Goal: Task Accomplishment & Management: Complete application form

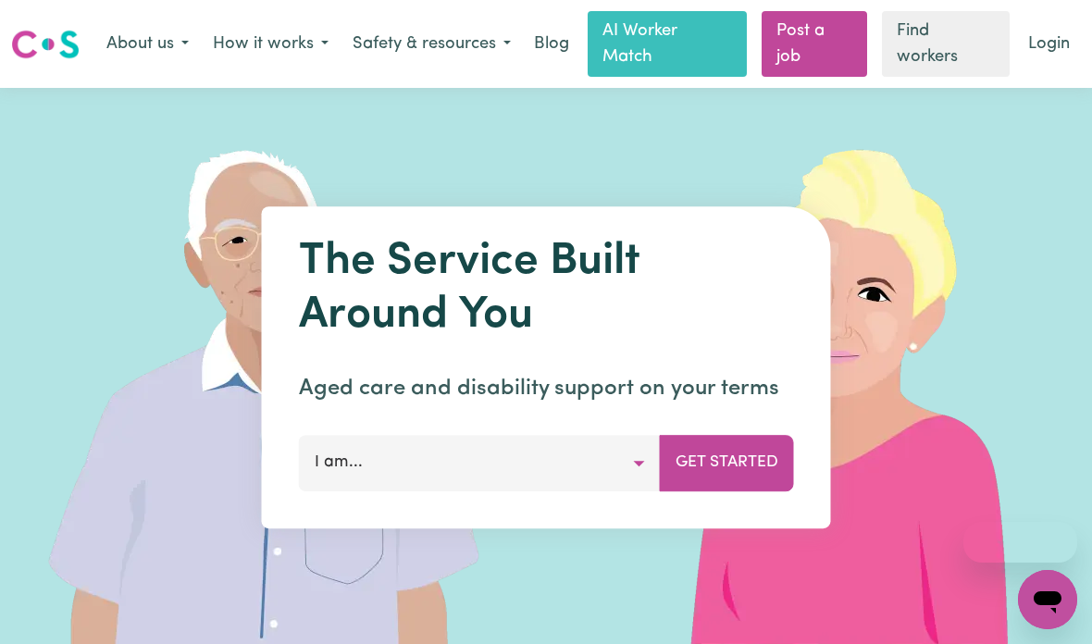
click at [541, 487] on button "I am..." at bounding box center [480, 464] width 362 height 56
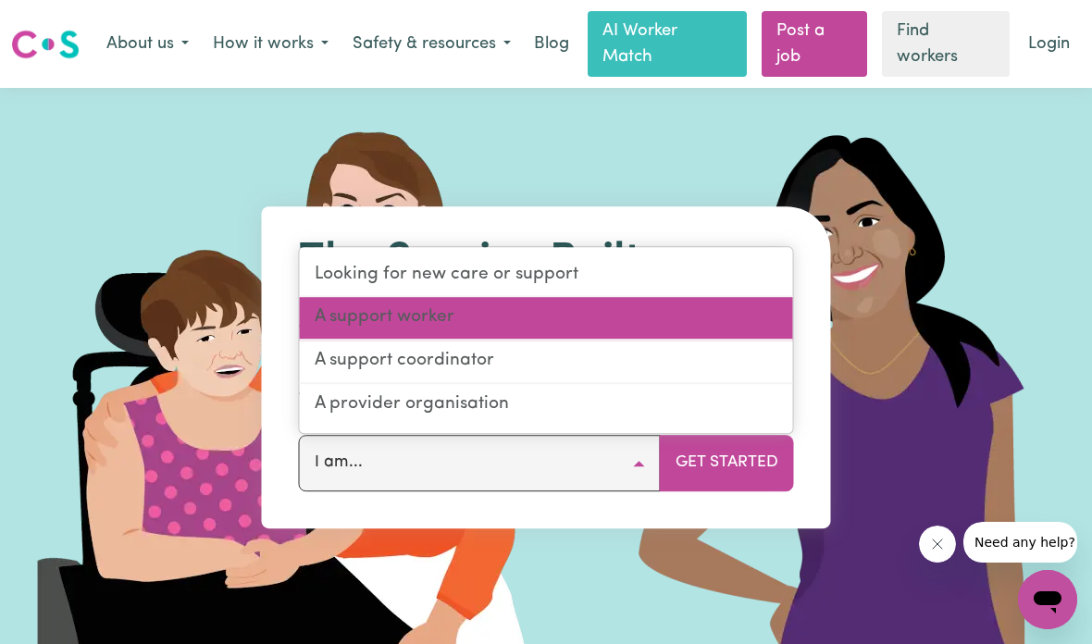
click at [619, 312] on link "A support worker" at bounding box center [546, 319] width 493 height 43
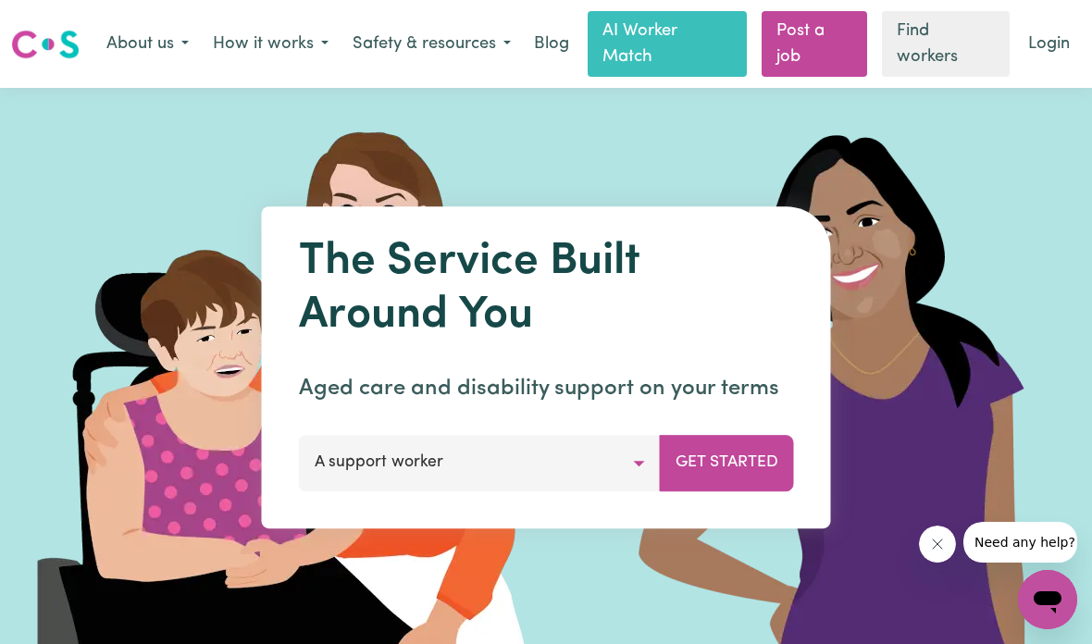
click at [738, 454] on button "Get Started" at bounding box center [727, 464] width 134 height 56
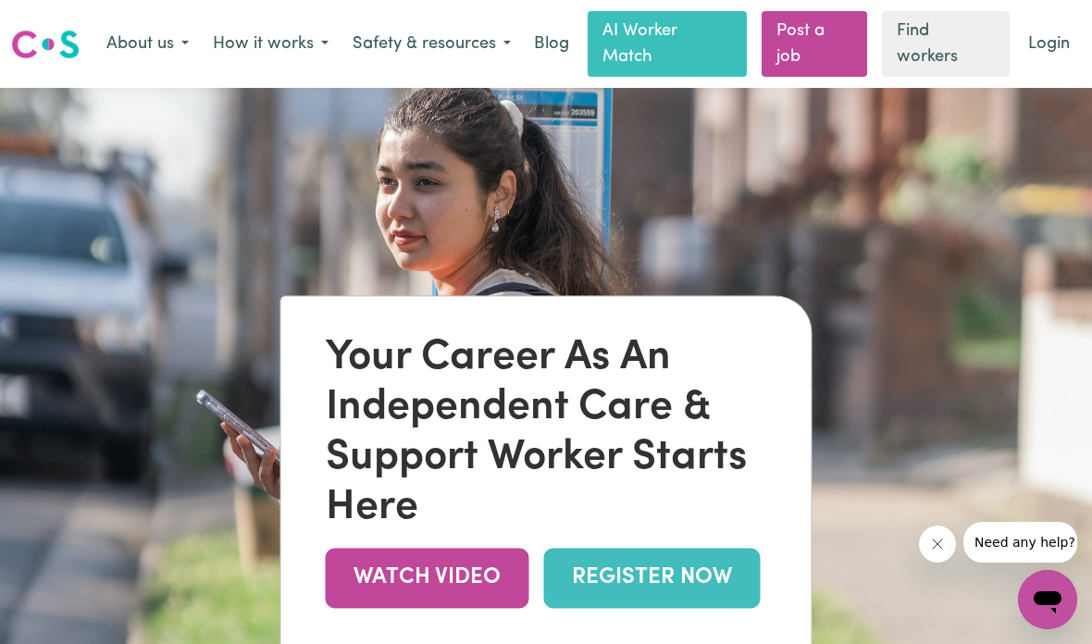
click at [661, 533] on div "Your Career As An Independent Care & Support Worker Starts Here" at bounding box center [546, 433] width 441 height 200
click at [670, 594] on link "REGISTER NOW" at bounding box center [652, 578] width 216 height 60
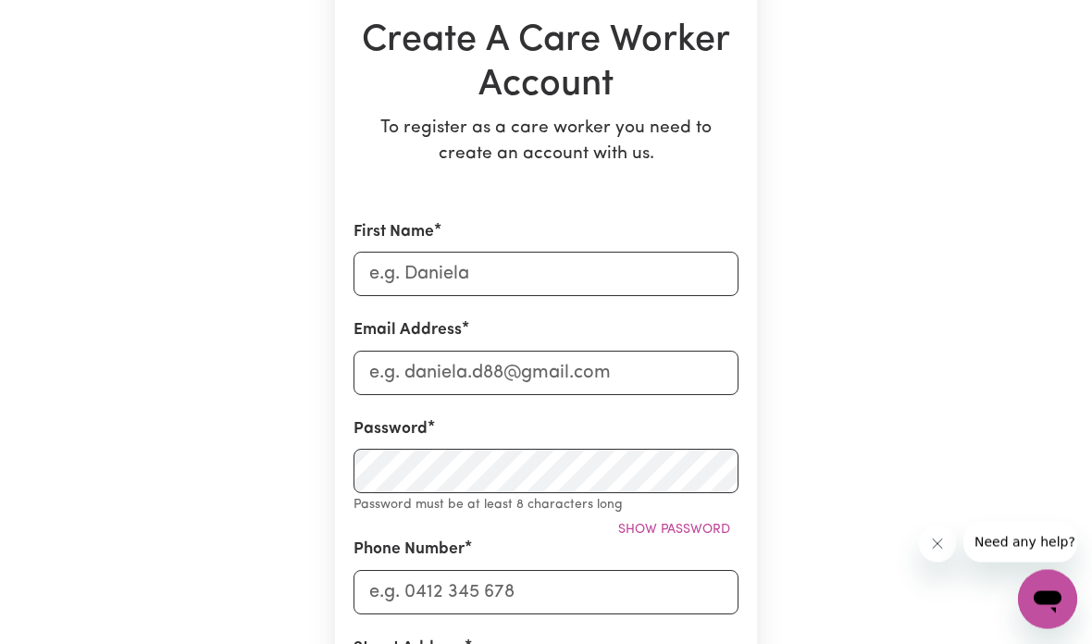
scroll to position [212, 0]
click at [673, 275] on input "First Name" at bounding box center [545, 273] width 385 height 44
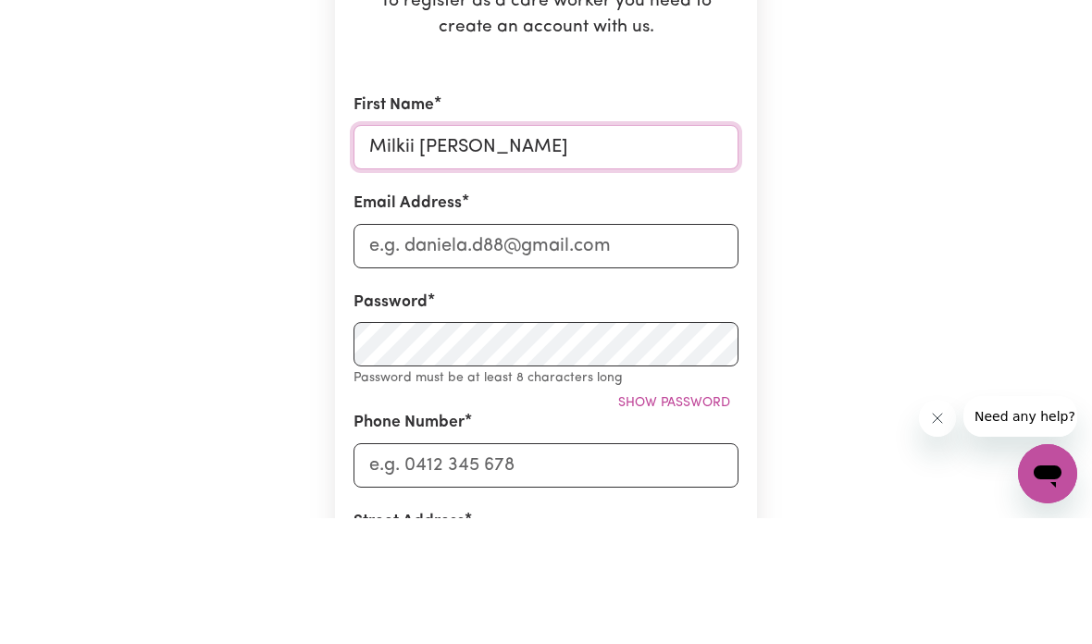
type input "Milkii [PERSON_NAME]"
click at [658, 350] on input "Email Address" at bounding box center [545, 372] width 385 height 44
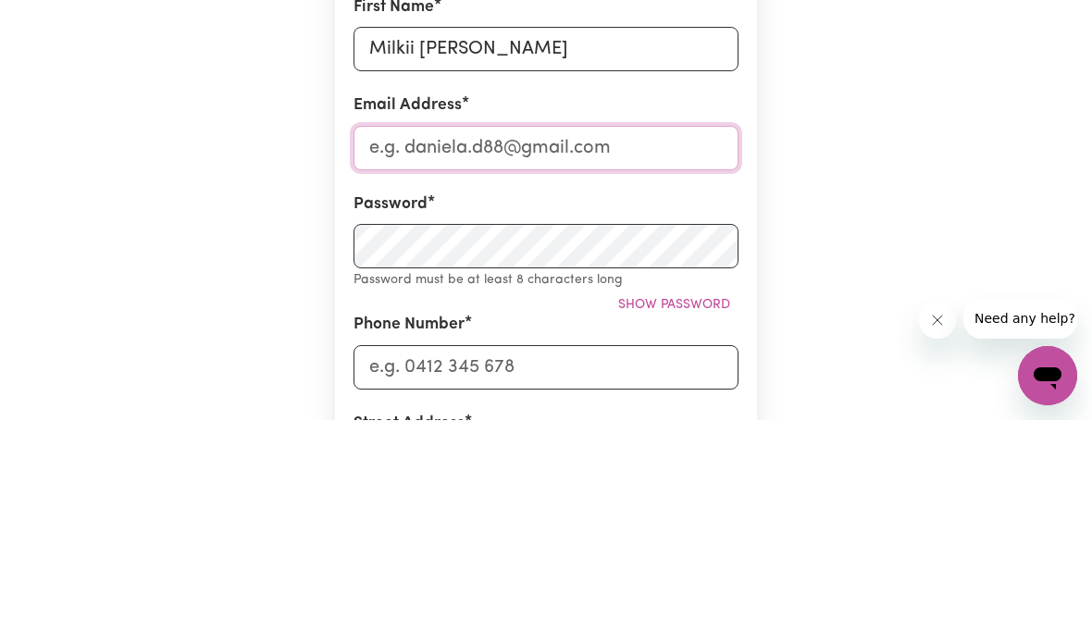
type input "[EMAIL_ADDRESS][DOMAIN_NAME]"
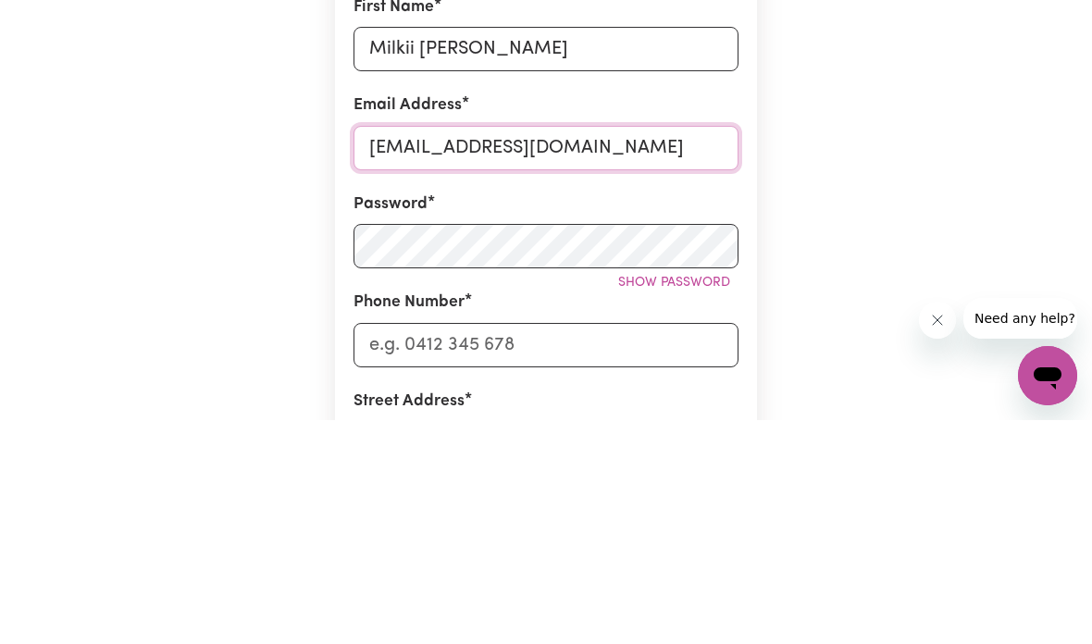
scroll to position [510, 0]
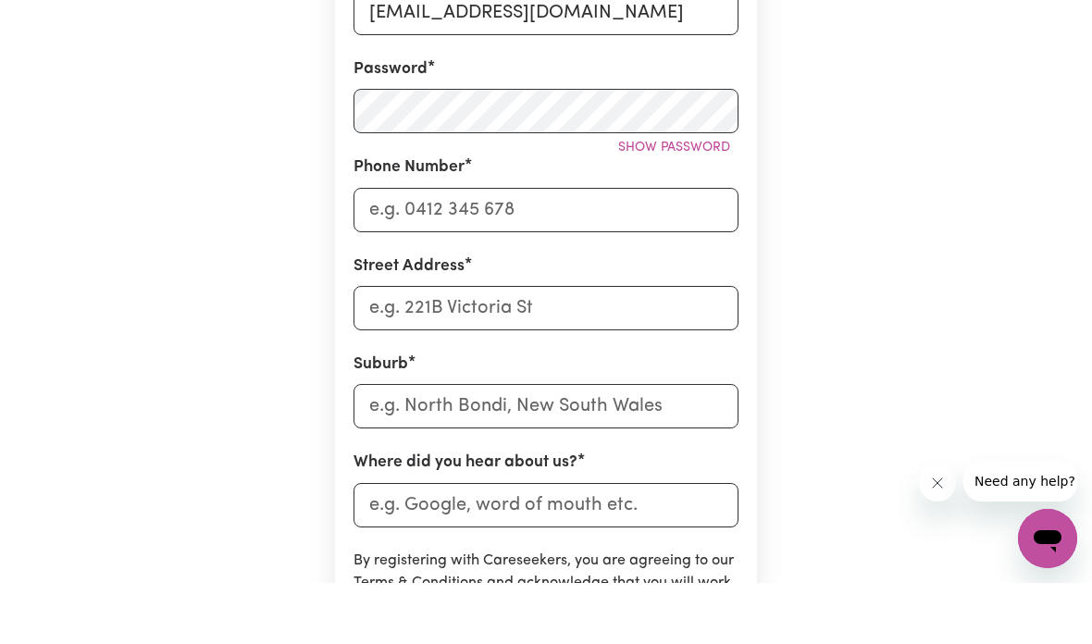
click at [698, 194] on button "Show password" at bounding box center [674, 208] width 129 height 29
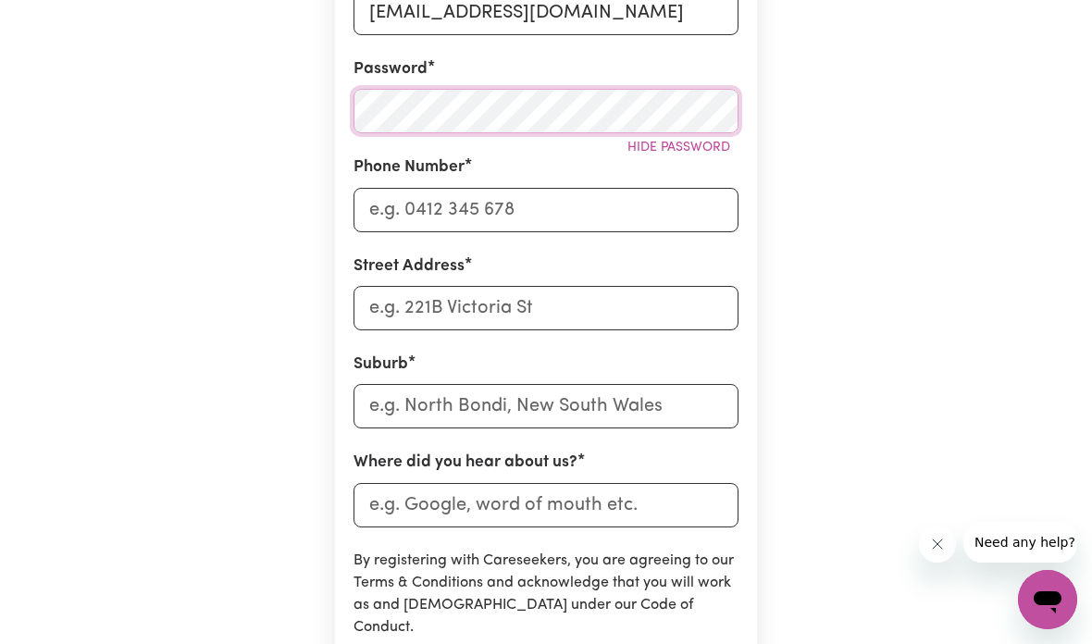
scroll to position [537, 0]
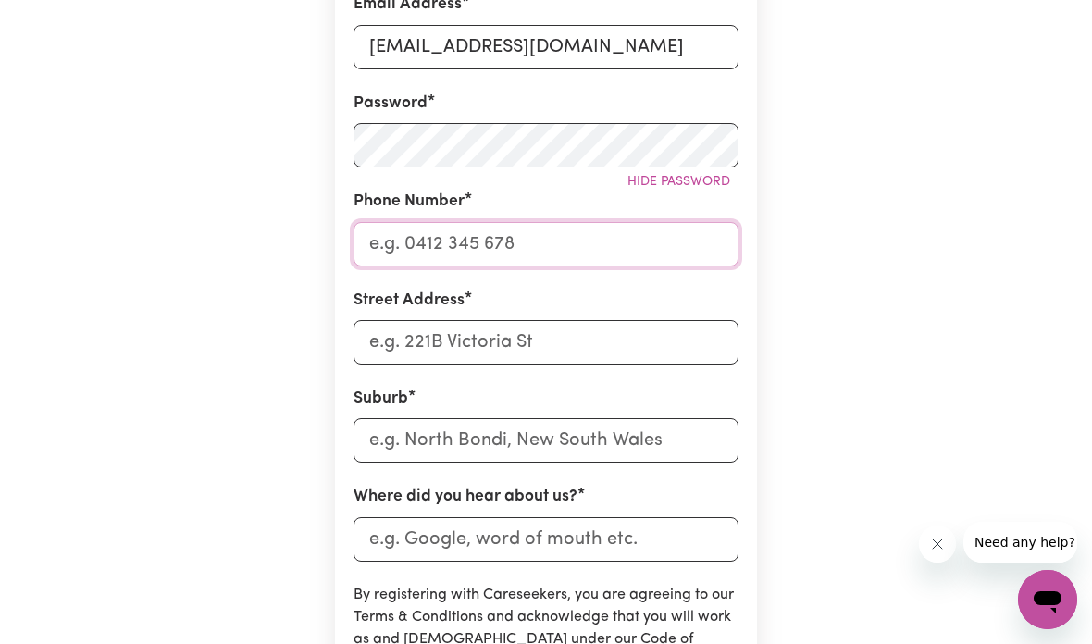
click at [504, 249] on input "Phone Number" at bounding box center [545, 244] width 385 height 44
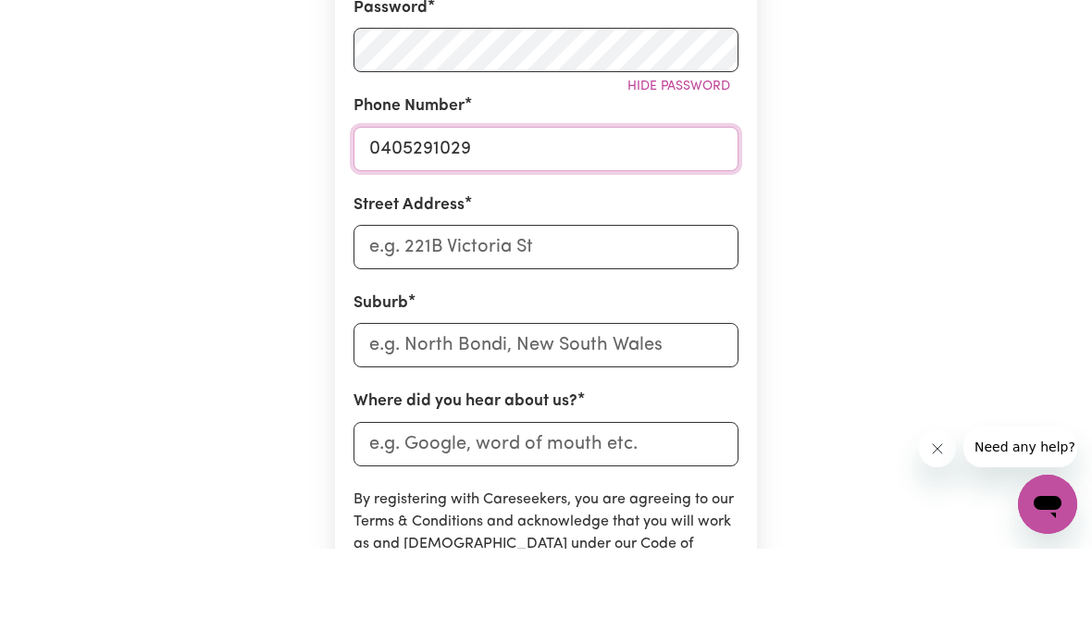
type input "0405291029"
click at [625, 320] on input "Street Address" at bounding box center [545, 342] width 385 height 44
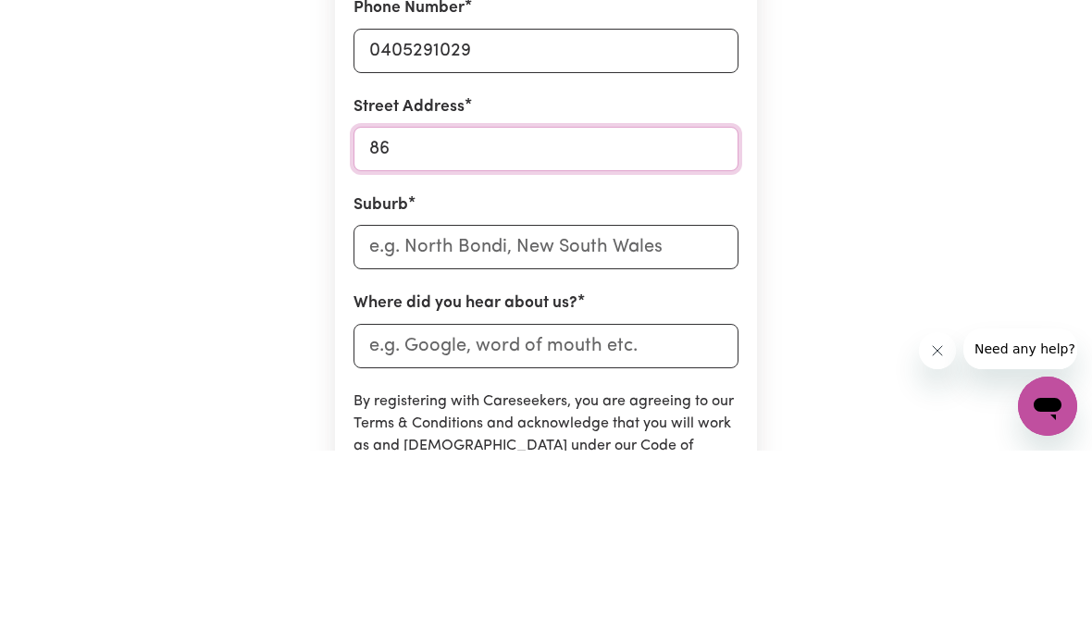
type input "8"
click at [679, 418] on input "text" at bounding box center [545, 440] width 385 height 44
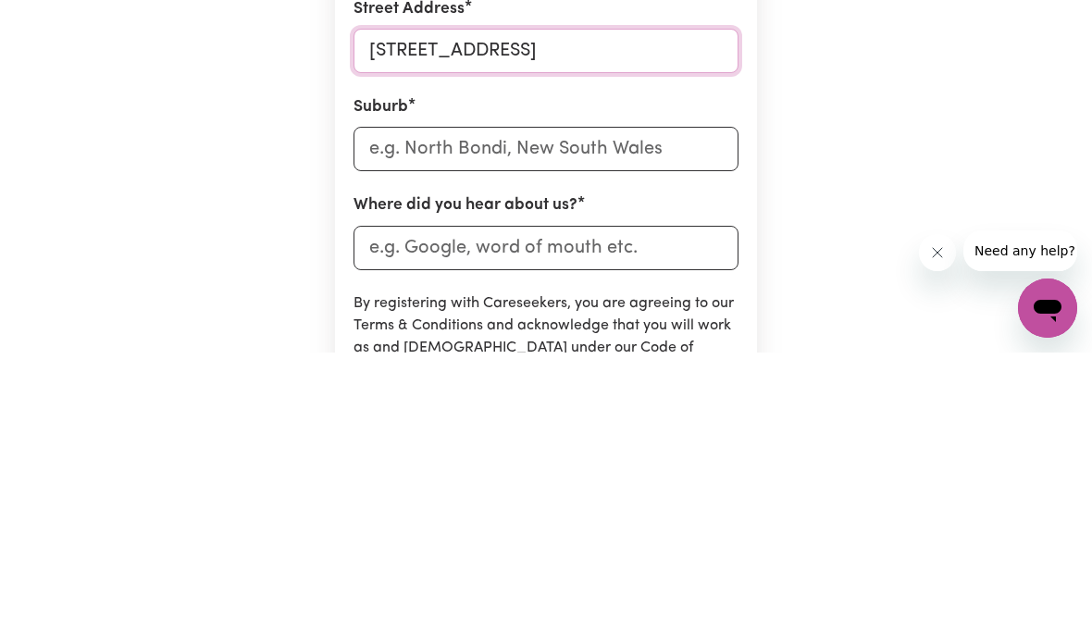
click at [673, 320] on input "[STREET_ADDRESS]" at bounding box center [545, 342] width 385 height 44
type input "59 Erinbank Cres"
click at [700, 418] on input "text" at bounding box center [545, 440] width 385 height 44
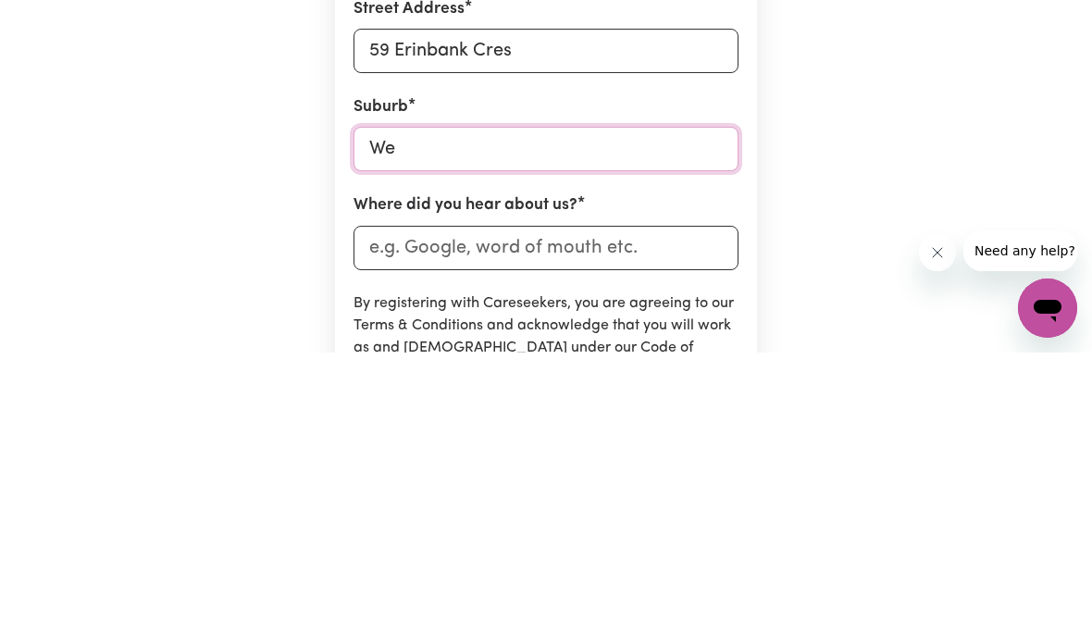
type input "[PERSON_NAME]"
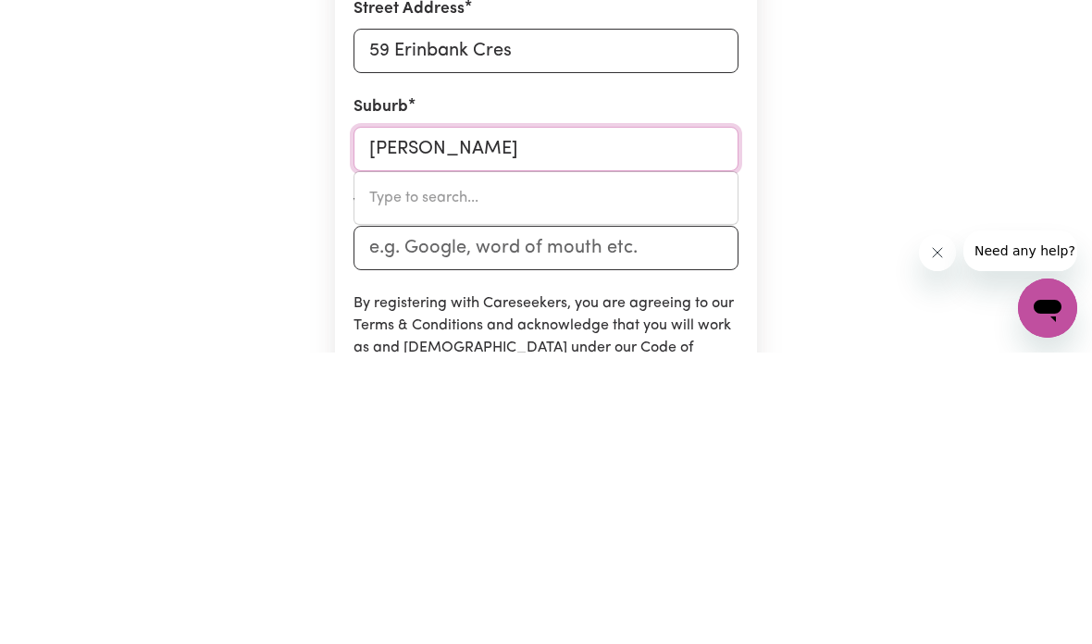
type input "[GEOGRAPHIC_DATA], [GEOGRAPHIC_DATA], 3799"
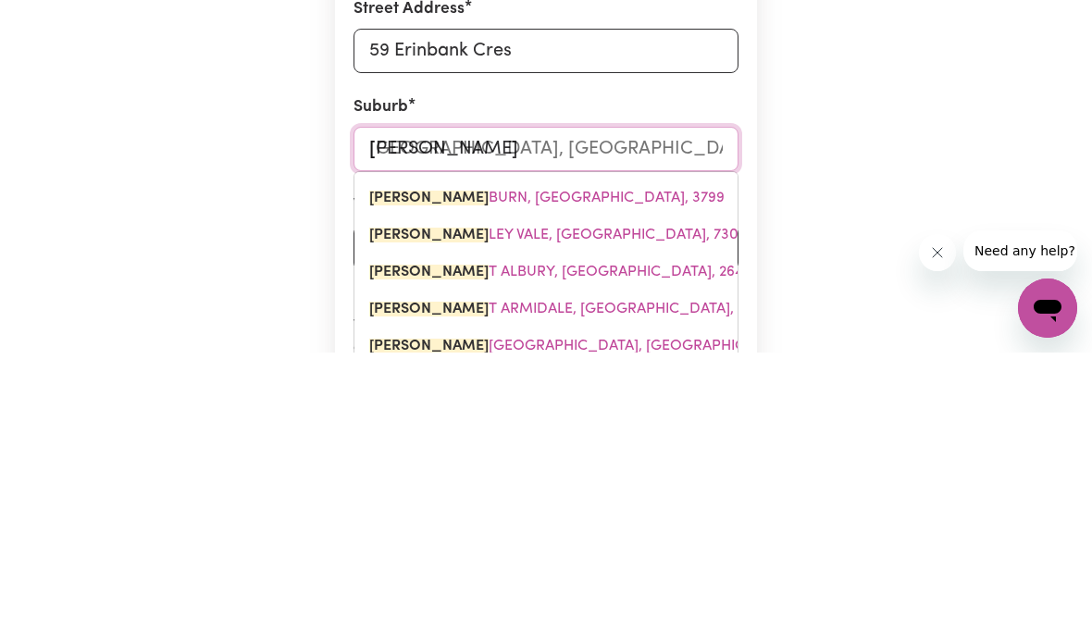
type input "Westmeadows"
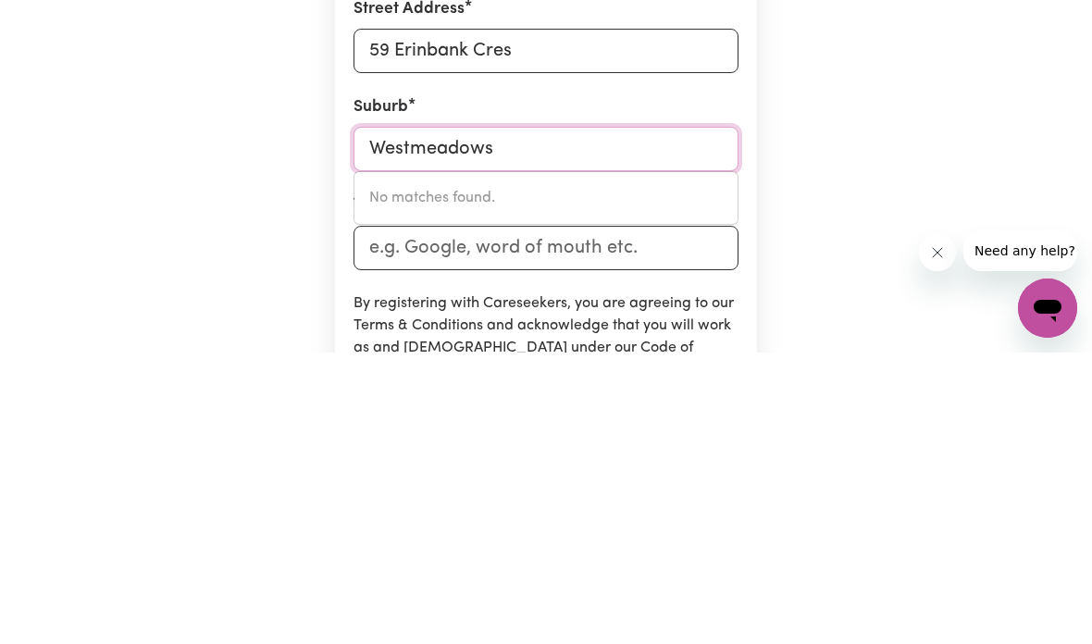
type input "Westmeadow"
type input "WestmeadowS, [GEOGRAPHIC_DATA], 3049"
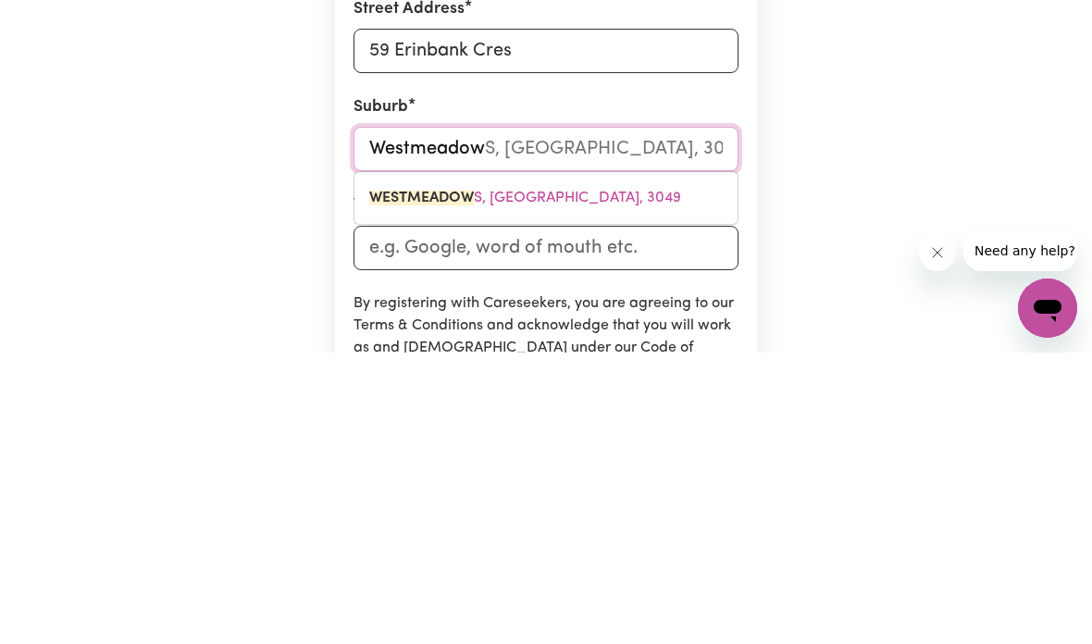
click at [602, 471] on link "WESTMEADOW S, [GEOGRAPHIC_DATA], 3049" at bounding box center [545, 489] width 383 height 37
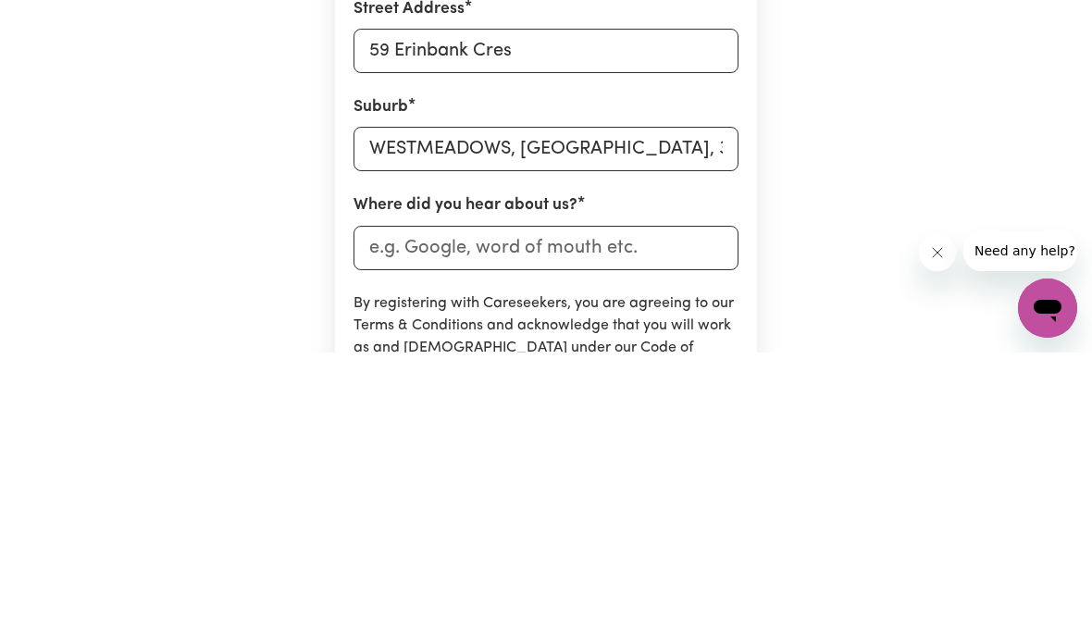
scroll to position [828, 0]
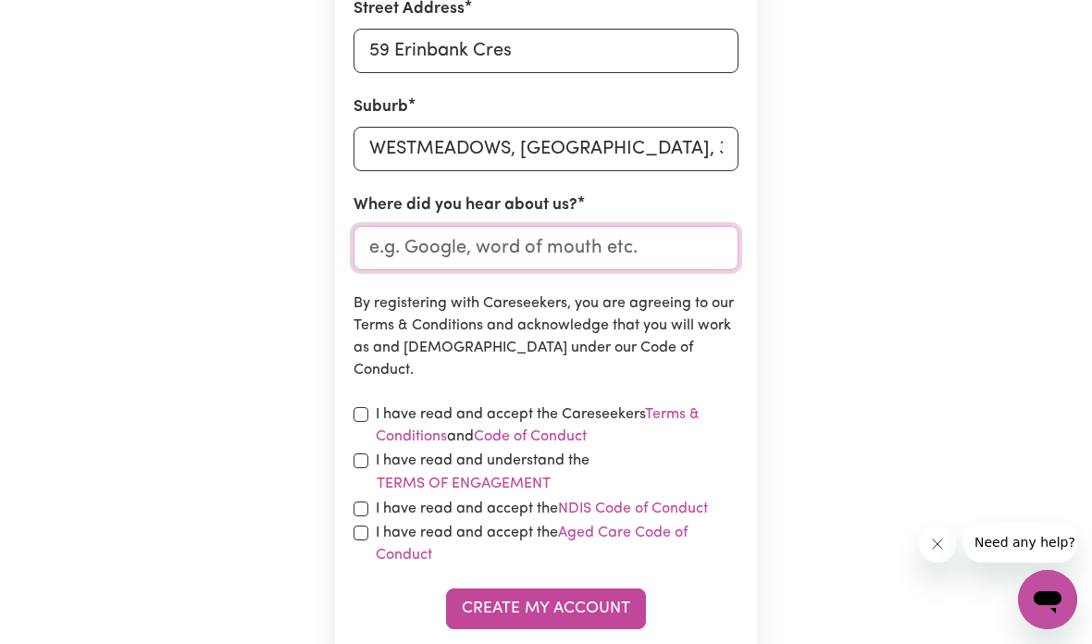
click at [680, 249] on input "Where did you hear about us?" at bounding box center [545, 248] width 385 height 44
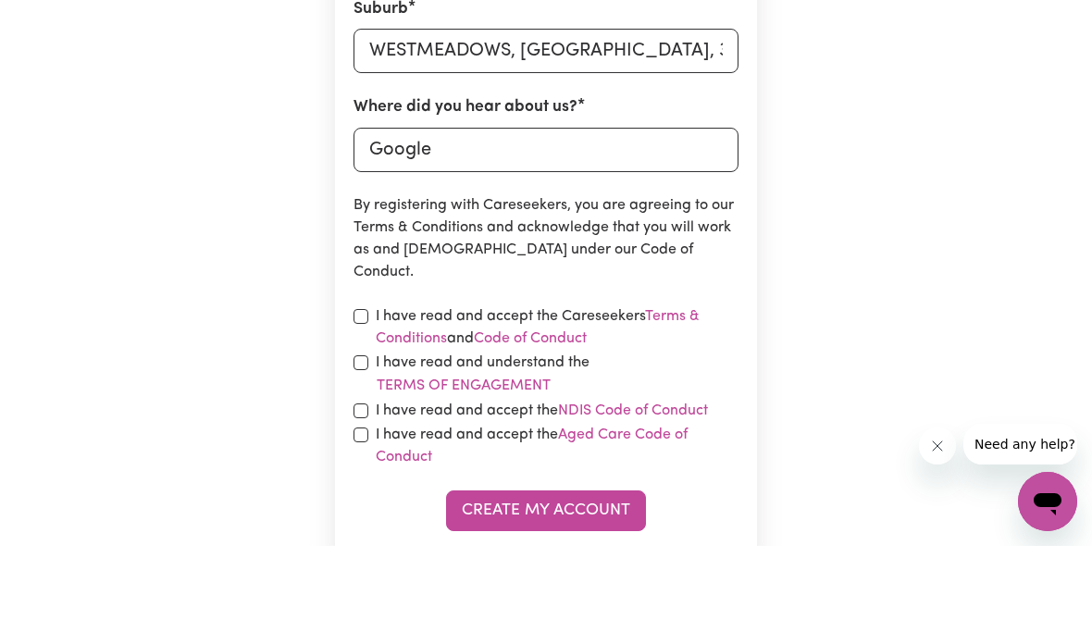
scroll to position [926, 0]
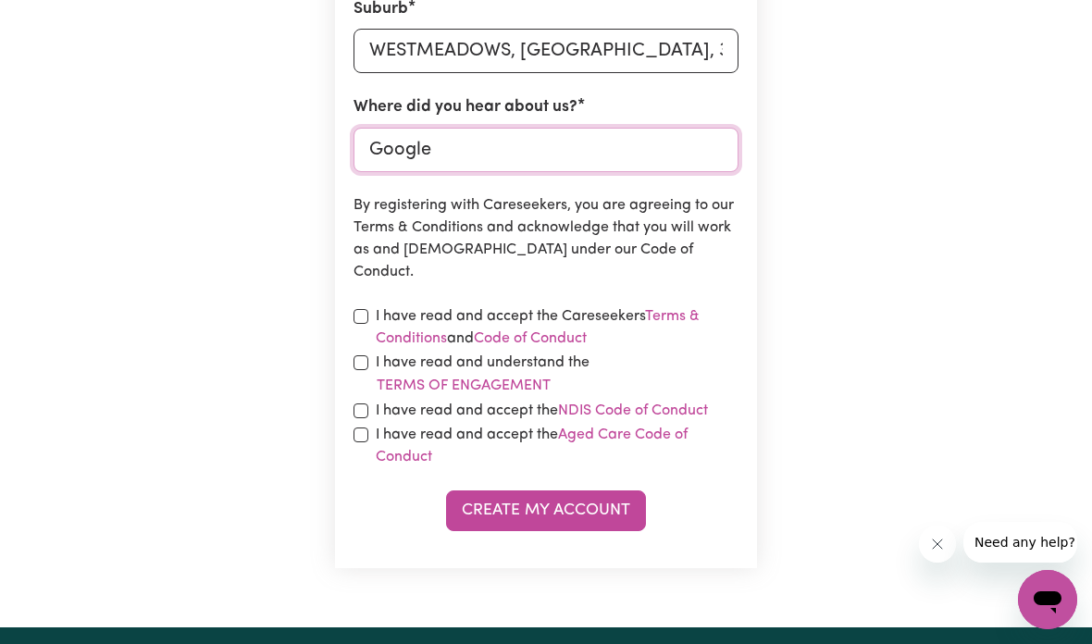
type input "Google"
click at [353, 321] on div "I have read and accept the Careseekers Terms & Conditions and Code of Conduct" at bounding box center [545, 327] width 385 height 44
click at [361, 313] on input "checkbox" at bounding box center [360, 316] width 15 height 15
checkbox input "true"
click at [377, 358] on label "I have read and understand the Terms of Engagement" at bounding box center [557, 375] width 363 height 46
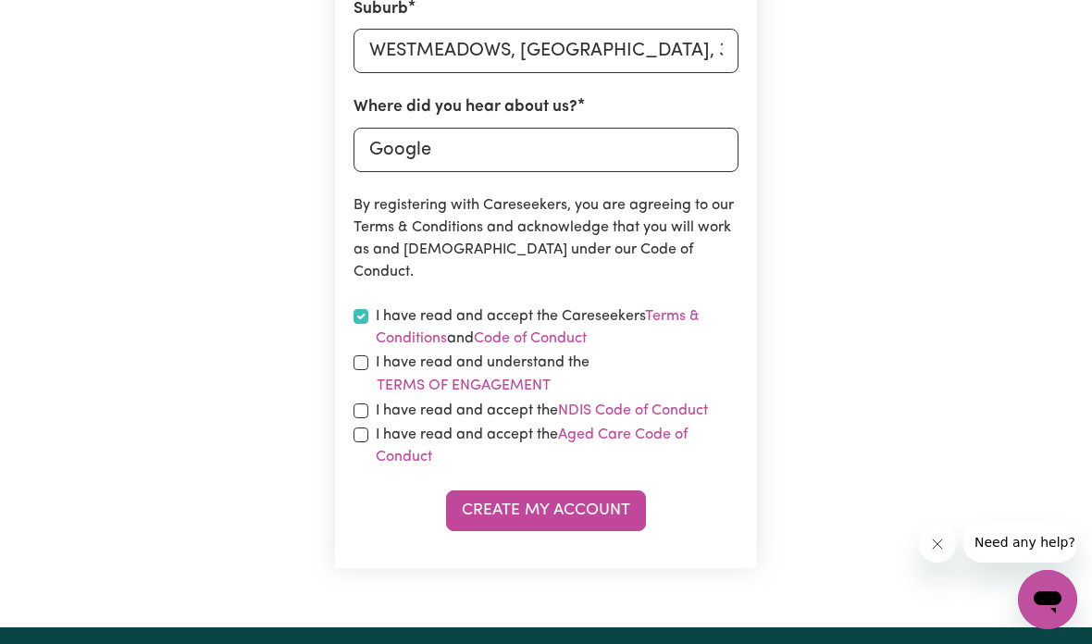
click at [377, 374] on button "Terms of Engagement" at bounding box center [464, 386] width 176 height 24
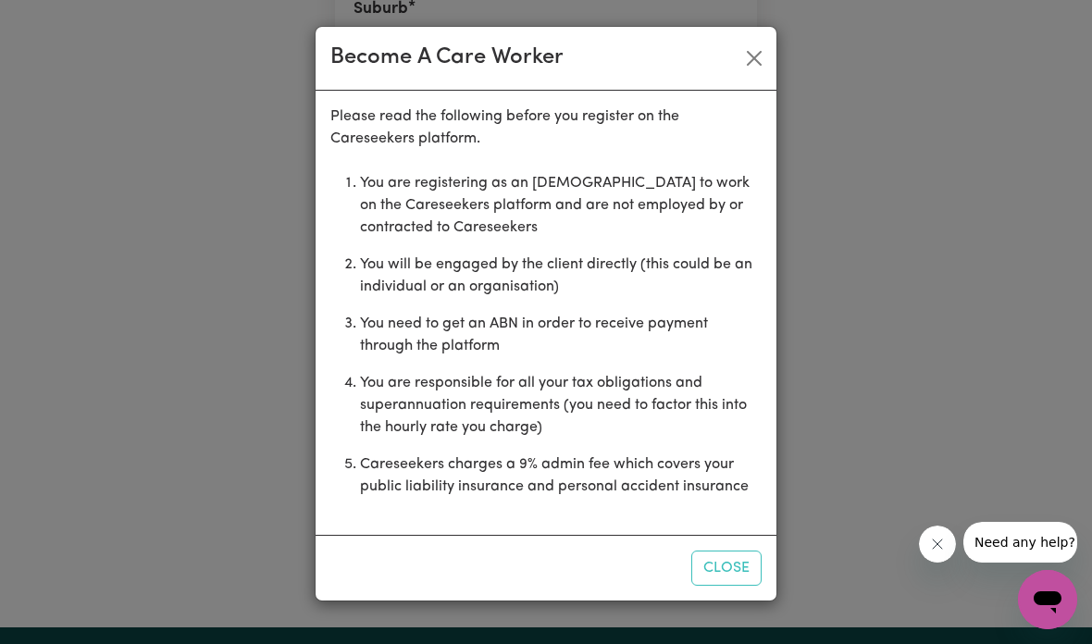
click at [749, 63] on button "Close" at bounding box center [754, 58] width 30 height 30
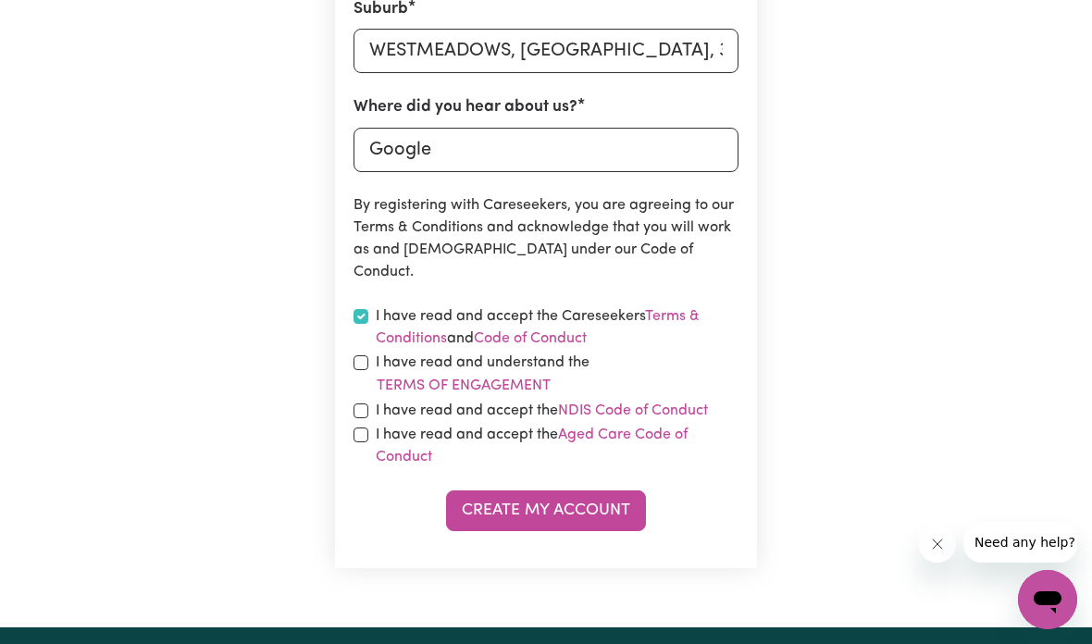
click at [356, 355] on input "checkbox" at bounding box center [360, 362] width 15 height 15
checkbox input "true"
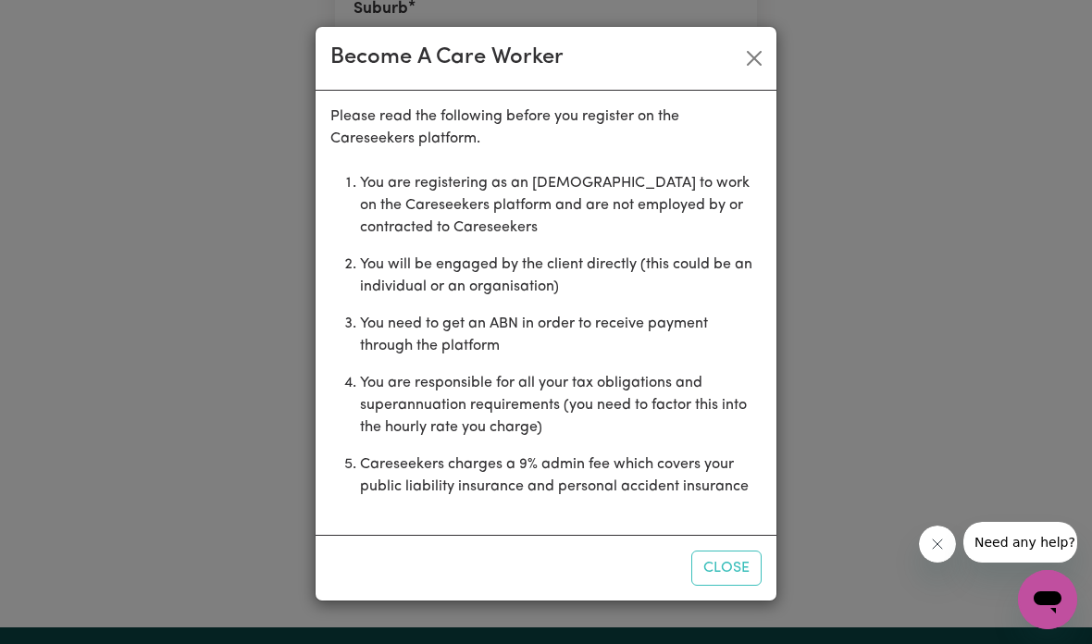
click at [728, 58] on div "Become A Care Worker" at bounding box center [545, 59] width 461 height 64
click at [742, 54] on button "Close" at bounding box center [754, 58] width 30 height 30
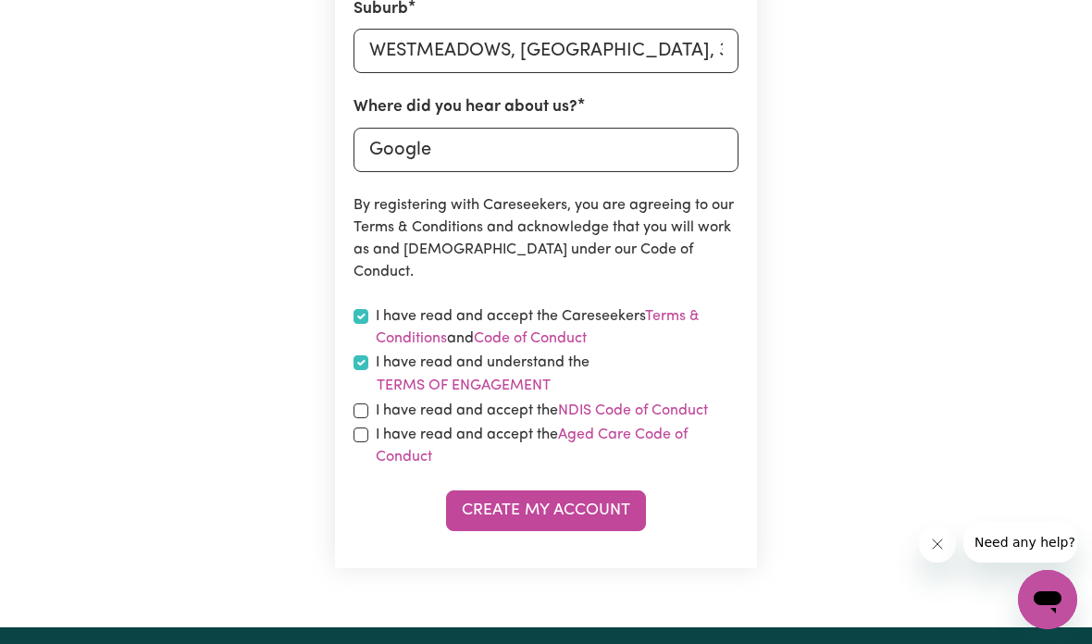
click at [357, 407] on input "checkbox" at bounding box center [360, 410] width 15 height 15
checkbox input "true"
click at [355, 433] on input "checkbox" at bounding box center [360, 434] width 15 height 15
checkbox input "true"
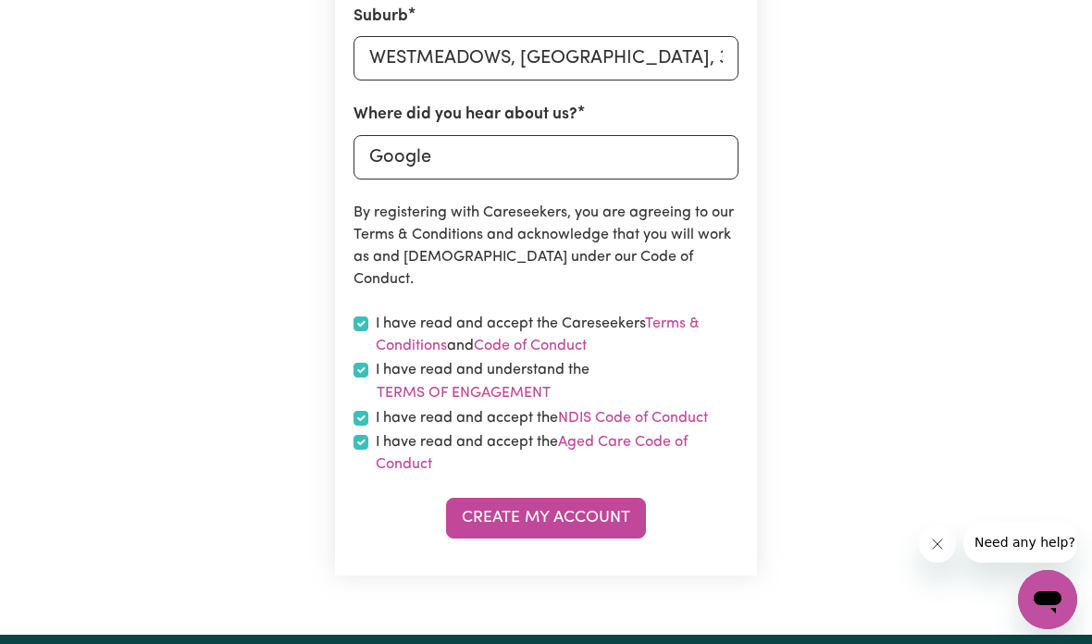
scroll to position [923, 0]
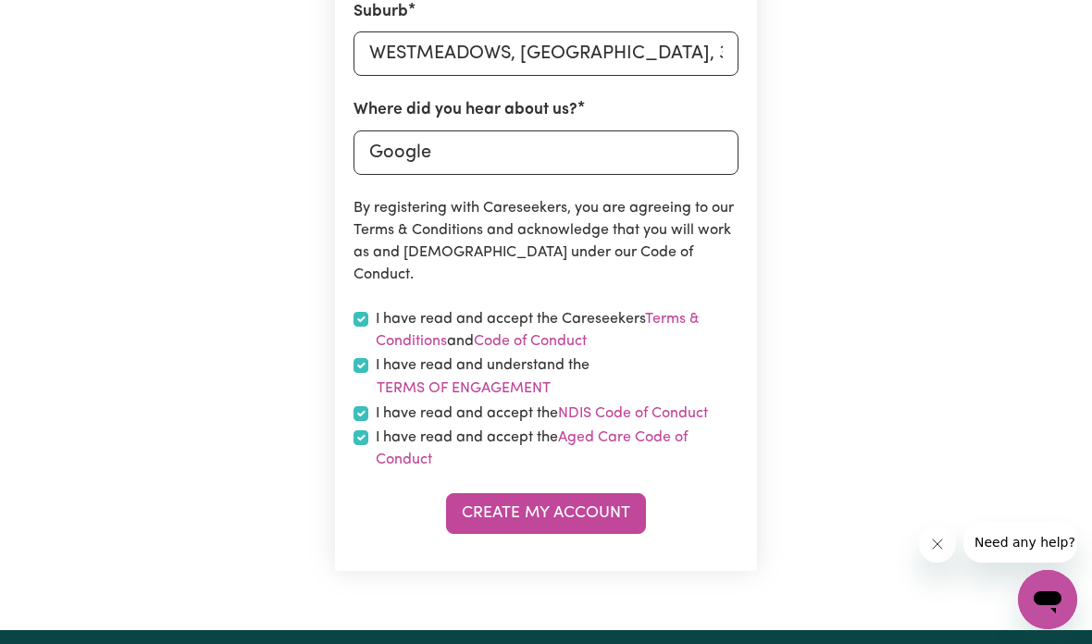
click at [608, 502] on button "Create My Account" at bounding box center [546, 513] width 200 height 41
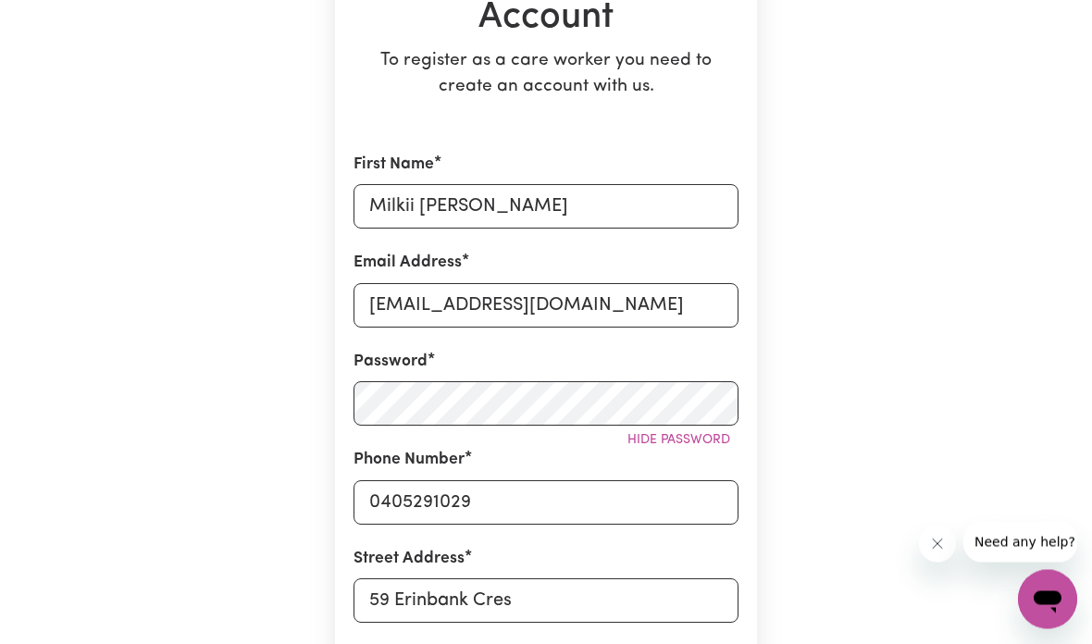
scroll to position [0, 0]
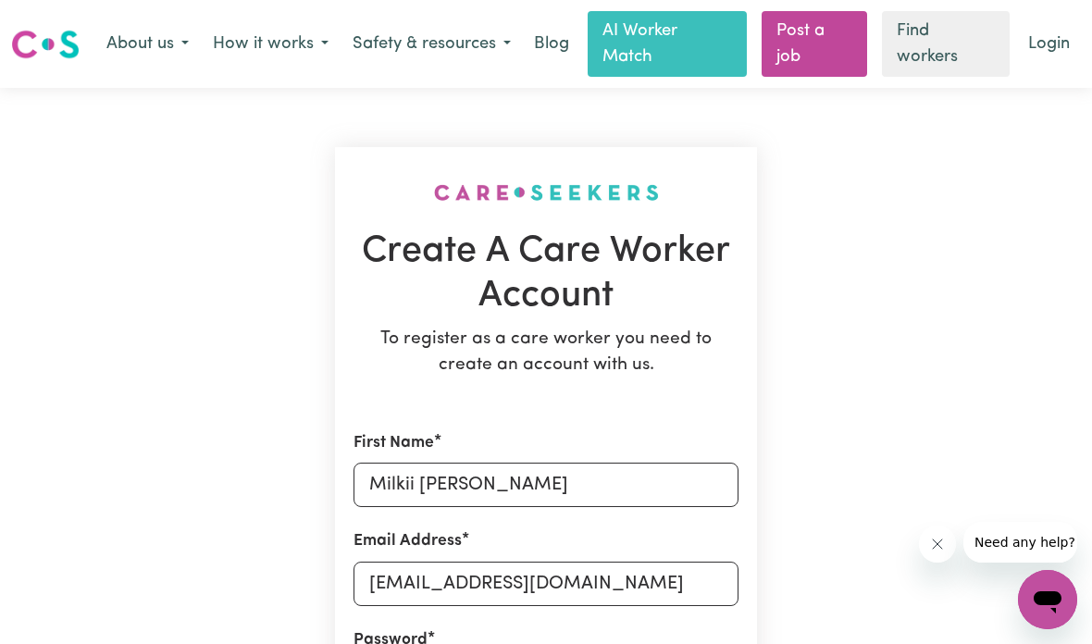
click at [1064, 27] on link "Login" at bounding box center [1049, 44] width 64 height 41
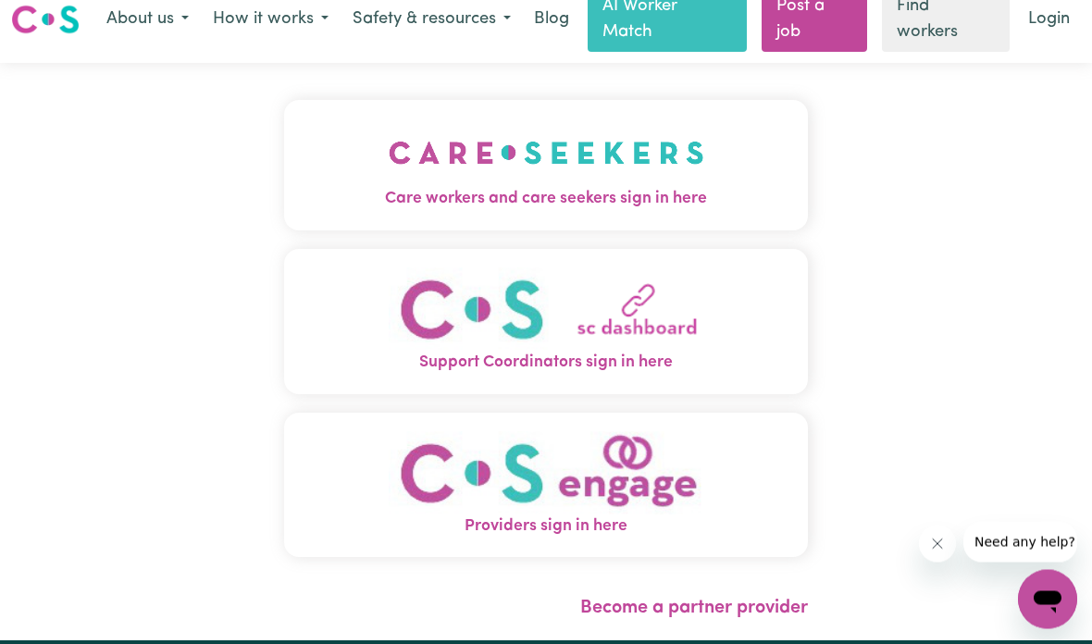
scroll to position [25, 0]
click at [689, 167] on img "Care workers and care seekers sign in here" at bounding box center [546, 152] width 315 height 68
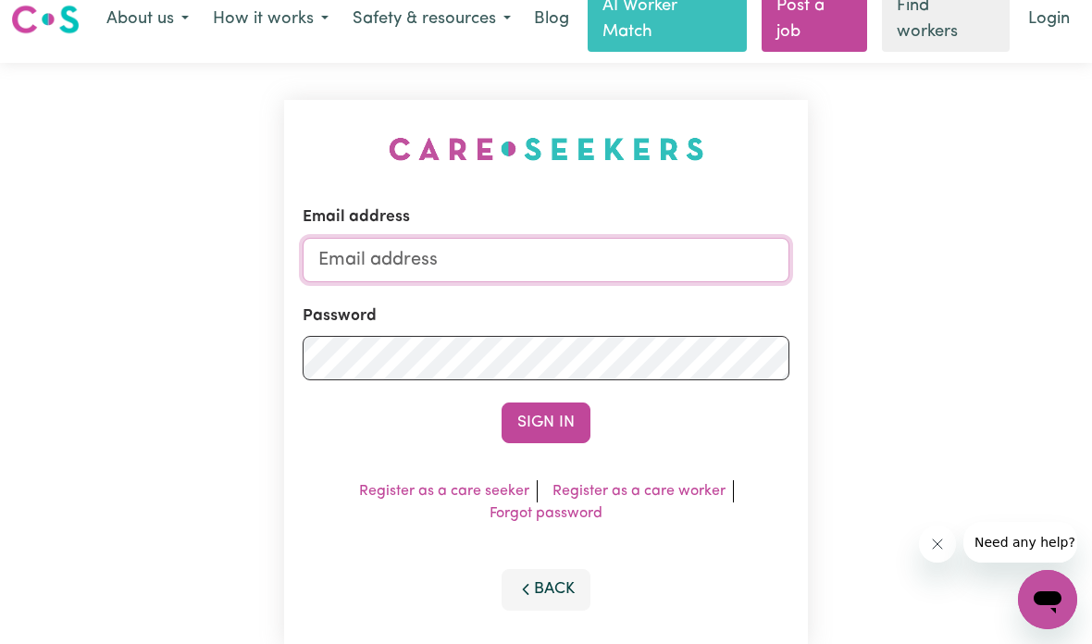
click at [675, 260] on input "Email address" at bounding box center [546, 260] width 487 height 44
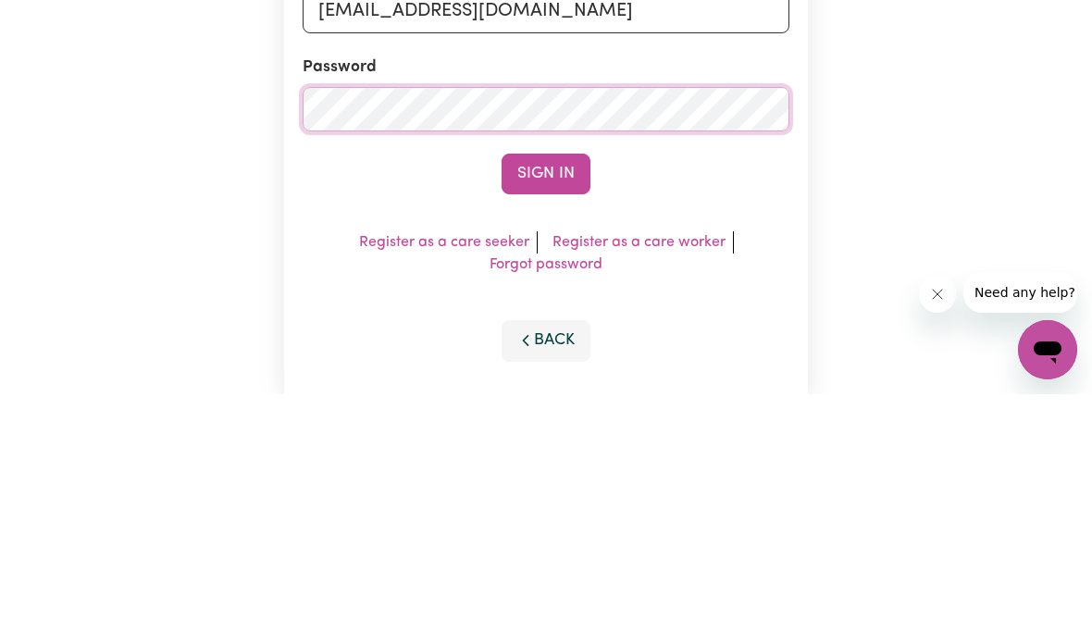
click at [553, 403] on button "Sign In" at bounding box center [545, 423] width 89 height 41
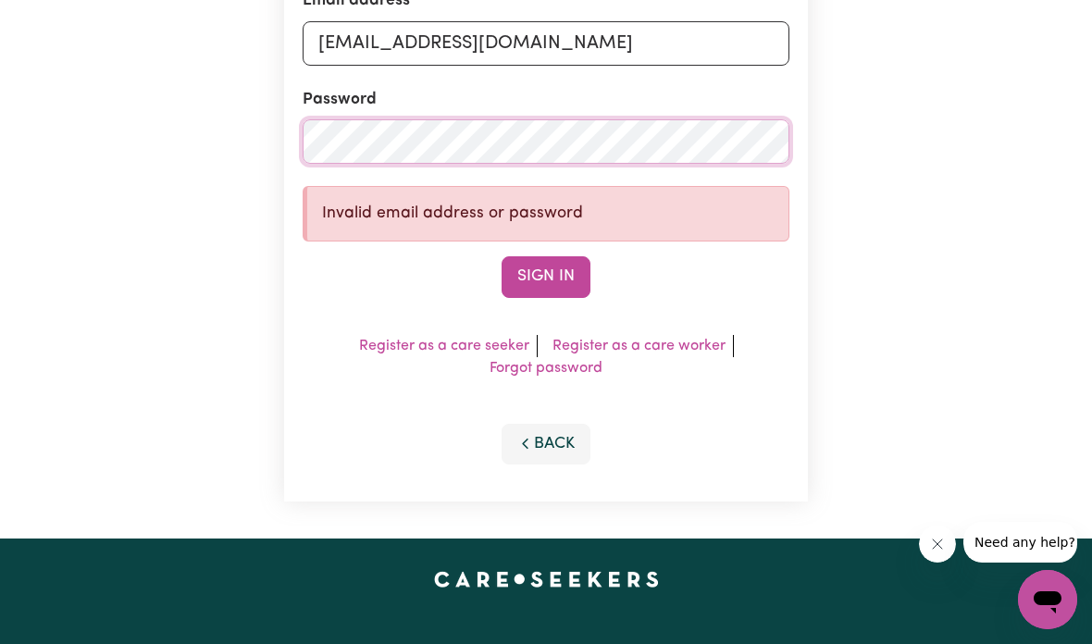
scroll to position [235, 0]
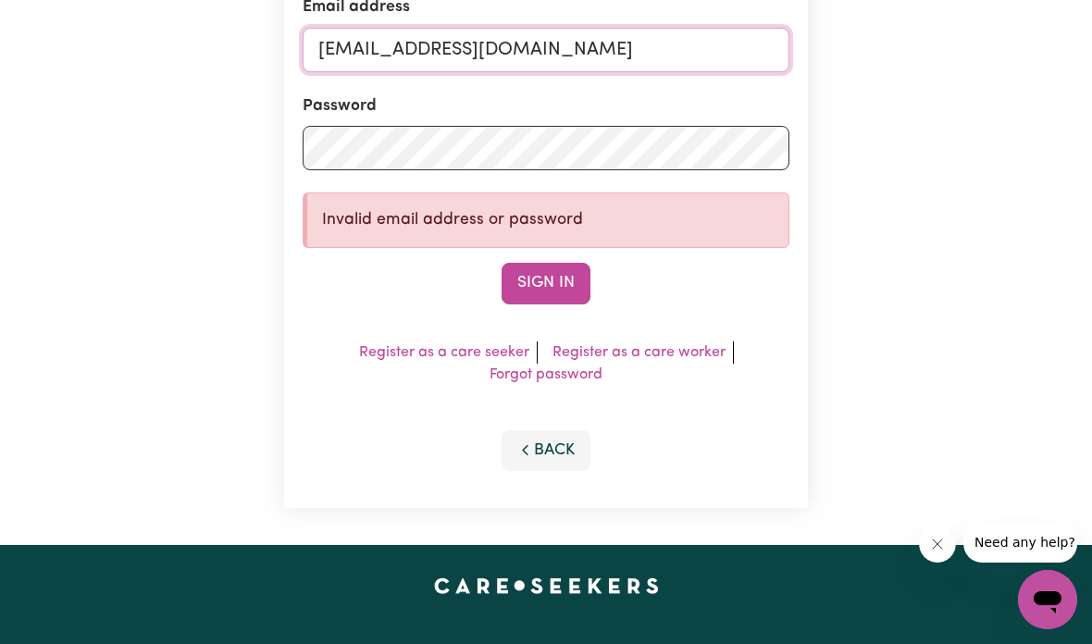
click at [671, 48] on input "[EMAIL_ADDRESS][DOMAIN_NAME]" at bounding box center [546, 50] width 487 height 44
click at [700, 49] on input "[EMAIL_ADDRESS][DOMAIN_NAME]" at bounding box center [546, 50] width 487 height 44
type input "mi"
type input "[EMAIL_ADDRESS][DOMAIN_NAME]"
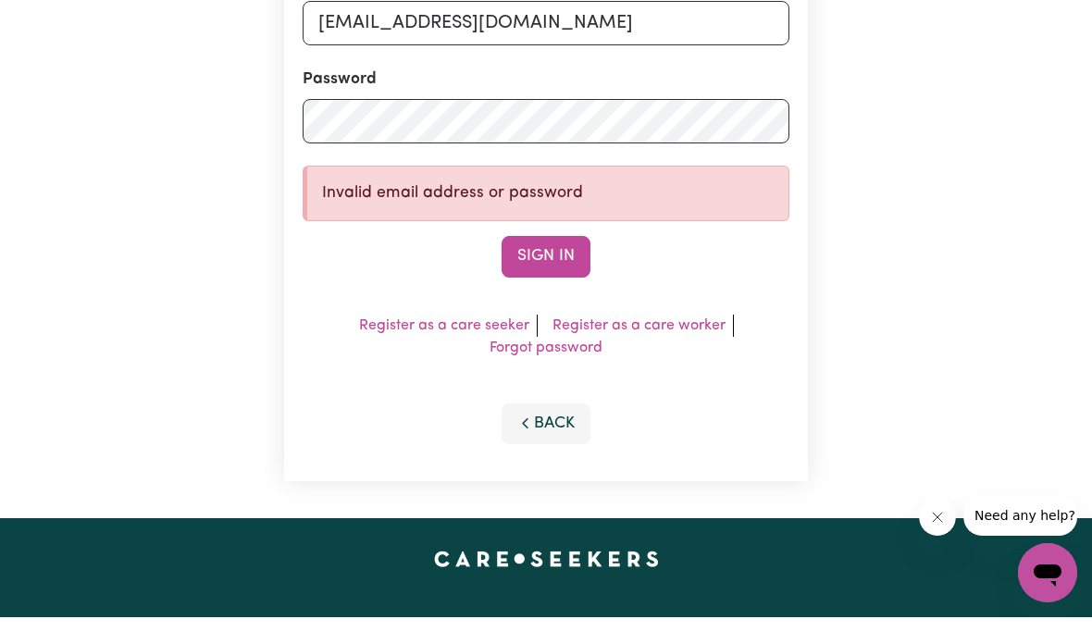
click at [573, 263] on button "Sign In" at bounding box center [545, 283] width 89 height 41
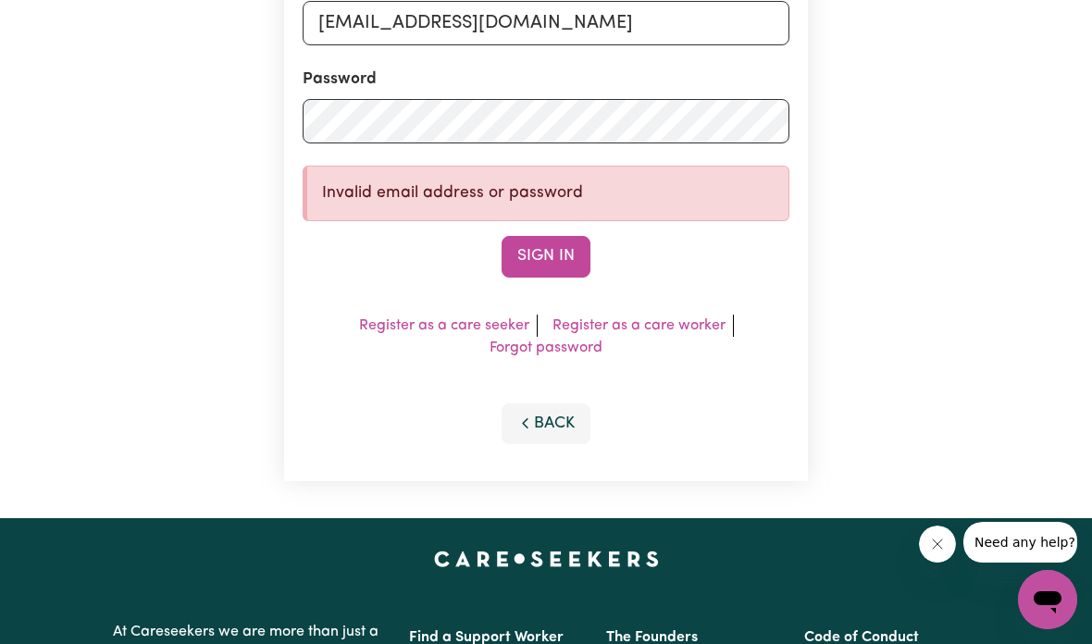
click at [579, 254] on button "Sign In" at bounding box center [545, 256] width 89 height 41
click at [563, 262] on button "Sign In" at bounding box center [545, 256] width 89 height 41
click at [574, 343] on link "Forgot password" at bounding box center [545, 347] width 113 height 15
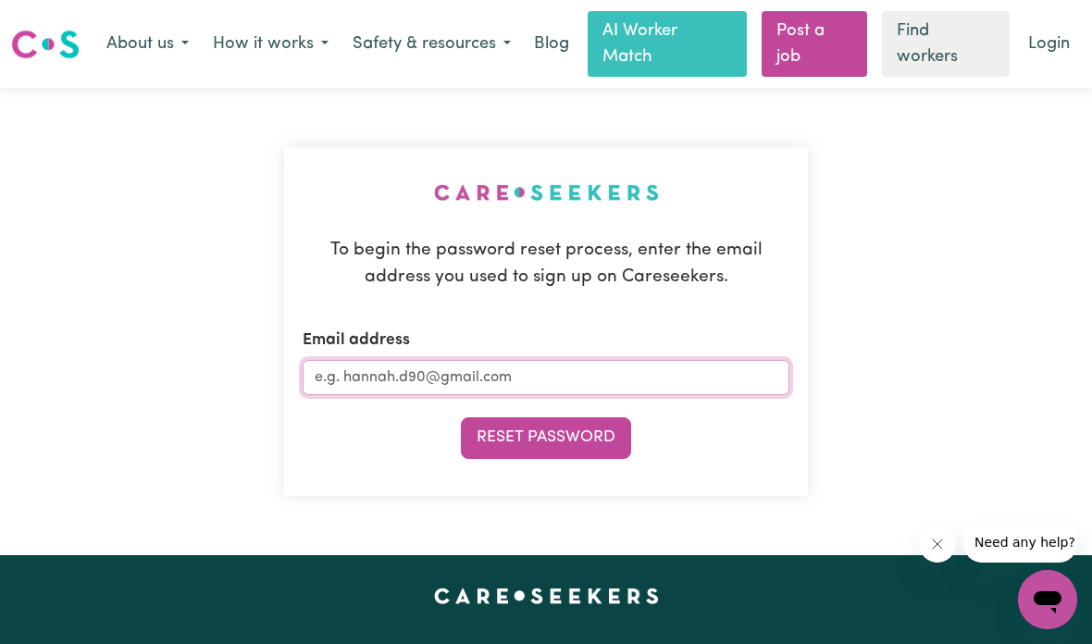
click at [656, 364] on input "Email address" at bounding box center [546, 377] width 487 height 35
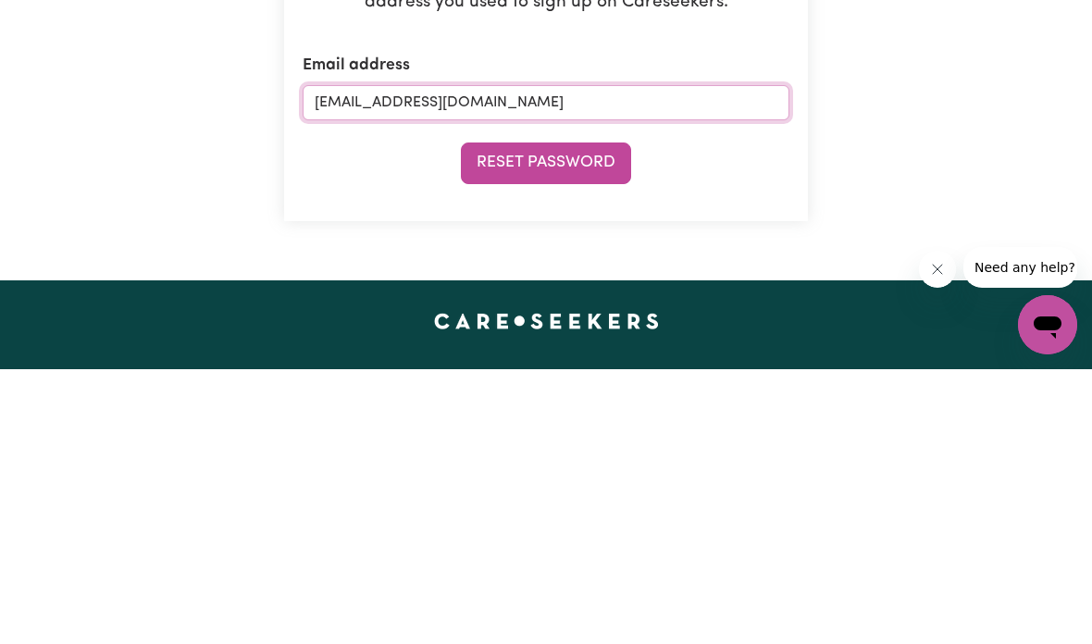
type input "[EMAIL_ADDRESS][DOMAIN_NAME]"
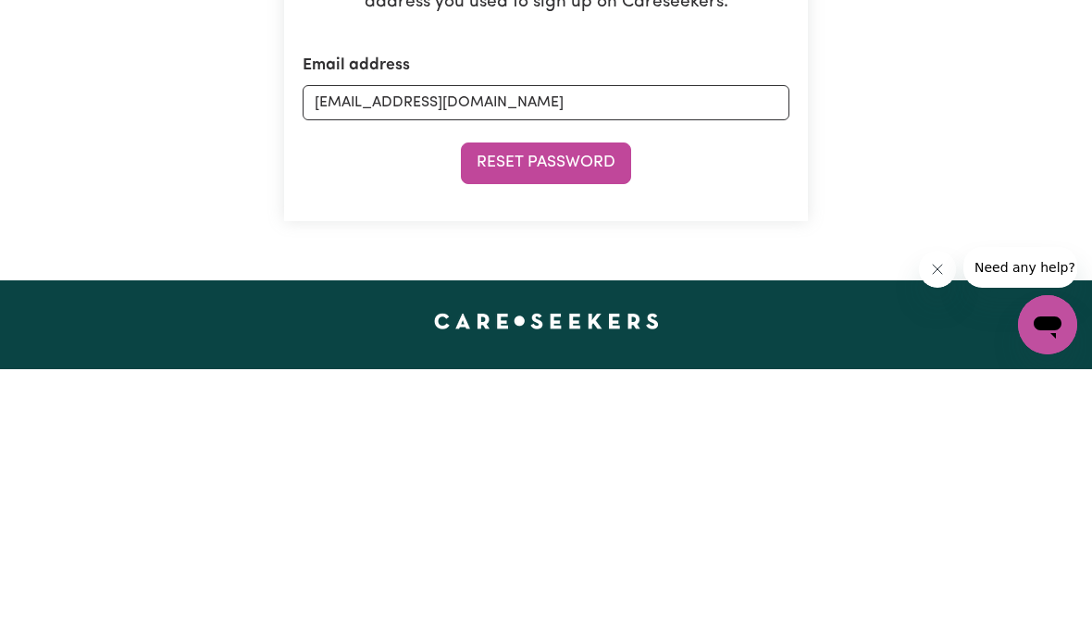
click at [598, 417] on button "Reset Password" at bounding box center [546, 437] width 170 height 41
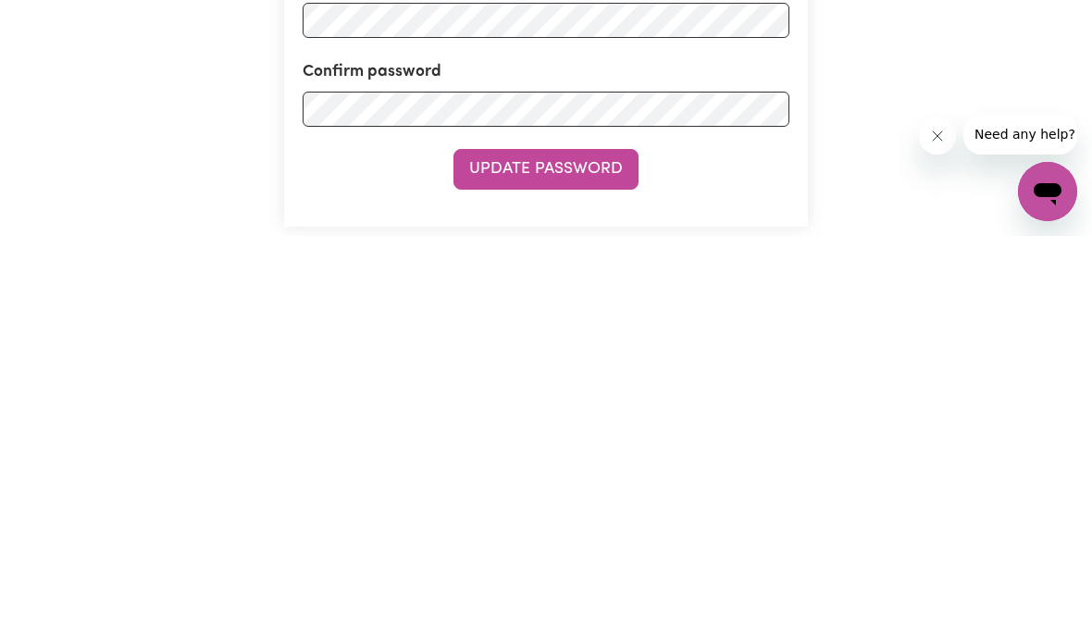
click at [597, 557] on button "Update Password" at bounding box center [545, 577] width 185 height 41
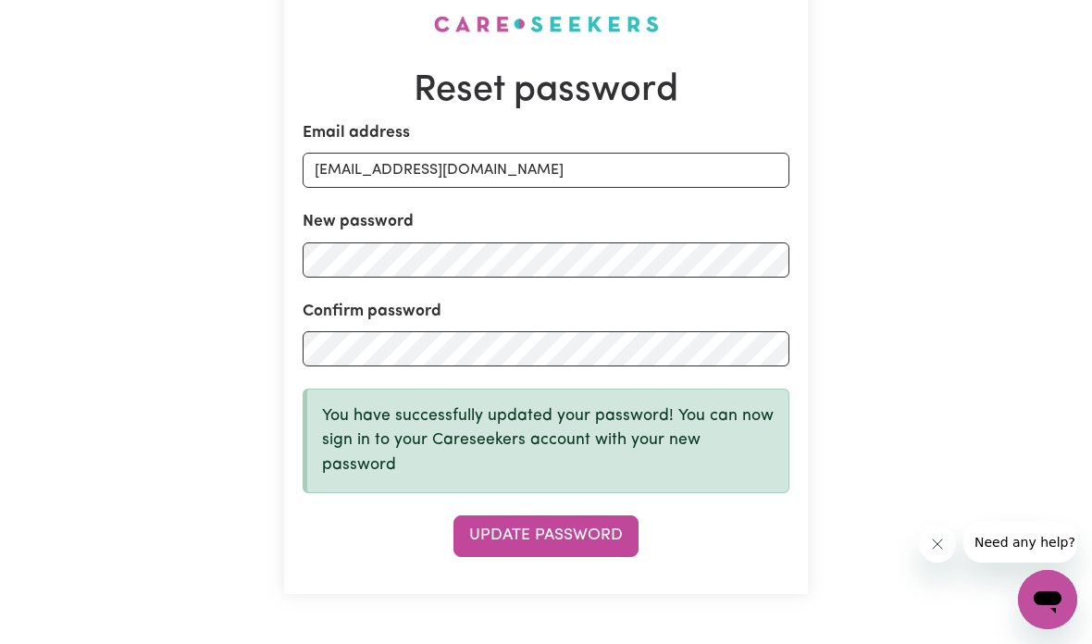
scroll to position [171, 0]
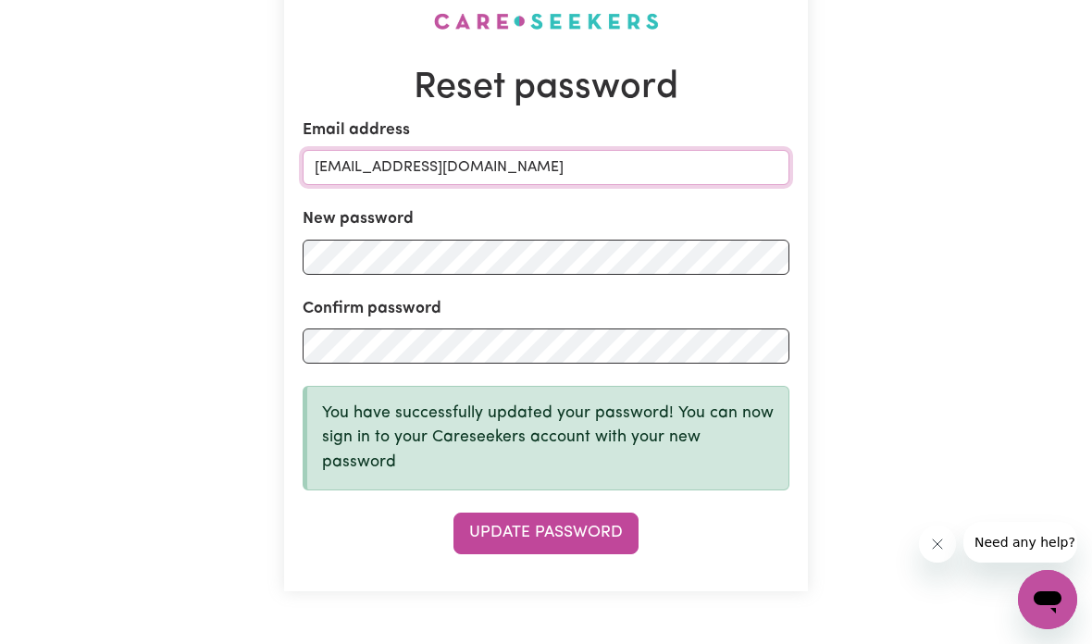
click at [699, 158] on input "[EMAIL_ADDRESS][DOMAIN_NAME]" at bounding box center [546, 167] width 487 height 35
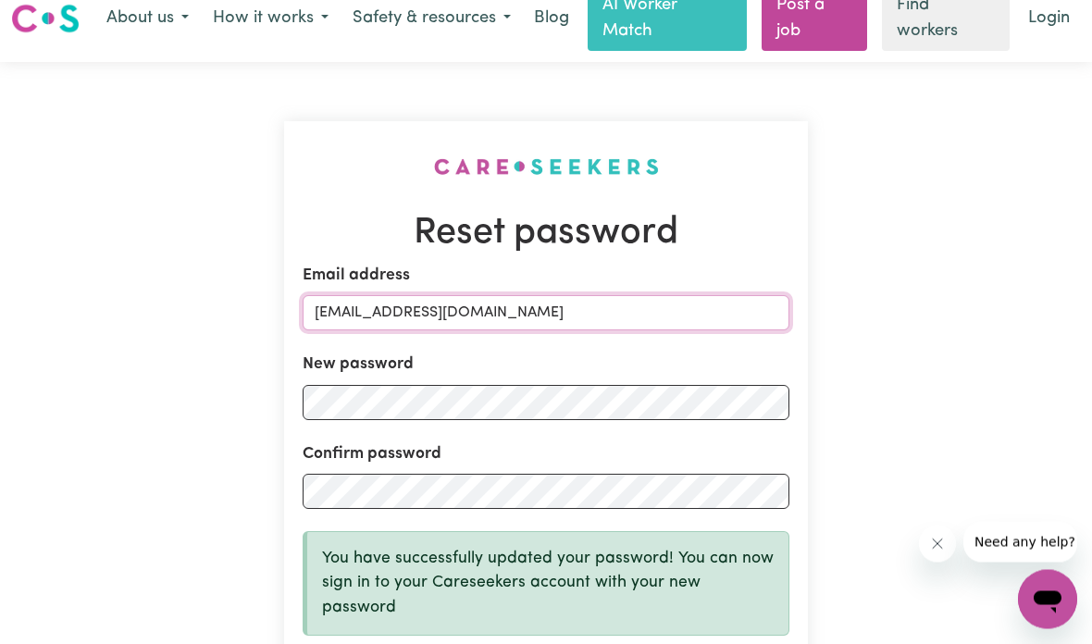
scroll to position [0, 0]
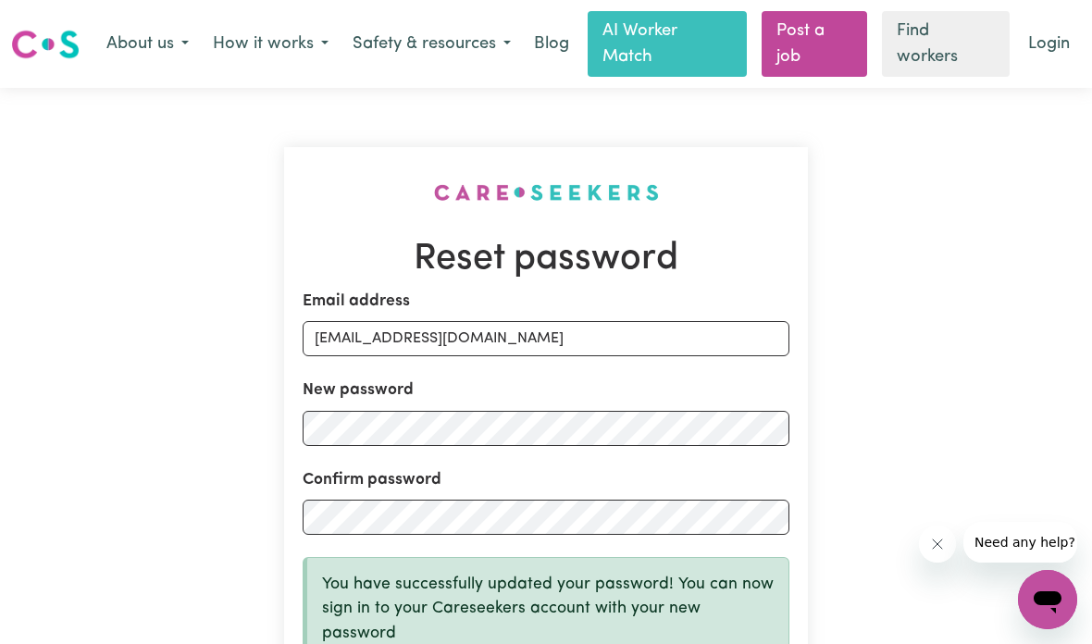
click at [1067, 32] on link "Login" at bounding box center [1049, 44] width 64 height 41
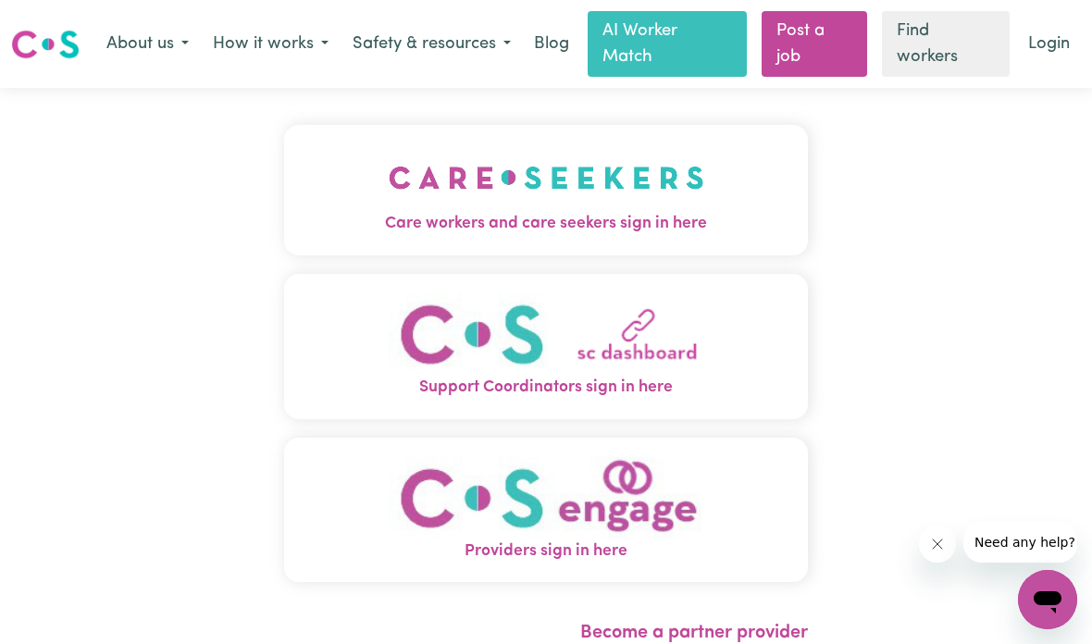
click at [656, 193] on img "Care workers and care seekers sign in here" at bounding box center [546, 177] width 315 height 68
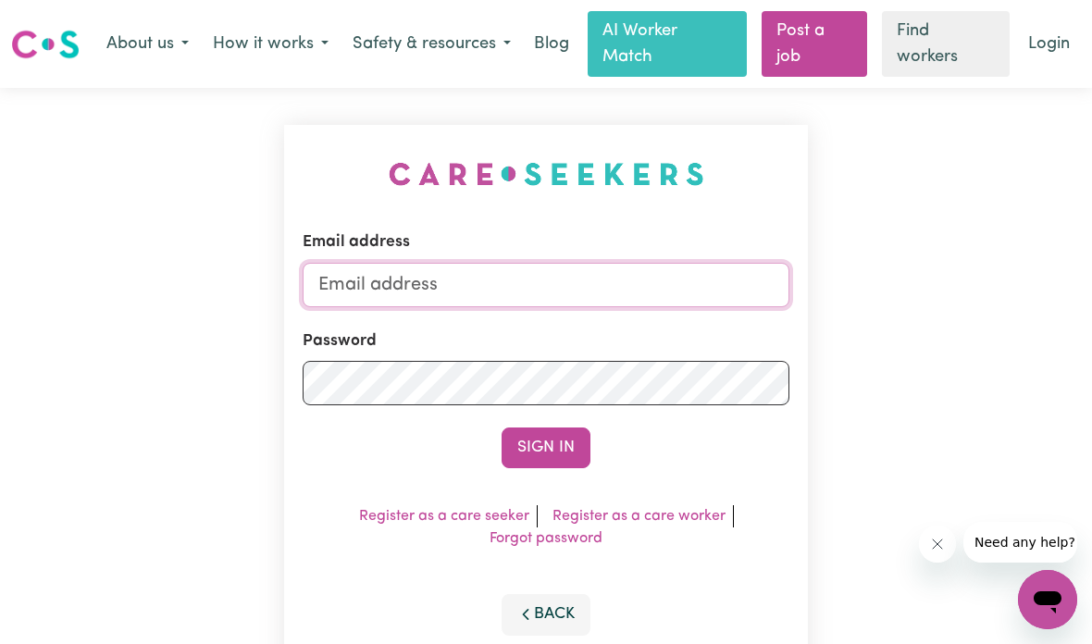
click at [683, 289] on input "Email address" at bounding box center [546, 285] width 487 height 44
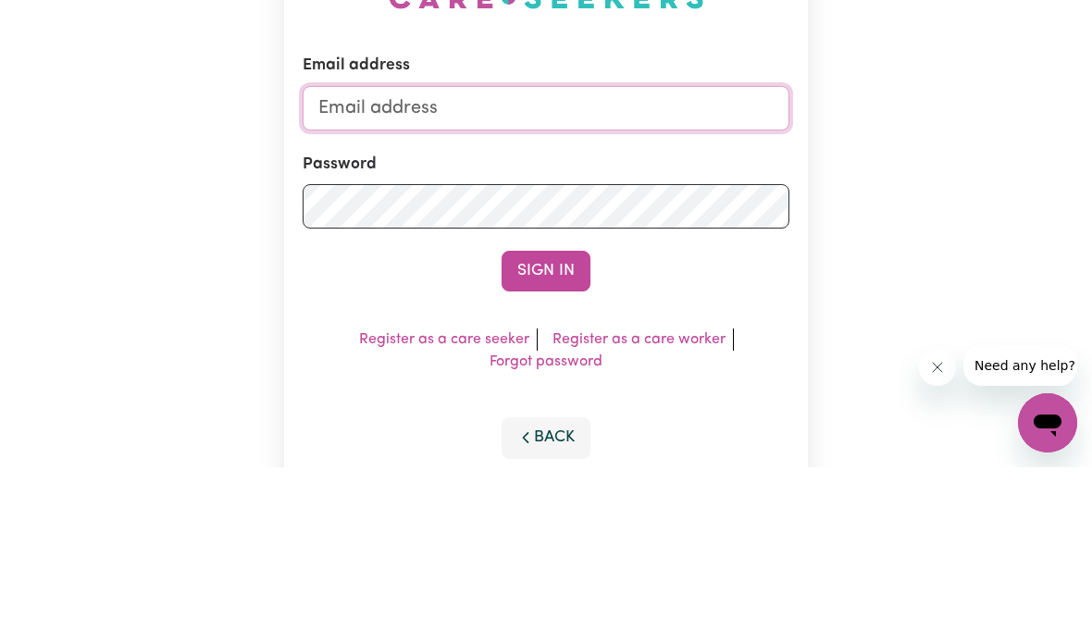
type input "[EMAIL_ADDRESS][DOMAIN_NAME]"
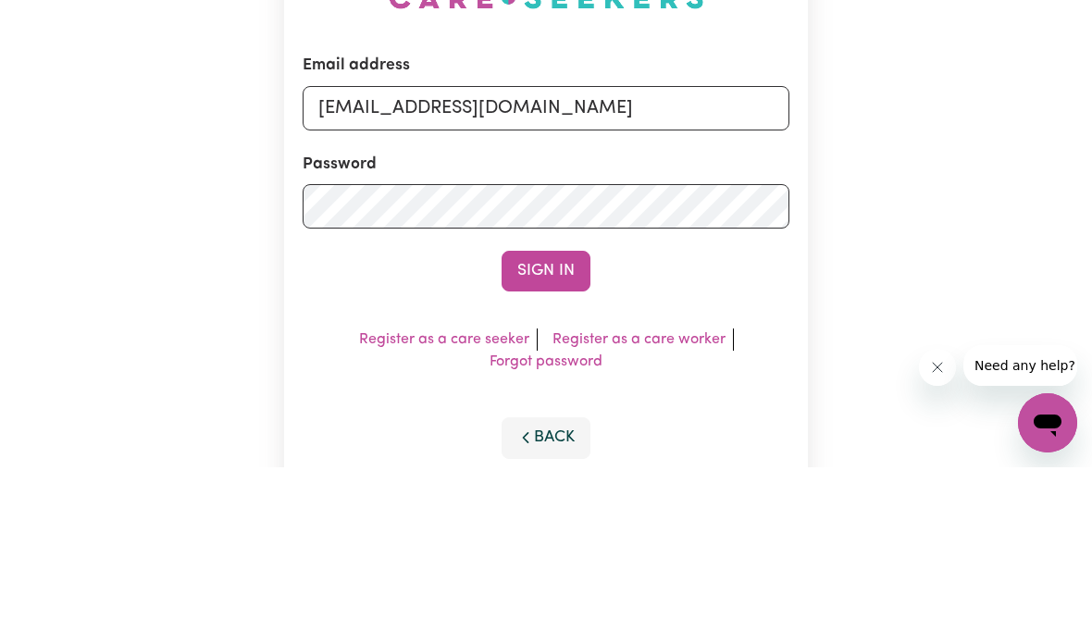
scroll to position [177, 0]
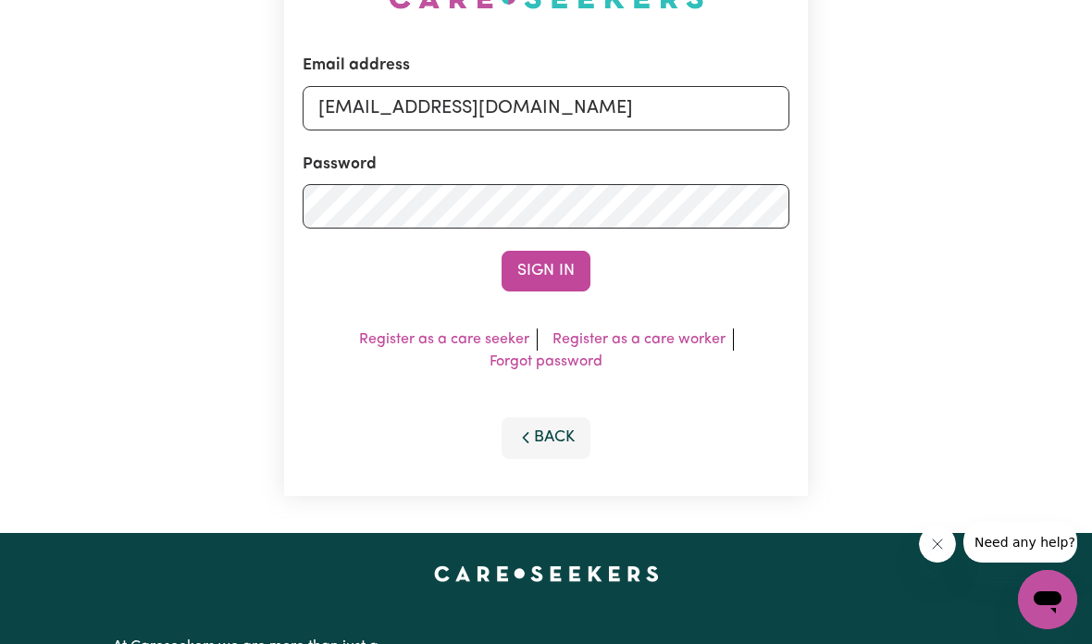
click at [562, 279] on button "Sign In" at bounding box center [545, 271] width 89 height 41
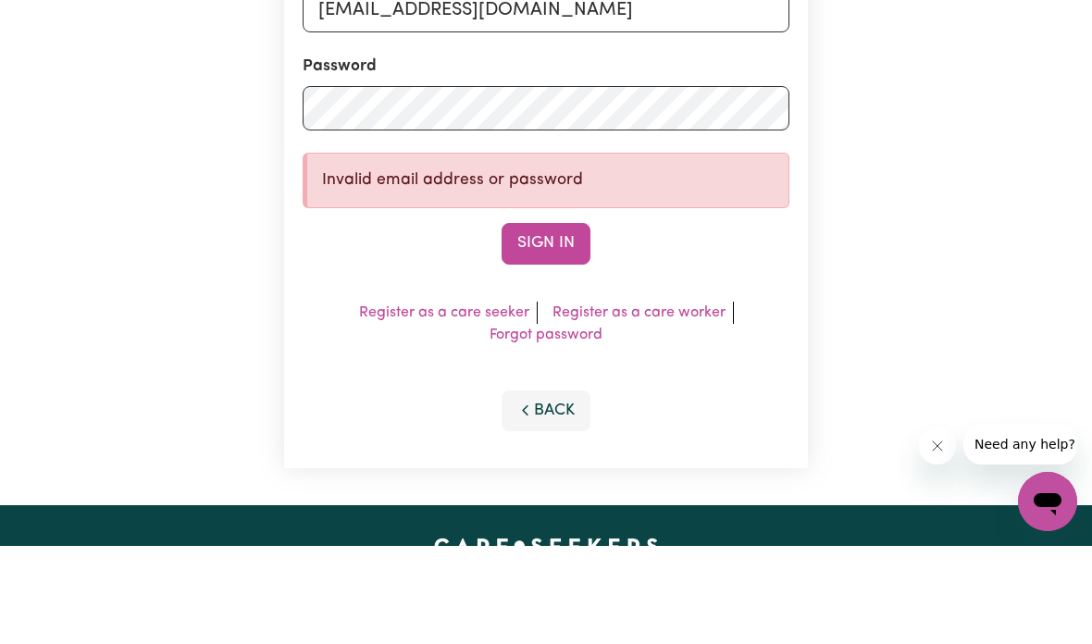
scroll to position [275, 0]
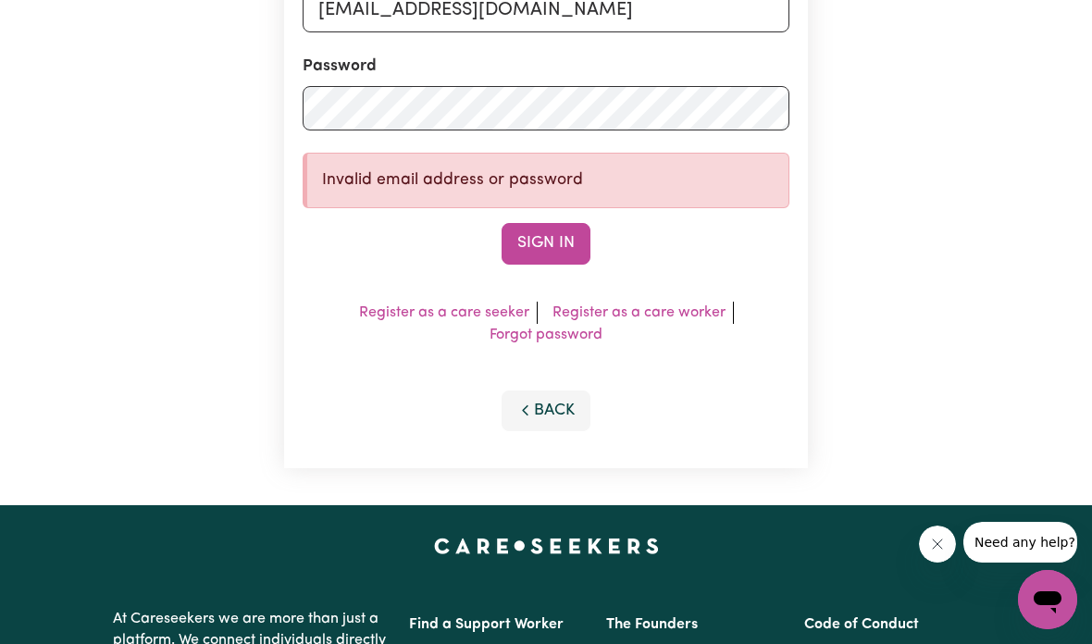
click at [562, 246] on button "Sign In" at bounding box center [545, 243] width 89 height 41
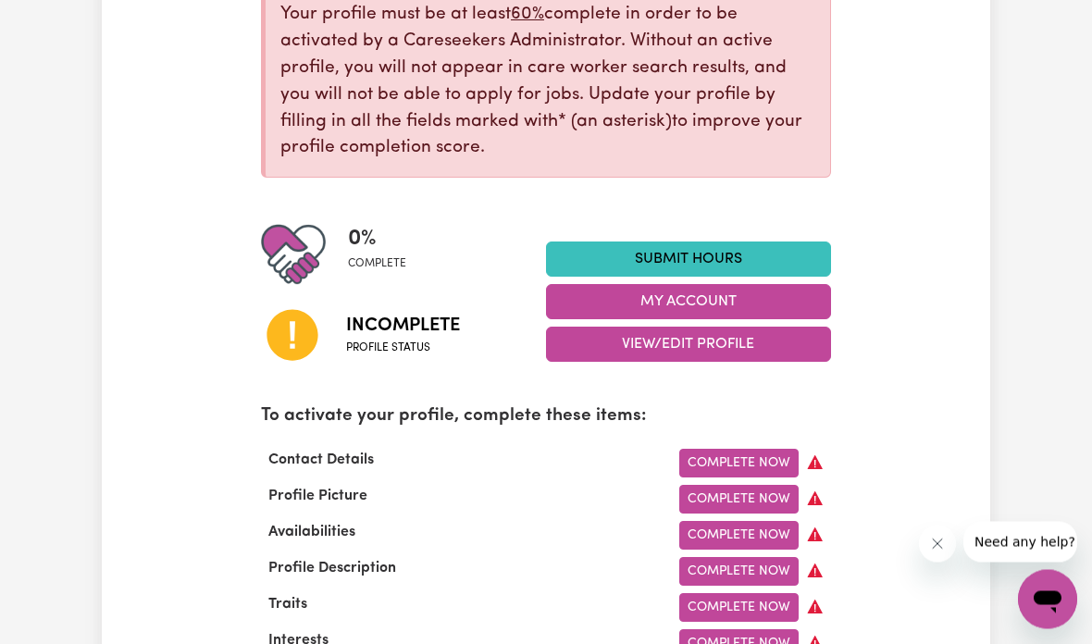
scroll to position [294, 0]
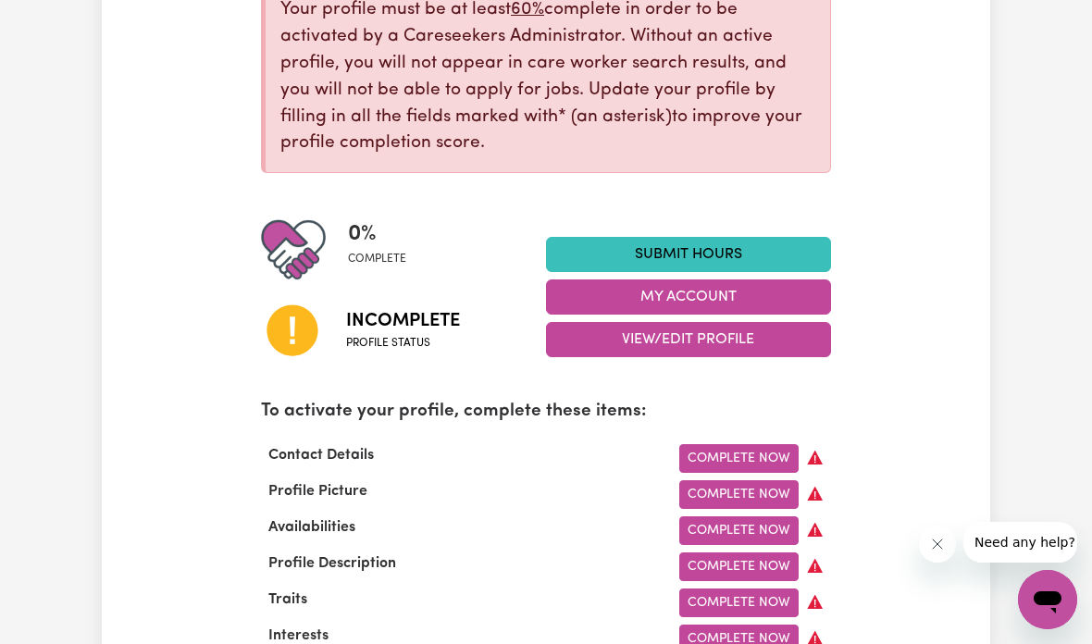
click at [774, 449] on link "Complete Now" at bounding box center [738, 458] width 119 height 29
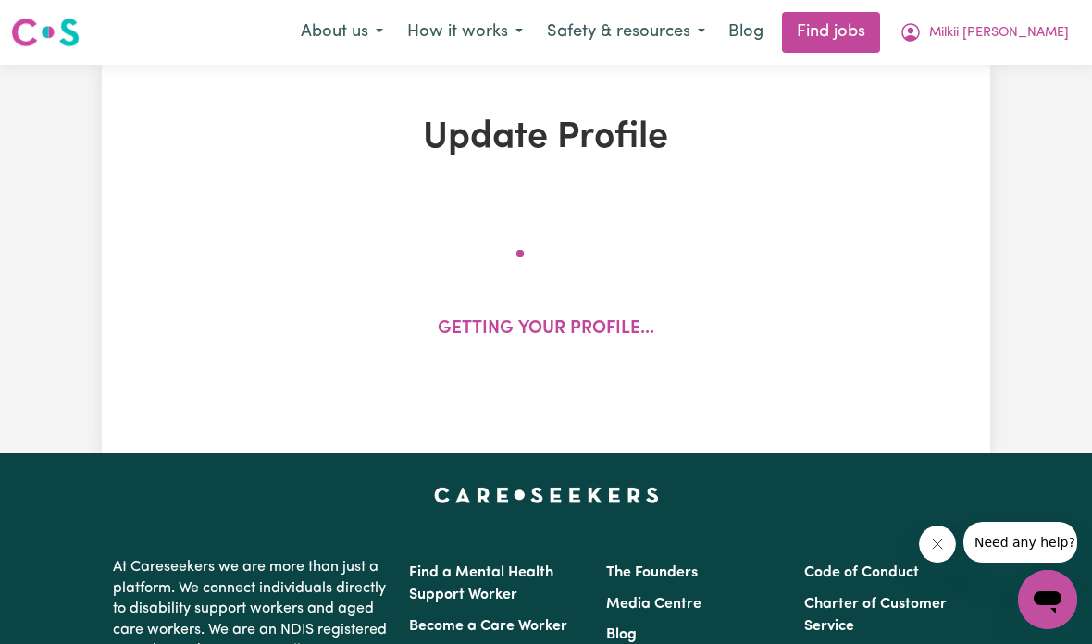
select select "Studying a healthcare related degree or qualification"
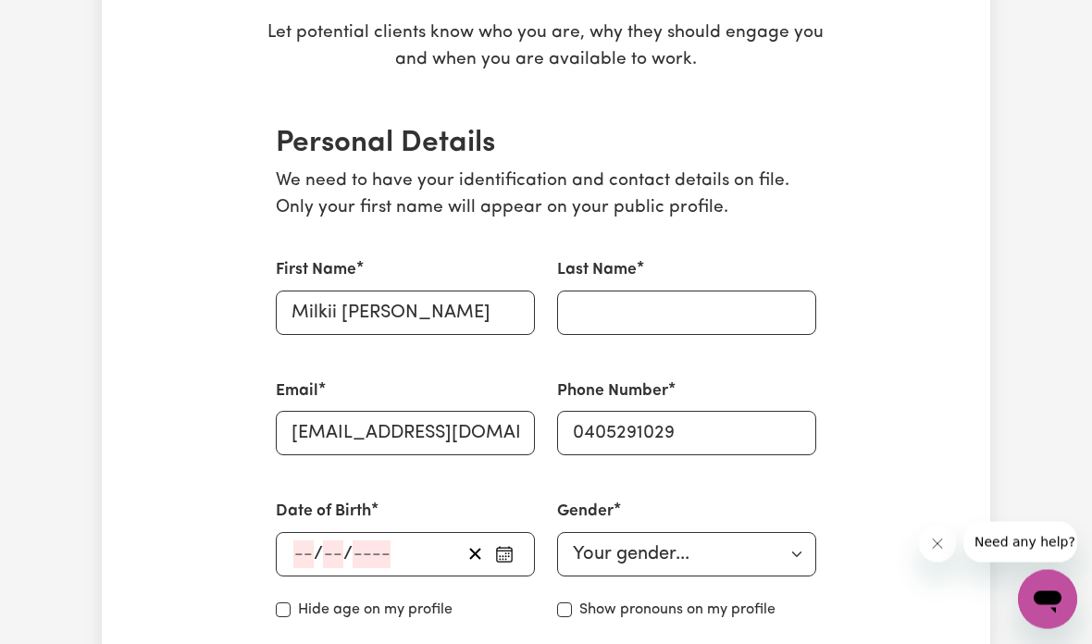
scroll to position [334, 0]
click at [302, 547] on input "number" at bounding box center [303, 554] width 20 height 28
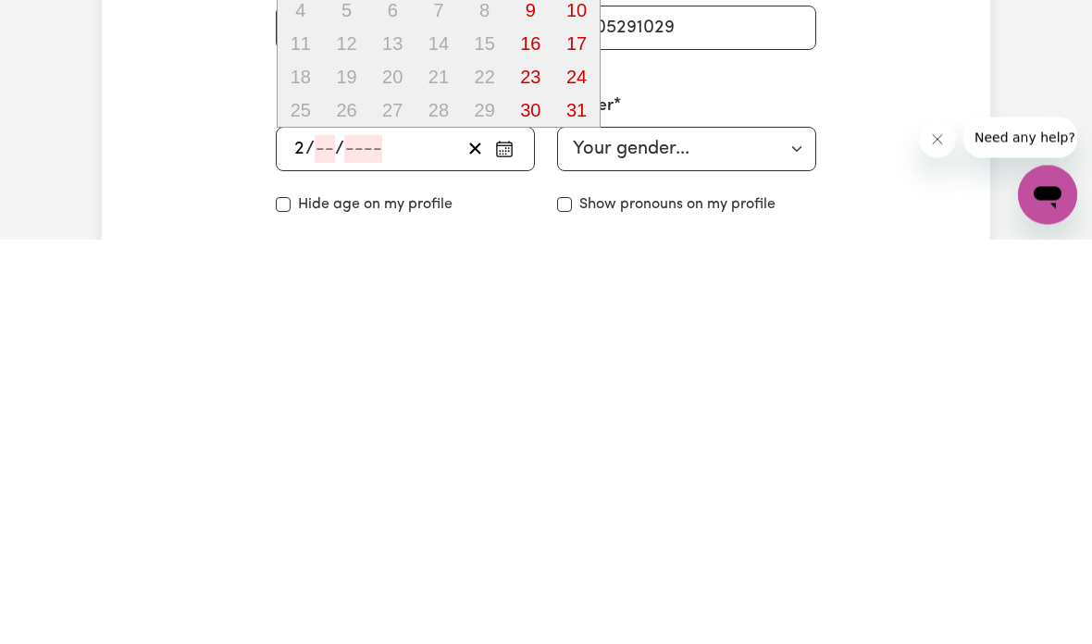
type input "28"
type input "11"
type input "2002"
type input "2002-11-28"
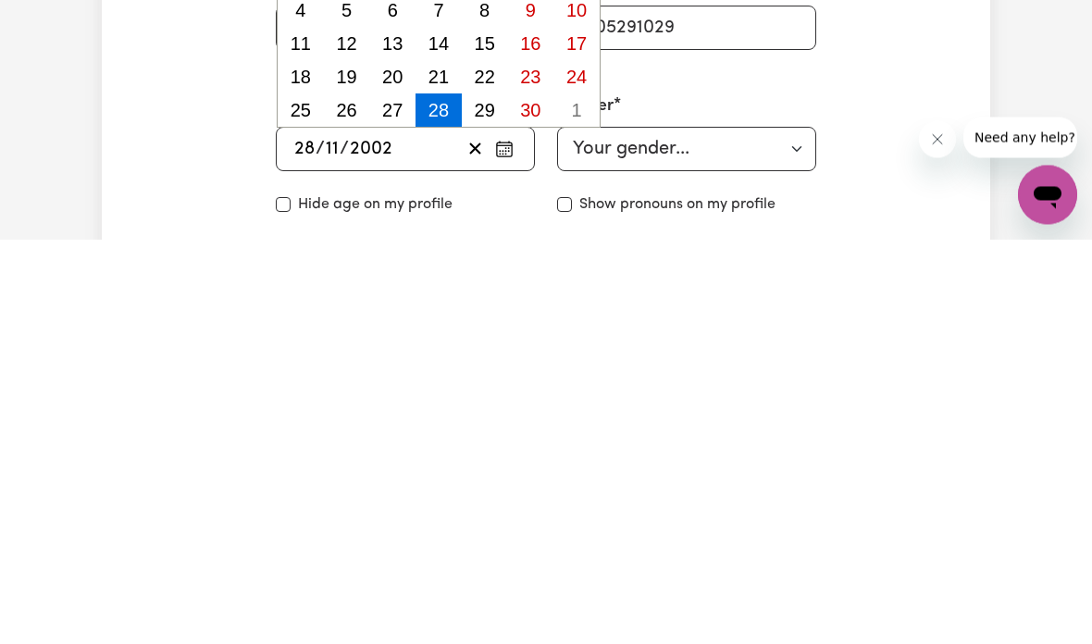
type input "2002"
click at [750, 532] on select "Your gender... Female Male Non-binary Other Prefer not to say" at bounding box center [686, 554] width 259 height 44
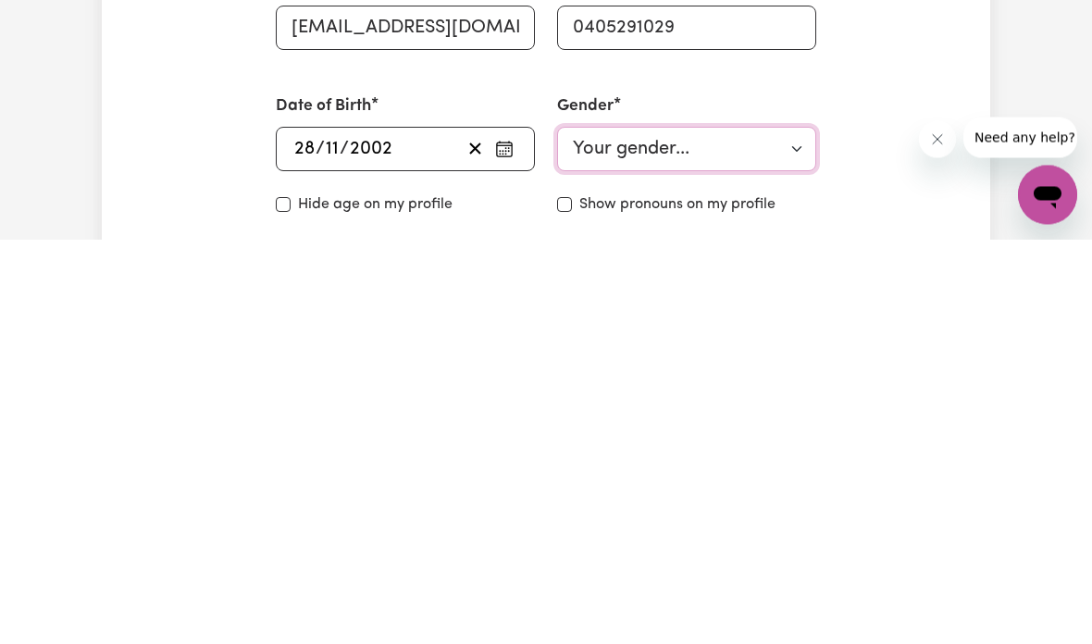
scroll to position [739, 0]
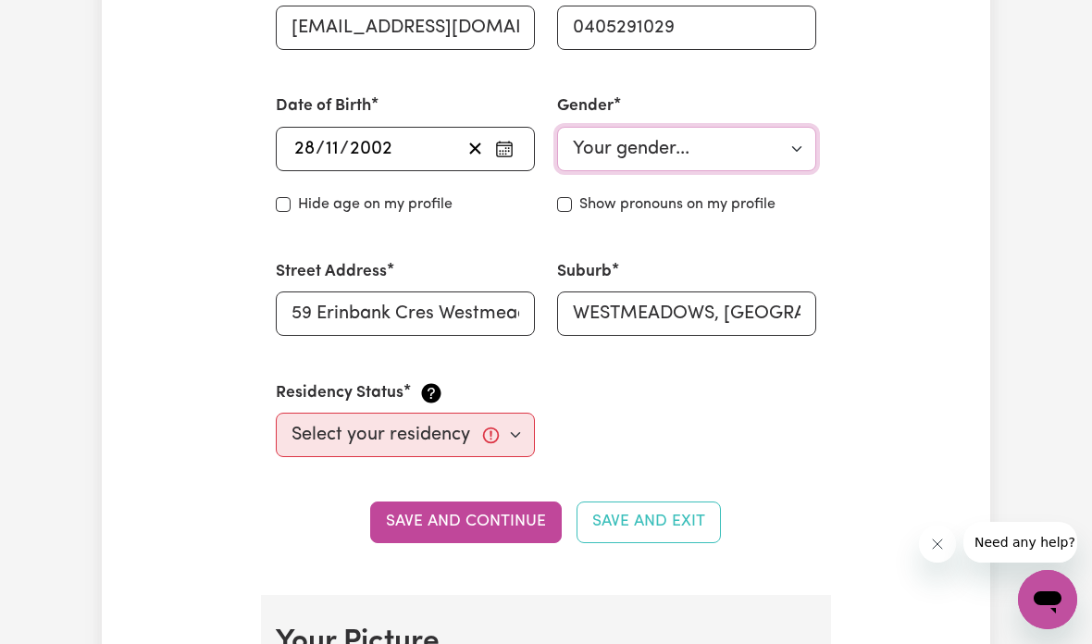
select select "female"
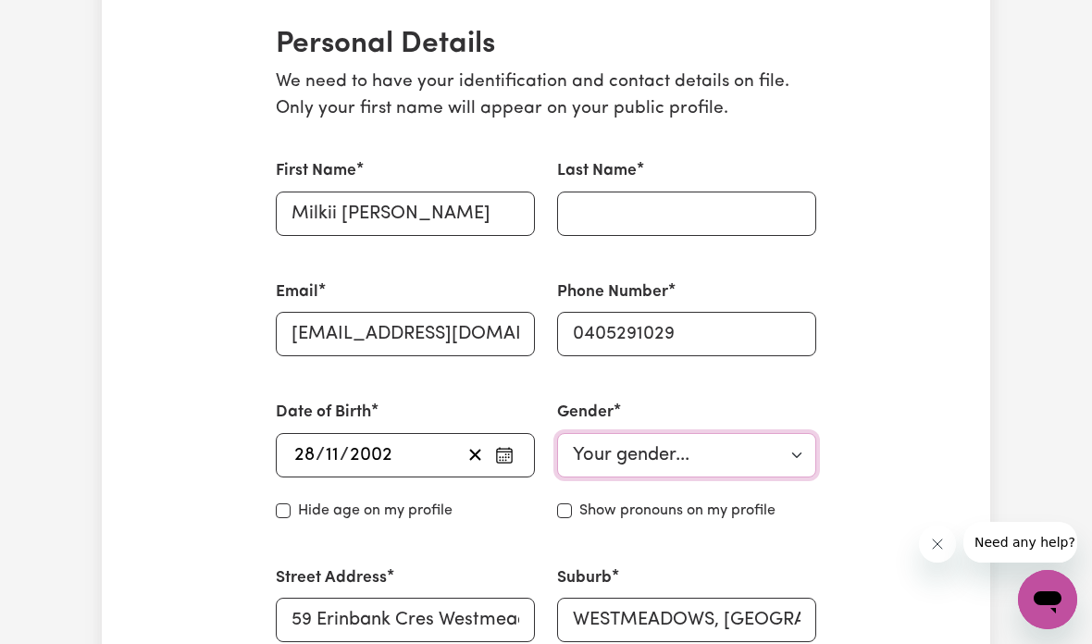
scroll to position [430, 0]
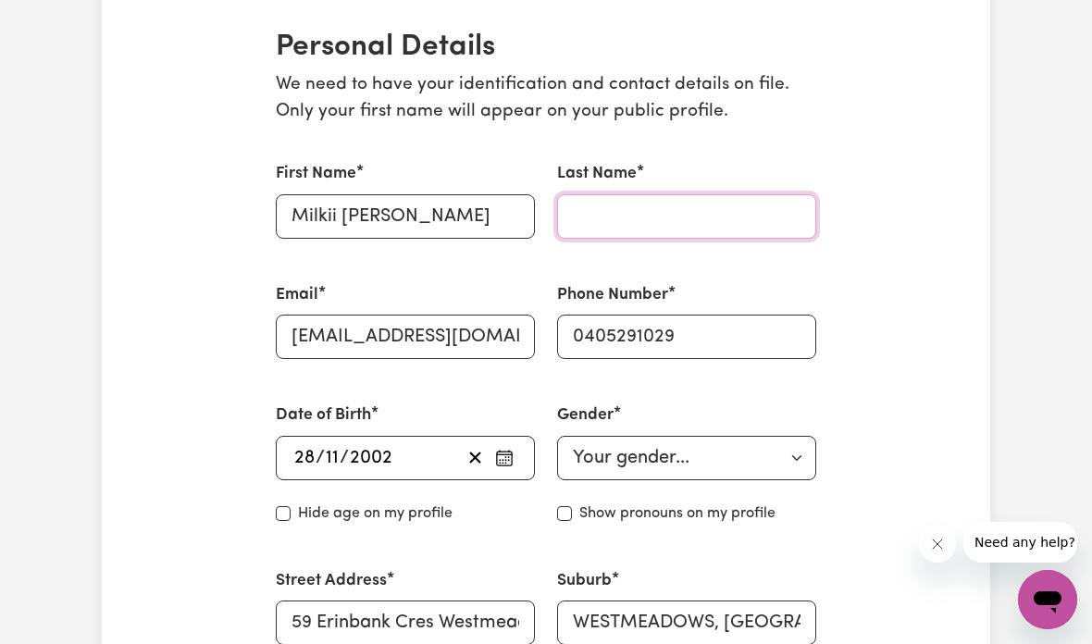
click at [745, 200] on input "Last Name" at bounding box center [686, 216] width 259 height 44
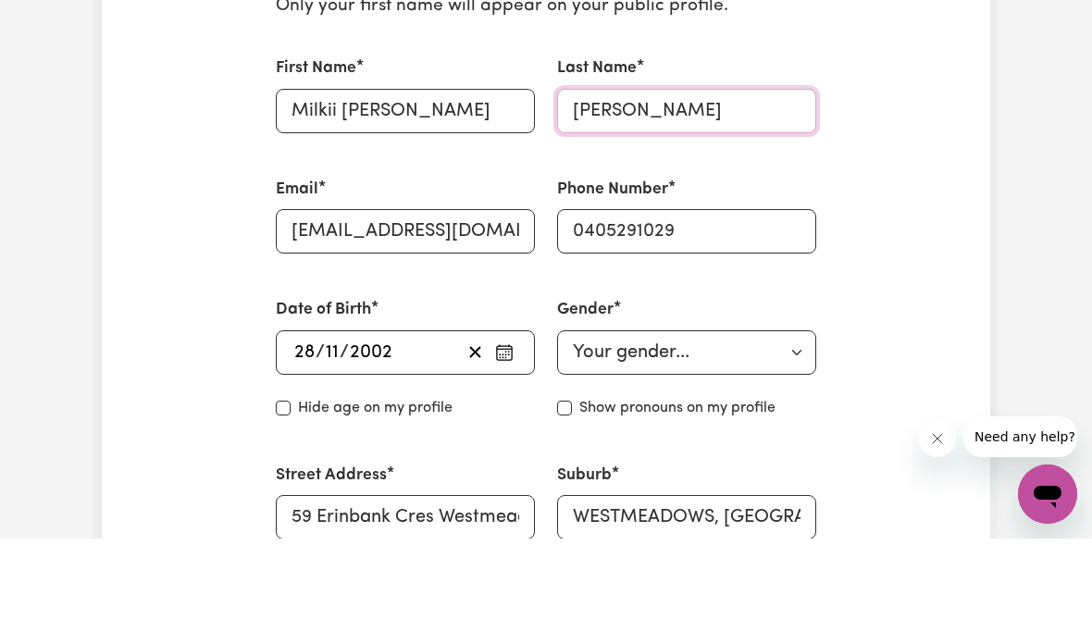
type input "Muqtar"
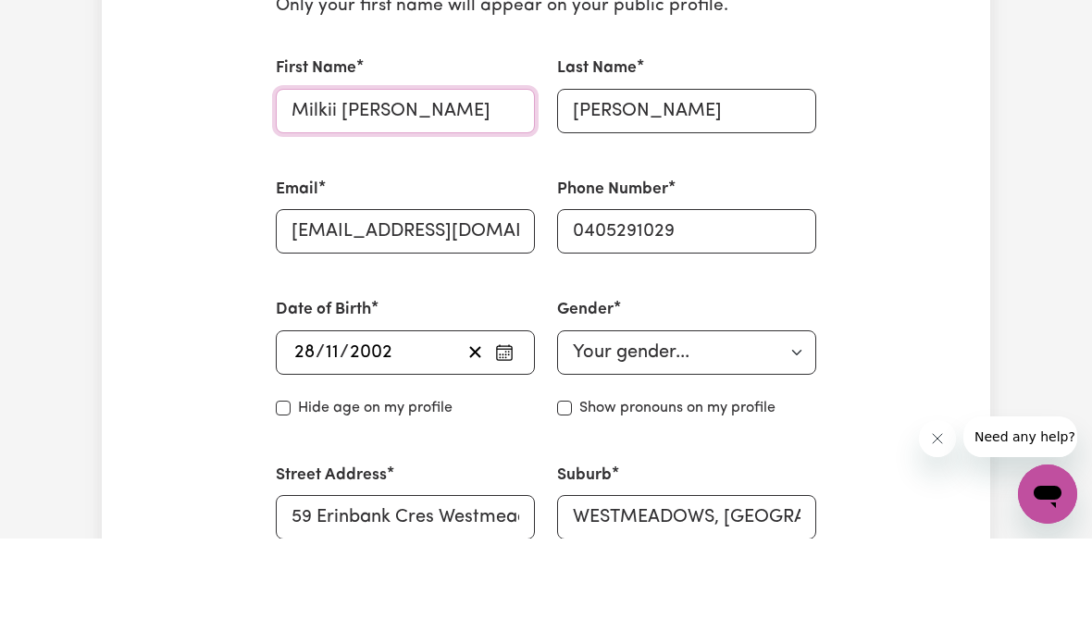
click at [458, 194] on input "Milkii [PERSON_NAME]" at bounding box center [405, 216] width 259 height 44
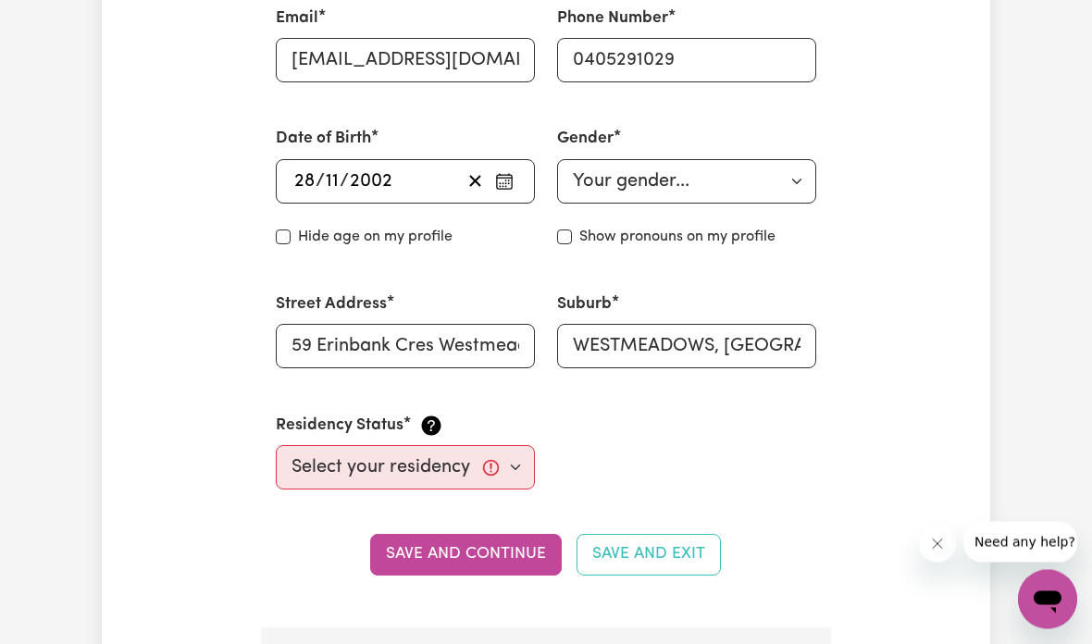
scroll to position [727, 0]
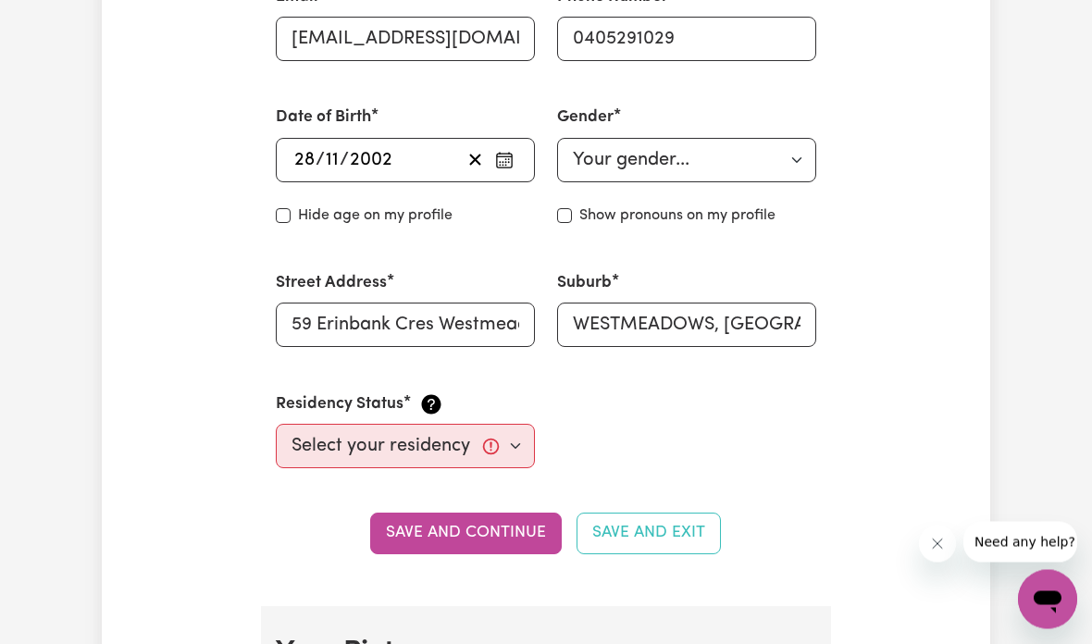
type input "Milkii"
click at [444, 444] on select "Select your residency status... Australian citizen Australian PR Temporary Work…" at bounding box center [405, 447] width 259 height 44
select select "Student Visa"
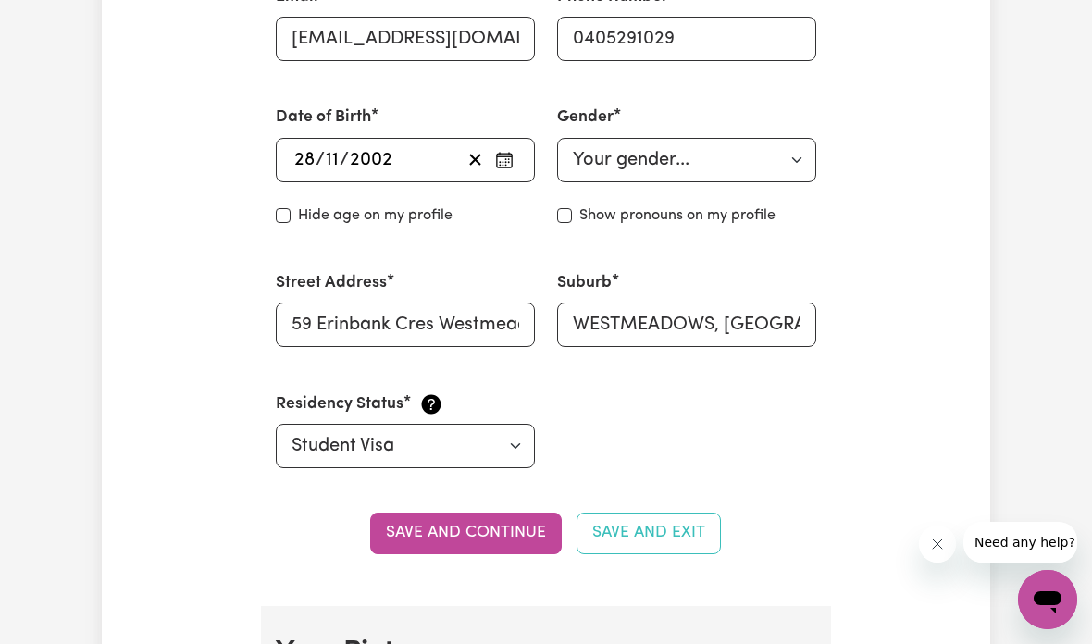
click at [504, 542] on button "Save and continue" at bounding box center [466, 533] width 192 height 41
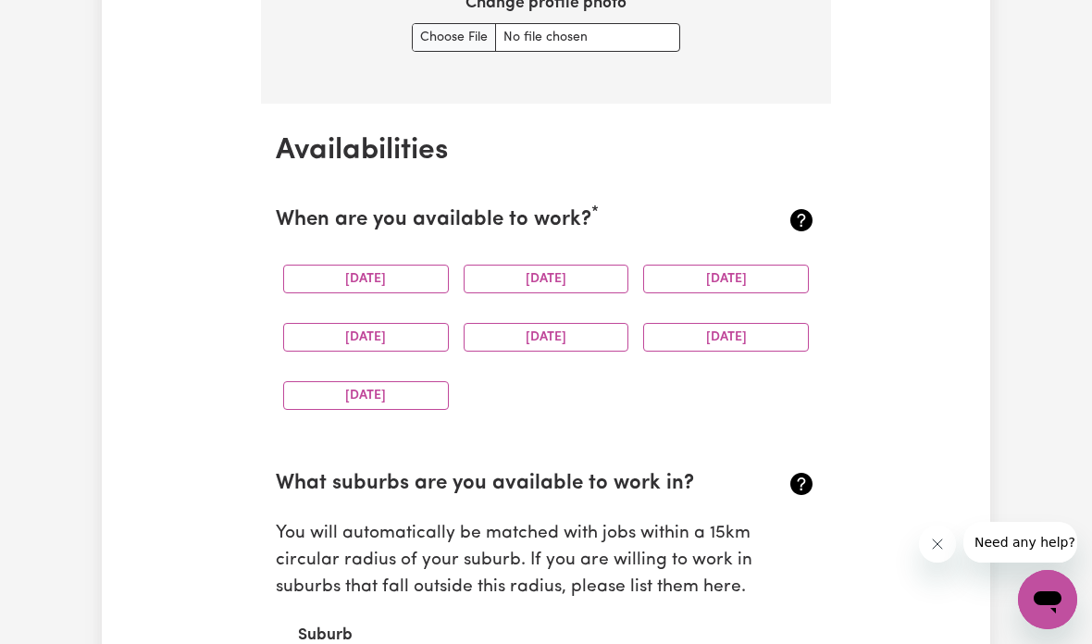
scroll to position [1628, 0]
click at [409, 389] on button "Sunday" at bounding box center [366, 396] width 166 height 29
click at [769, 323] on button "Saturday" at bounding box center [726, 337] width 166 height 29
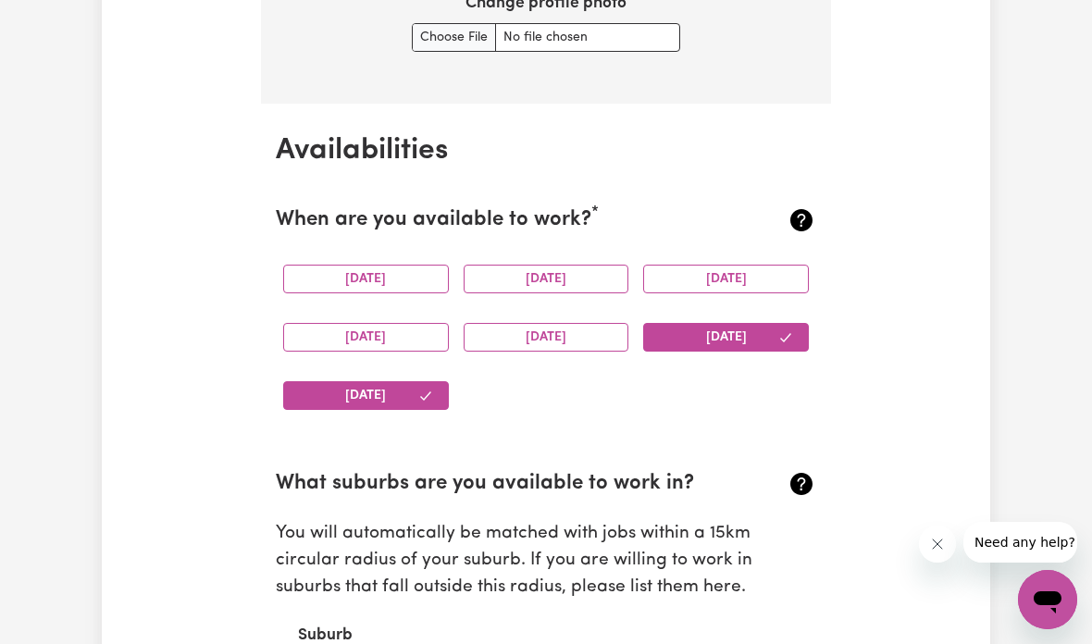
click at [585, 339] on button "Friday" at bounding box center [546, 337] width 166 height 29
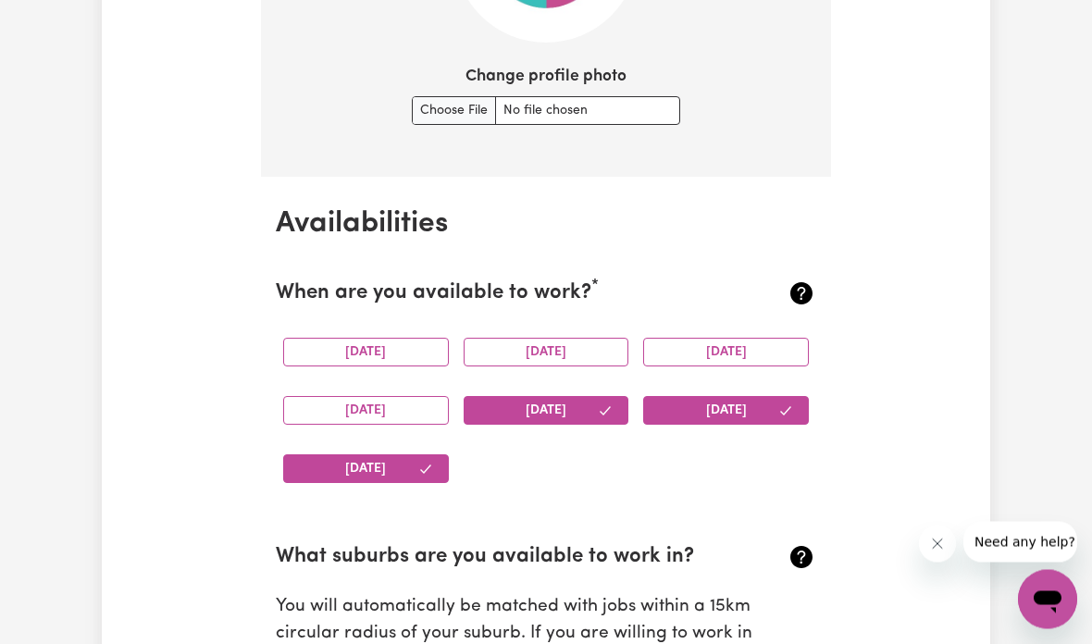
scroll to position [1555, 0]
click at [422, 407] on button "Thursday" at bounding box center [366, 411] width 166 height 29
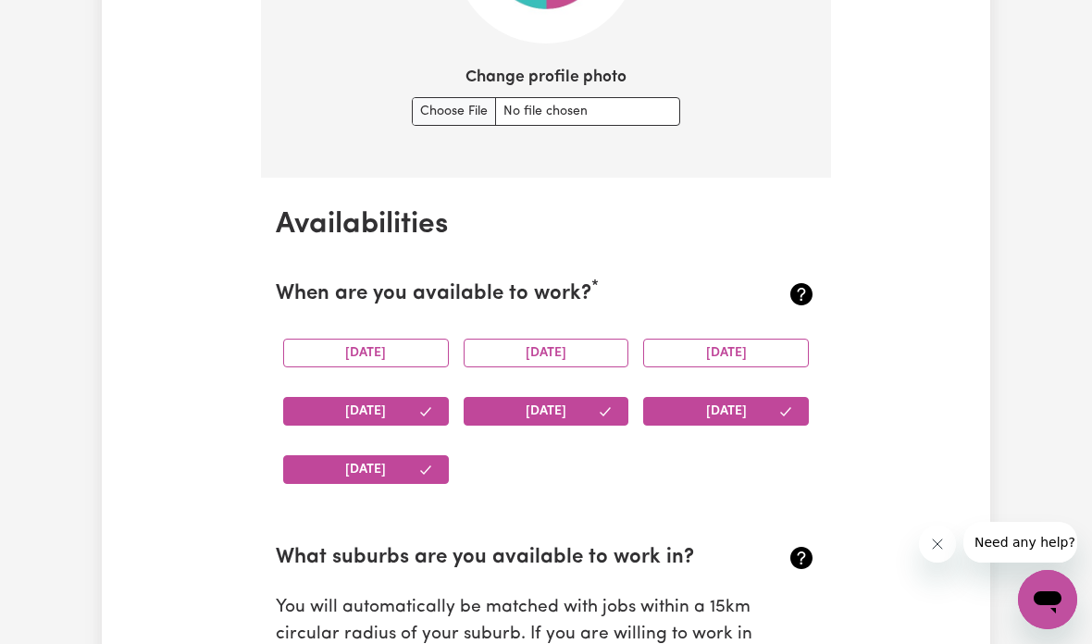
click at [760, 344] on button "Wednesday" at bounding box center [726, 353] width 166 height 29
click at [626, 352] on button "Tuesday" at bounding box center [546, 353] width 166 height 29
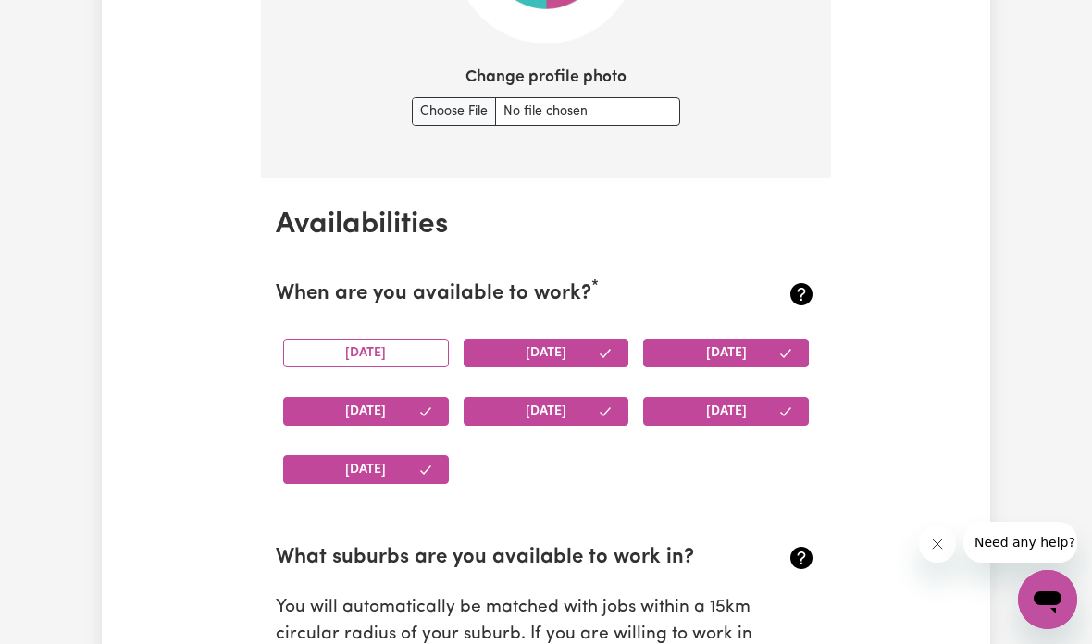
click at [421, 358] on button "Monday" at bounding box center [366, 353] width 166 height 29
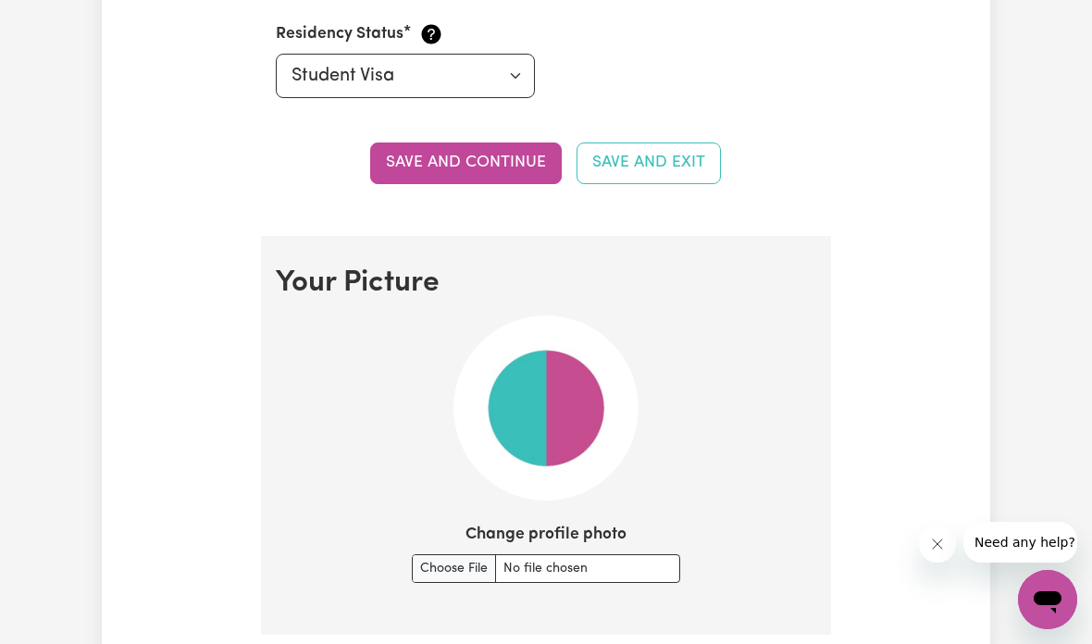
scroll to position [1101, 0]
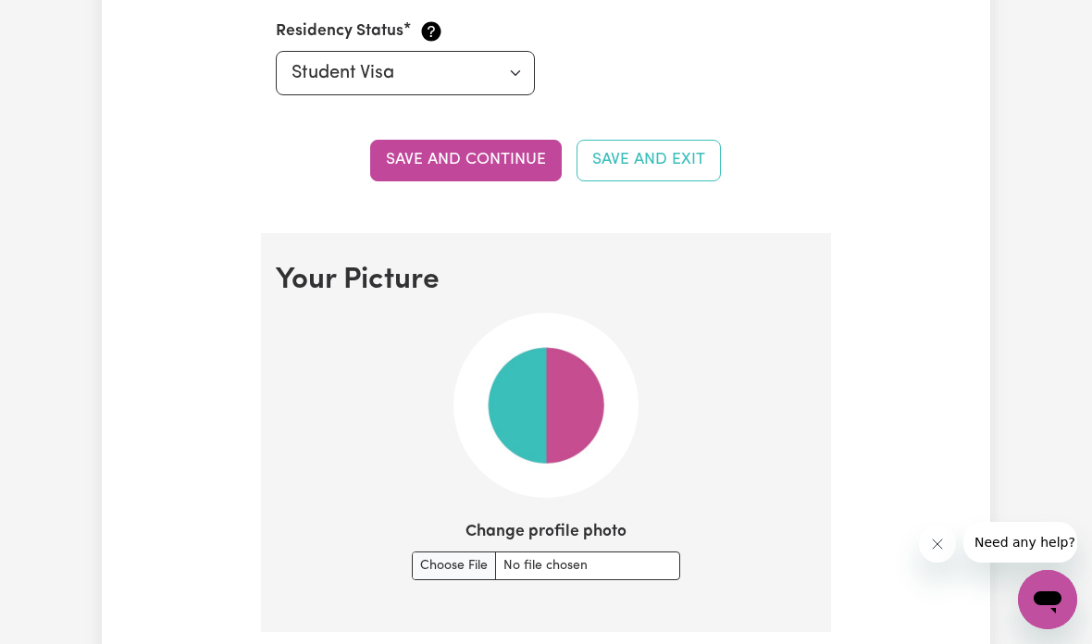
click at [442, 567] on input "Change profile photo" at bounding box center [546, 565] width 268 height 29
click at [586, 427] on img at bounding box center [545, 405] width 185 height 185
click at [443, 551] on input "Change profile photo" at bounding box center [546, 565] width 268 height 29
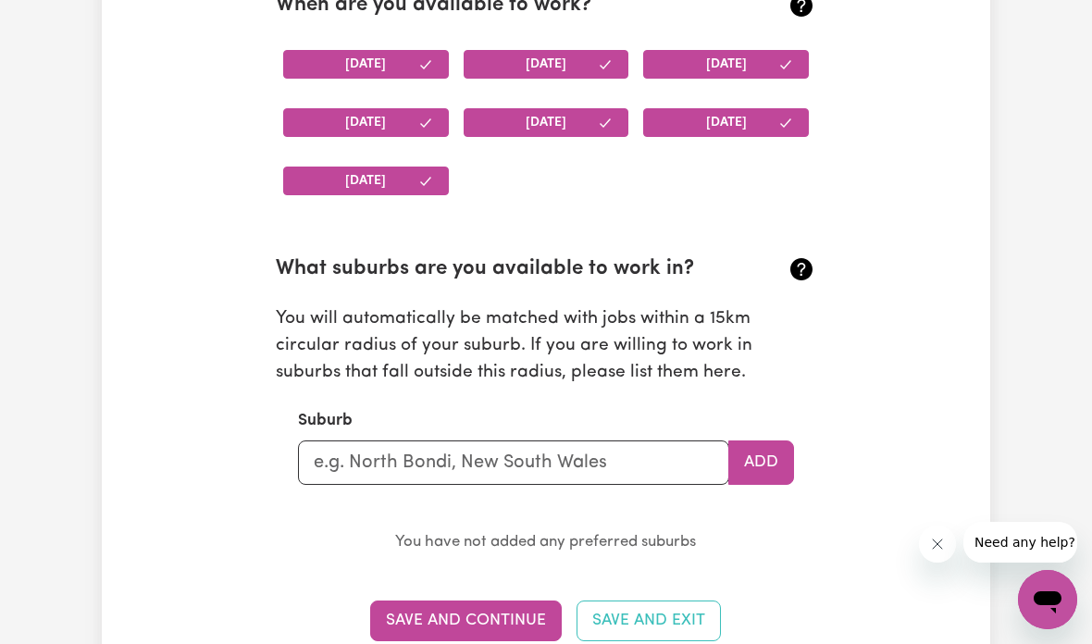
scroll to position [1847, 0]
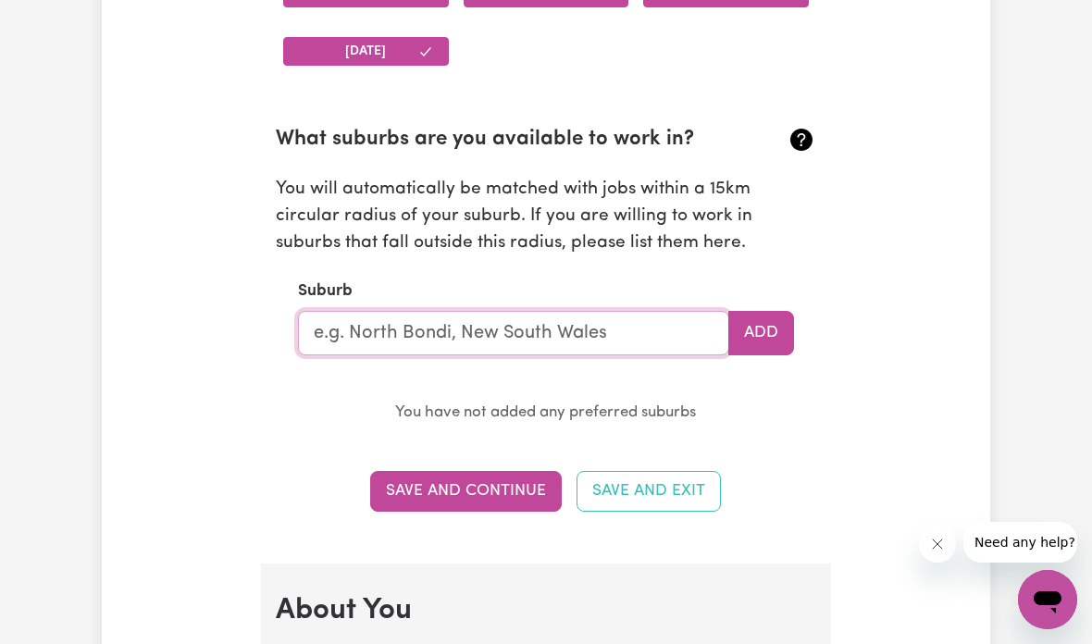
click at [624, 311] on input "text" at bounding box center [513, 333] width 431 height 44
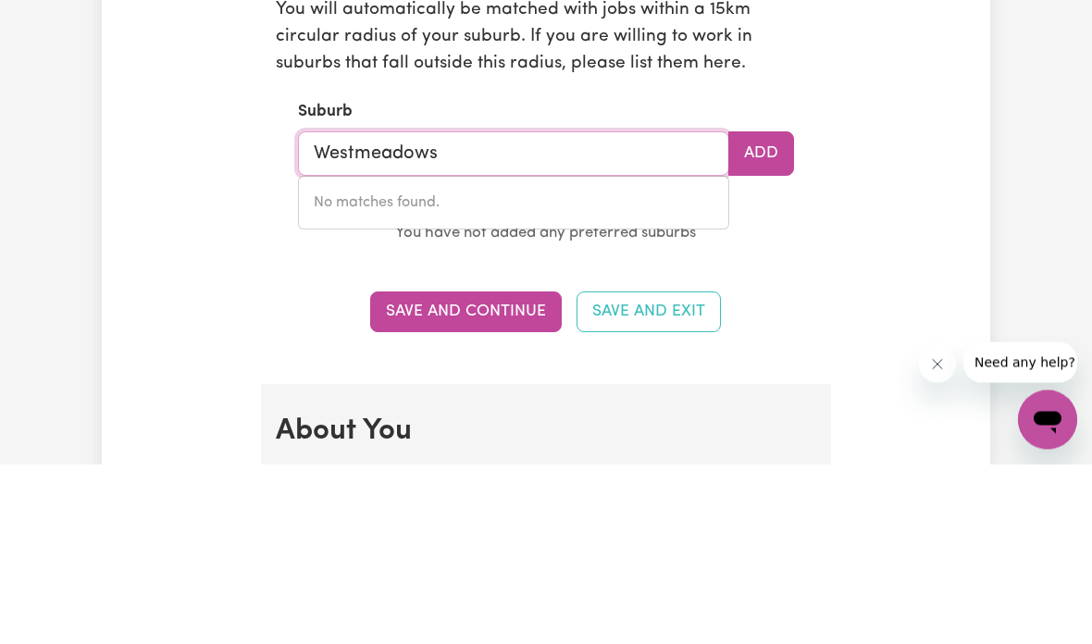
type input "Westmeadows"
type input "Westmeadows, Victoria, 3049"
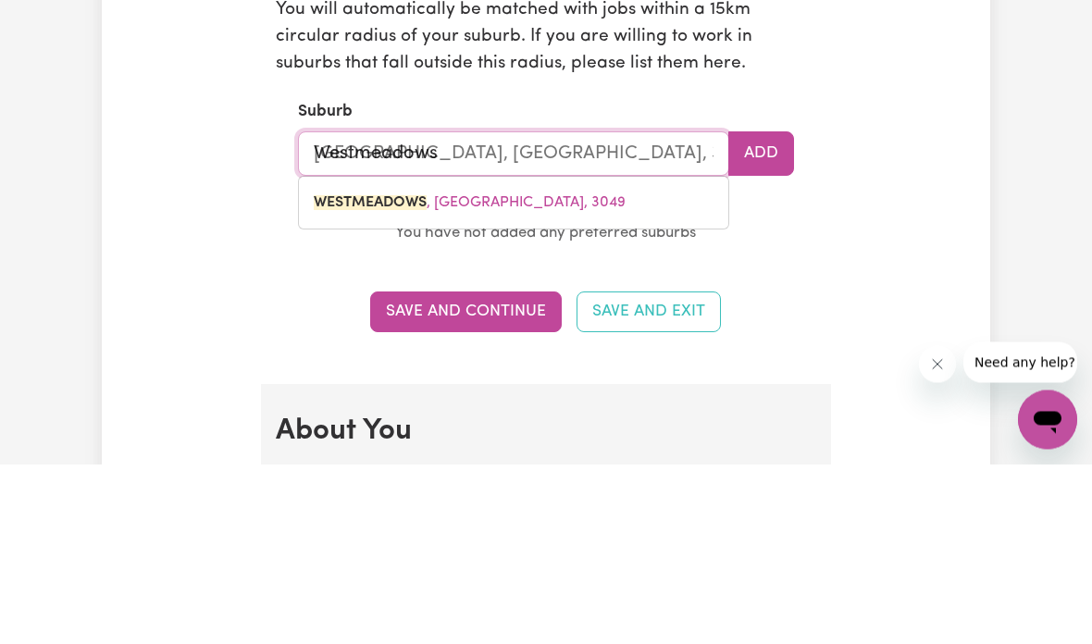
click at [555, 364] on link "WESTMEADOWS , Victoria, 3049" at bounding box center [513, 382] width 429 height 37
type input "WESTMEADOWS, [GEOGRAPHIC_DATA], 3049"
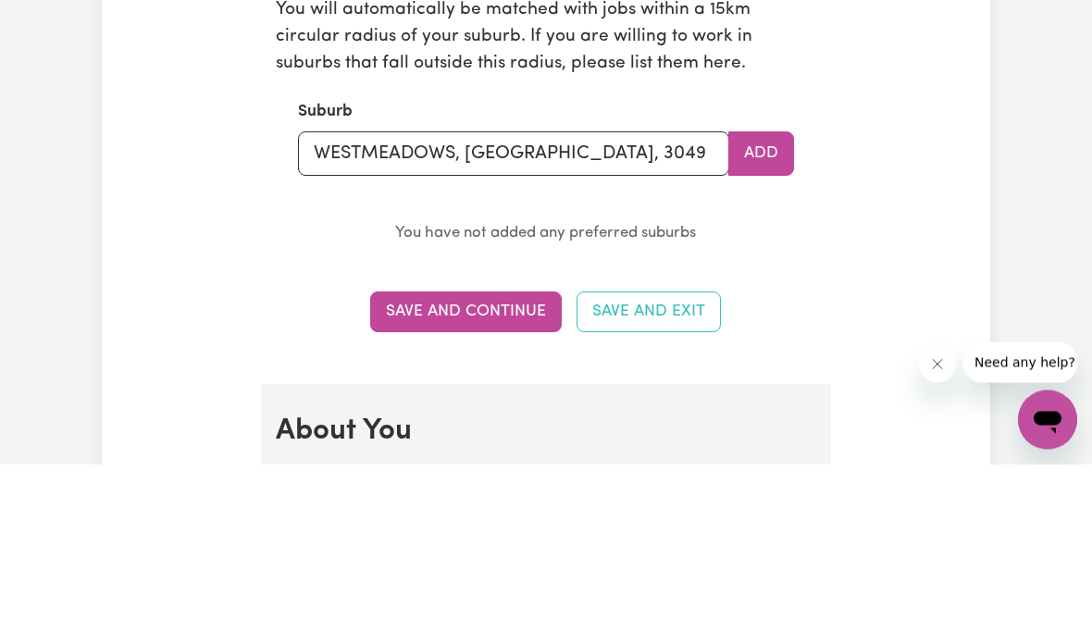
click at [769, 312] on button "Add" at bounding box center [761, 334] width 66 height 44
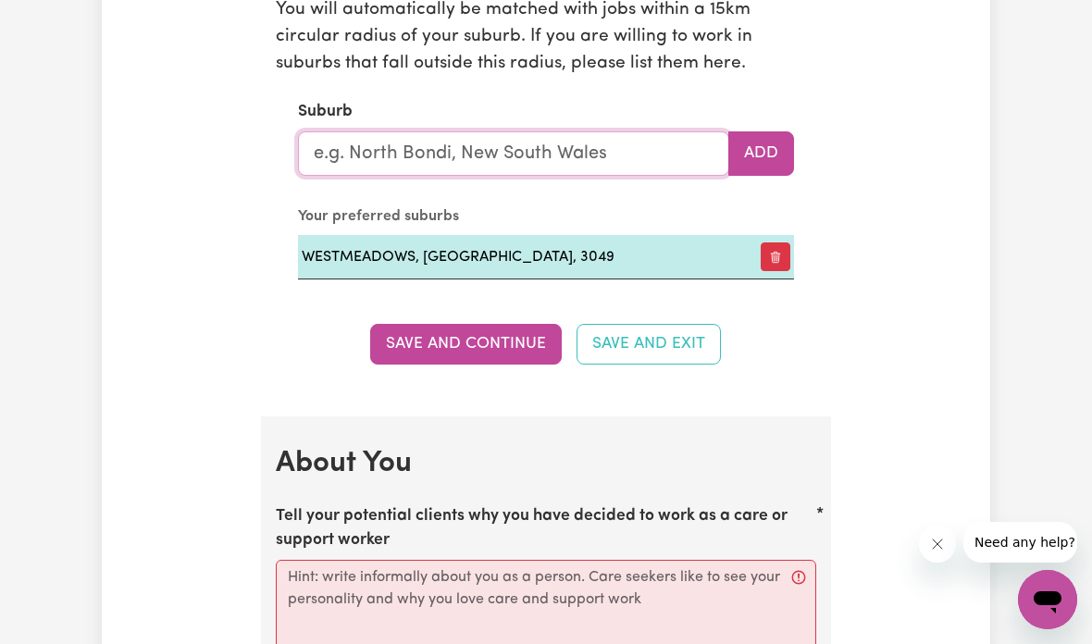
click at [634, 150] on input "text" at bounding box center [513, 153] width 431 height 44
type input "Gle"
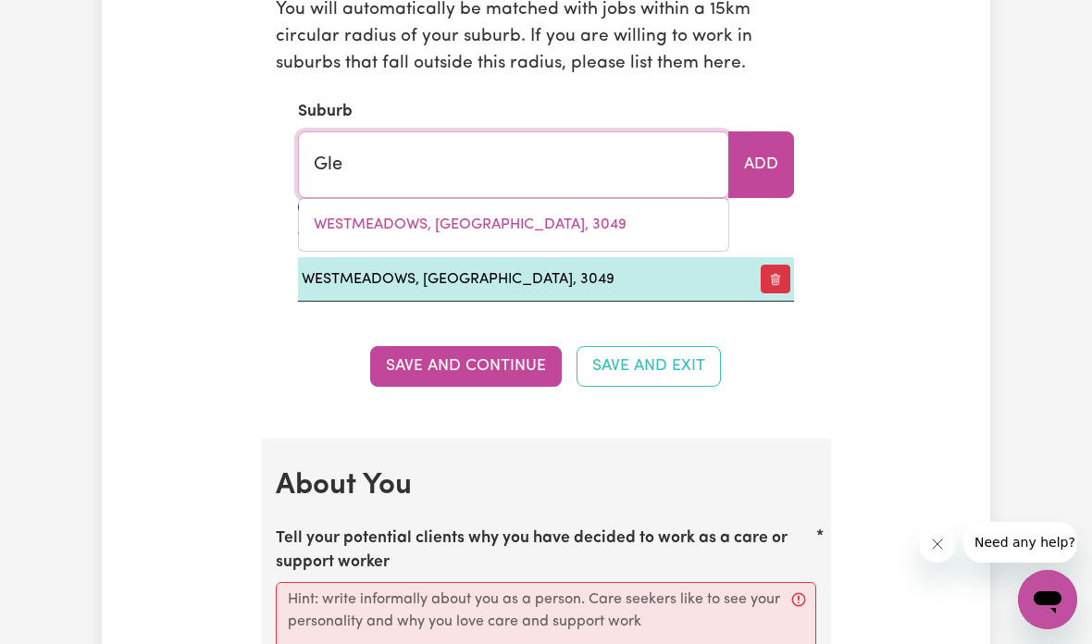
type input "GleBE, New South Wales, 2037"
type input "Glen"
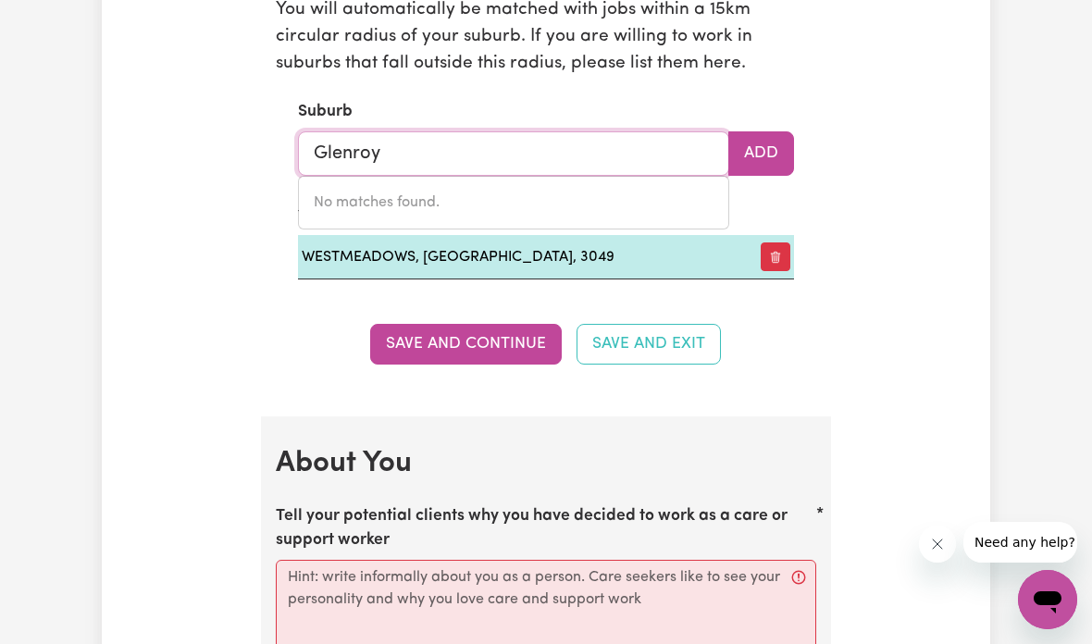
type input "Glenroy"
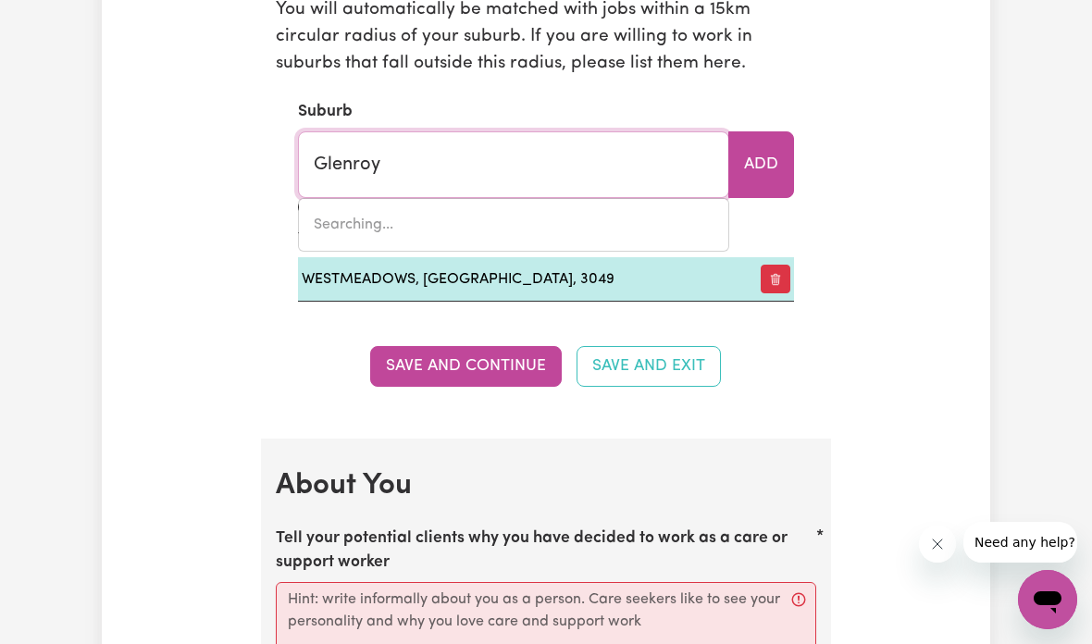
type input "Glenroy, New South Wales, 2640"
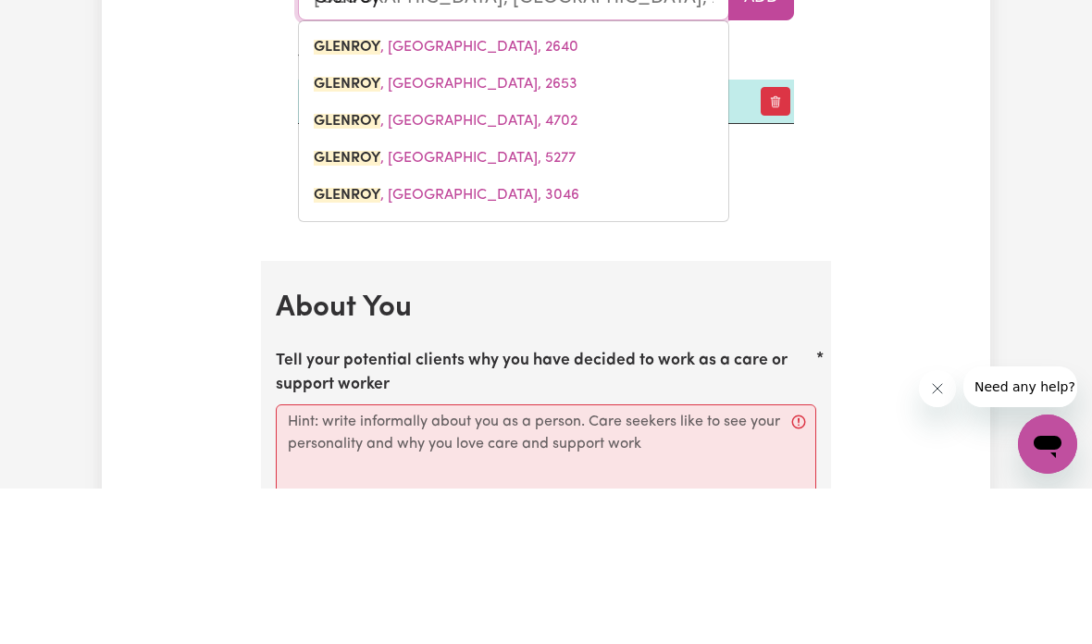
click at [509, 332] on link "GLENROY , Victoria, 3046" at bounding box center [513, 350] width 429 height 37
type input "GLENROY, Victoria, 3046"
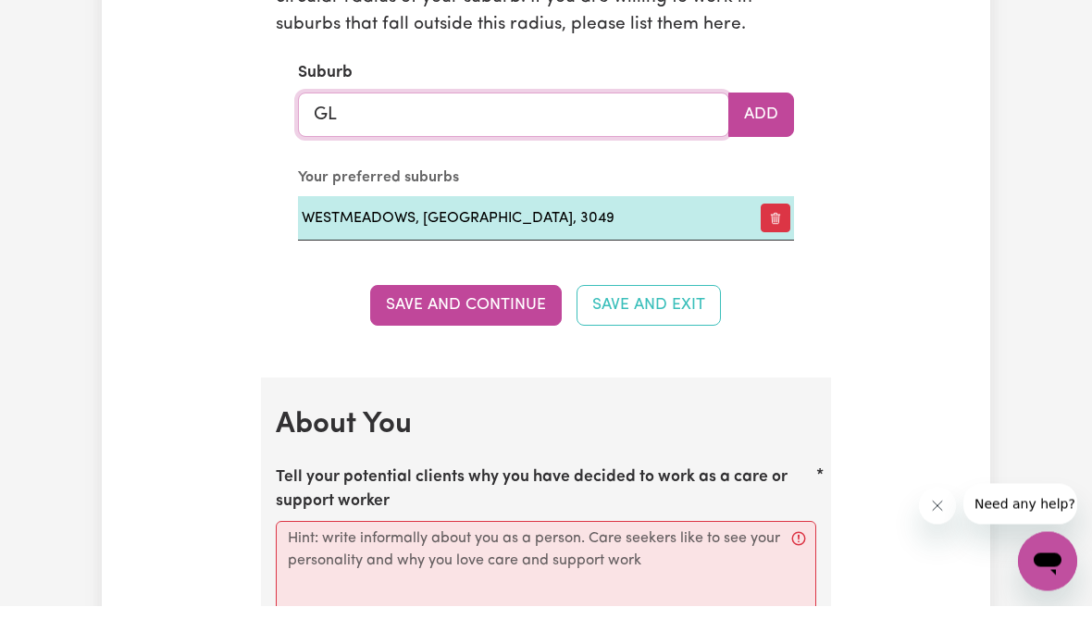
type input "G"
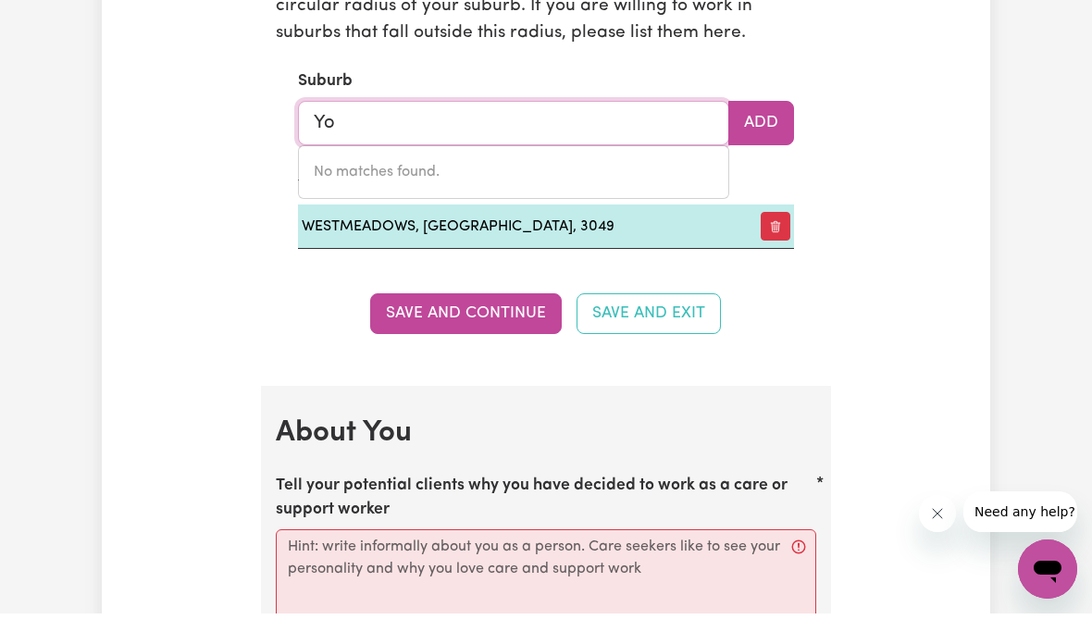
type input "Y"
type input "Bun"
type input "BunBARTHA, Victoria, 3634"
type input "Bund"
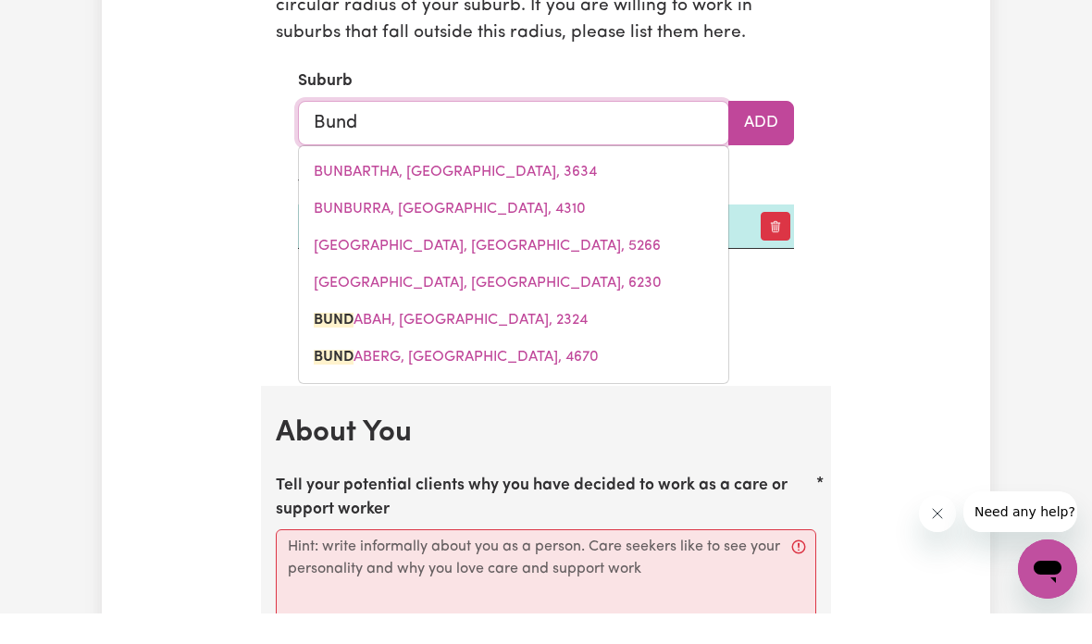
type input "BundABAH, New South Wales, 2324"
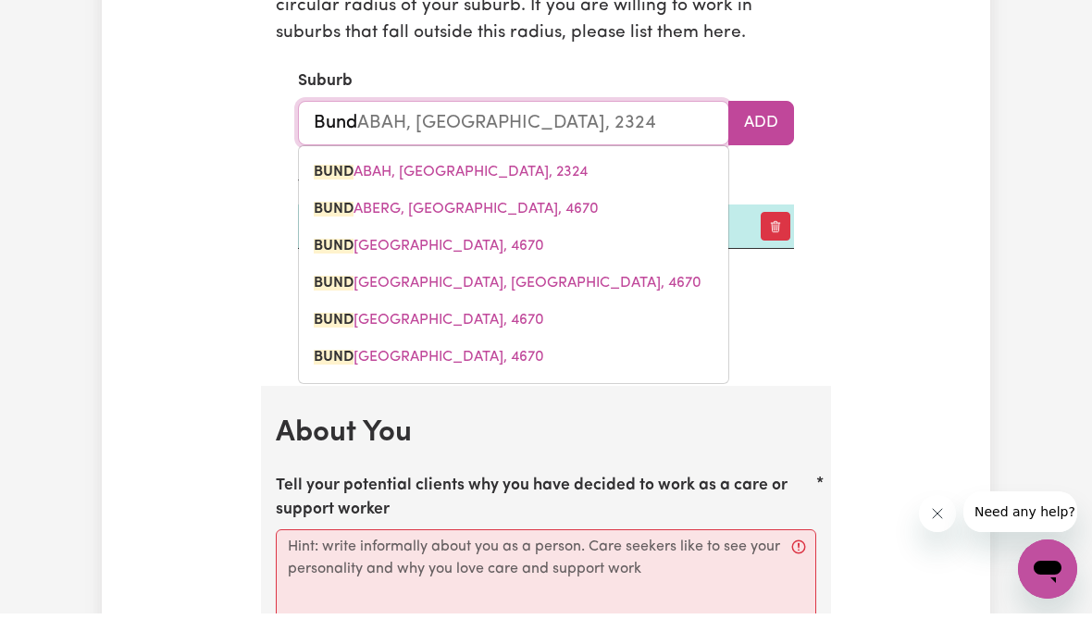
type input "Bundo"
type input "Bundoo"
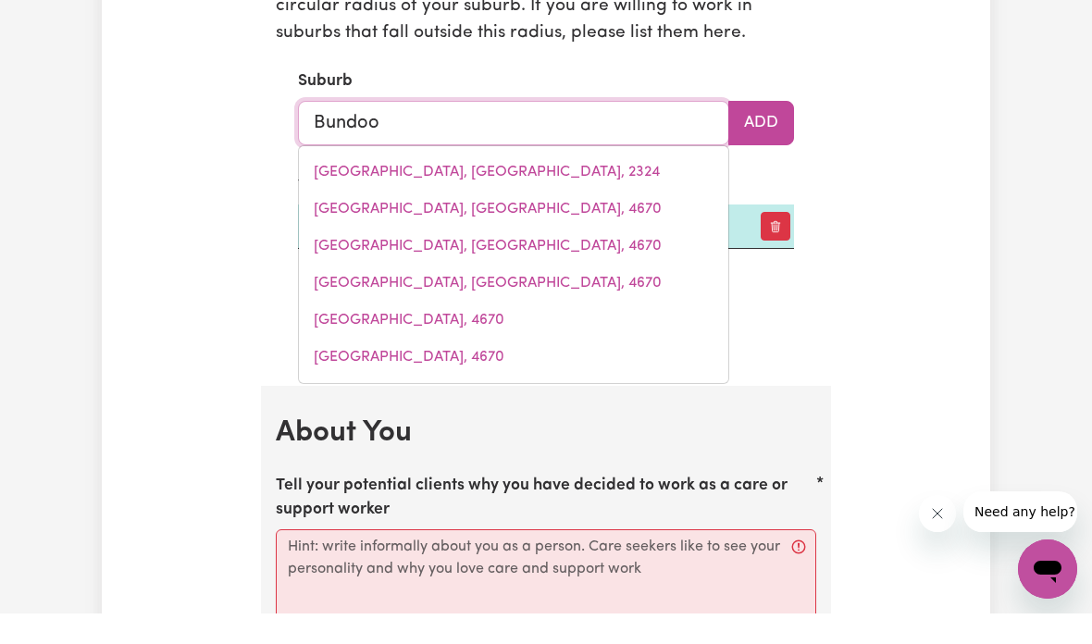
type input "BundooK, New South Wales, 2422"
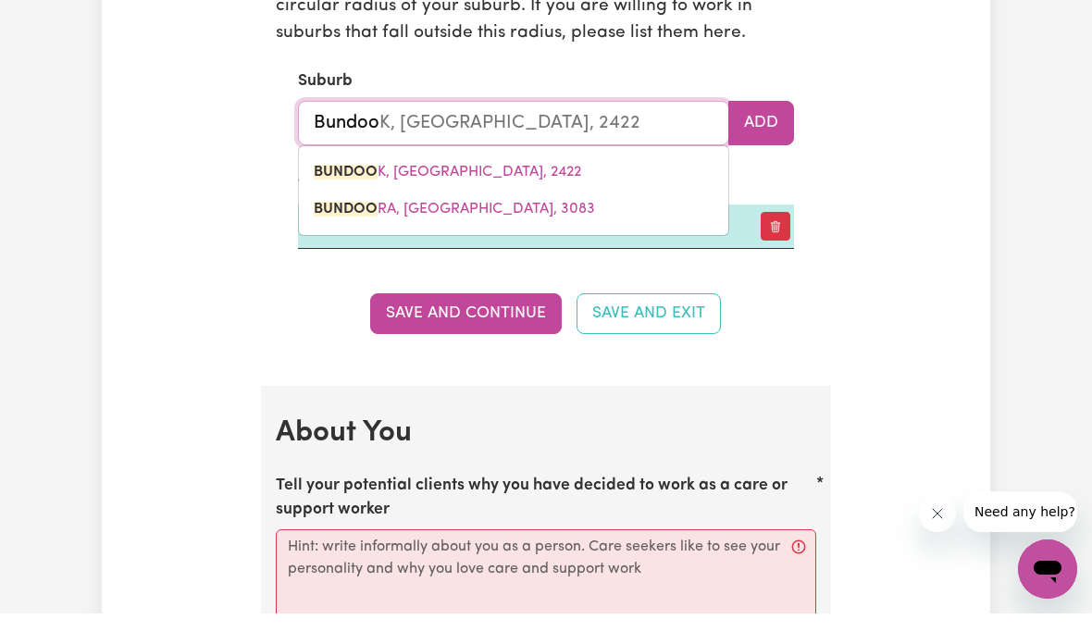
type input "Bundoor"
type input "BundoorA, Victoria, 3083"
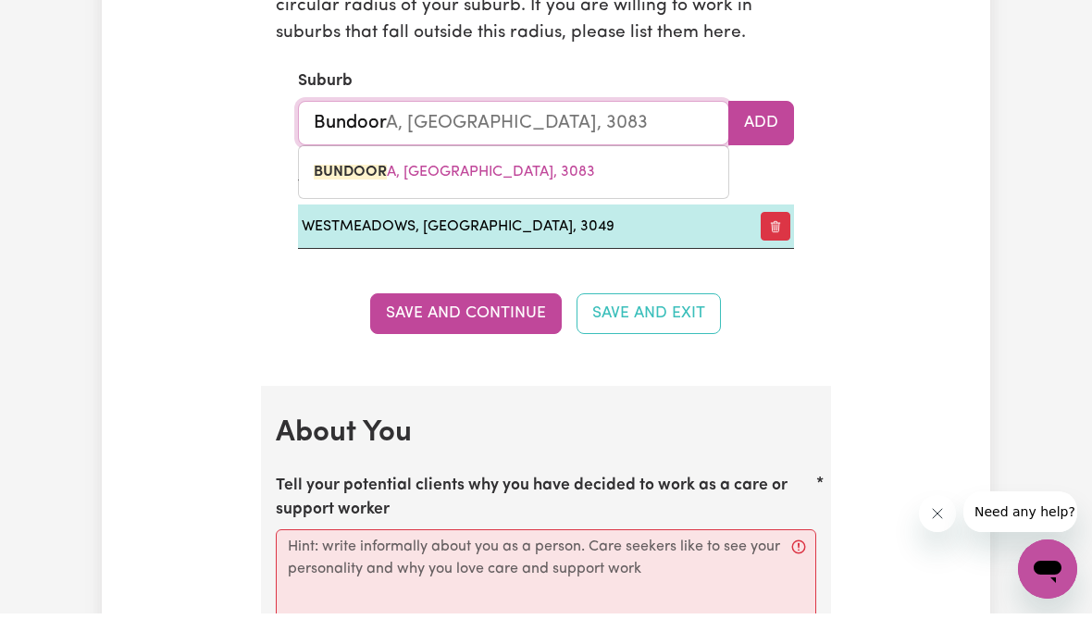
click at [527, 184] on link "BUNDOOR A, Victoria, 3083" at bounding box center [513, 202] width 429 height 37
type input "BUNDOORA, Victoria, 3083"
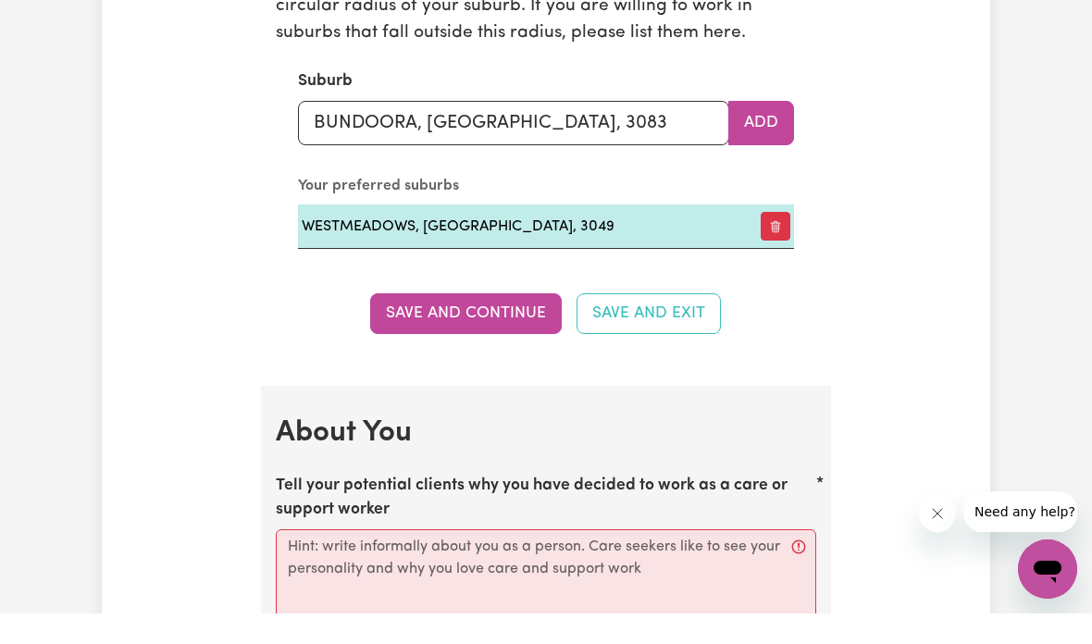
click at [770, 131] on button "Add" at bounding box center [761, 153] width 66 height 44
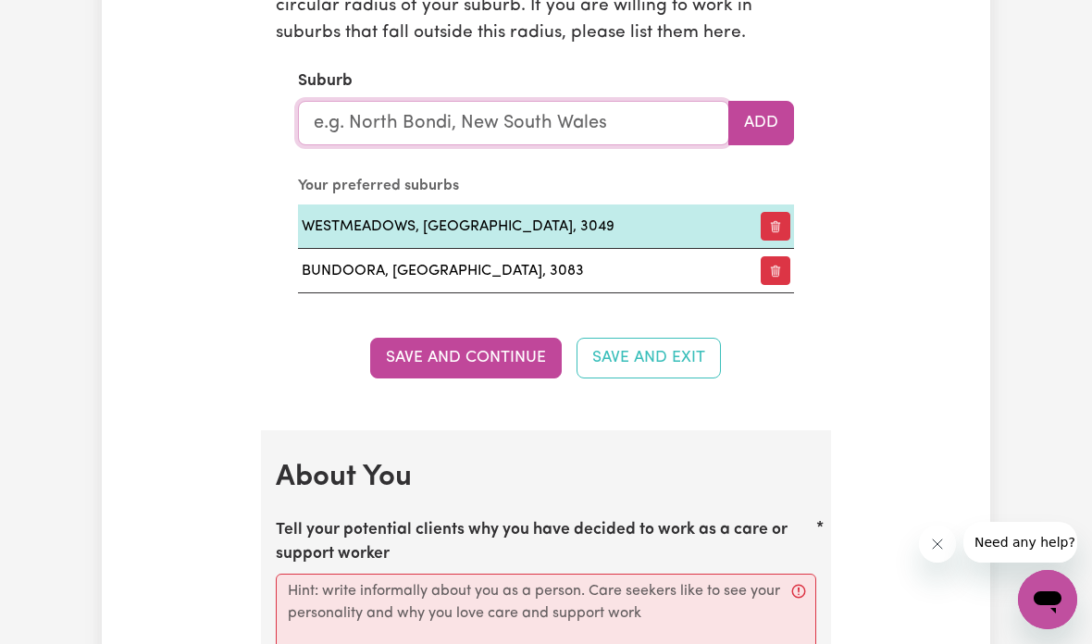
click at [626, 117] on input "text" at bounding box center [513, 123] width 431 height 44
type input "Kew"
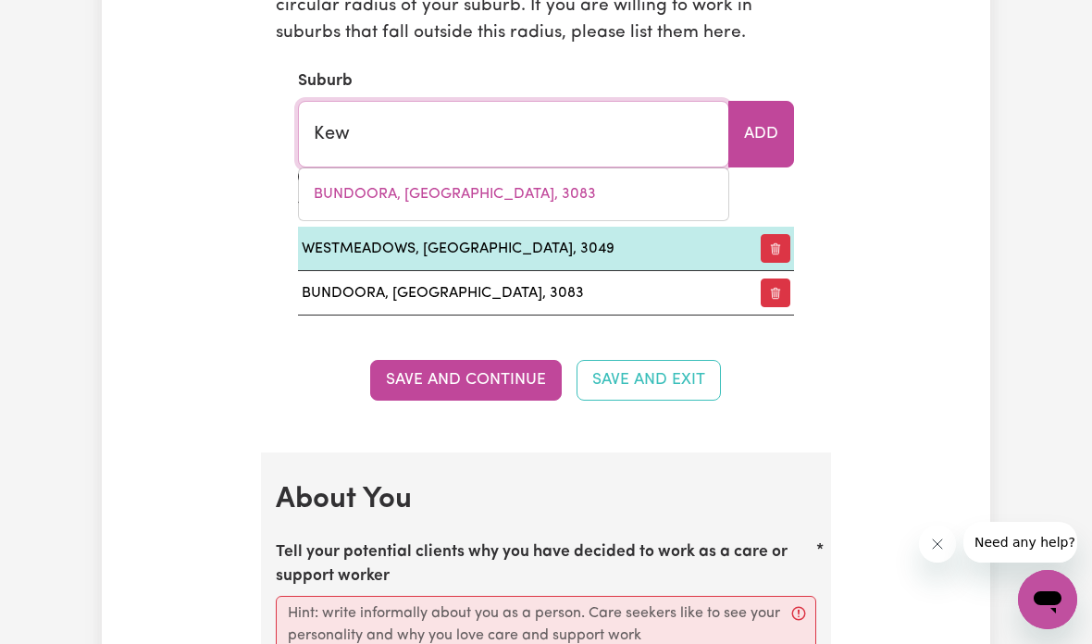
type input "Kew, New South Wales, 2439"
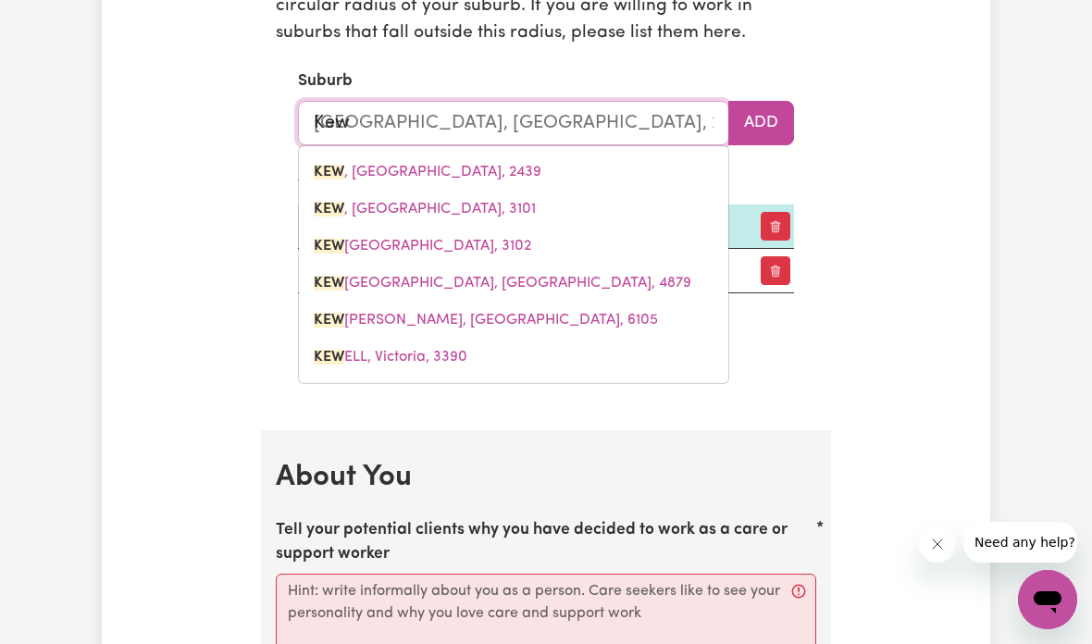
click at [506, 201] on link "KEW , Victoria, 3101" at bounding box center [513, 209] width 429 height 37
type input "KEW, Victoria, 3101"
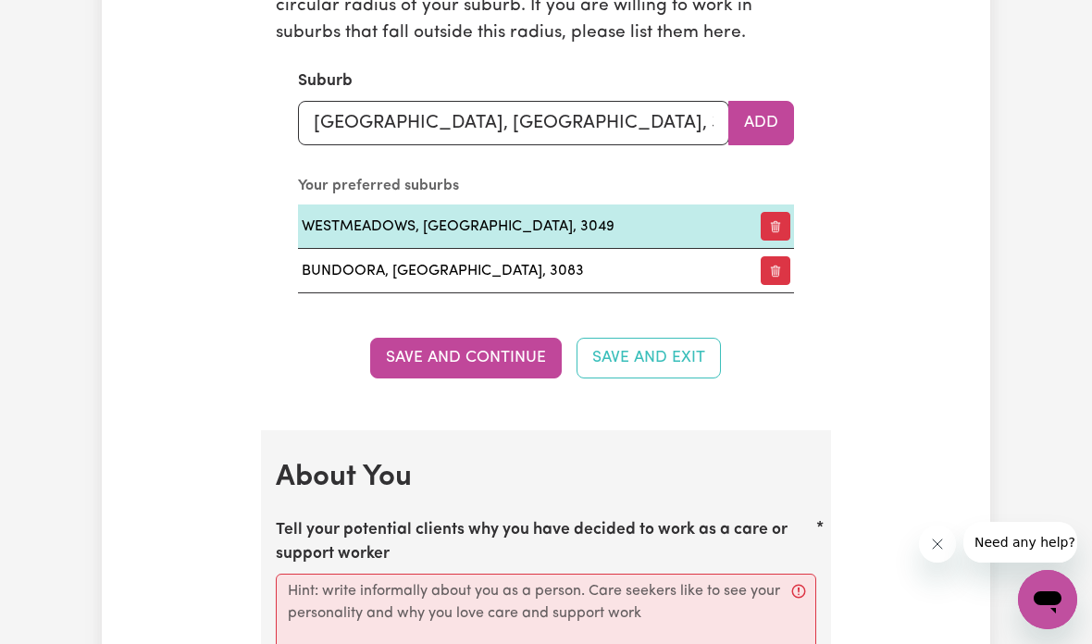
click at [775, 112] on button "Add" at bounding box center [761, 123] width 66 height 44
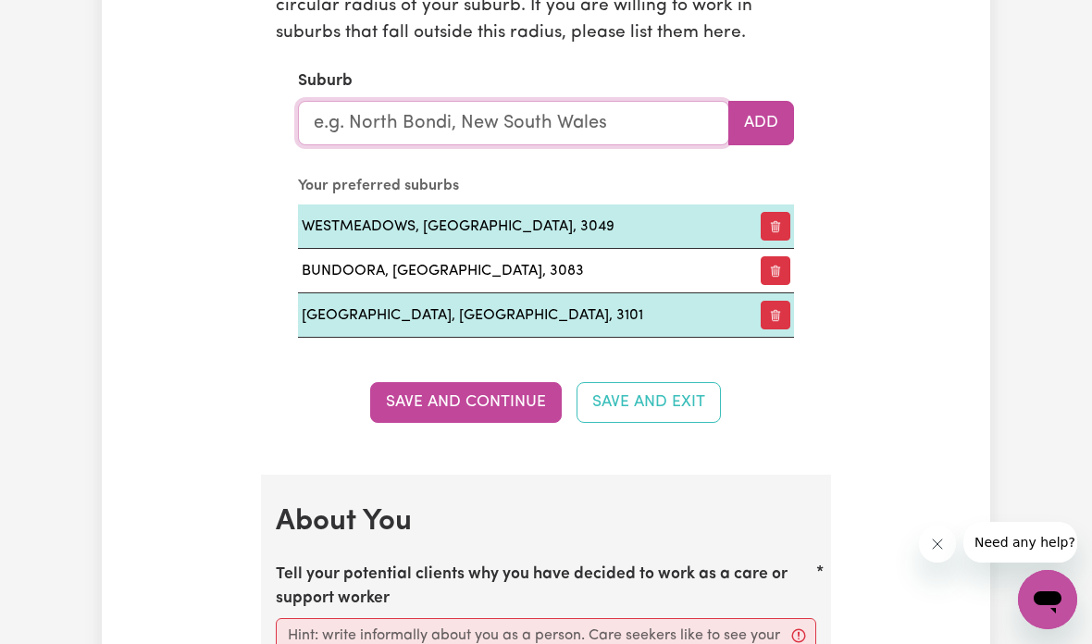
click at [613, 107] on input "text" at bounding box center [513, 123] width 431 height 44
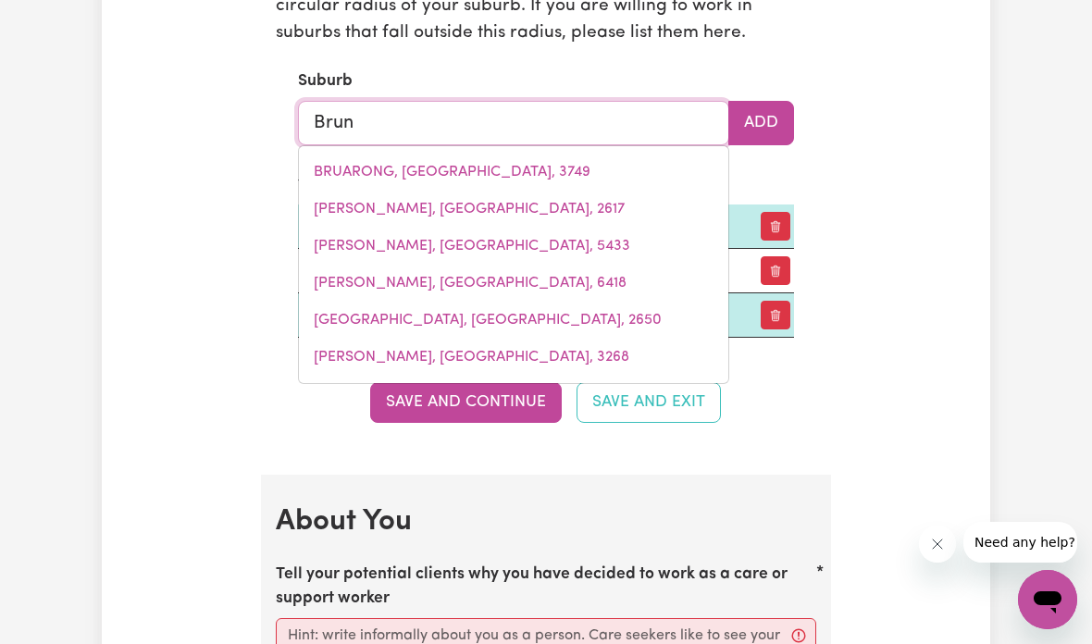
type input "Bruns"
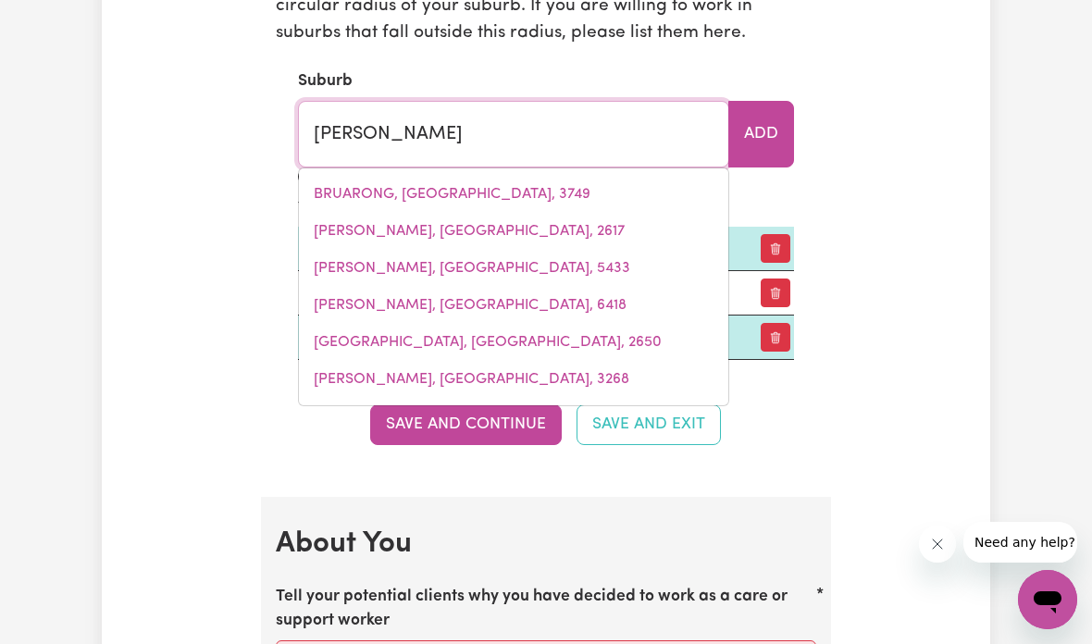
type input "BrunsWICK, Victoria, 3056"
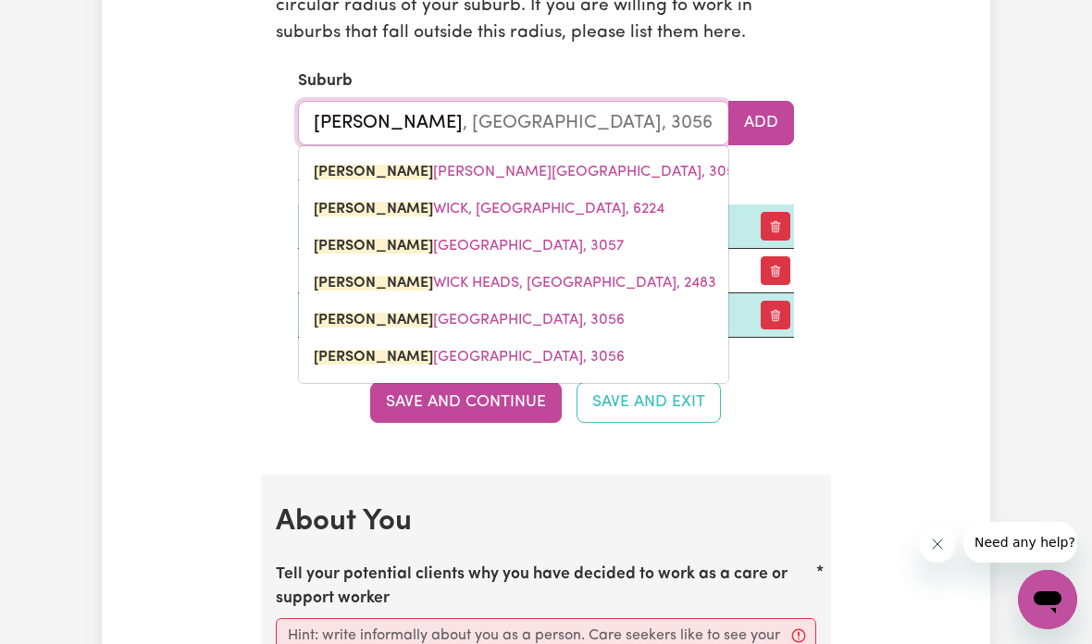
click at [539, 163] on link "BRUNS WICK, Victoria, 3056" at bounding box center [513, 172] width 429 height 37
type input "BRUNSWICK, Victoria, 3056"
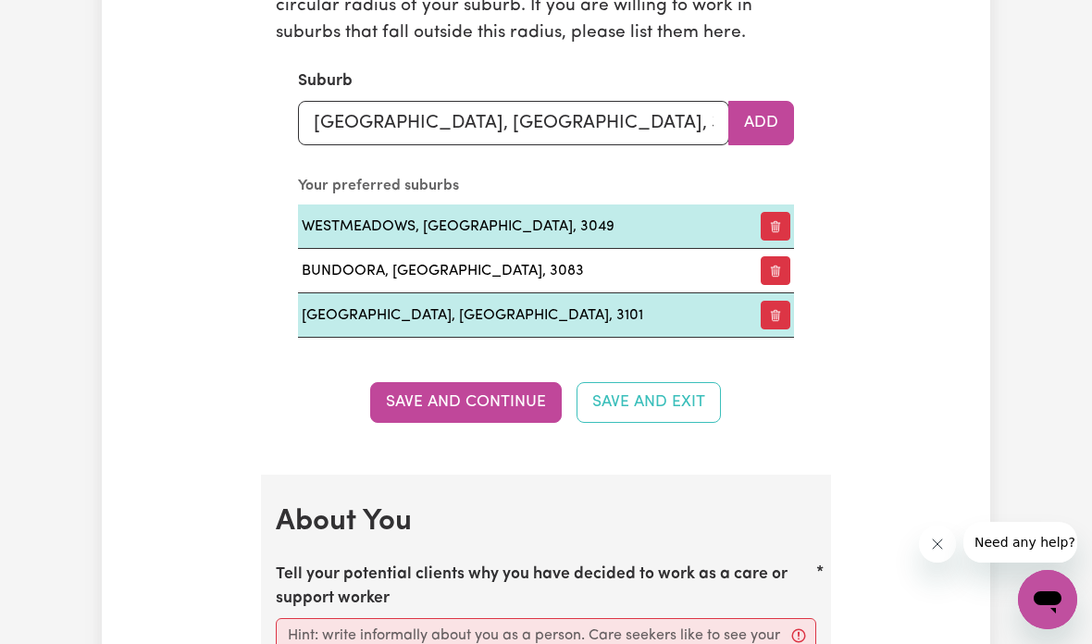
click at [766, 107] on button "Add" at bounding box center [761, 123] width 66 height 44
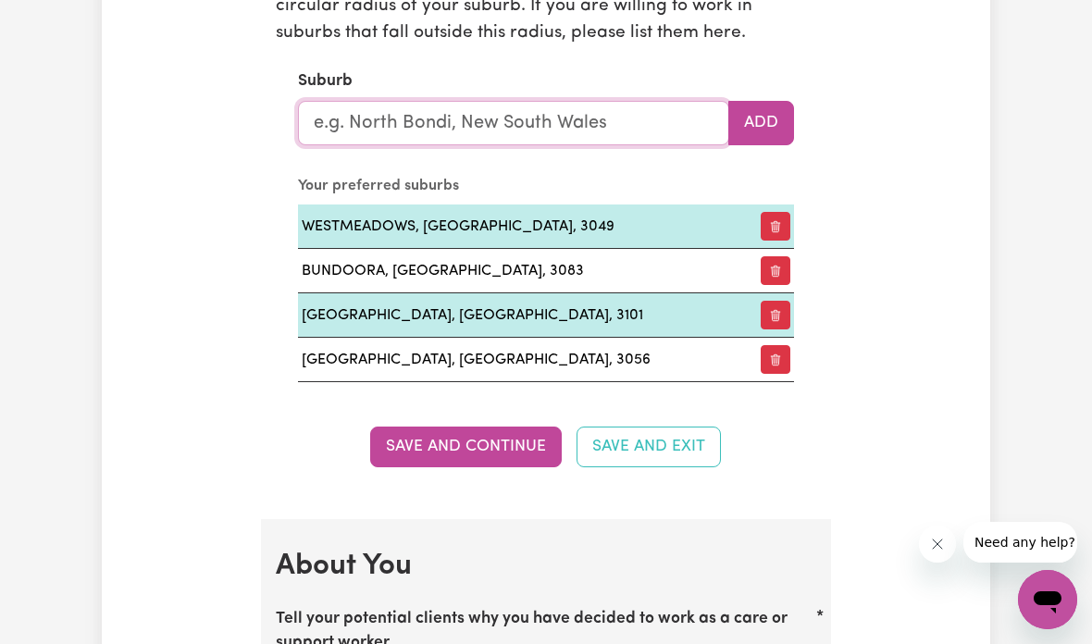
click at [633, 116] on input "text" at bounding box center [513, 123] width 431 height 44
type input "Bru"
type input "BruNSWICK, Victoria, 3056"
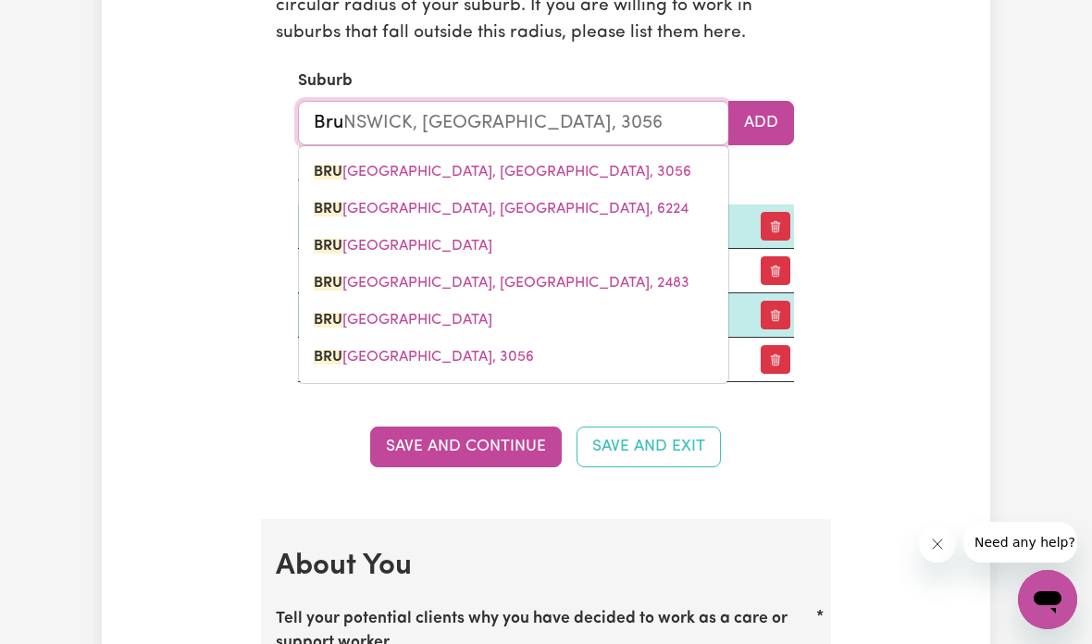
type input "Brun"
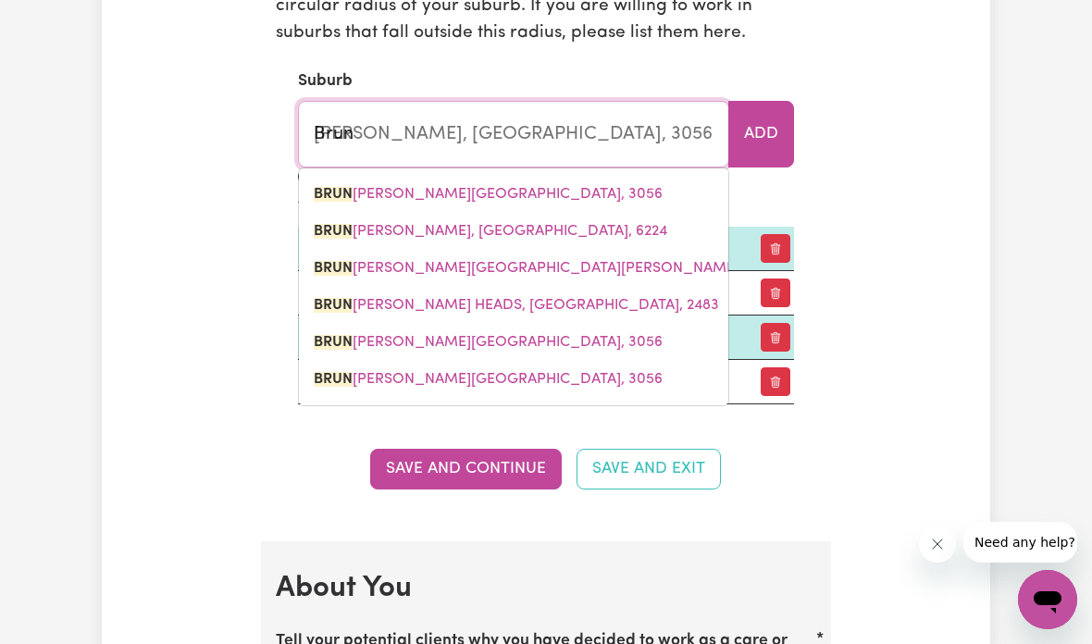
type input "BrunDEE, New South Wales, 2540"
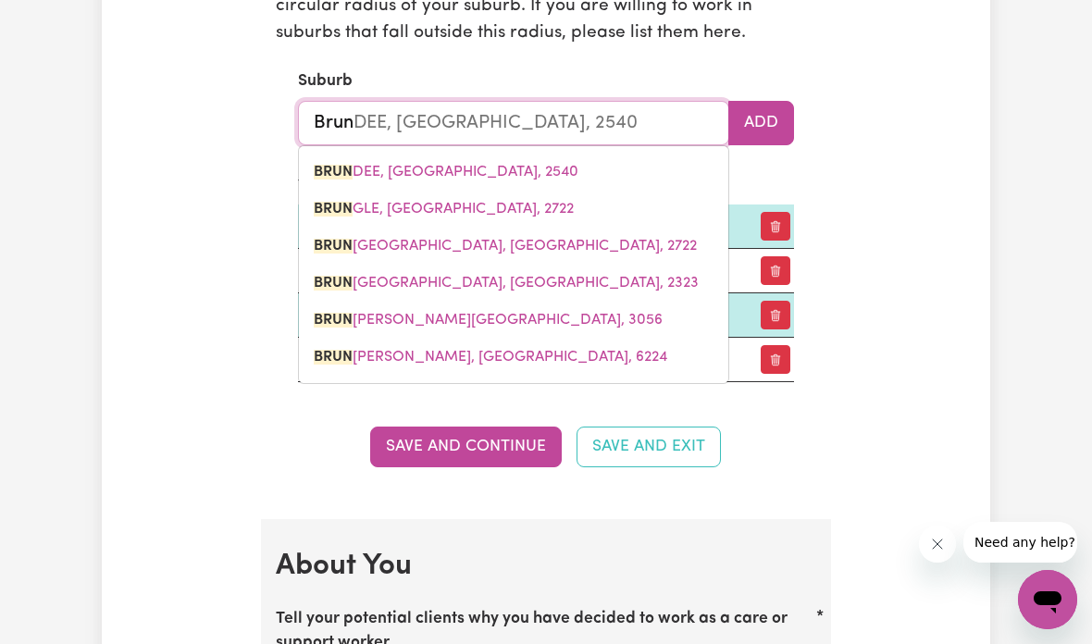
type input "Bru"
type input "BruNDEE, New South Wales, 2540"
type input "Br"
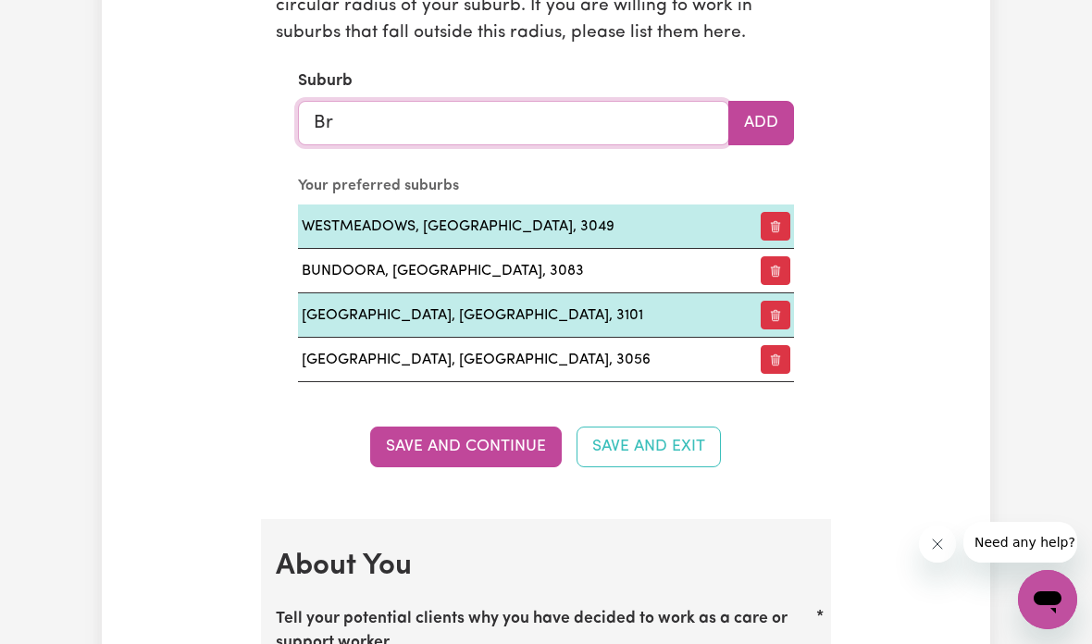
type input "B"
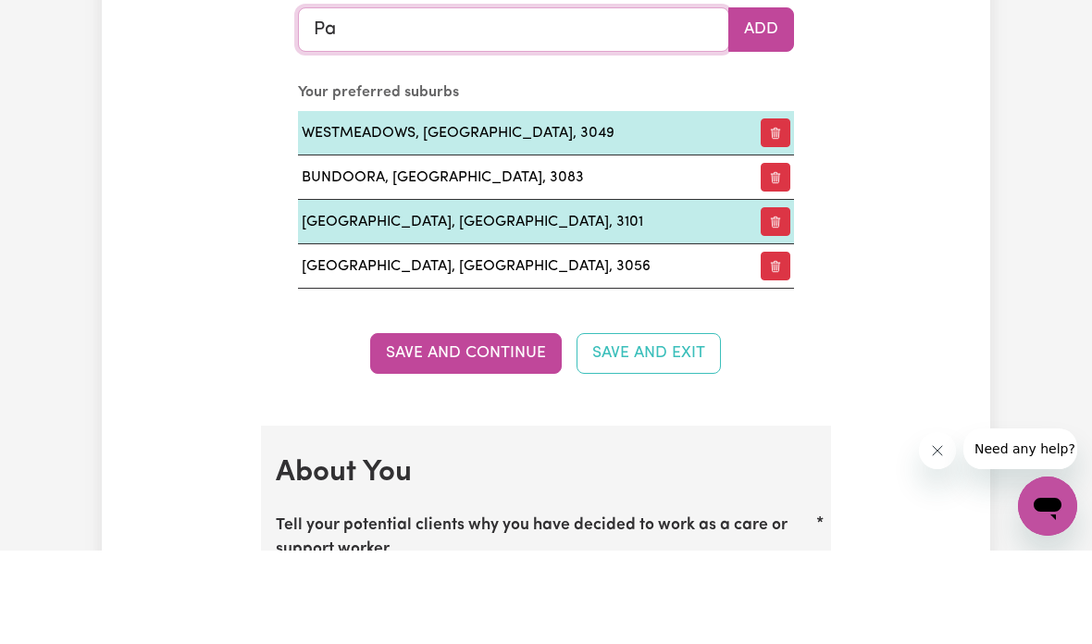
type input "Pas"
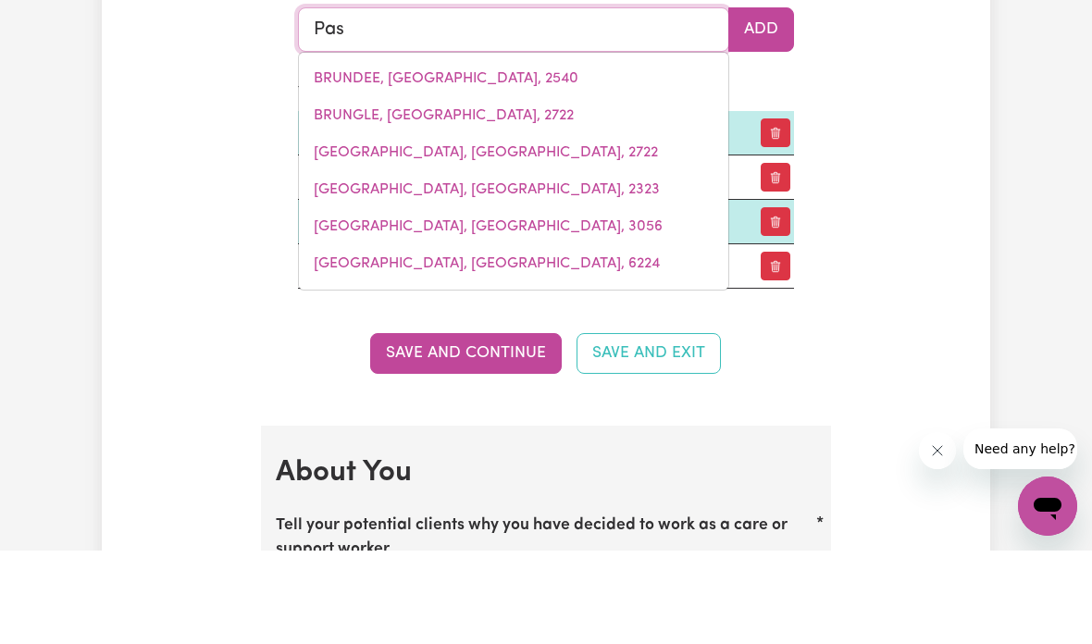
type input "PasADENA, South Australia, 5042"
type input "Pasc"
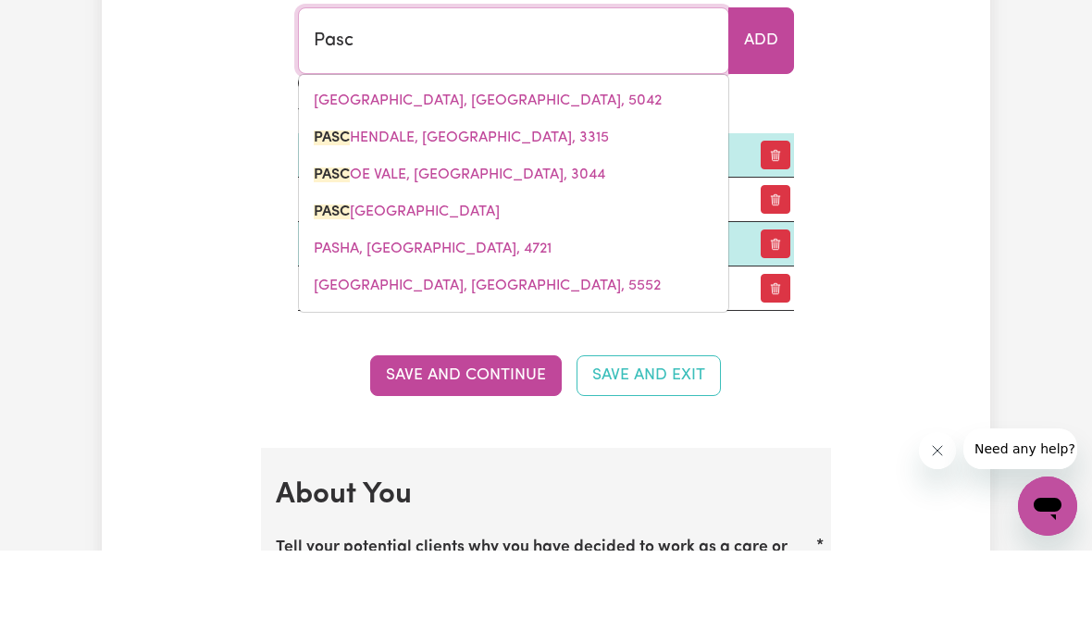
type input "PascHENDALE, Victoria, 3315"
type input "Pasco"
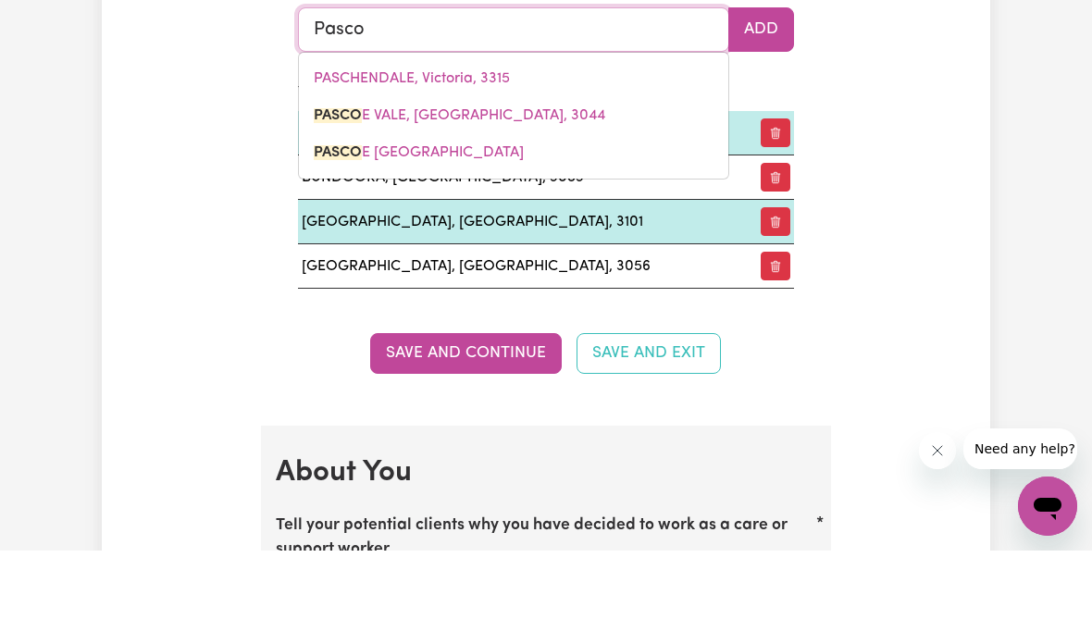
type input "PascoE VALE, Victoria, 3044"
type input "Pascoe"
type input "Pascoe VALE, Victoria, 3044"
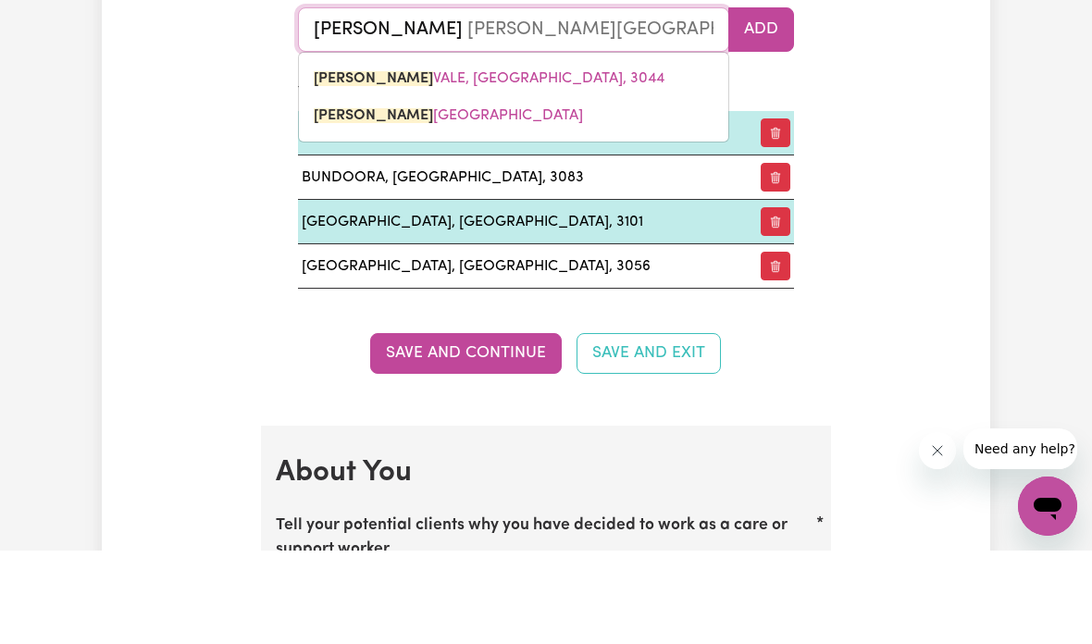
click at [523, 154] on link "PASCOE VALE, Victoria, 3044" at bounding box center [513, 172] width 429 height 37
type input "PASCOE VALE, Victoria, 3044"
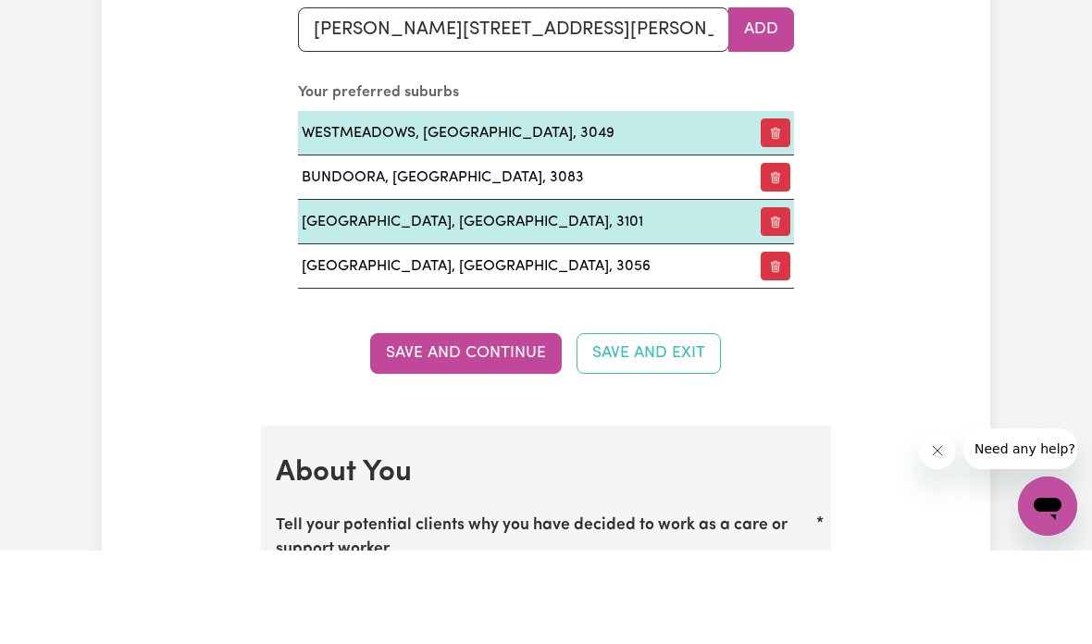
click at [780, 101] on button "Add" at bounding box center [761, 123] width 66 height 44
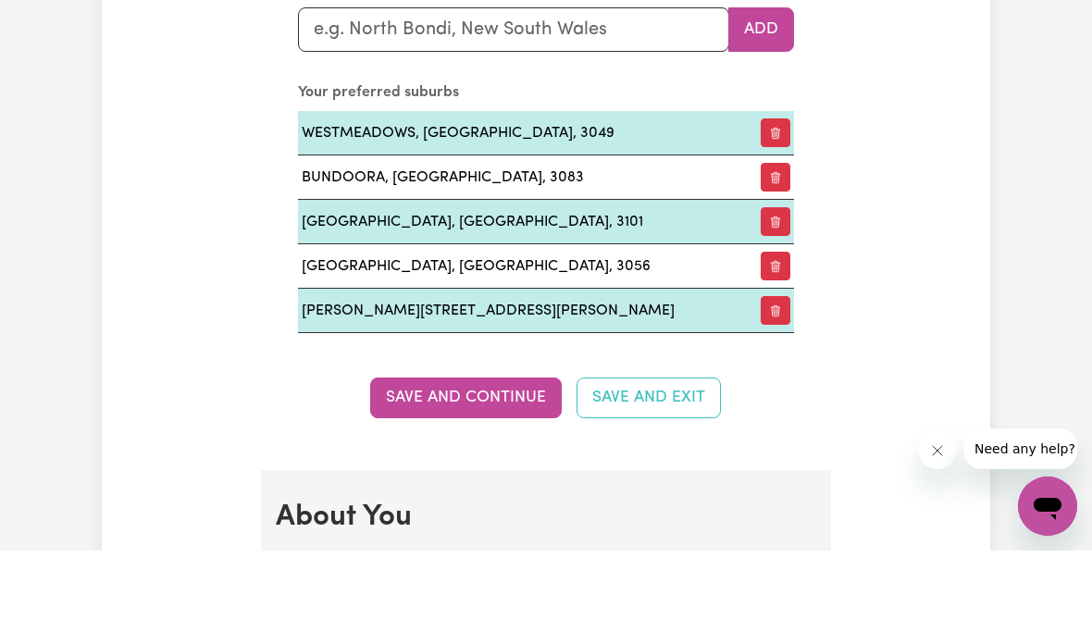
scroll to position [2277, 0]
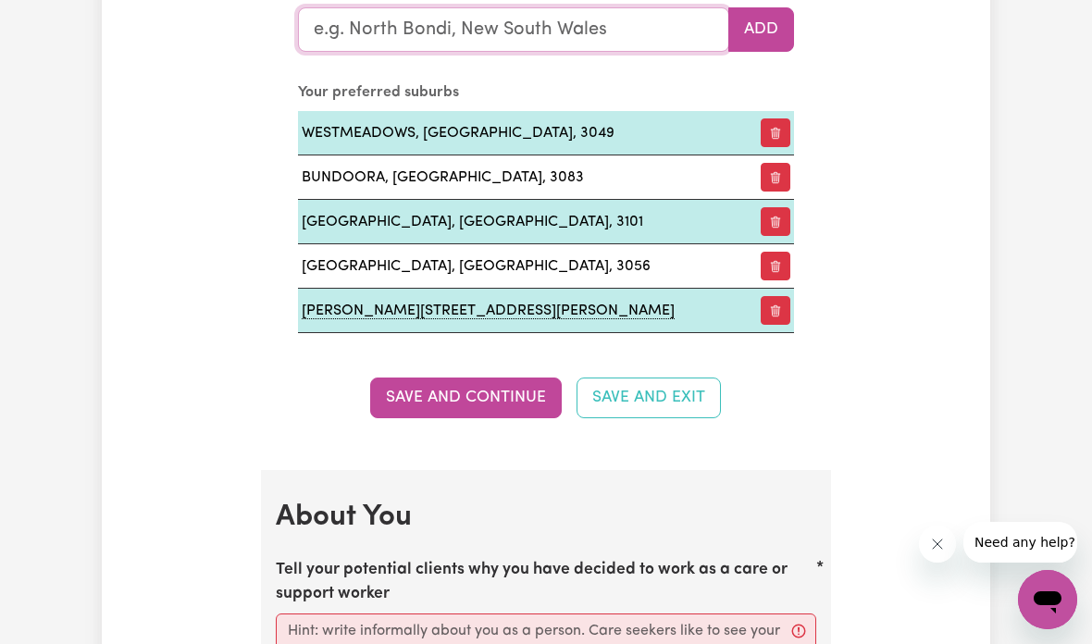
click at [614, 31] on input "text" at bounding box center [513, 29] width 431 height 44
type input "Tem"
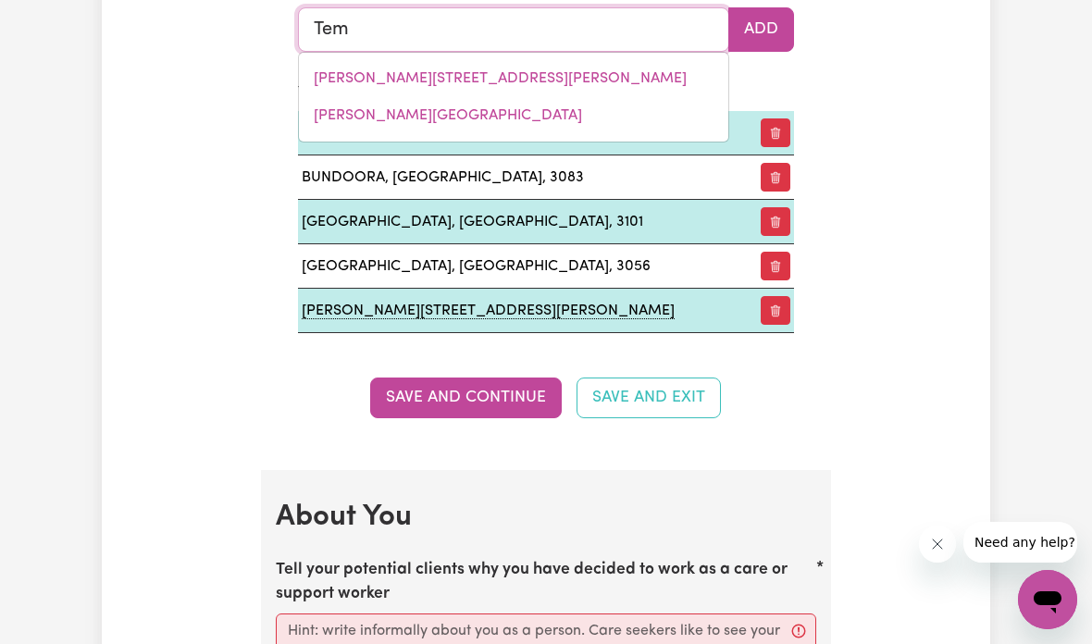
type input "TemAGOG, New South Wales, 2440"
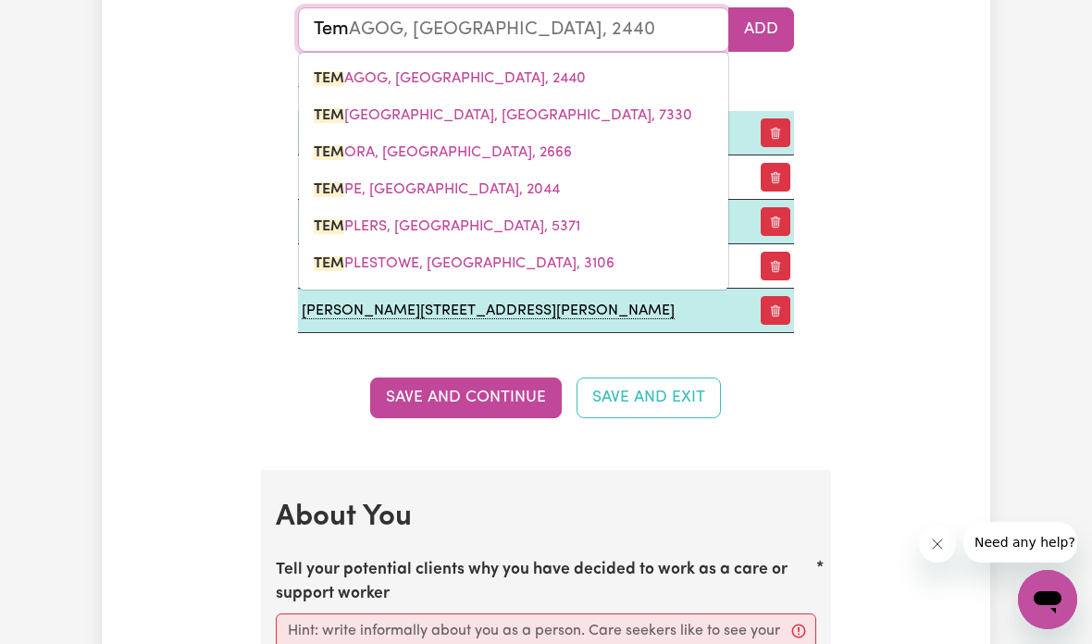
type input "Temp"
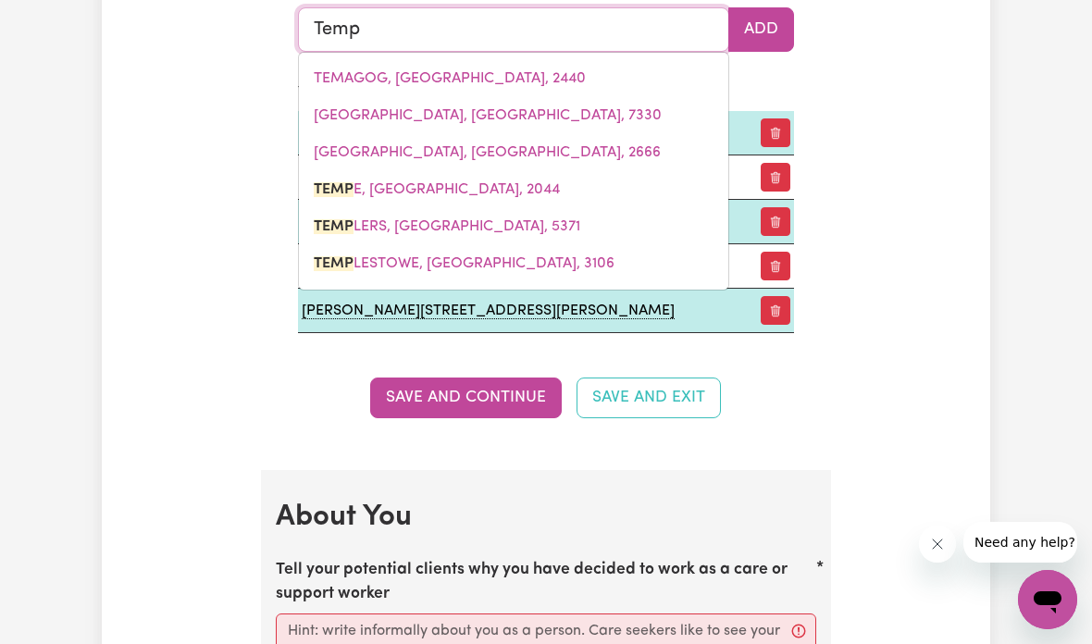
type input "TempE, New South Wales, 2044"
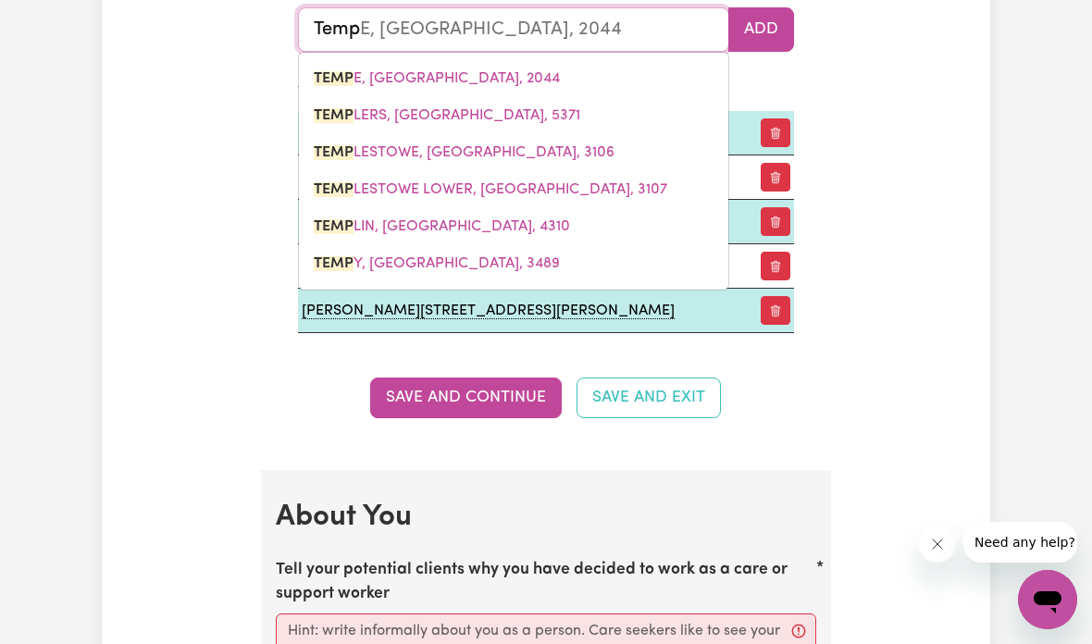
type input "Temps"
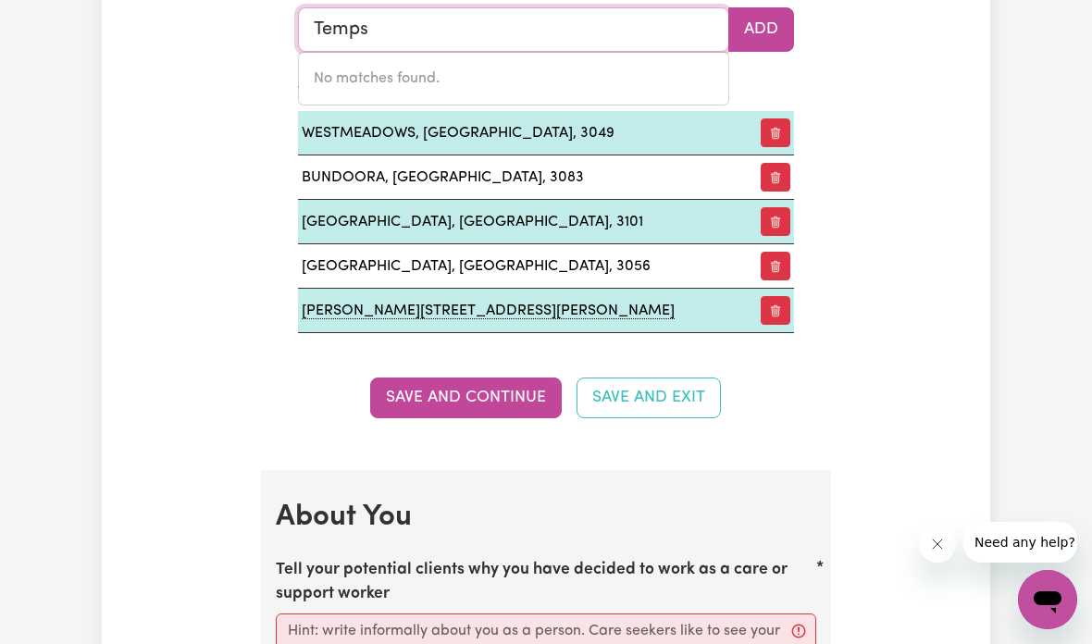
type input "Temp"
type input "TempE, New South Wales, 2044"
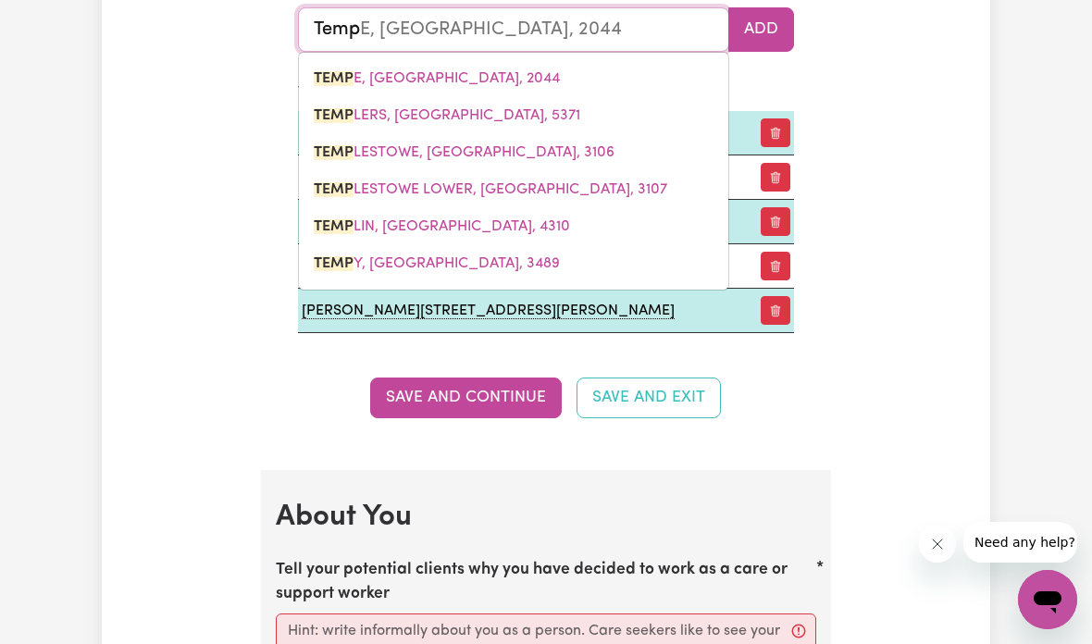
click at [528, 142] on link "TEMP LESTOWE, Victoria, 3106" at bounding box center [513, 152] width 429 height 37
type input "TEMPLESTOWE, Victoria, 3106"
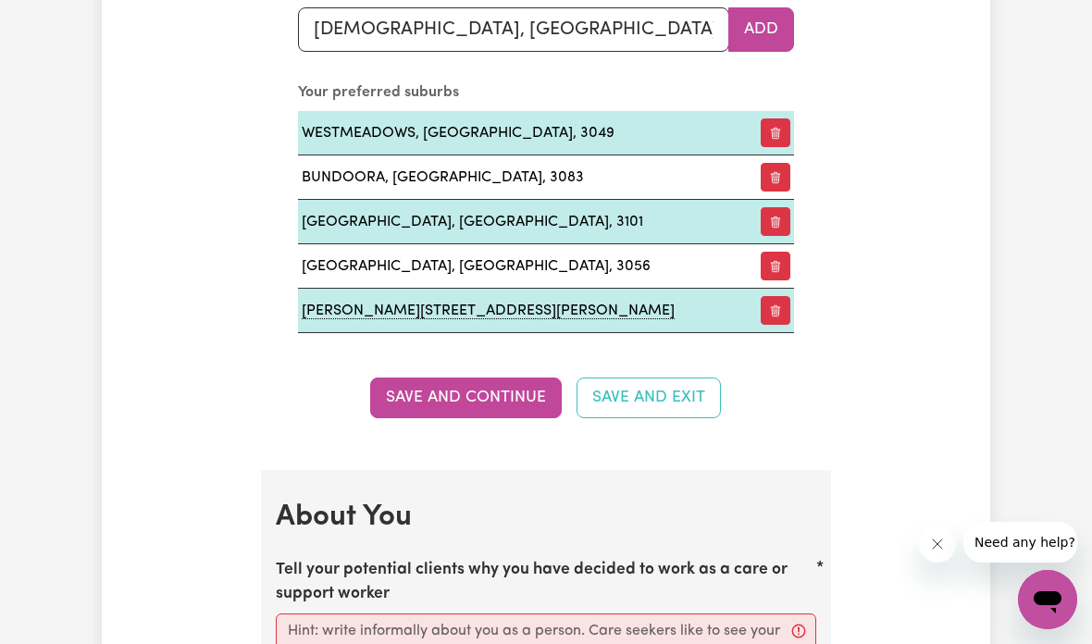
click at [769, 29] on button "Add" at bounding box center [761, 29] width 66 height 44
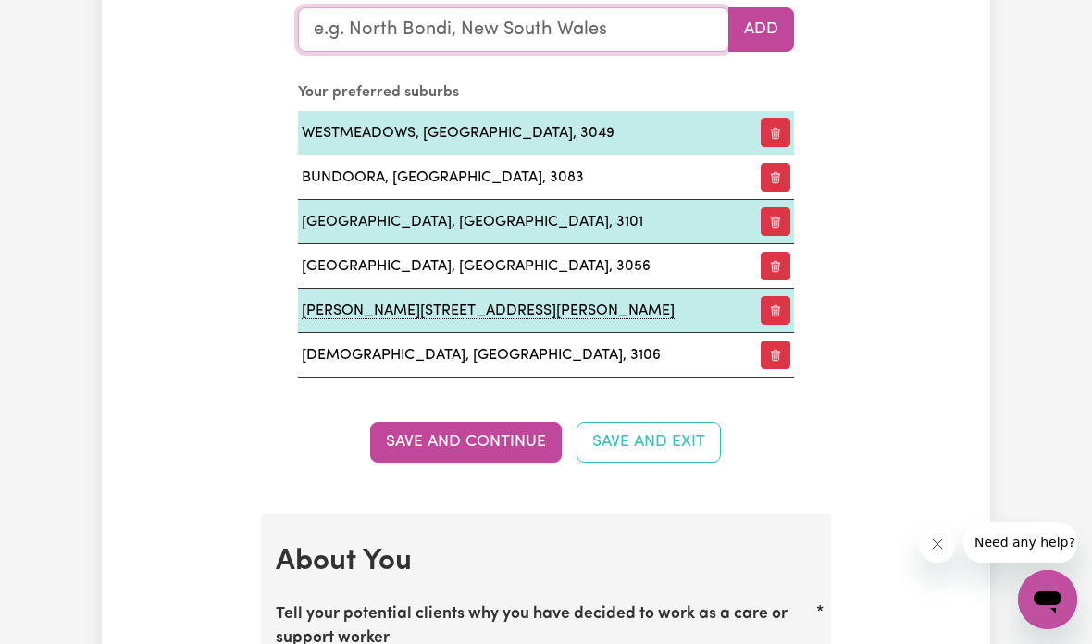
click at [645, 23] on input "text" at bounding box center [513, 29] width 431 height 44
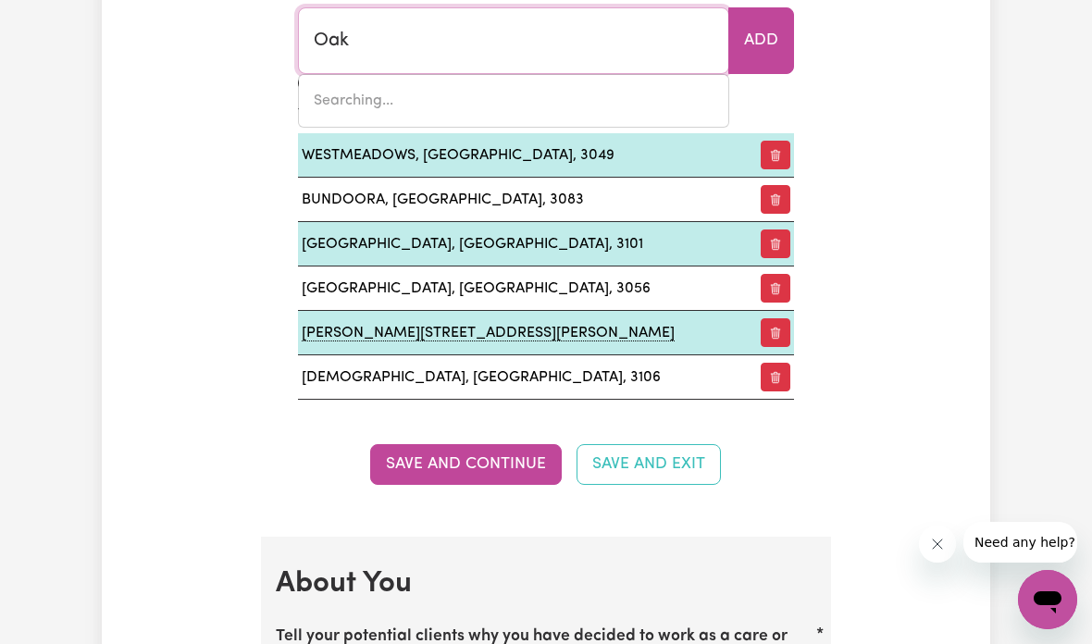
type input "Oak"
type input "Oak BEACH, Queensland, 4877"
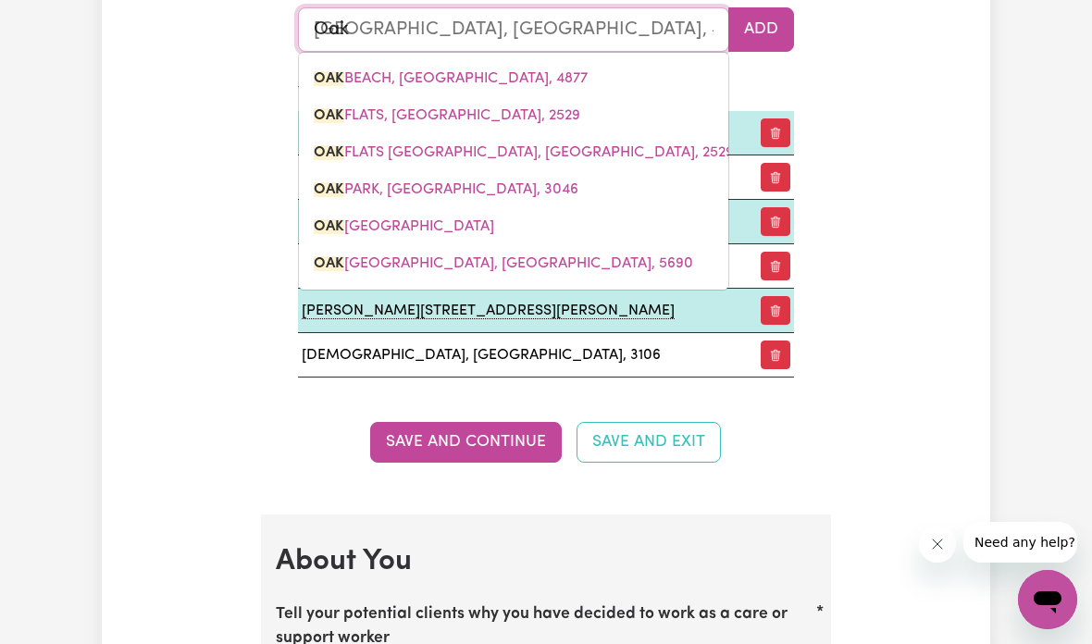
type input "Oak p"
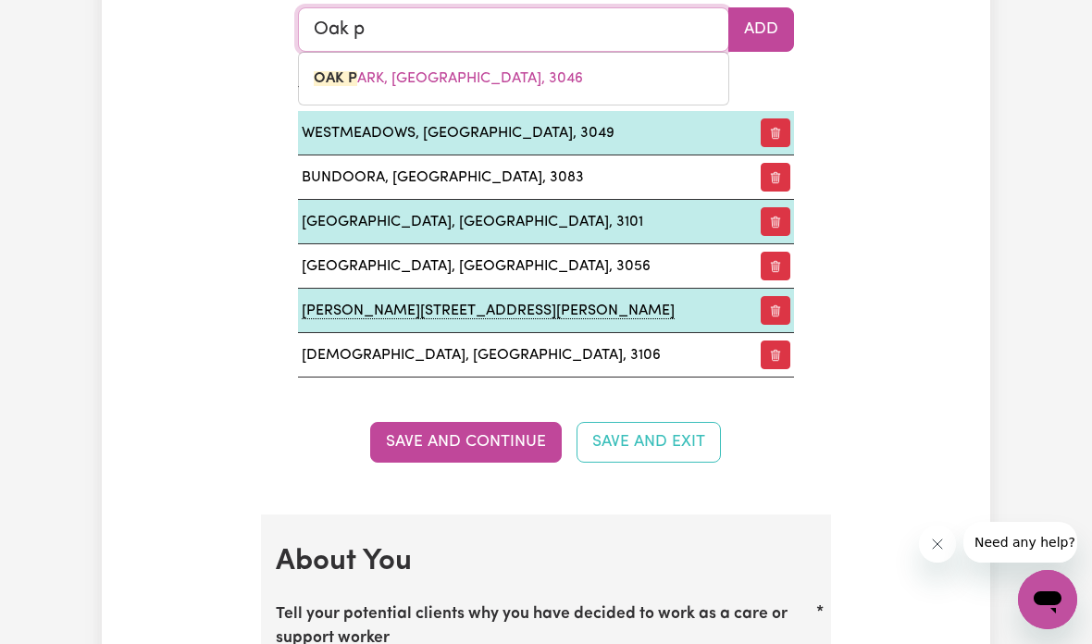
type input "Oak pARK, Victoria, 3046"
click at [566, 74] on link "OAK P ARK, Victoria, 3046" at bounding box center [513, 78] width 429 height 37
type input "OAK PARK, Victoria, 3046"
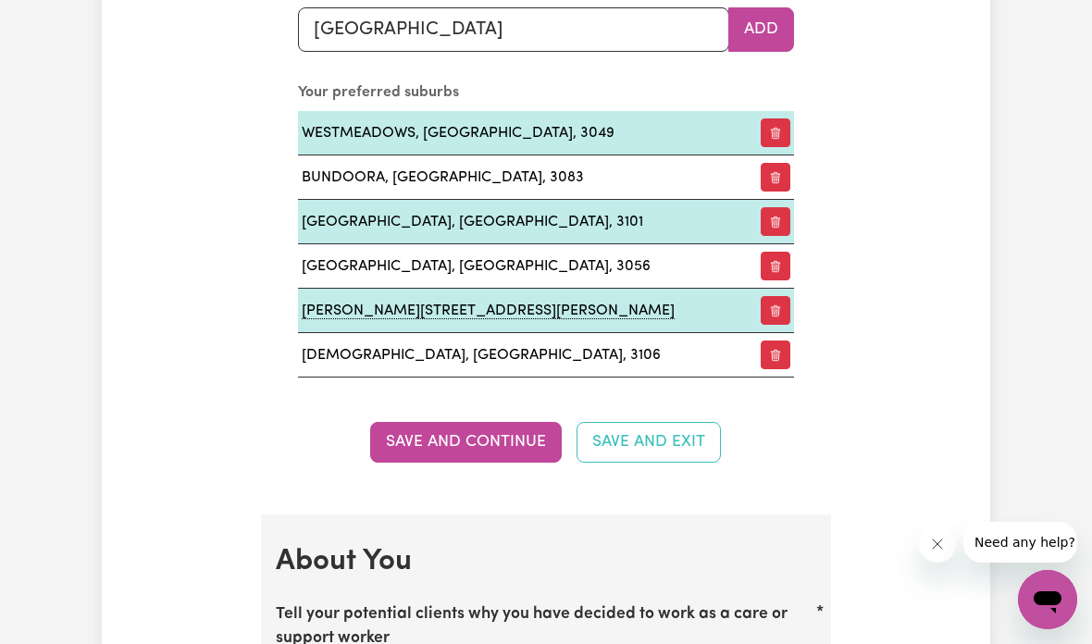
click at [764, 31] on button "Add" at bounding box center [761, 29] width 66 height 44
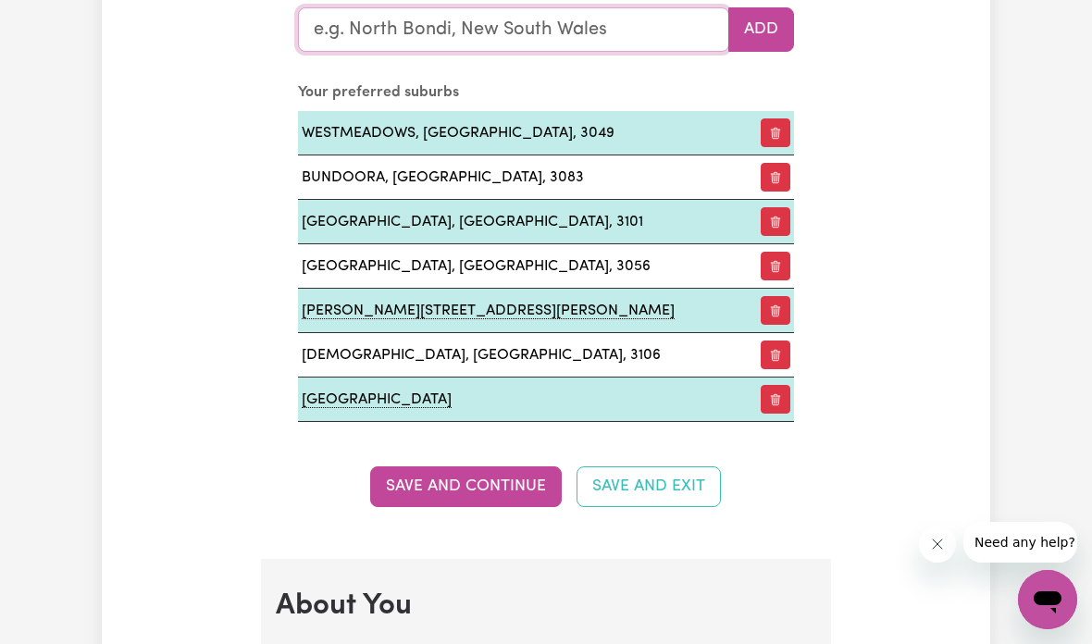
click at [604, 36] on input "text" at bounding box center [513, 29] width 431 height 44
type input "North"
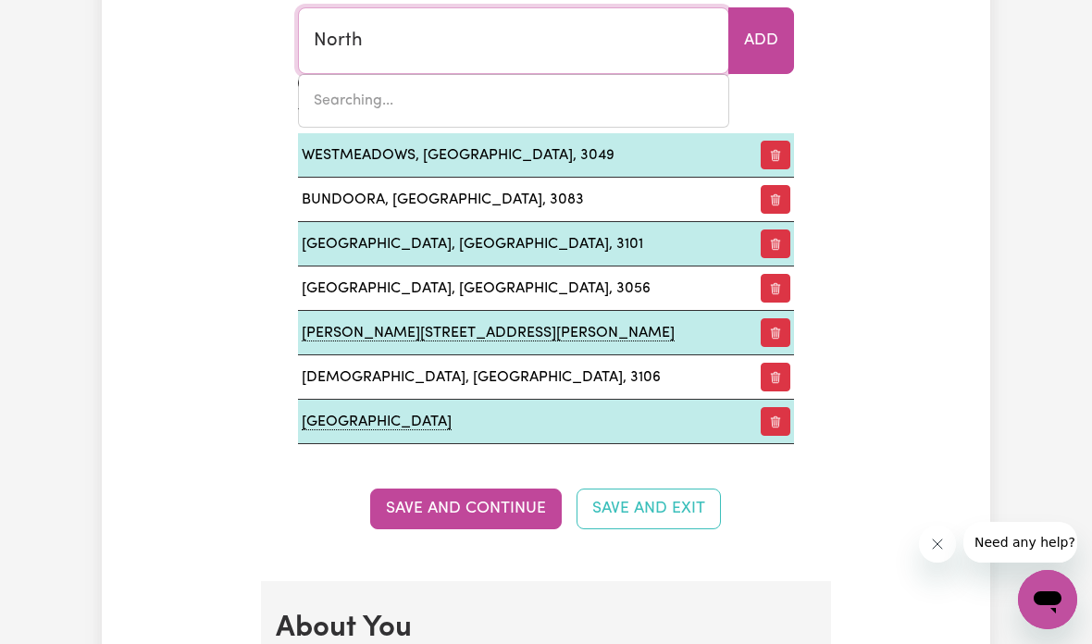
type input "North ADELAIDE, South Australia, 5006"
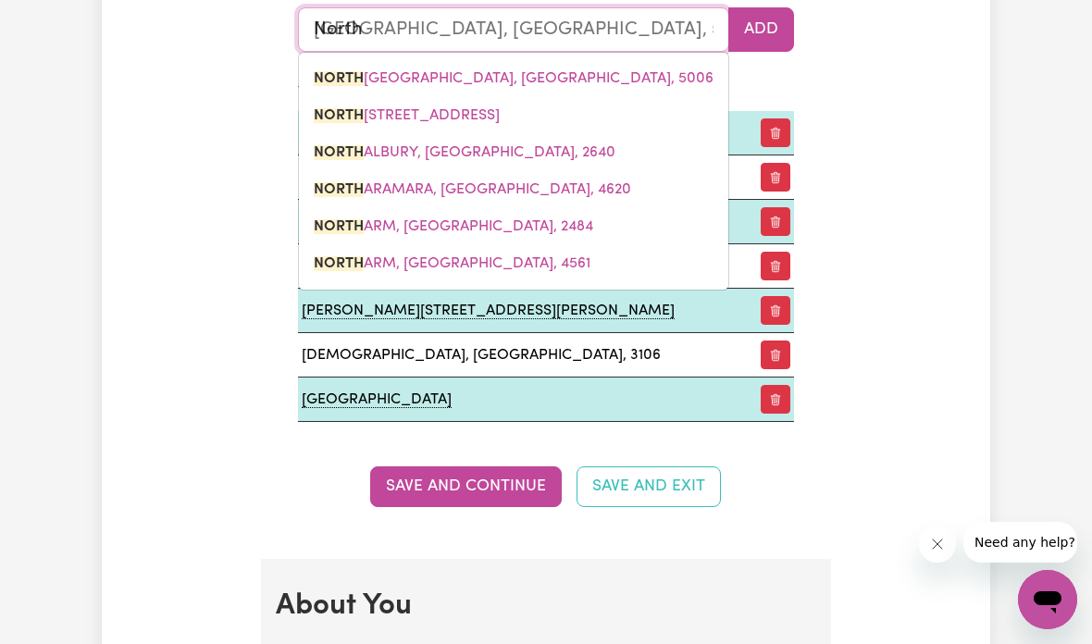
type input "North m"
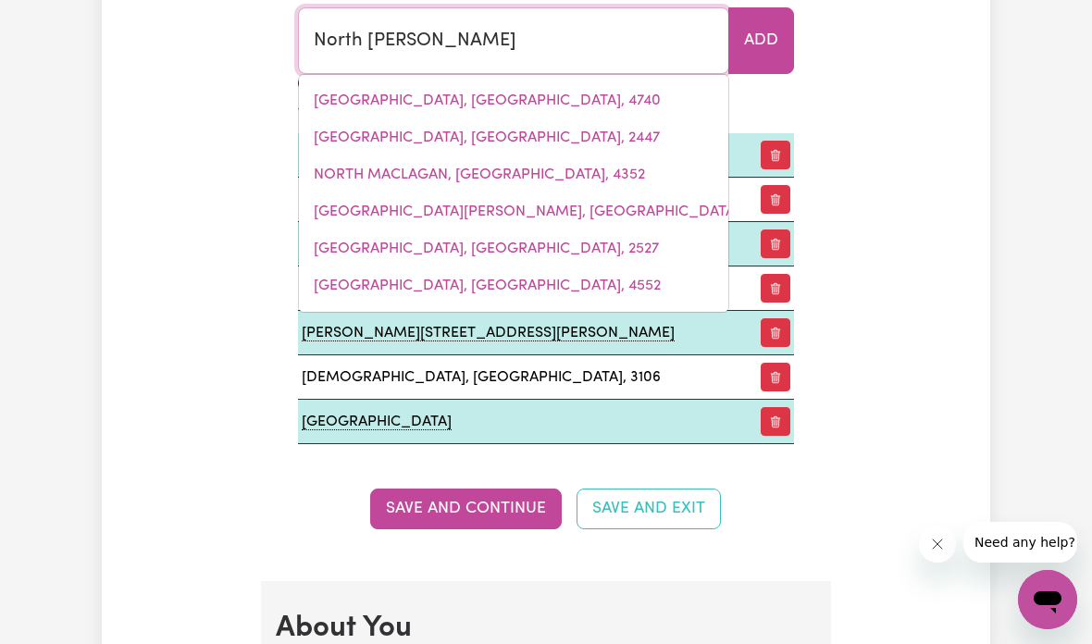
type input "North melb"
type input "North melbOURNE, Victoria, 3051"
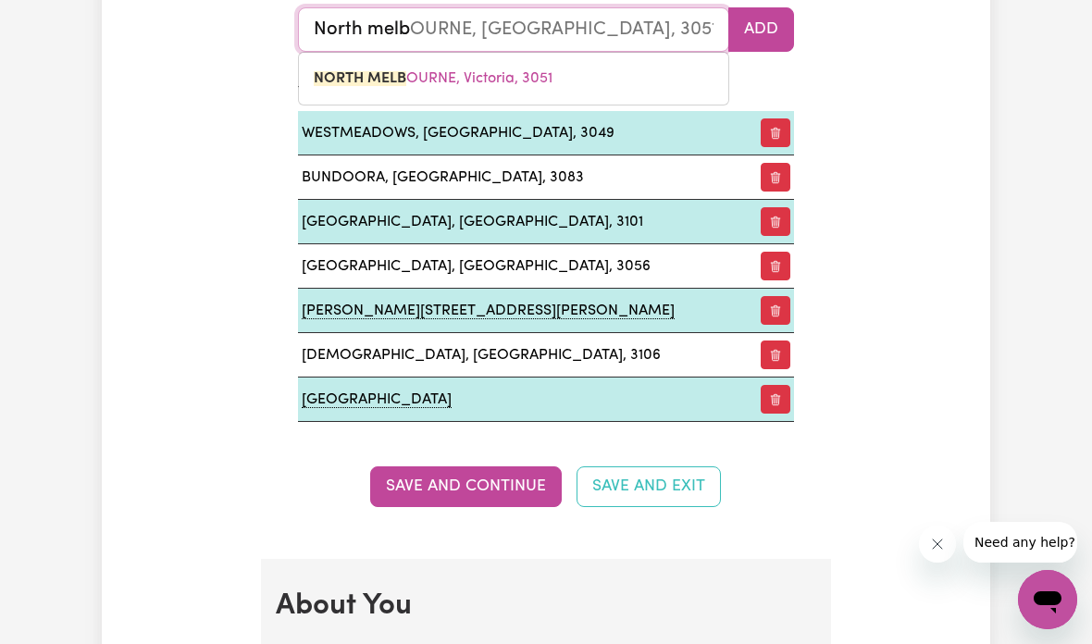
click at [579, 69] on link "NORTH MELB OURNE, Victoria, 3051" at bounding box center [513, 78] width 429 height 37
type input "NORTH MELBOURNE, Victoria, 3051"
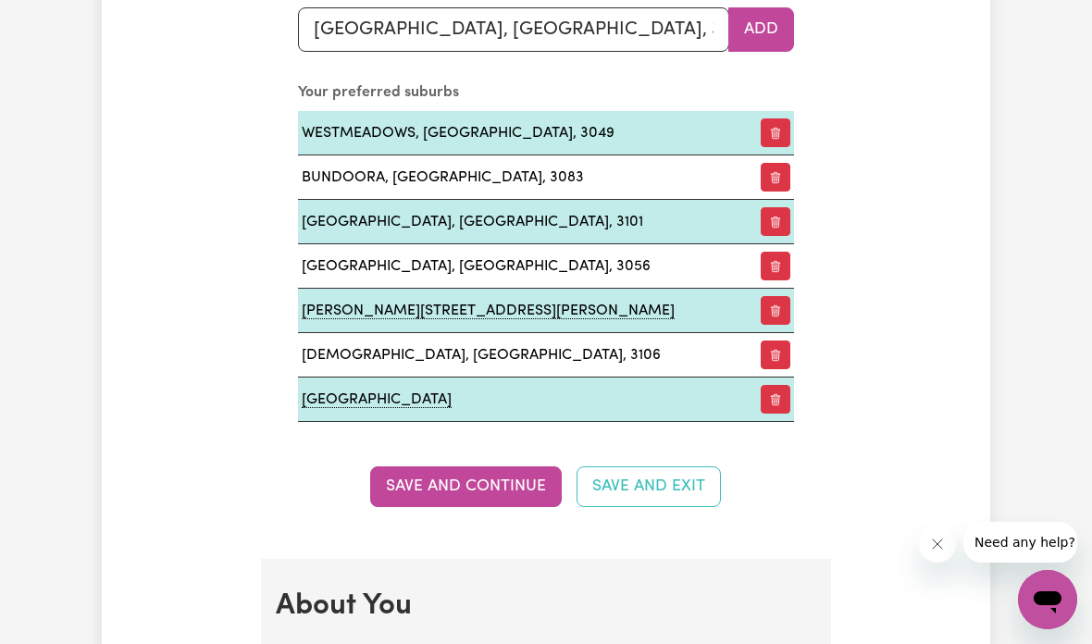
click at [757, 24] on button "Add" at bounding box center [761, 29] width 66 height 44
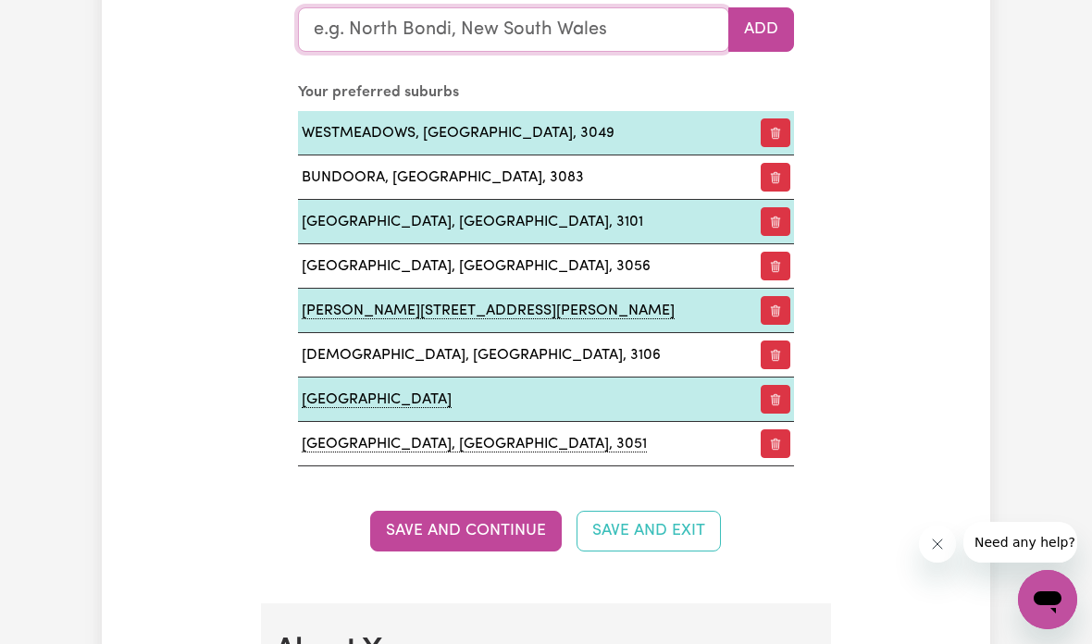
click at [637, 7] on input "text" at bounding box center [513, 29] width 431 height 44
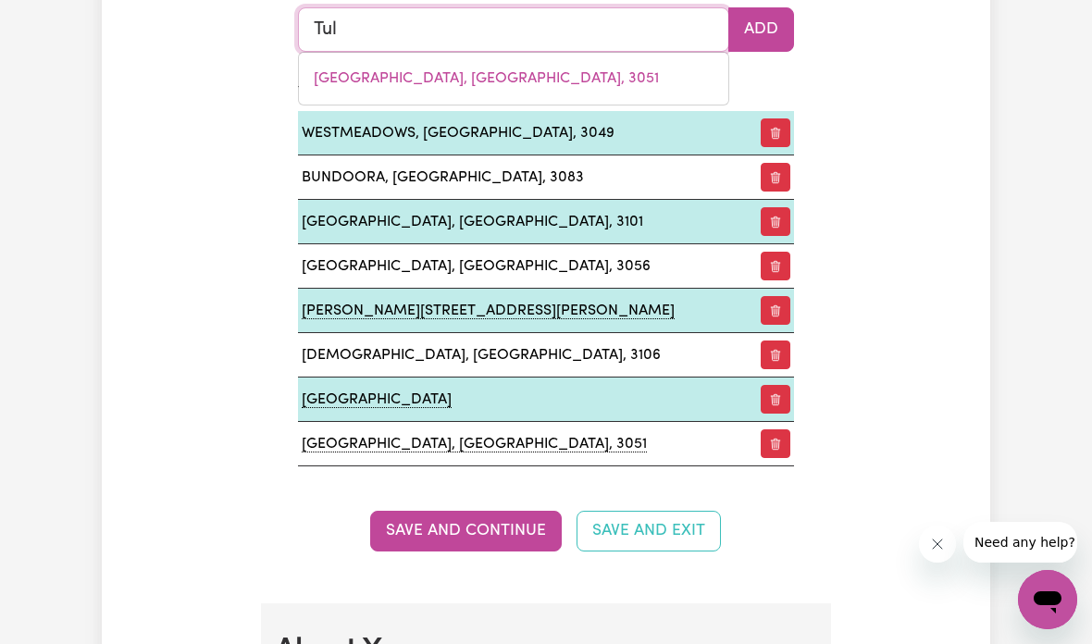
type input "Tull"
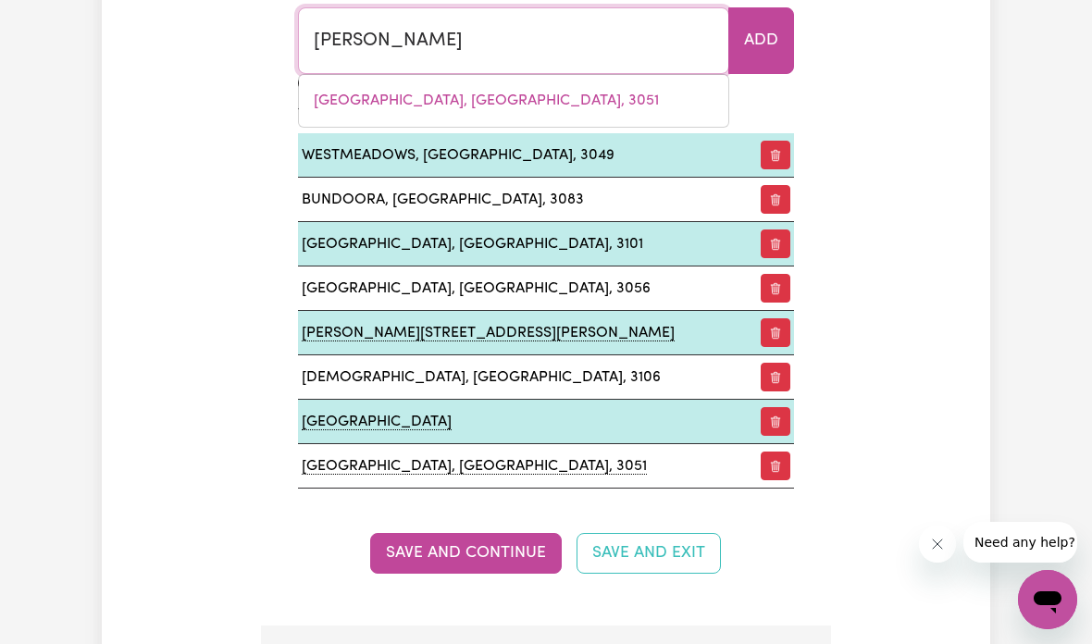
type input "TullAH, Tasmania, 7321"
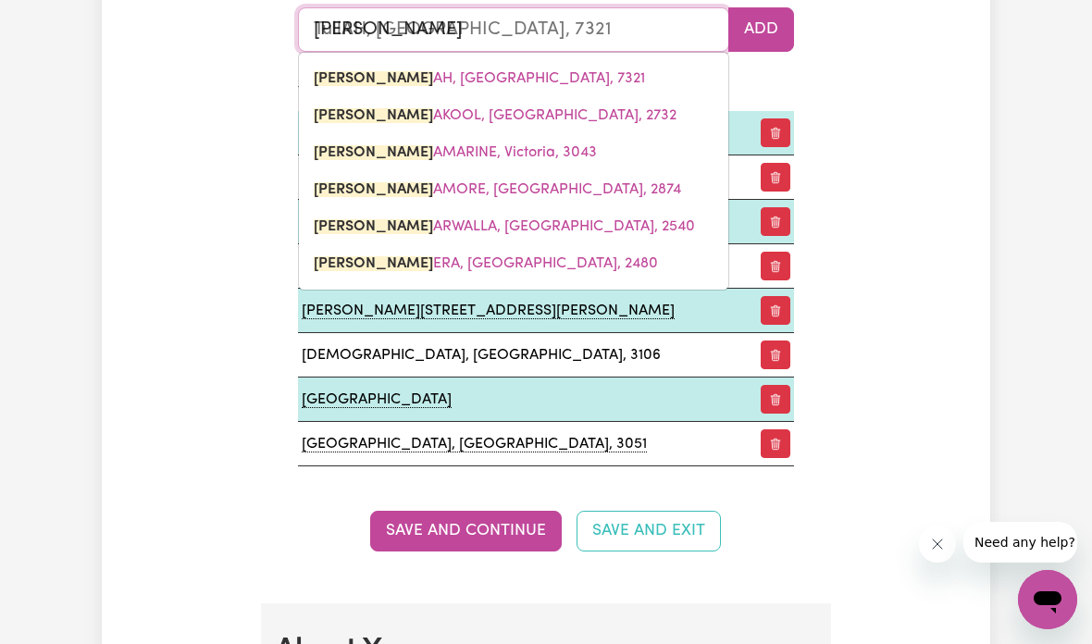
type input "Tulla"
type input "TullaH, Tasmania, 7321"
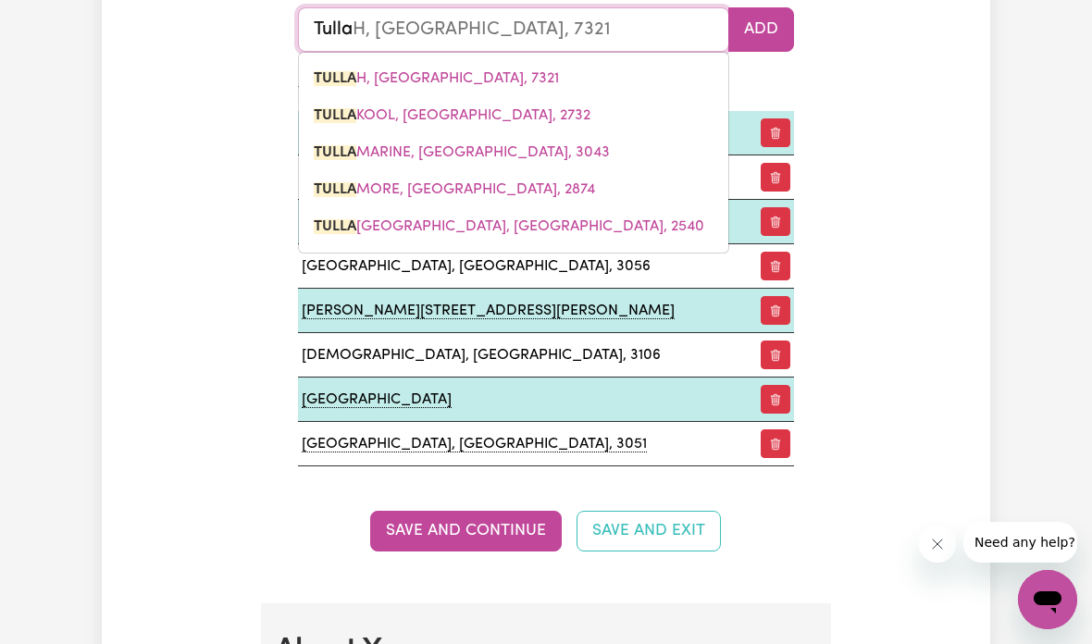
type input "Tullam"
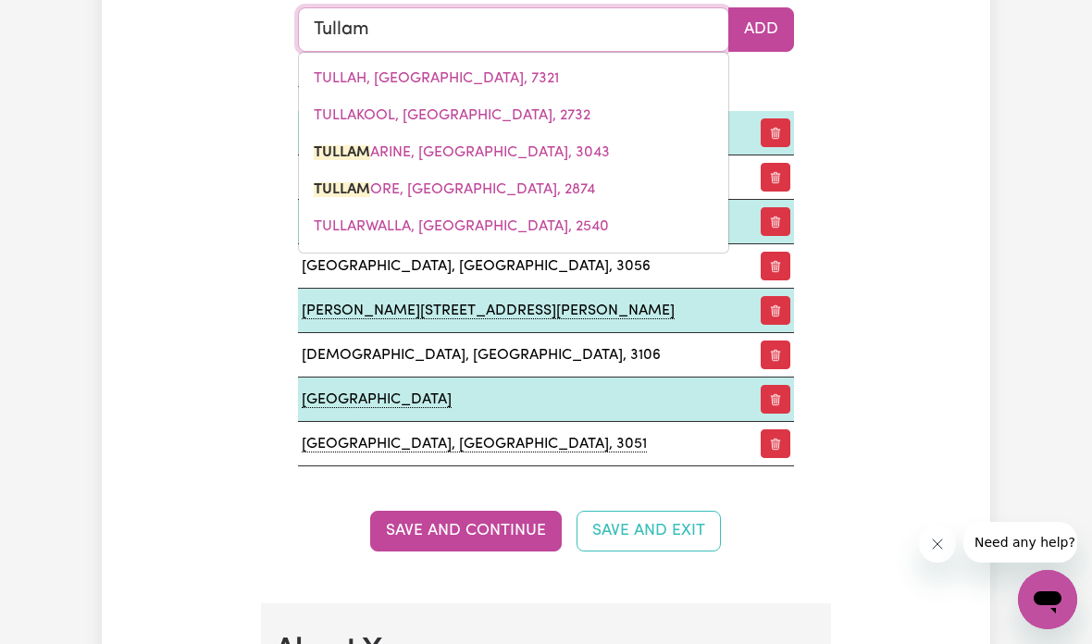
type input "TullamARINE, Victoria, 3043"
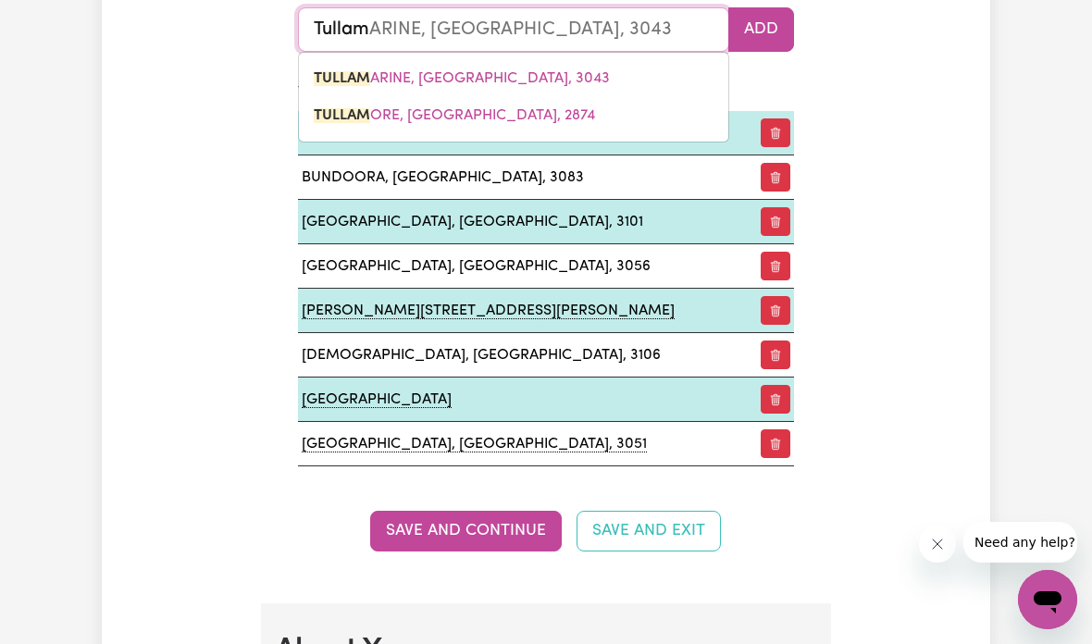
click at [499, 71] on span "TULLAM ARINE, Victoria, 3043" at bounding box center [462, 78] width 296 height 15
type input "TULLAMARINE, Victoria, 3043"
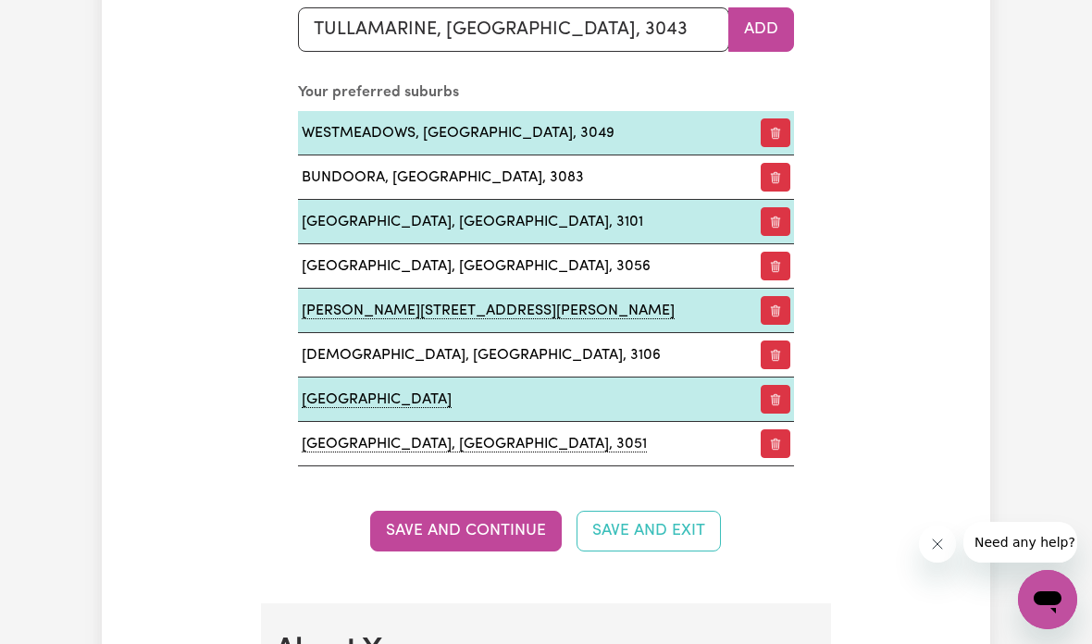
click at [769, 29] on button "Add" at bounding box center [761, 29] width 66 height 44
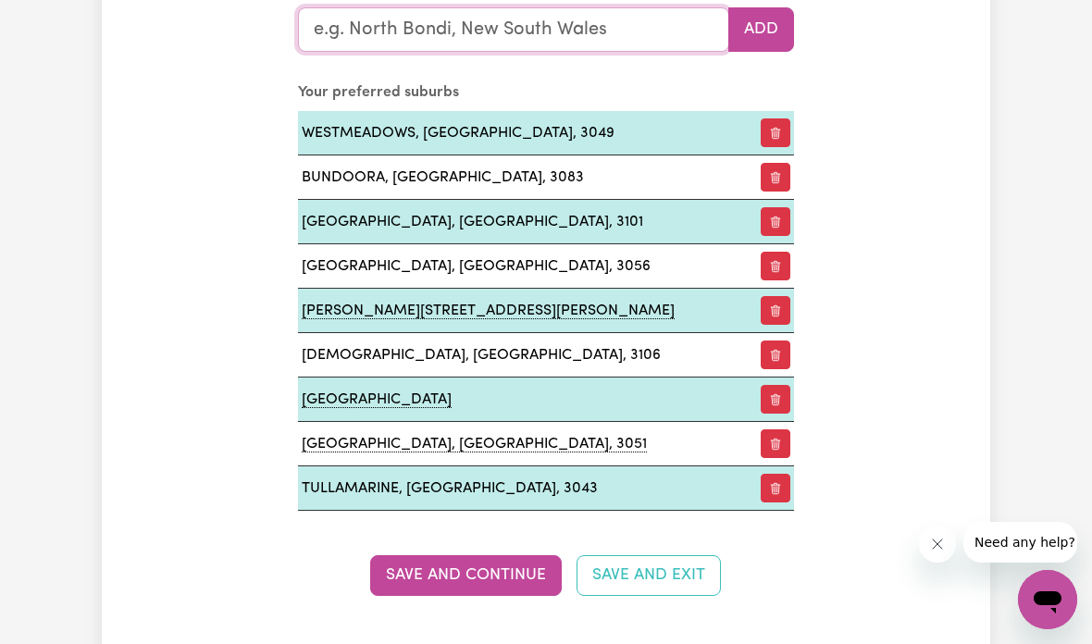
click at [617, 23] on input "text" at bounding box center [513, 29] width 431 height 44
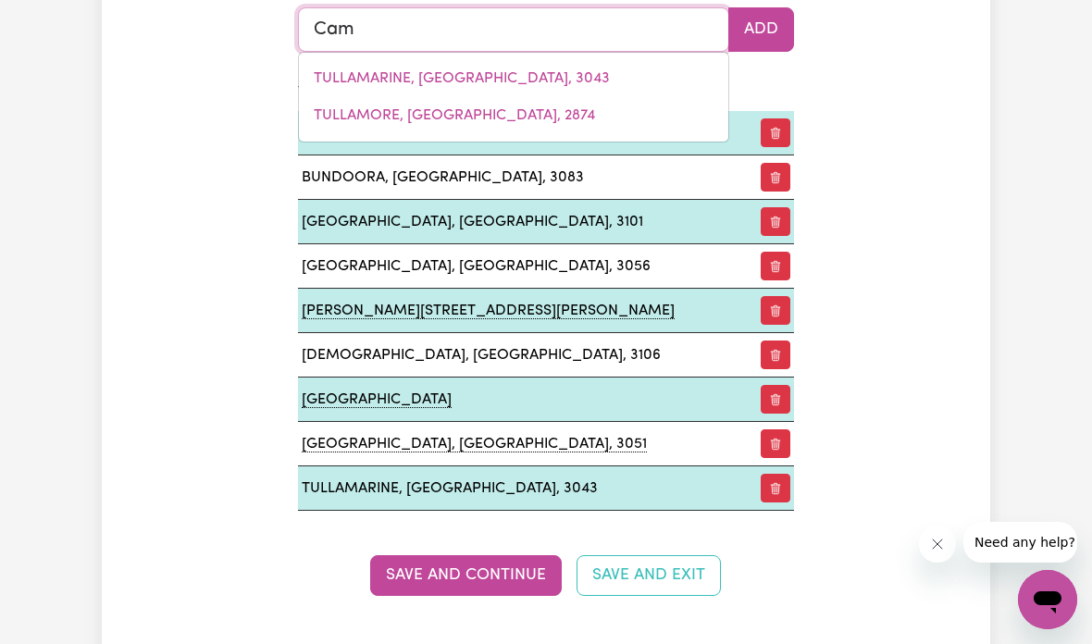
type input "Camb"
type input "CambALLIN, Western Australia, 6728"
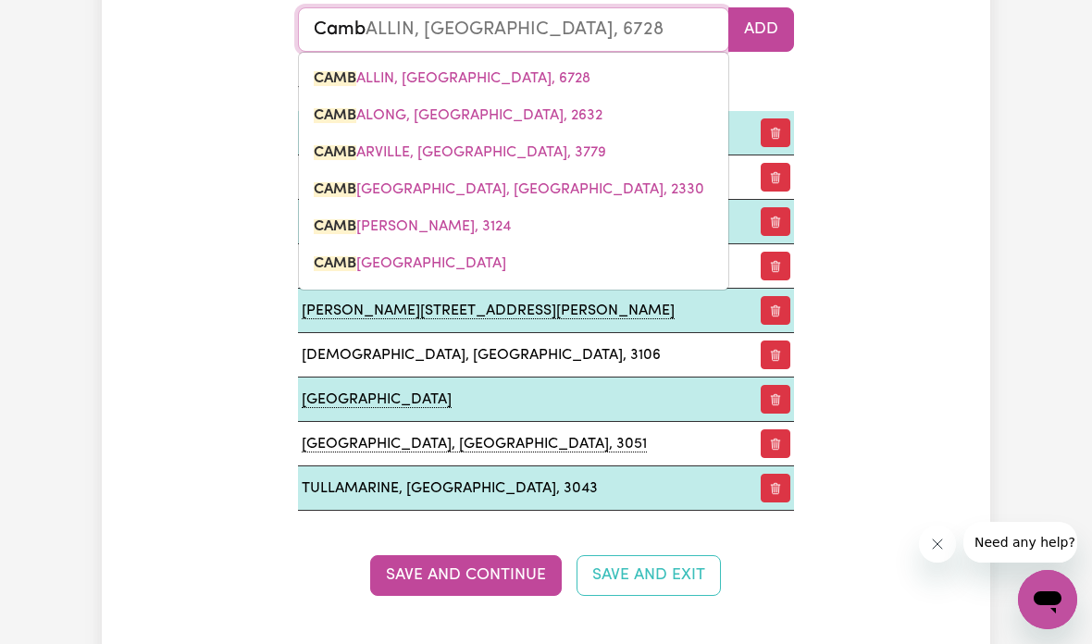
type input "Cambe"
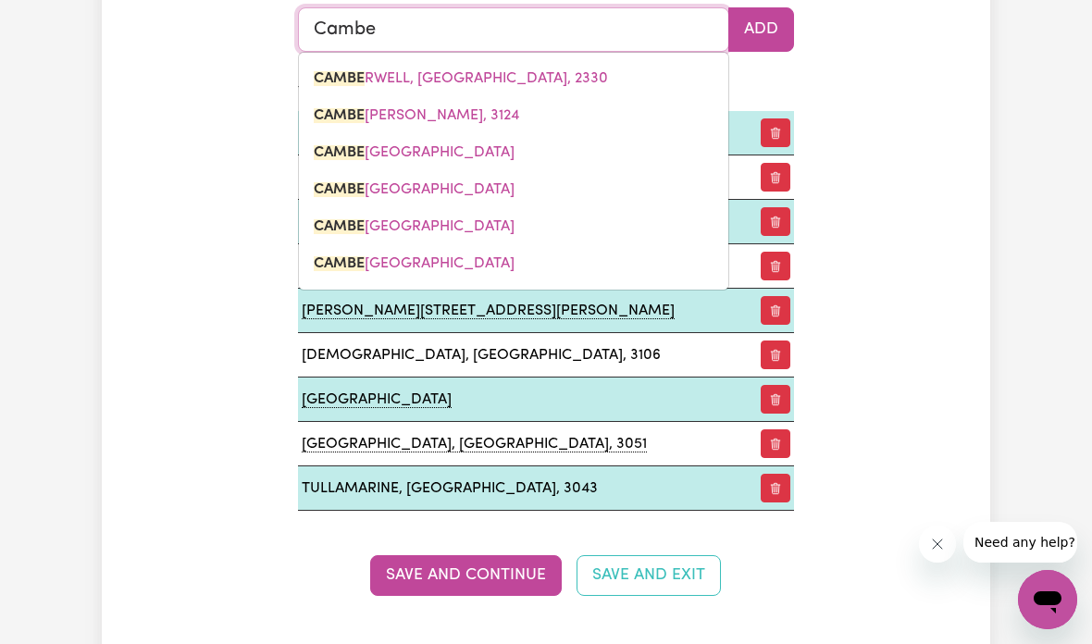
type input "CambeRWELL, New South Wales, 2330"
type input "Cambef"
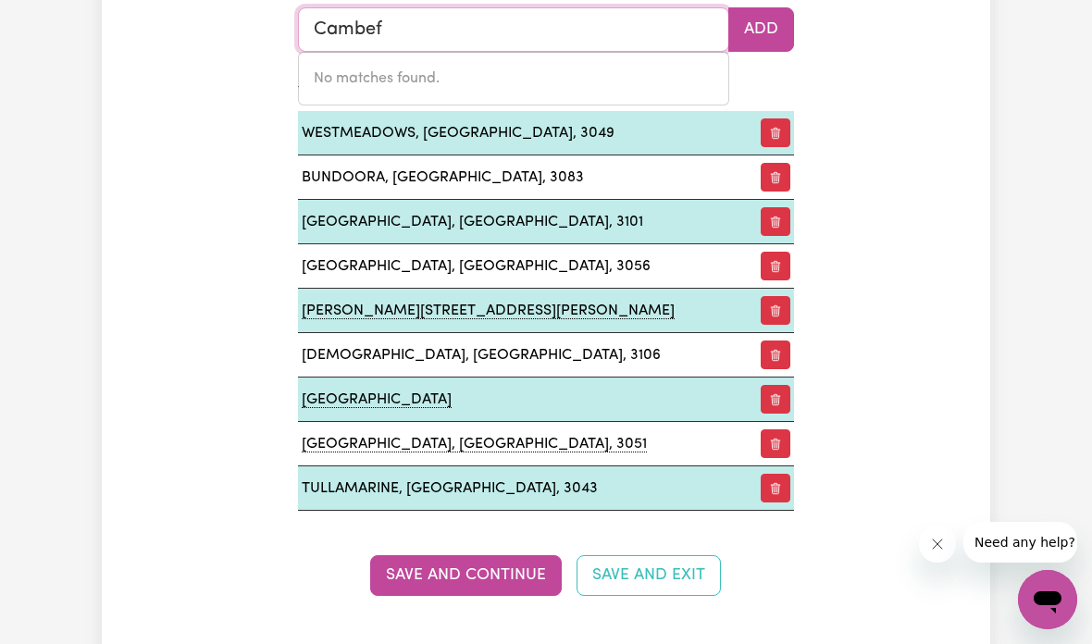
type input "Cambe"
type input "CambeRWELL, New South Wales, 2330"
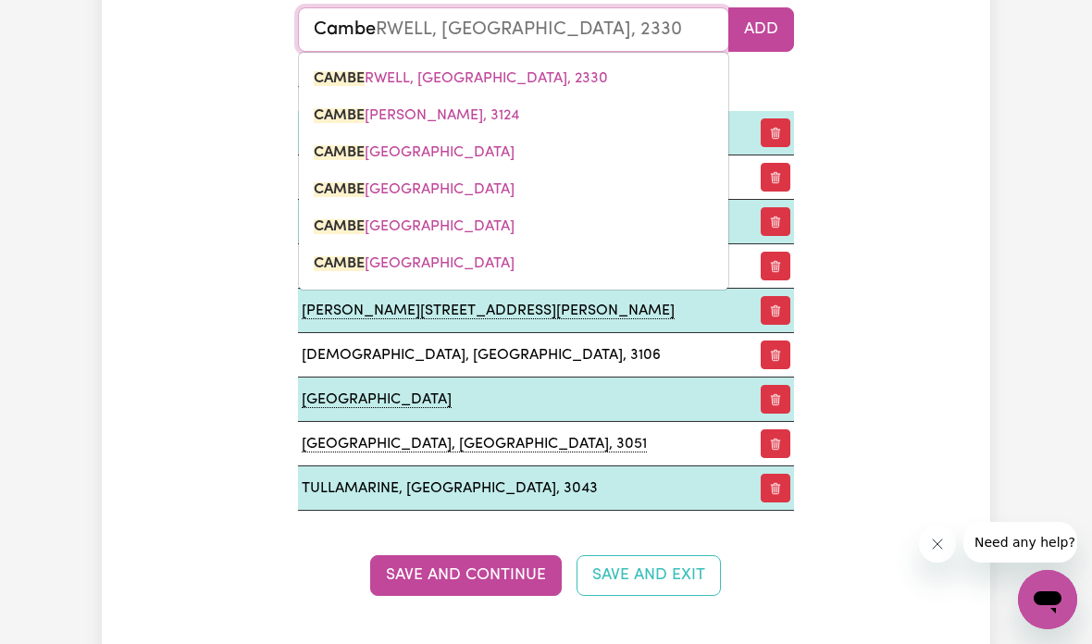
type input "Camb"
type input "CambERWELL, New South Wales, 2330"
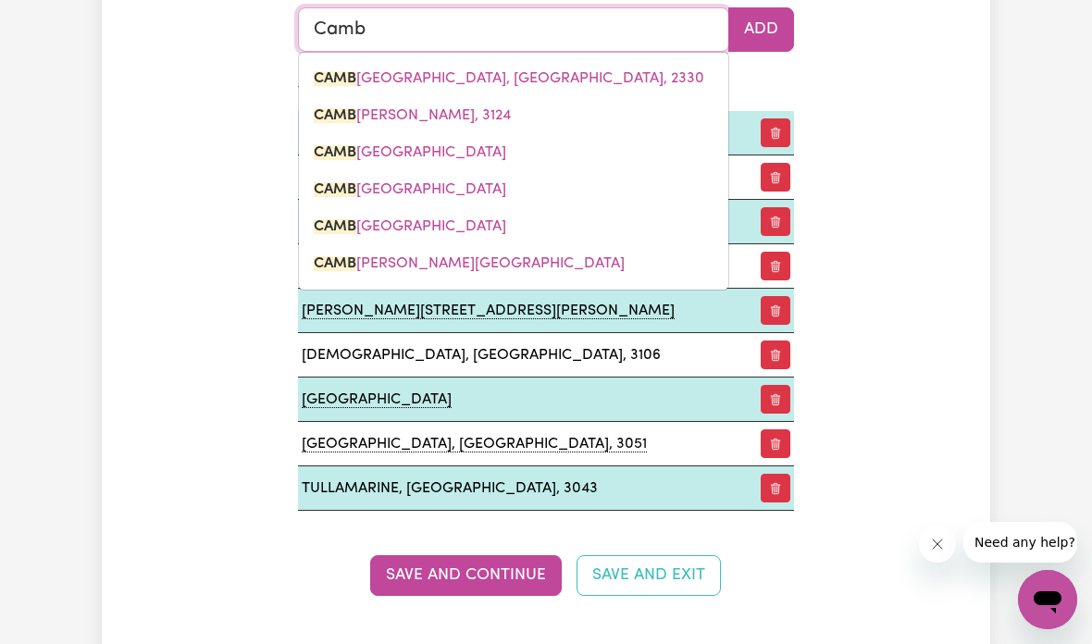
type input "CambALLIN, Western Australia, 6728"
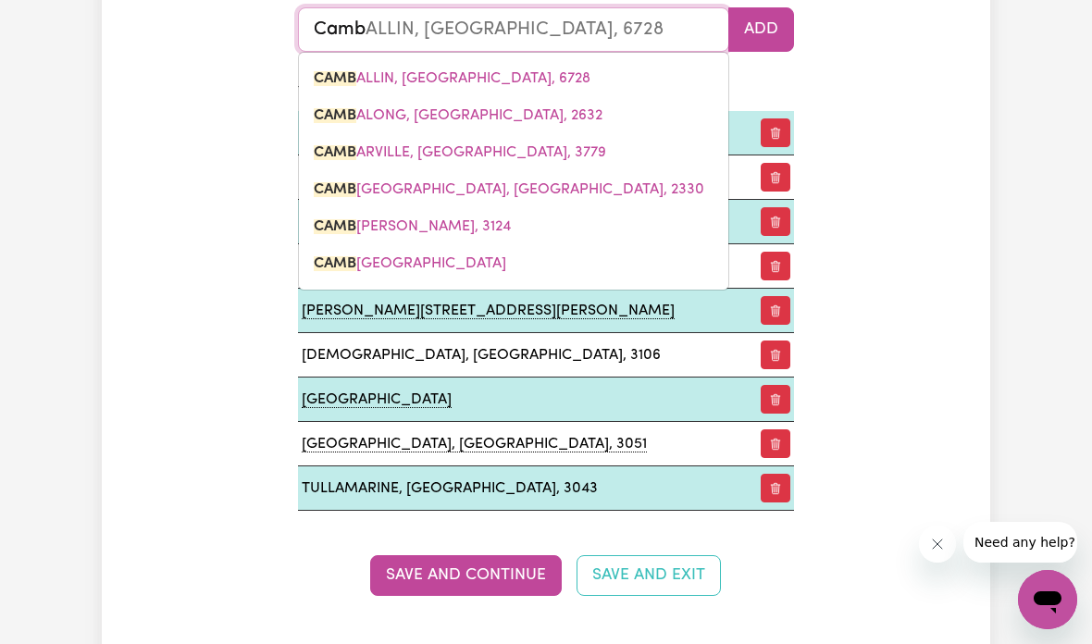
type input "Cam"
type input "CamBALLIN, Western Australia, 6728"
type input "Ca"
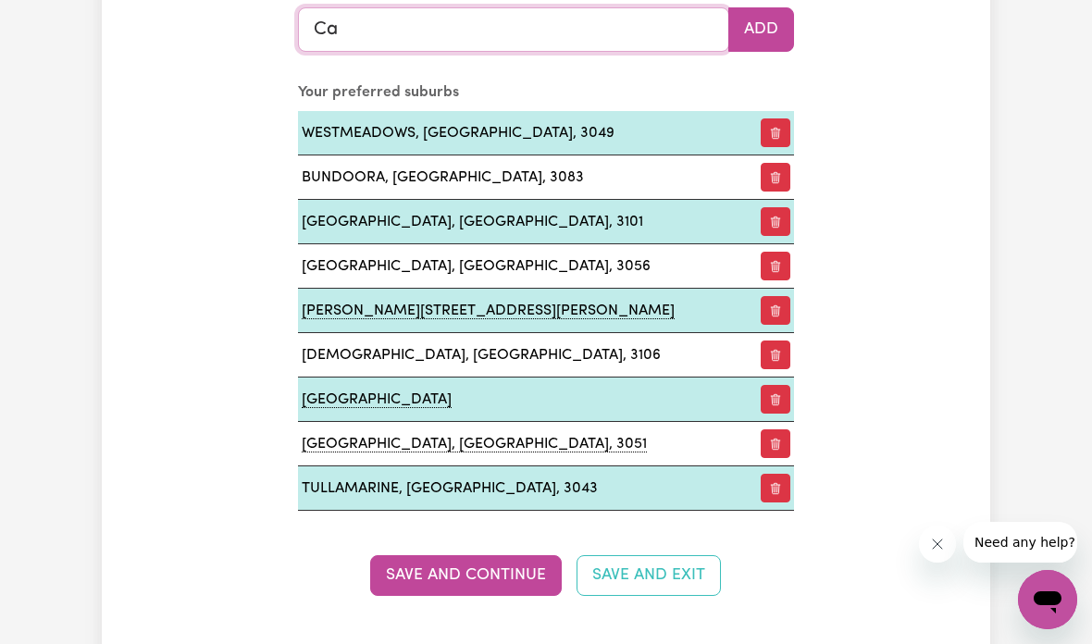
type input "C"
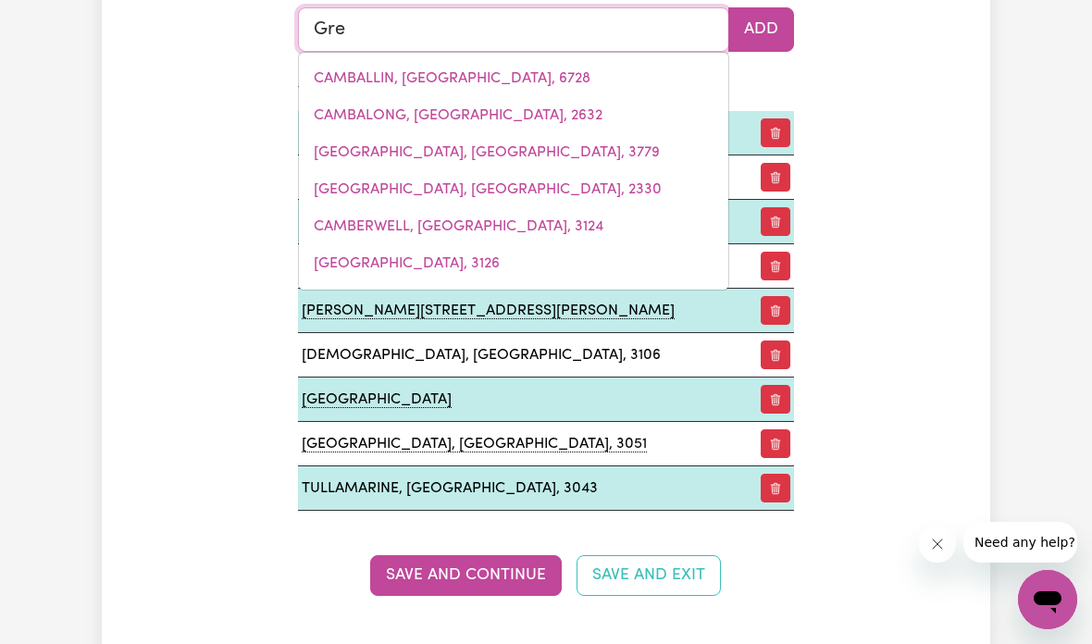
type input "Gree"
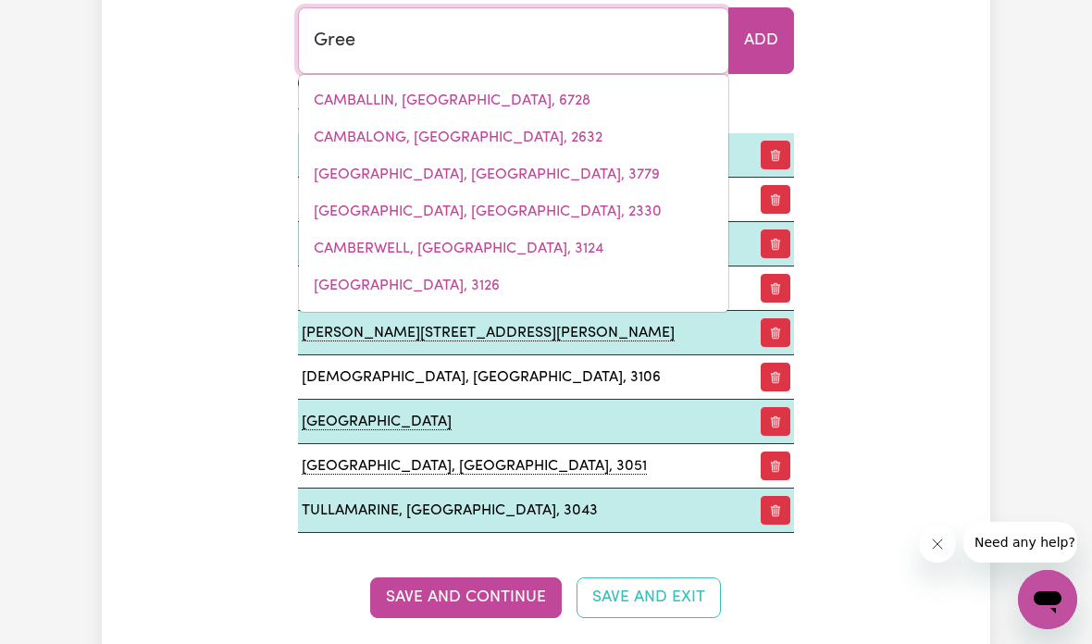
type input "GreeN CAPE, New South Wales, 2551"
type input "Green"
type input "Green CAPE, New South Wales, 2551"
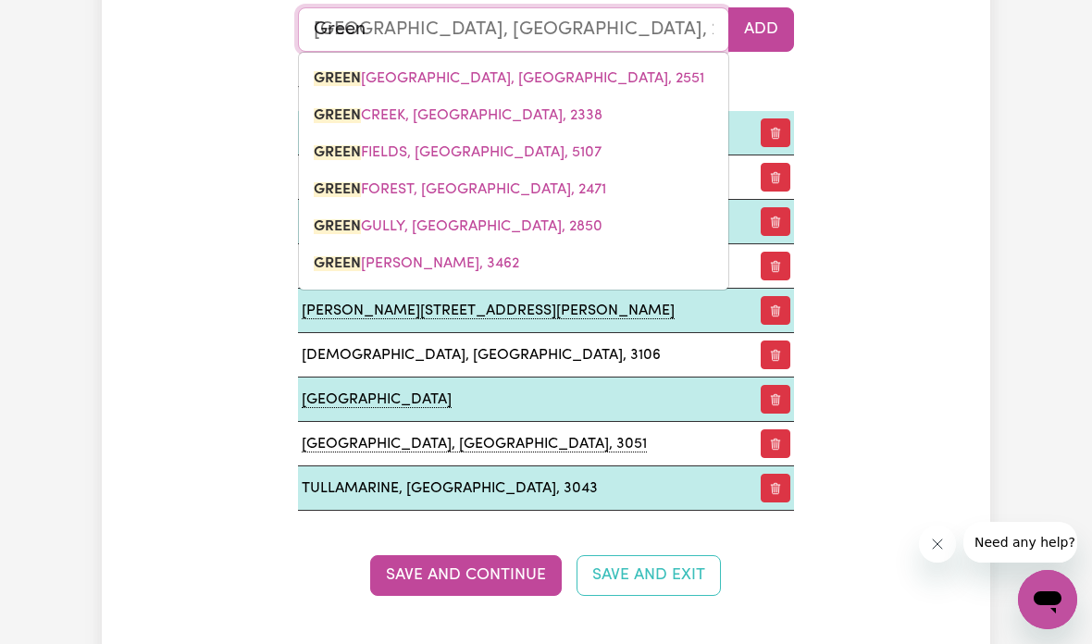
type input "Greens"
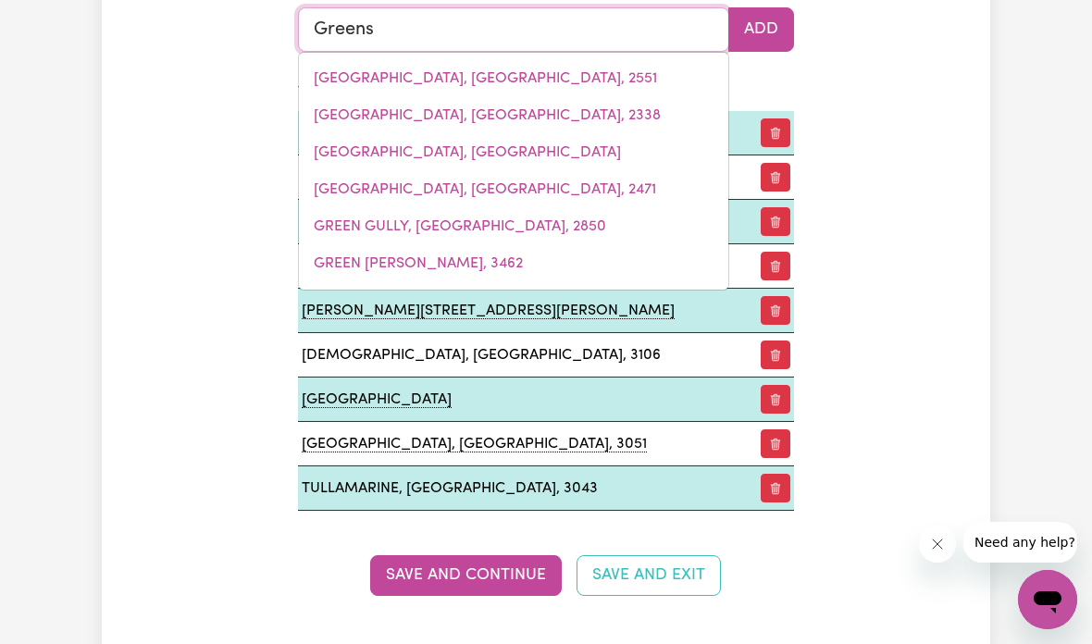
type input "Greens BEACH, Tasmania, 7270"
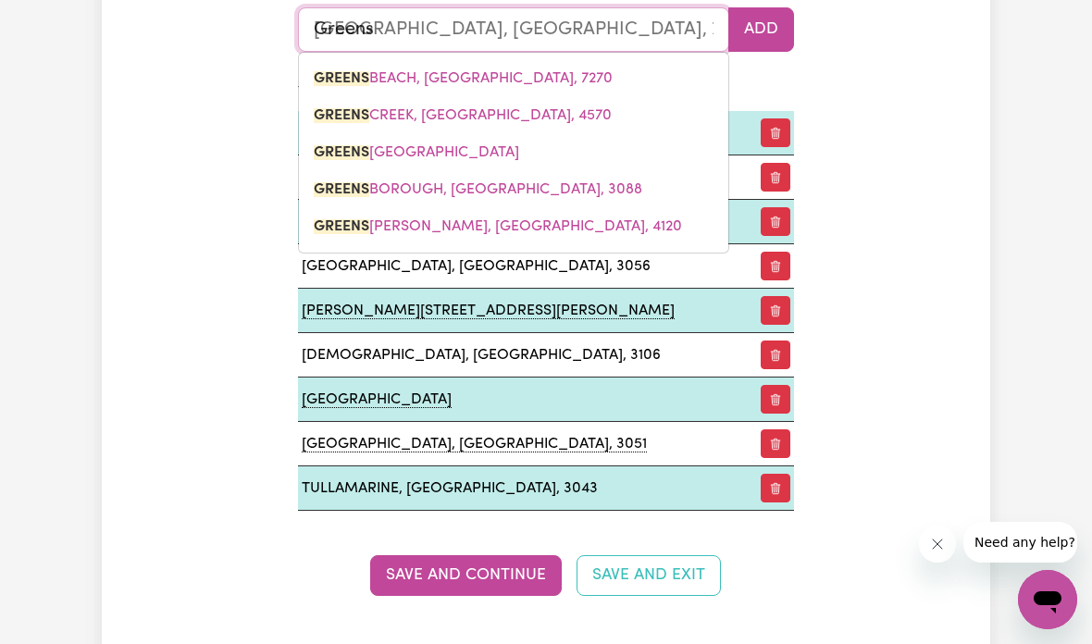
type input "Greensb"
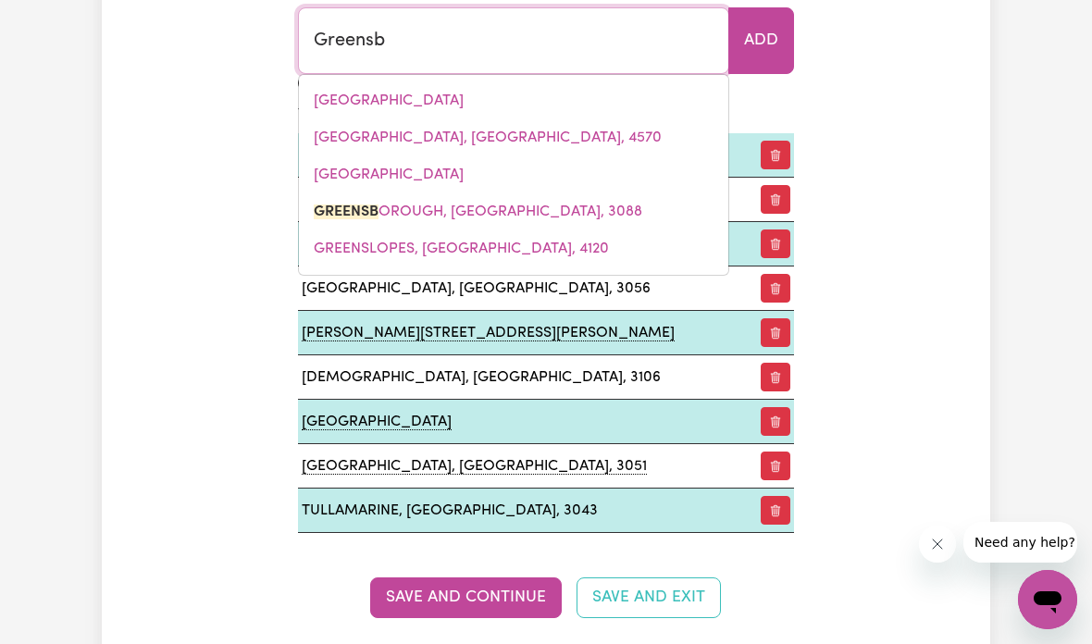
type input "GreensbOROUGH, Victoria, 3088"
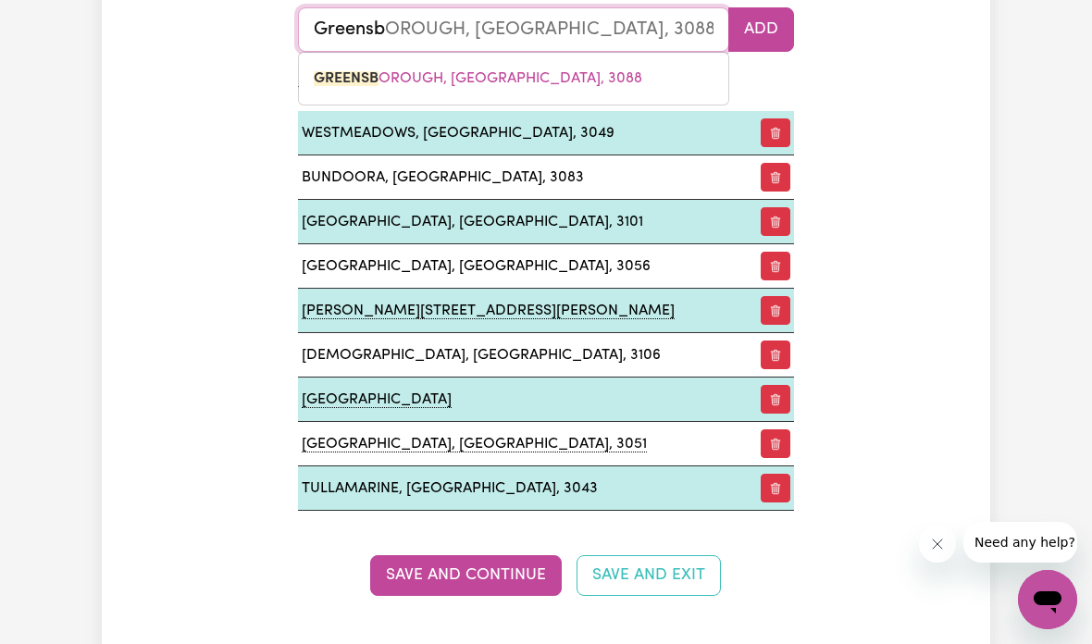
click at [573, 79] on link "GREENSB OROUGH, Victoria, 3088" at bounding box center [513, 78] width 429 height 37
type input "GREENSBOROUGH, Victoria, 3088"
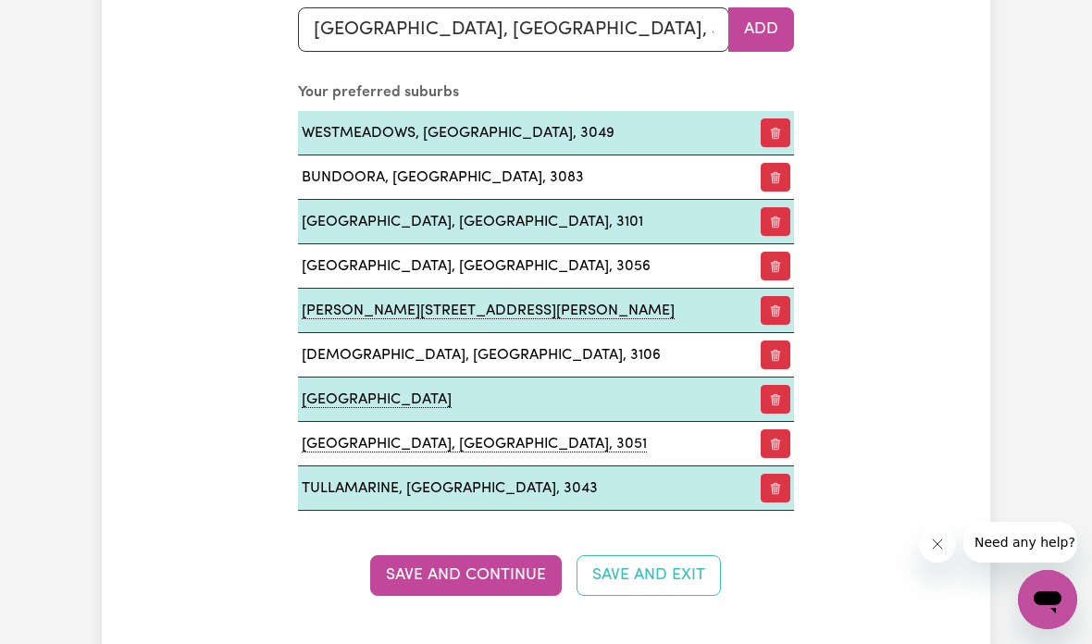
click at [760, 16] on button "Add" at bounding box center [761, 29] width 66 height 44
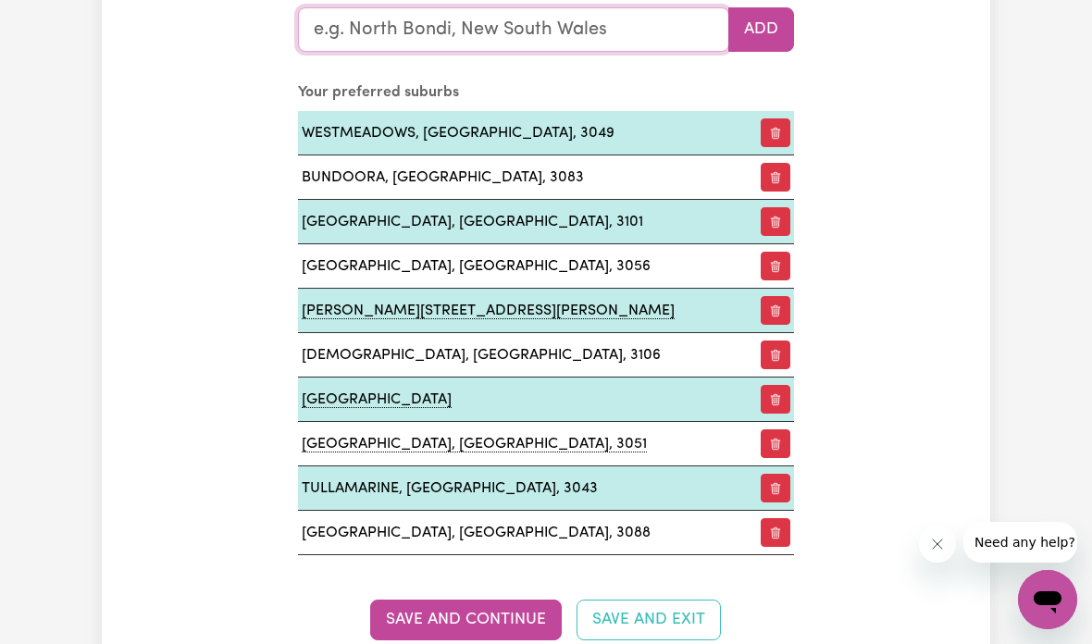
click at [621, 29] on input "text" at bounding box center [513, 29] width 431 height 44
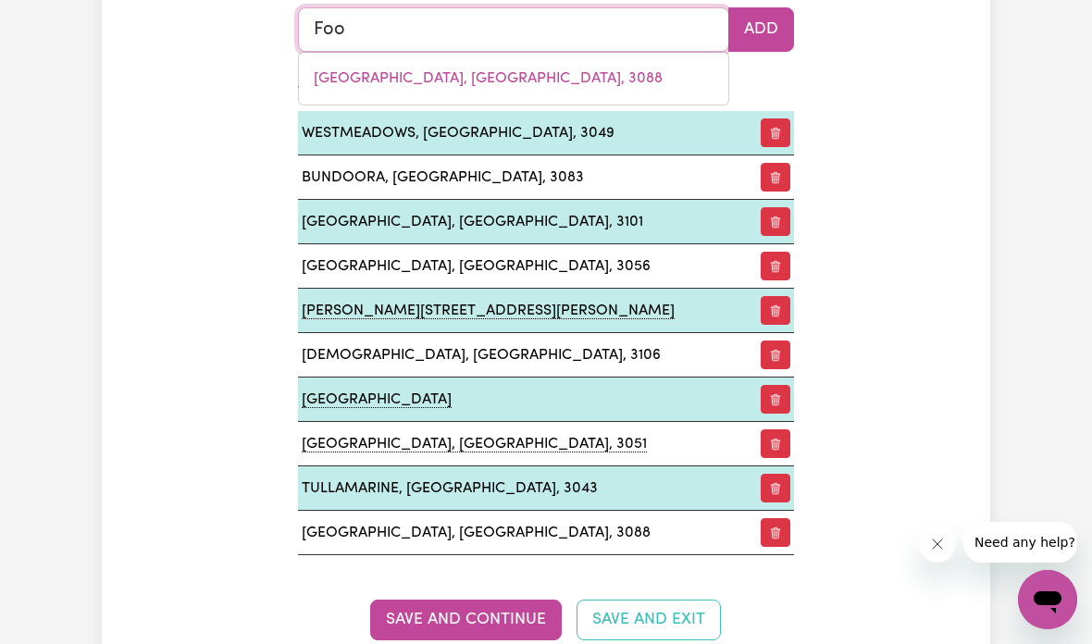
type input "Foot"
type input "FootSCRAY, Victoria, 3011"
type input "Foots"
type input "FootsCRAY, Victoria, 3011"
click at [573, 76] on link "FOOTS CRAY, Victoria, 3011" at bounding box center [513, 78] width 429 height 37
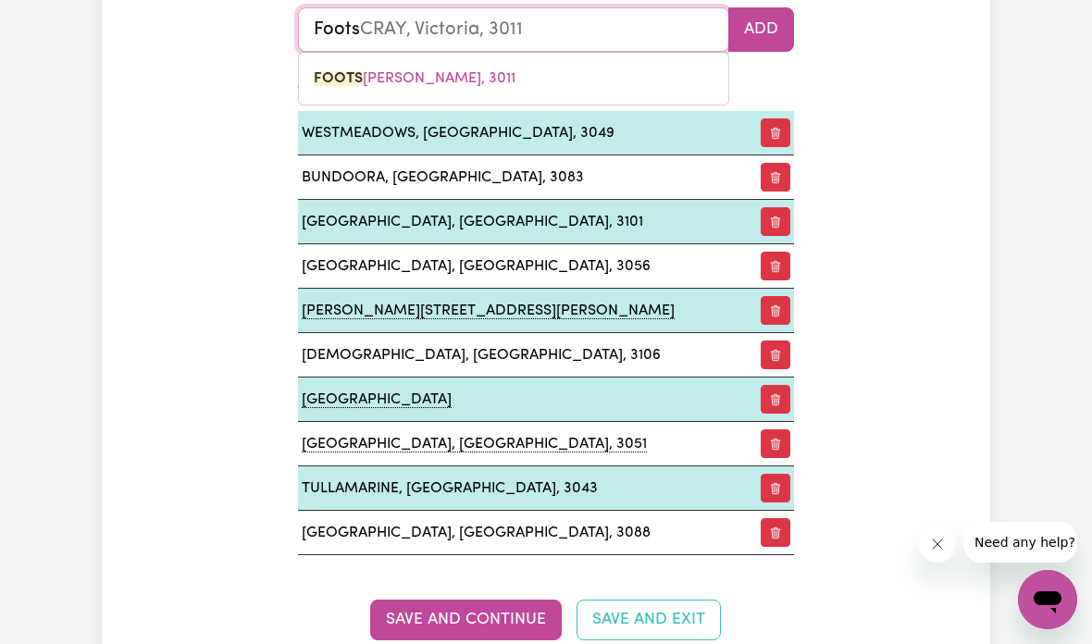
type input "FOOTSCRAY, Victoria, 3011"
click at [776, 30] on button "Add" at bounding box center [761, 29] width 66 height 44
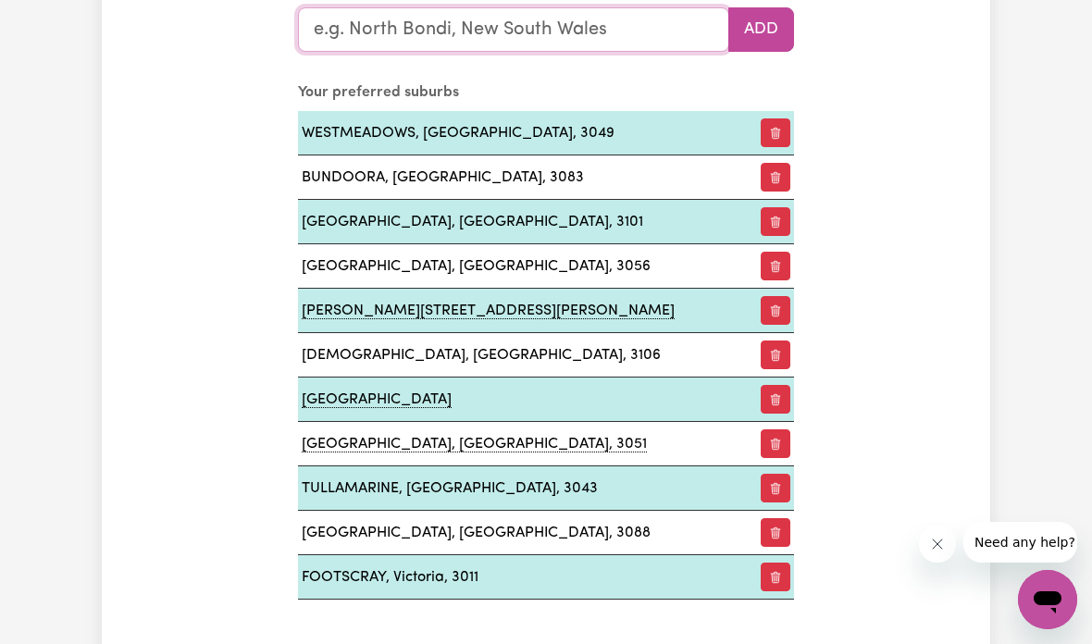
click at [647, 7] on input "text" at bounding box center [513, 29] width 431 height 44
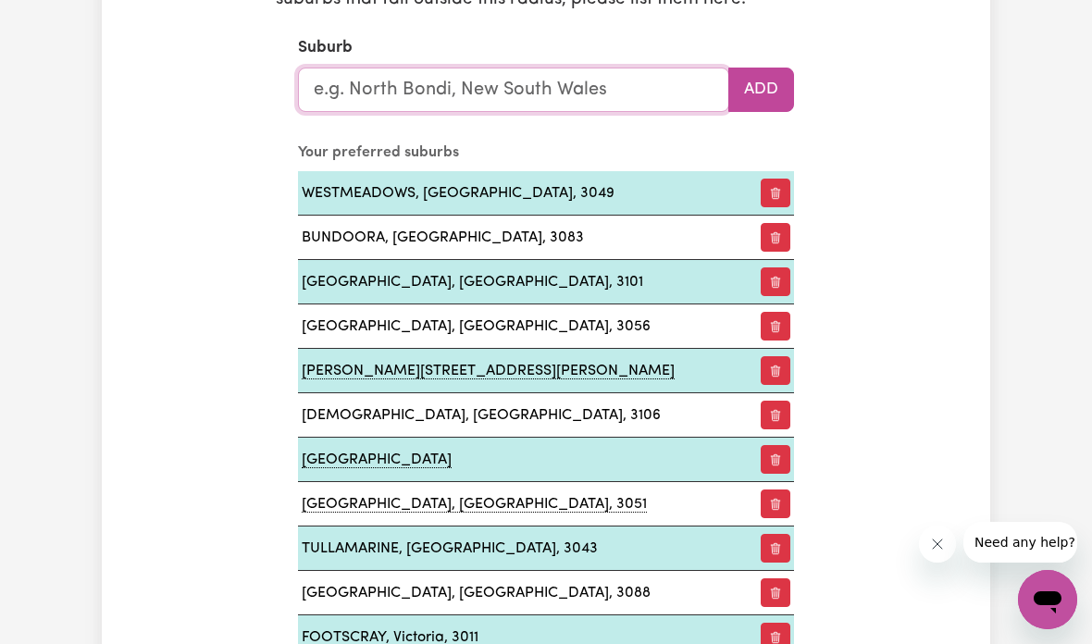
scroll to position [2211, 0]
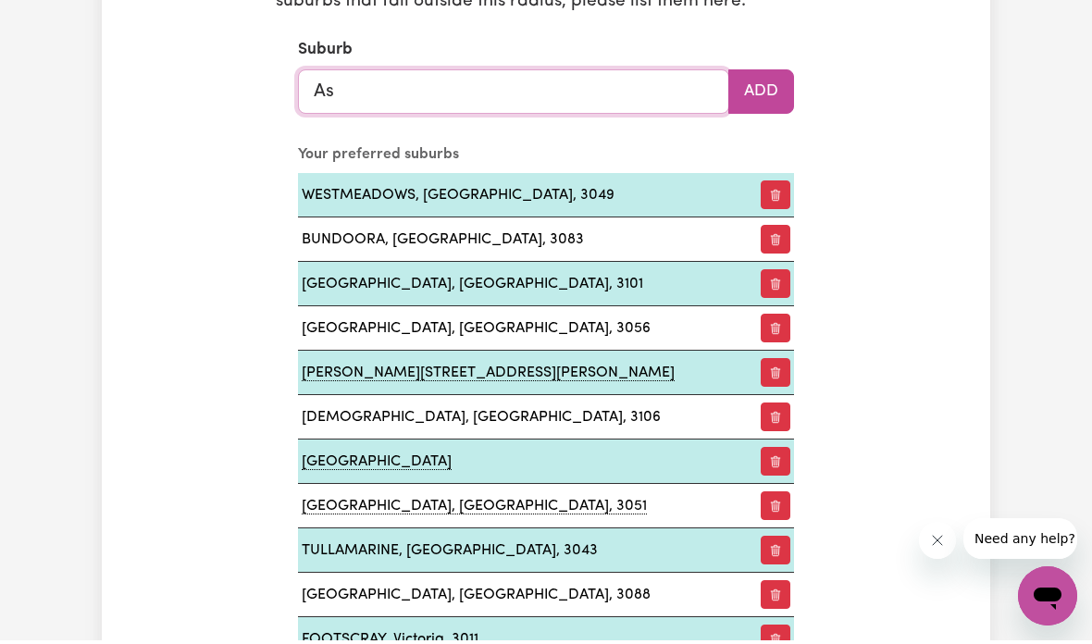
type input "Asc"
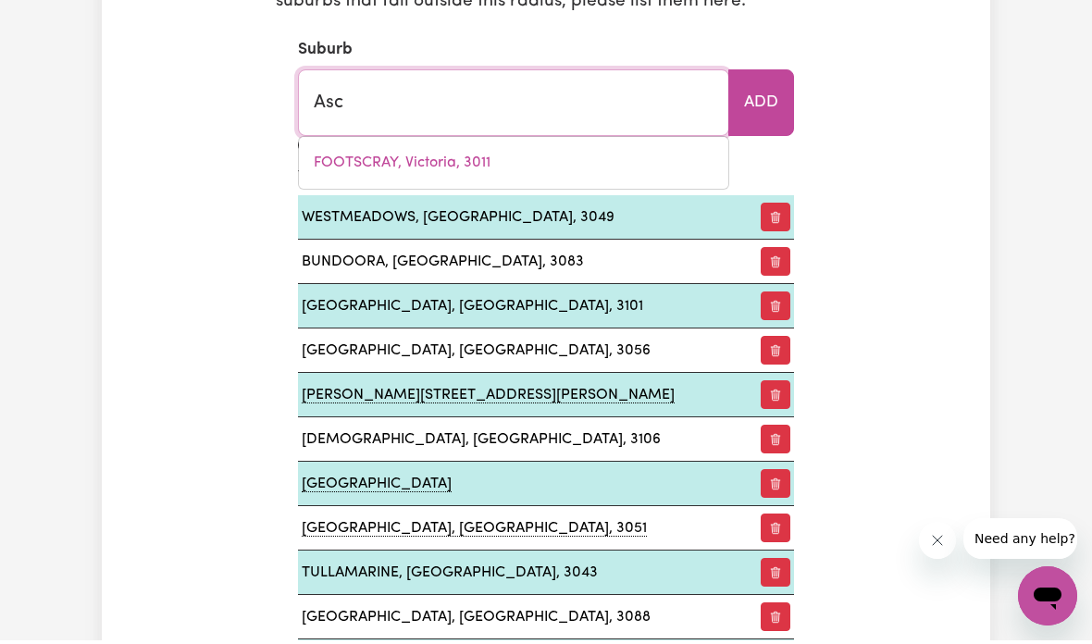
type input "AscOT, Queensland, 4007"
type input "Asco"
type input "AscoT, Queensland, 4007"
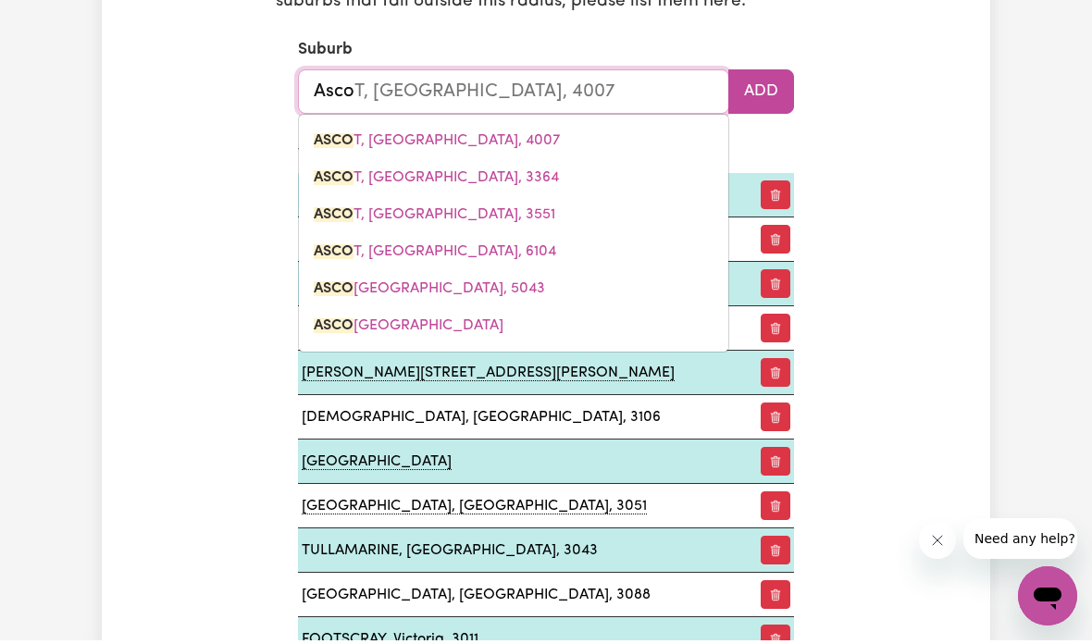
type input "Ascot"
type input "Ascot, Queensland, 4007"
type input "Ascot"
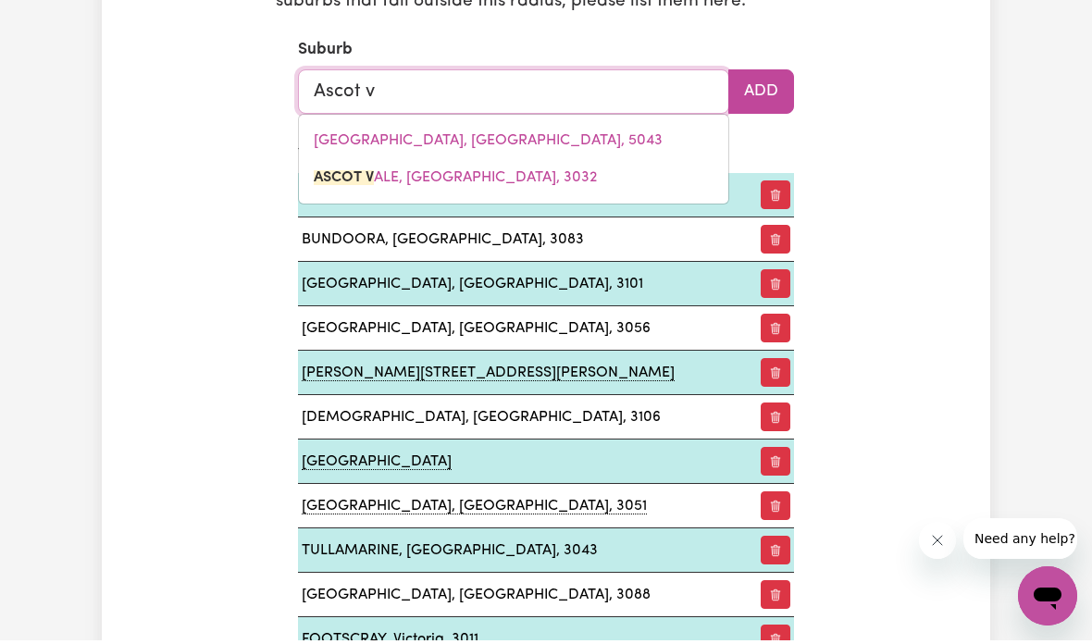
click at [561, 167] on link "ASCOT V ALE, Victoria, 3032" at bounding box center [513, 181] width 429 height 37
type input "ASCOT VALE, Victoria, 3032"
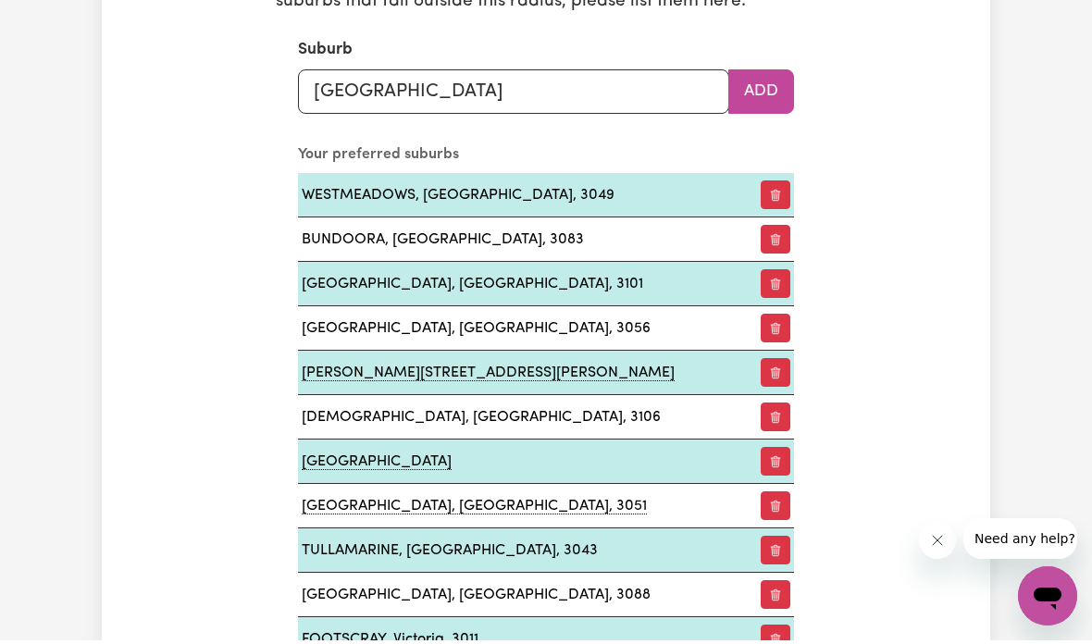
click at [769, 81] on button "Add" at bounding box center [761, 95] width 66 height 44
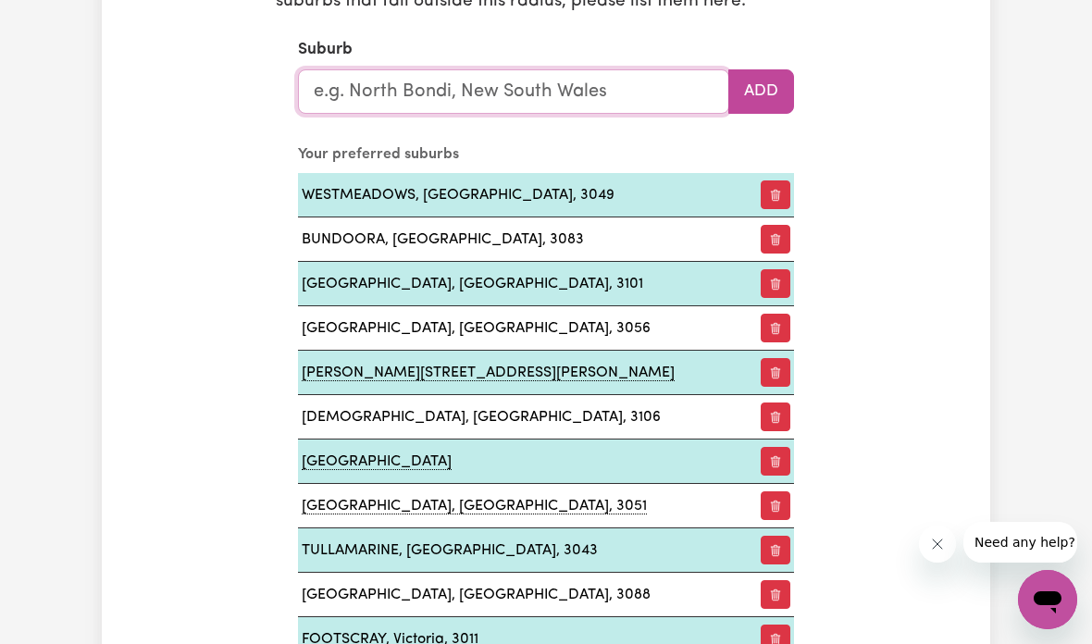
click at [626, 78] on input "text" at bounding box center [513, 91] width 431 height 44
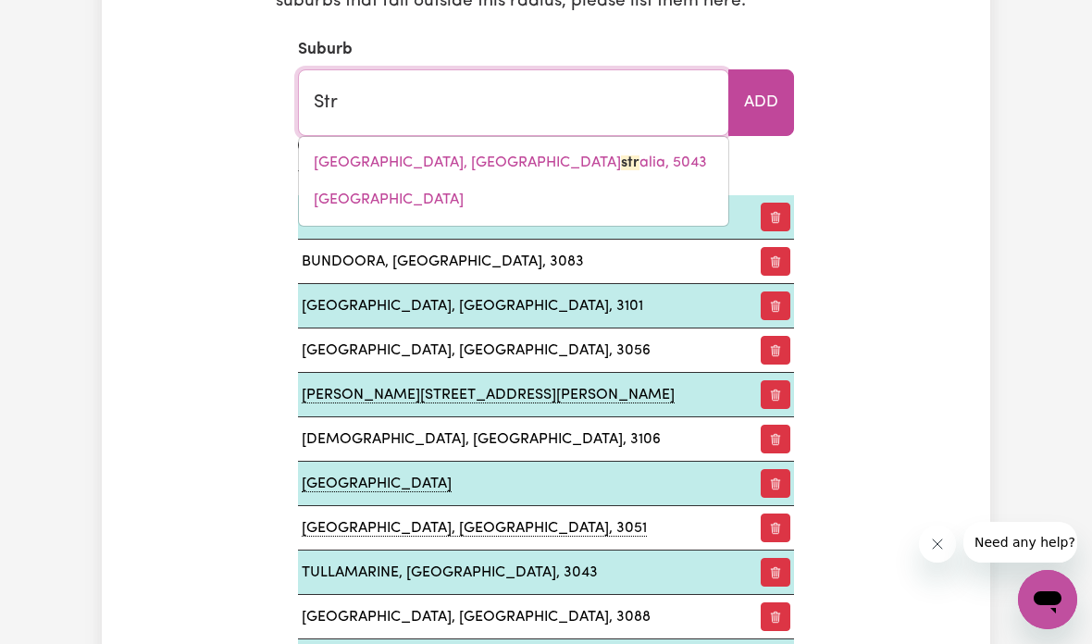
type input "Stra"
type input "StraDBROKE, Victoria, 3851"
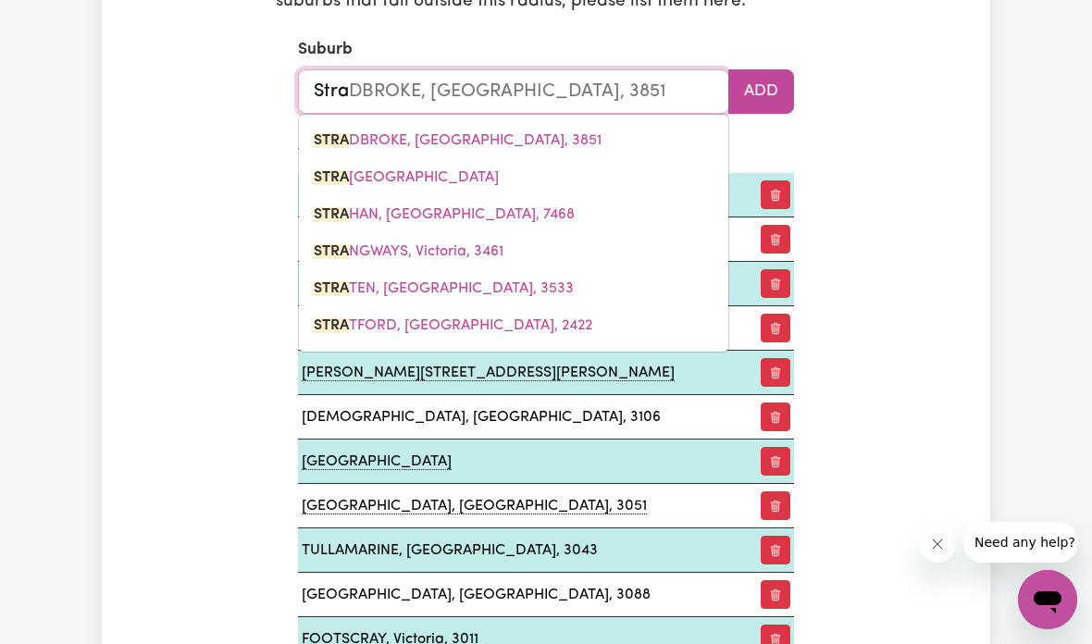
type input "Strat"
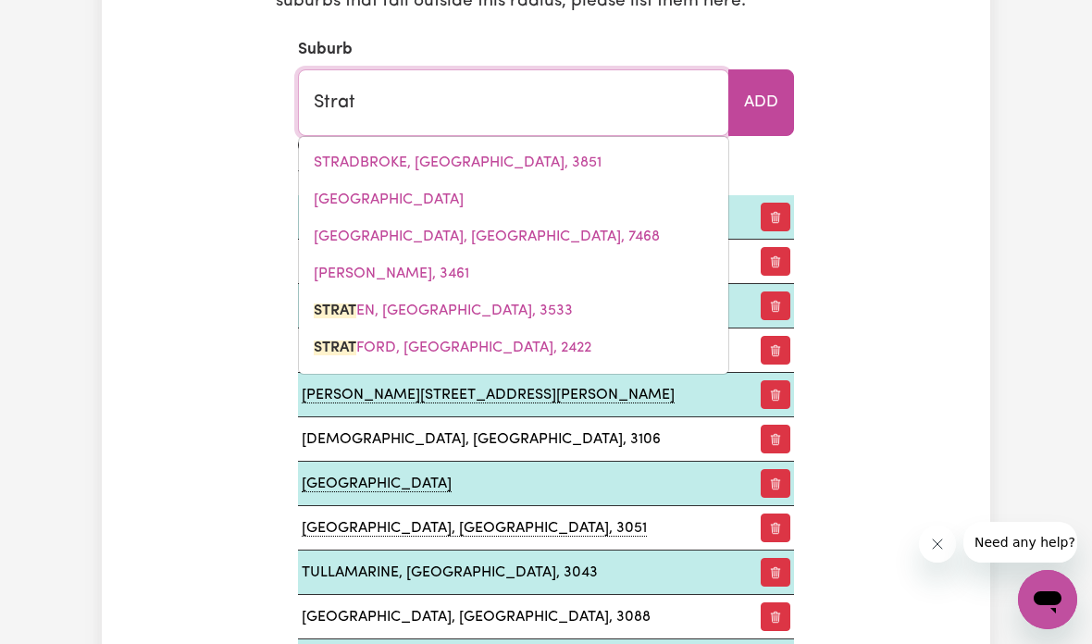
type input "StratEN, Victoria, 3533"
type input "Stratm"
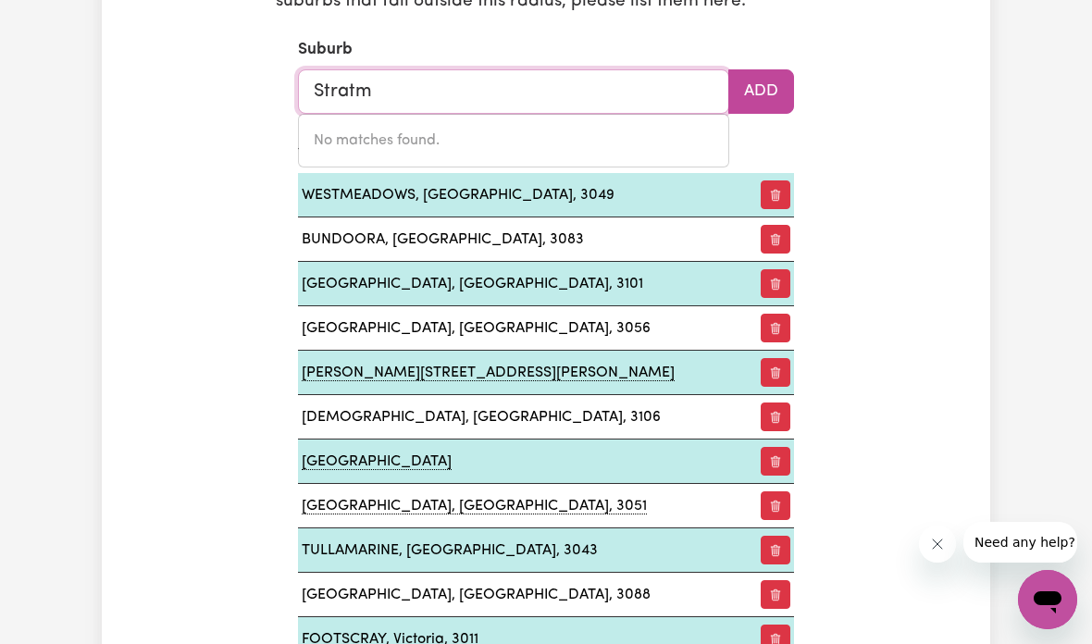
type input "Strat"
type input "StratEN, Victoria, 3533"
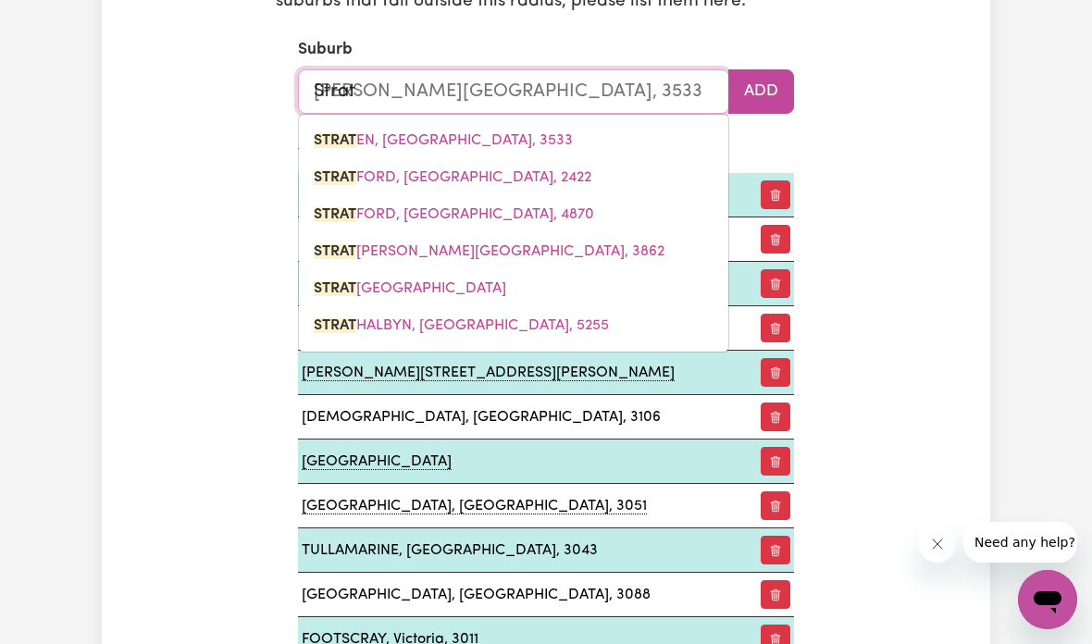
type input "Stra"
type input "StraTEN, Victoria, 3533"
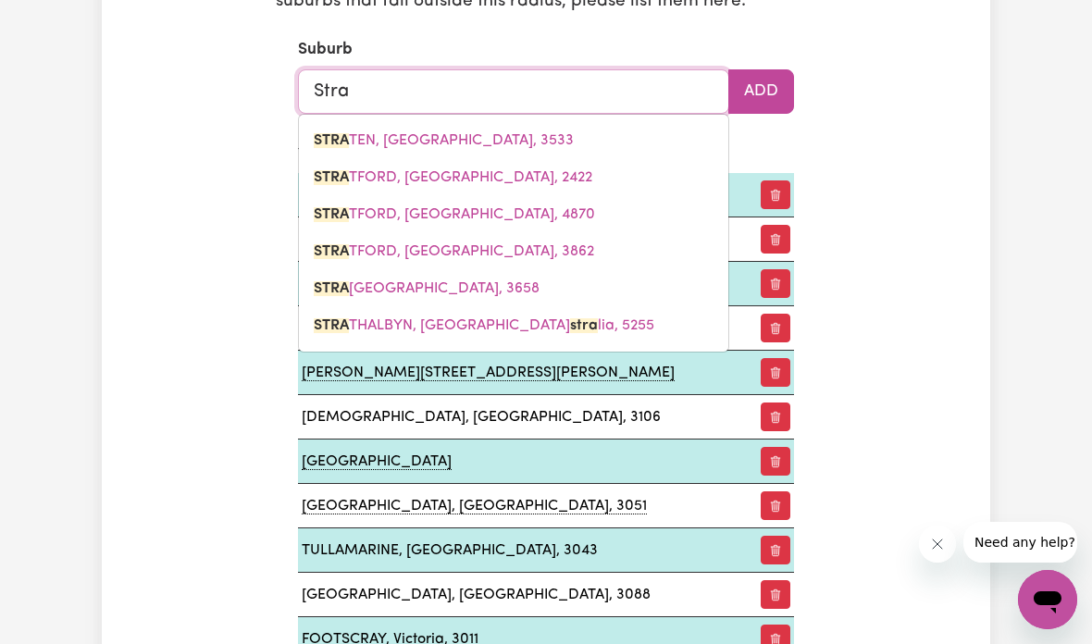
type input "StraDBROKE, Victoria, 3851"
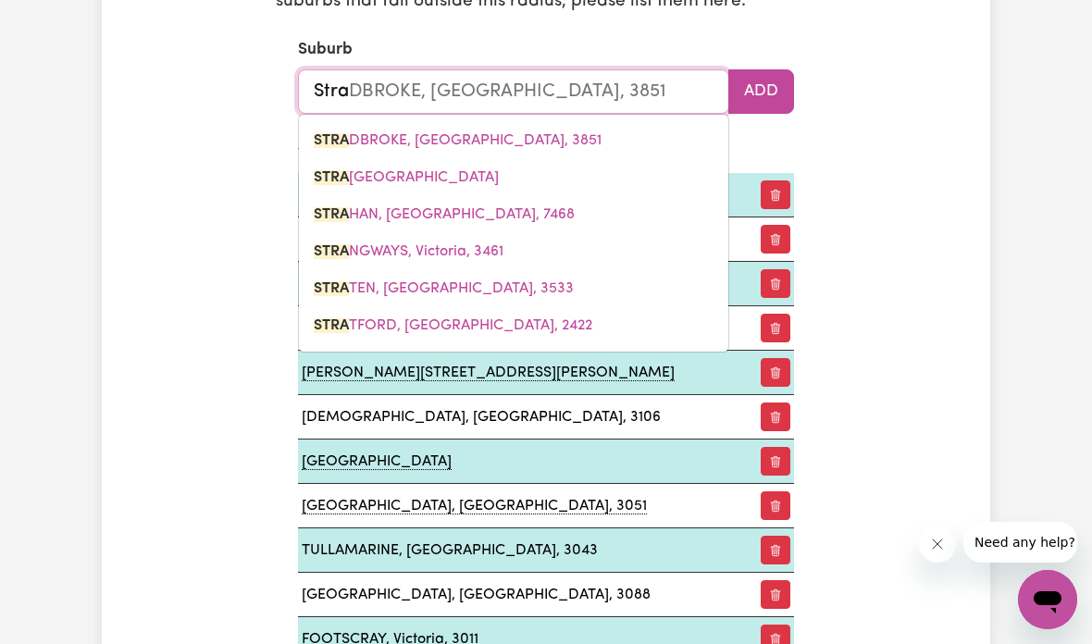
type input "Str"
type input "StrADBROKE, Victoria, 3851"
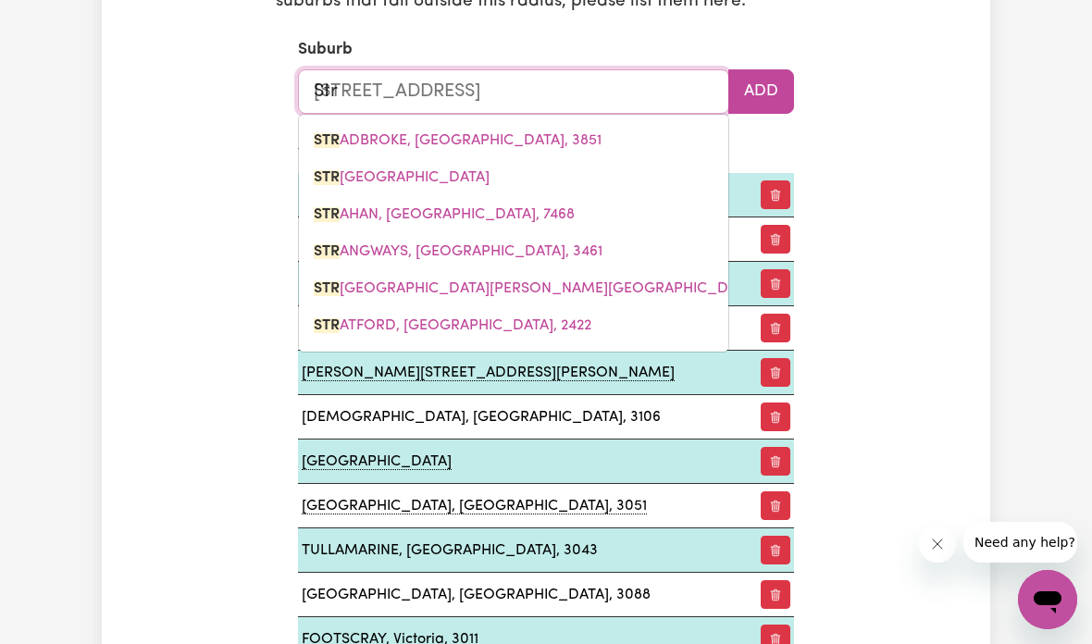
type input "St"
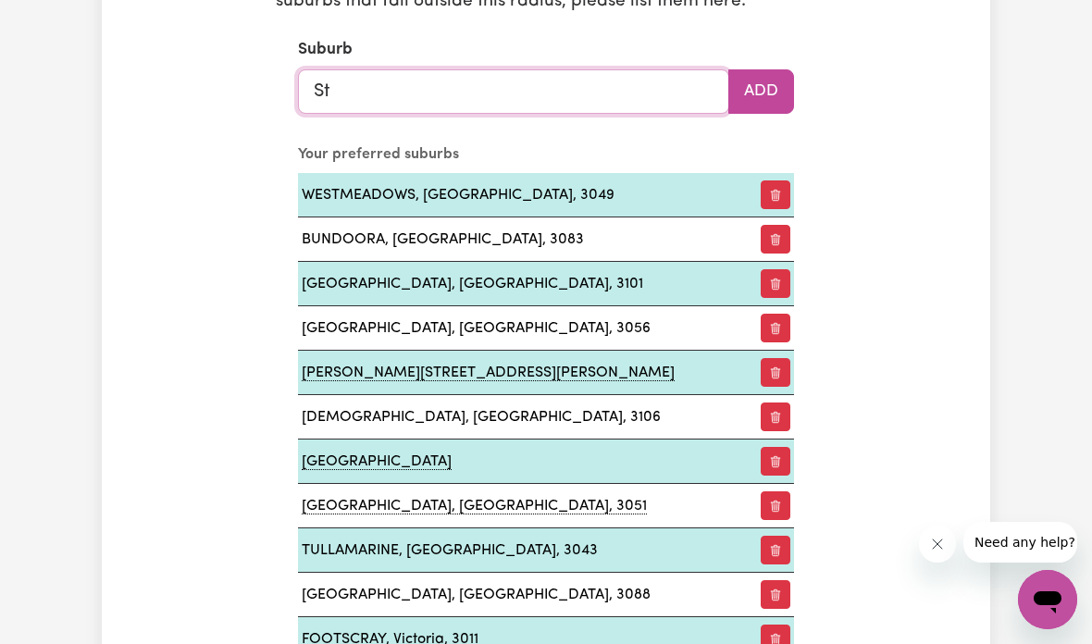
type input "S"
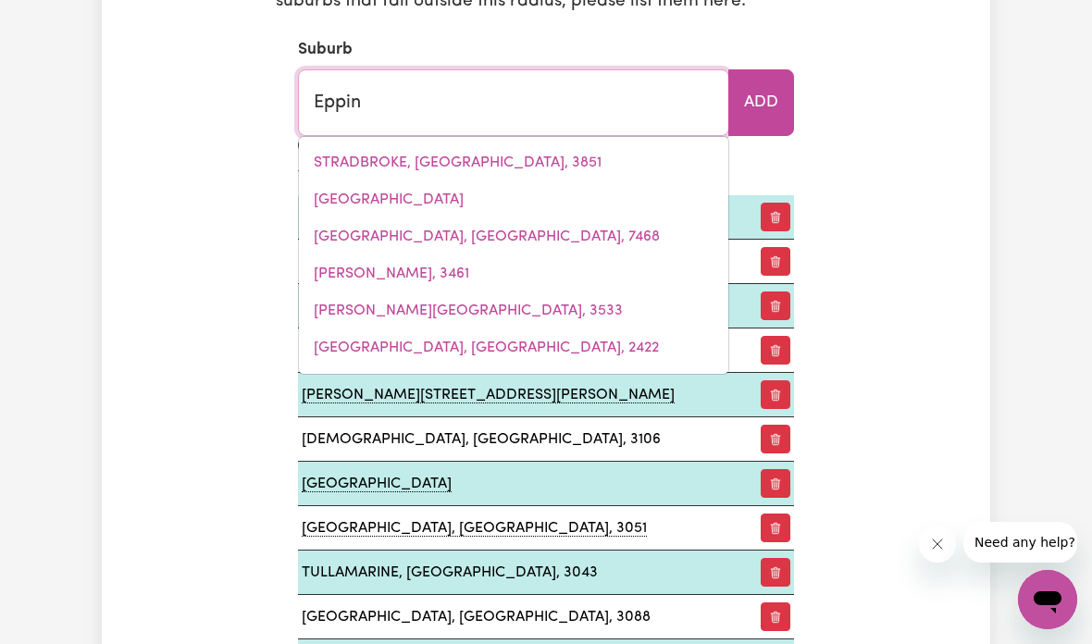
type input "Epping"
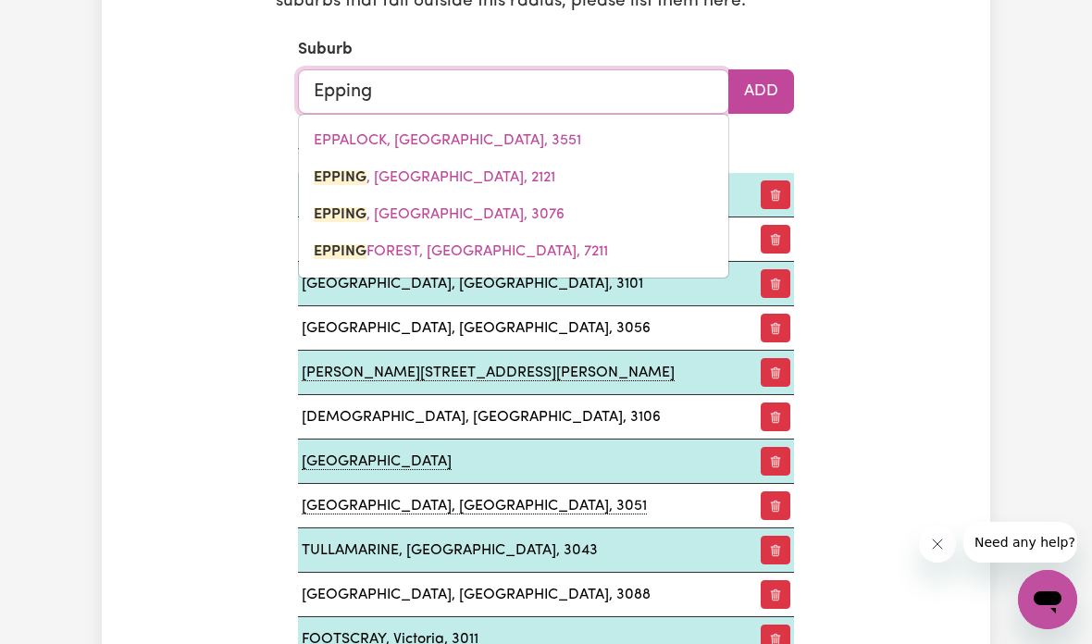
type input "Epping, New South Wales, 2121"
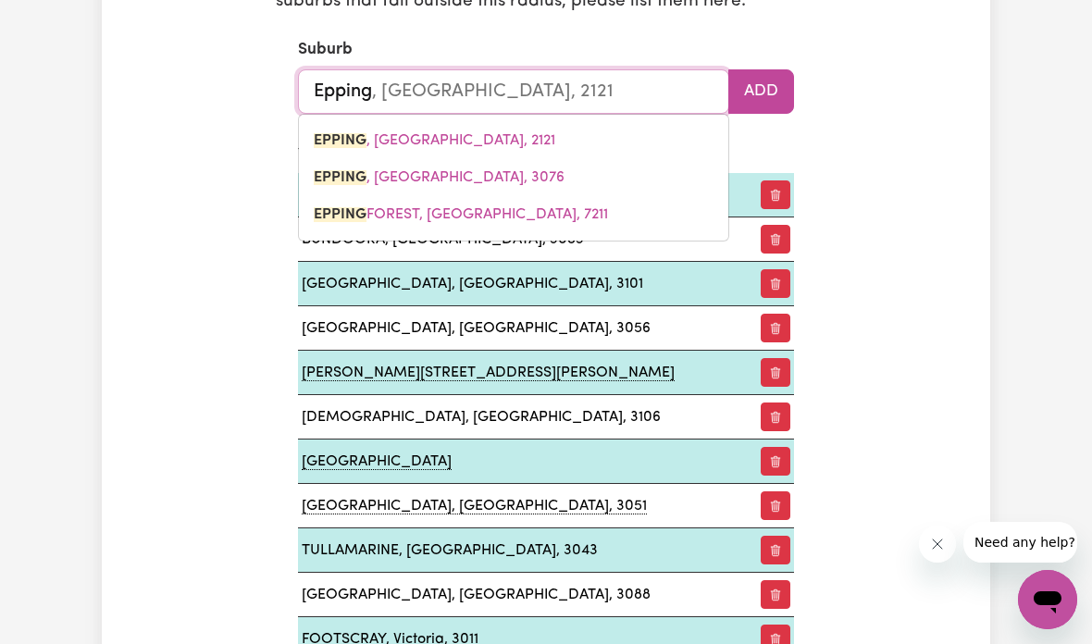
click at [482, 163] on link "EPPING , Victoria, 3076" at bounding box center [513, 177] width 429 height 37
type input "EPPING, Victoria, 3076"
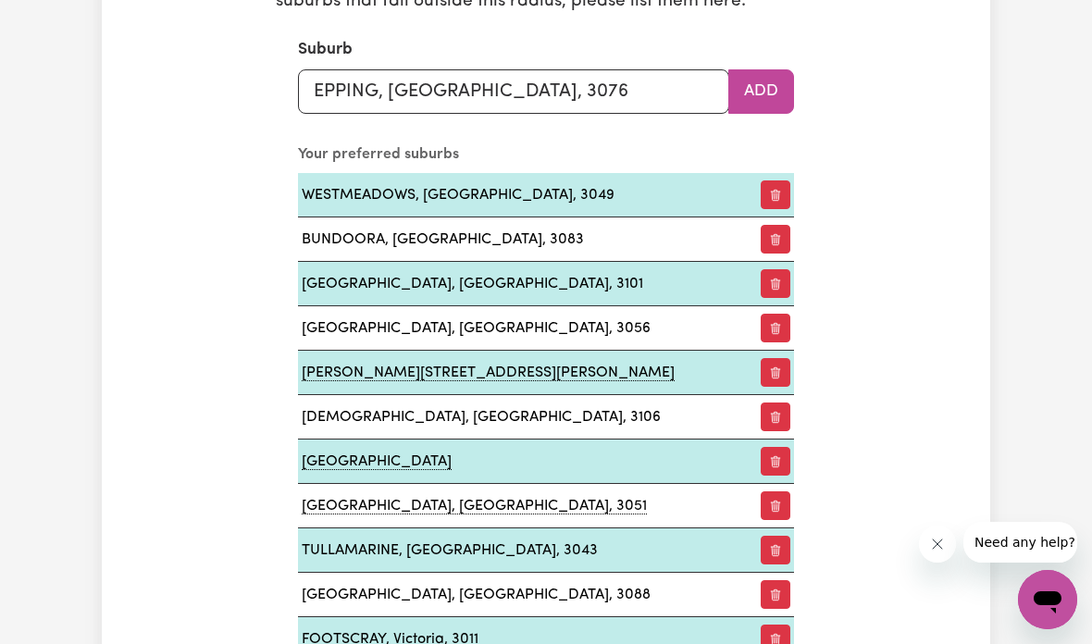
click at [774, 80] on button "Add" at bounding box center [761, 91] width 66 height 44
click at [606, 75] on input "text" at bounding box center [513, 91] width 431 height 44
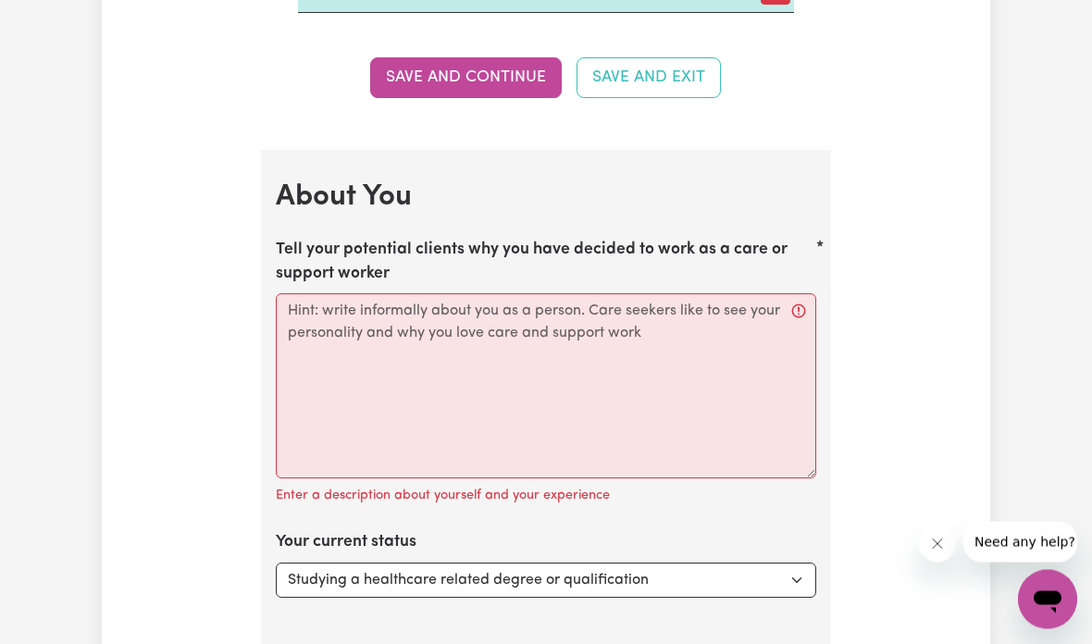
scroll to position [2952, 0]
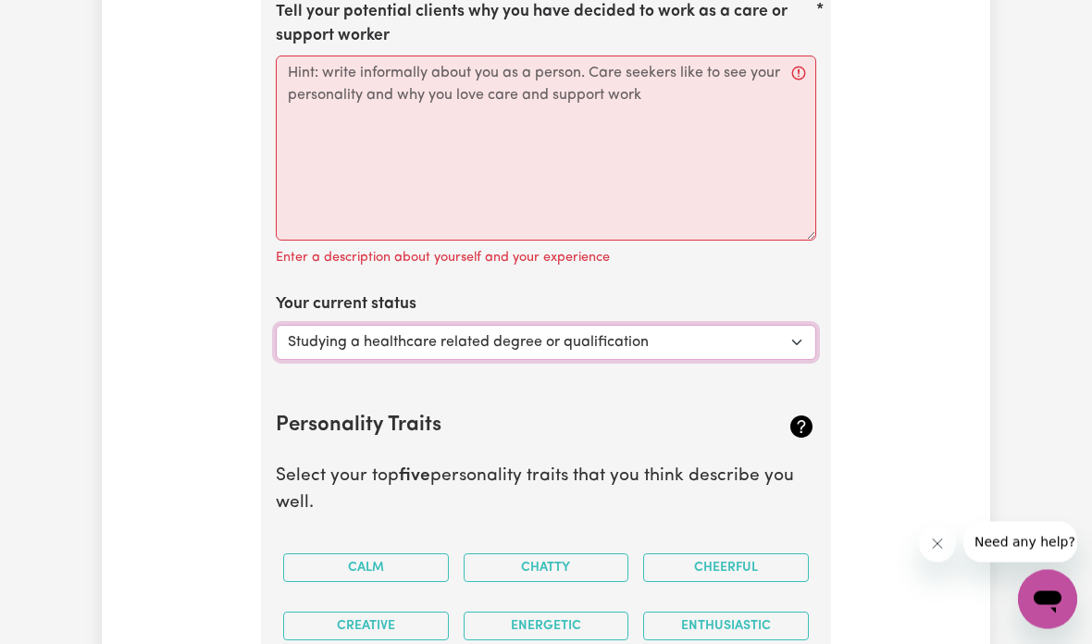
click at [760, 329] on select "Select... Studying a healthcare related degree or qualification Studying a non-…" at bounding box center [546, 343] width 540 height 35
click at [616, 340] on select "Select... Studying a healthcare related degree or qualification Studying a non-…" at bounding box center [546, 342] width 540 height 35
select select "Studying a healthcare related degree or qualification"
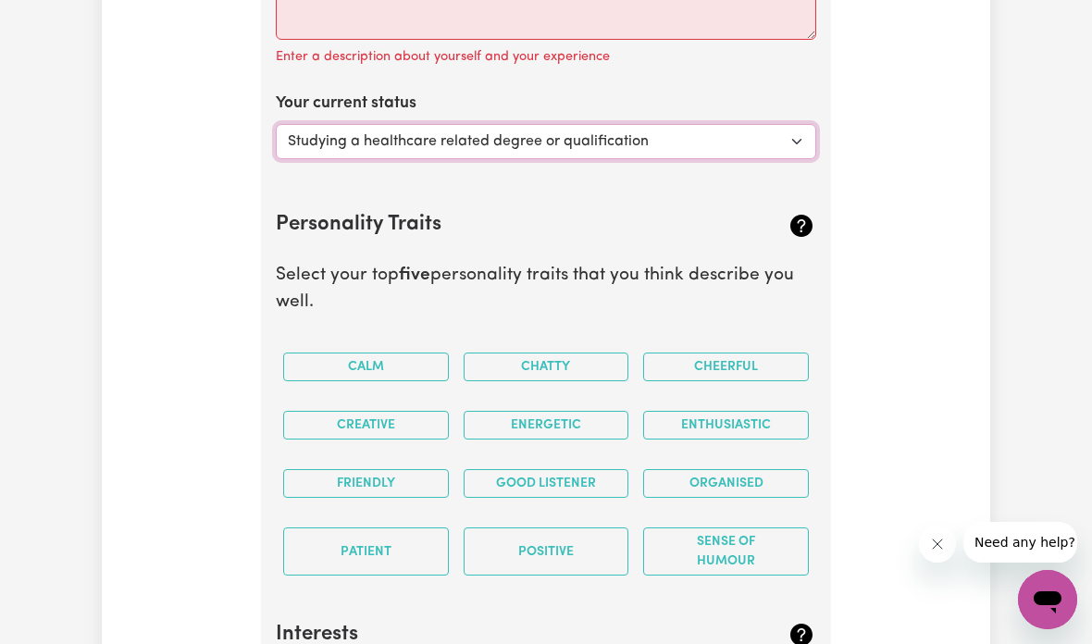
scroll to position [3394, 0]
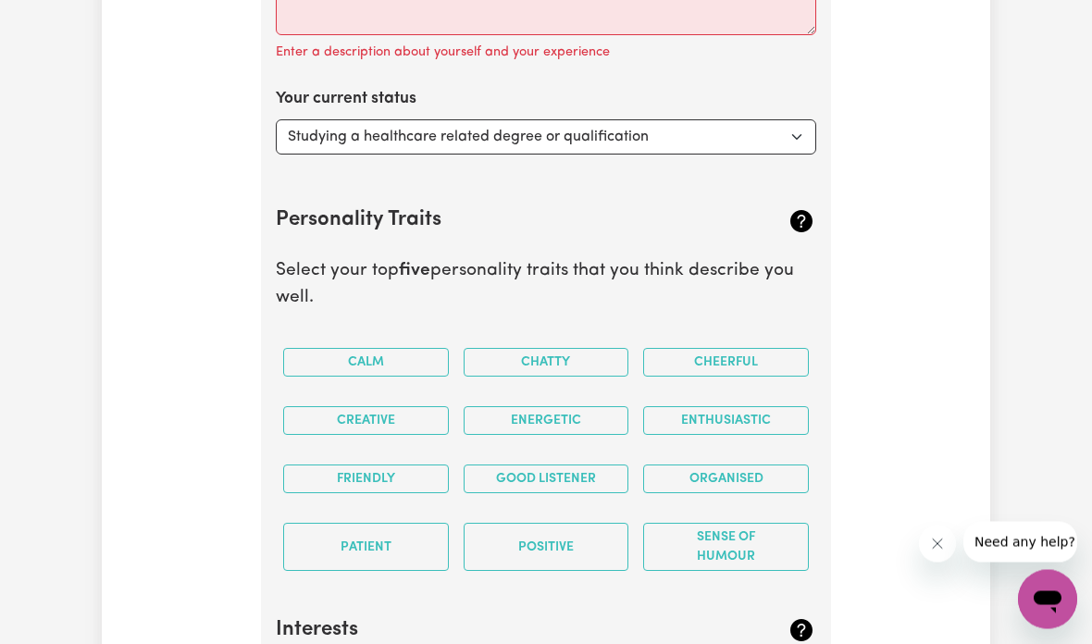
click at [577, 349] on button "Chatty" at bounding box center [546, 363] width 166 height 29
click at [587, 406] on button "Energetic" at bounding box center [546, 420] width 166 height 29
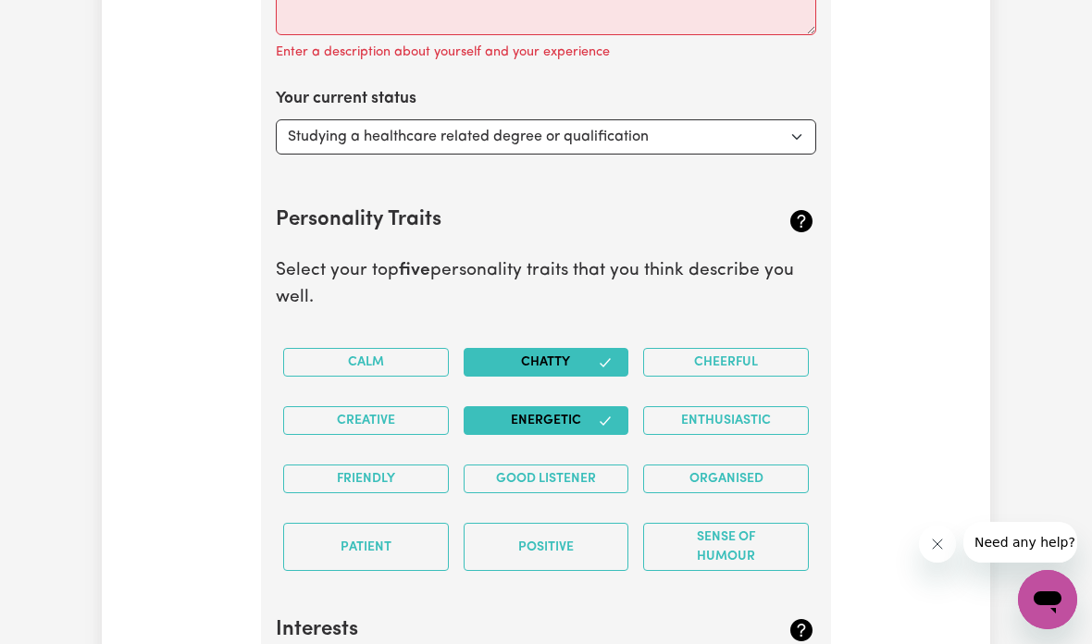
click at [604, 450] on div "Good Listener" at bounding box center [546, 479] width 180 height 58
click at [601, 469] on button "Good Listener" at bounding box center [546, 478] width 166 height 29
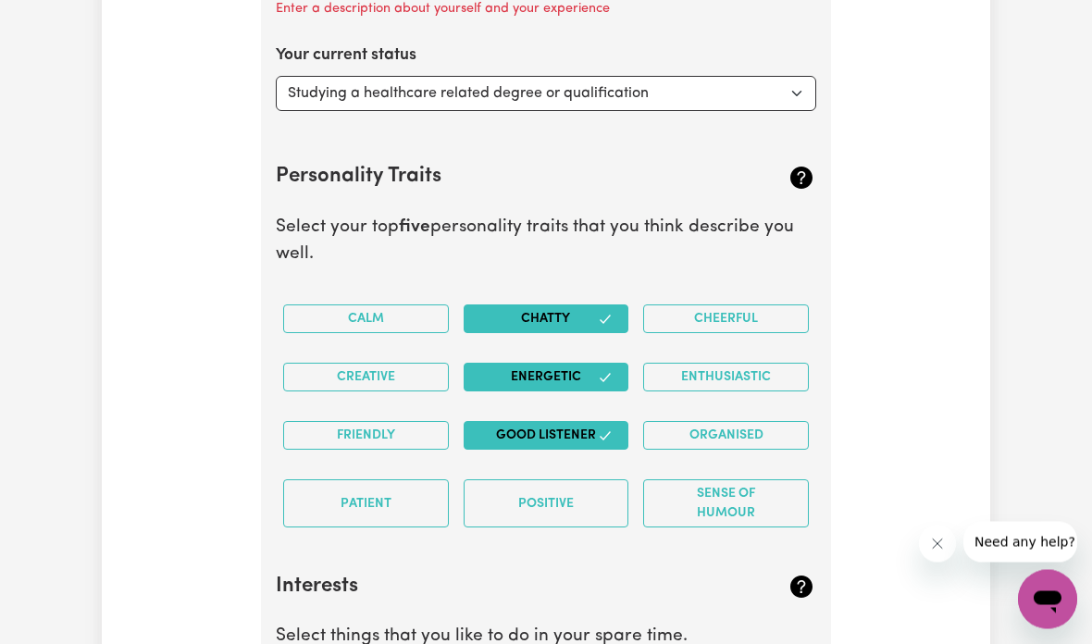
scroll to position [3439, 0]
click at [758, 304] on button "Cheerful" at bounding box center [726, 318] width 166 height 29
click at [758, 363] on button "Enthusiastic" at bounding box center [726, 377] width 166 height 29
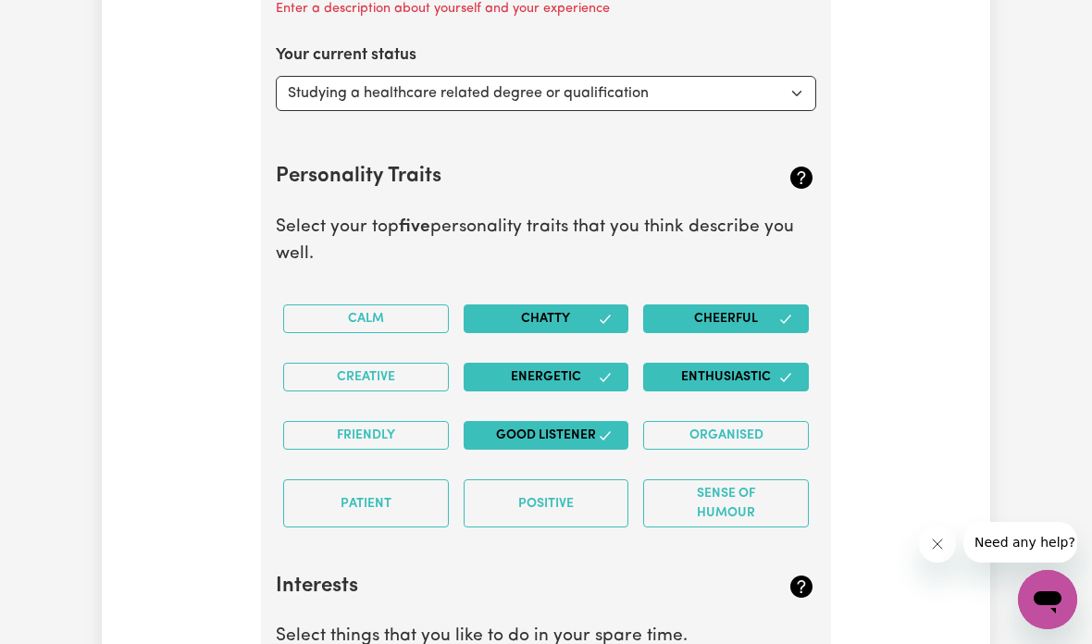
click at [409, 421] on button "Friendly" at bounding box center [366, 435] width 166 height 29
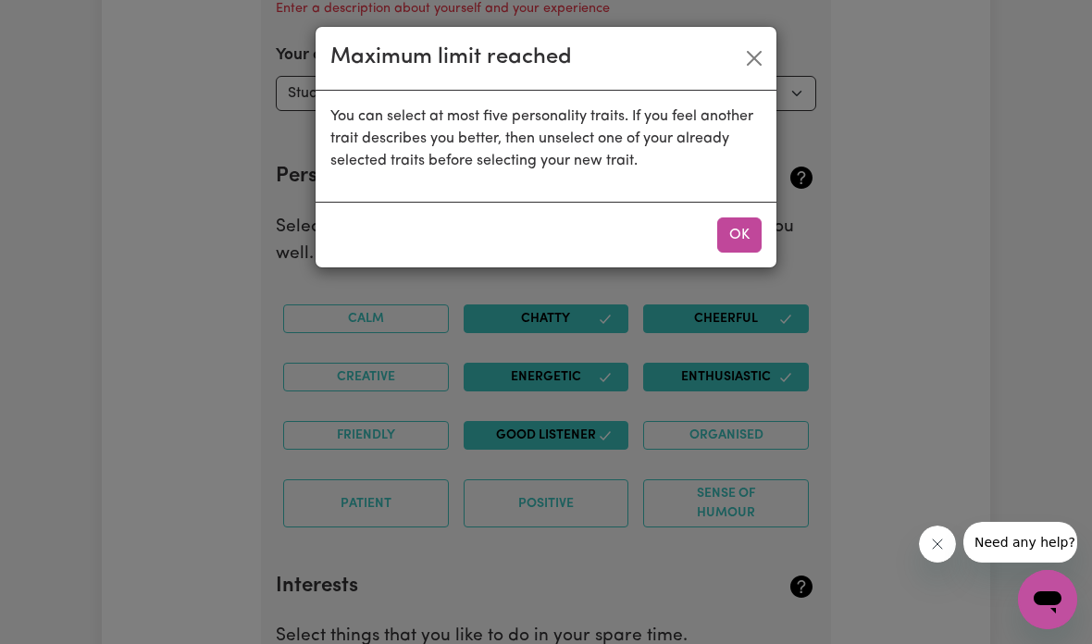
click at [751, 226] on button "OK" at bounding box center [739, 234] width 44 height 35
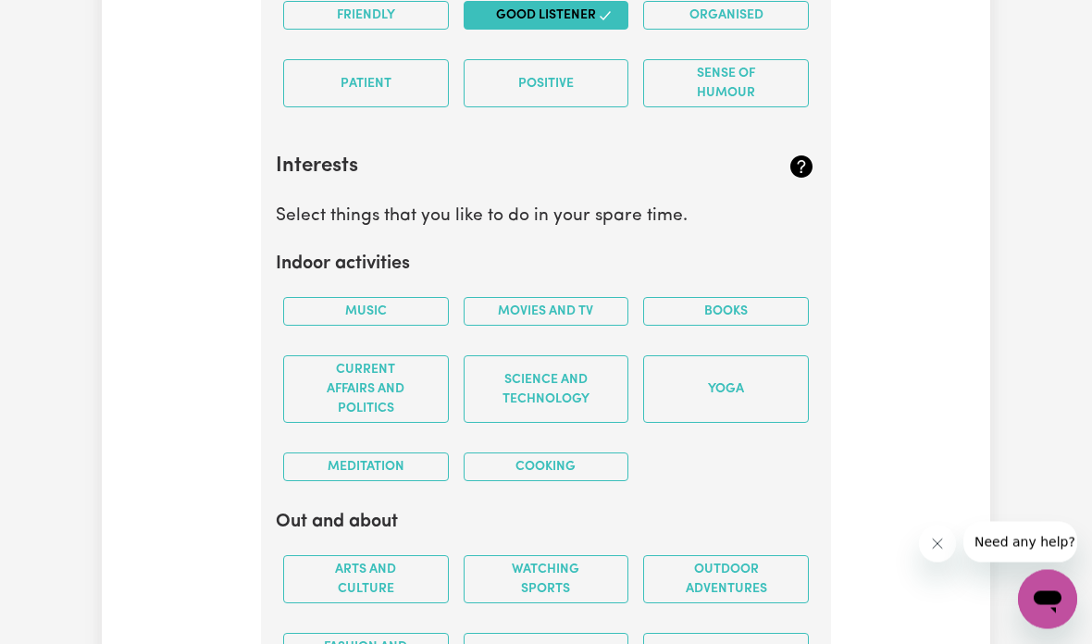
scroll to position [3859, 0]
click at [413, 297] on button "Music" at bounding box center [366, 311] width 166 height 29
click at [559, 297] on button "Movies and TV" at bounding box center [546, 311] width 166 height 29
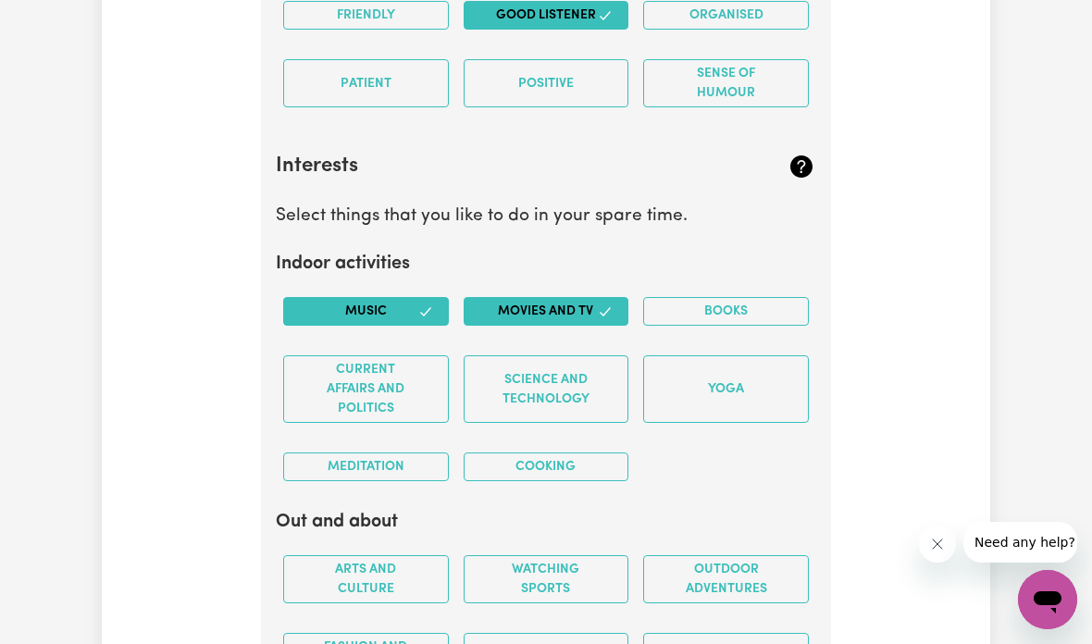
click at [760, 297] on button "Books" at bounding box center [726, 311] width 166 height 29
click at [611, 452] on button "Cooking" at bounding box center [546, 466] width 166 height 29
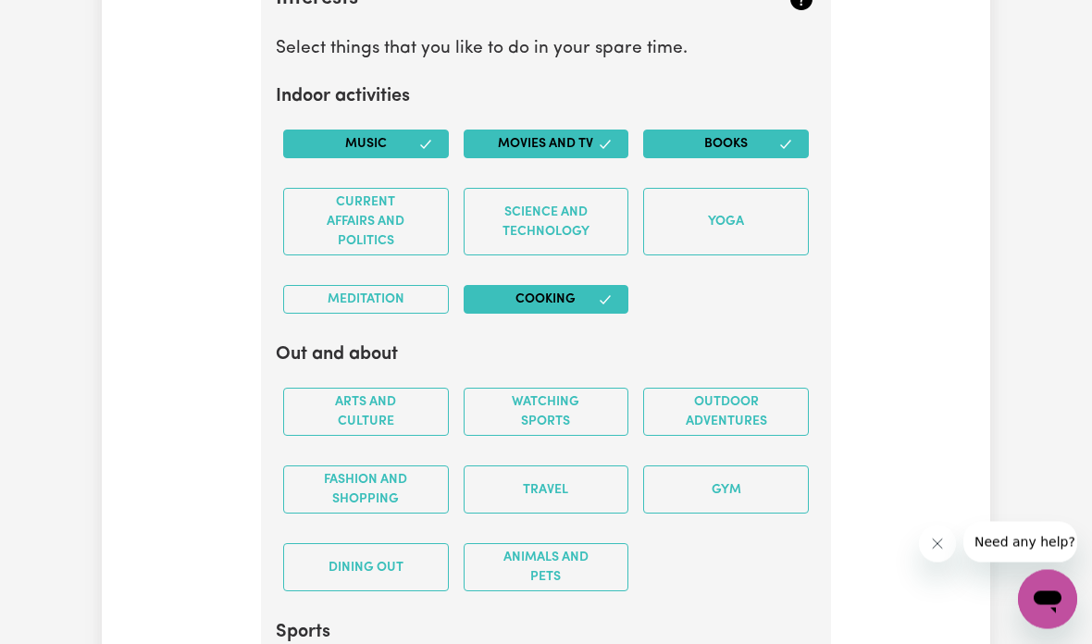
scroll to position [4026, 0]
click at [742, 397] on button "Outdoor adventures" at bounding box center [726, 412] width 166 height 48
click at [754, 470] on button "Gym" at bounding box center [726, 489] width 166 height 48
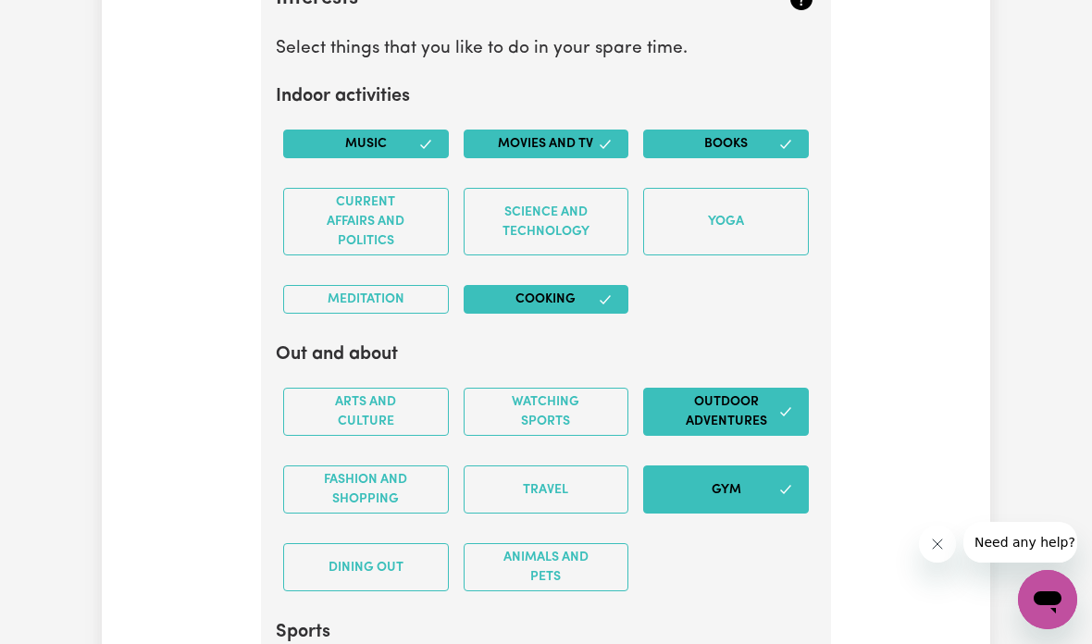
click at [571, 472] on button "Travel" at bounding box center [546, 489] width 166 height 48
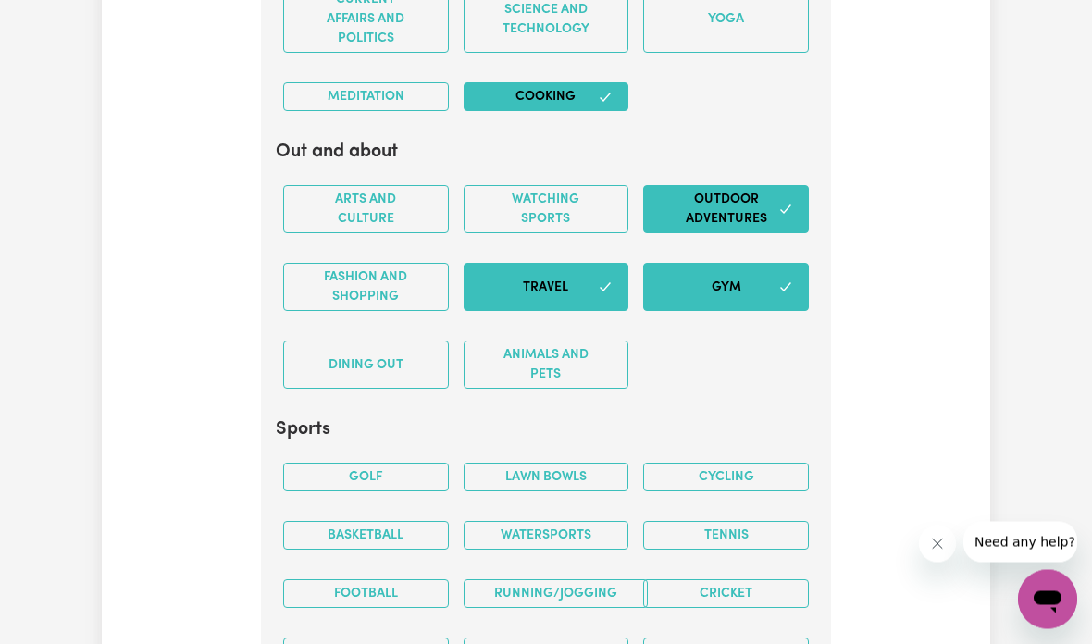
scroll to position [4279, 0]
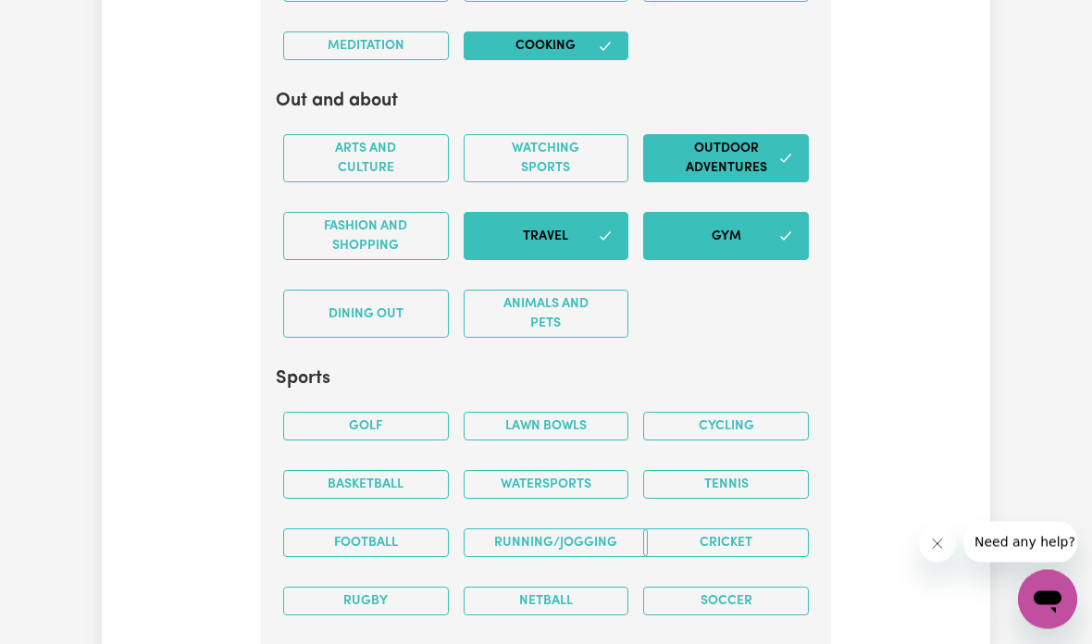
click at [737, 398] on div "Cycling" at bounding box center [726, 427] width 180 height 58
click at [746, 414] on button "Cycling" at bounding box center [726, 427] width 166 height 29
click at [750, 470] on button "Tennis" at bounding box center [726, 484] width 166 height 29
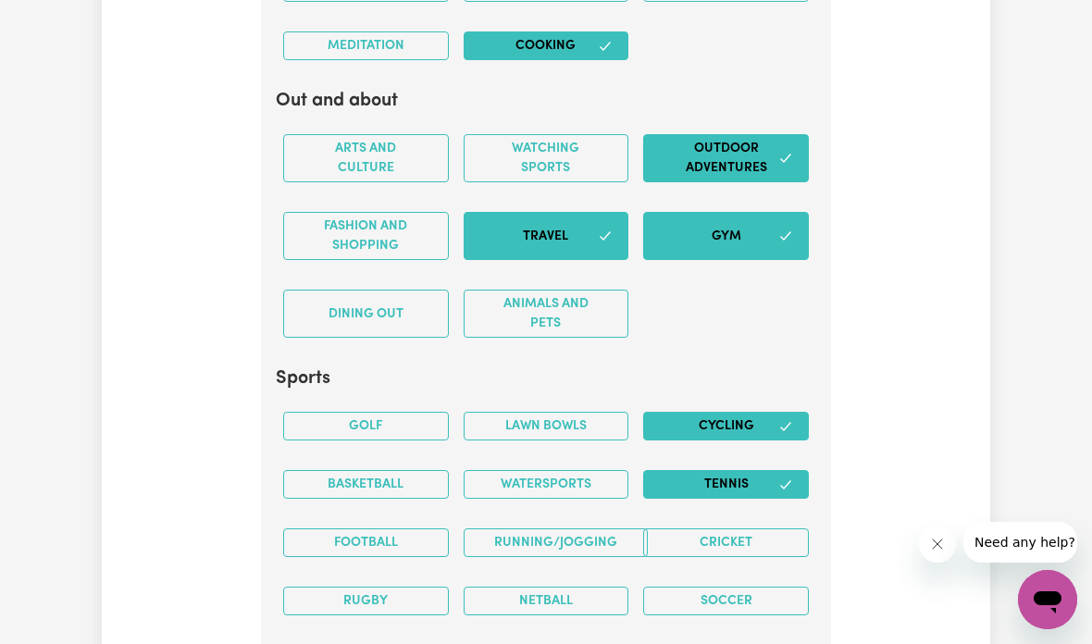
click at [760, 528] on button "Cricket" at bounding box center [726, 542] width 166 height 29
click at [420, 470] on button "Basketball" at bounding box center [366, 484] width 166 height 29
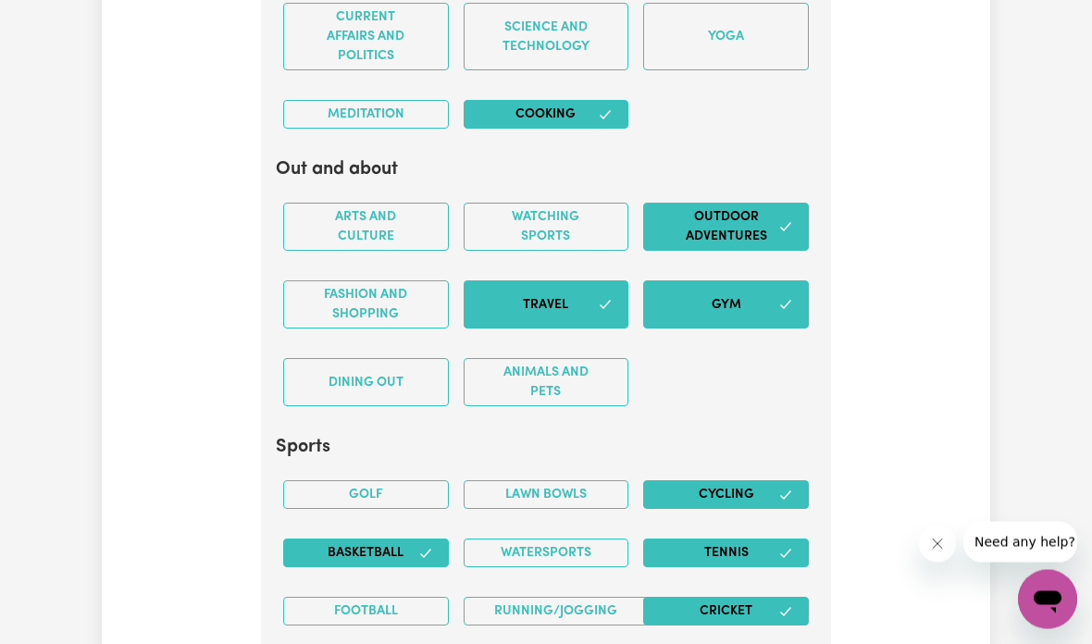
click at [410, 378] on button "Dining out" at bounding box center [366, 383] width 166 height 48
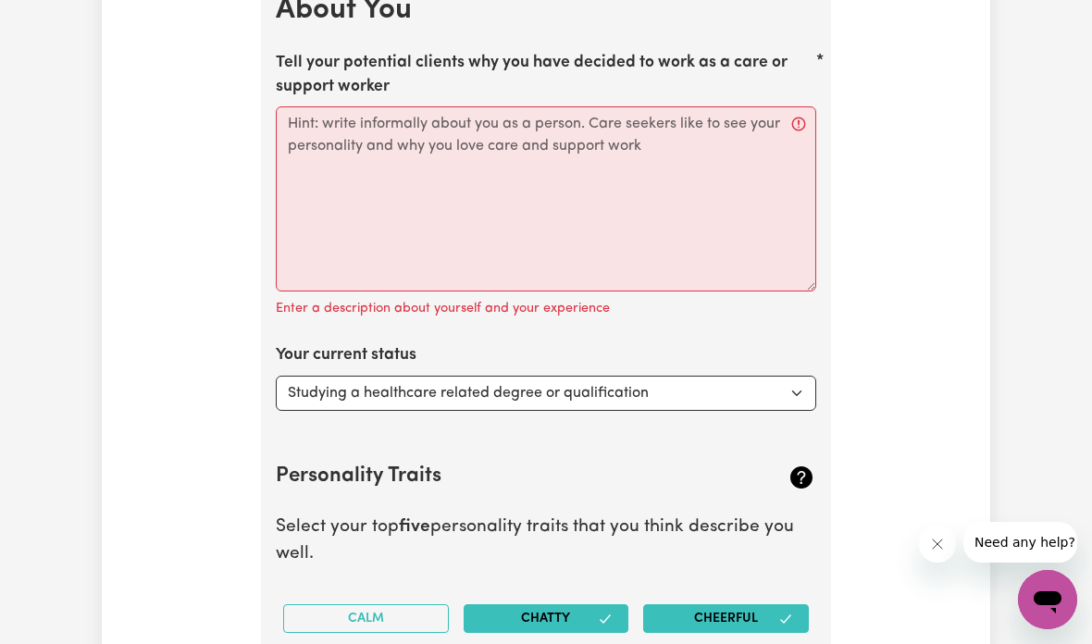
scroll to position [3138, 0]
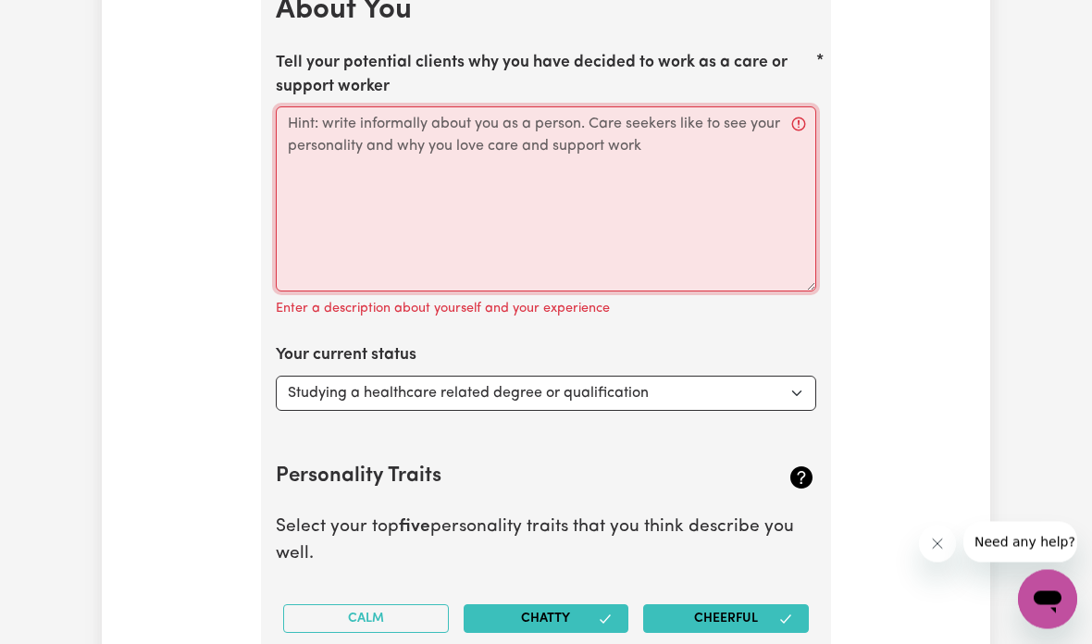
click at [706, 175] on textarea "Tell your potential clients why you have decided to work as a care or support w…" at bounding box center [546, 199] width 540 height 185
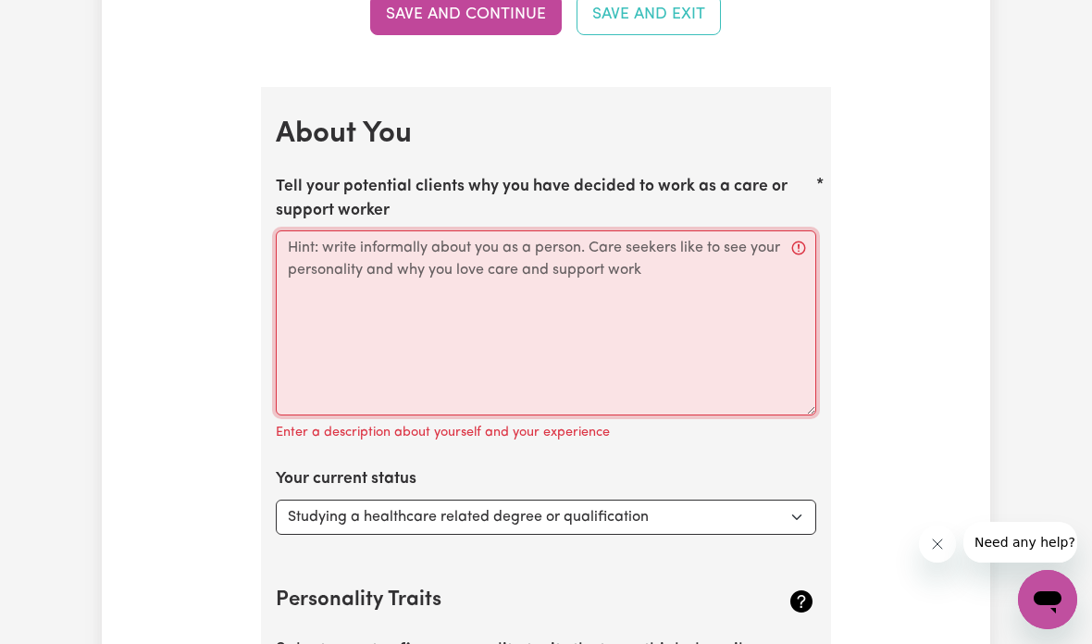
click at [720, 263] on textarea "Tell your potential clients why you have decided to work as a care or support w…" at bounding box center [546, 322] width 540 height 185
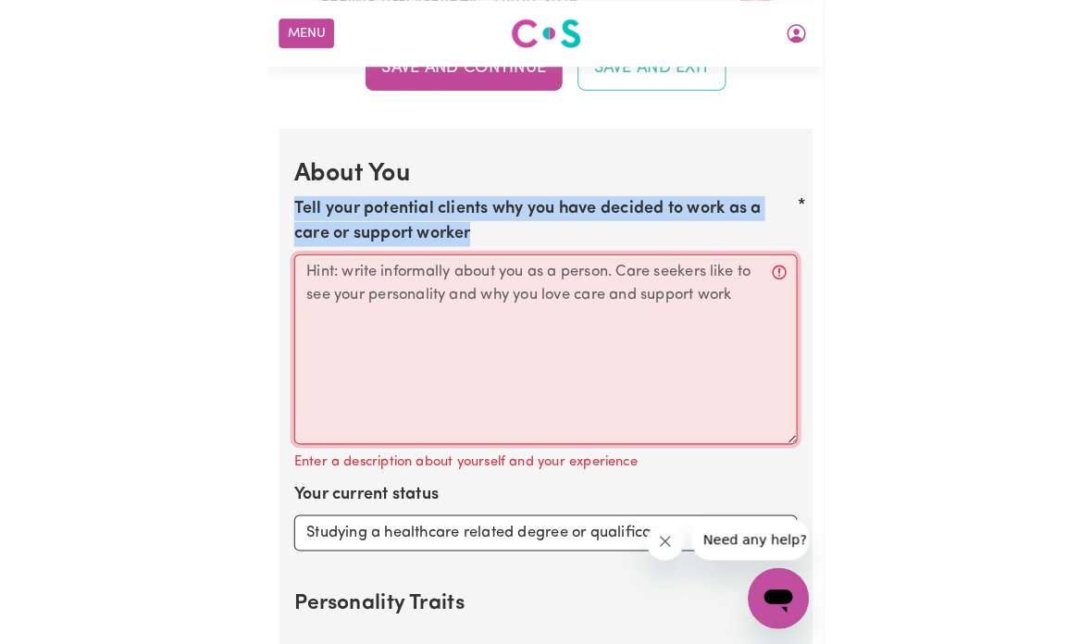
scroll to position [3220, 0]
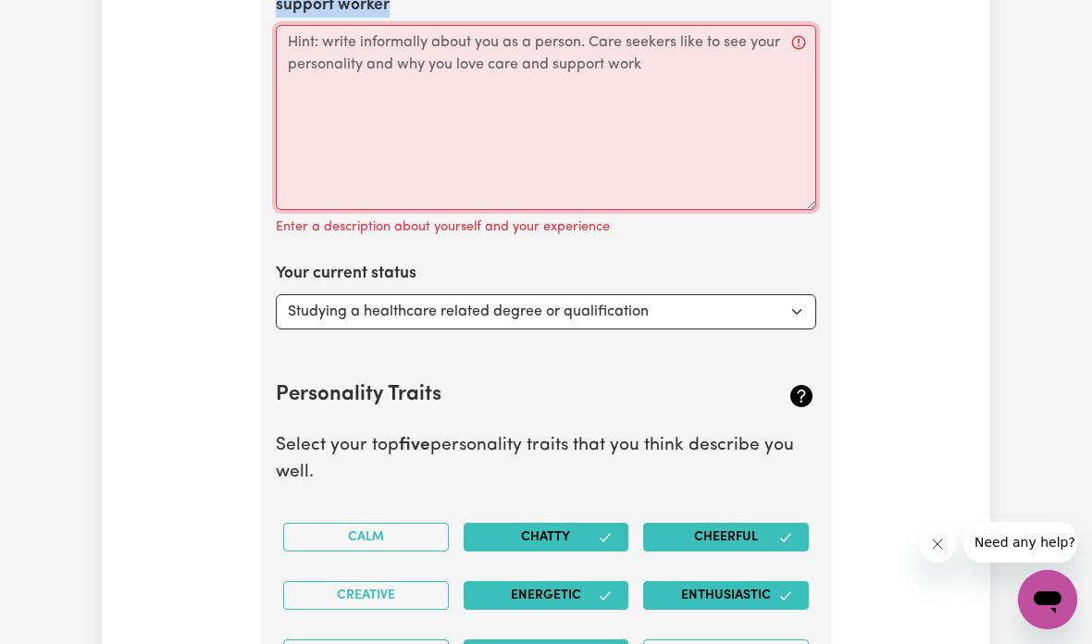
click at [512, 56] on textarea "Tell your potential clients why you have decided to work as a care or support w…" at bounding box center [546, 117] width 540 height 185
paste textarea "I chose to become a care and support worker because I’ve always felt a deep com…"
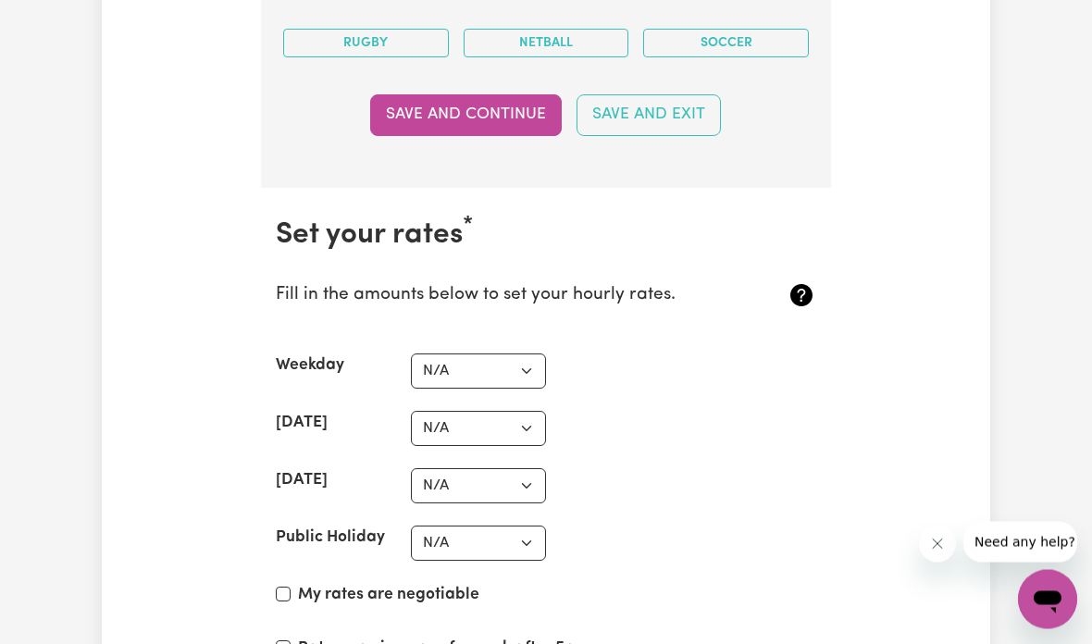
scroll to position [4830, 0]
type textarea "I chose to become a care and support worker because I’ve always felt a deep com…"
click at [451, 367] on select "N/A $37 $38 $39 $40 $41 $42 $43 $44 $45 $46 $47 $48 $49 $50 $51 $52 $53 $54 $55…" at bounding box center [478, 370] width 135 height 35
select select "38"
click at [511, 411] on select "N/A $37 $38 $39 $40 $41 $42 $43 $44 $45 $46 $47 $48 $49 $50 $51 $52 $53 $54 $55…" at bounding box center [478, 428] width 135 height 35
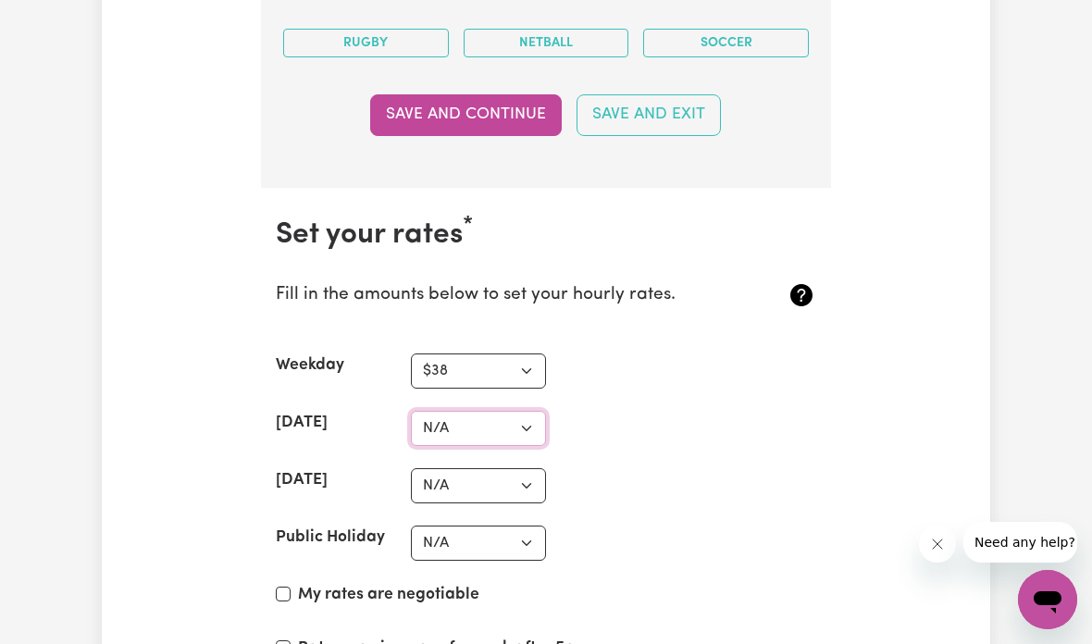
select select "50"
click at [520, 468] on select "N/A $37 $38 $39 $40 $41 $42 $43 $44 $45 $46 $47 $48 $49 $50 $51 $52 $53 $54 $55…" at bounding box center [478, 485] width 135 height 35
select select "50"
click at [507, 528] on select "N/A $37 $38 $39 $40 $41 $42 $43 $44 $45 $46 $47 $48 $49 $50 $51 $52 $53 $54 $55…" at bounding box center [478, 542] width 135 height 35
select select "55"
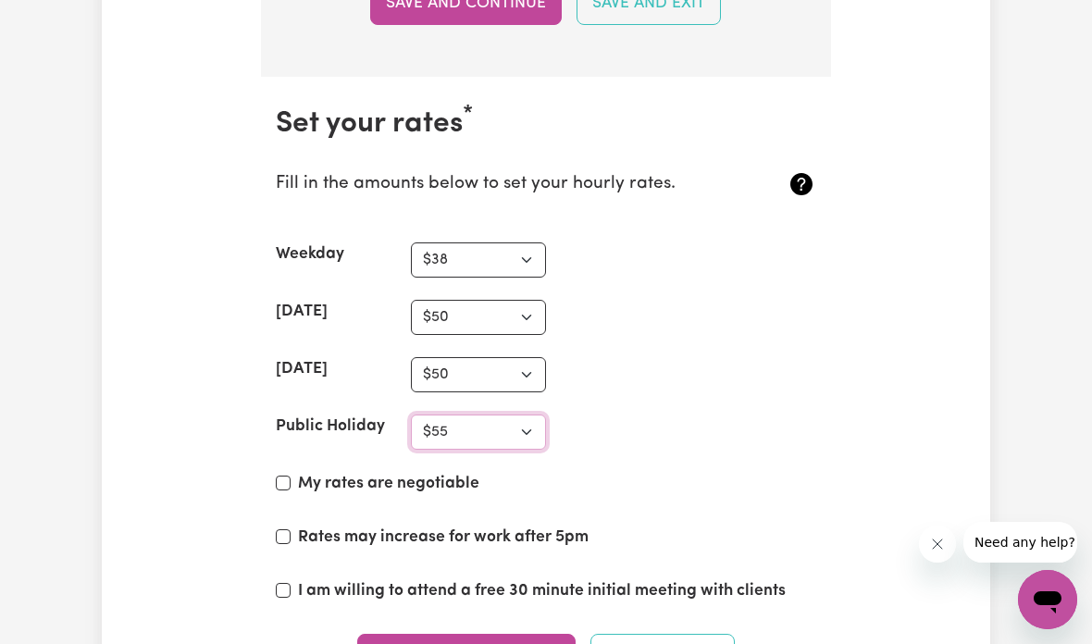
scroll to position [4942, 0]
click at [557, 578] on label "I am willing to attend a free 30 minute initial meeting with clients" at bounding box center [542, 590] width 488 height 24
click at [290, 582] on input "I am willing to attend a free 30 minute initial meeting with clients" at bounding box center [283, 589] width 15 height 15
checkbox input "true"
click at [509, 359] on select "N/A $37 $38 $39 $40 $41 $42 $43 $44 $45 $46 $47 $48 $49 $50 $51 $52 $53 $54 $55…" at bounding box center [478, 376] width 135 height 35
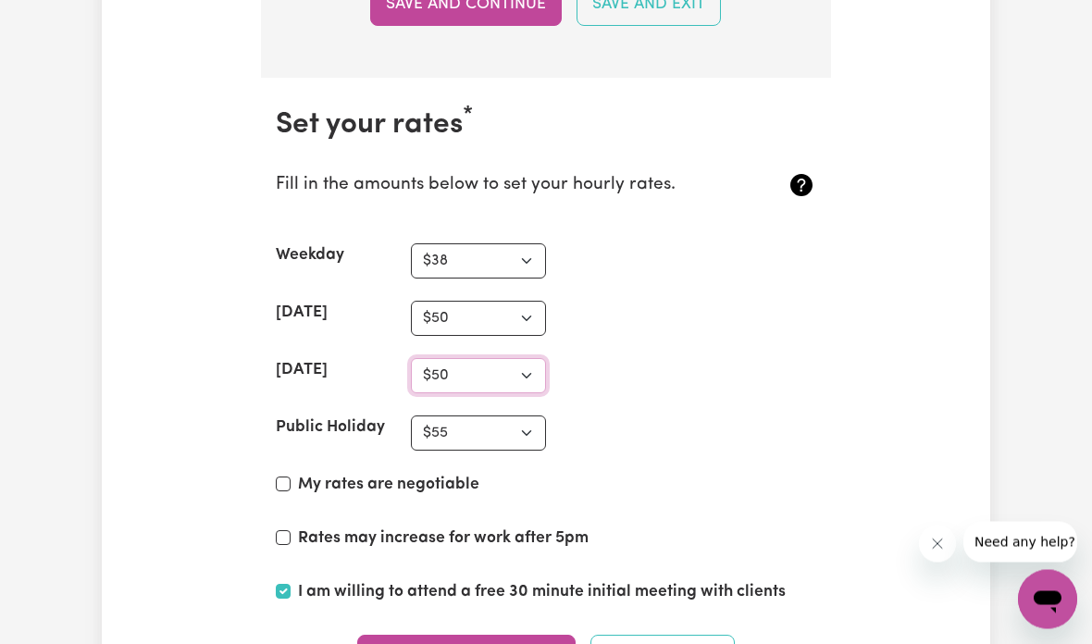
scroll to position [4940, 0]
select select "55"
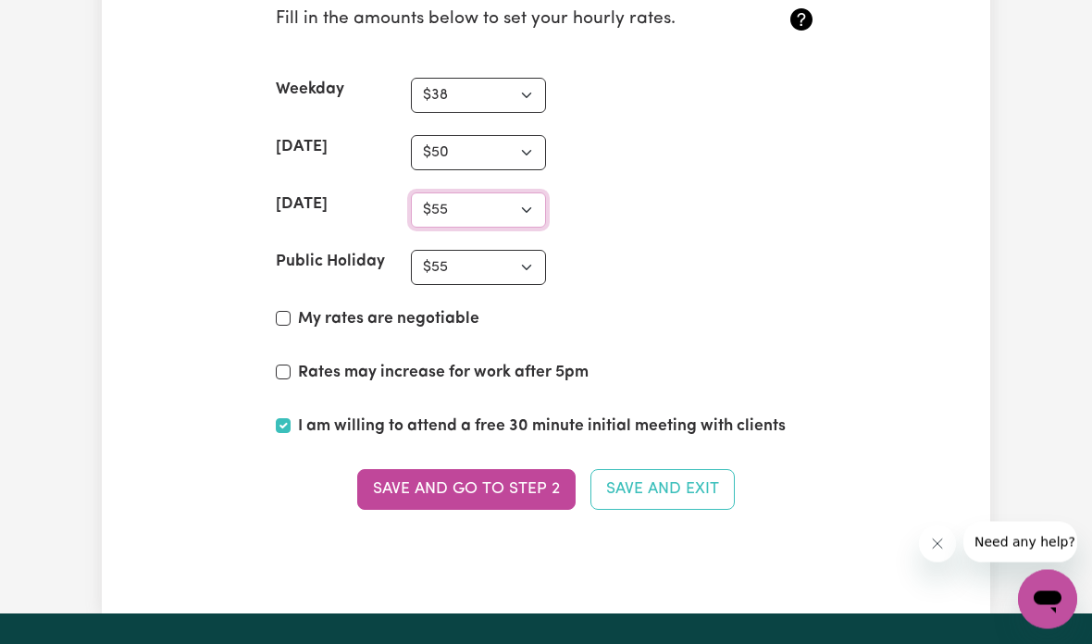
scroll to position [5106, 0]
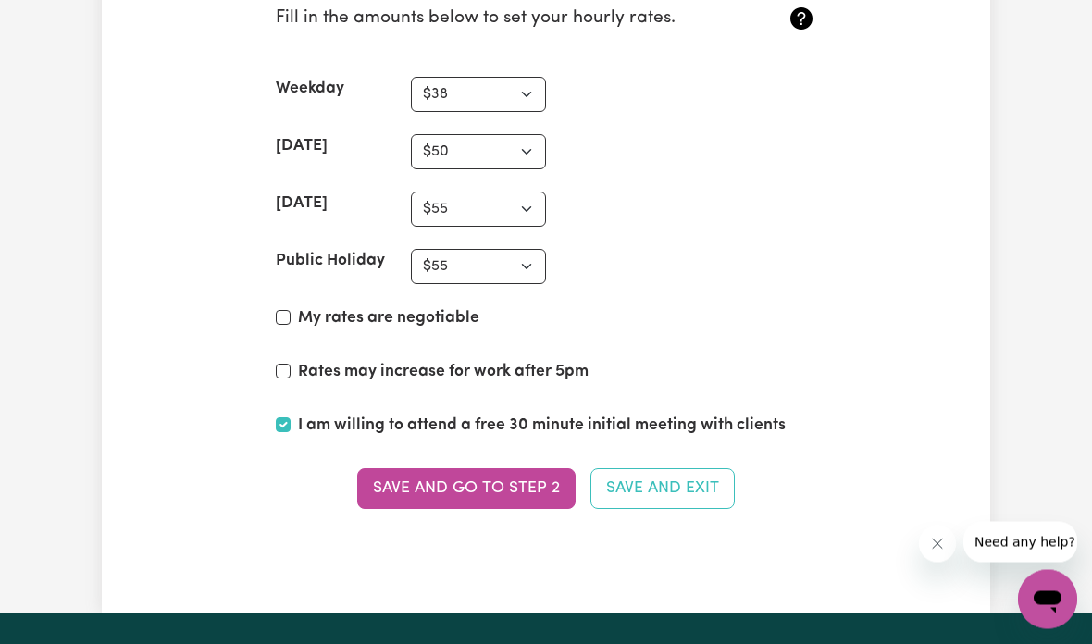
click at [521, 469] on button "Save and go to Step 2" at bounding box center [466, 489] width 218 height 41
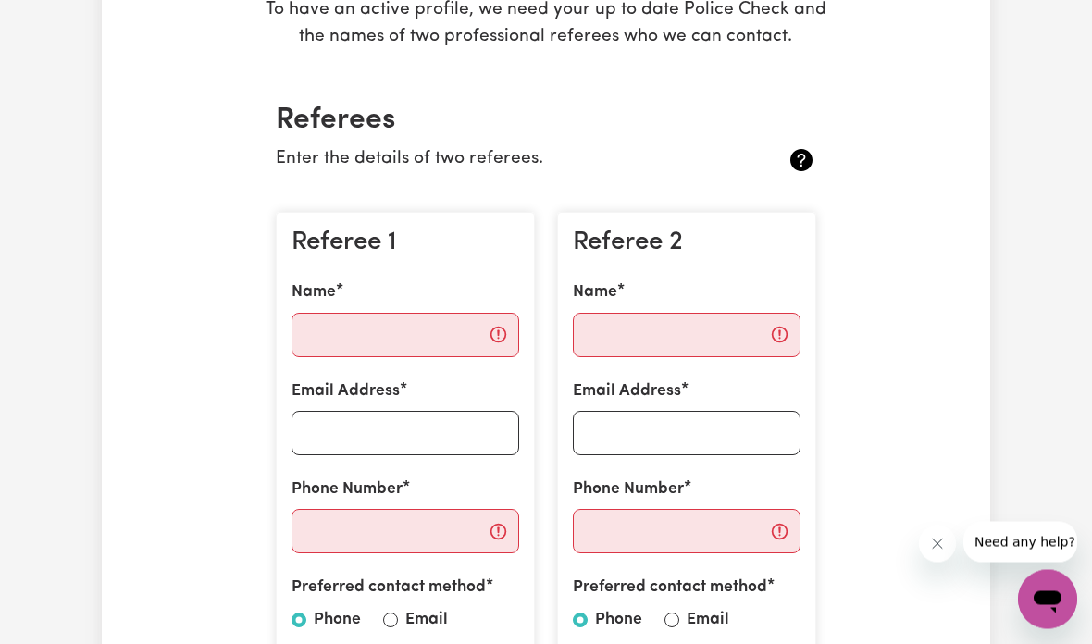
scroll to position [357, 0]
click at [336, 314] on input "Name" at bounding box center [405, 335] width 228 height 44
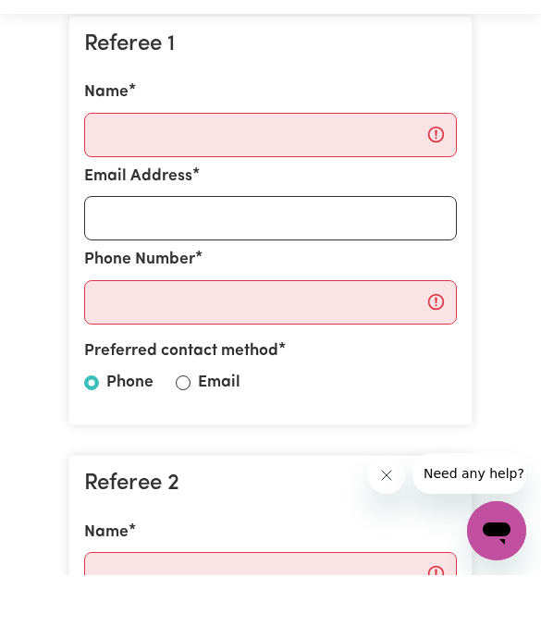
scroll to position [545, 0]
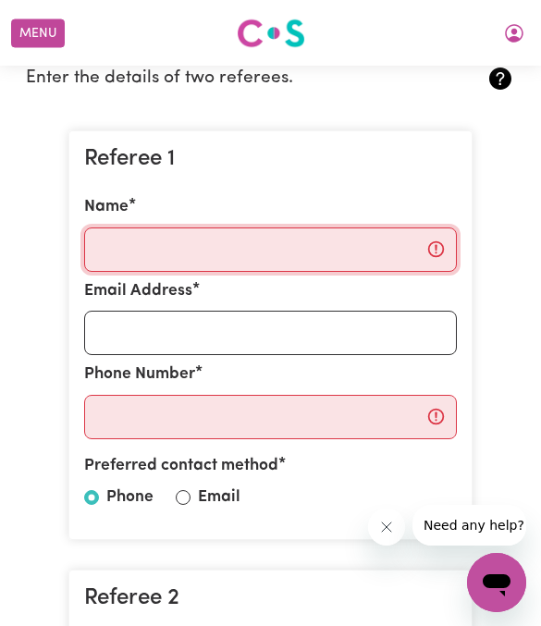
click at [129, 253] on input "Name" at bounding box center [270, 249] width 373 height 44
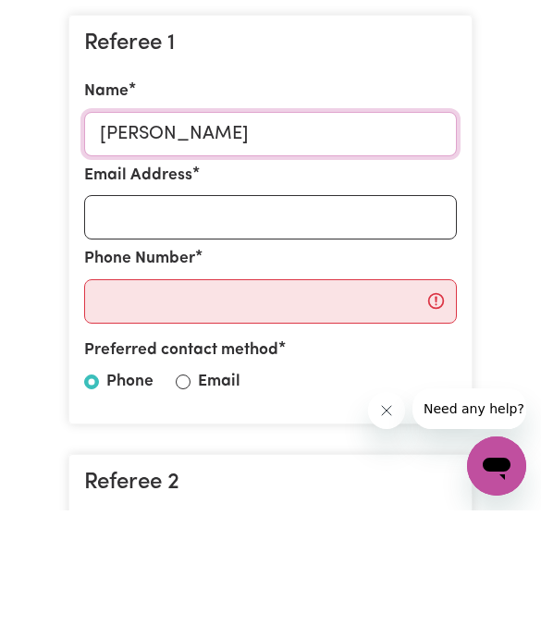
type input "Magdalena Kekez"
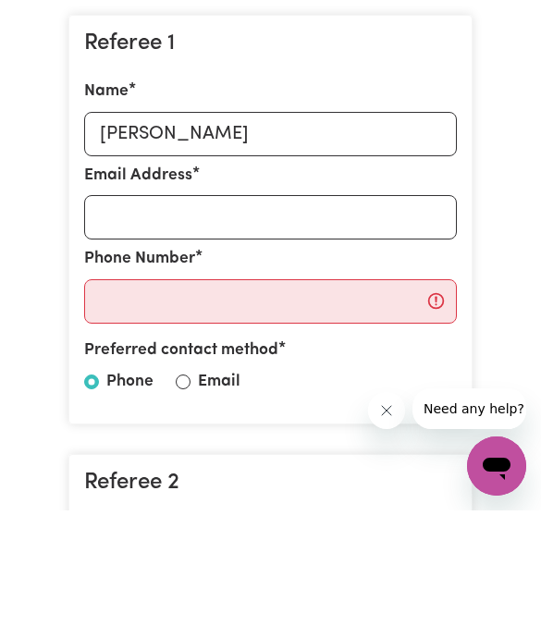
click at [129, 311] on input "Email Address" at bounding box center [270, 333] width 373 height 44
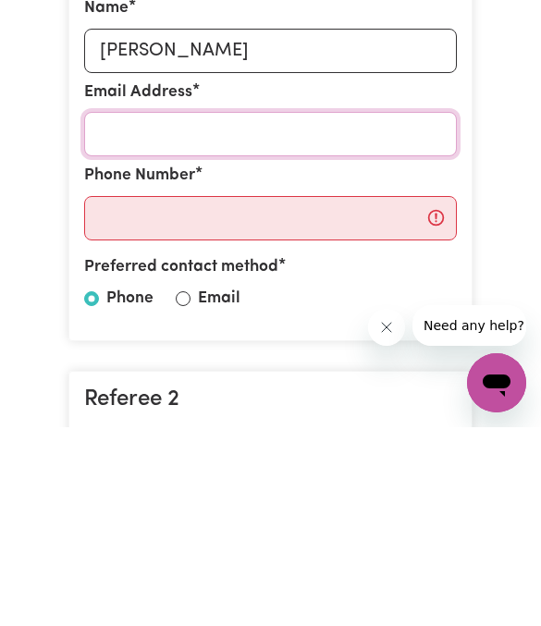
paste input "Magdalena.kekez@mh.org.au"
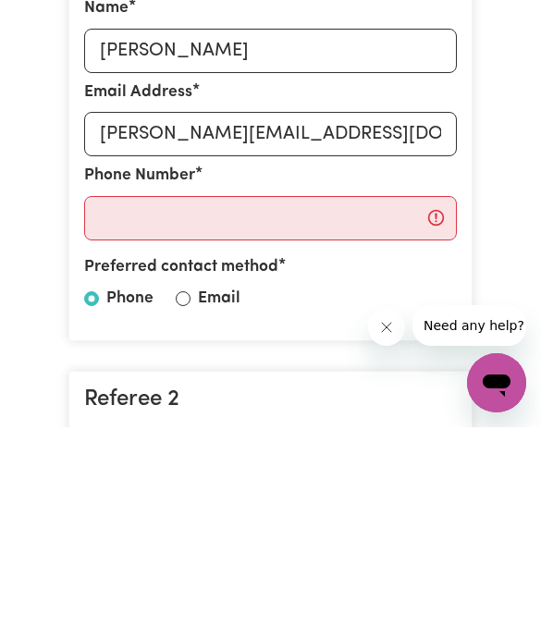
scroll to position [629, 0]
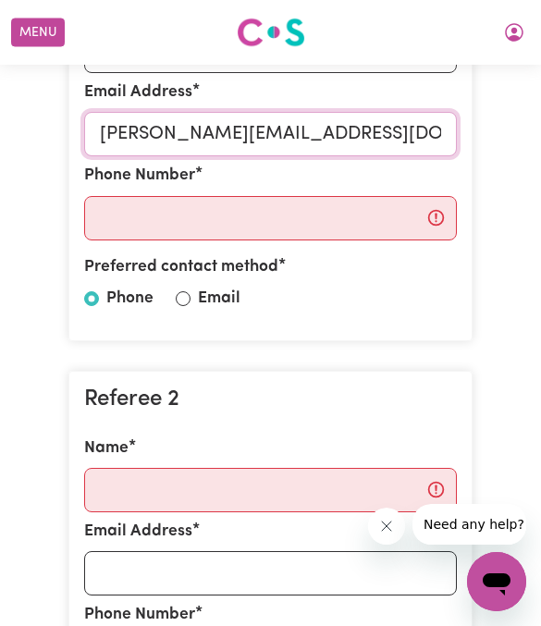
type input "Magdalena.kekez@mh.org.au"
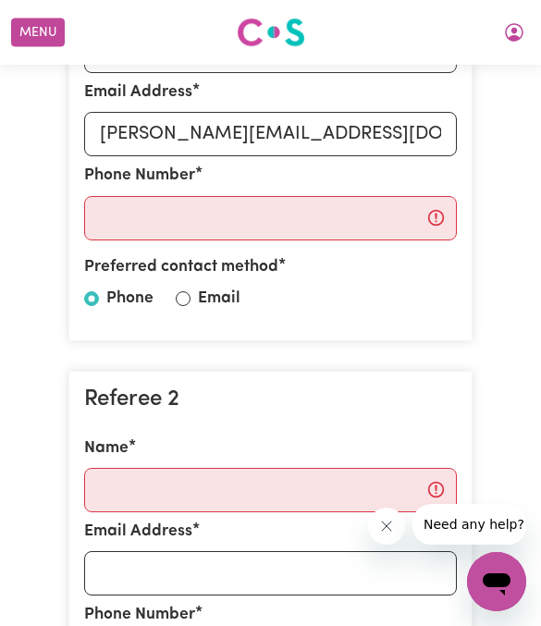
click at [179, 291] on input "Email" at bounding box center [183, 298] width 15 height 15
radio input "true"
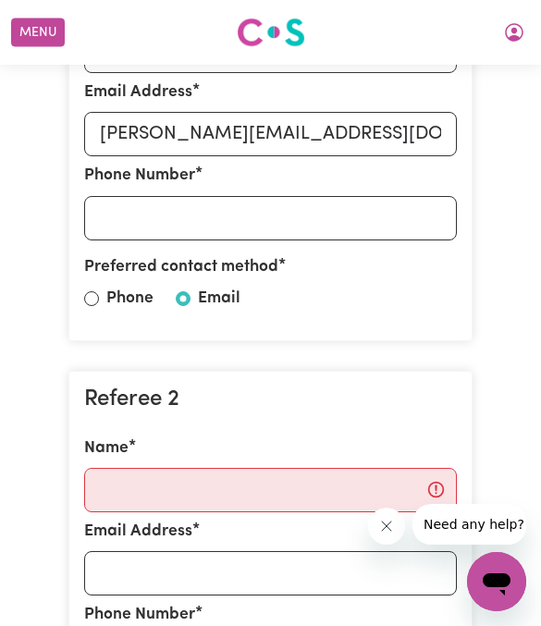
click at [79, 301] on div "Referee 1 Name Magdalena Kekez Email Address Magdalena.kekez@mh.org.au Phone Nu…" at bounding box center [270, 137] width 404 height 410
click at [85, 293] on input "Phone" at bounding box center [91, 298] width 15 height 15
radio input "true"
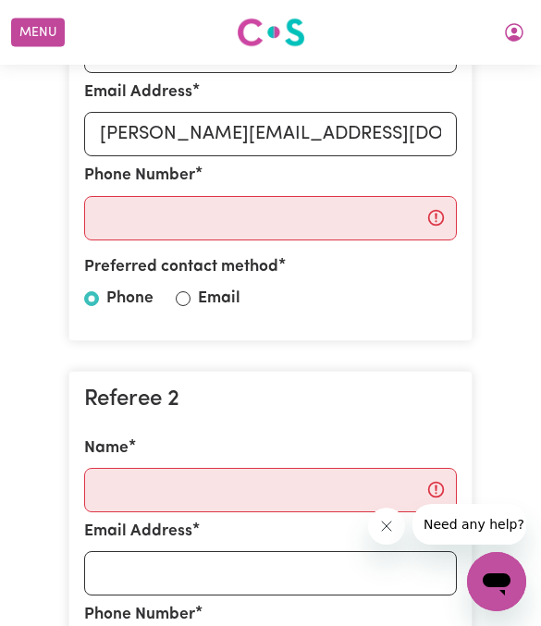
click at [187, 295] on input "Email" at bounding box center [183, 298] width 15 height 15
radio input "true"
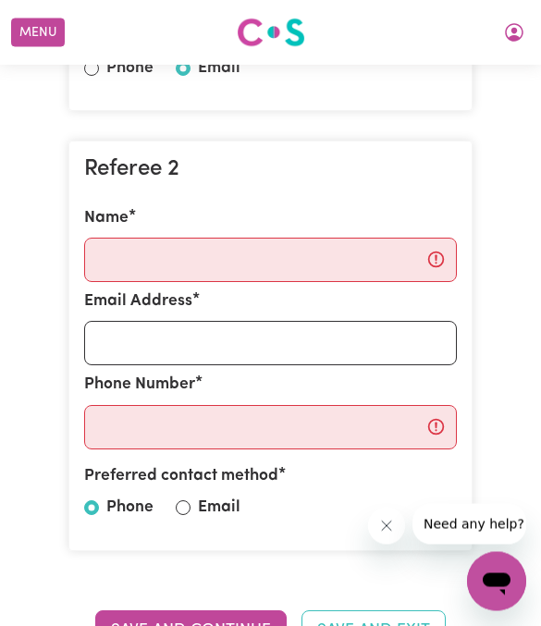
scroll to position [896, 0]
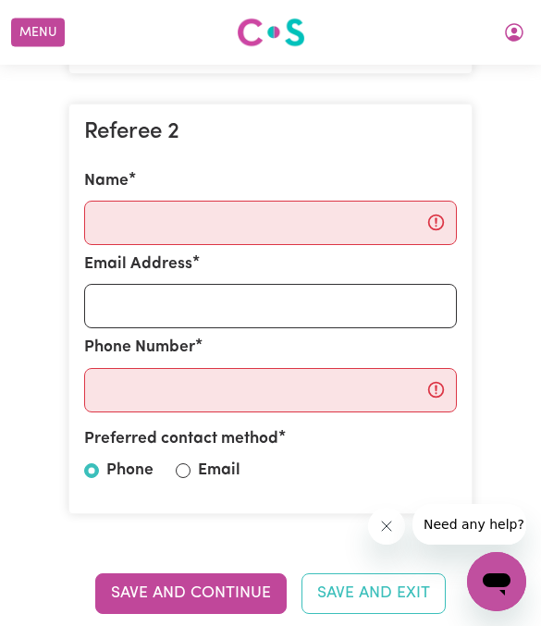
click at [116, 201] on input "Name" at bounding box center [270, 223] width 373 height 44
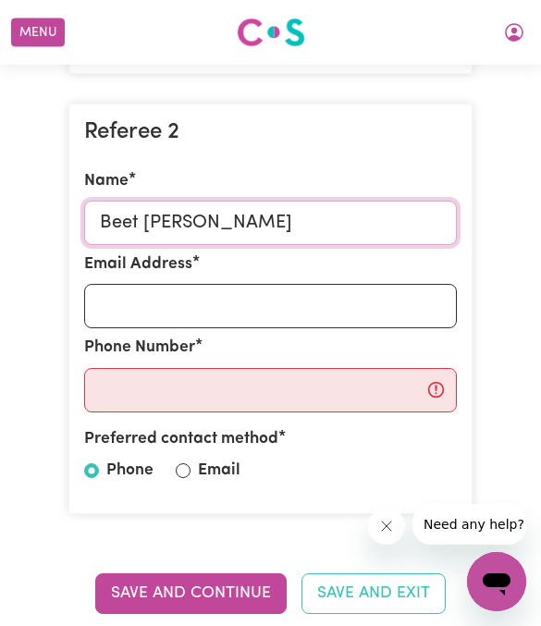
click at [102, 213] on input "Beet Mann" at bounding box center [270, 223] width 373 height 44
click at [188, 212] on input "Geet Mann" at bounding box center [270, 223] width 373 height 44
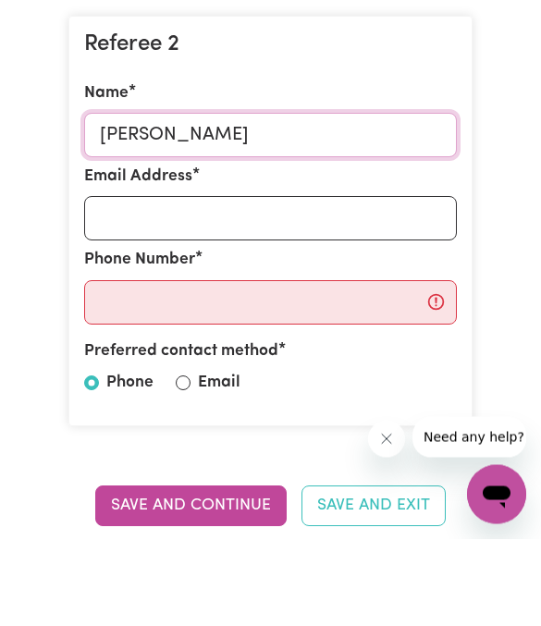
type input "Geet Mann"
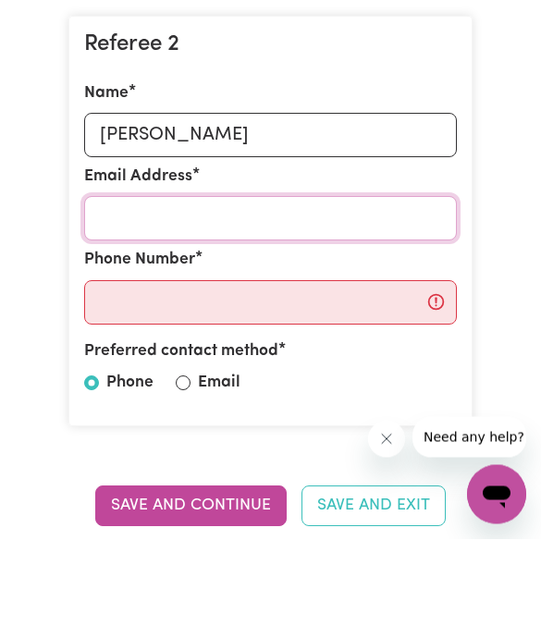
click at [111, 284] on input "Email Address" at bounding box center [270, 306] width 373 height 44
paste input "Geet.mann2010@gmail.com"
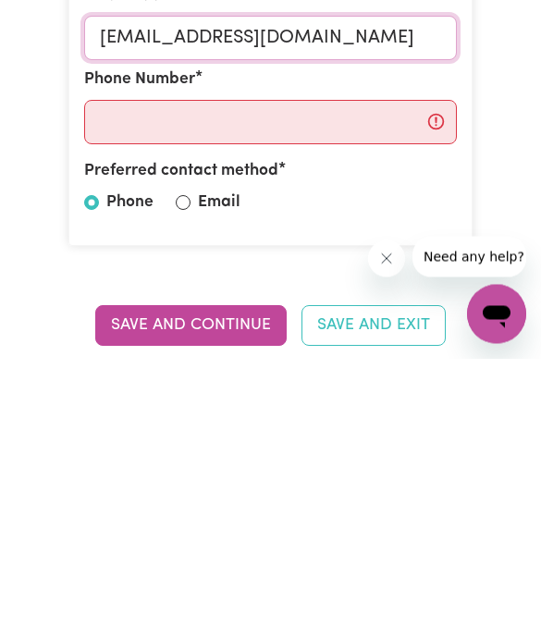
type input "Geet.mann2010@gmail.com"
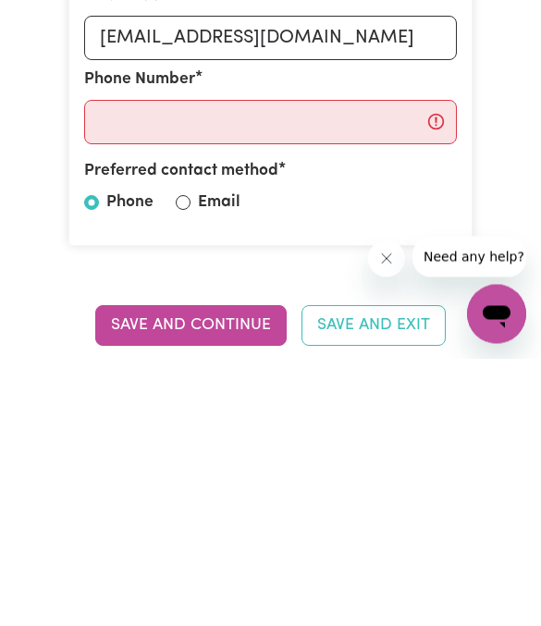
click at [95, 368] on input "Phone Number" at bounding box center [270, 390] width 373 height 44
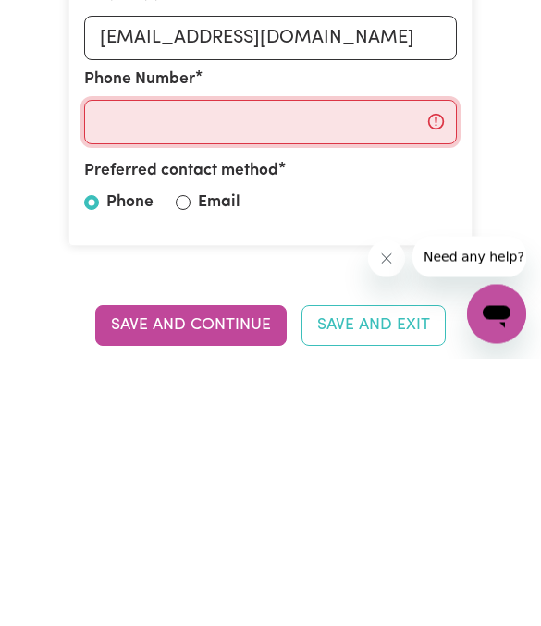
paste input "0425 071 006"
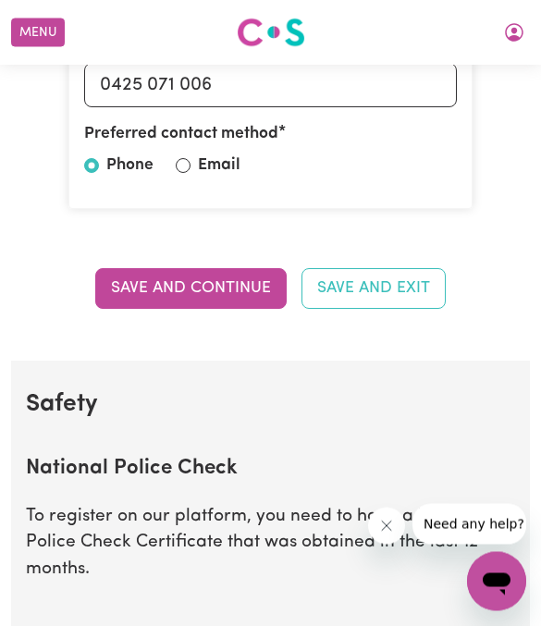
scroll to position [1218, 0]
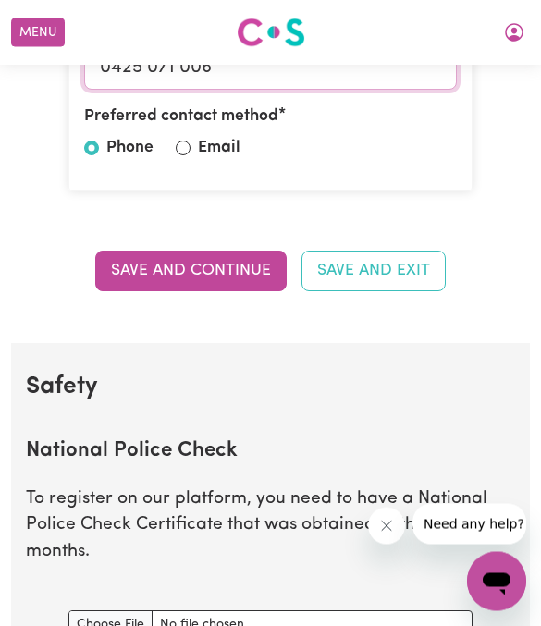
type input "0425 071 006"
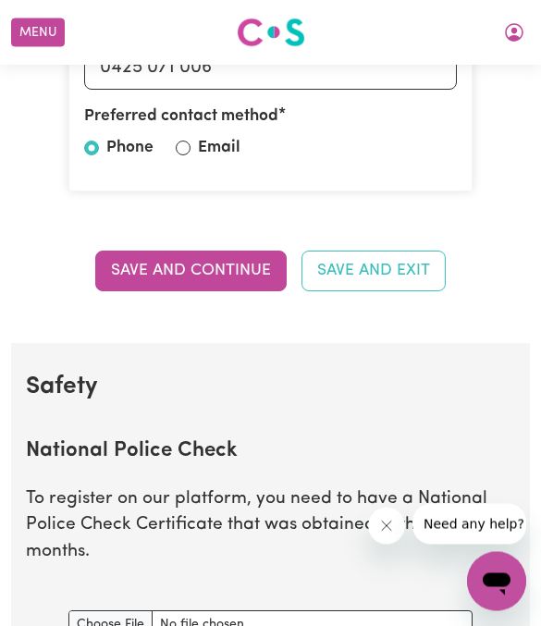
click at [139, 263] on button "Save and Continue" at bounding box center [191, 272] width 192 height 41
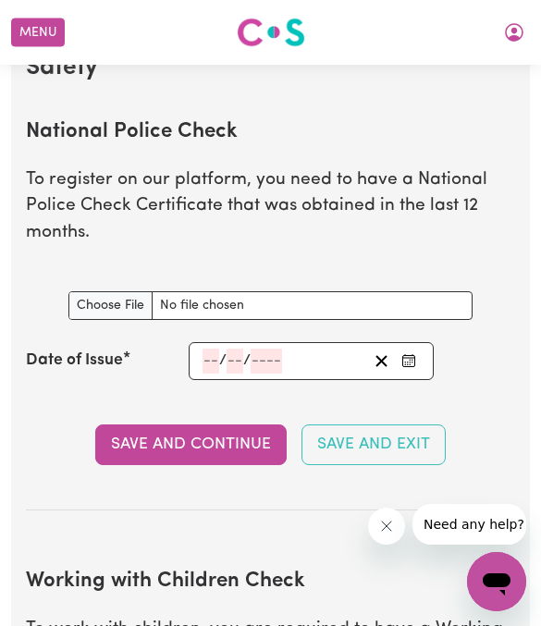
scroll to position [1538, 0]
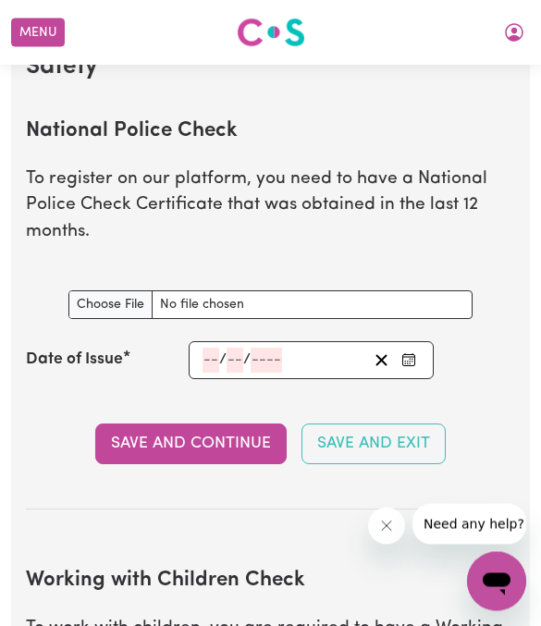
click at [93, 291] on input "National Police Check document" at bounding box center [270, 305] width 404 height 29
type input "C:\fakepath\Report.pdf"
click at [217, 349] on input "number" at bounding box center [211, 361] width 17 height 25
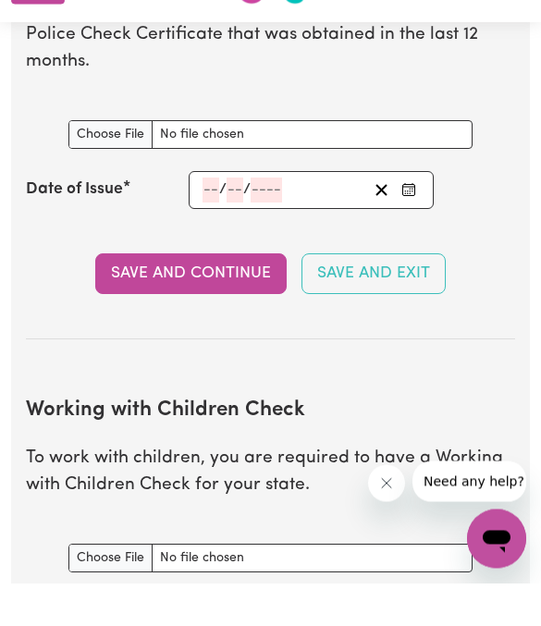
scroll to position [1737, 0]
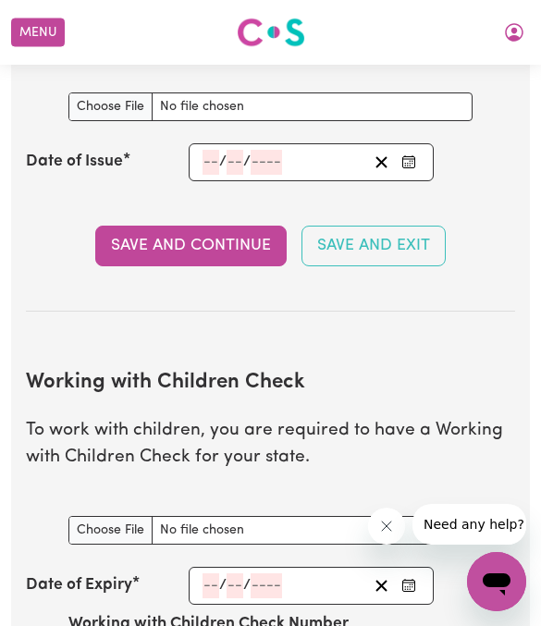
click at [207, 162] on input "number" at bounding box center [211, 162] width 17 height 25
type input "27"
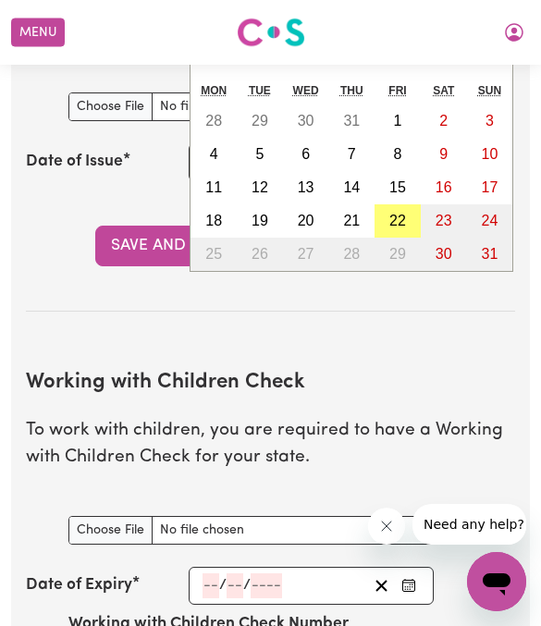
type input "02"
type input "2025"
click at [97, 185] on section "National Police Check To register on our platform, you need to have a National …" at bounding box center [270, 102] width 489 height 421
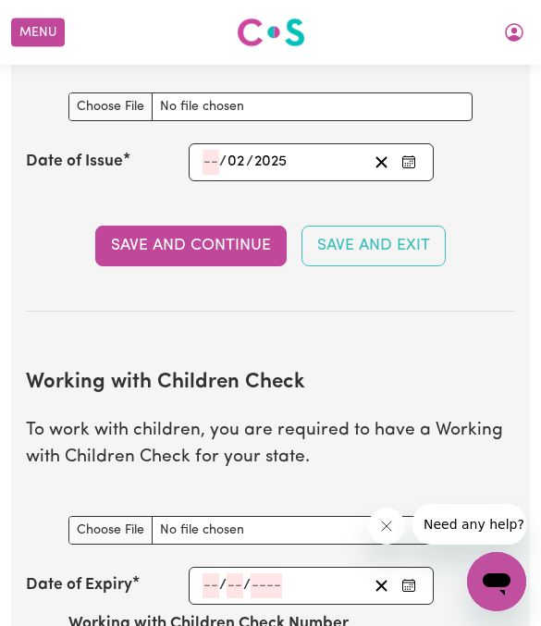
click at [205, 143] on div "/ 02 / 2025 « ‹ August 2025 › » Mon Tue Wed Thu Fri Sat Sun 28 29 30 31 1 2 3 4…" at bounding box center [311, 162] width 245 height 38
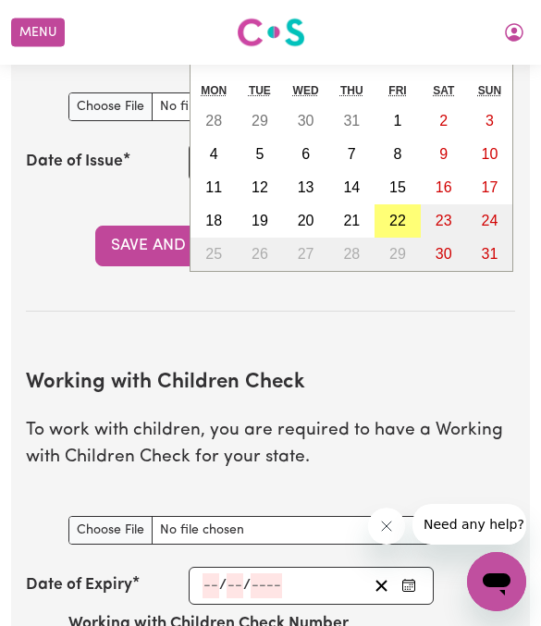
click at [114, 205] on section "National Police Check To register on our platform, you need to have a National …" at bounding box center [270, 102] width 489 height 421
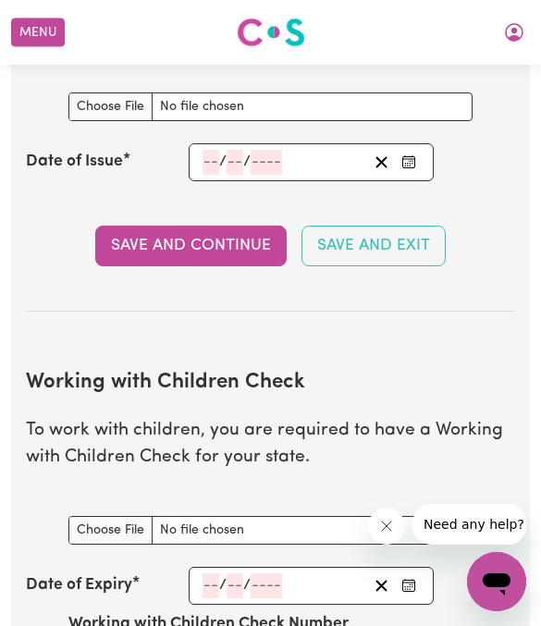
click at [420, 154] on button "Enter the Date of Issue of your National Police Check" at bounding box center [409, 162] width 26 height 25
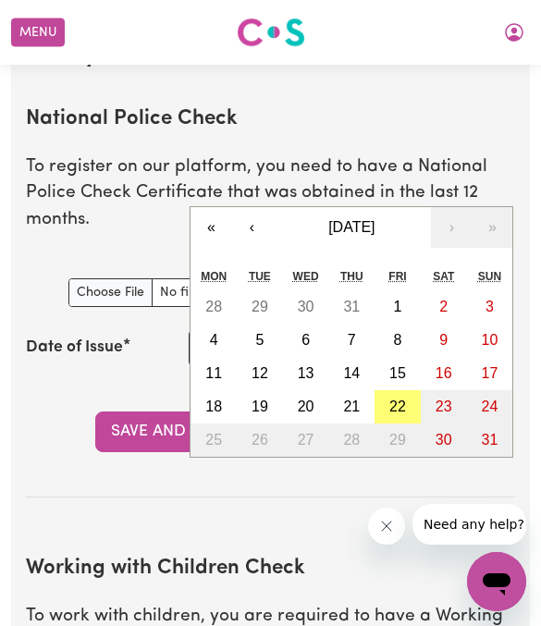
scroll to position [1553, 0]
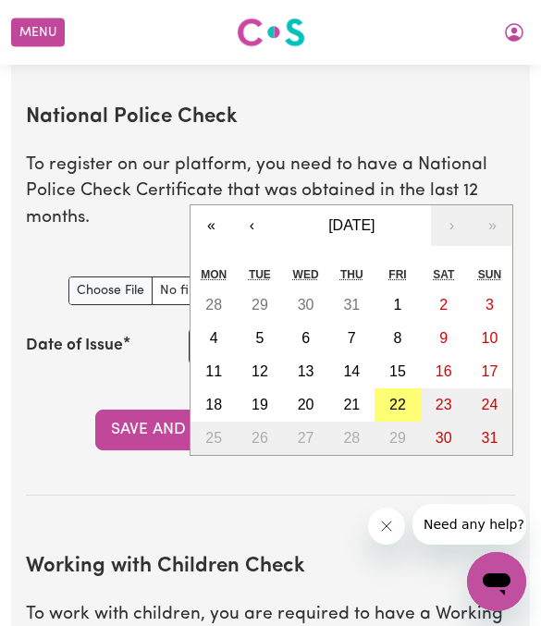
click at [375, 219] on span "August 2025" at bounding box center [351, 225] width 46 height 16
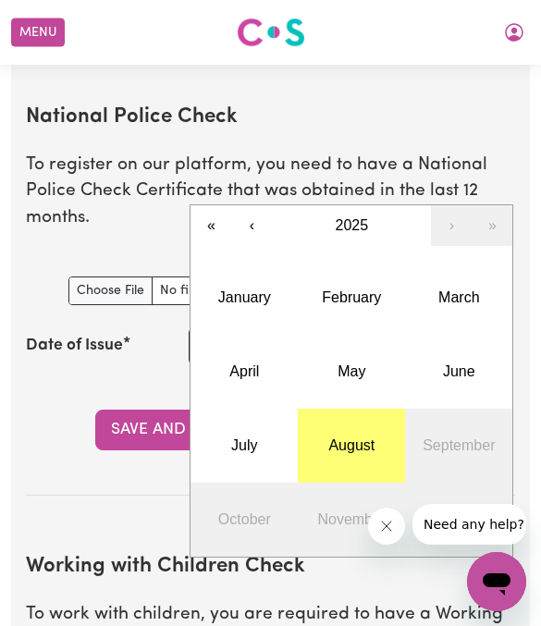
click at [371, 214] on button "2025" at bounding box center [351, 225] width 159 height 41
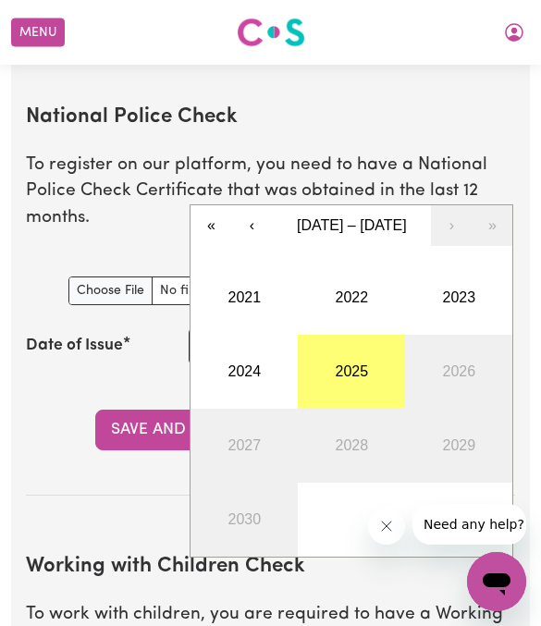
click at [365, 380] on button "2025" at bounding box center [351, 372] width 107 height 74
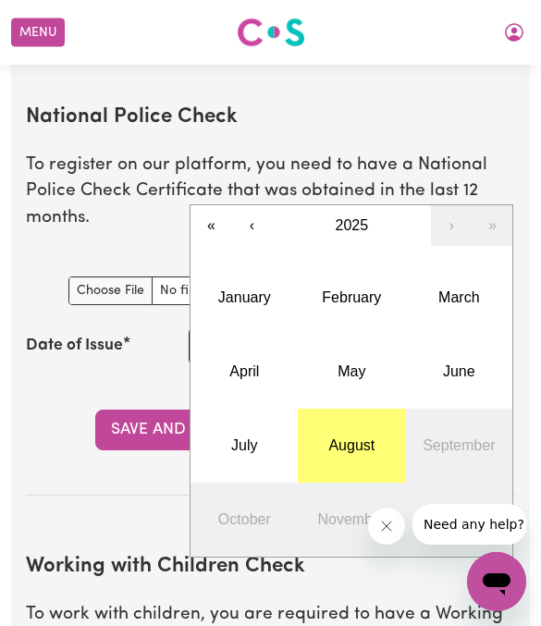
click at [367, 295] on button "February" at bounding box center [351, 298] width 107 height 74
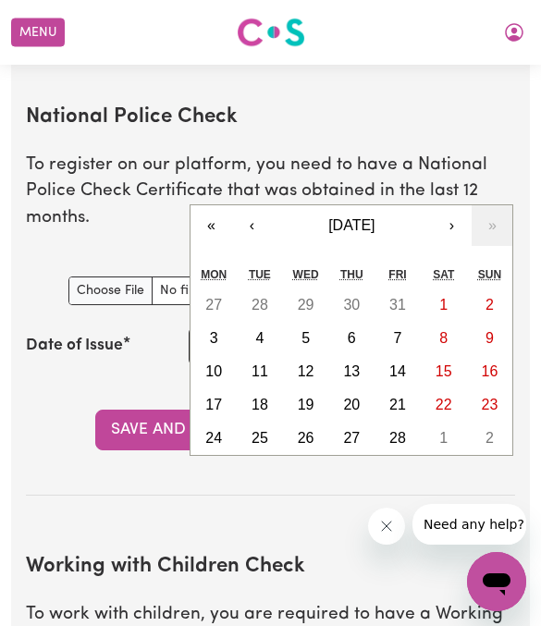
click at [358, 430] on abbr "27" at bounding box center [351, 438] width 17 height 16
type input "2025-02-27"
type input "27"
type input "2"
type input "2025"
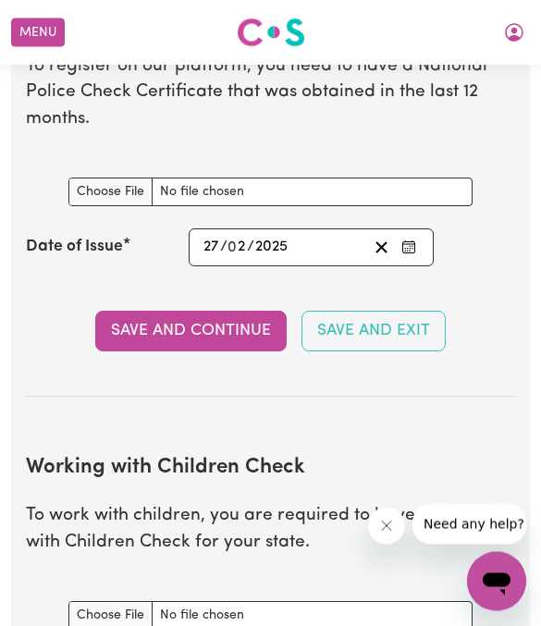
scroll to position [1652, 0]
click at [243, 321] on button "Save and Continue" at bounding box center [191, 331] width 192 height 41
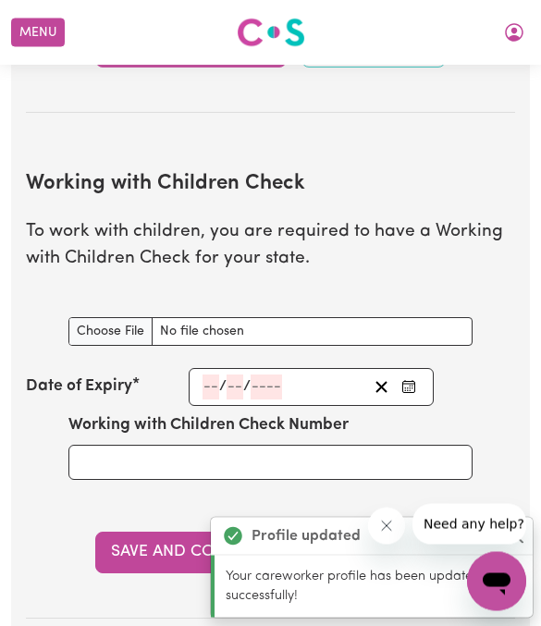
scroll to position [2067, 0]
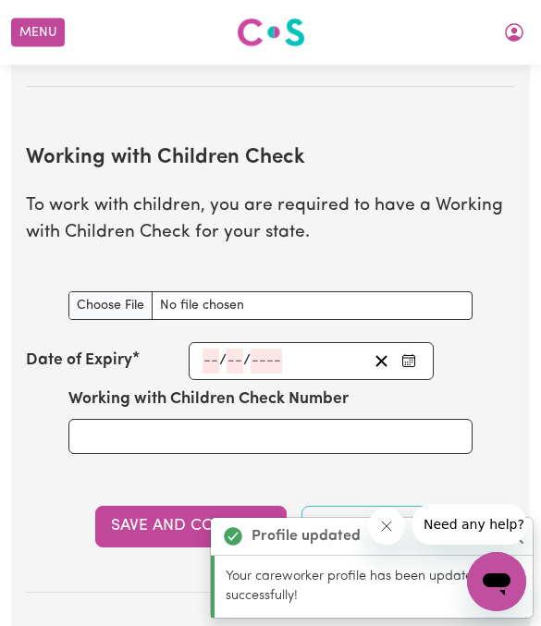
click at [105, 303] on input "Working with Children Check document" at bounding box center [270, 305] width 404 height 29
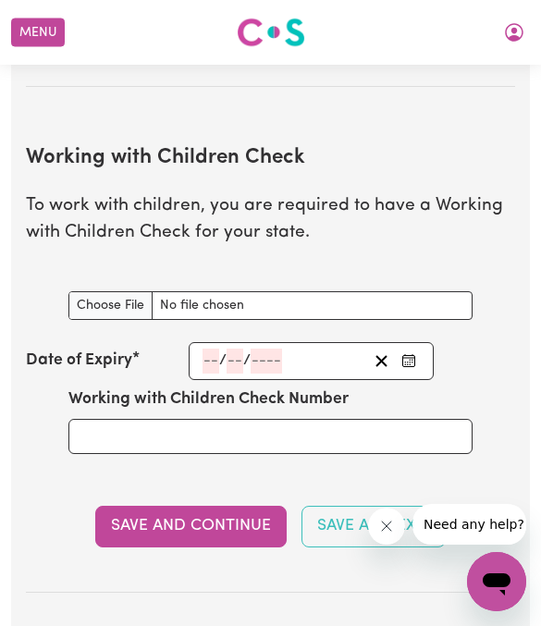
click at [108, 291] on input "Working with Children Check document" at bounding box center [270, 305] width 404 height 29
type input "C:\fakepath\WWCC (1) (1).pdf"
click at [213, 349] on input "number" at bounding box center [211, 361] width 17 height 25
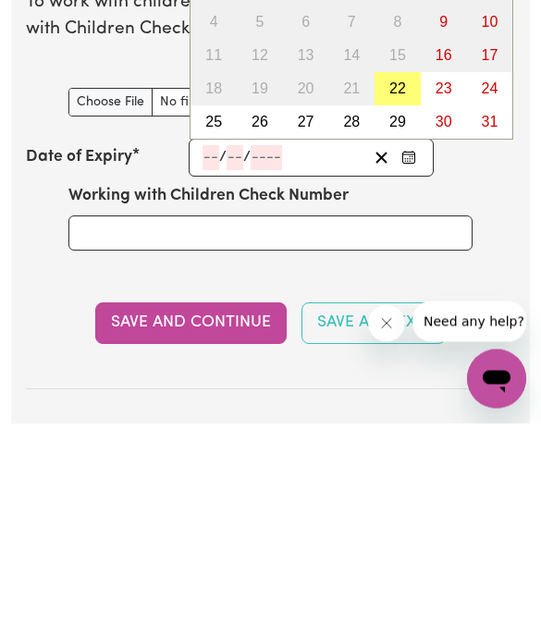
scroll to position [2270, 0]
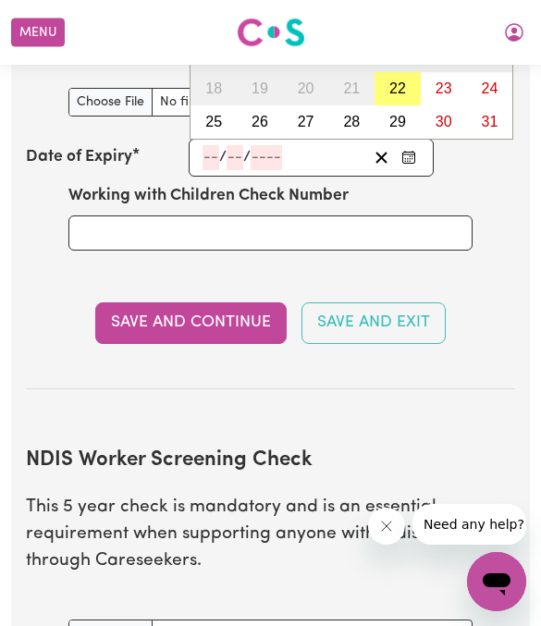
click at [407, 152] on button "Enter the Date of Expiry of your Working with Children Check" at bounding box center [409, 157] width 26 height 25
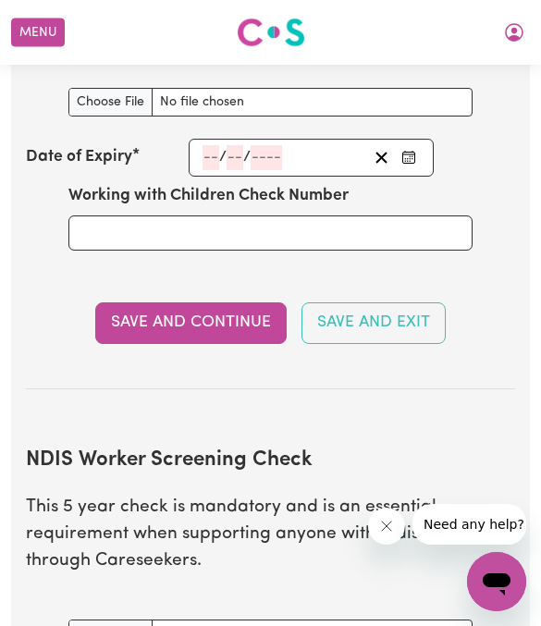
click at [404, 150] on icon "Enter the Date of Expiry of your Working with Children Check" at bounding box center [409, 157] width 15 height 15
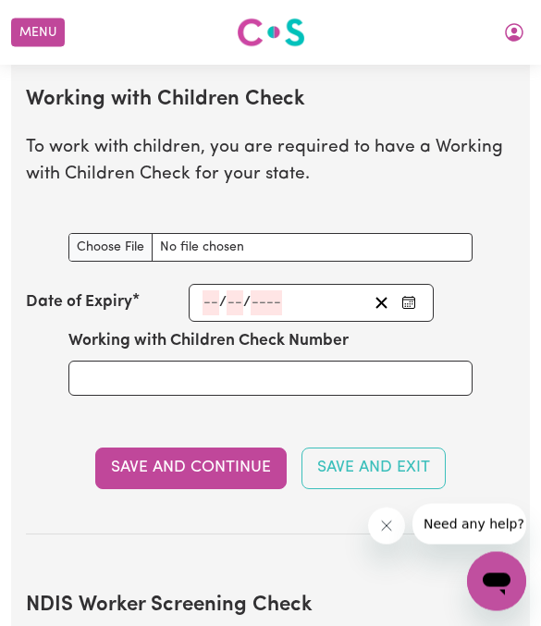
scroll to position [2125, 0]
click at [406, 295] on icon "Enter the Date of Expiry of your Working with Children Check" at bounding box center [409, 302] width 15 height 15
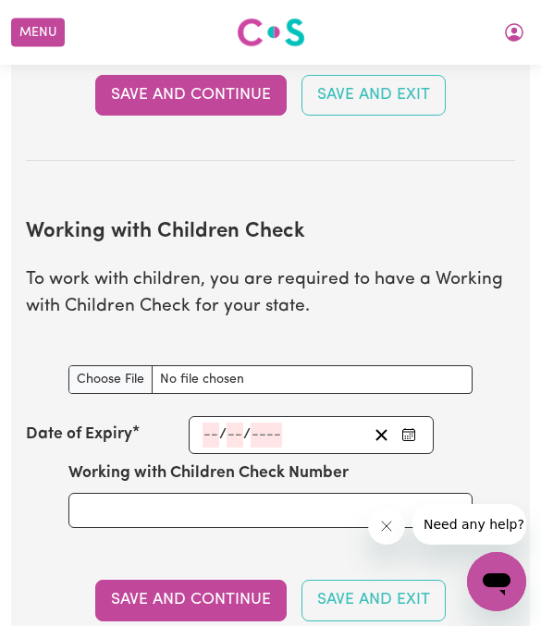
scroll to position [1991, 0]
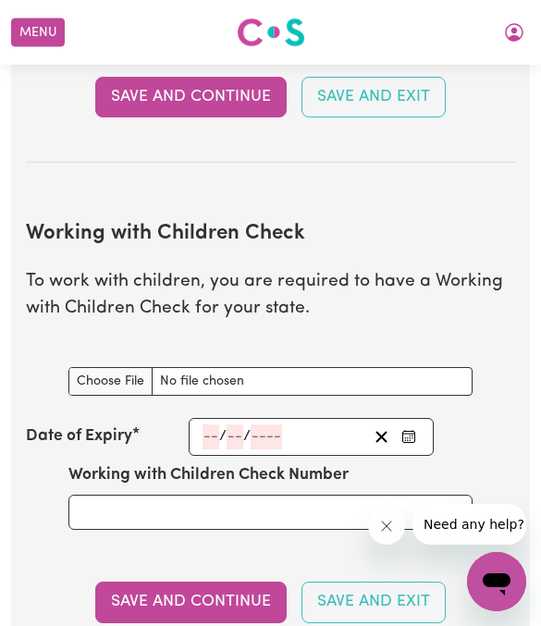
click at [284, 425] on div "/ /" at bounding box center [284, 437] width 167 height 25
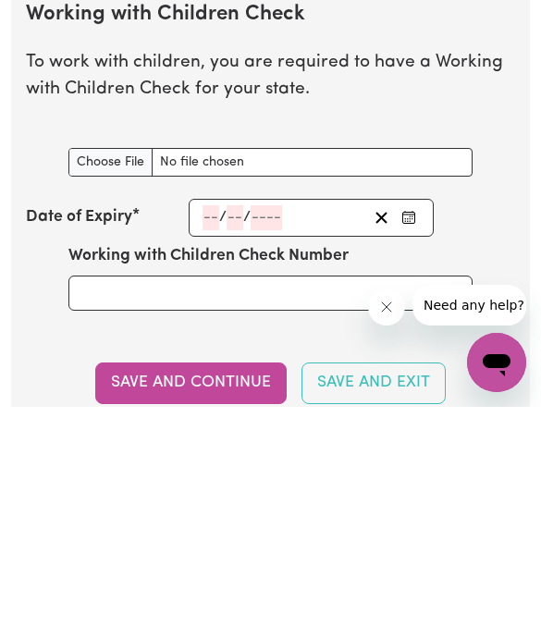
click at [413, 431] on icon "Enter the Date of Expiry of your Working with Children Check" at bounding box center [408, 431] width 7 height 1
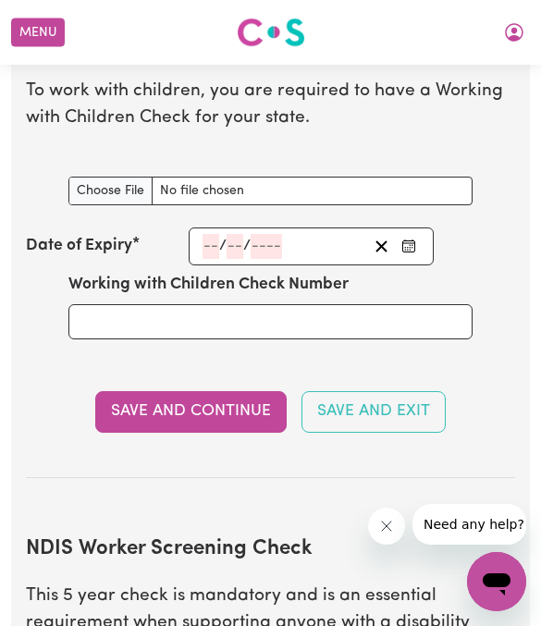
scroll to position [2137, 0]
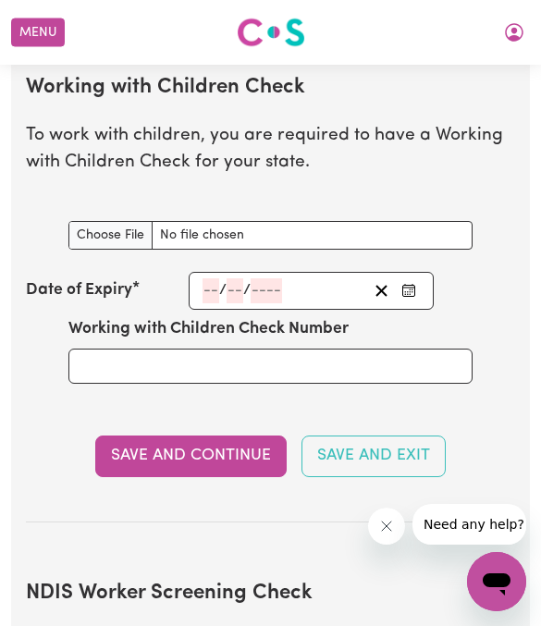
click at [210, 284] on input "number" at bounding box center [211, 290] width 17 height 25
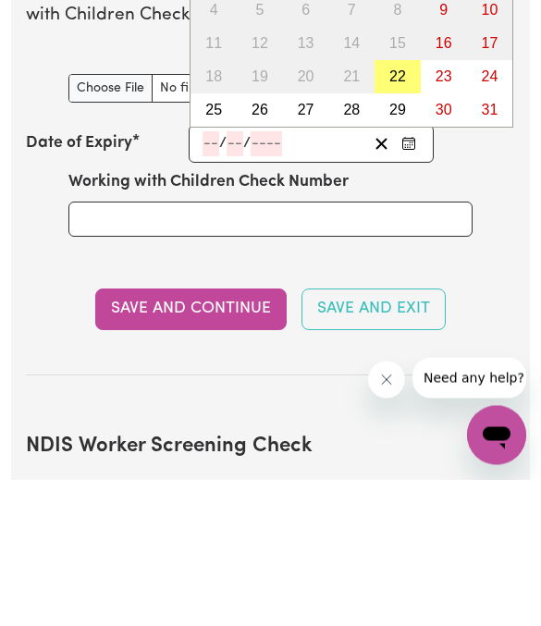
click at [414, 278] on button "Enter the Date of Expiry of your Working with Children Check" at bounding box center [409, 290] width 26 height 25
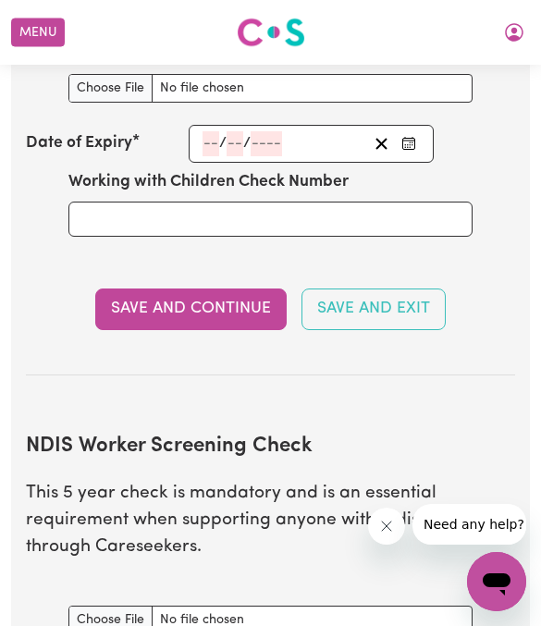
click at [412, 144] on circle "Enter the Date of Expiry of your Working with Children Check" at bounding box center [413, 145] width 2 height 2
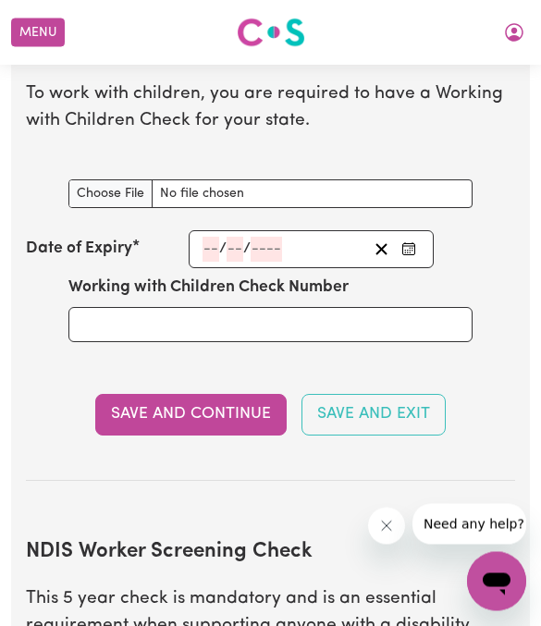
click at [269, 231] on div "/ / « ‹ August 2025 › » Mon Tue Wed Thu Fri Sat Sun 28 29 30 31 1 2 3 4 5 6 7 8…" at bounding box center [311, 250] width 245 height 38
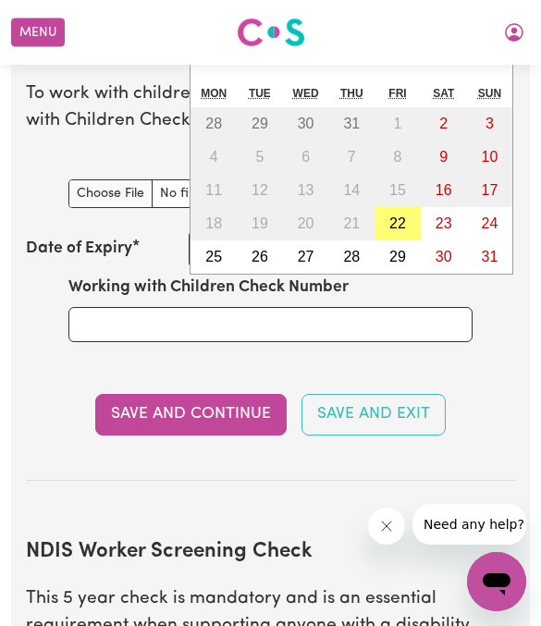
scroll to position [2178, 0]
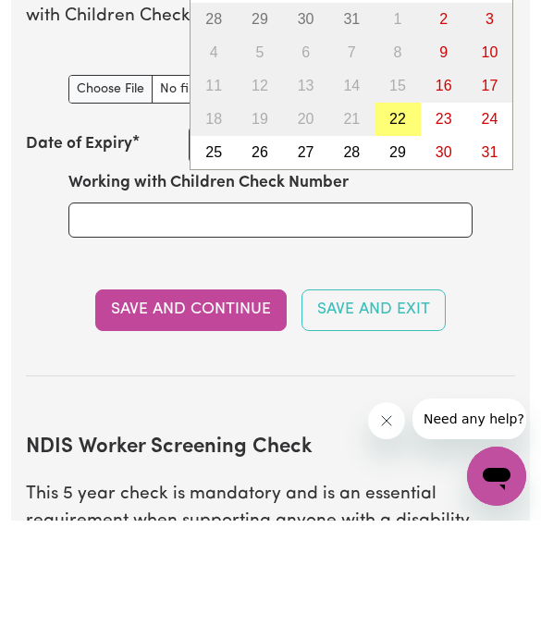
click at [503, 269] on div "Working with Children Check Number" at bounding box center [271, 309] width 512 height 81
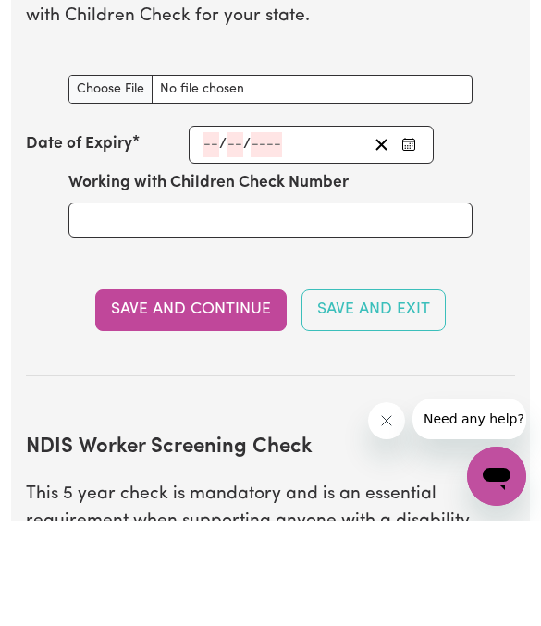
scroll to position [2284, 0]
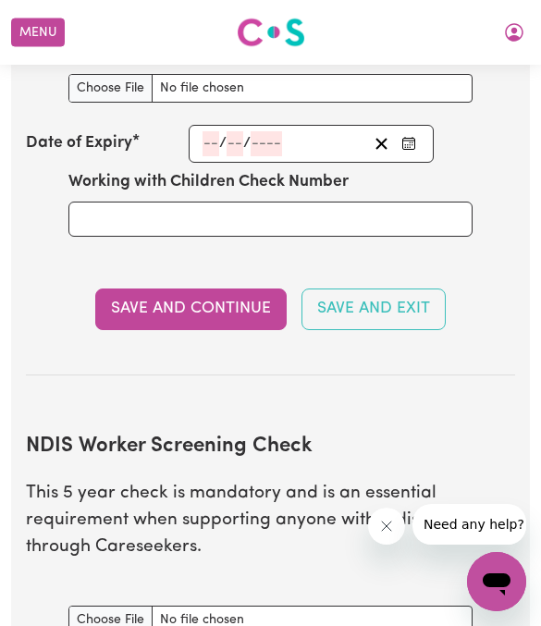
click at [420, 131] on button "Enter the Date of Expiry of your Working with Children Check" at bounding box center [409, 143] width 26 height 25
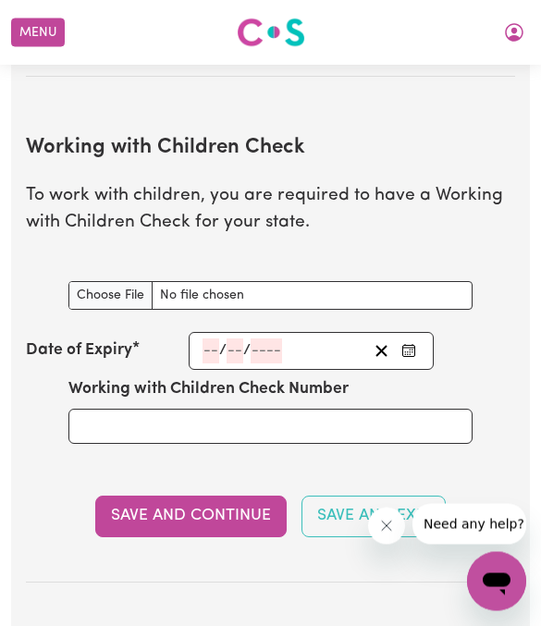
scroll to position [2067, 0]
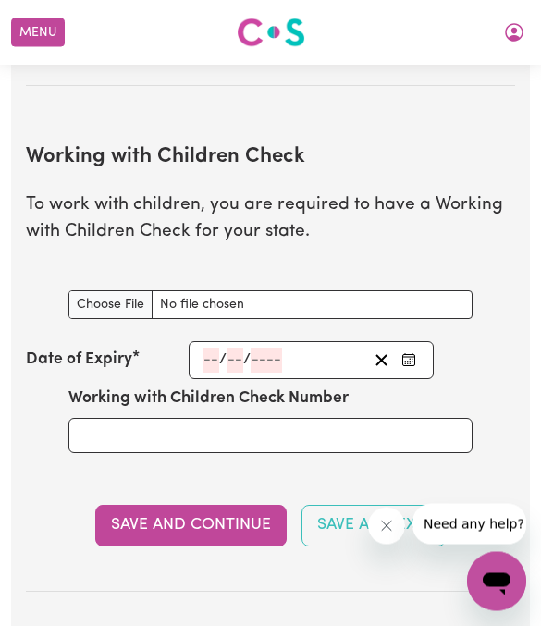
click at [378, 352] on icon "Clear date" at bounding box center [382, 361] width 18 height 18
click at [414, 353] on icon "Enter the Date of Expiry of your Working with Children Check" at bounding box center [409, 360] width 15 height 15
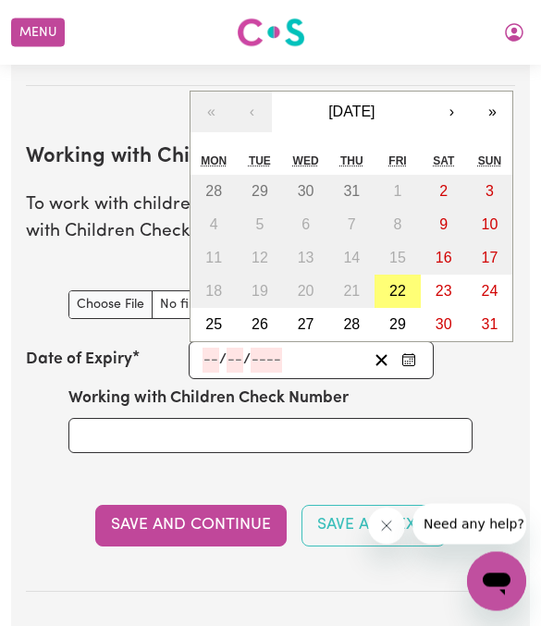
scroll to position [2068, 0]
click at [380, 105] on button "August 2025" at bounding box center [351, 112] width 159 height 41
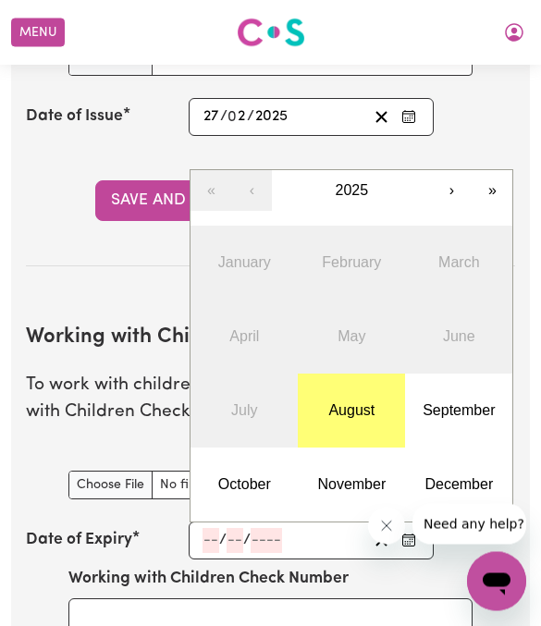
scroll to position [1874, 0]
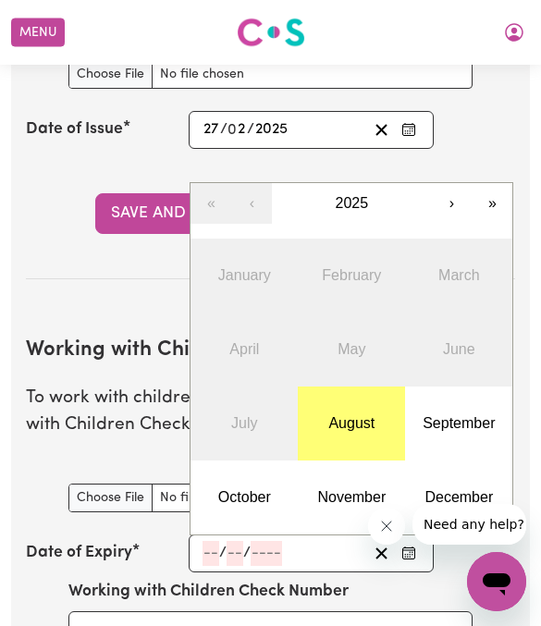
click at [364, 195] on span "2025" at bounding box center [352, 203] width 33 height 16
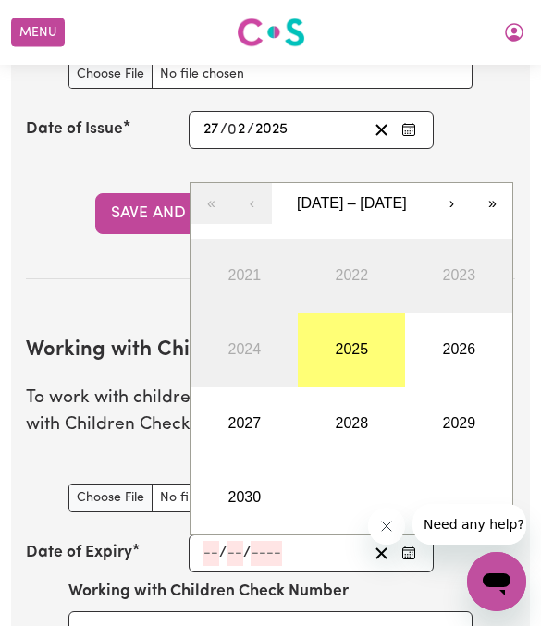
click at [458, 408] on button "2029" at bounding box center [458, 424] width 107 height 74
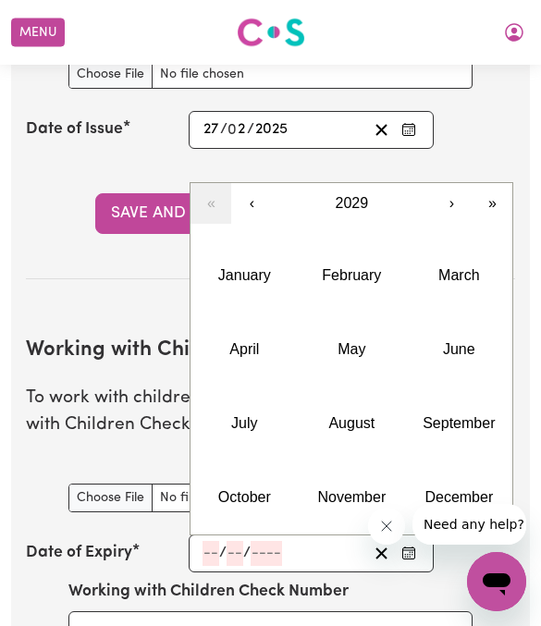
click at [353, 267] on abbr "February" at bounding box center [351, 275] width 59 height 16
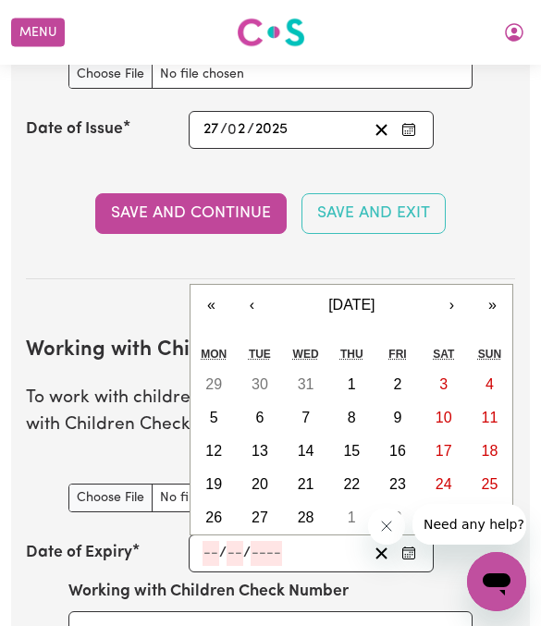
click at [219, 476] on abbr "19" at bounding box center [213, 484] width 17 height 16
type input "2029-02-19"
type input "19"
type input "2"
type input "2029"
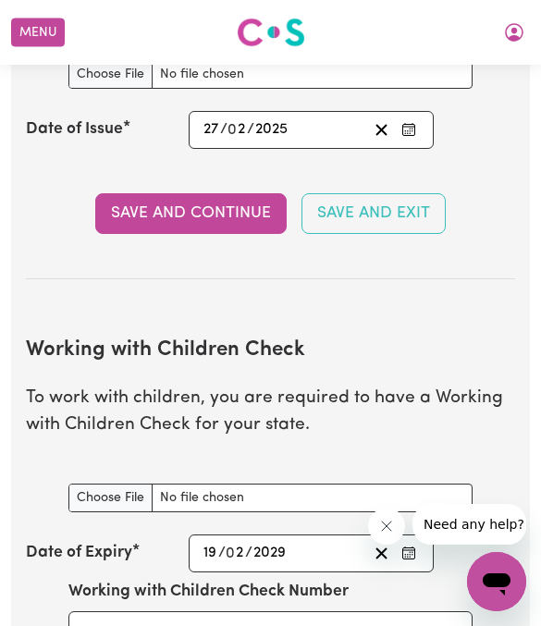
click at [218, 115] on div "2025-02-27 27 / 0 2 / 2025 « ‹ February 2025 › » Mon Tue Wed Thu Fri Sat Sun 27…" at bounding box center [311, 130] width 245 height 38
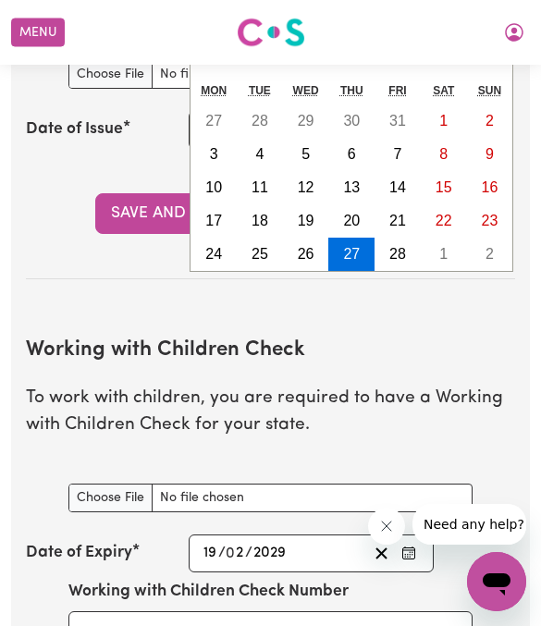
click at [315, 204] on button "19" at bounding box center [306, 220] width 46 height 33
type input "2025-02-19"
type input "19"
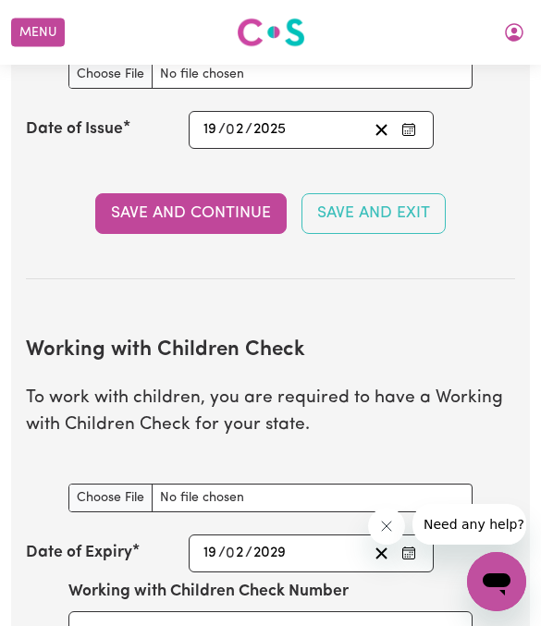
click at [149, 204] on button "Save and Continue" at bounding box center [191, 213] width 192 height 41
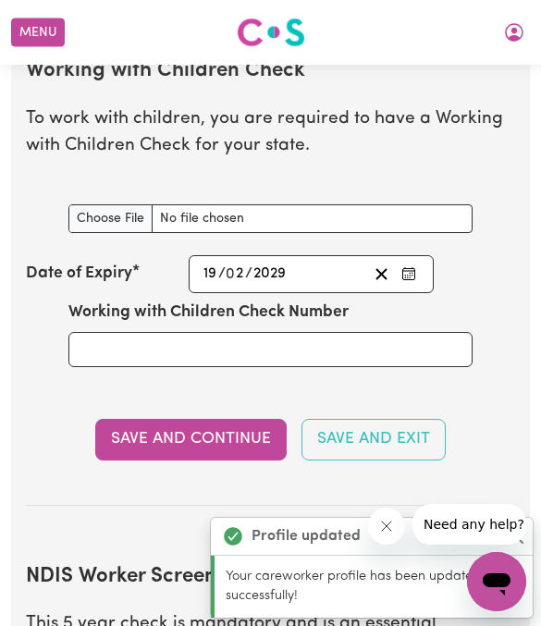
scroll to position [2171, 0]
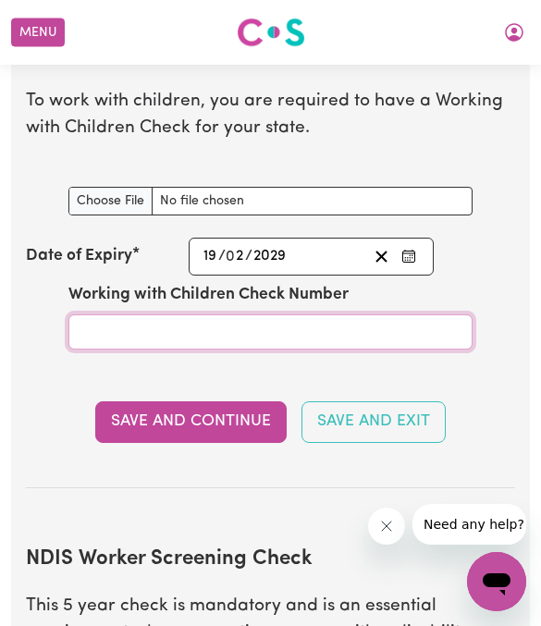
click at [149, 315] on input "Working with Children Check Number" at bounding box center [270, 332] width 404 height 35
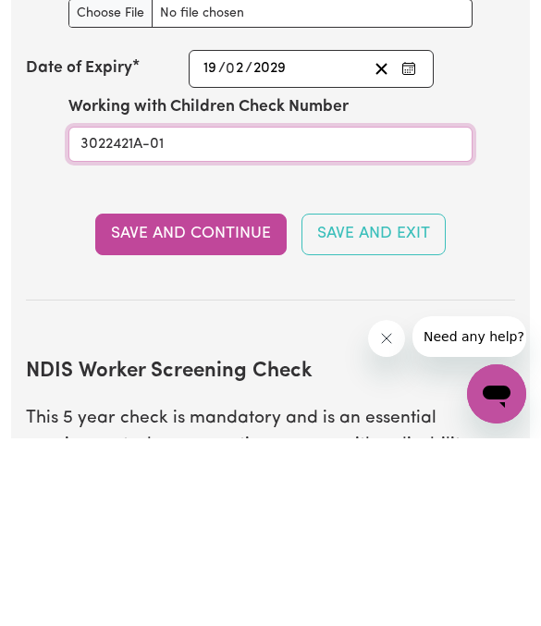
type input "3022421A-01"
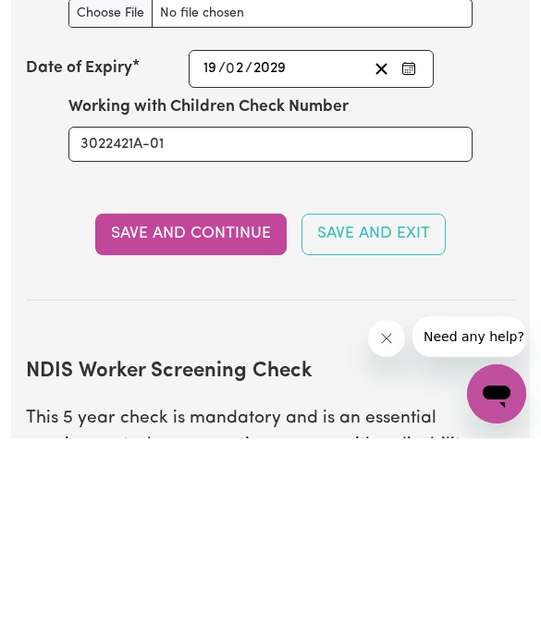
click at [137, 402] on button "Save and Continue" at bounding box center [191, 422] width 192 height 41
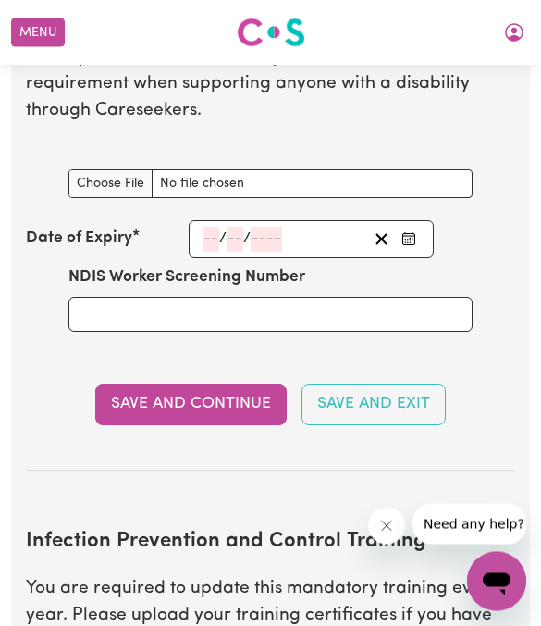
scroll to position [2846, 0]
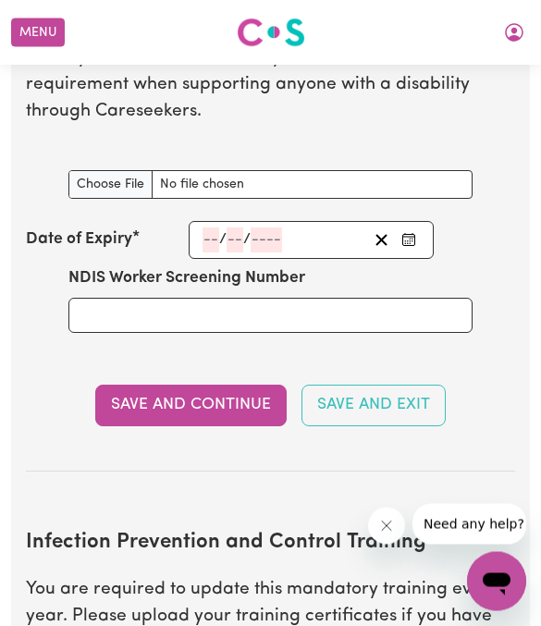
click at [98, 171] on input "NDIS Worker Screening Check document" at bounding box center [270, 185] width 404 height 29
click at [105, 171] on input "NDIS Worker Screening Check document" at bounding box center [270, 185] width 404 height 29
type input "C:\fakepath\NDIS.pdf"
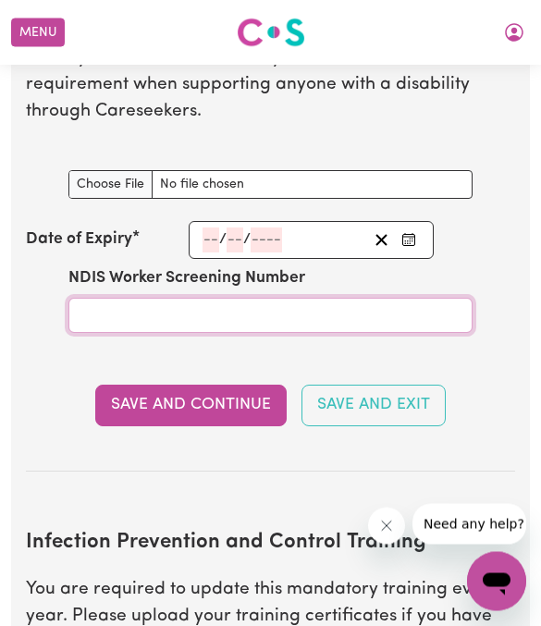
click at [112, 299] on input "NDIS Worker Screening Number" at bounding box center [270, 316] width 404 height 35
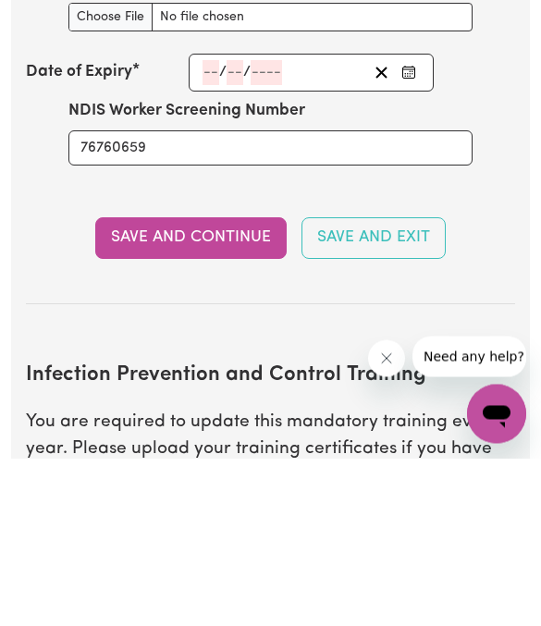
scroll to position [3014, 0]
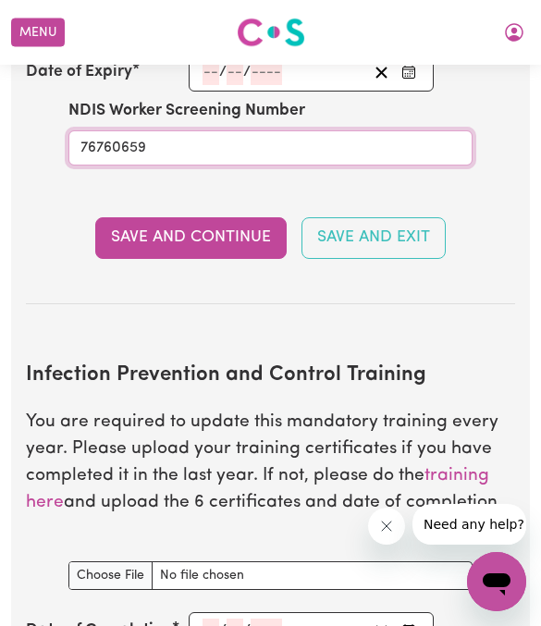
type input "76760659"
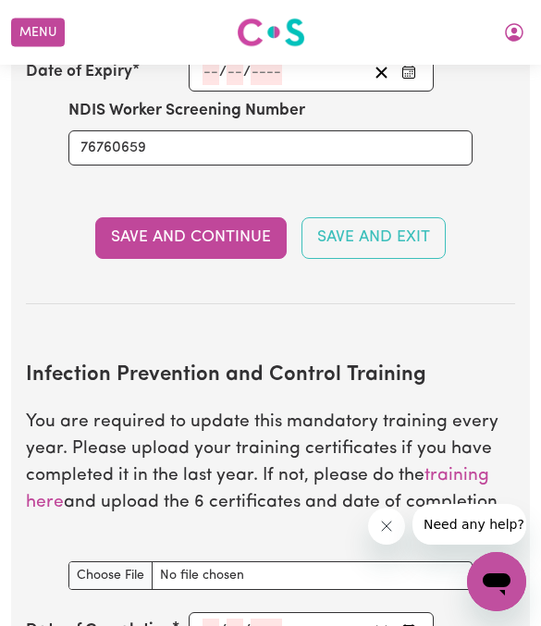
click at [252, 233] on button "Save and Continue" at bounding box center [191, 237] width 192 height 41
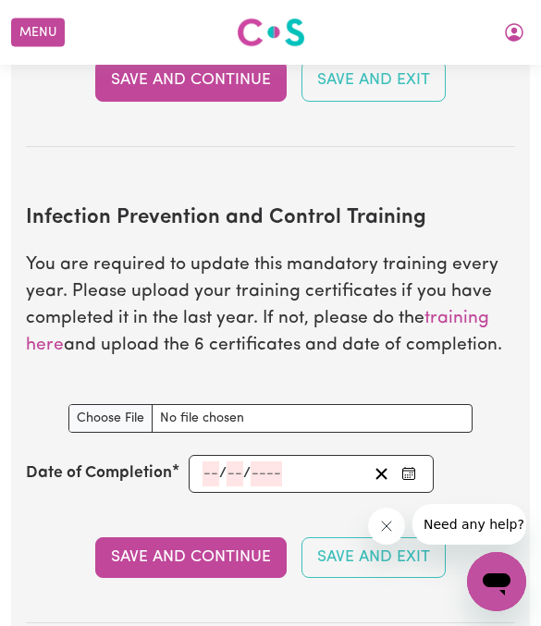
scroll to position [3275, 0]
click at [111, 406] on input "Infection Prevention and Control Training document" at bounding box center [270, 419] width 404 height 29
type input "C:\fakepath\certificate 2.pdf"
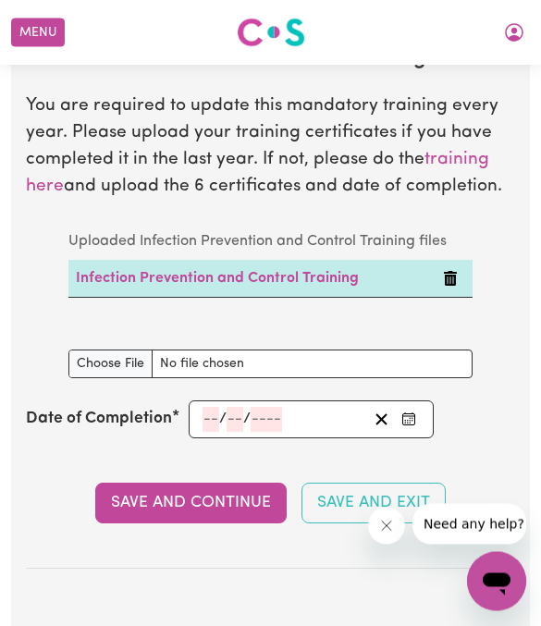
scroll to position [3435, 0]
click at [463, 260] on td at bounding box center [454, 279] width 37 height 38
click at [453, 271] on icon "Delete Infection Prevention and Control Training" at bounding box center [450, 278] width 13 height 15
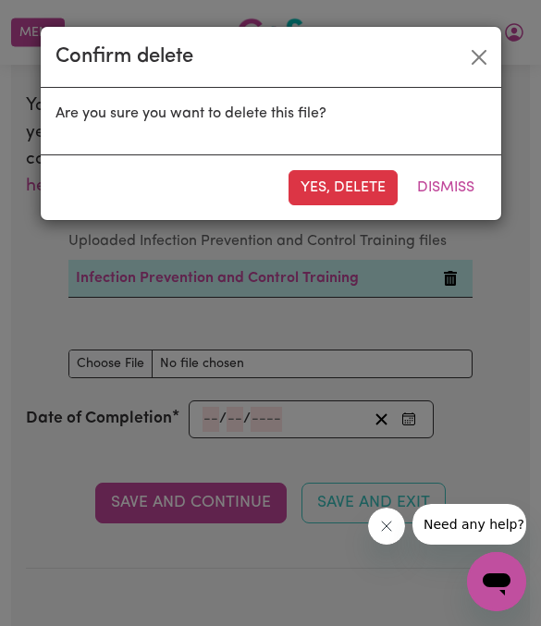
click at [371, 185] on button "Yes, delete" at bounding box center [343, 187] width 109 height 35
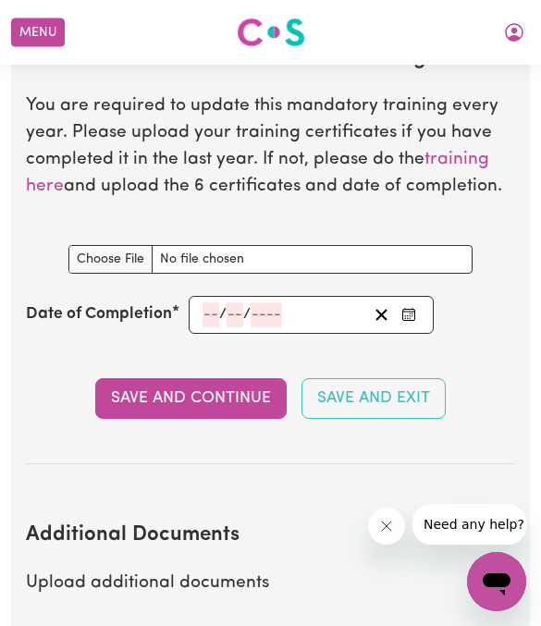
click at [105, 245] on input "Infection Prevention and Control Training document" at bounding box center [270, 259] width 404 height 29
click at [205, 303] on input "number" at bounding box center [211, 315] width 17 height 25
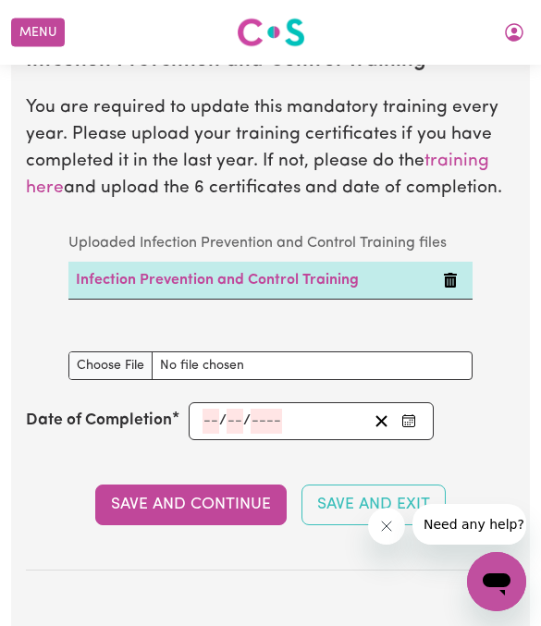
scroll to position [3430, 0]
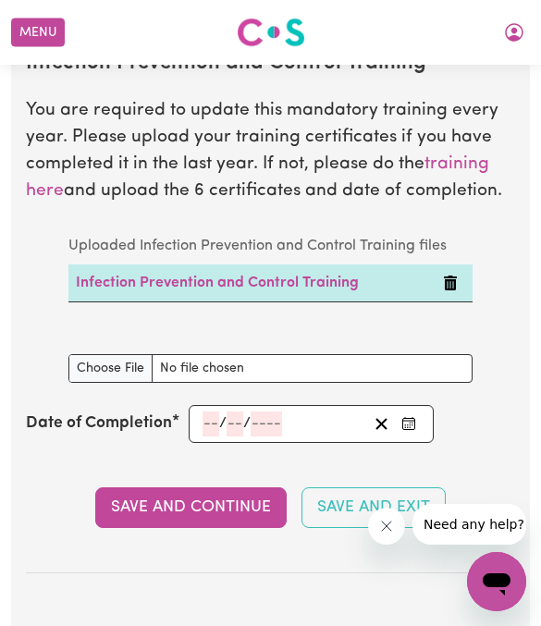
click at [292, 412] on div "/ /" at bounding box center [284, 424] width 167 height 25
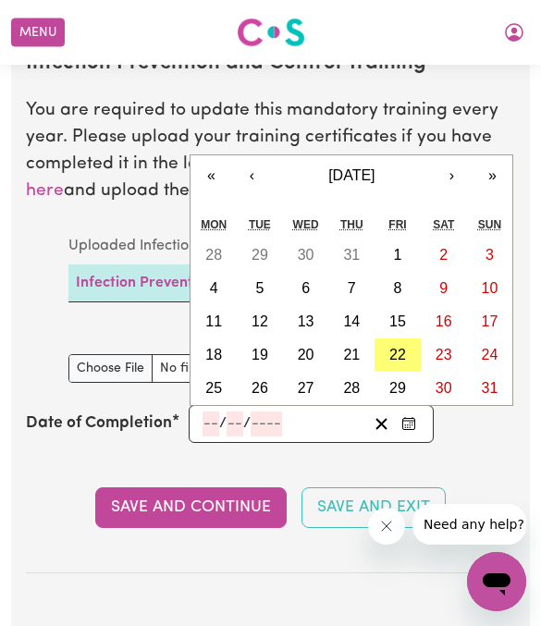
scroll to position [3429, 0]
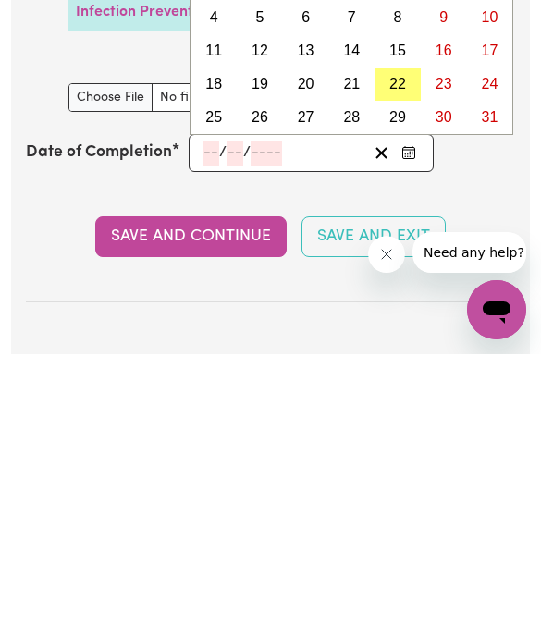
click at [416, 413] on button "Enter the Date of Completion of your Infection Prevention and Control Training" at bounding box center [409, 425] width 26 height 25
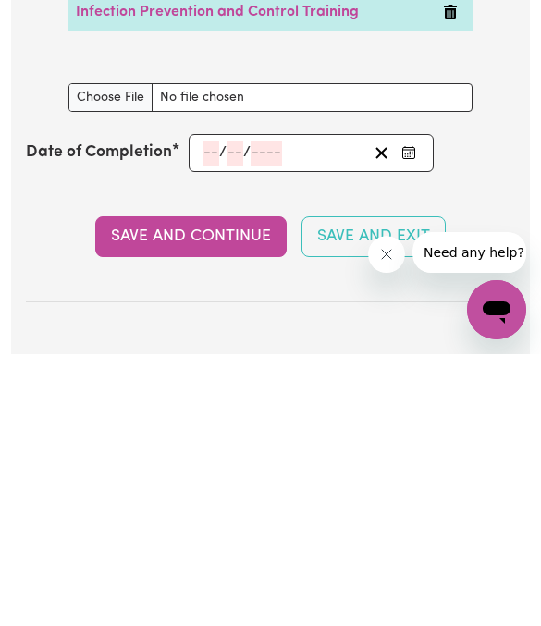
scroll to position [3702, 0]
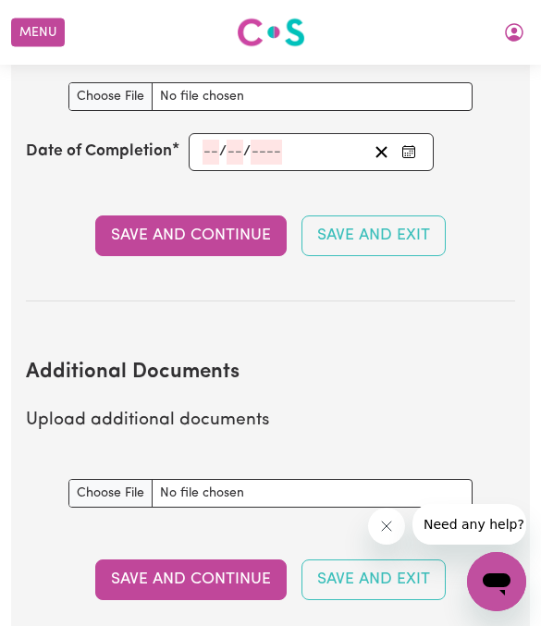
click at [421, 140] on button "Enter the Date of Completion of your Infection Prevention and Control Training" at bounding box center [409, 152] width 26 height 25
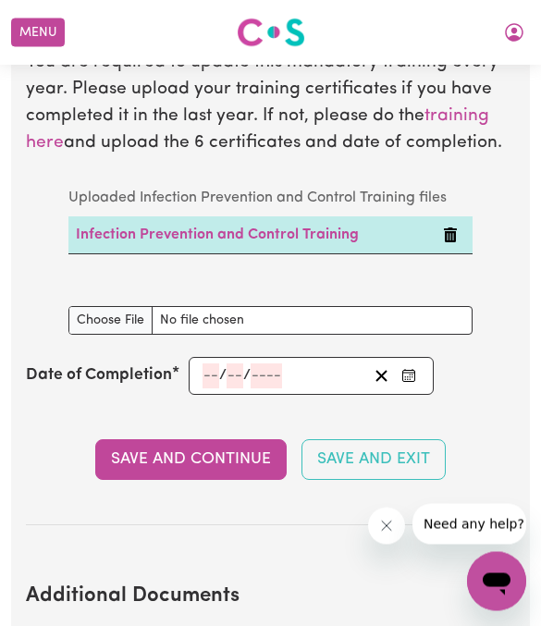
scroll to position [3478, 0]
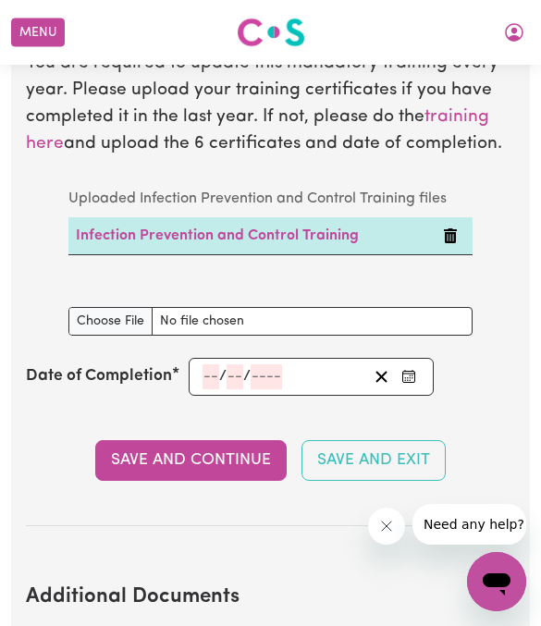
click at [408, 380] on circle "Enter the Date of Completion of your Infection Prevention and Control Training" at bounding box center [408, 381] width 2 height 2
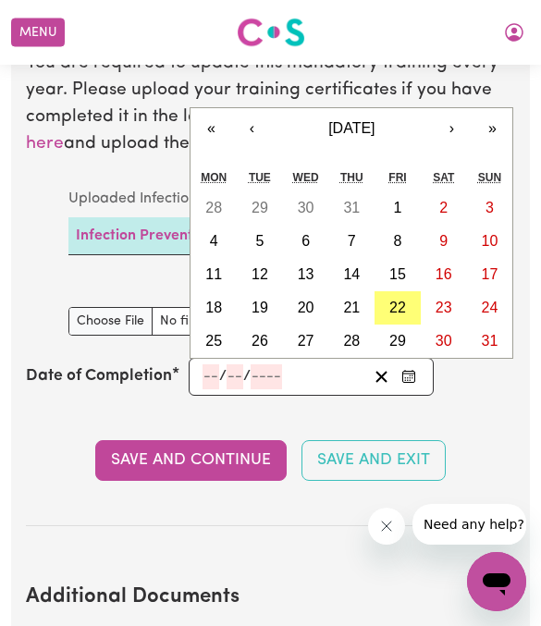
click at [375, 120] on span "August 2025" at bounding box center [351, 128] width 46 height 16
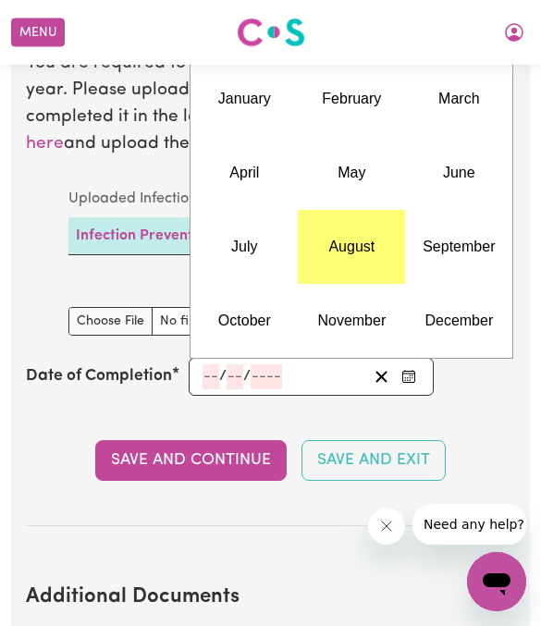
click at [255, 239] on abbr "July" at bounding box center [244, 247] width 26 height 16
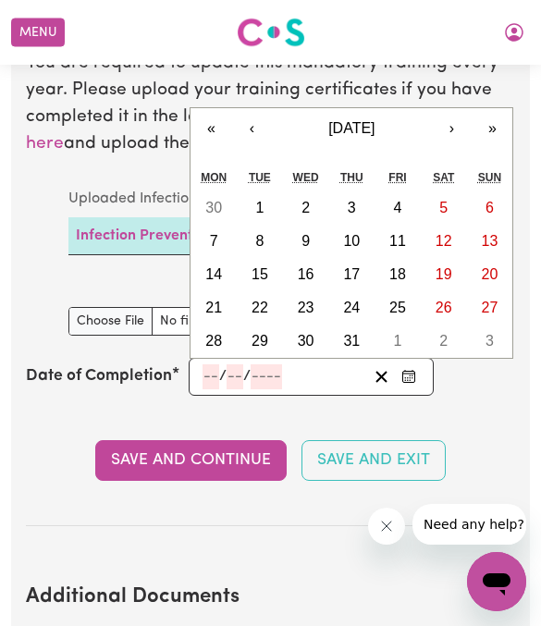
click at [306, 233] on abbr "9" at bounding box center [306, 241] width 8 height 16
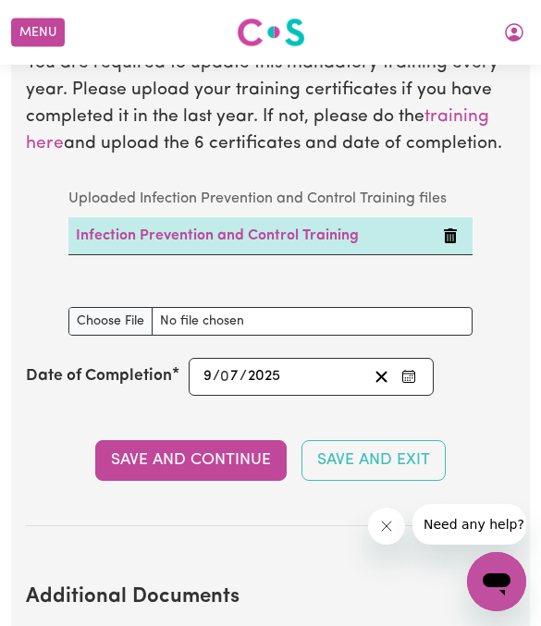
click at [223, 440] on button "Save and Continue" at bounding box center [191, 460] width 192 height 41
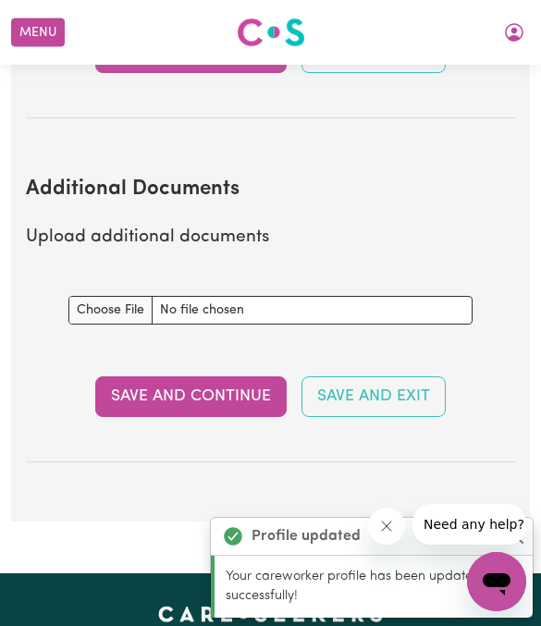
scroll to position [3886, 0]
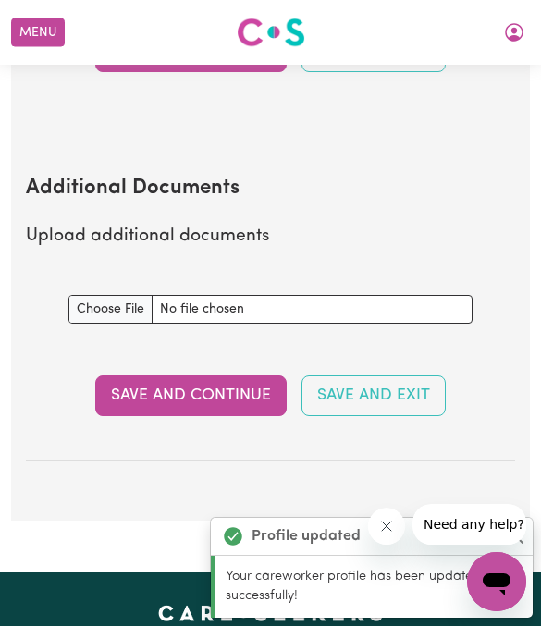
click at [229, 377] on button "Save and Continue" at bounding box center [191, 396] width 192 height 41
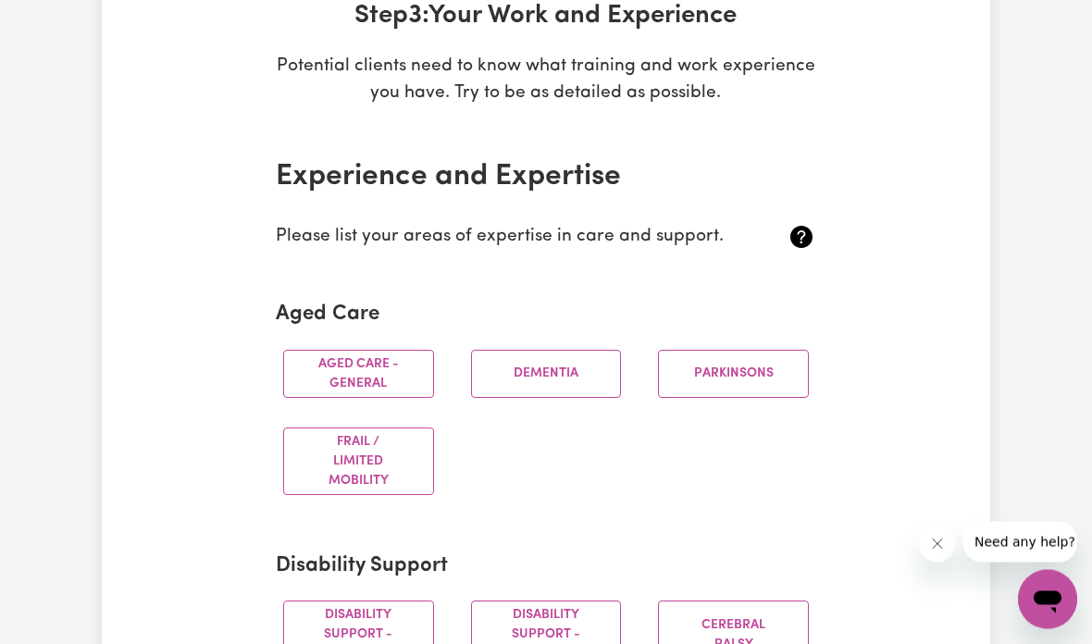
scroll to position [303, 0]
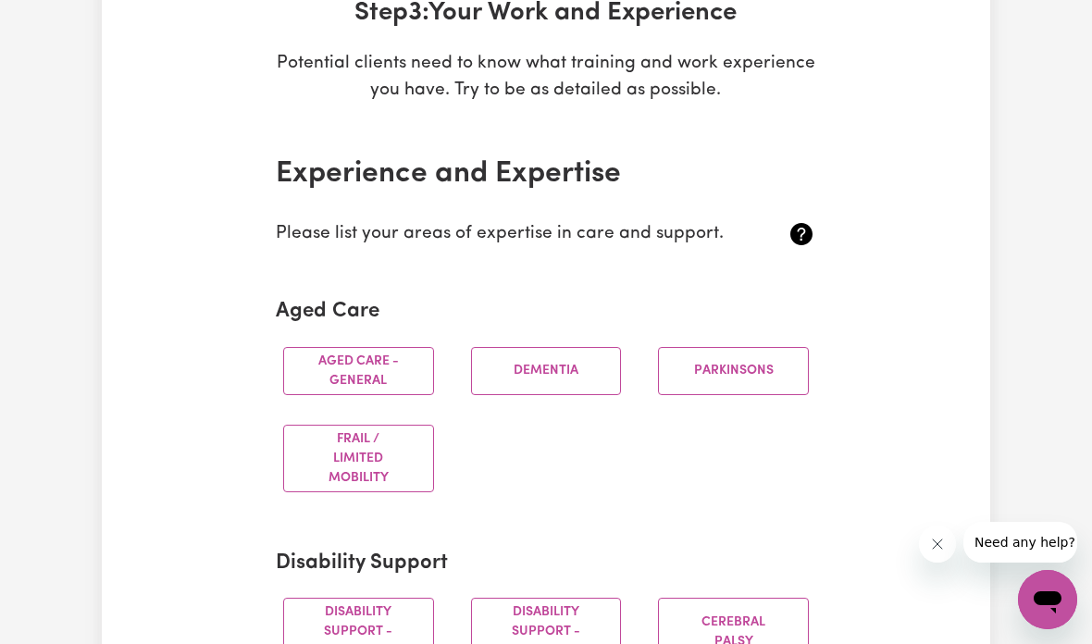
click at [331, 356] on button "Aged care - General" at bounding box center [358, 371] width 151 height 48
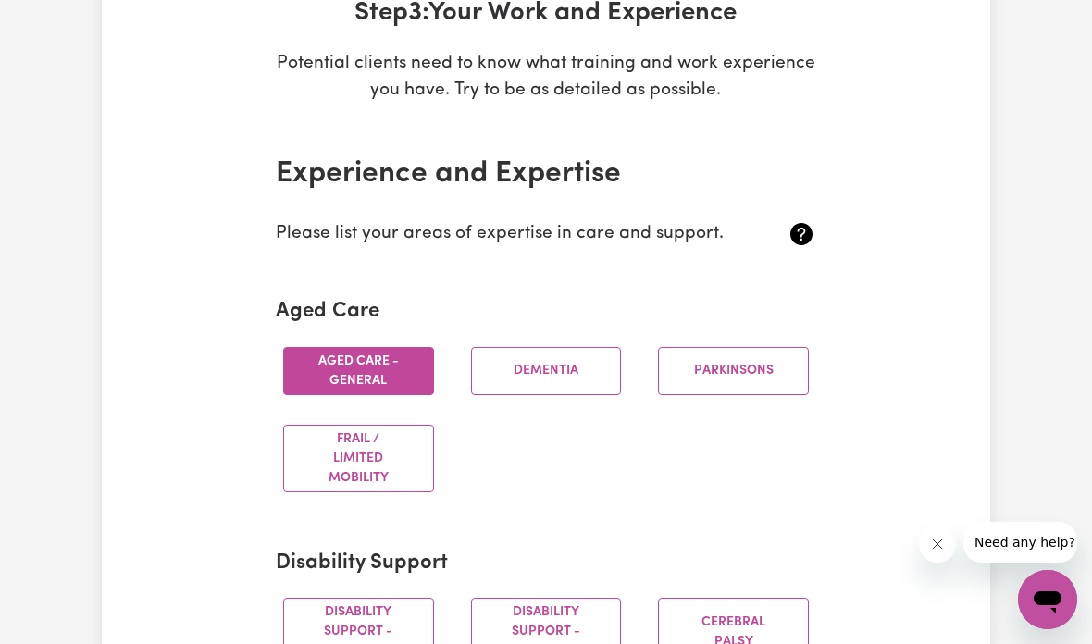
click at [559, 361] on button "Dementia" at bounding box center [546, 371] width 151 height 48
click at [760, 354] on button "Parkinsons" at bounding box center [733, 371] width 151 height 48
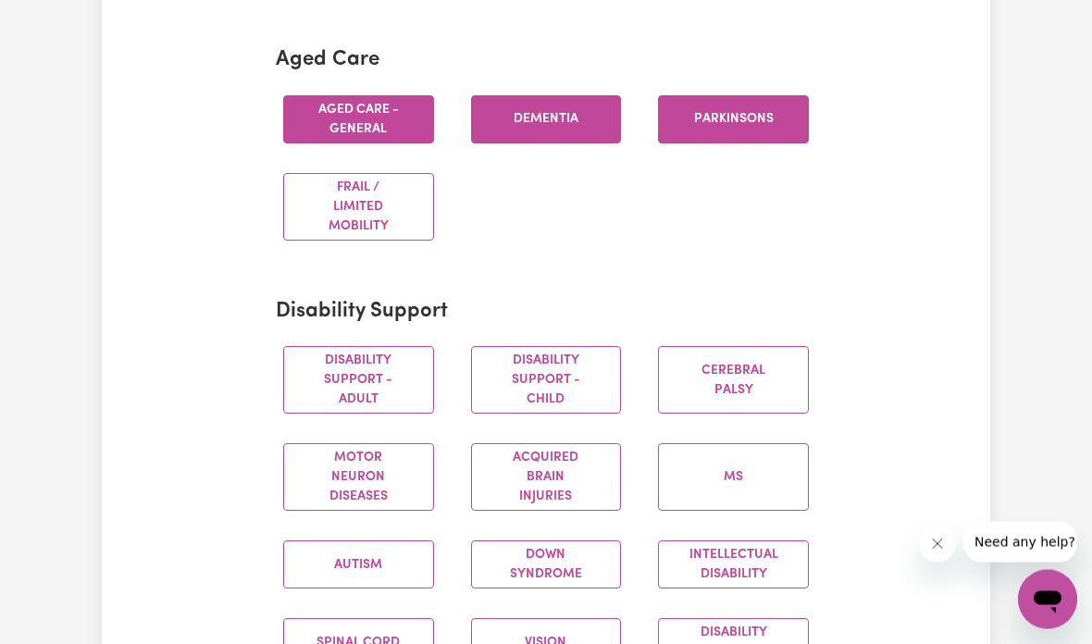
scroll to position [556, 0]
click at [416, 188] on button "Frail / limited mobility" at bounding box center [358, 206] width 151 height 68
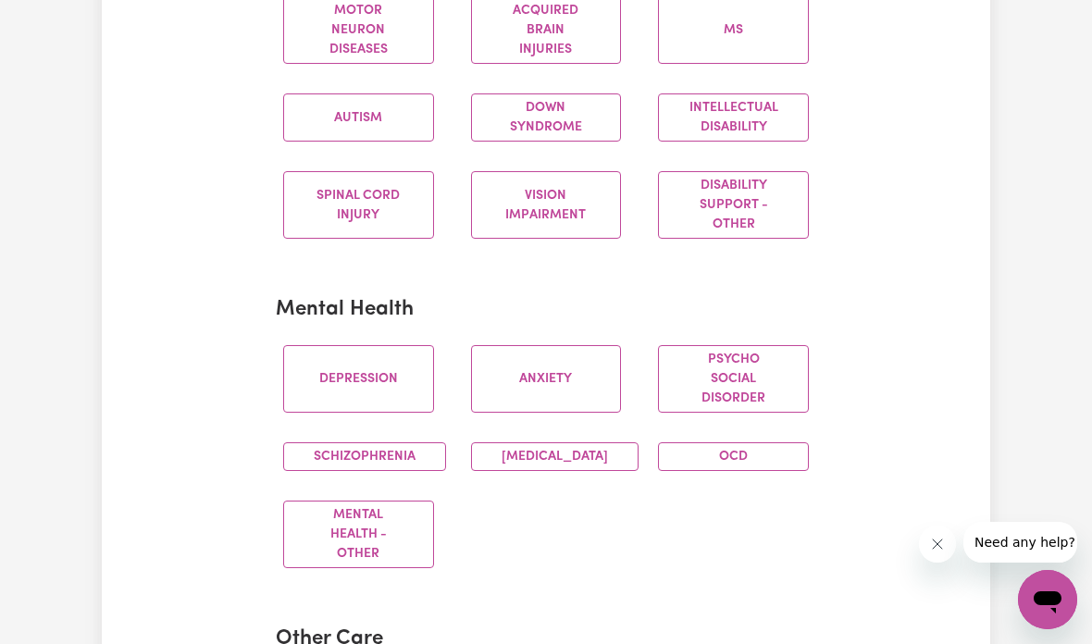
scroll to position [1011, 0]
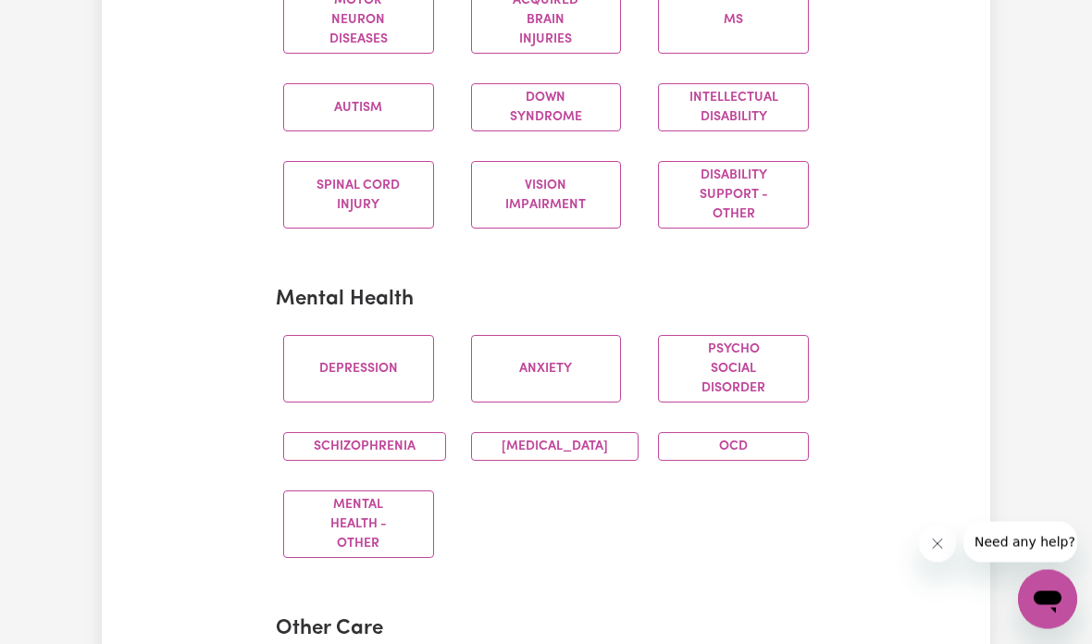
click at [371, 394] on button "Depression" at bounding box center [358, 370] width 151 height 68
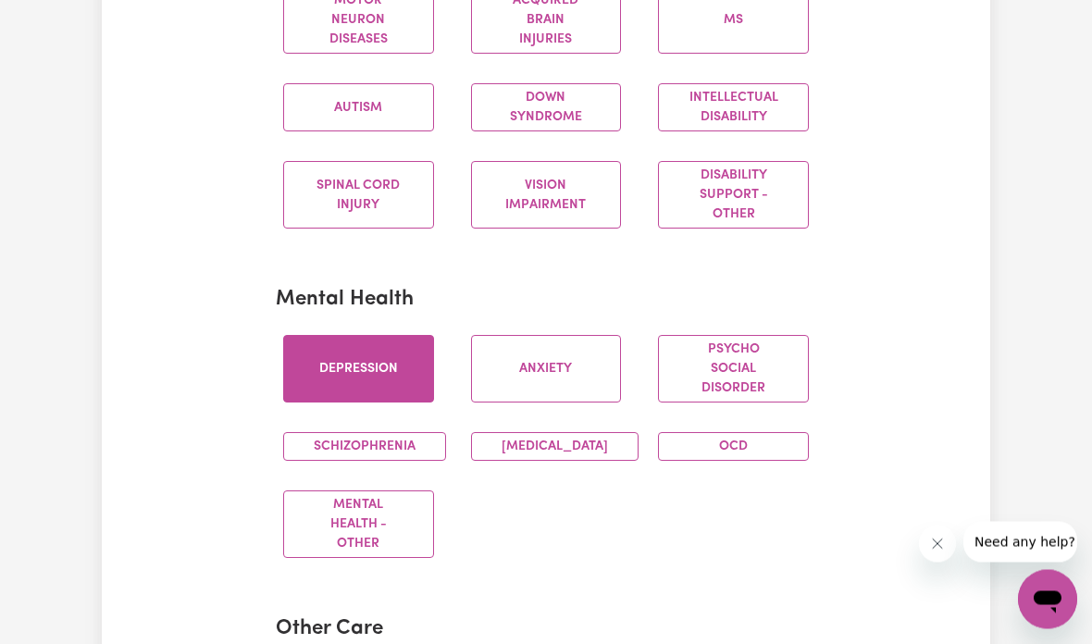
click at [616, 360] on button "Anxiety" at bounding box center [546, 370] width 151 height 68
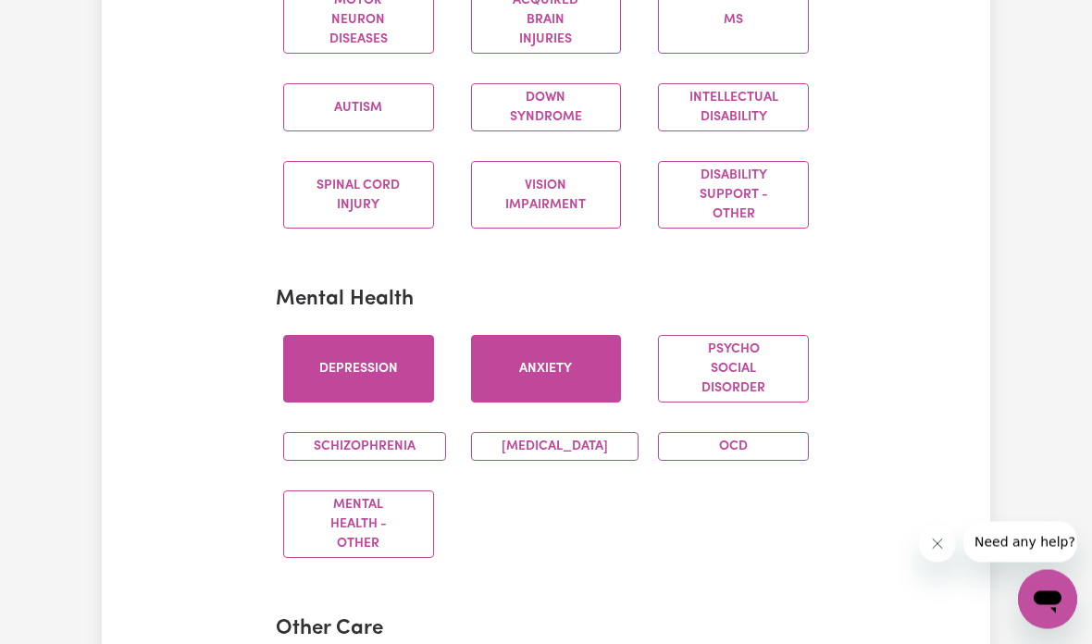
click at [754, 359] on button "Psycho social disorder" at bounding box center [733, 370] width 151 height 68
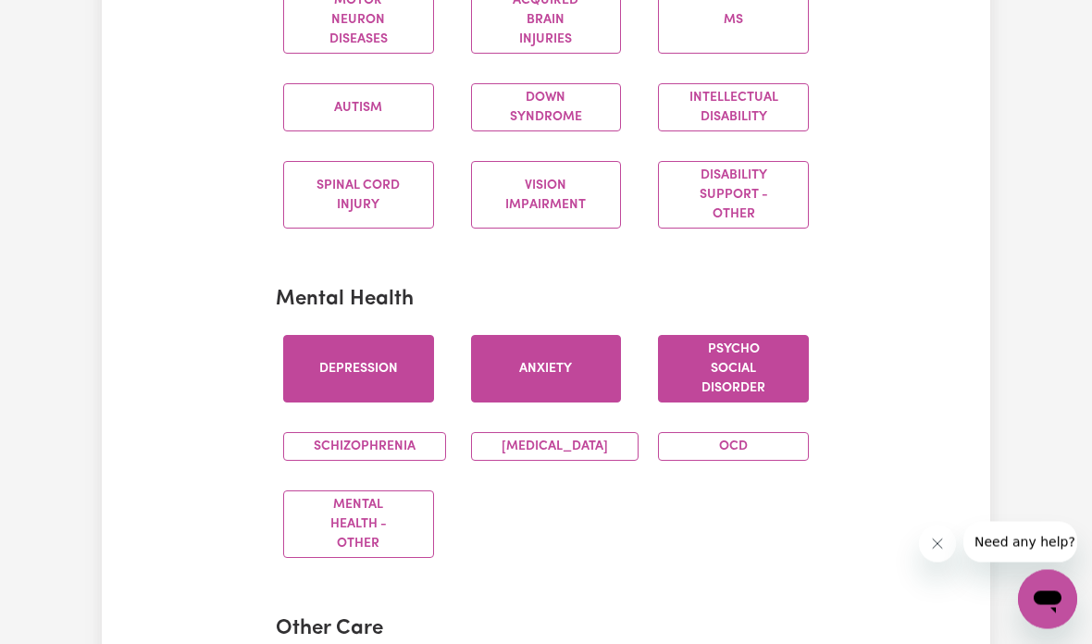
click at [402, 462] on button "Schizophrenia" at bounding box center [364, 447] width 163 height 29
click at [579, 439] on button "Bipolar Disorder" at bounding box center [554, 447] width 167 height 29
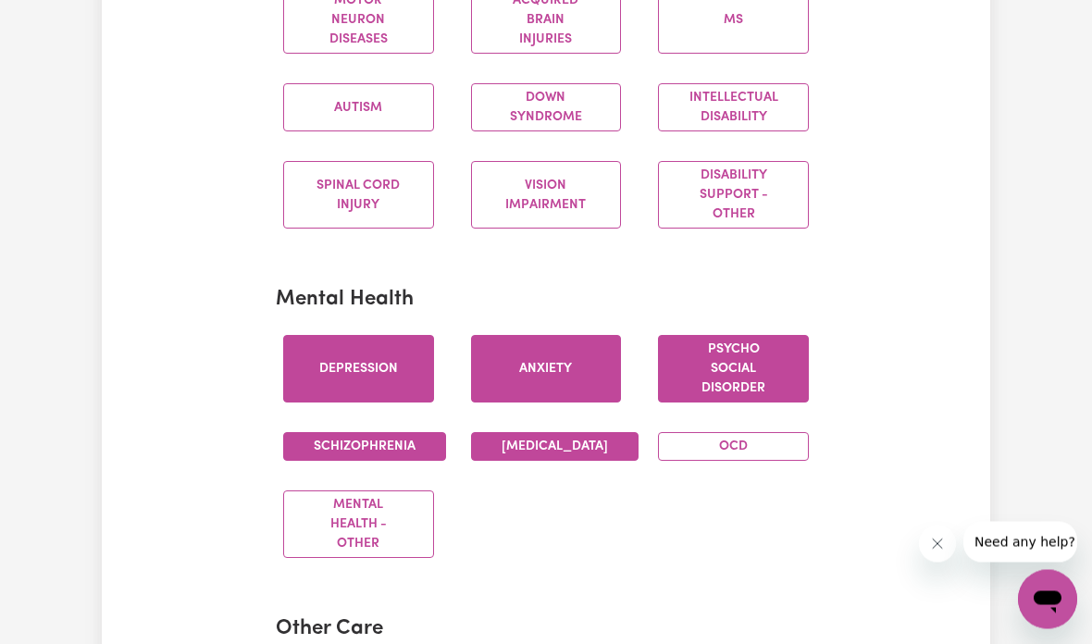
click at [710, 458] on button "OCD" at bounding box center [733, 447] width 151 height 29
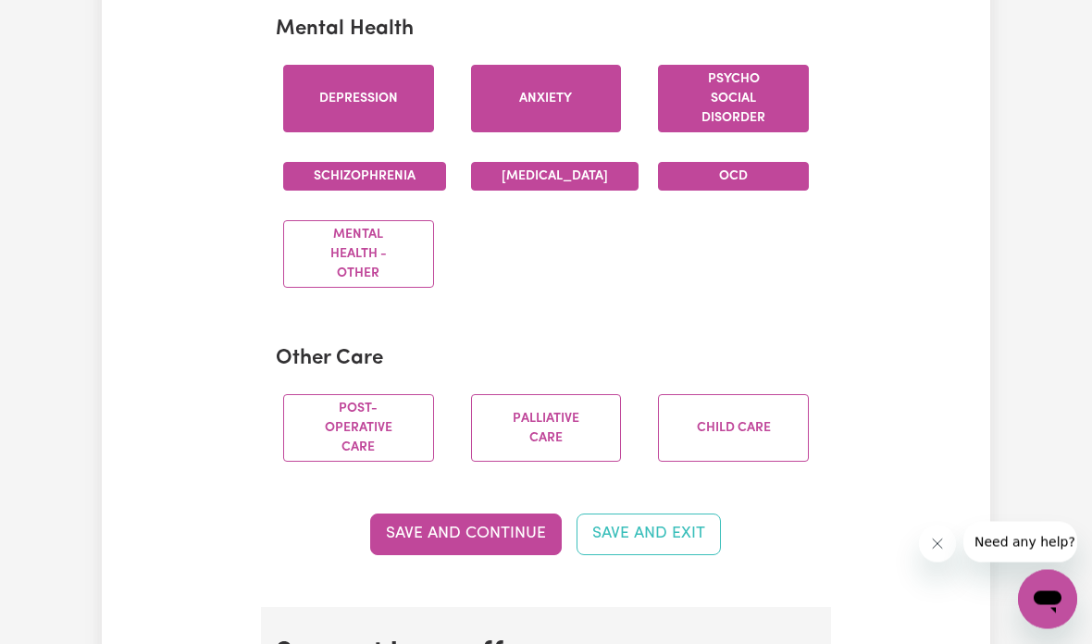
scroll to position [1285, 0]
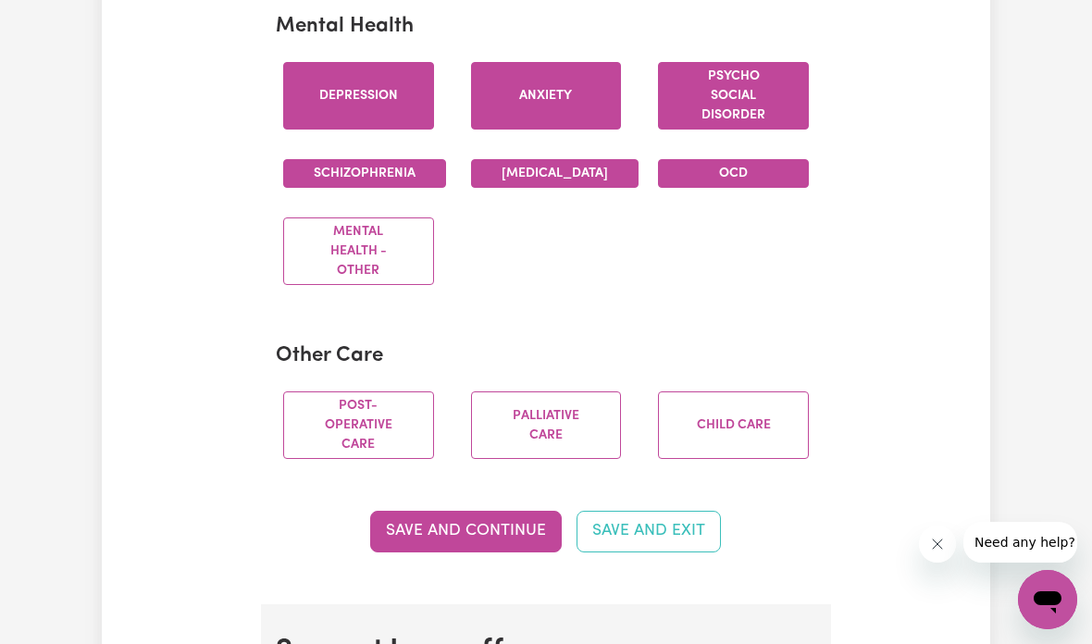
click at [609, 438] on button "Palliative care" at bounding box center [546, 425] width 151 height 68
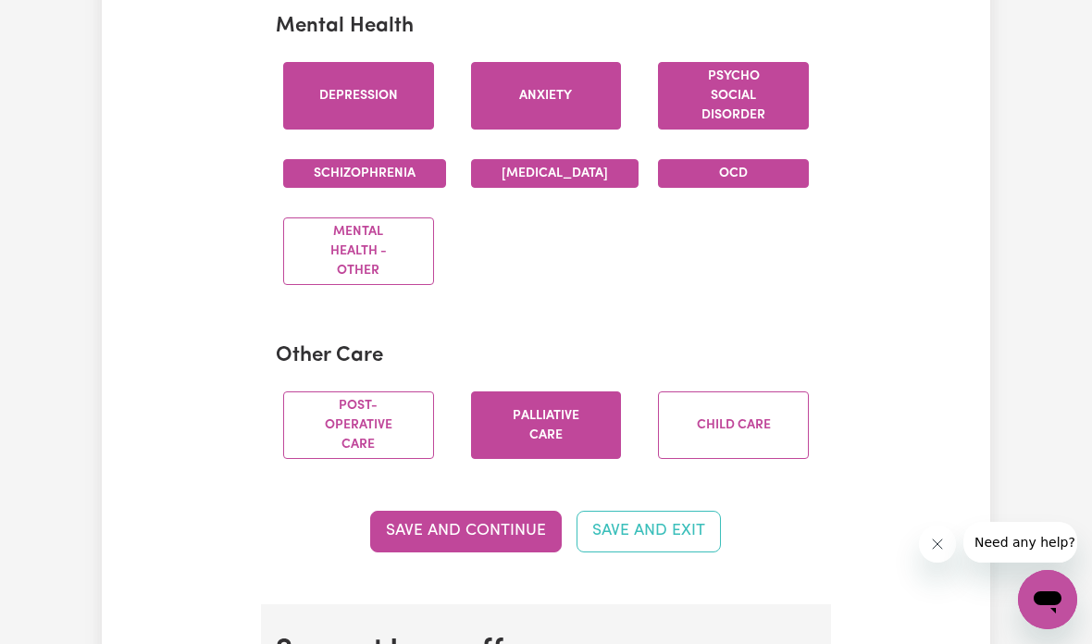
click at [386, 453] on button "Post-operative care" at bounding box center [358, 425] width 151 height 68
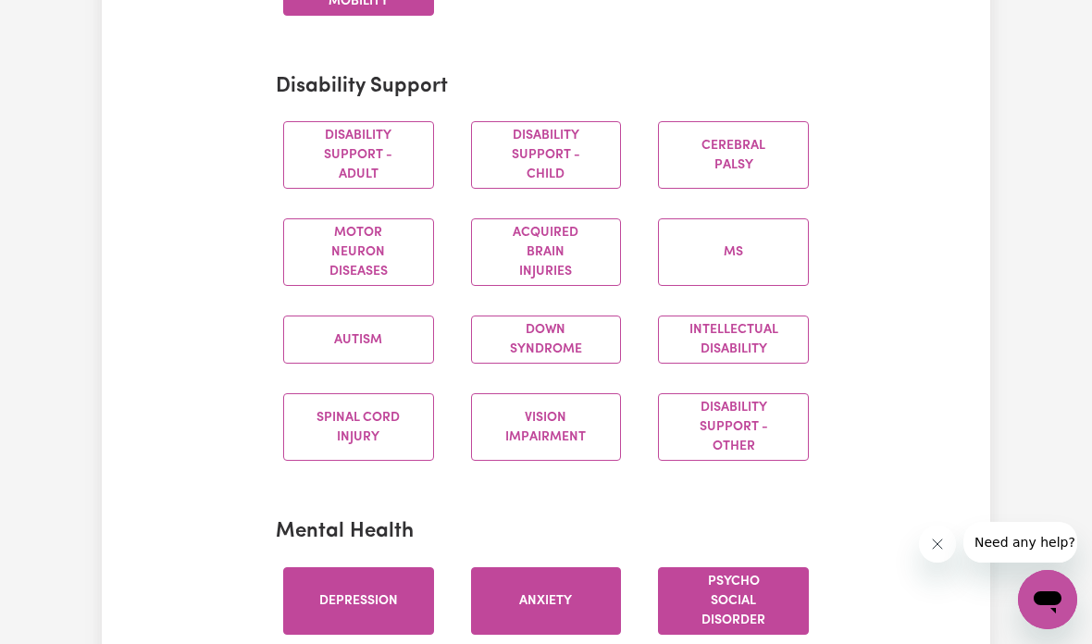
scroll to position [778, 0]
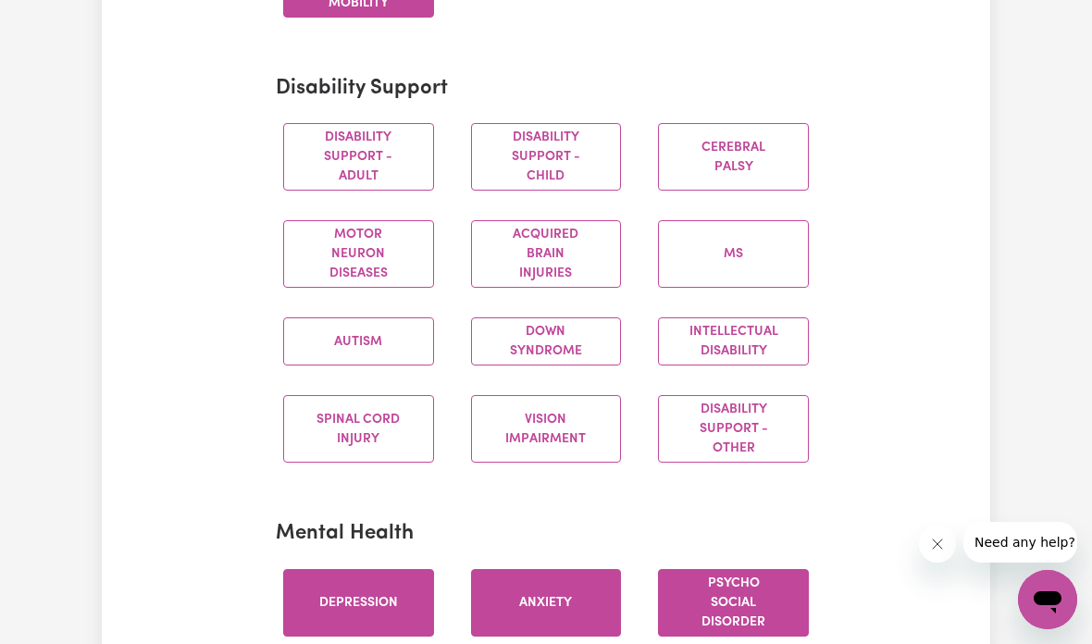
click at [399, 251] on button "Motor Neuron Diseases" at bounding box center [358, 254] width 151 height 68
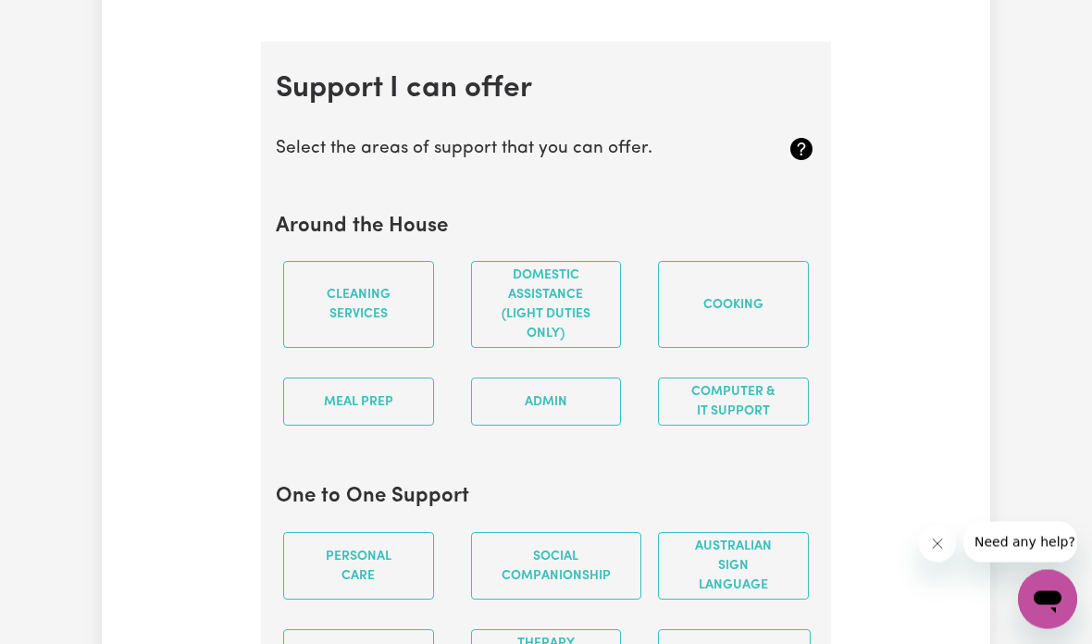
scroll to position [1852, 0]
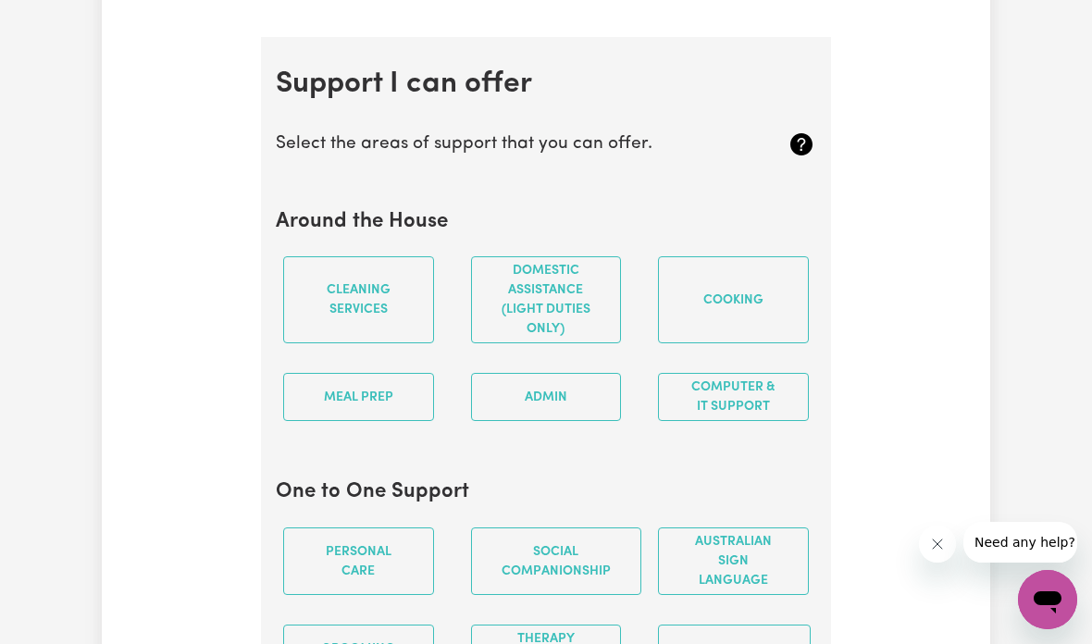
click at [754, 271] on button "Cooking" at bounding box center [733, 299] width 151 height 87
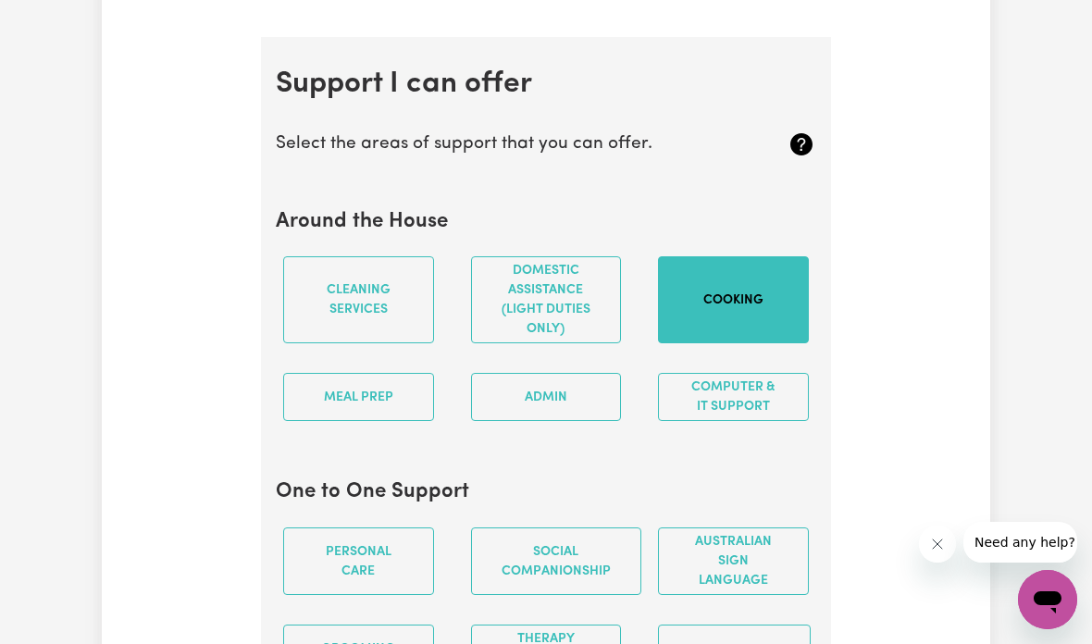
click at [592, 393] on button "Admin" at bounding box center [546, 397] width 151 height 48
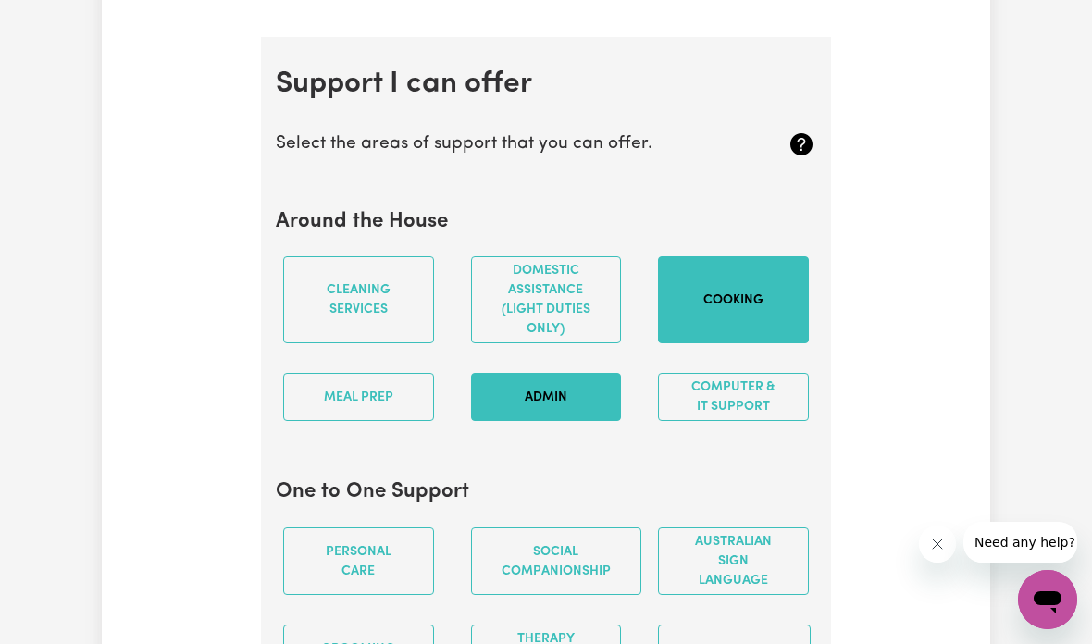
click at [414, 398] on button "Meal prep" at bounding box center [358, 397] width 151 height 48
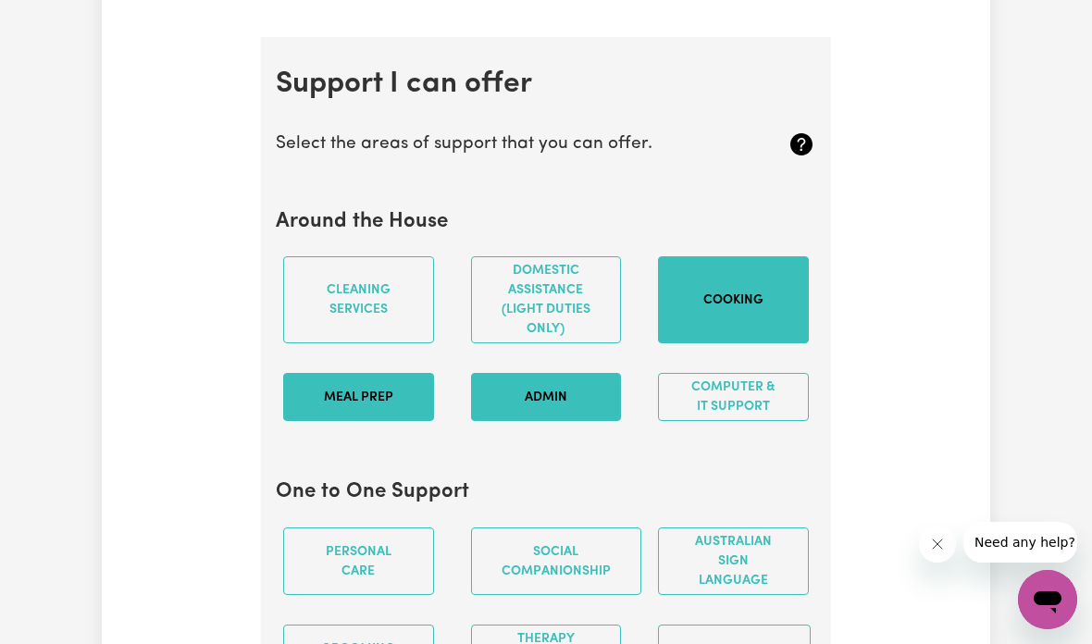
scroll to position [1853, 0]
click at [585, 300] on button "Domestic assistance (light duties only)" at bounding box center [546, 298] width 151 height 87
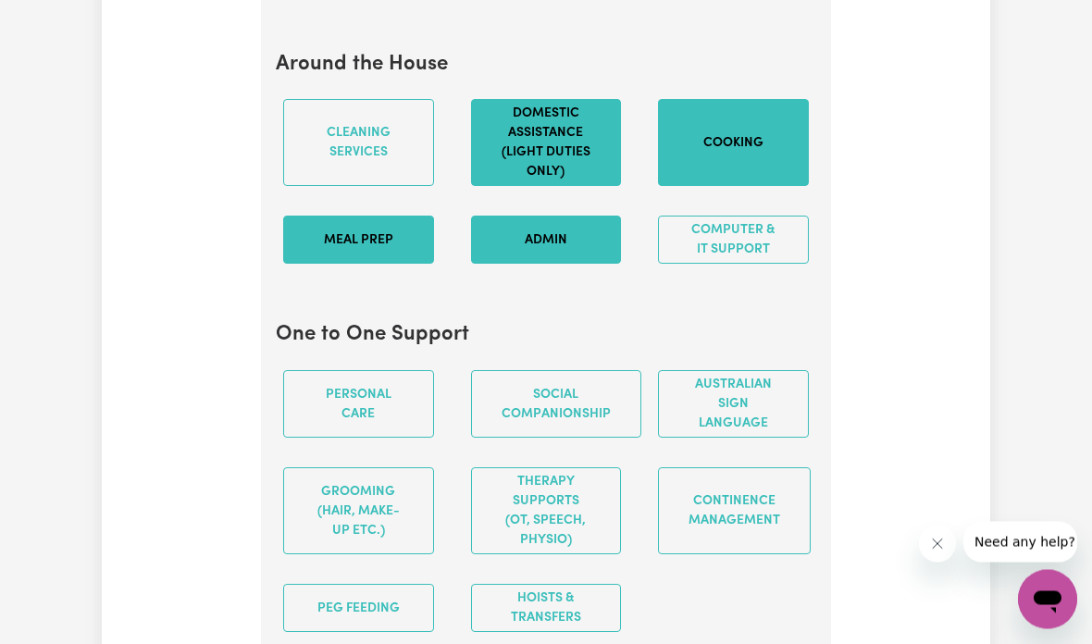
scroll to position [2010, 0]
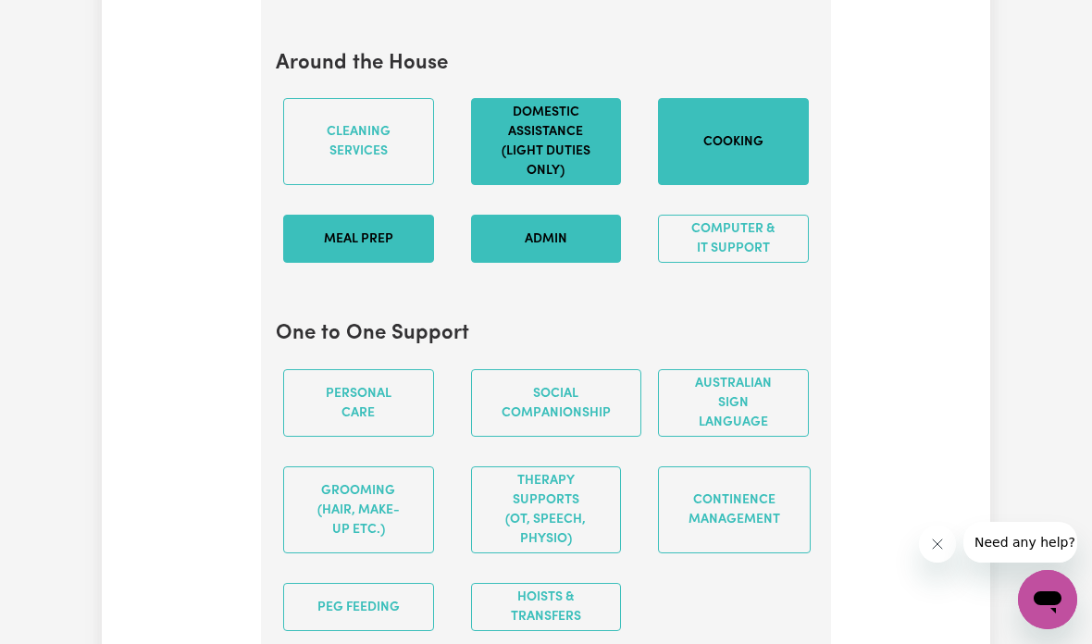
click at [415, 417] on button "Personal care" at bounding box center [358, 403] width 151 height 68
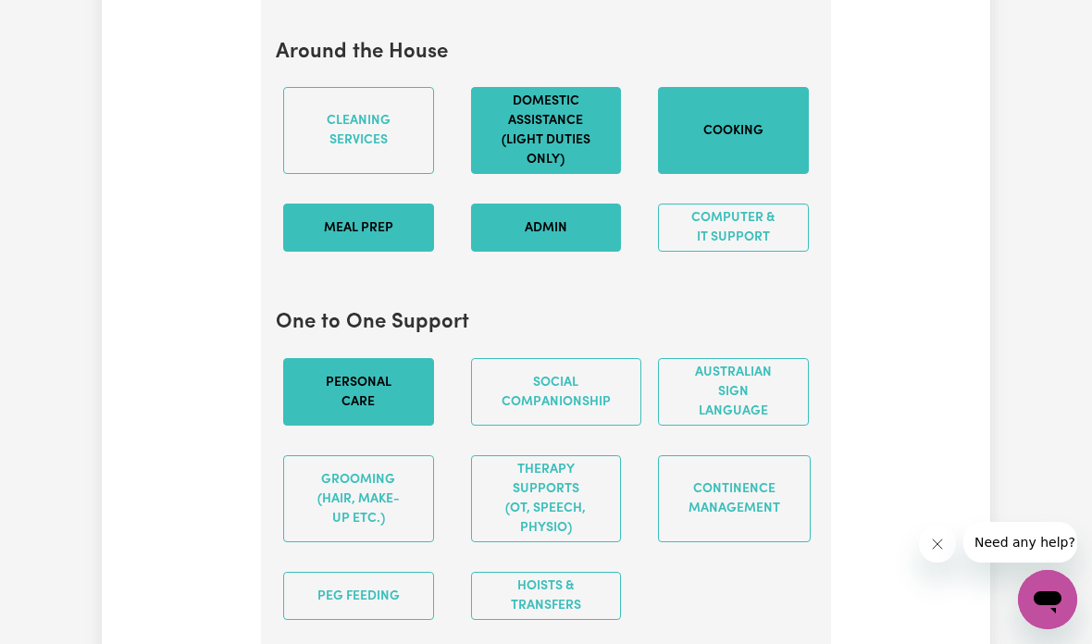
scroll to position [2060, 0]
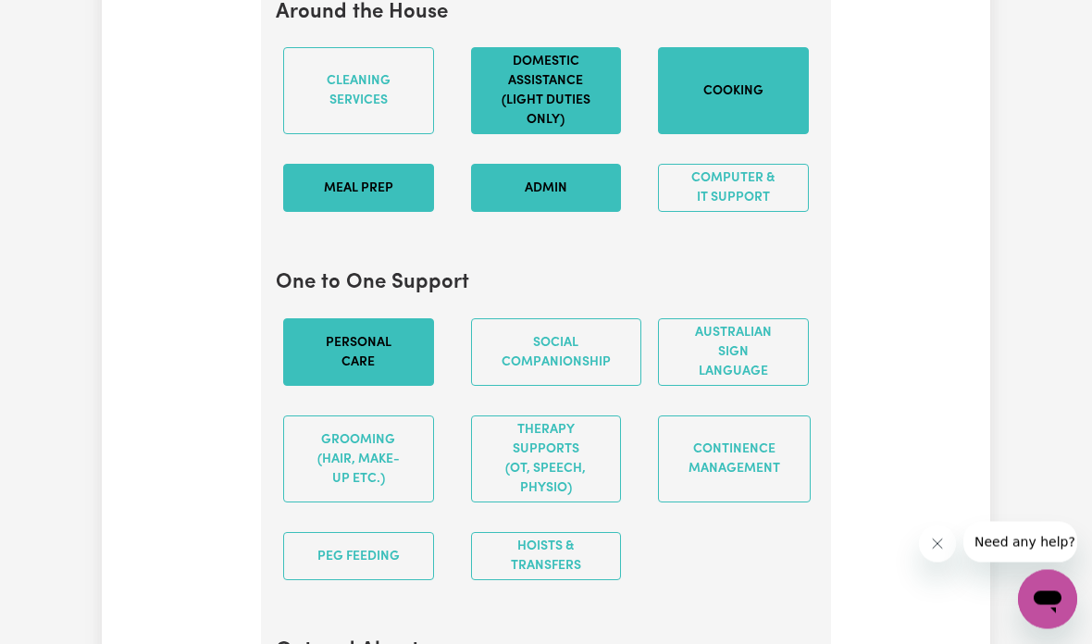
click at [550, 357] on button "Social companionship" at bounding box center [556, 353] width 170 height 68
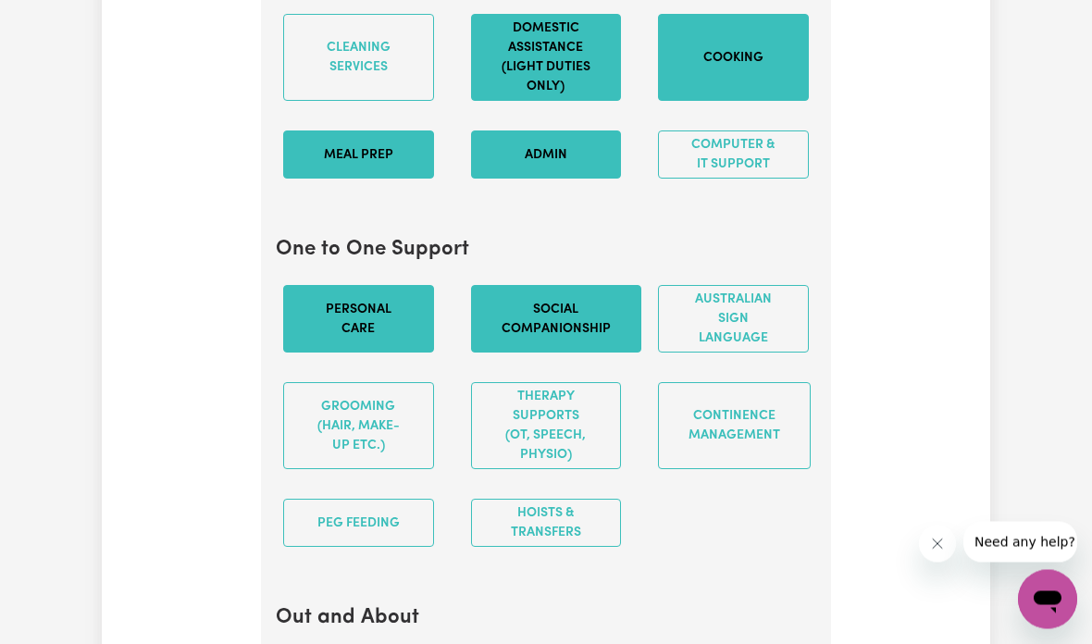
scroll to position [2094, 0]
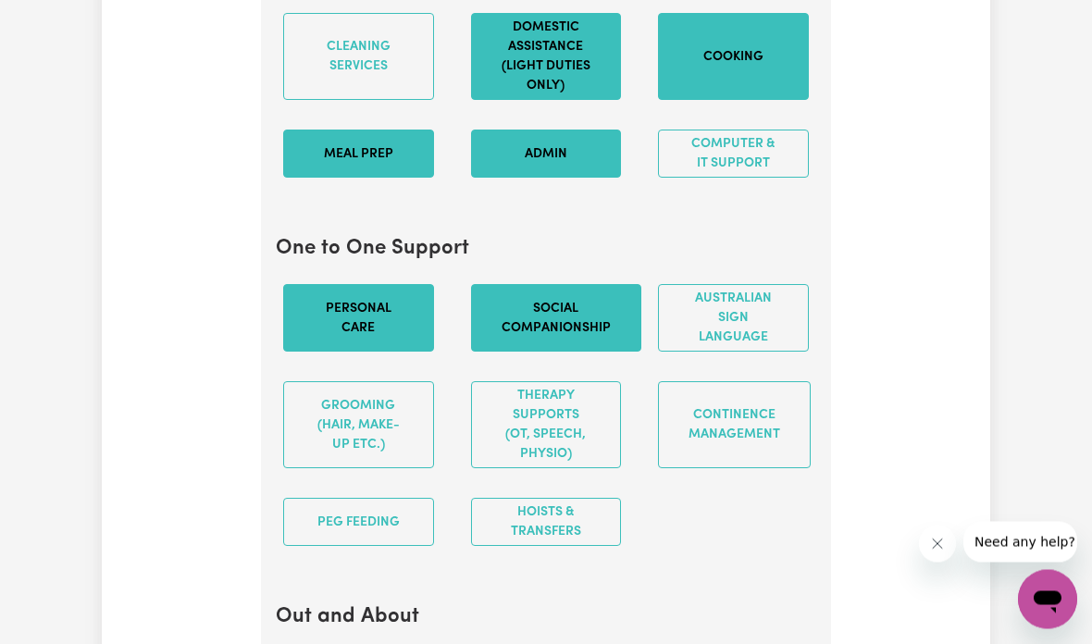
click at [755, 427] on button "Continence management" at bounding box center [734, 425] width 153 height 87
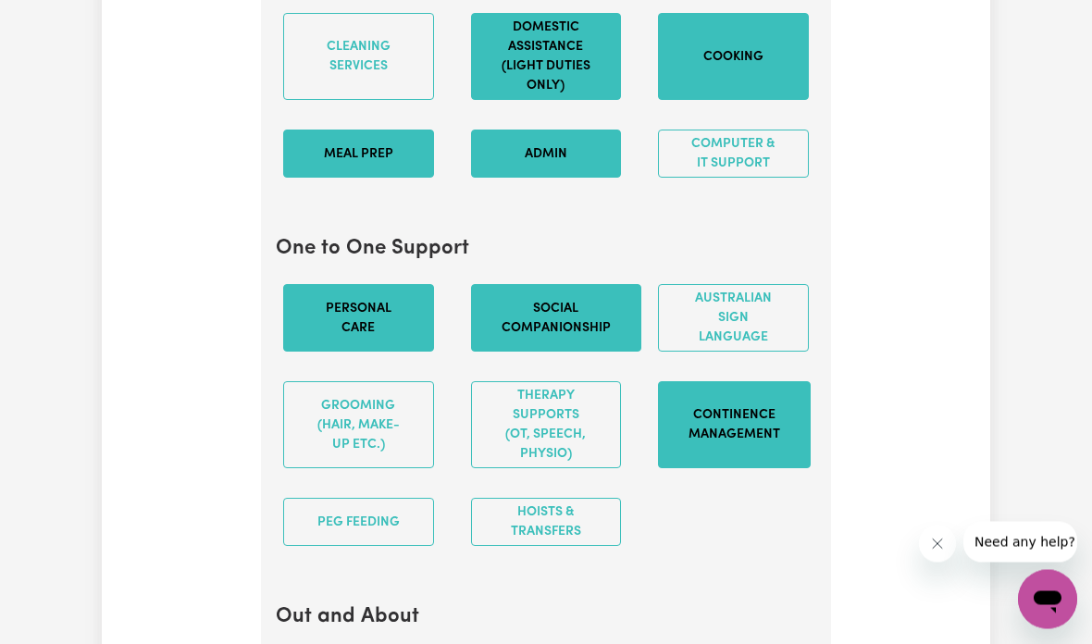
click at [379, 468] on button "Grooming (hair, make-up etc.)" at bounding box center [358, 425] width 151 height 87
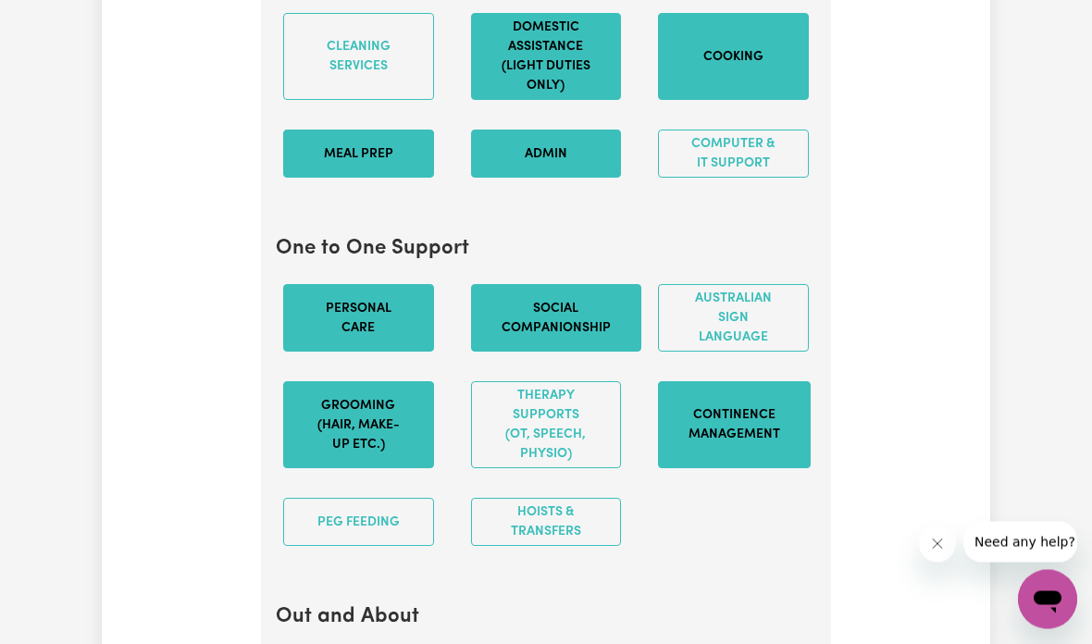
click at [569, 526] on button "Hoists & transfers" at bounding box center [546, 523] width 151 height 48
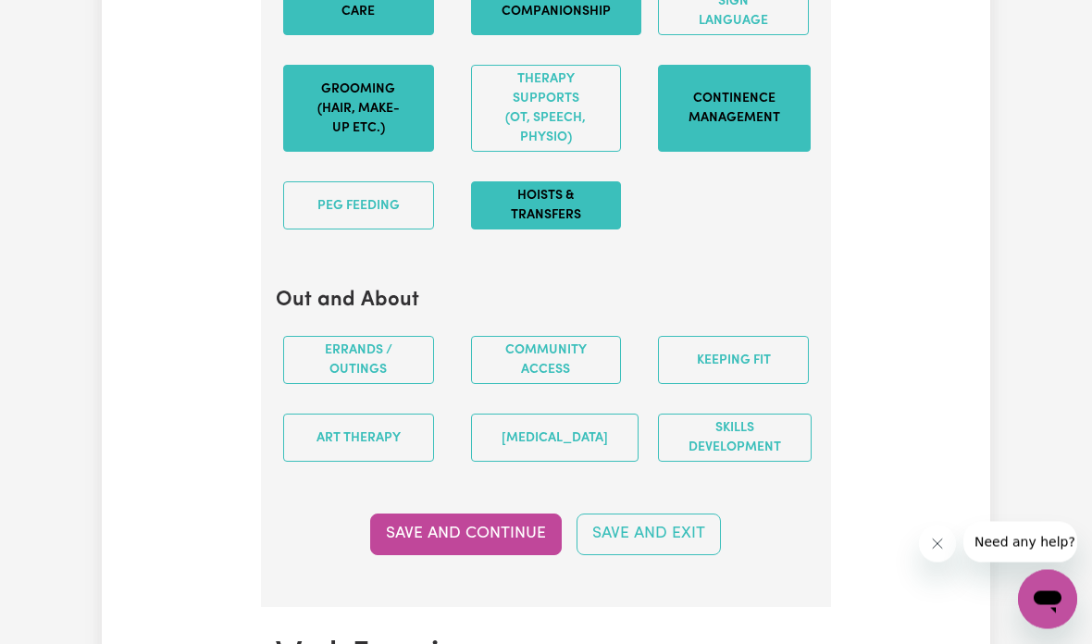
scroll to position [2421, 0]
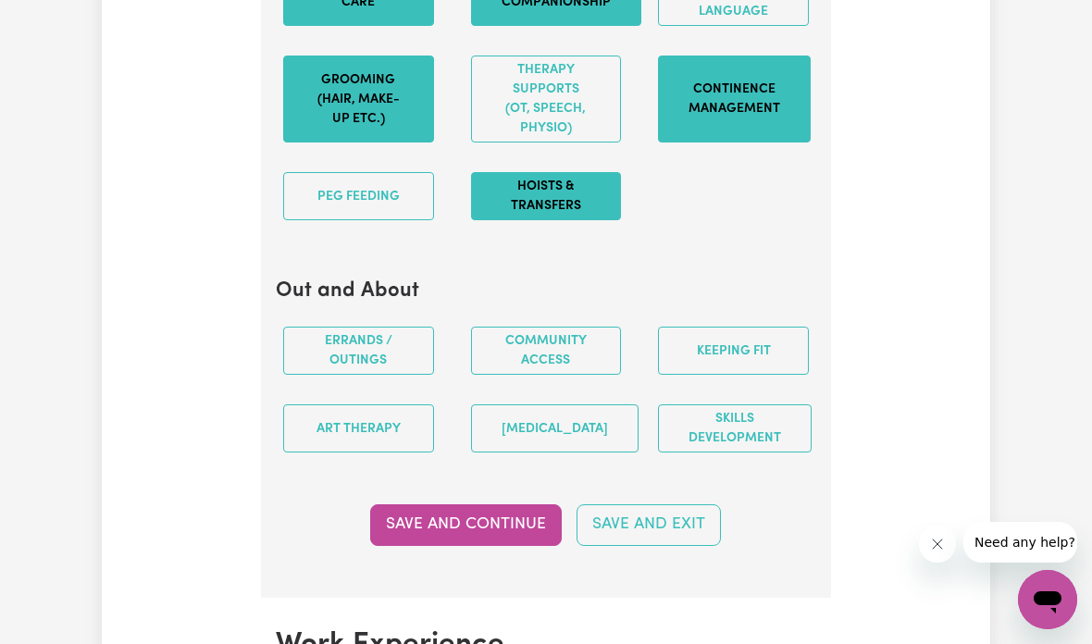
click at [557, 364] on button "Community access" at bounding box center [546, 351] width 151 height 48
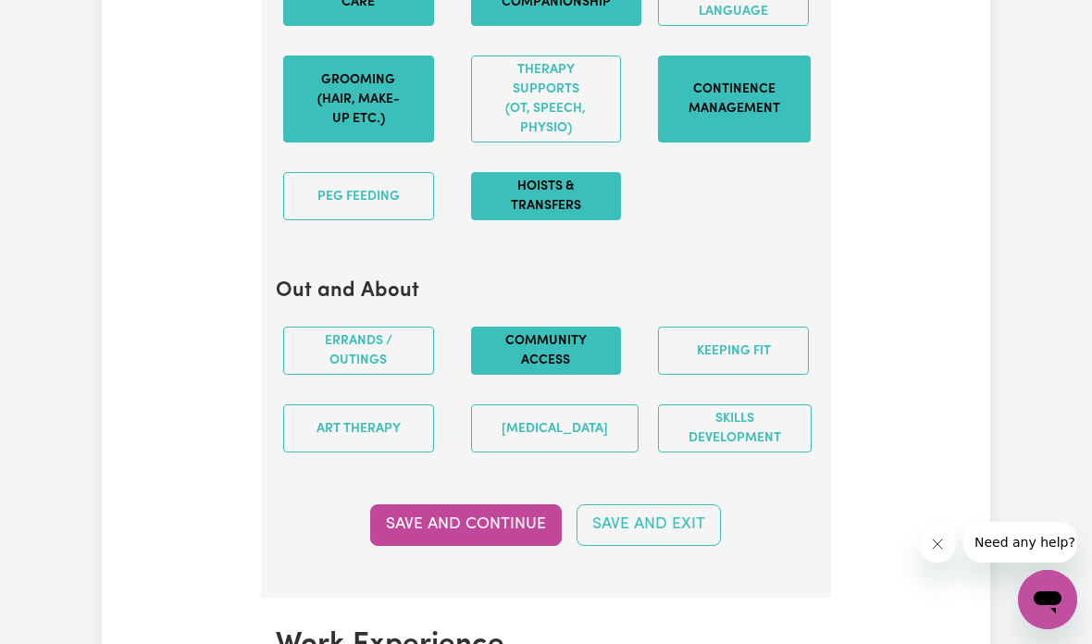
click at [776, 363] on button "Keeping fit" at bounding box center [733, 351] width 151 height 48
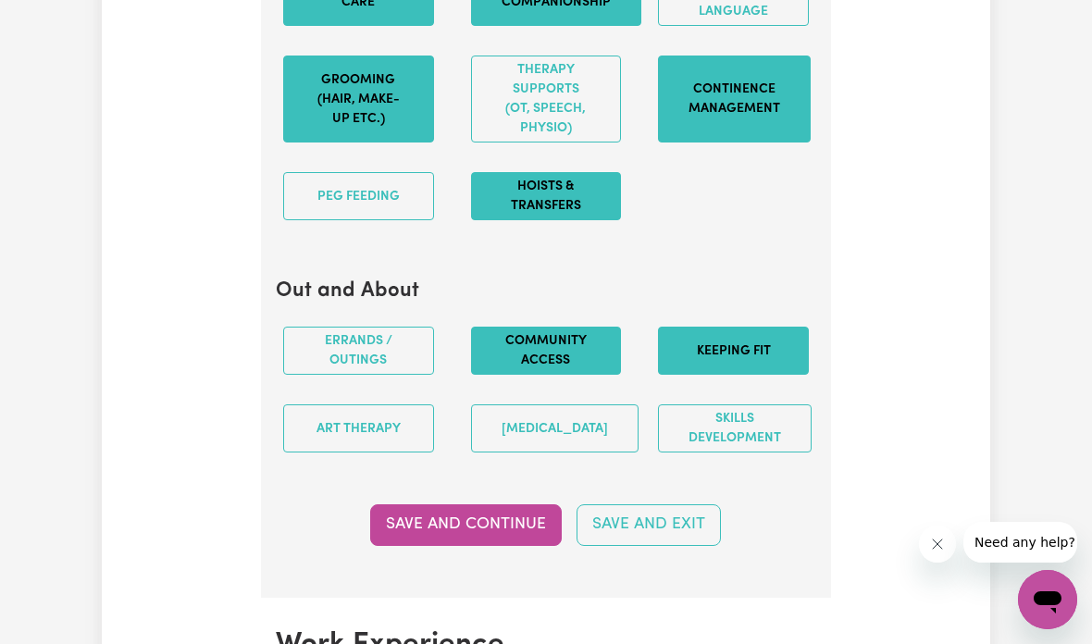
click at [758, 438] on button "Skills Development" at bounding box center [735, 428] width 154 height 48
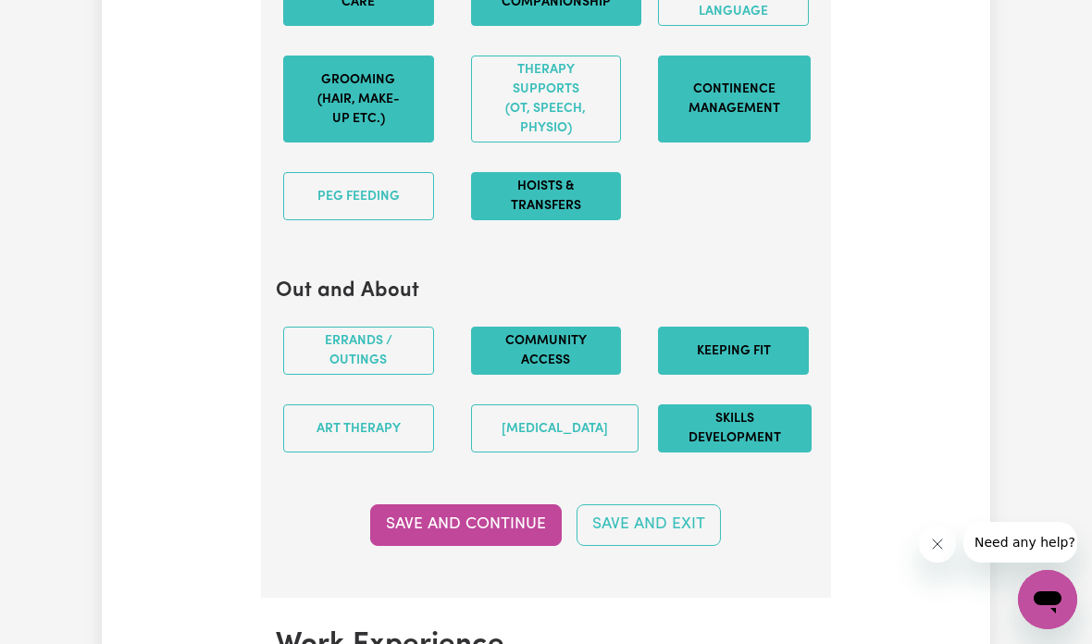
click at [377, 442] on button "Art therapy" at bounding box center [358, 428] width 151 height 48
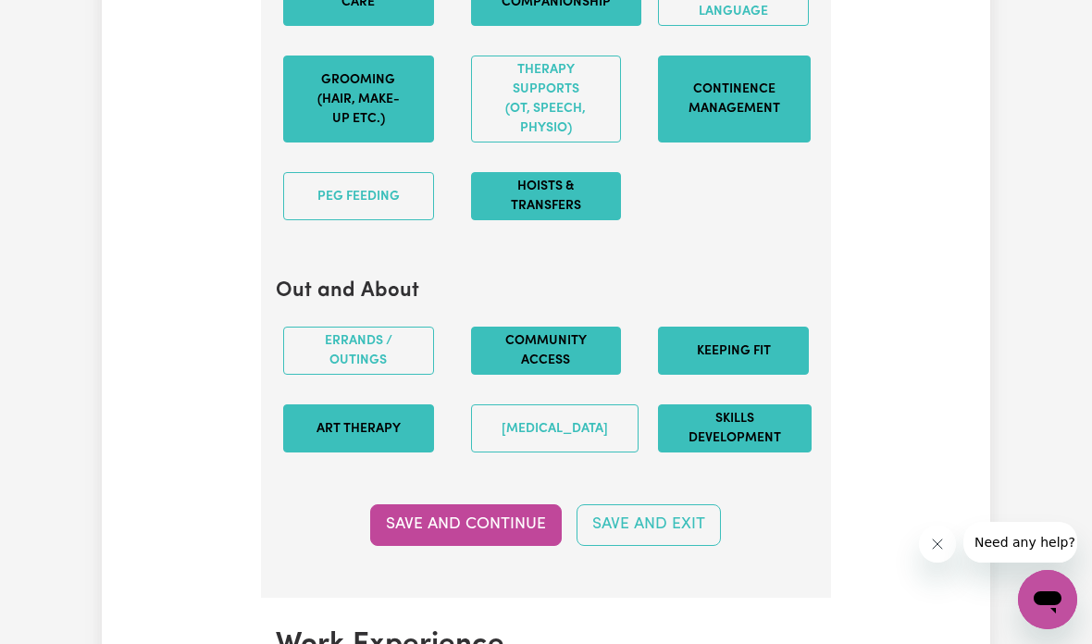
click at [513, 452] on button "Music therapy" at bounding box center [554, 428] width 167 height 48
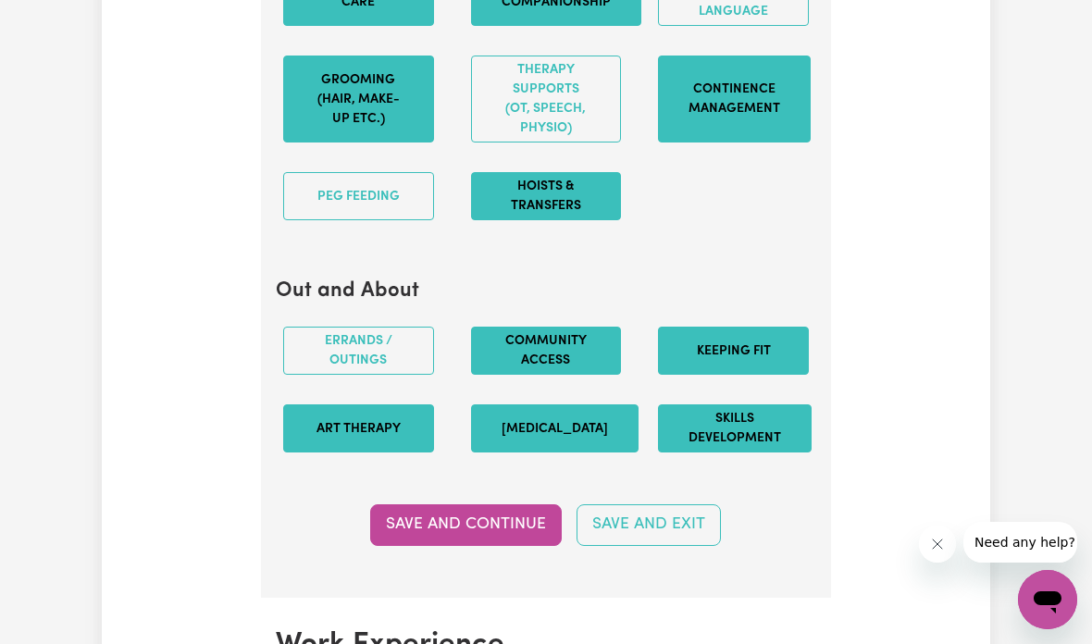
click at [402, 375] on button "Errands / Outings" at bounding box center [358, 351] width 151 height 48
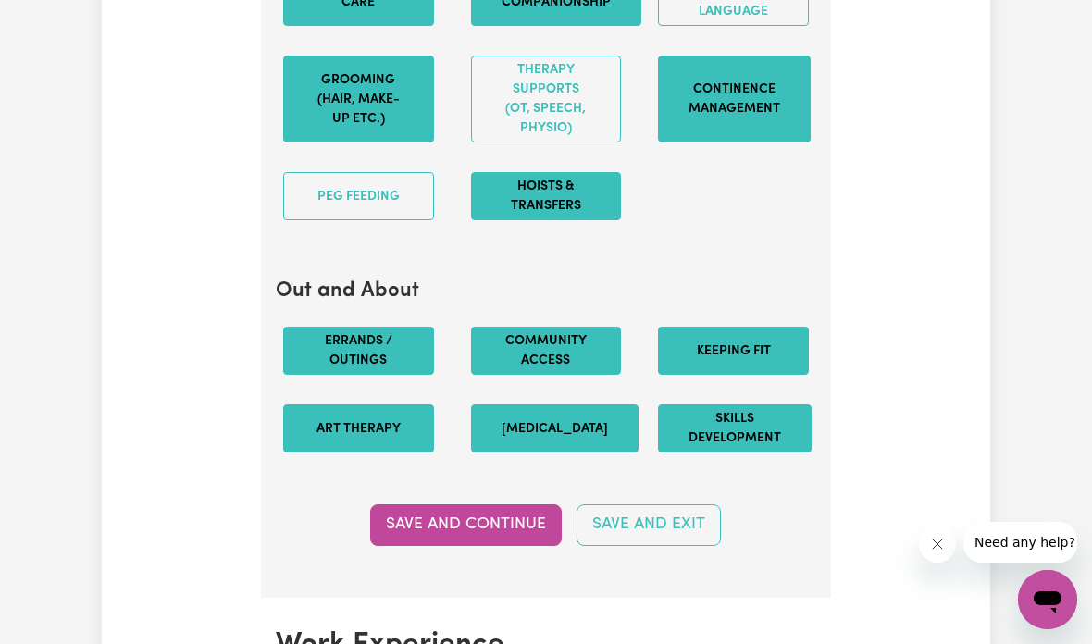
click at [524, 541] on button "Save and Continue" at bounding box center [466, 524] width 192 height 41
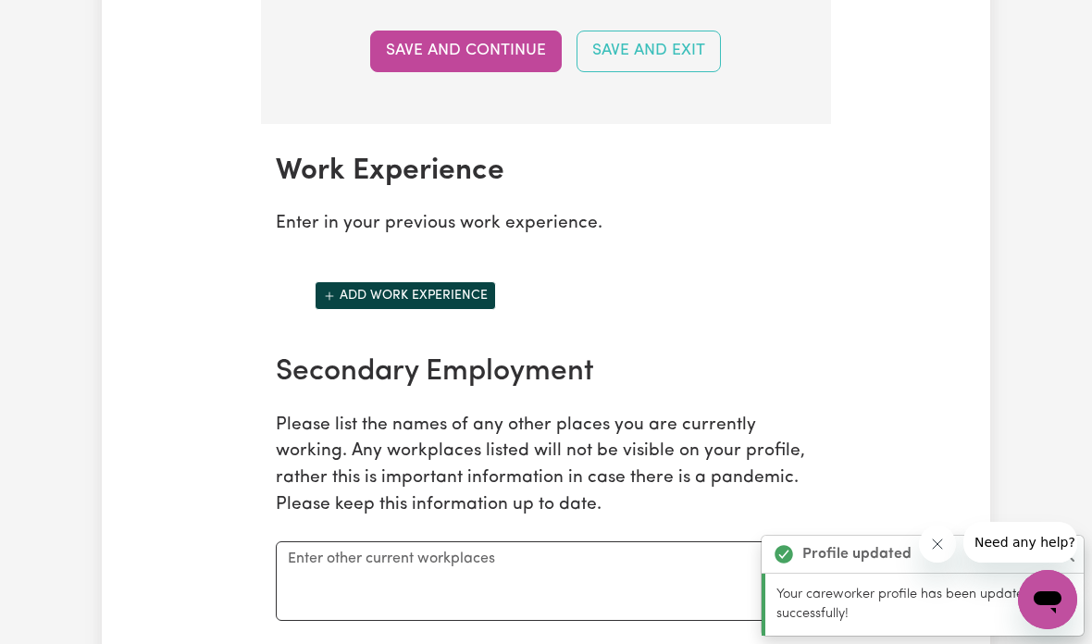
scroll to position [3022, 0]
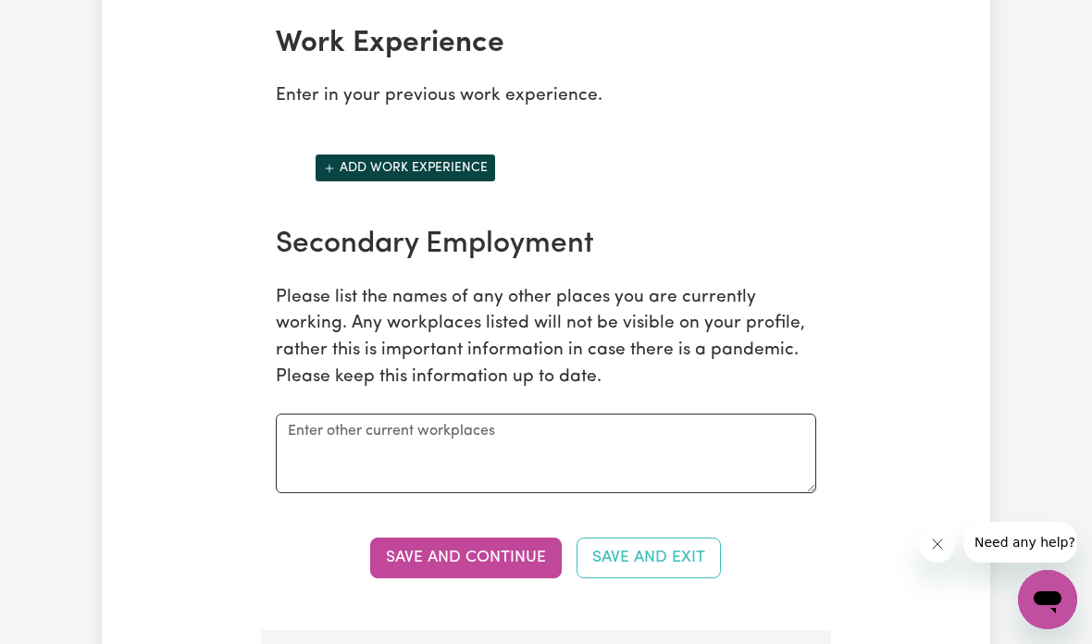
click at [474, 182] on button "Add work experience" at bounding box center [405, 168] width 181 height 29
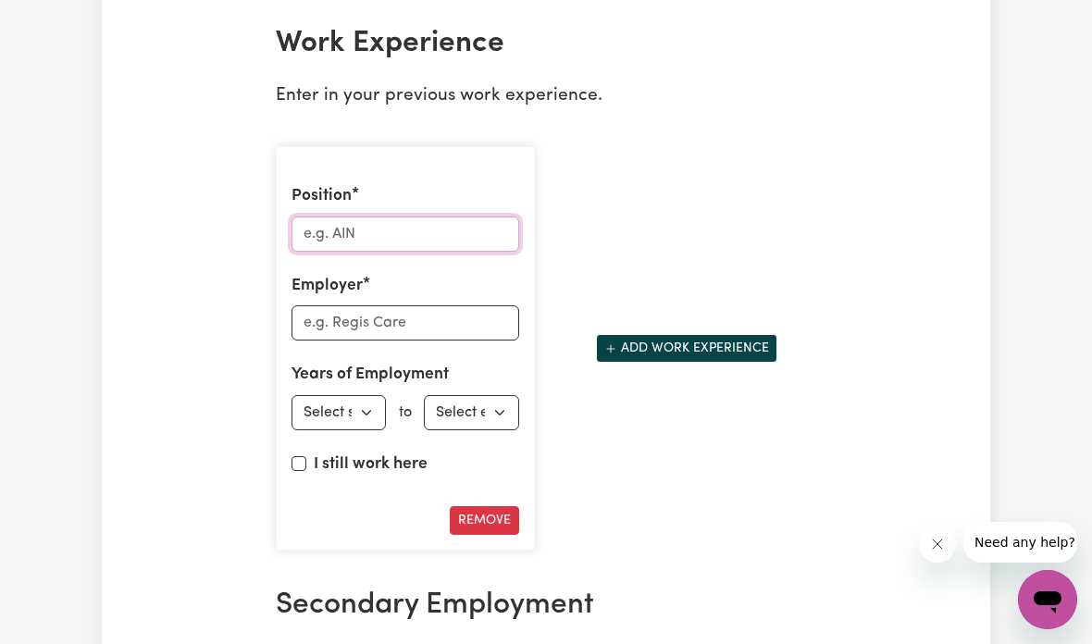
click at [463, 248] on input "Position" at bounding box center [405, 233] width 228 height 35
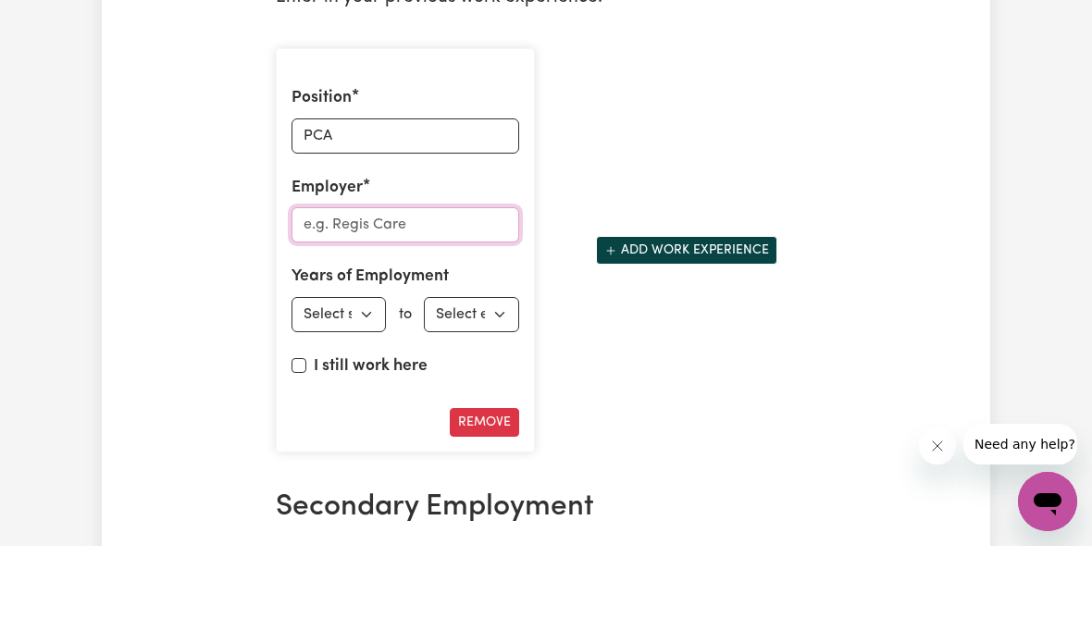
click at [474, 305] on input "Employer" at bounding box center [405, 322] width 228 height 35
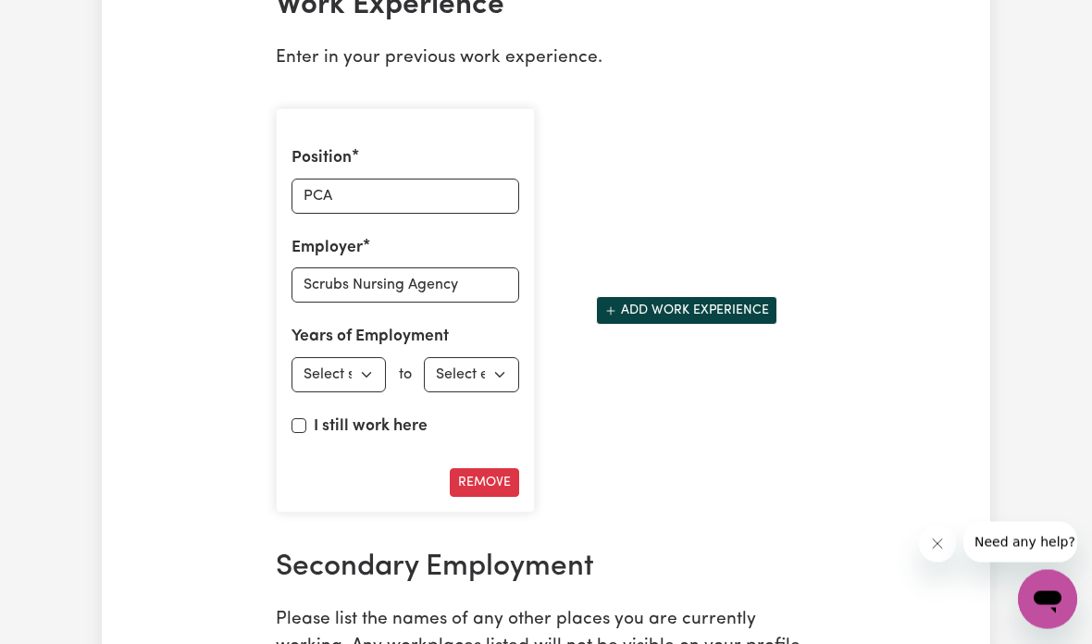
scroll to position [3043, 0]
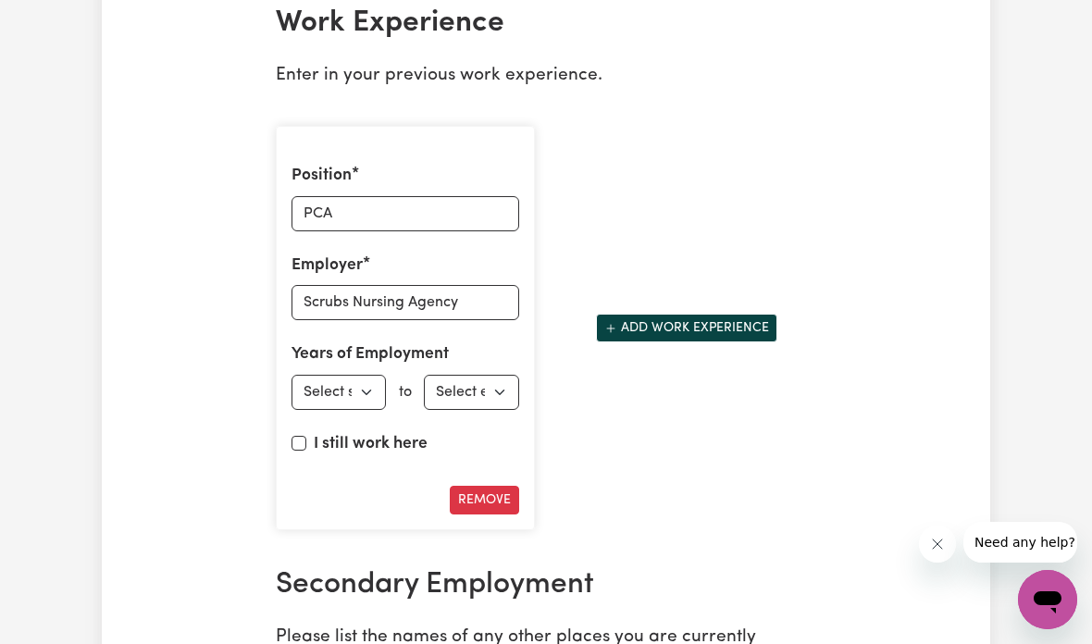
click at [357, 401] on select "Select start year 1951 1952 1953 1954 1955 1956 1957 1958 1959 1960 1961 1962 1…" at bounding box center [338, 392] width 94 height 35
click at [348, 410] on select "Select start year 1951 1952 1953 1954 1955 1956 1957 1958 1959 1960 1961 1962 1…" at bounding box center [338, 392] width 94 height 35
click at [491, 400] on select "Select end year 1951 1952 1953 1954 1955 1956 1957 1958 1959 1960 1961 1962 196…" at bounding box center [471, 392] width 94 height 35
click at [497, 393] on select "Select end year 1951 1952 1953 1954 1955 1956 1957 1958 1959 1960 1961 1962 196…" at bounding box center [471, 392] width 94 height 35
click at [366, 455] on label "I still work here" at bounding box center [371, 444] width 114 height 24
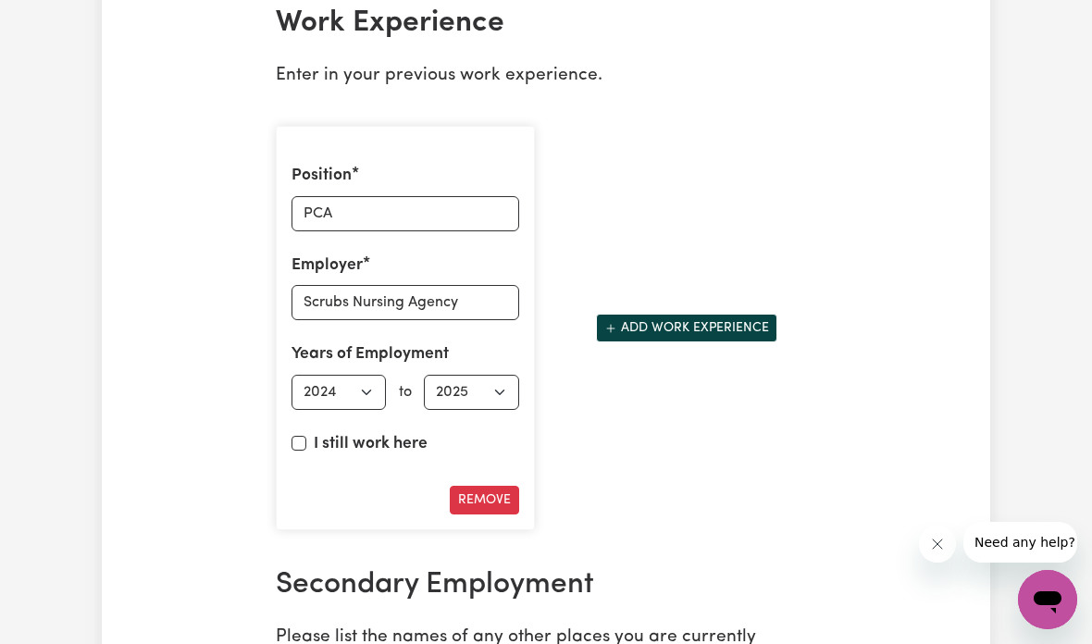
click at [306, 451] on input "I still work here" at bounding box center [298, 443] width 15 height 15
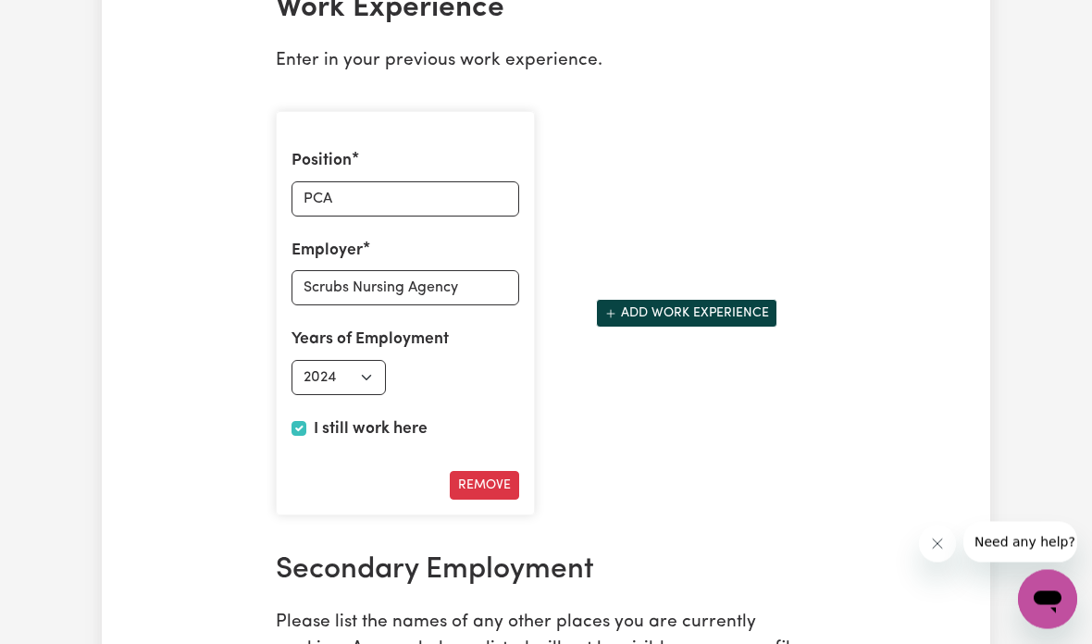
scroll to position [3058, 0]
click at [694, 325] on button "Add work experience" at bounding box center [686, 313] width 181 height 29
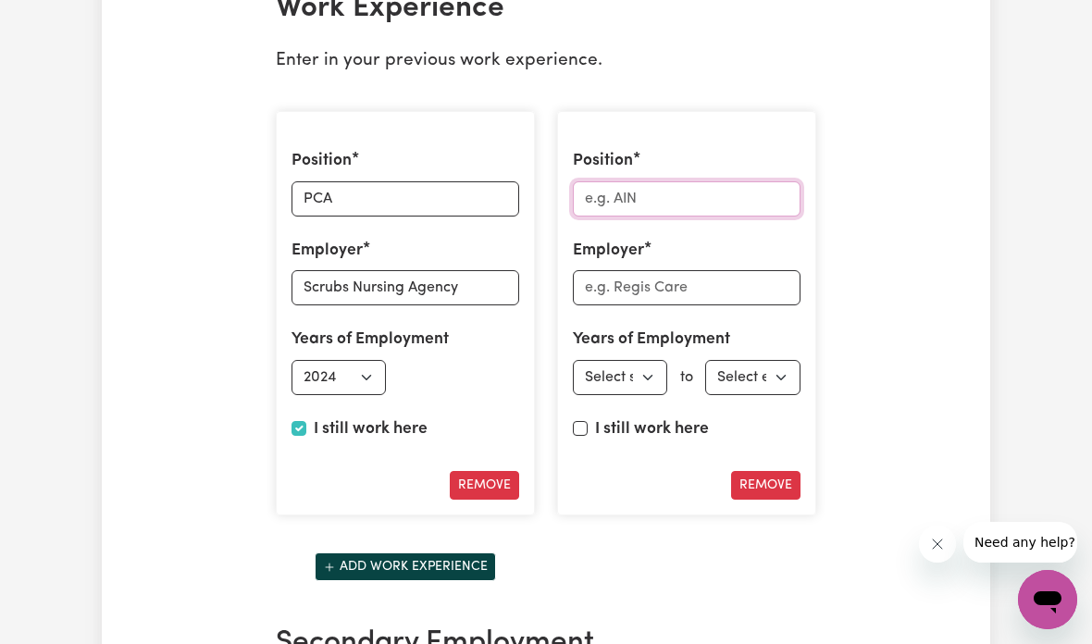
click at [696, 208] on input "Position" at bounding box center [687, 198] width 228 height 35
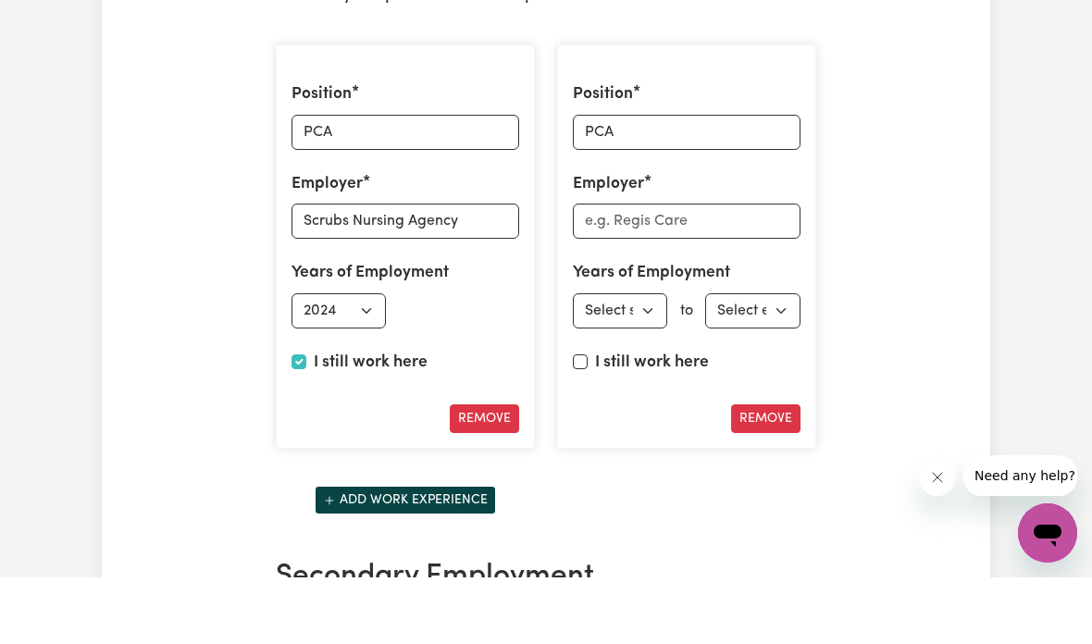
click at [712, 270] on input "Employer" at bounding box center [687, 287] width 228 height 35
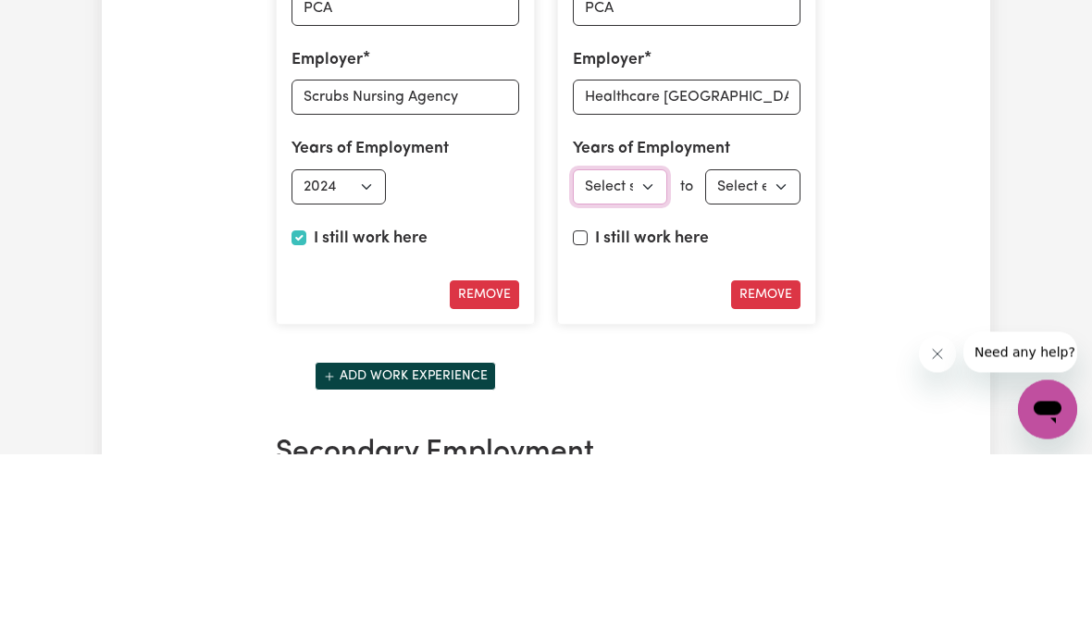
click at [631, 360] on select "Select start year 1951 1952 1953 1954 1955 1956 1957 1958 1959 1960 1961 1962 1…" at bounding box center [620, 377] width 94 height 35
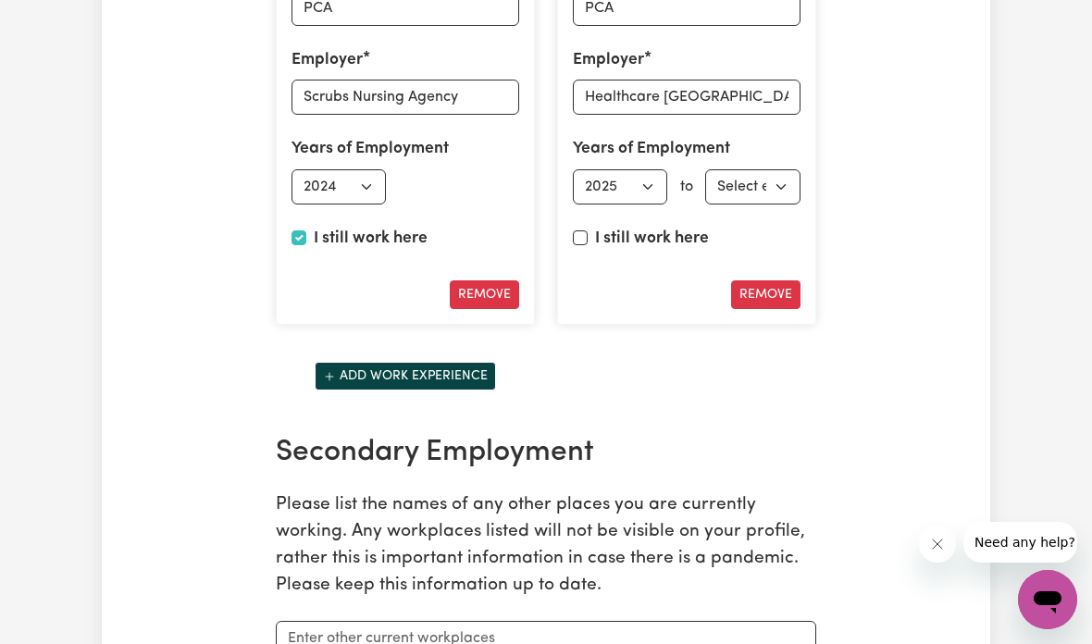
click at [656, 236] on label "I still work here" at bounding box center [652, 239] width 114 height 24
click at [587, 236] on input "I still work here" at bounding box center [580, 237] width 15 height 15
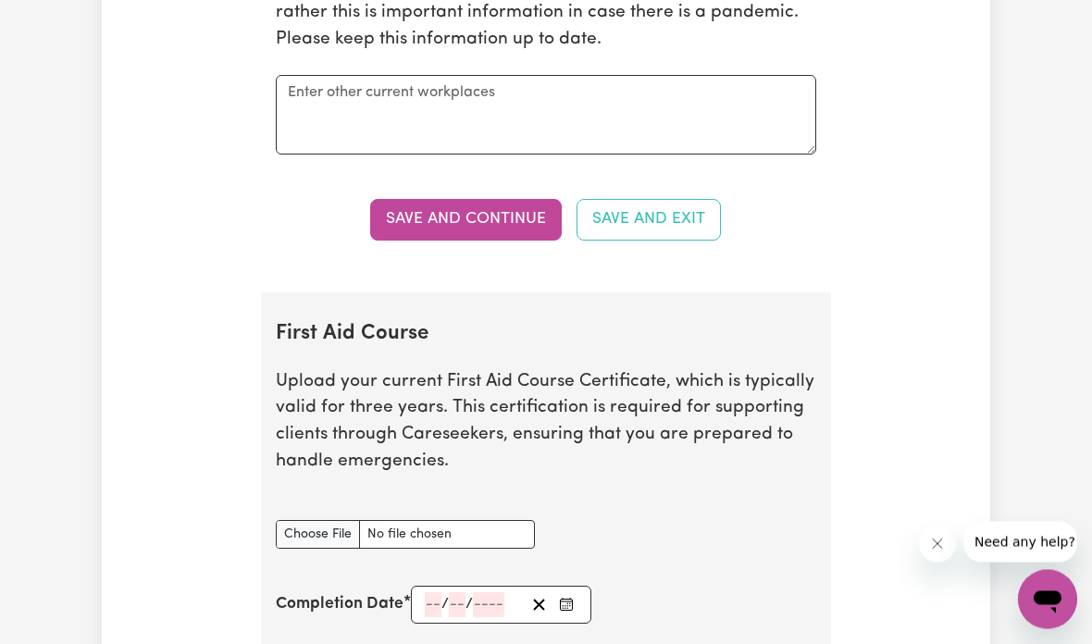
scroll to position [3794, 0]
click at [503, 224] on button "Save and Continue" at bounding box center [466, 219] width 192 height 41
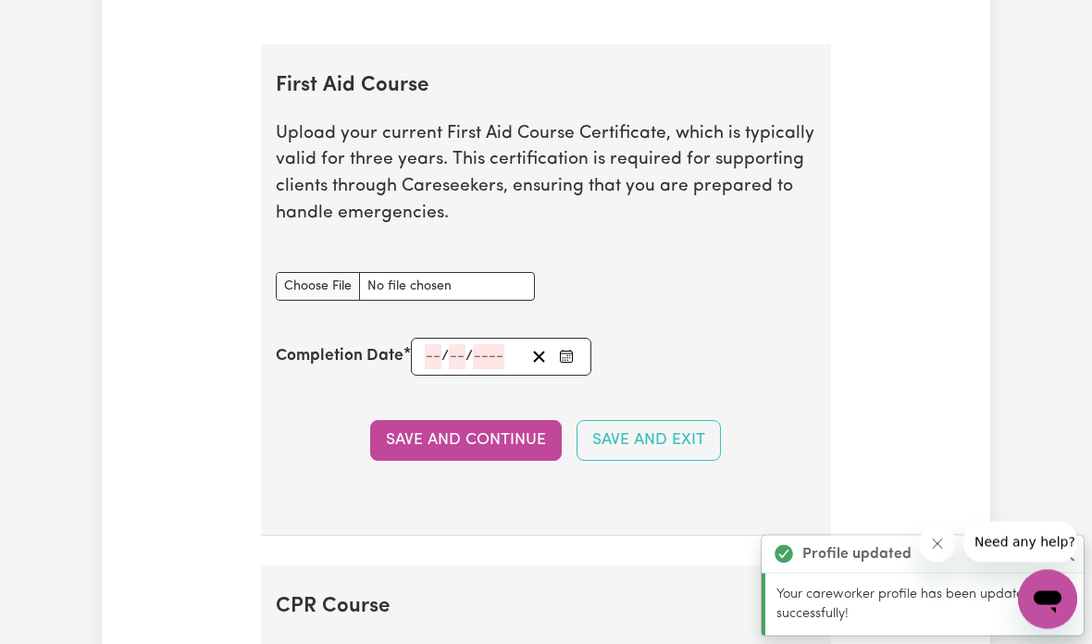
scroll to position [4089, 0]
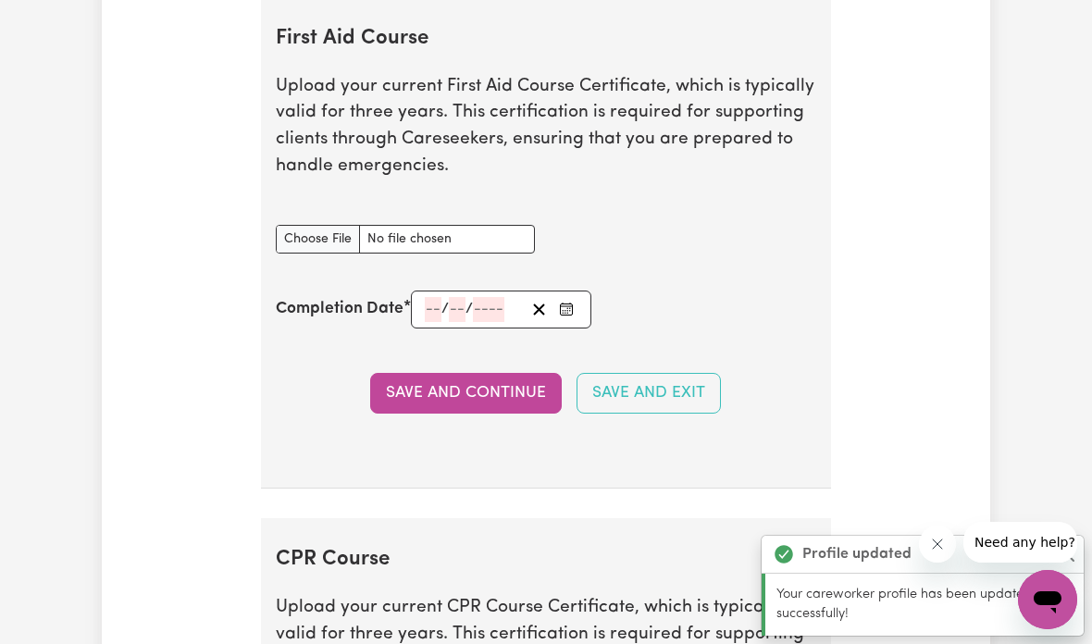
click at [304, 236] on input "First Aid Course document" at bounding box center [405, 239] width 259 height 29
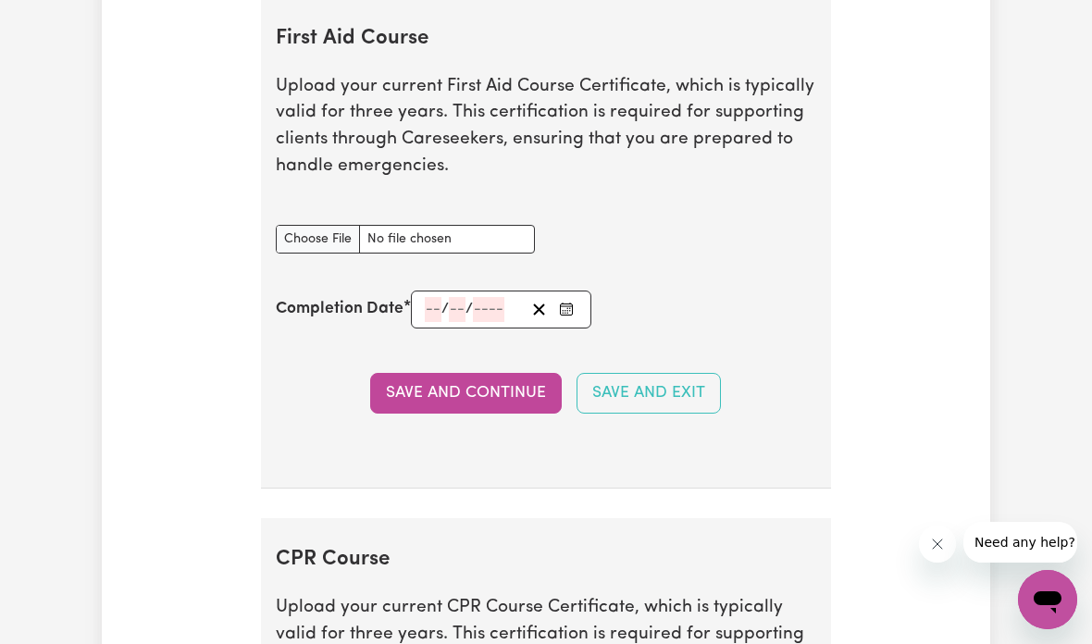
click at [431, 303] on input "number" at bounding box center [433, 309] width 17 height 25
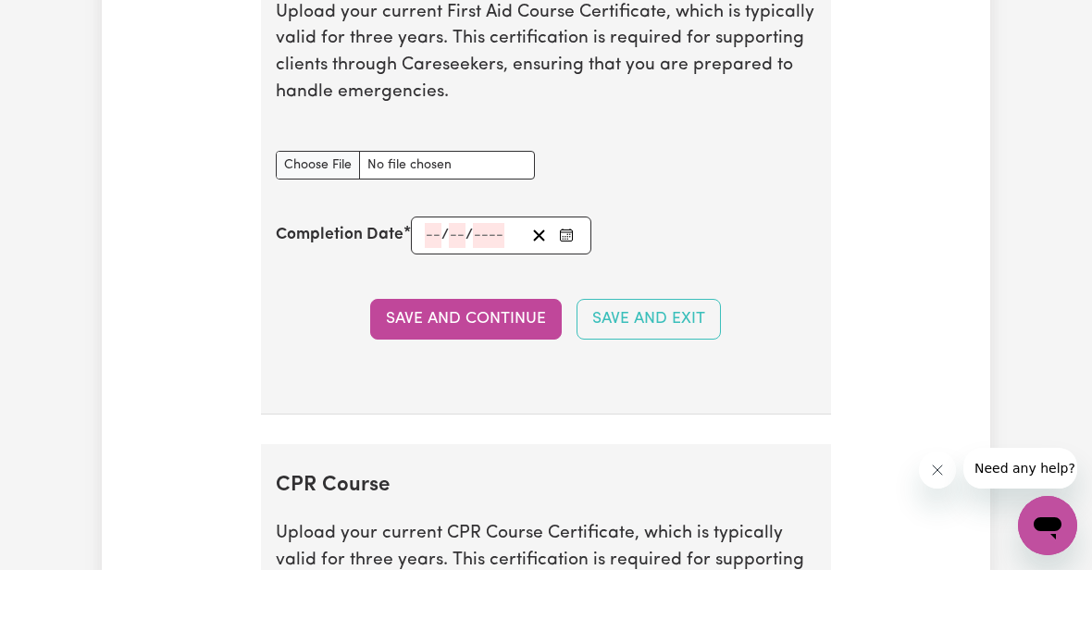
click at [439, 297] on input "number" at bounding box center [433, 309] width 17 height 25
click at [426, 297] on input "number" at bounding box center [433, 309] width 17 height 25
click at [425, 297] on input "number" at bounding box center [433, 309] width 17 height 25
click at [573, 302] on icon "Enter the Completion Date of your First Aid Course" at bounding box center [566, 309] width 15 height 15
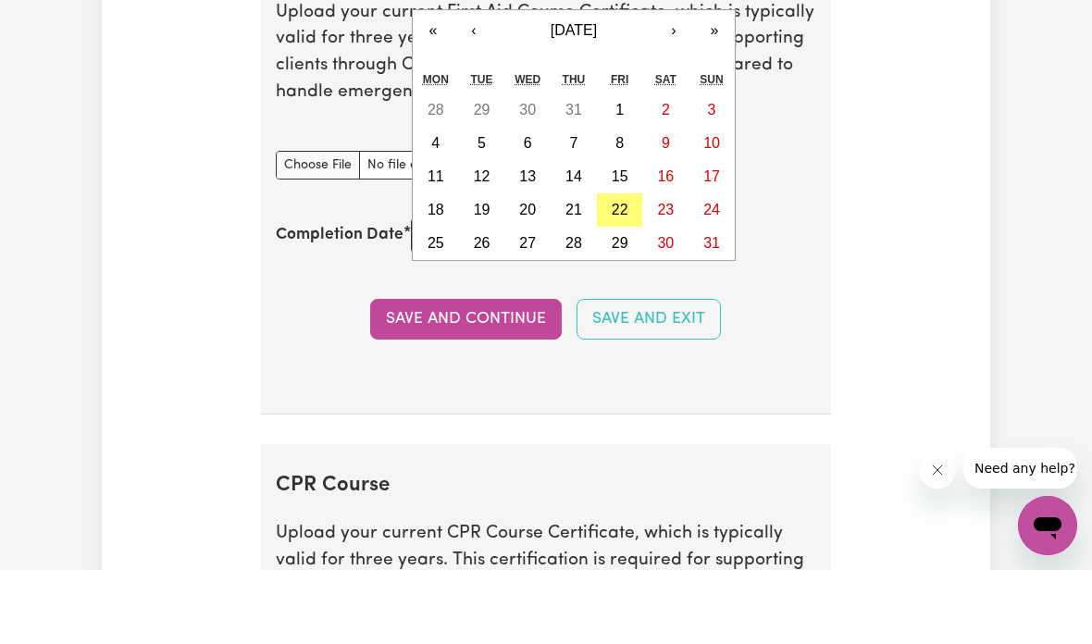
scroll to position [4163, 0]
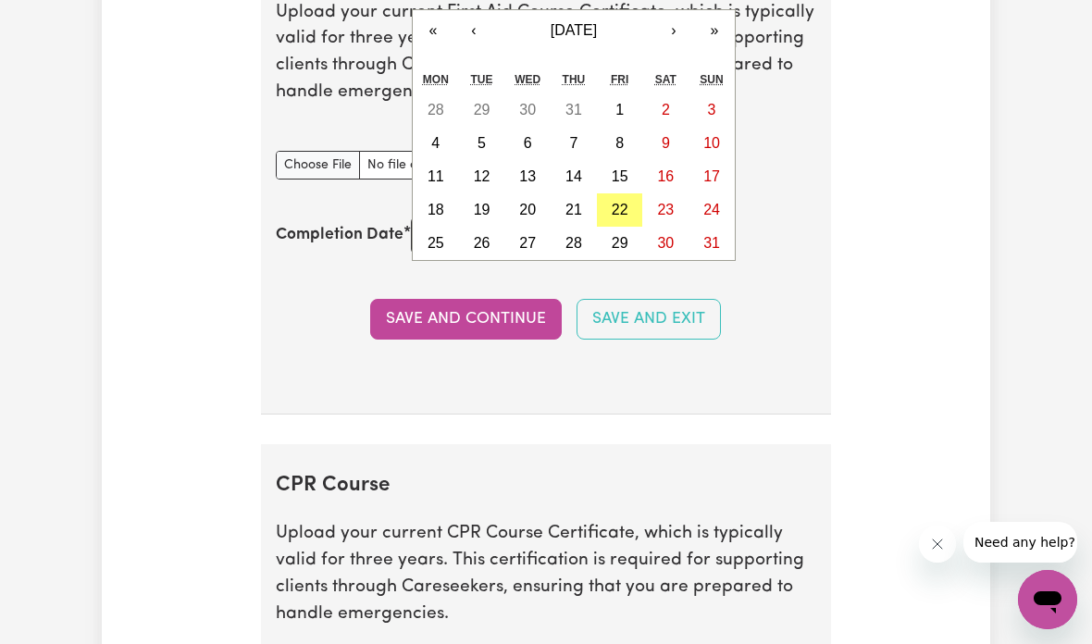
click at [592, 32] on span "August 2025" at bounding box center [573, 30] width 46 height 16
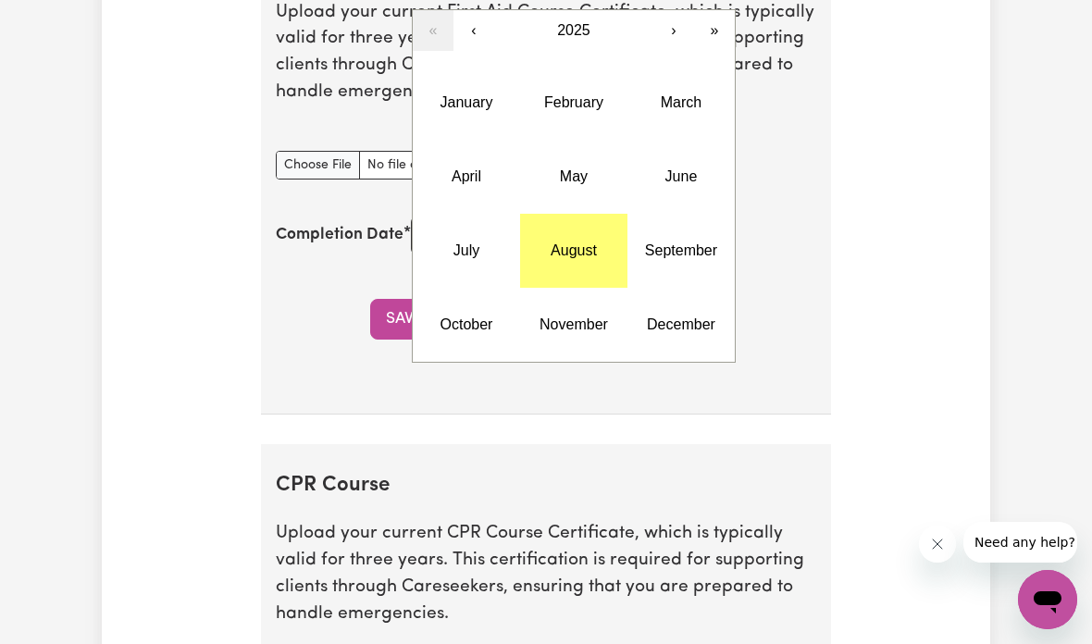
click at [467, 41] on button "‹" at bounding box center [473, 30] width 41 height 41
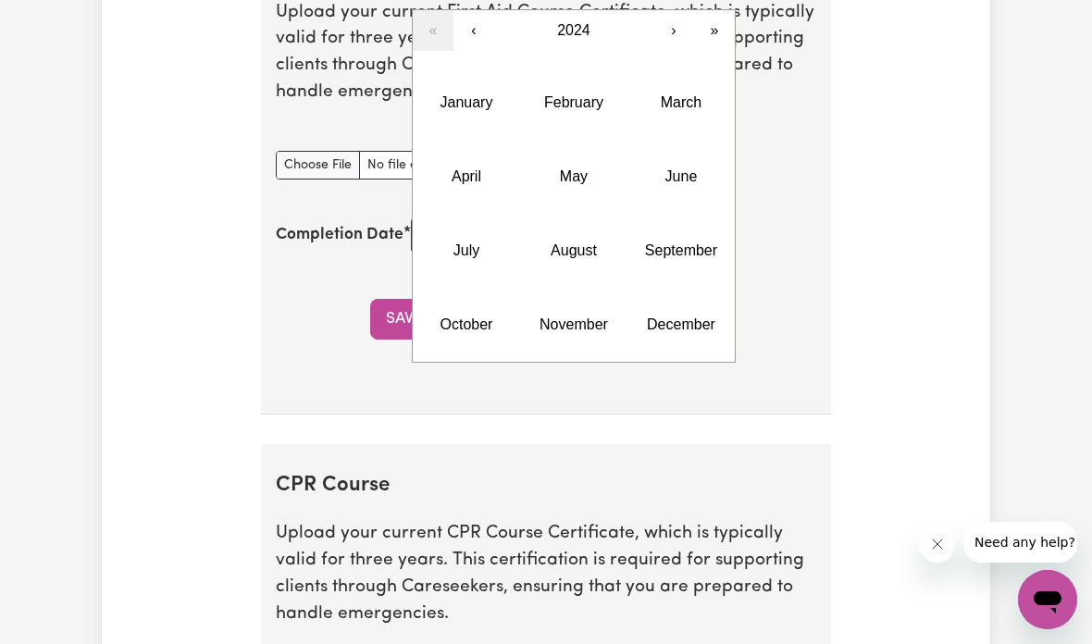
click at [488, 242] on button "July" at bounding box center [466, 251] width 107 height 74
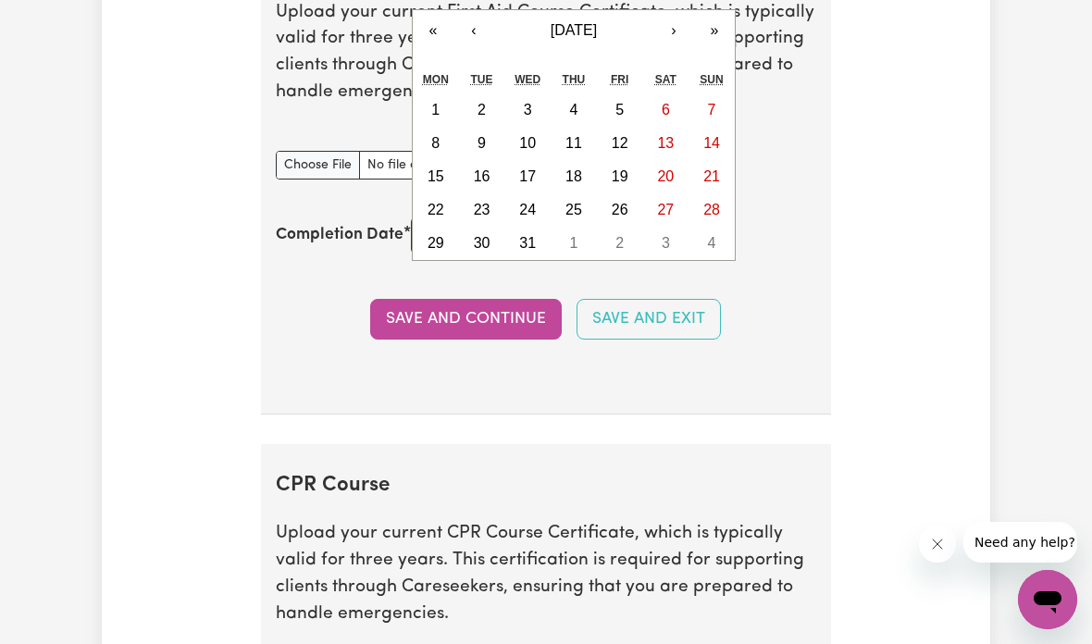
click at [532, 244] on abbr "31" at bounding box center [527, 243] width 17 height 16
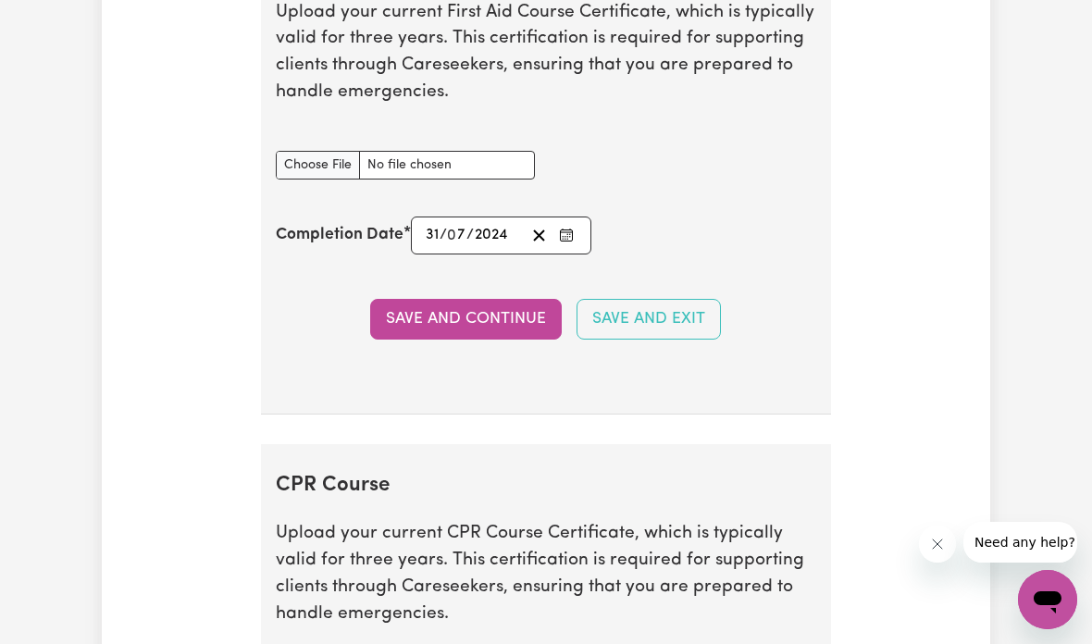
click at [509, 330] on button "Save and Continue" at bounding box center [466, 319] width 192 height 41
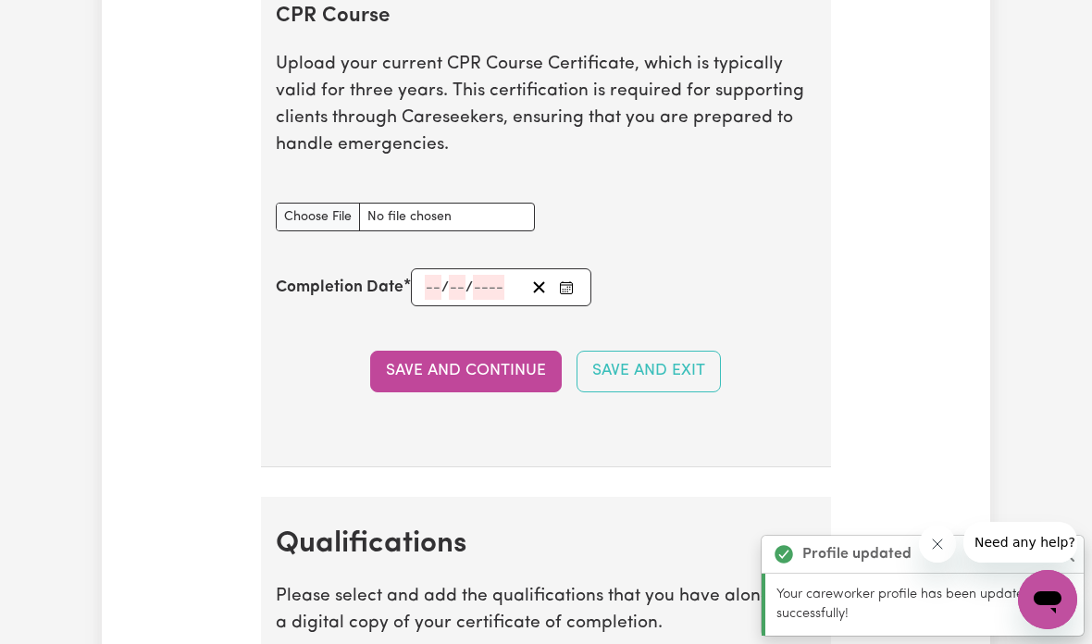
scroll to position [4736, 0]
click at [315, 217] on input "CPR Course document" at bounding box center [405, 218] width 259 height 29
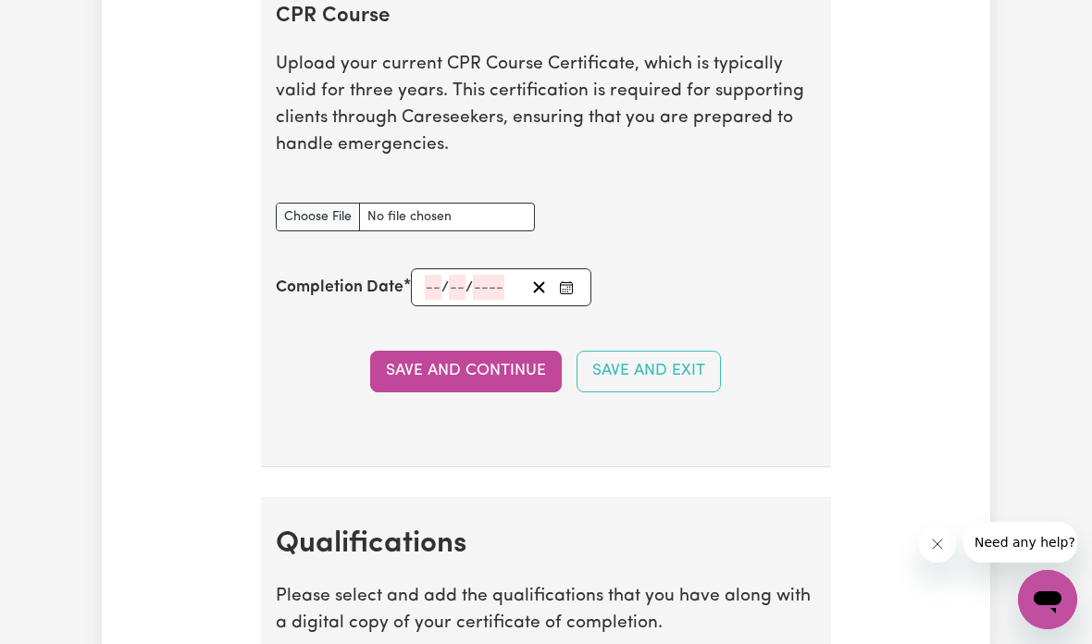
click at [325, 221] on input "CPR Course document" at bounding box center [405, 217] width 259 height 29
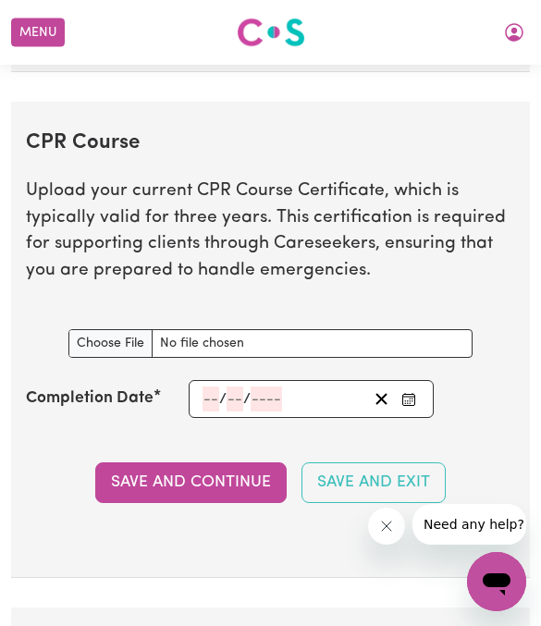
scroll to position [4841, 0]
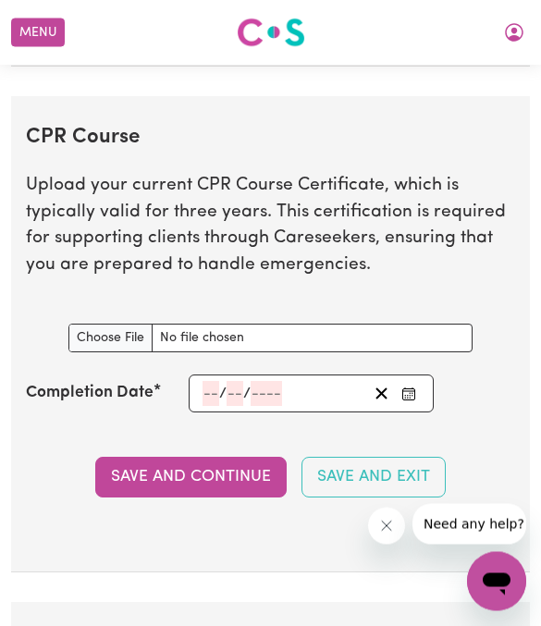
click at [421, 382] on button "Enter the Completion Date of your CPR Course" at bounding box center [409, 394] width 26 height 25
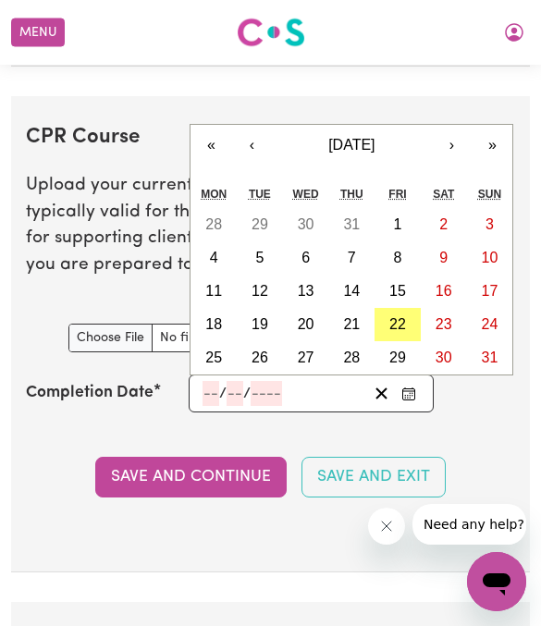
click at [360, 137] on span "August 2025" at bounding box center [351, 145] width 46 height 16
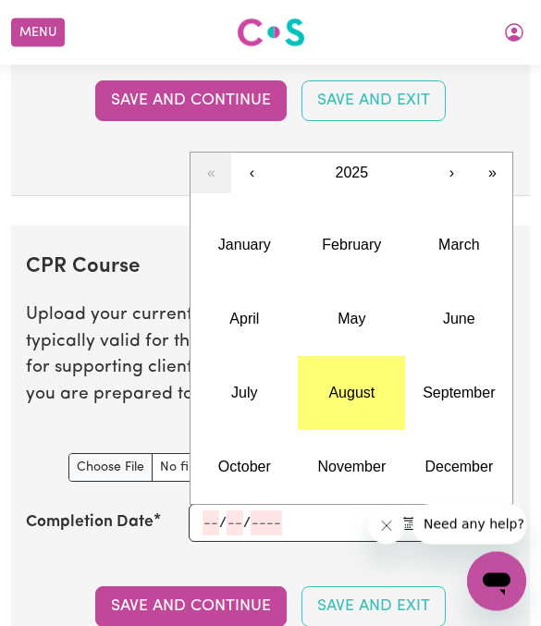
click at [265, 154] on button "‹" at bounding box center [251, 174] width 41 height 41
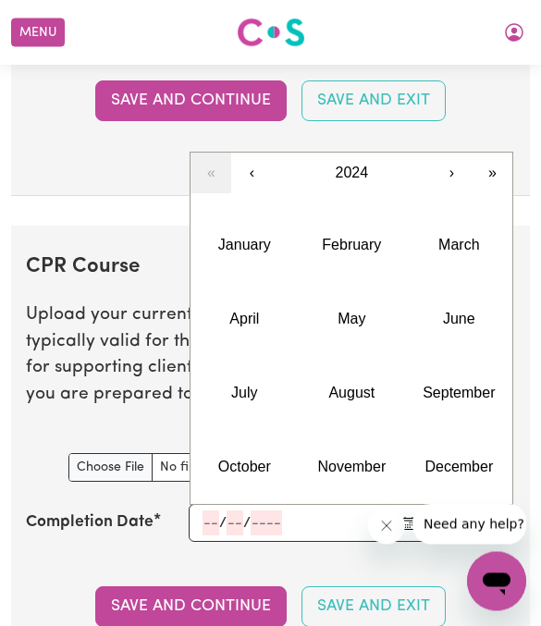
scroll to position [4713, 0]
click at [465, 153] on button "›" at bounding box center [451, 173] width 41 height 41
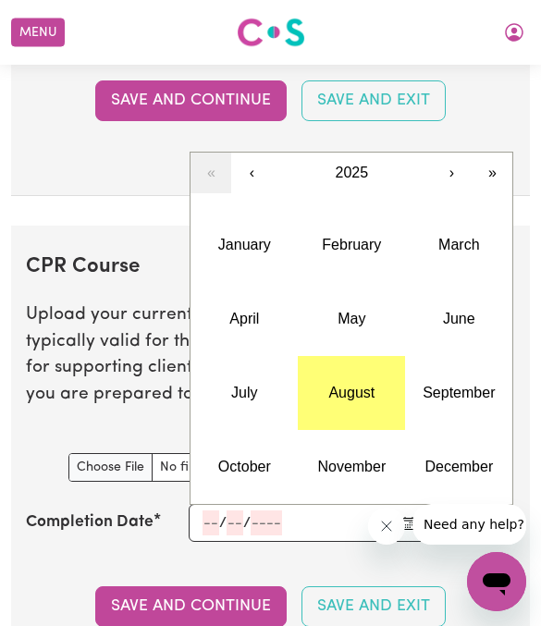
click at [459, 311] on abbr "June" at bounding box center [459, 319] width 32 height 16
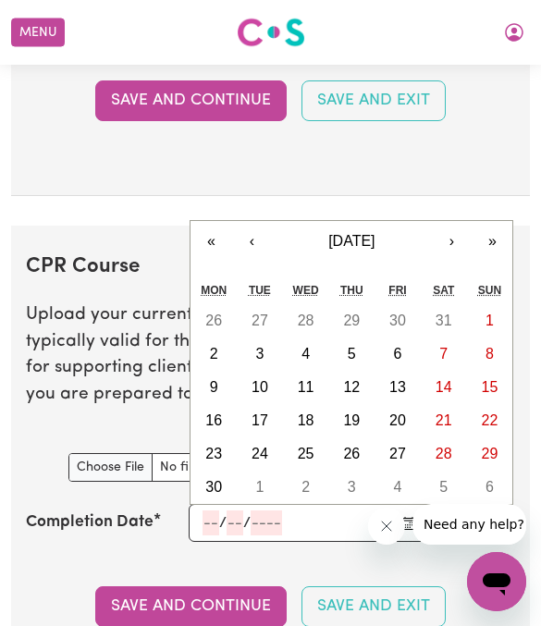
click at [451, 446] on abbr "28" at bounding box center [444, 454] width 17 height 16
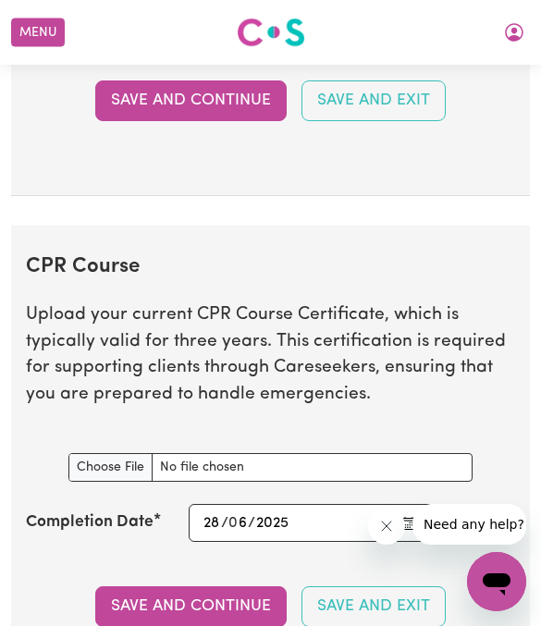
click at [216, 587] on button "Save and Continue" at bounding box center [191, 607] width 192 height 41
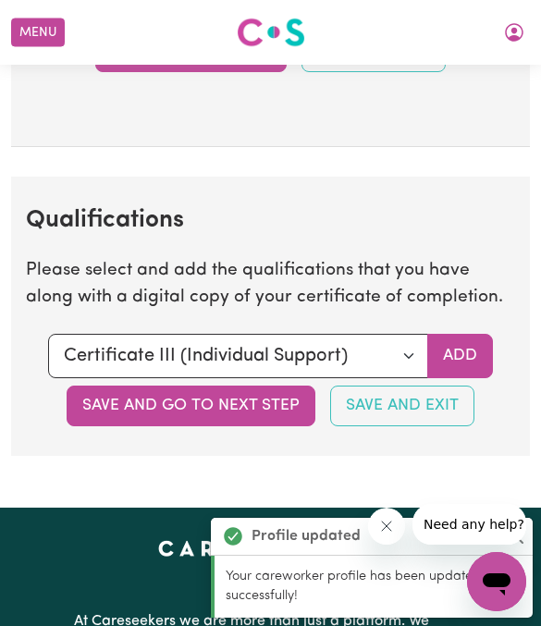
scroll to position [5416, 0]
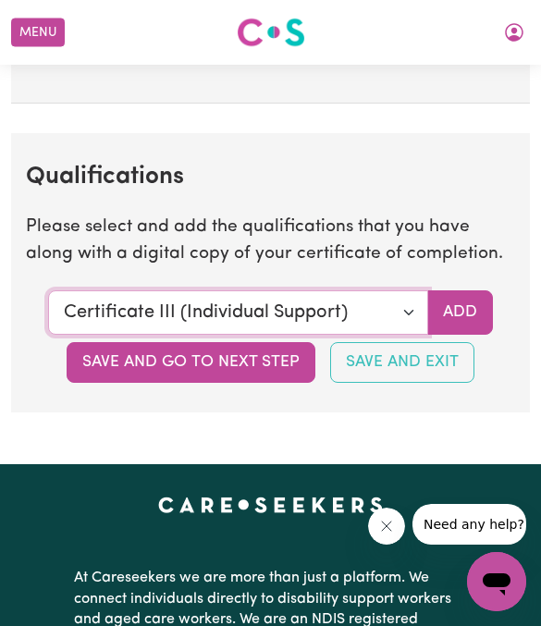
click at [402, 290] on select "Select a qualification to add... Certificate III (Individual Support) Certifica…" at bounding box center [238, 312] width 380 height 44
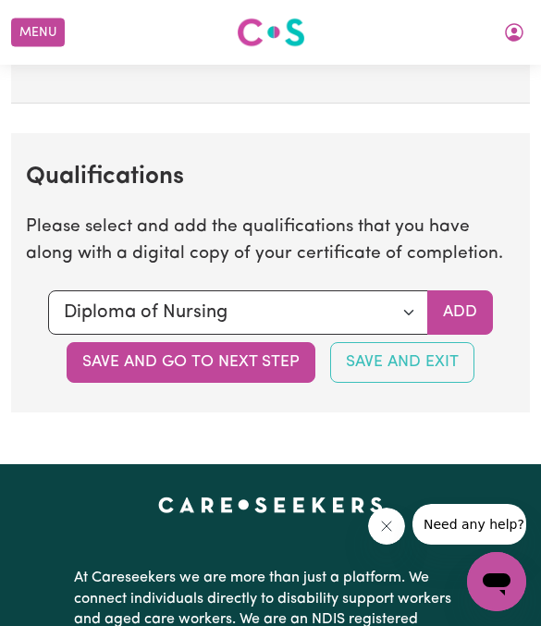
click at [467, 290] on button "Add" at bounding box center [460, 312] width 66 height 44
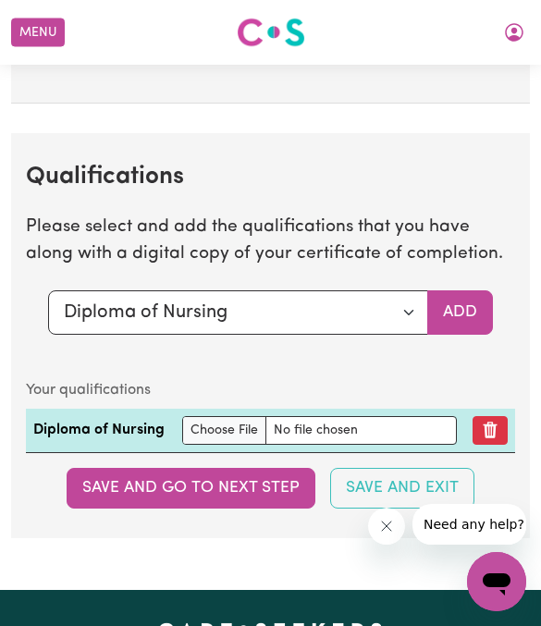
click at [213, 416] on input "file" at bounding box center [319, 430] width 274 height 29
click at [272, 486] on button "Save and go to next step" at bounding box center [191, 488] width 249 height 41
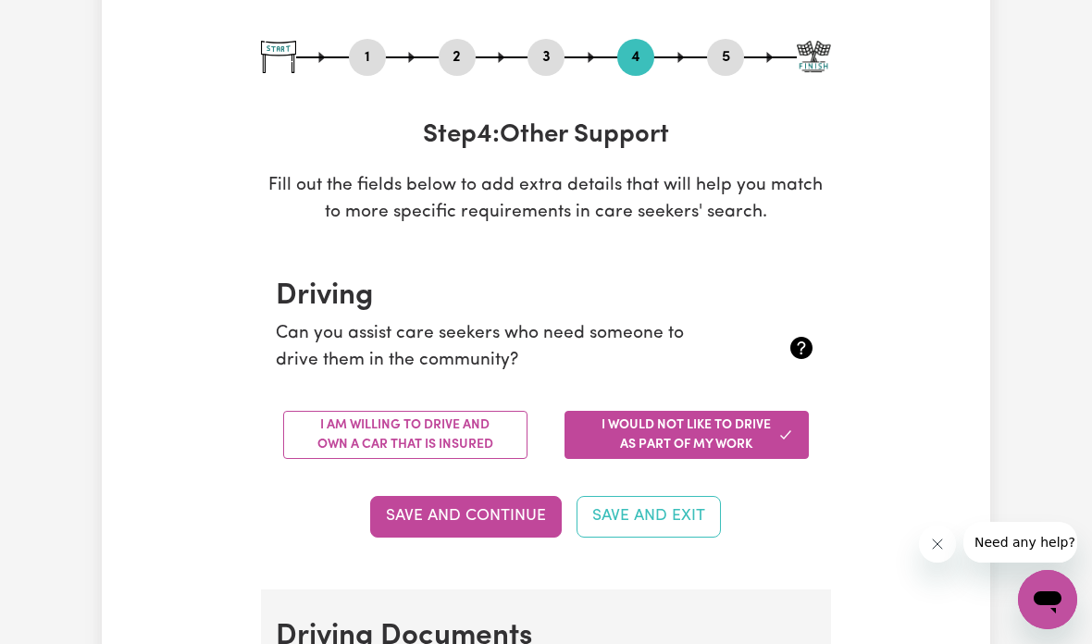
scroll to position [185, 0]
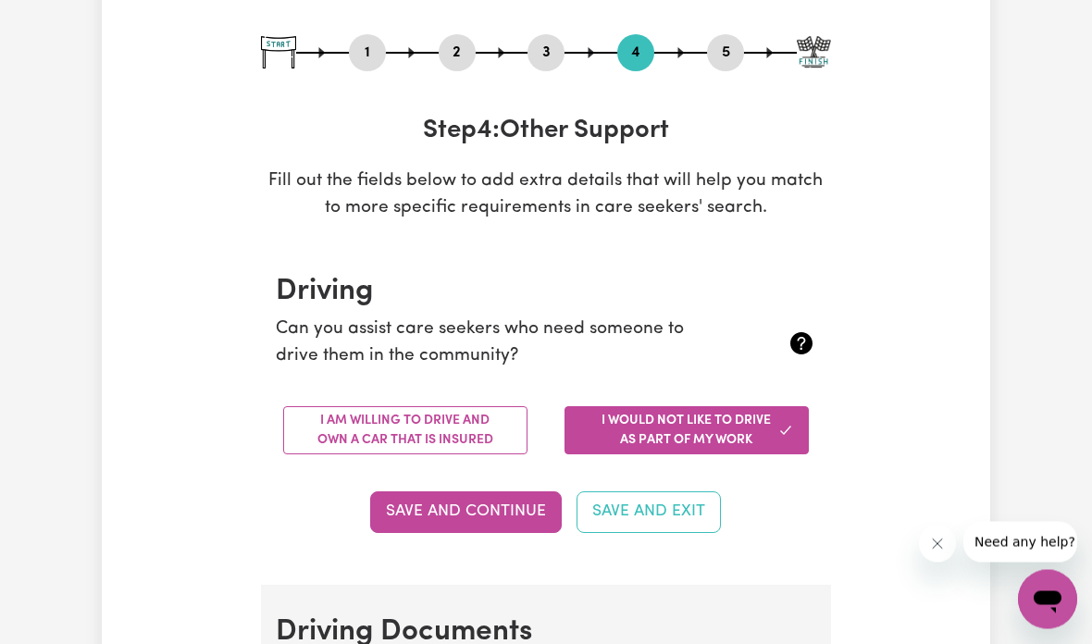
click at [464, 427] on button "I am willing to drive and own a car that is insured" at bounding box center [405, 431] width 244 height 48
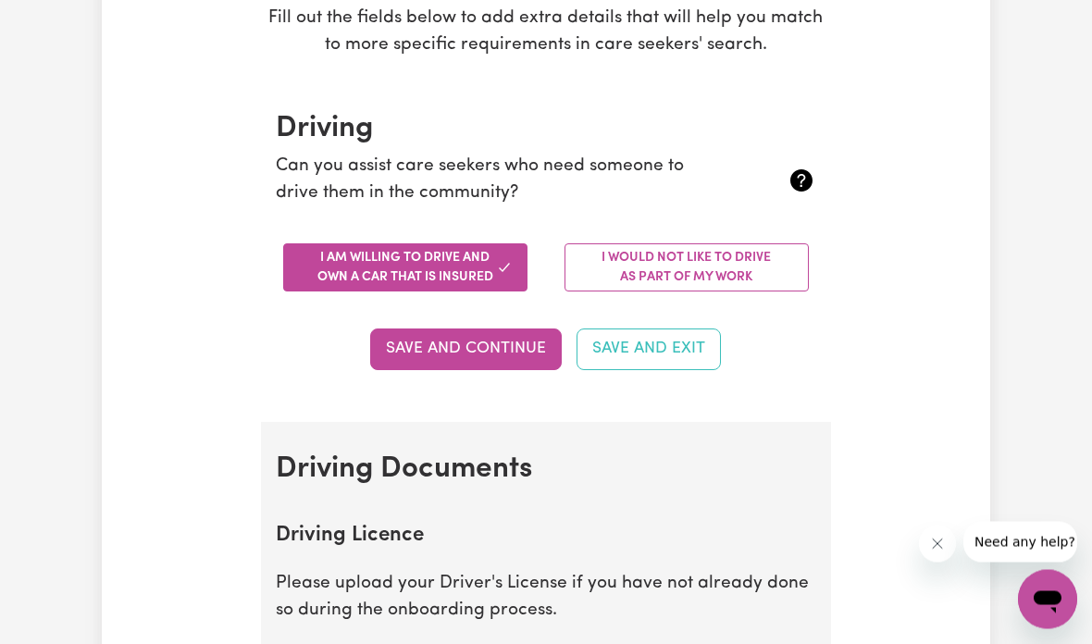
click at [506, 346] on button "Save and Continue" at bounding box center [466, 349] width 192 height 41
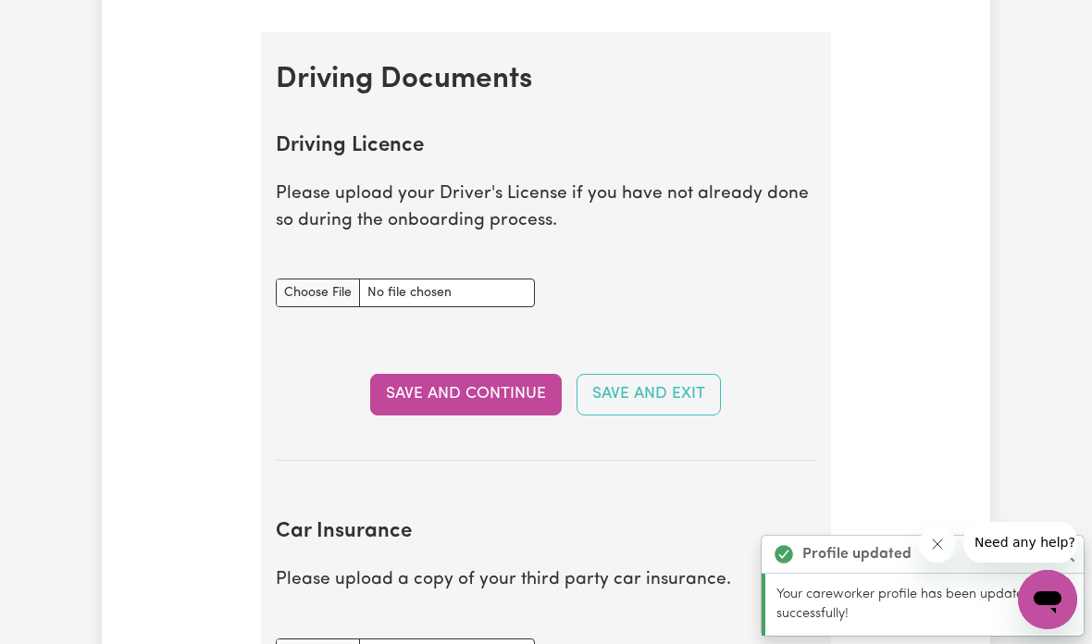
scroll to position [735, 0]
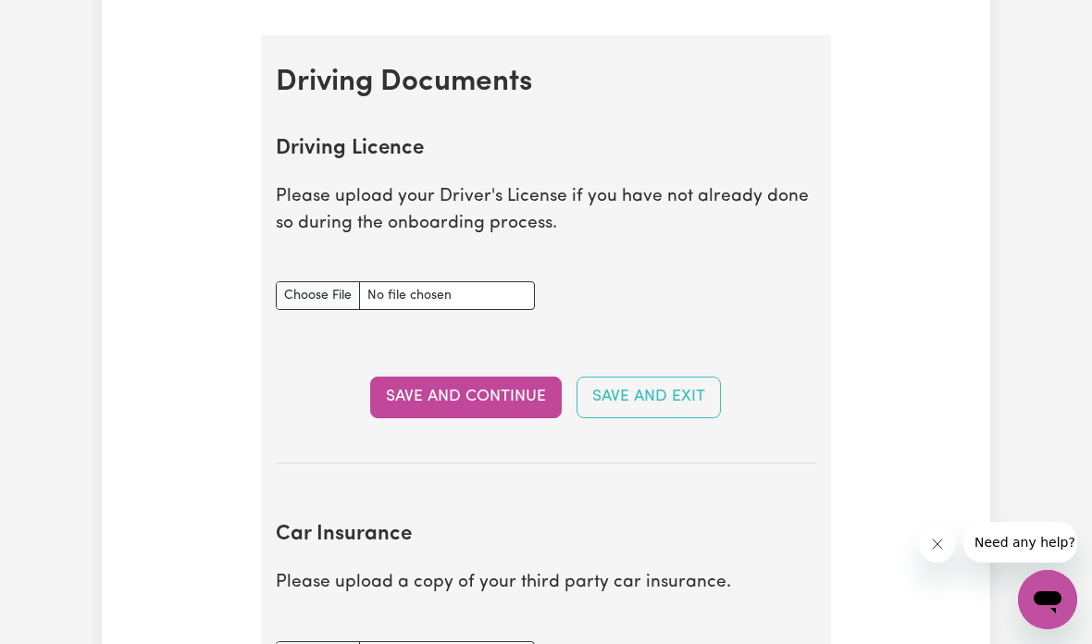
click at [312, 284] on input "Driving Licence document" at bounding box center [405, 295] width 259 height 29
click at [316, 282] on input "Driving Licence document" at bounding box center [405, 295] width 259 height 29
click at [467, 399] on button "Save and Continue" at bounding box center [466, 397] width 192 height 41
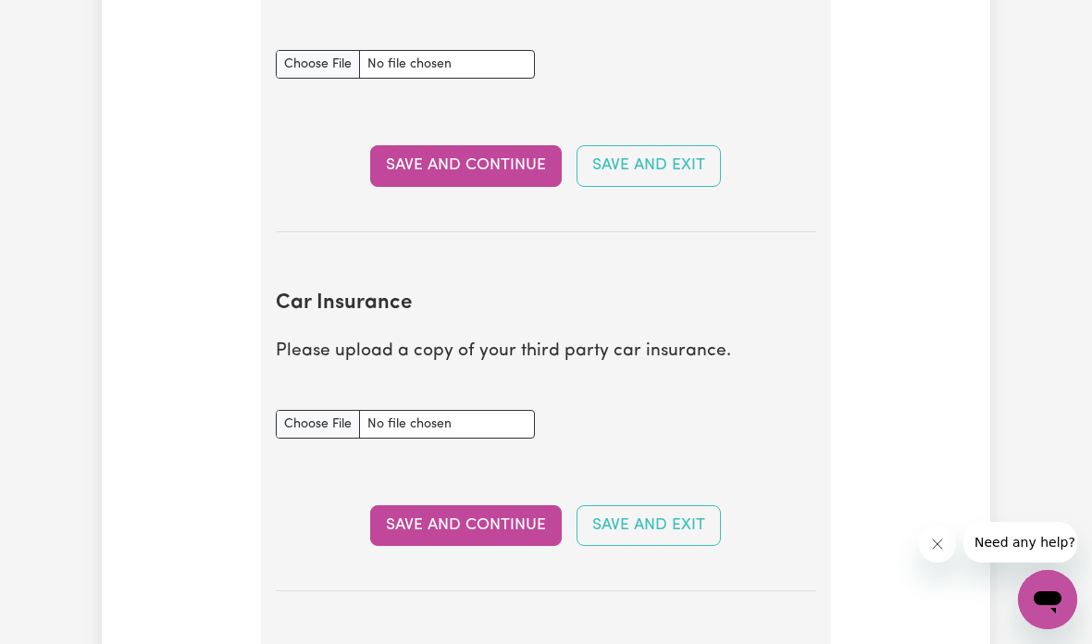
scroll to position [1076, 0]
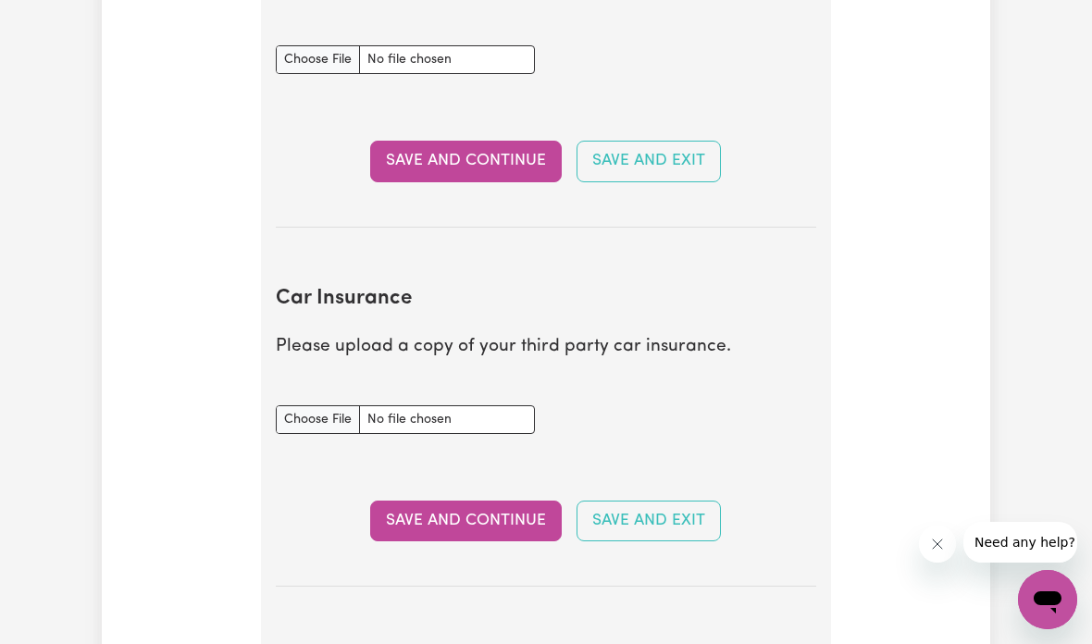
click at [324, 414] on input "Car Insurance document" at bounding box center [405, 419] width 259 height 29
click at [480, 511] on button "Save and Continue" at bounding box center [466, 520] width 192 height 41
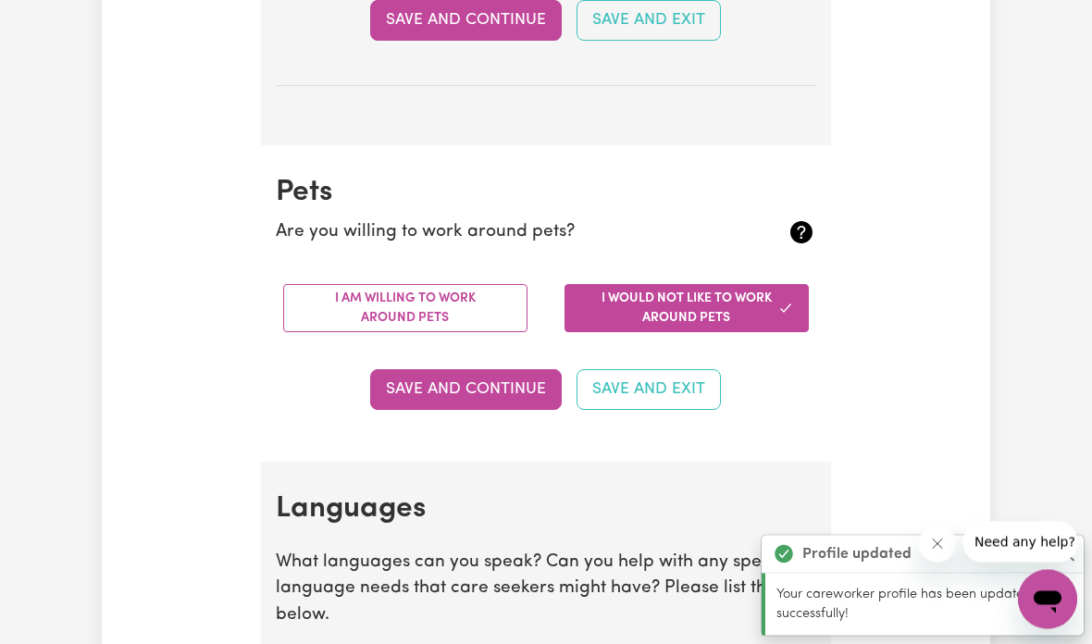
scroll to position [1712, 0]
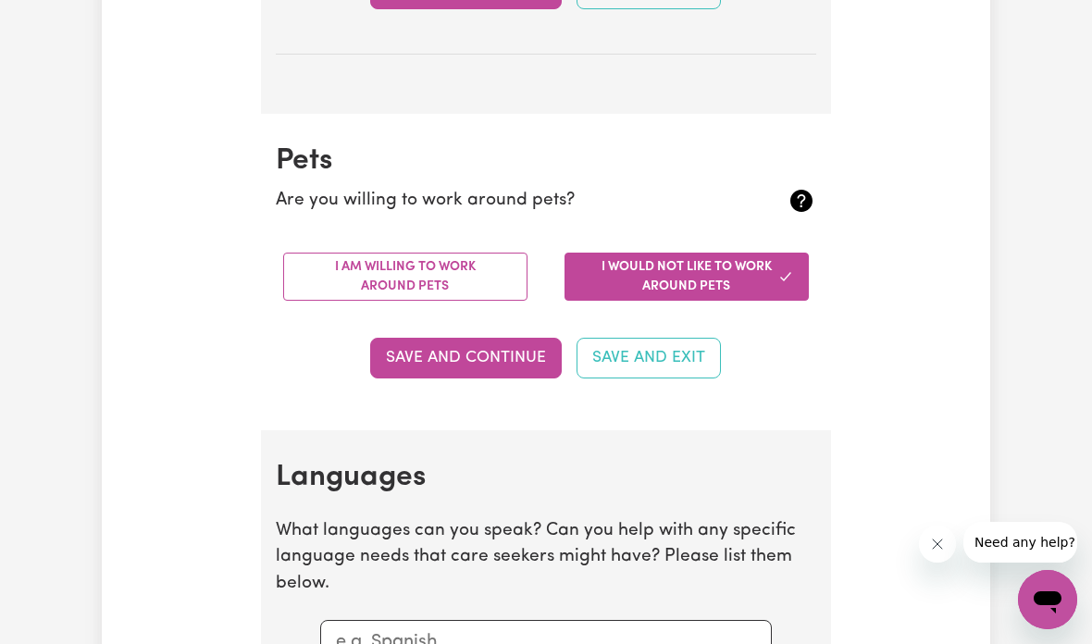
click at [481, 339] on button "Save and Continue" at bounding box center [466, 358] width 192 height 41
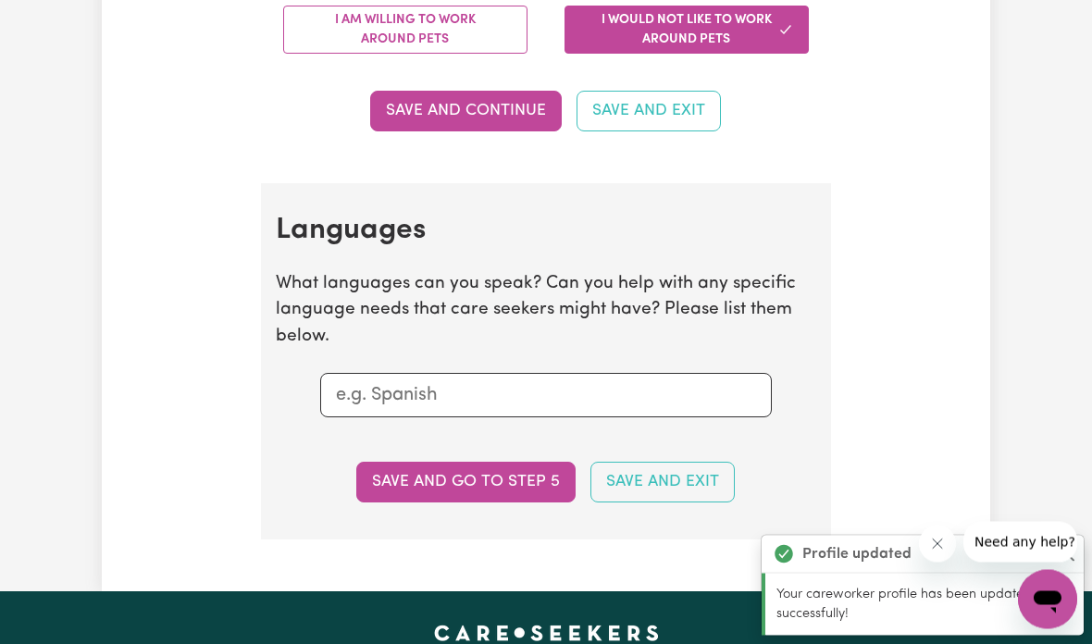
scroll to position [2133, 0]
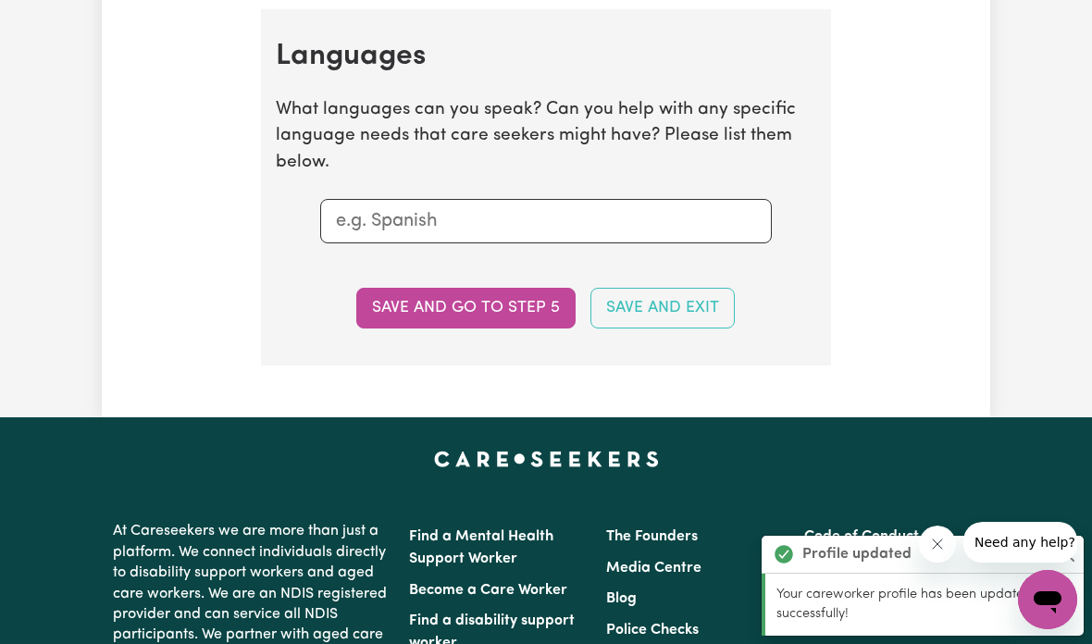
click at [689, 207] on input "text" at bounding box center [546, 221] width 420 height 28
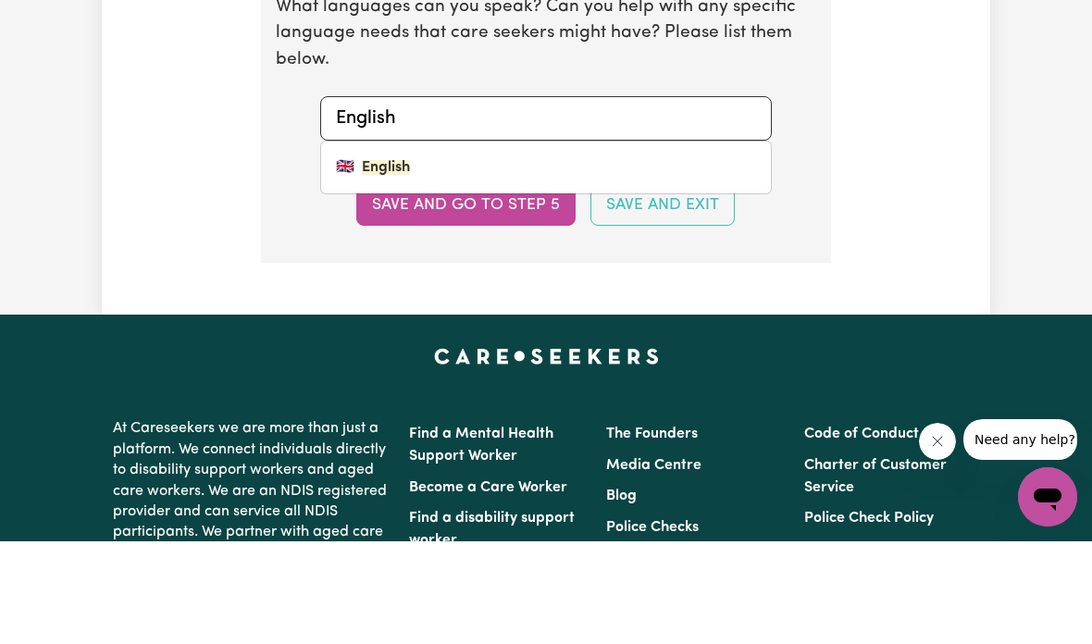
click at [469, 252] on link "🇬🇧 English" at bounding box center [546, 270] width 450 height 37
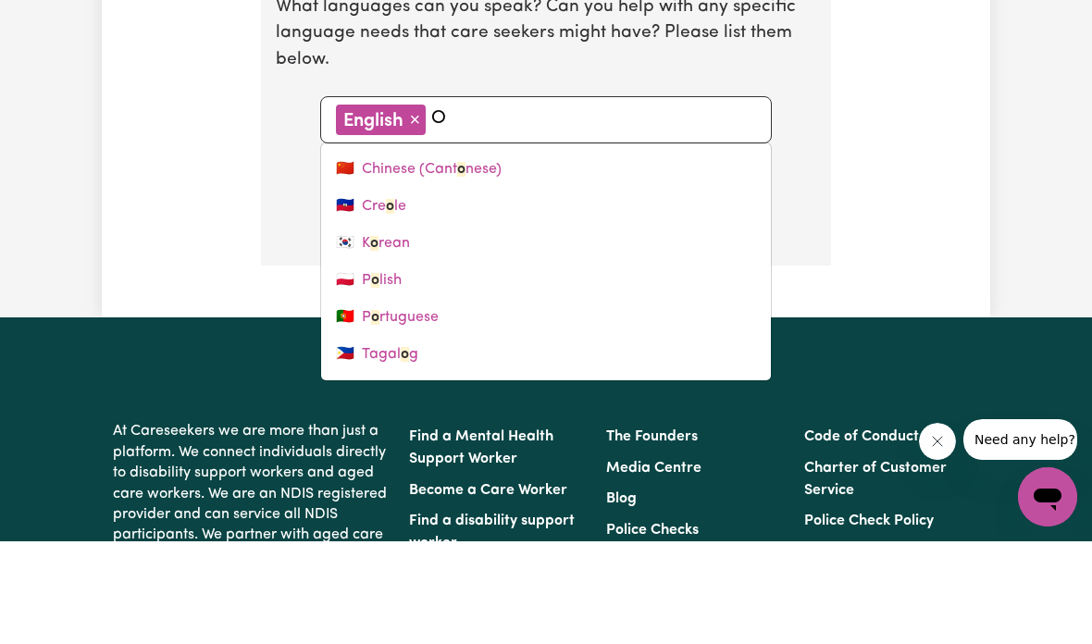
scroll to position [2236, 0]
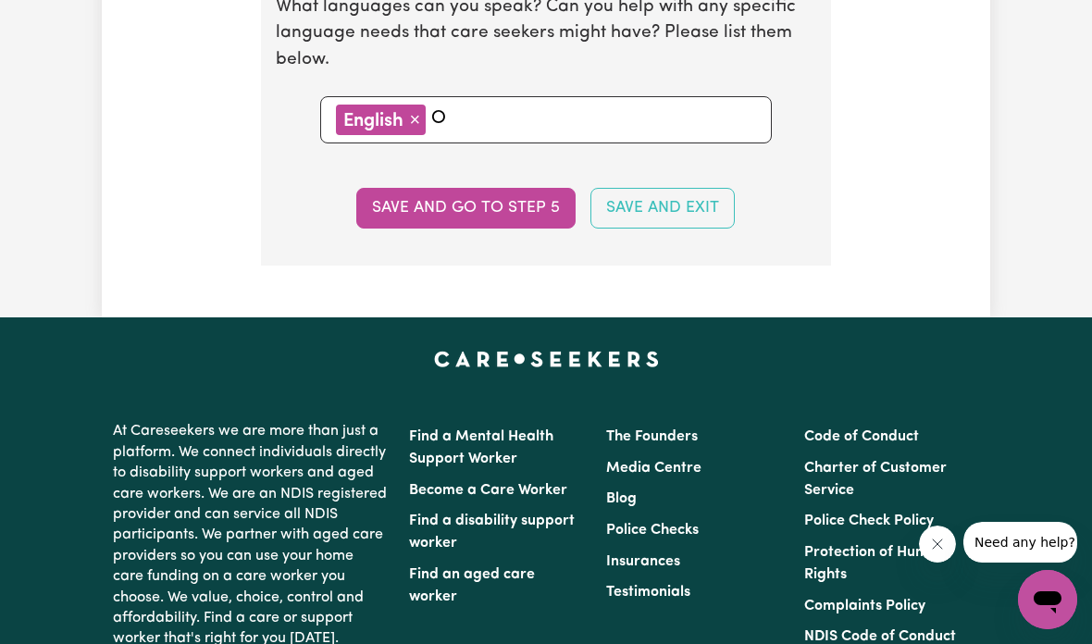
click at [626, 114] on input "O" at bounding box center [593, 119] width 325 height 28
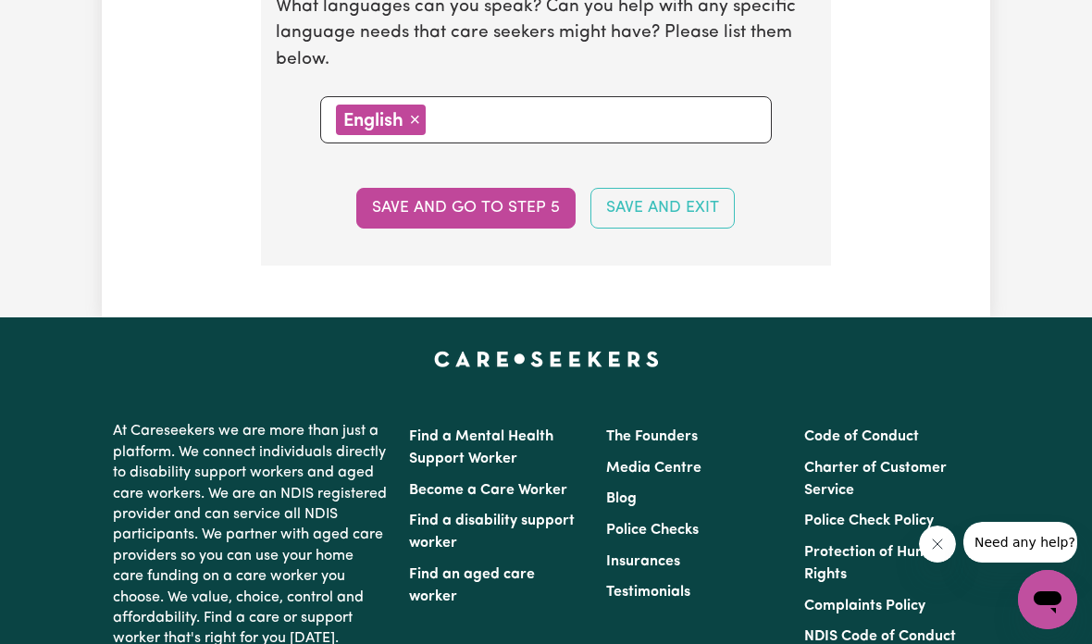
click at [500, 191] on button "Save and go to step 5" at bounding box center [465, 208] width 219 height 41
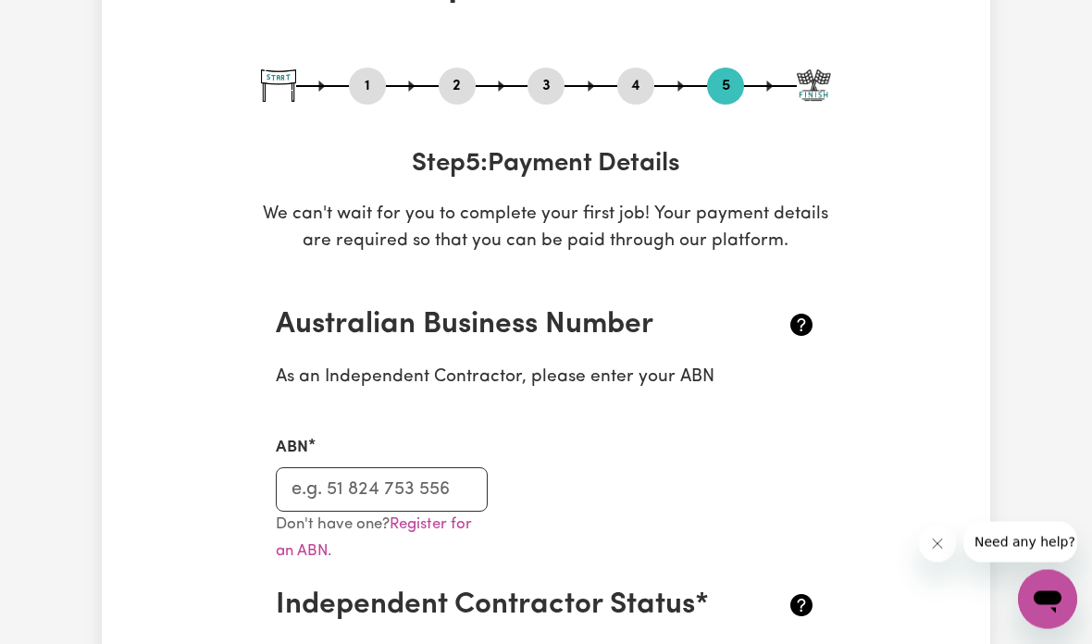
scroll to position [159, 0]
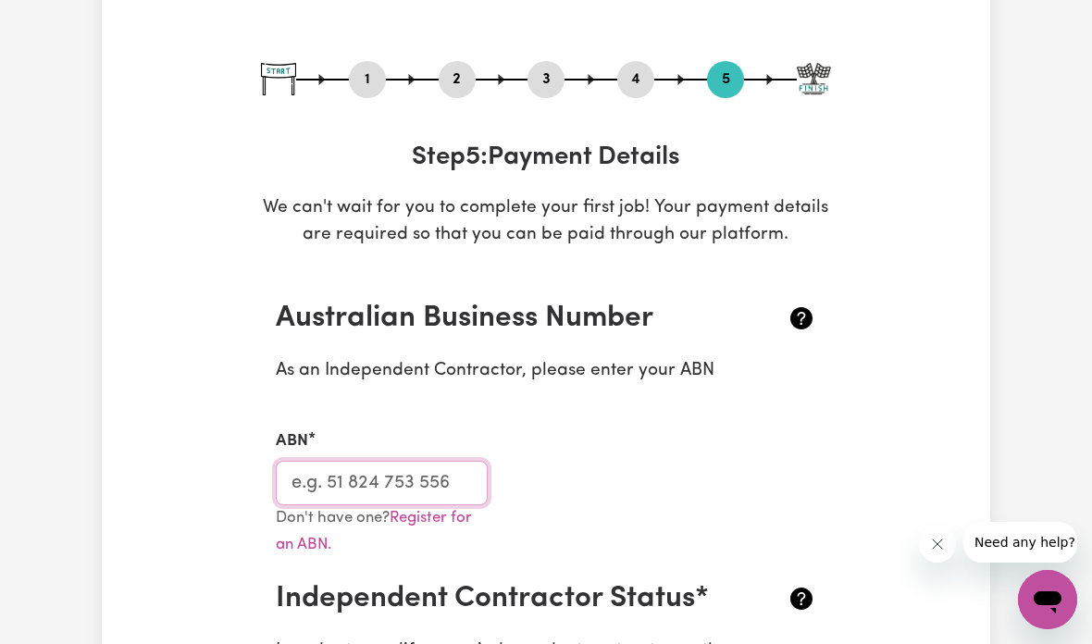
click at [328, 474] on input "ABN" at bounding box center [382, 483] width 212 height 44
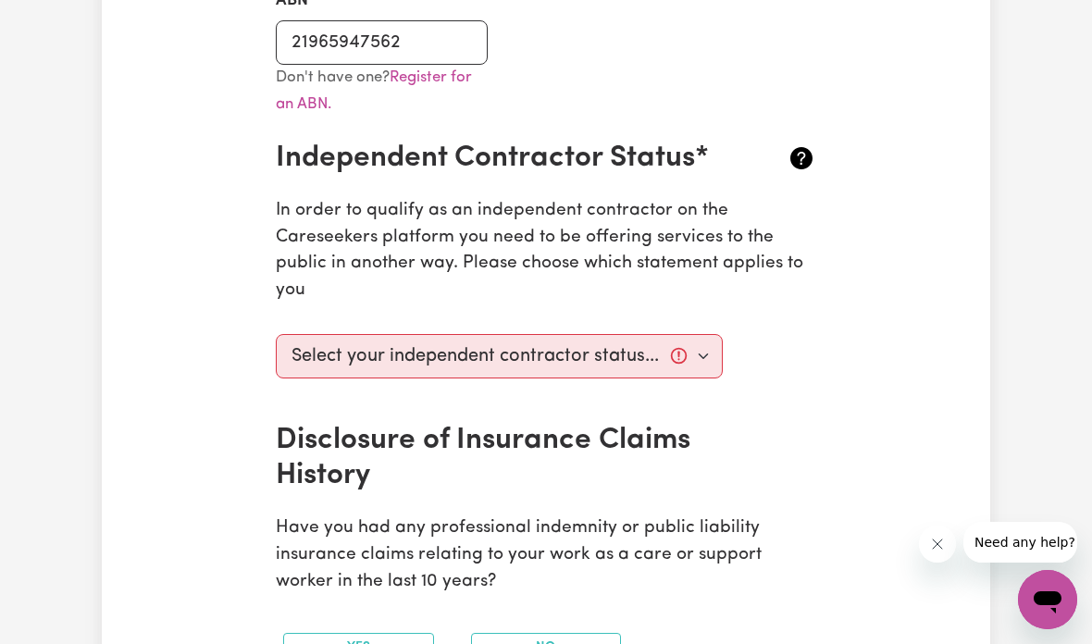
scroll to position [611, 0]
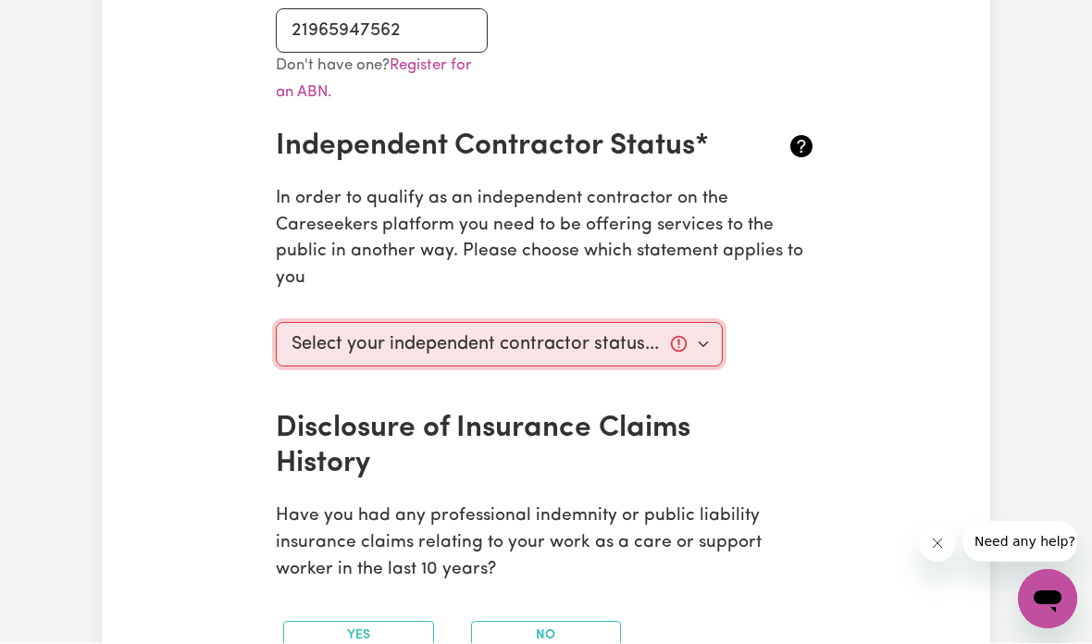
click at [297, 331] on select "Select your independent contractor status... I am providing services through an…" at bounding box center [499, 345] width 447 height 44
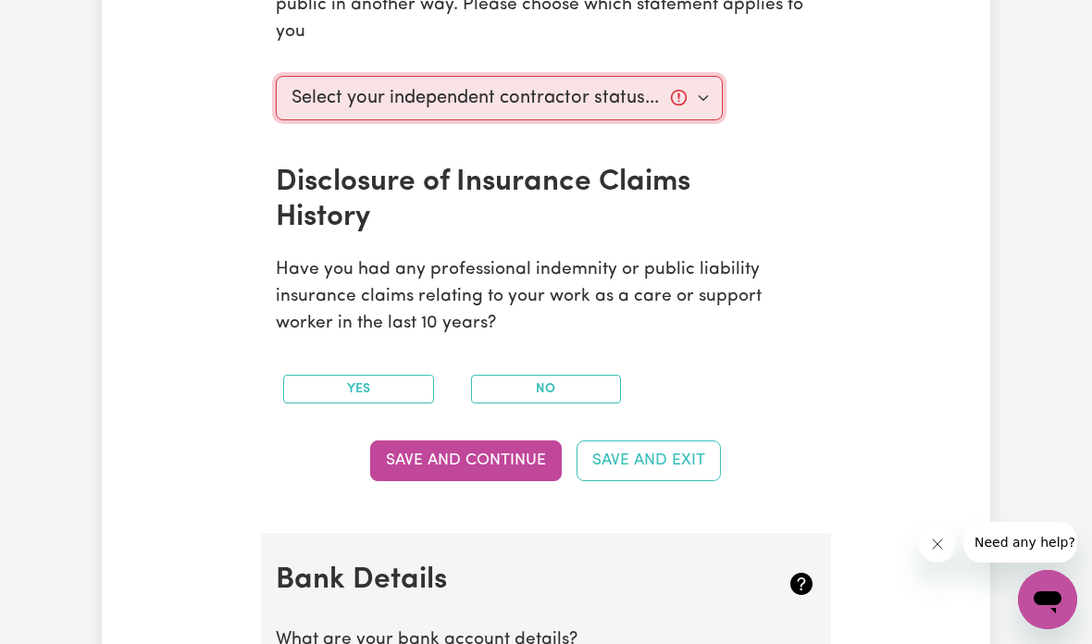
scroll to position [860, 0]
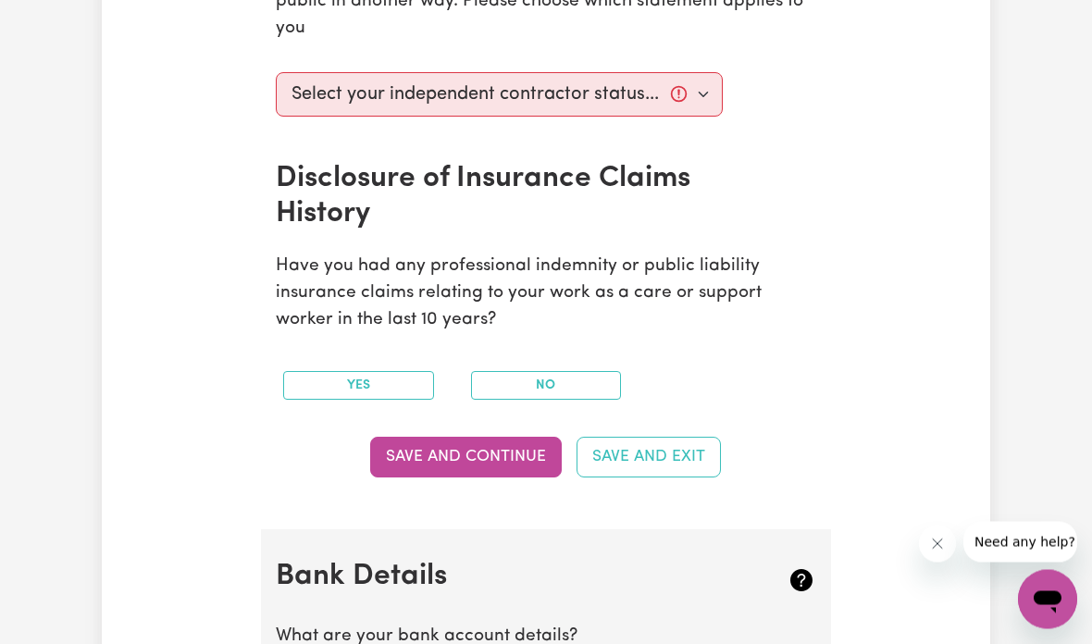
click at [581, 357] on div "No" at bounding box center [546, 386] width 188 height 58
click at [578, 383] on button "No" at bounding box center [546, 385] width 151 height 29
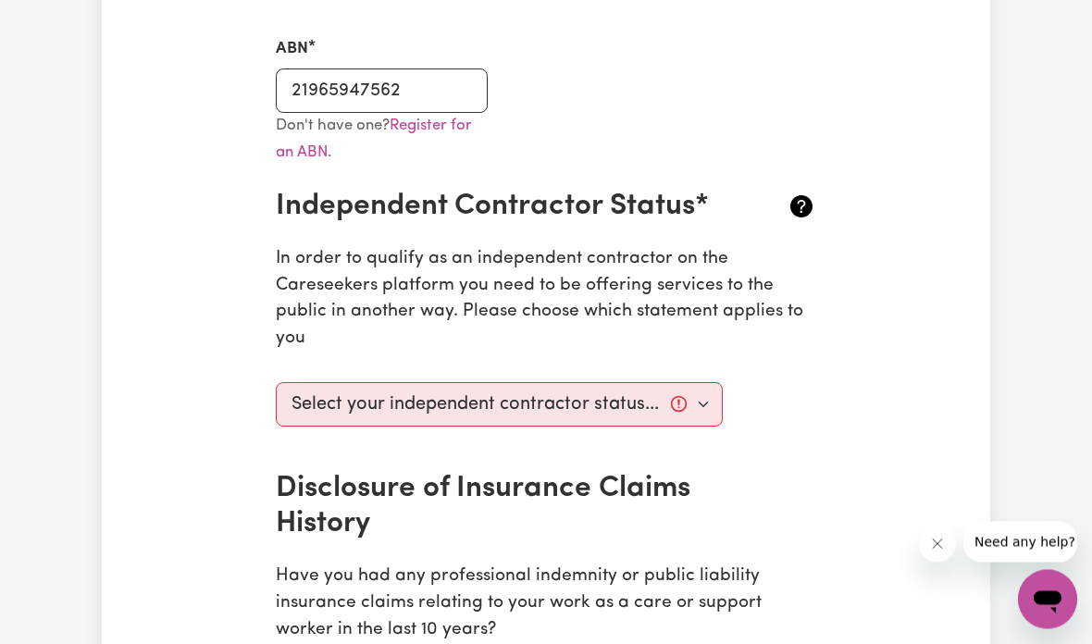
scroll to position [550, 0]
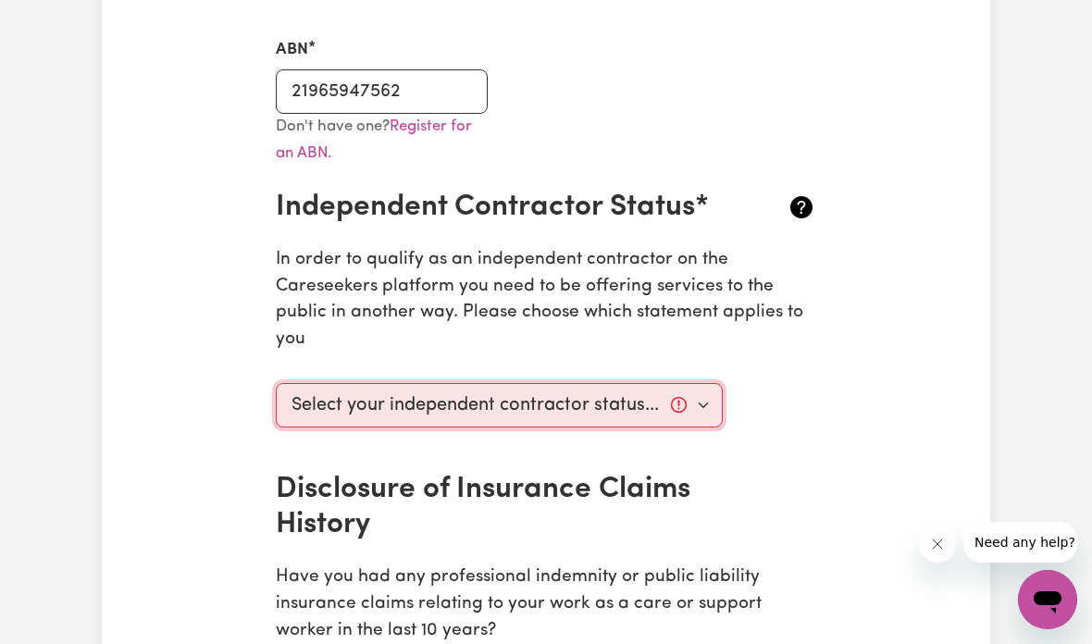
click at [710, 393] on select "Select your independent contractor status... I am providing services through an…" at bounding box center [499, 405] width 447 height 44
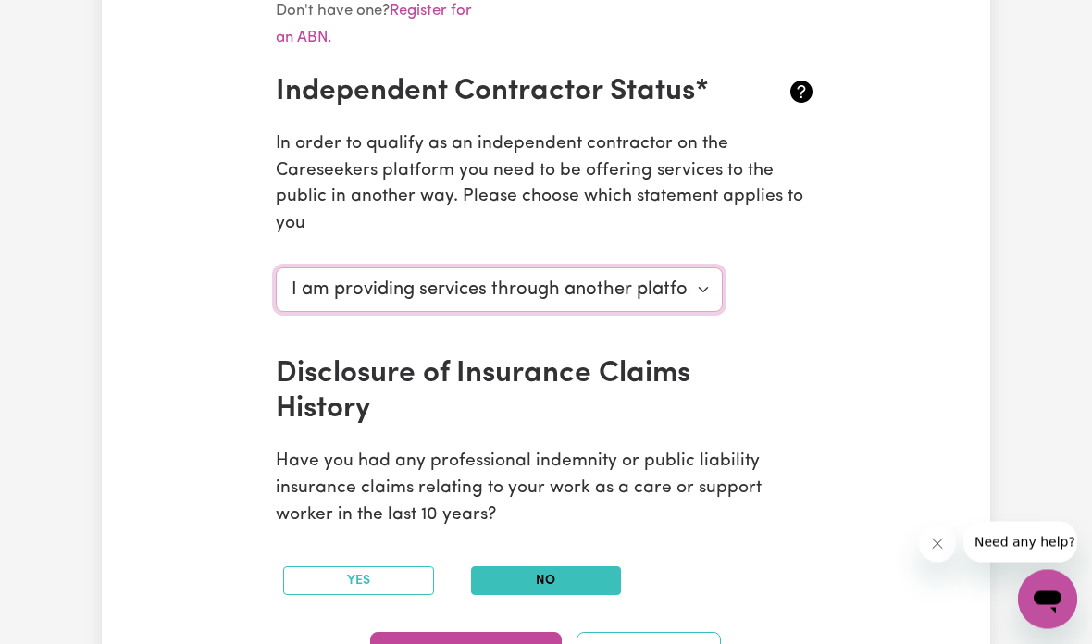
scroll to position [663, 0]
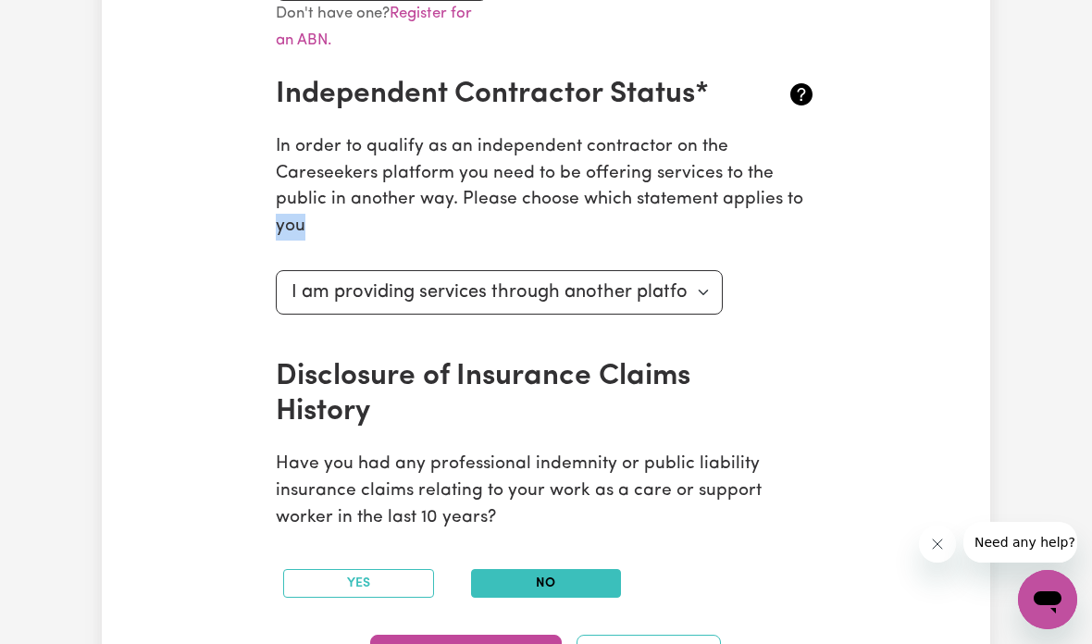
click at [306, 154] on p "In order to qualify as an independent contractor on the Careseekers platform yo…" at bounding box center [546, 187] width 540 height 106
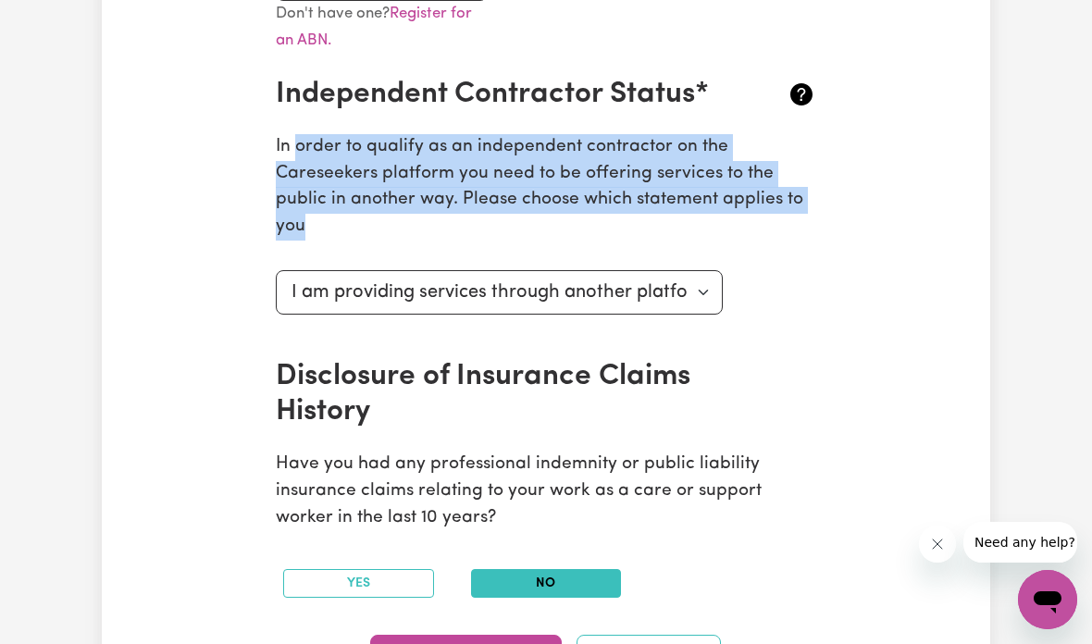
copy p "order to qualify as an independent contractor on the Careseekers platform you n…"
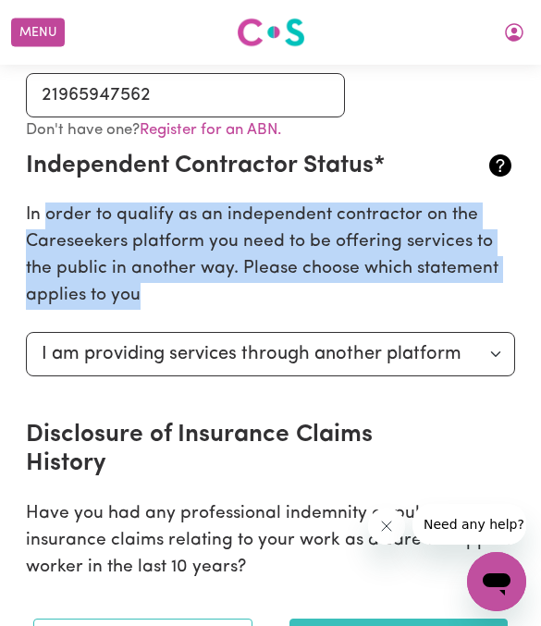
scroll to position [524, 0]
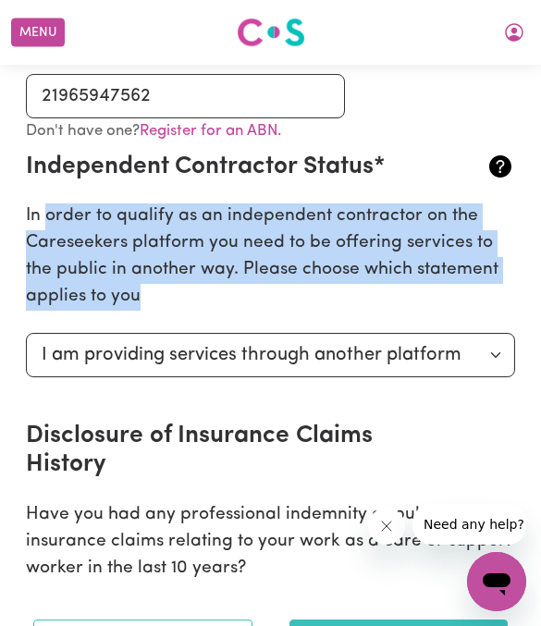
click at [395, 413] on div "Select your independent contractor status... I am providing services through an…" at bounding box center [271, 377] width 512 height 89
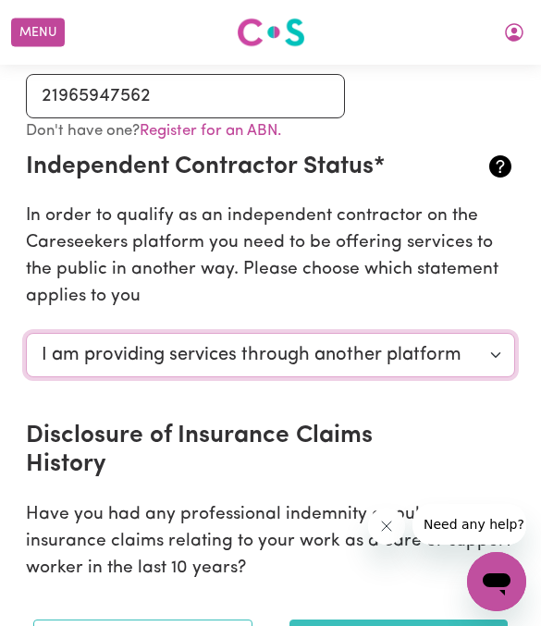
click at [483, 361] on select "Select your independent contractor status... I am providing services through an…" at bounding box center [270, 355] width 489 height 44
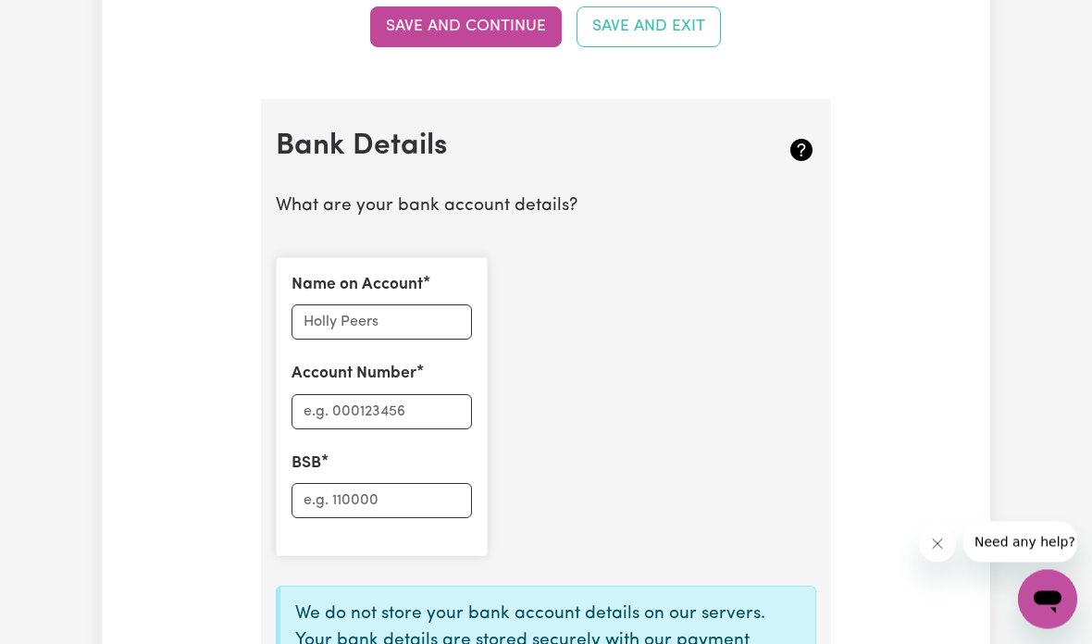
scroll to position [1296, 0]
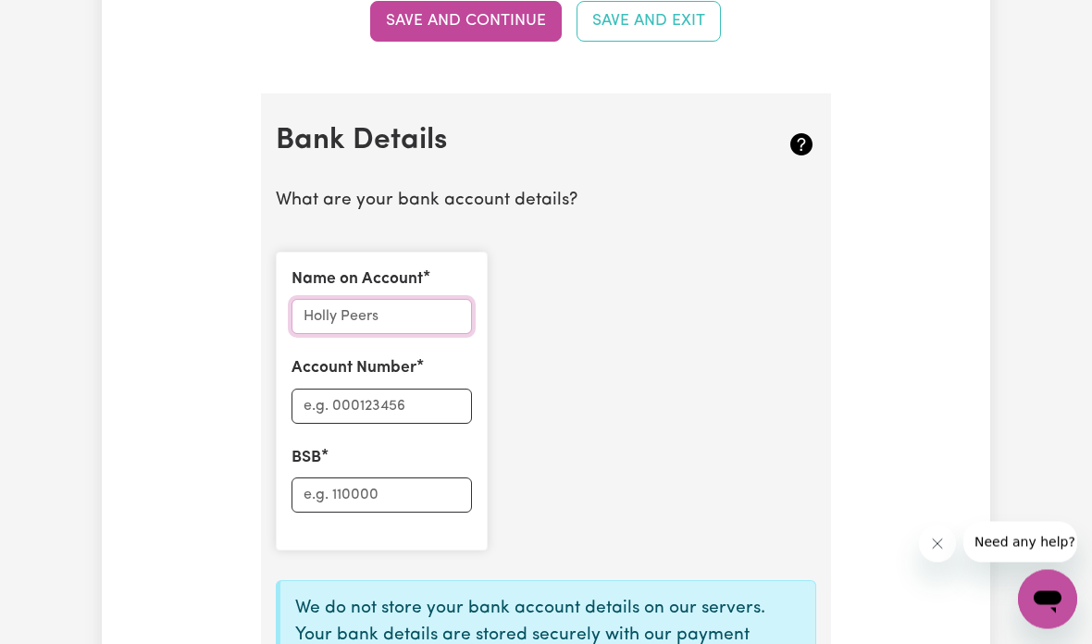
click at [423, 300] on input "Name on Account" at bounding box center [381, 317] width 180 height 35
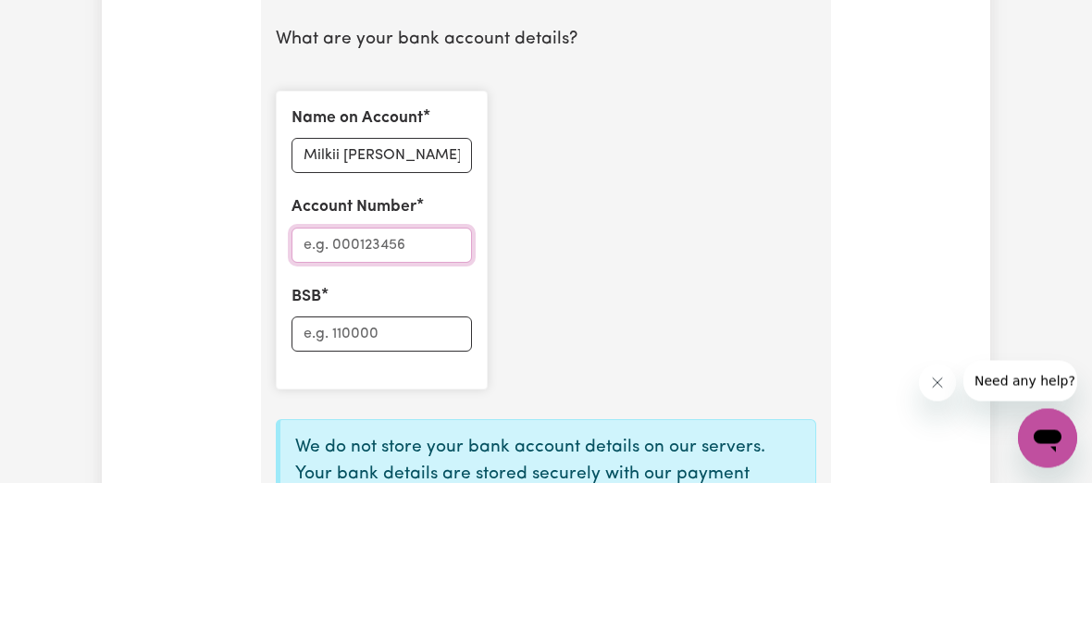
click at [416, 389] on input "Account Number" at bounding box center [381, 406] width 180 height 35
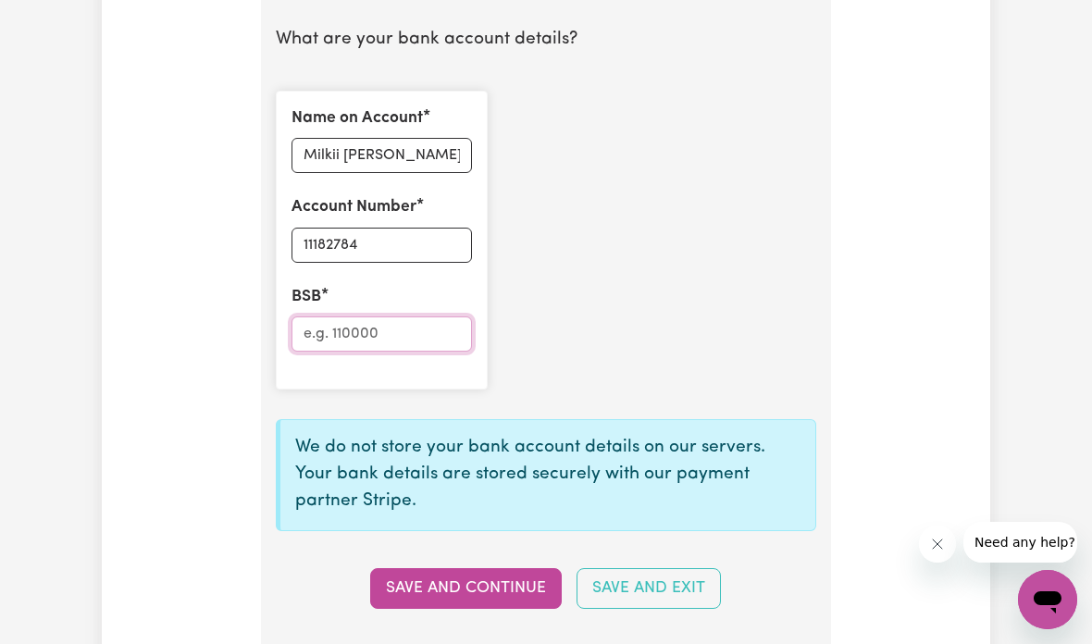
click at [407, 318] on input "BSB" at bounding box center [381, 333] width 180 height 35
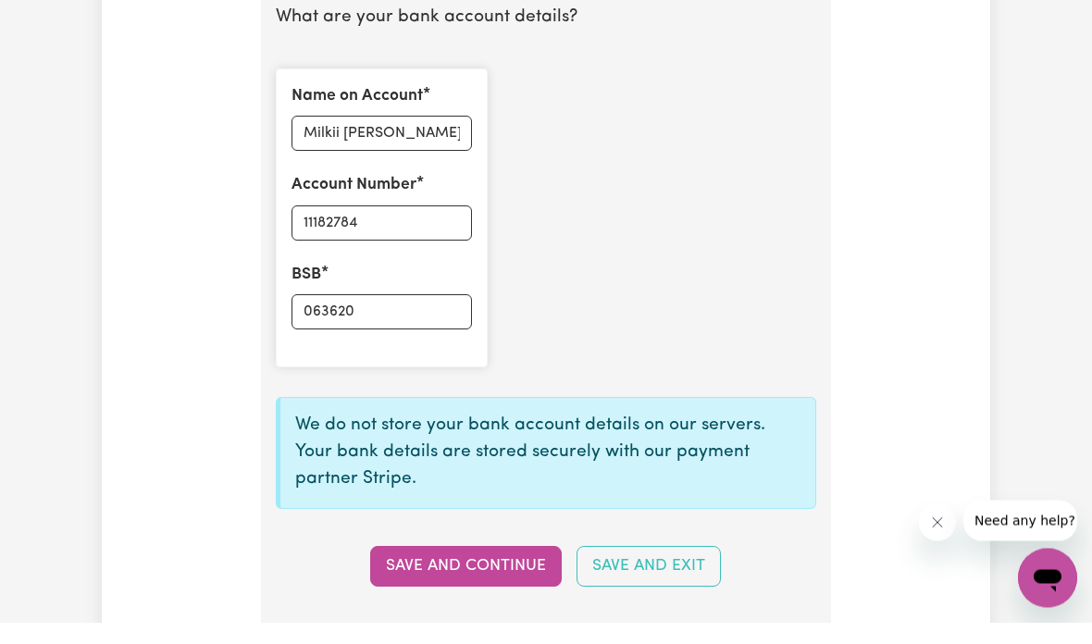
scroll to position [1480, 0]
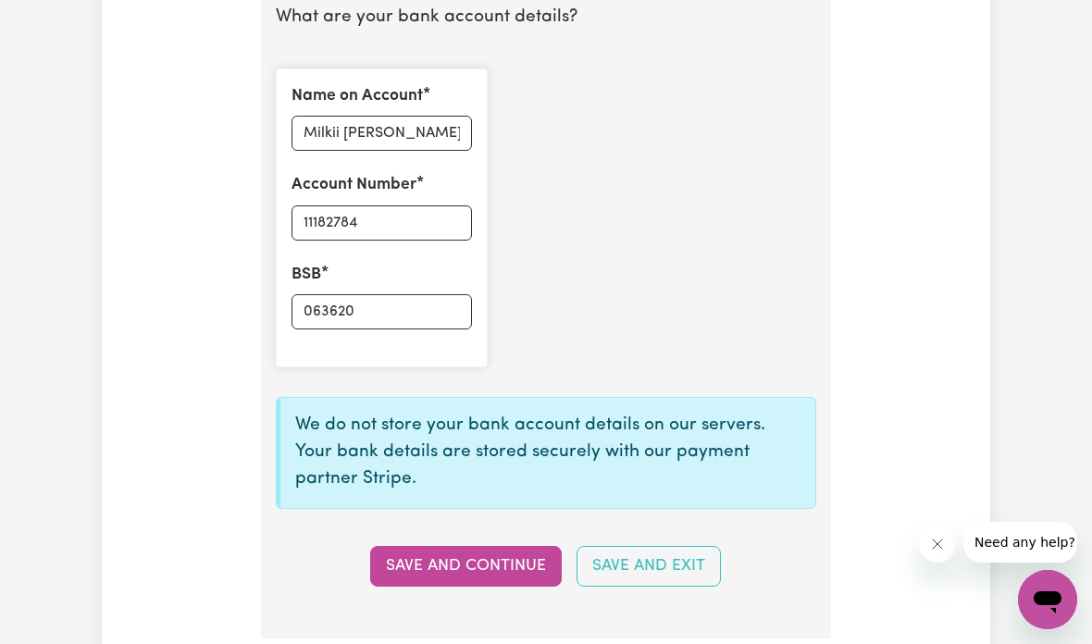
click at [505, 551] on button "Save and Continue" at bounding box center [466, 566] width 192 height 41
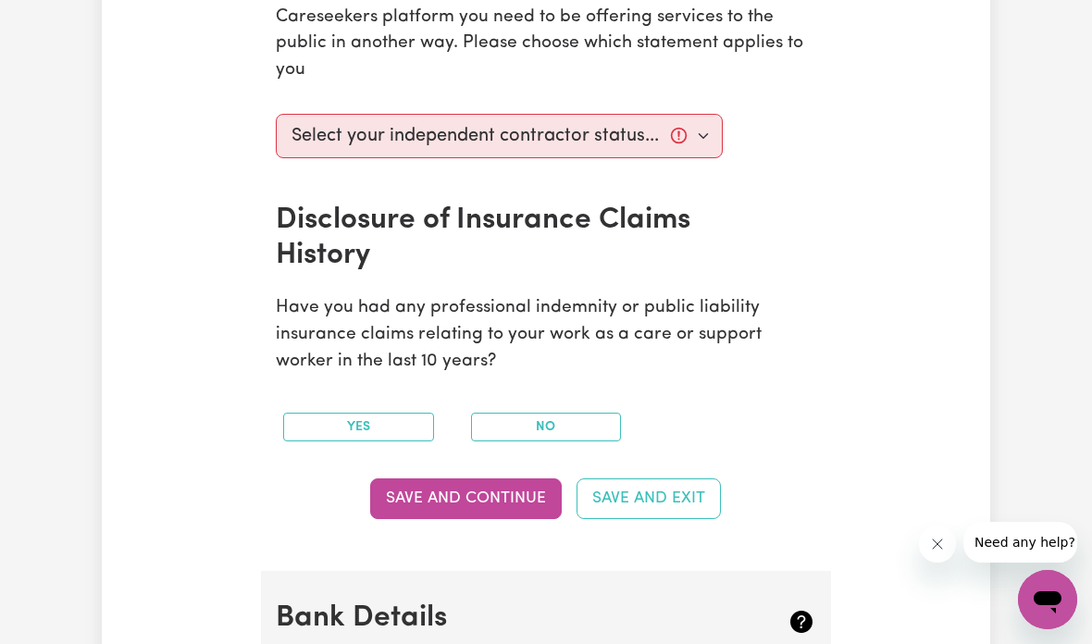
scroll to position [821, 0]
click at [591, 413] on button "No" at bounding box center [546, 426] width 151 height 29
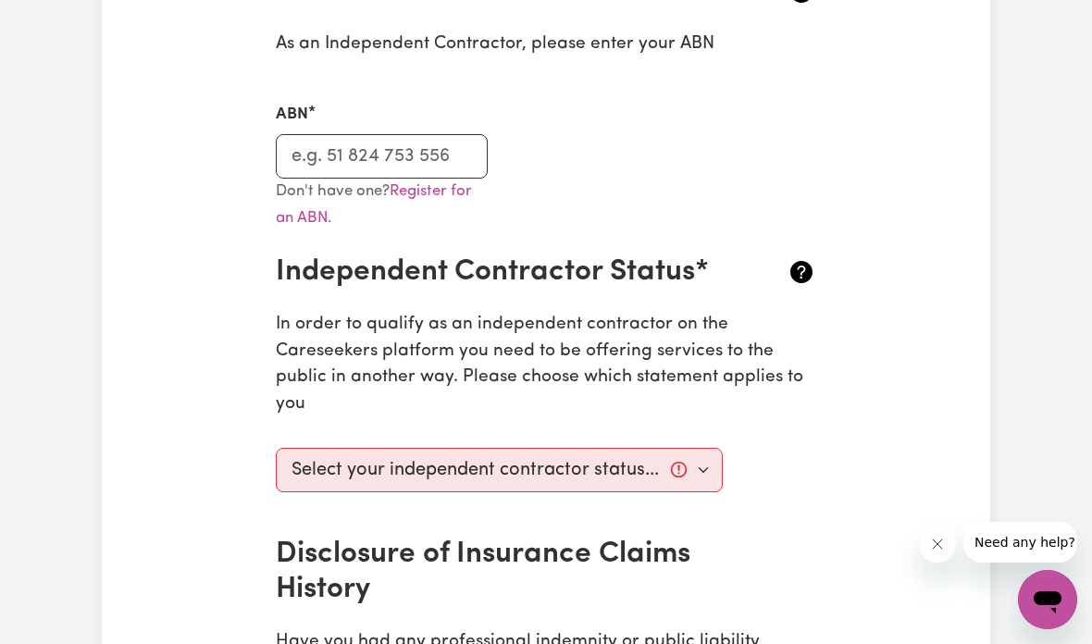
scroll to position [488, 0]
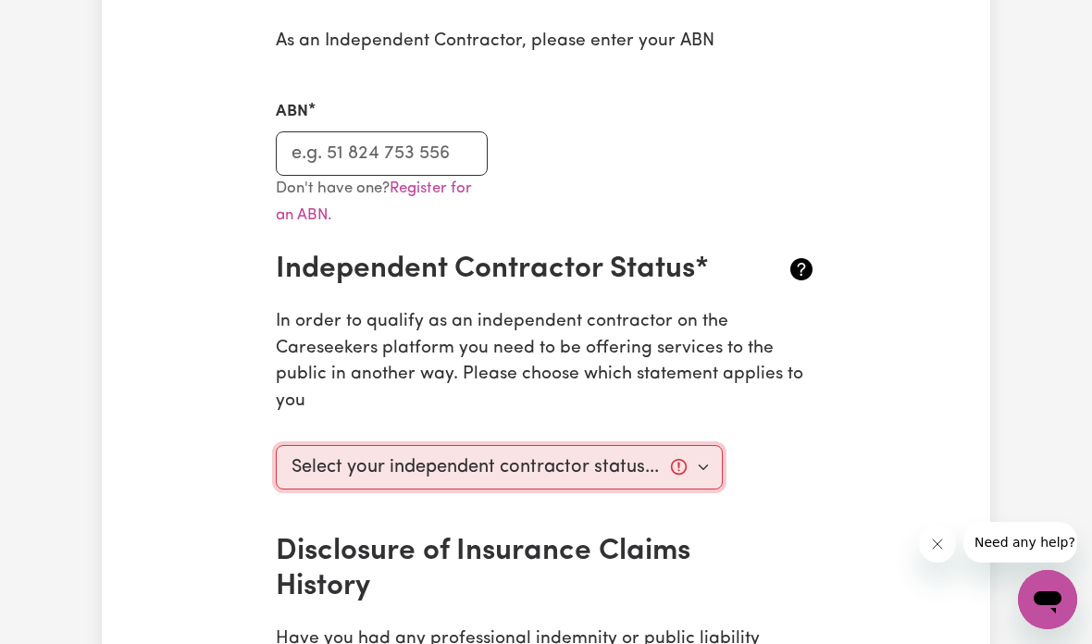
click at [642, 455] on select "Select your independent contractor status... I am providing services through an…" at bounding box center [499, 467] width 447 height 44
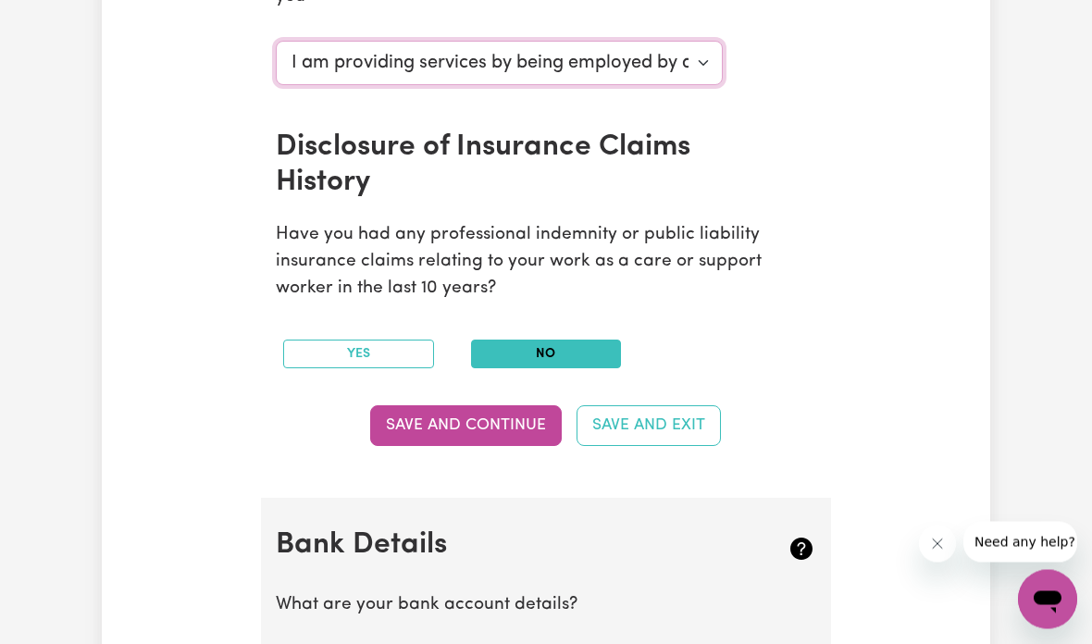
scroll to position [893, 0]
click at [508, 405] on button "Save and Continue" at bounding box center [466, 425] width 192 height 41
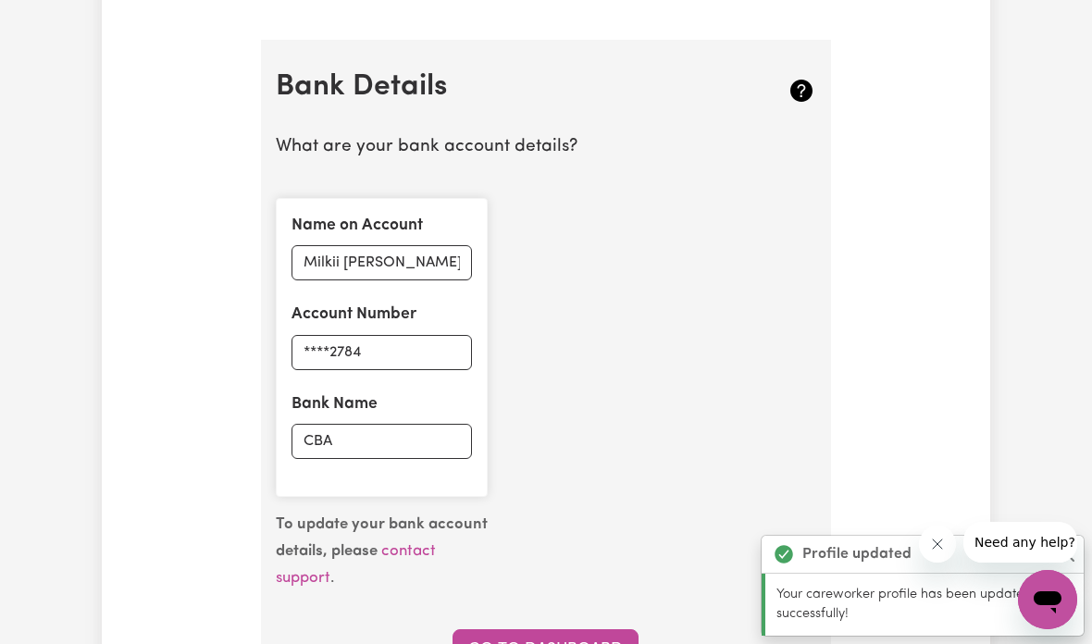
scroll to position [1379, 0]
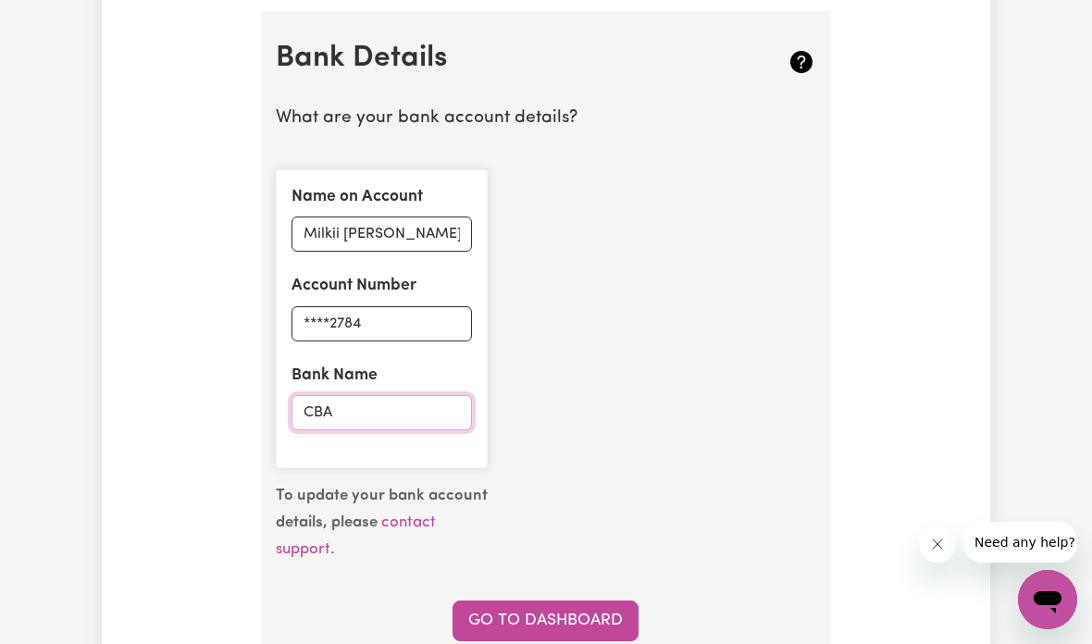
click at [393, 401] on input "CBA" at bounding box center [381, 412] width 180 height 35
click at [427, 395] on input "CBA" at bounding box center [381, 412] width 180 height 35
click at [449, 306] on input "****2784" at bounding box center [381, 323] width 180 height 35
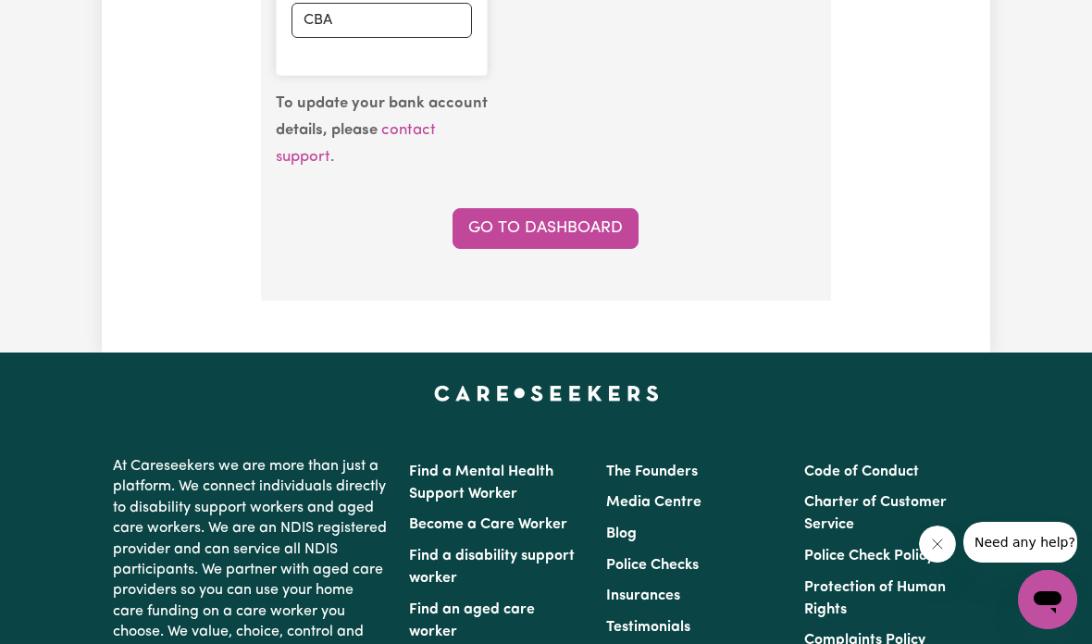
click at [587, 216] on link "Go to Dashboard" at bounding box center [545, 228] width 186 height 41
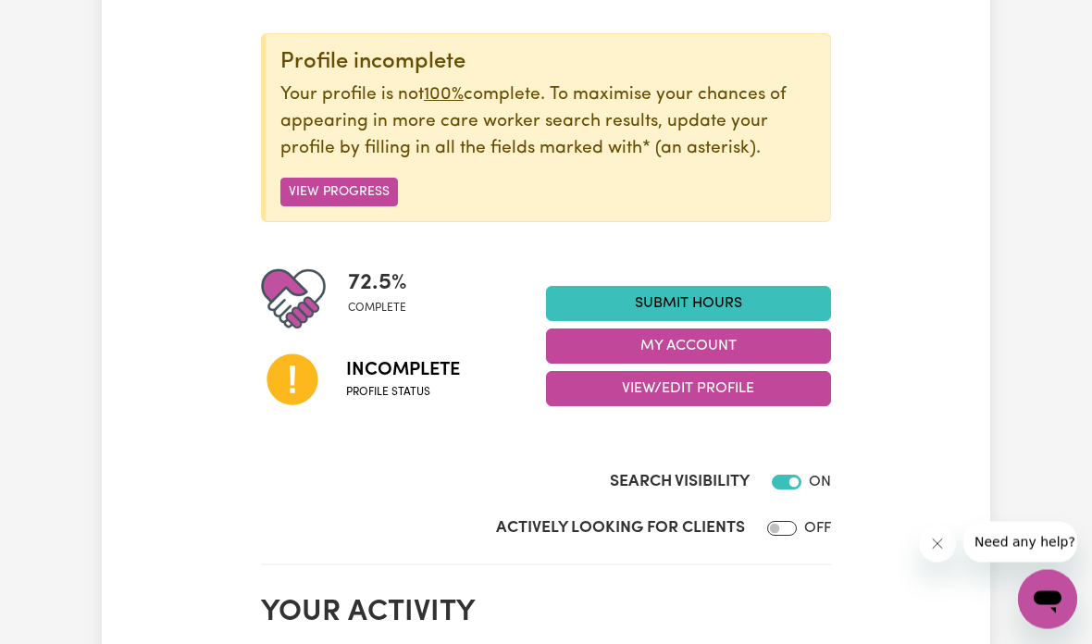
scroll to position [209, 0]
click at [440, 379] on span "Incomplete" at bounding box center [403, 370] width 114 height 28
click at [766, 303] on link "Submit Hours" at bounding box center [688, 303] width 285 height 35
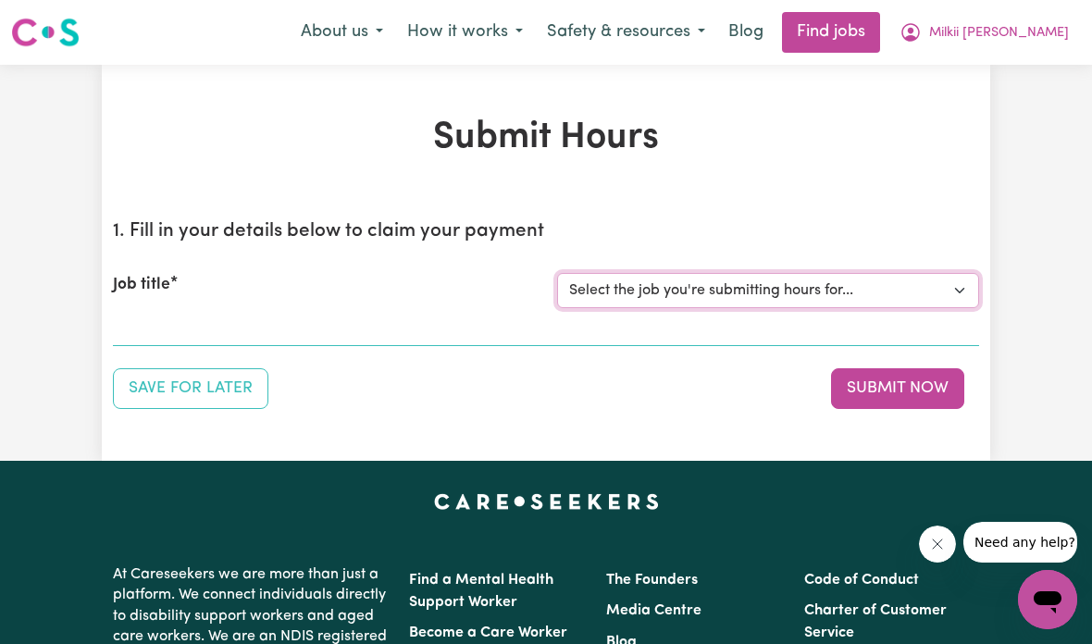
click at [822, 287] on select "Select the job you're submitting hours for..." at bounding box center [768, 290] width 422 height 35
click at [860, 291] on select "Select the job you're submitting hours for..." at bounding box center [768, 290] width 422 height 35
click at [922, 293] on select "Select the job you're submitting hours for..." at bounding box center [768, 290] width 422 height 35
click at [860, 290] on select "Select the job you're submitting hours for..." at bounding box center [768, 290] width 422 height 35
click at [880, 24] on link "Find jobs" at bounding box center [831, 32] width 98 height 41
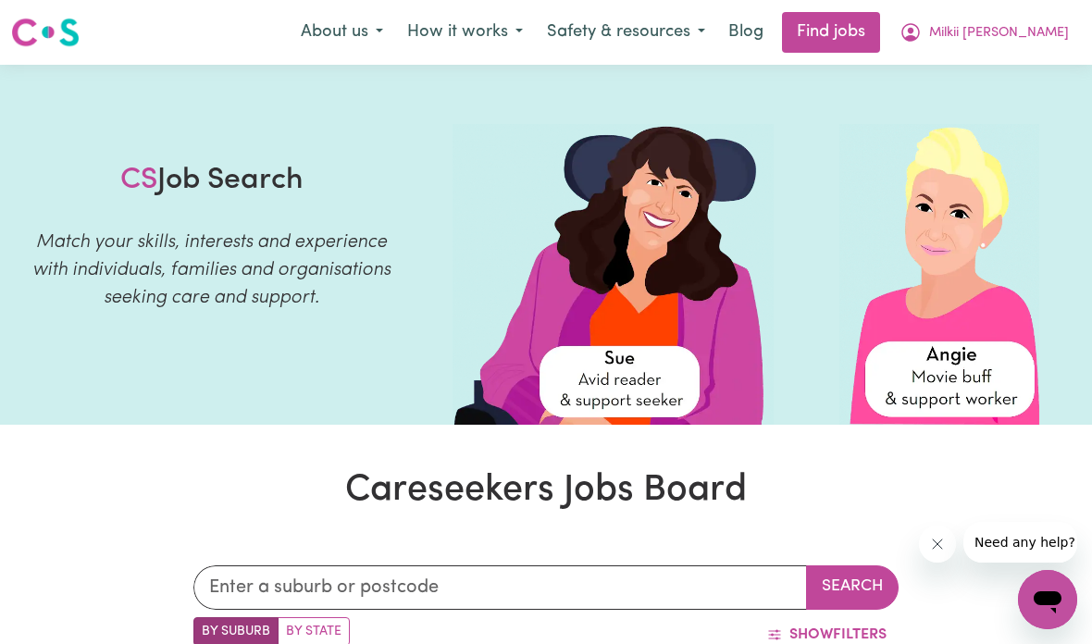
click at [26, 16] on img at bounding box center [45, 32] width 68 height 33
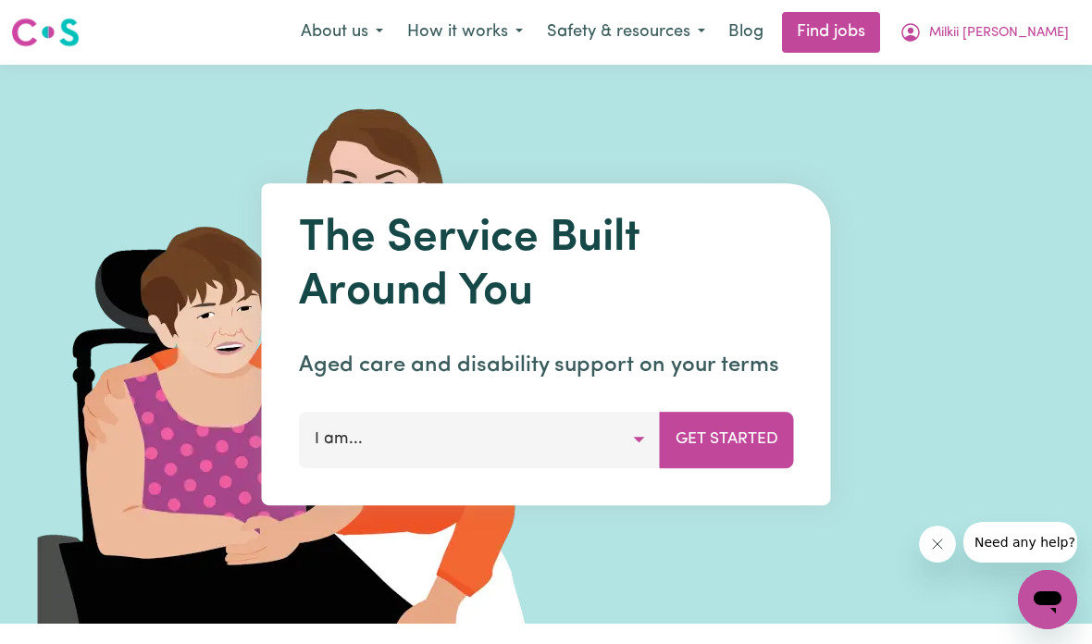
click at [345, 445] on button "I am..." at bounding box center [480, 440] width 362 height 56
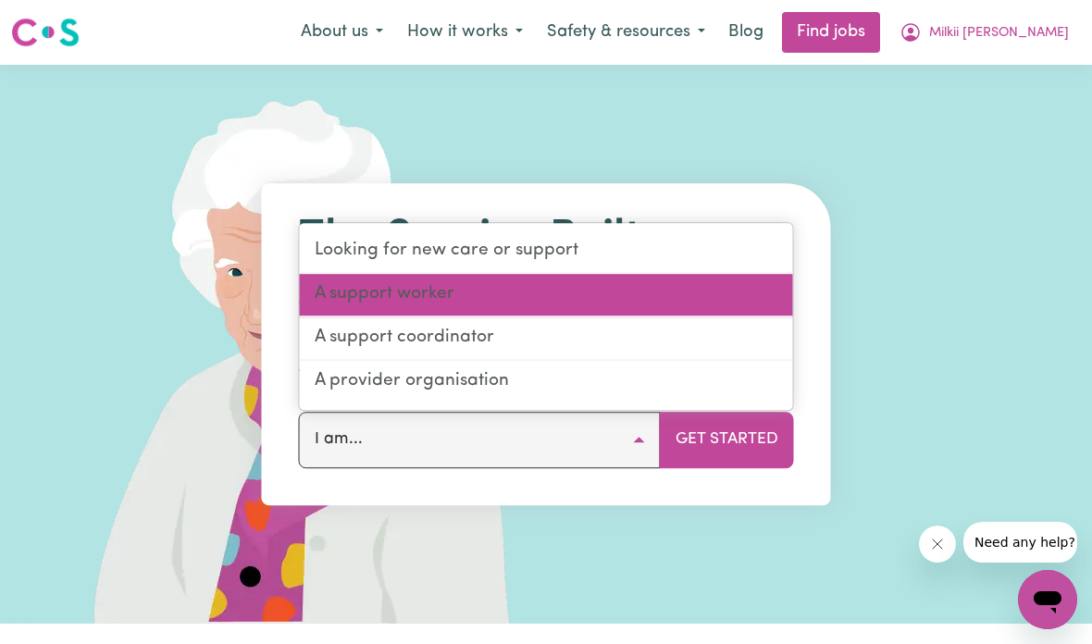
click at [330, 303] on link "A support worker" at bounding box center [546, 295] width 493 height 43
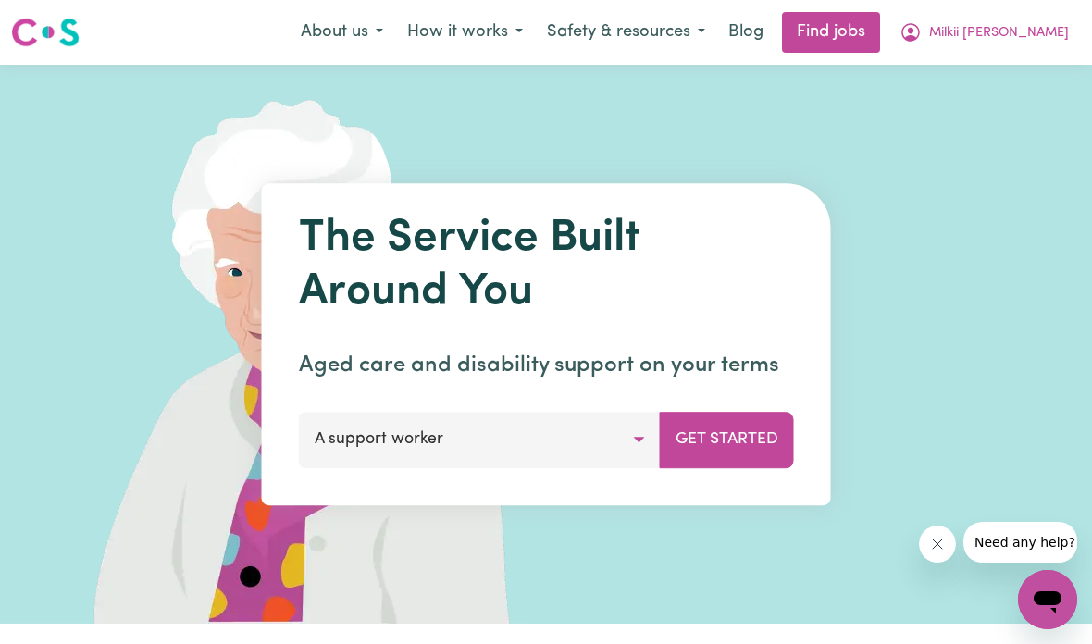
click at [736, 451] on button "Get Started" at bounding box center [727, 440] width 134 height 56
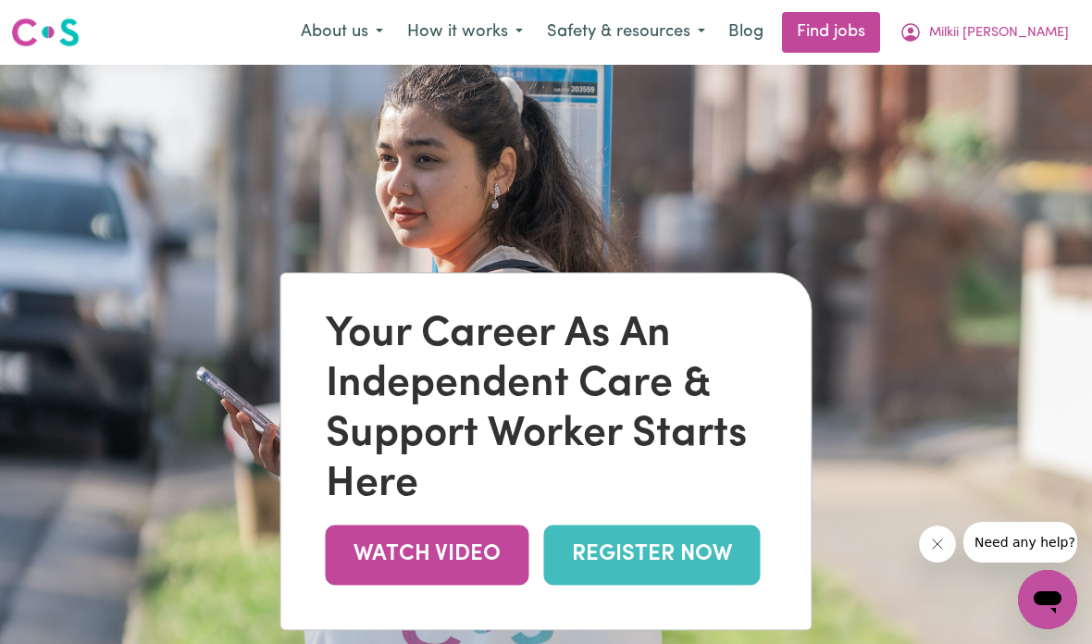
click at [1018, 24] on span "Milkii [PERSON_NAME]" at bounding box center [999, 33] width 140 height 20
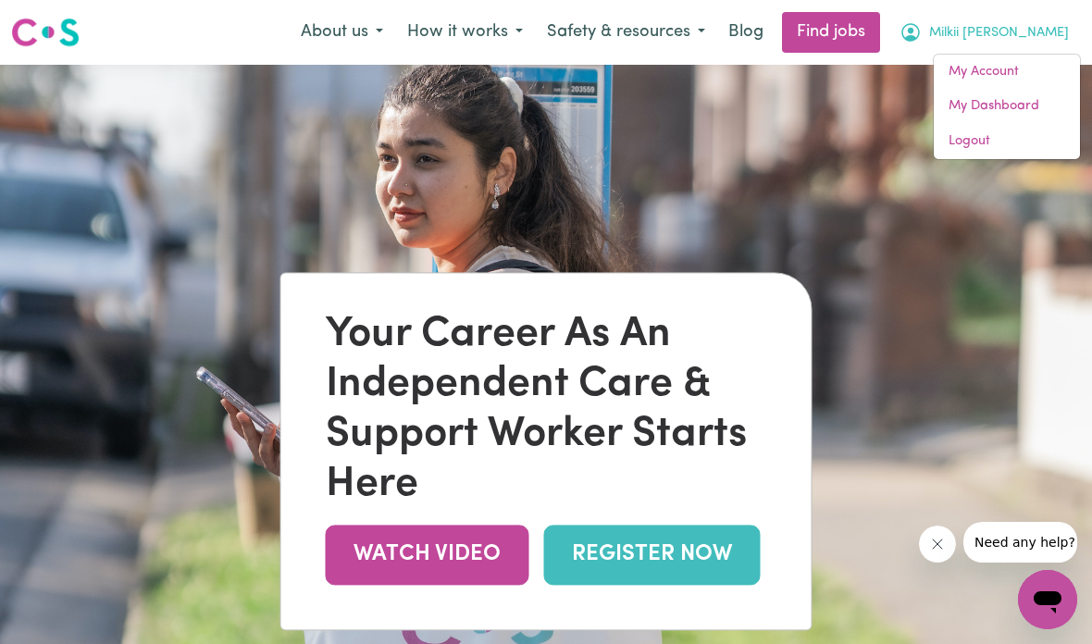
click at [968, 94] on link "My Dashboard" at bounding box center [1006, 106] width 146 height 35
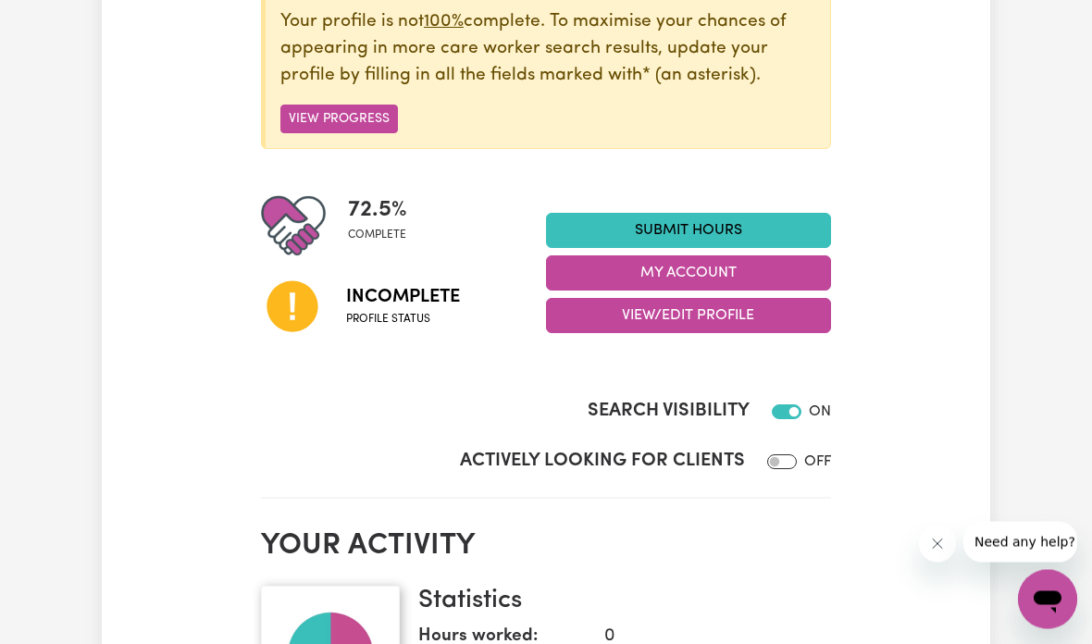
scroll to position [274, 0]
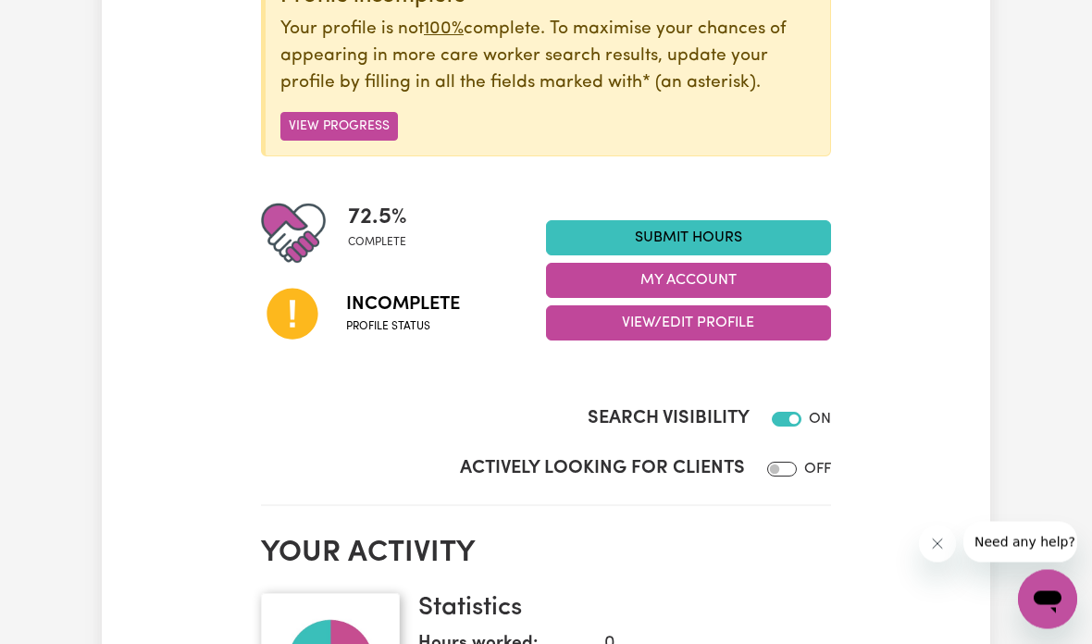
click at [283, 202] on img at bounding box center [293, 234] width 65 height 65
click at [316, 125] on button "View Progress" at bounding box center [338, 127] width 117 height 29
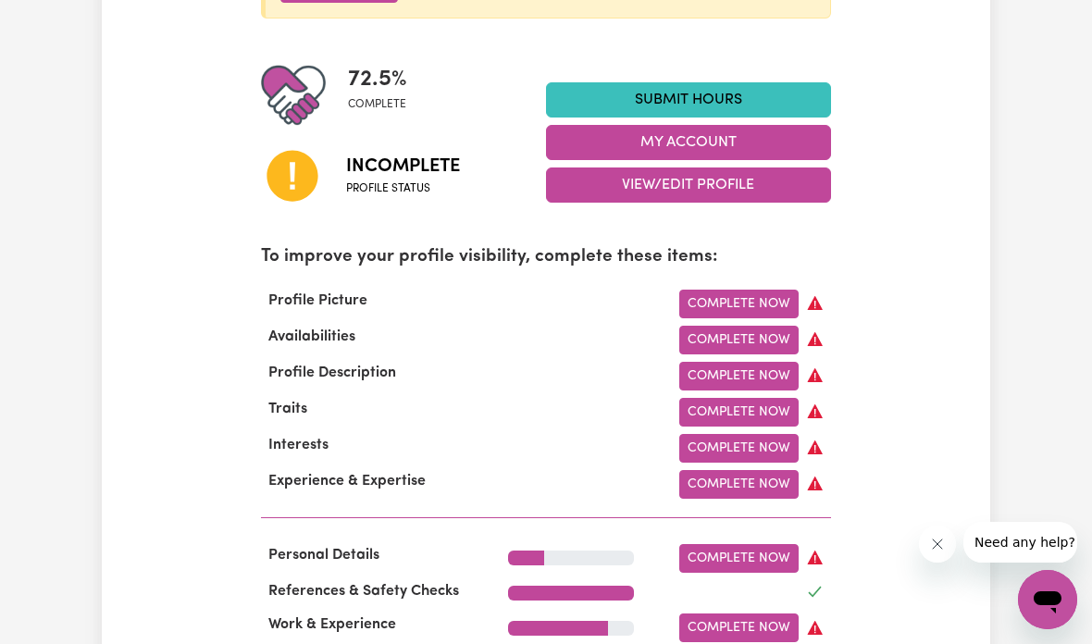
scroll to position [412, 0]
click at [717, 299] on link "Complete Now" at bounding box center [738, 304] width 119 height 29
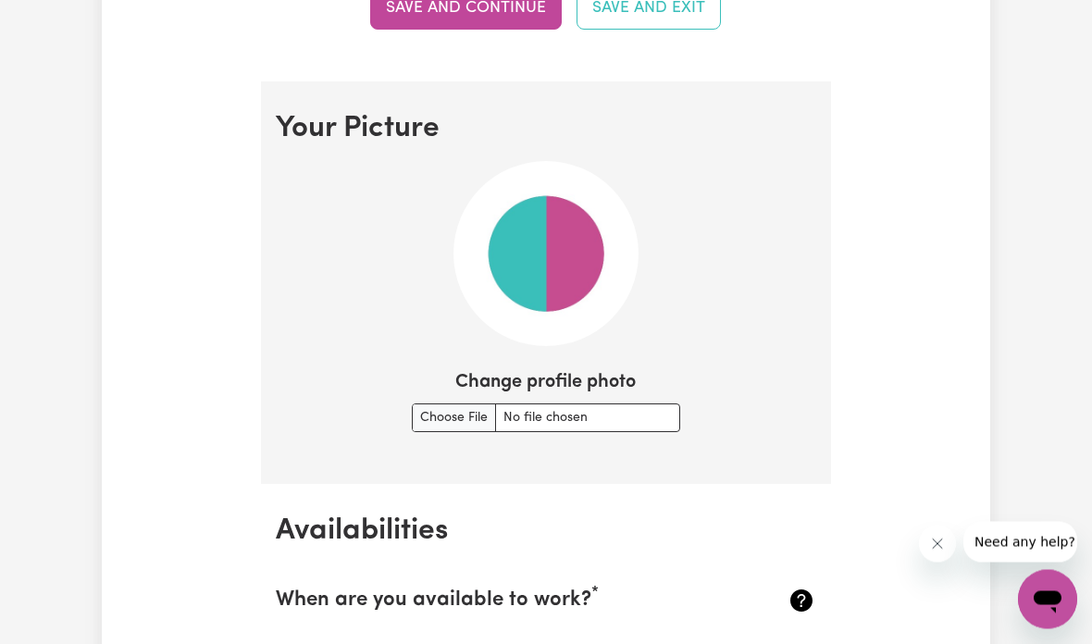
scroll to position [1272, 0]
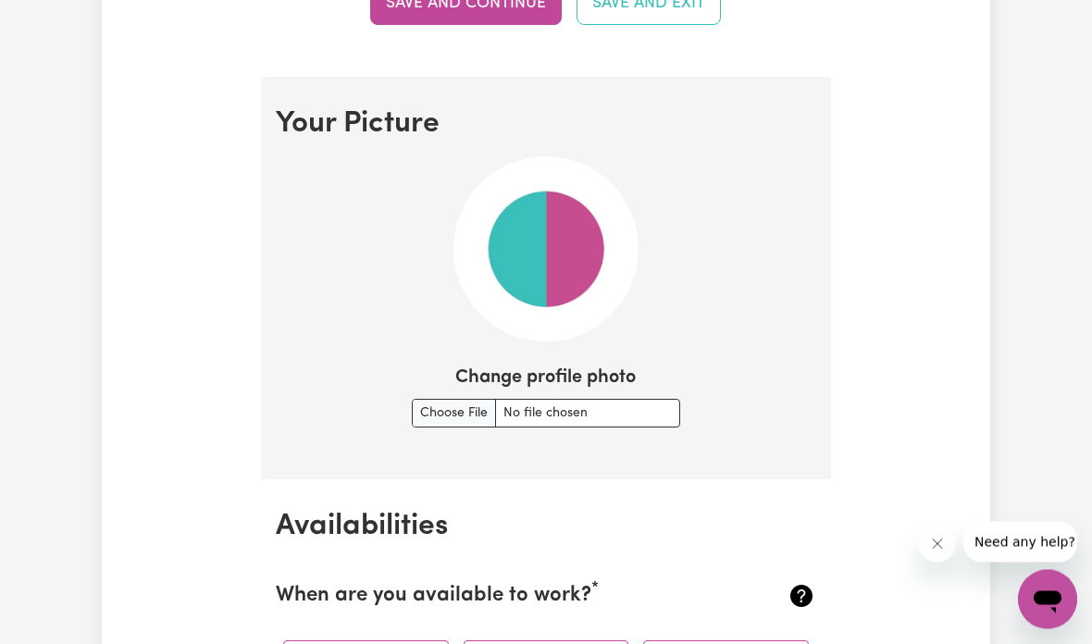
click at [568, 287] on img at bounding box center [545, 249] width 185 height 185
click at [563, 402] on input "Change profile photo" at bounding box center [546, 414] width 268 height 29
click at [422, 410] on input "Change profile photo" at bounding box center [546, 414] width 268 height 29
click at [412, 419] on input "Change profile photo" at bounding box center [546, 414] width 268 height 29
click at [629, 278] on img at bounding box center [545, 249] width 185 height 185
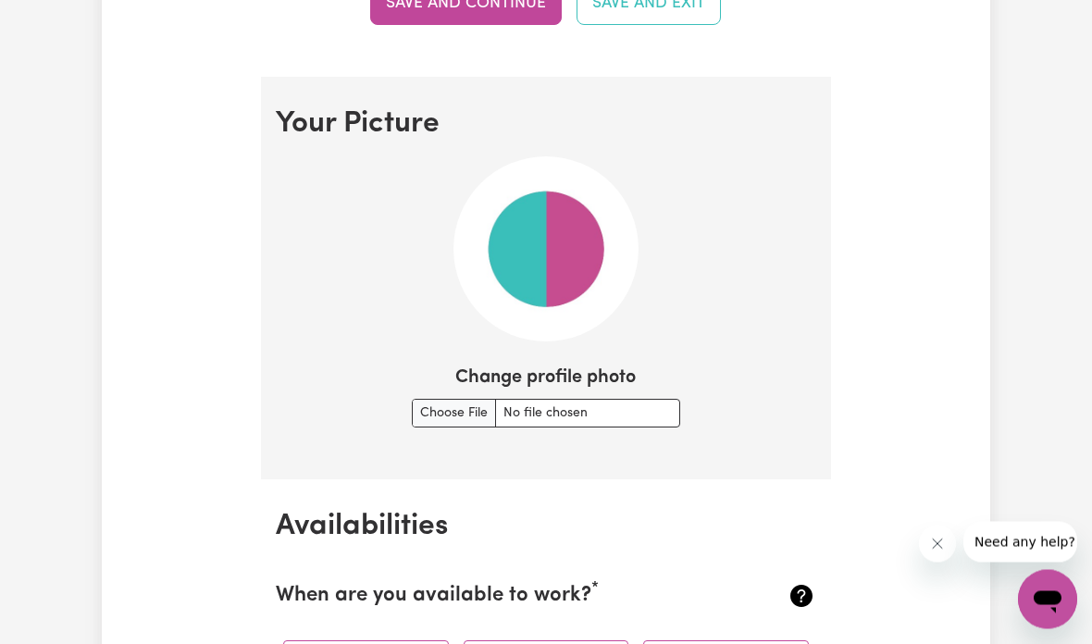
click at [439, 401] on input "Change profile photo" at bounding box center [546, 414] width 268 height 29
click at [432, 409] on input "Change profile photo" at bounding box center [546, 414] width 268 height 29
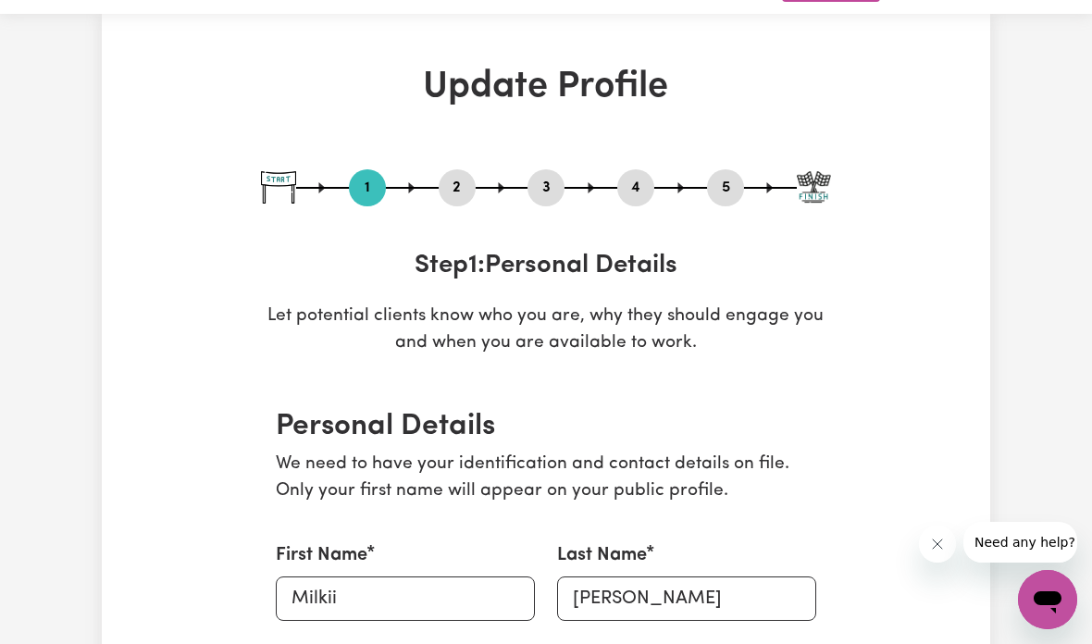
scroll to position [0, 0]
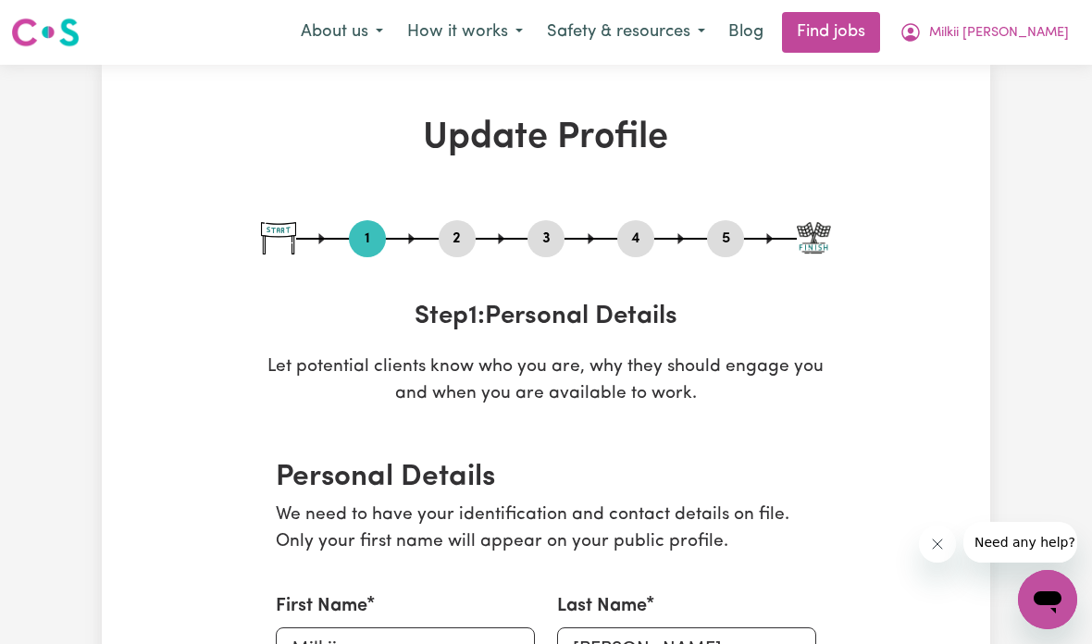
click at [998, 32] on span "Milkii [PERSON_NAME]" at bounding box center [999, 33] width 140 height 20
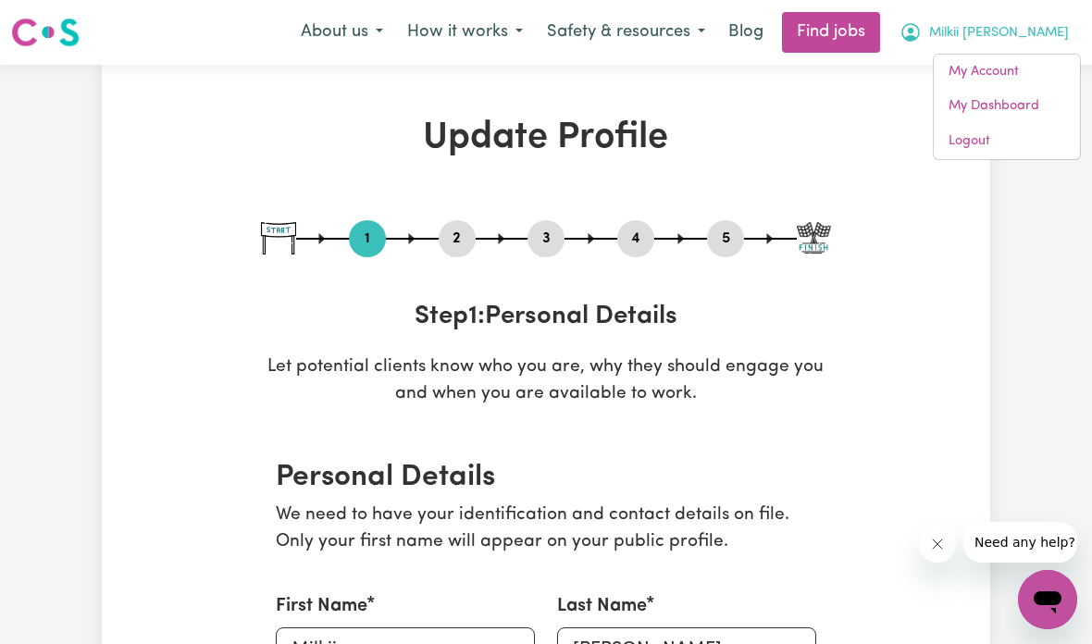
click at [1001, 105] on link "My Dashboard" at bounding box center [1006, 106] width 146 height 35
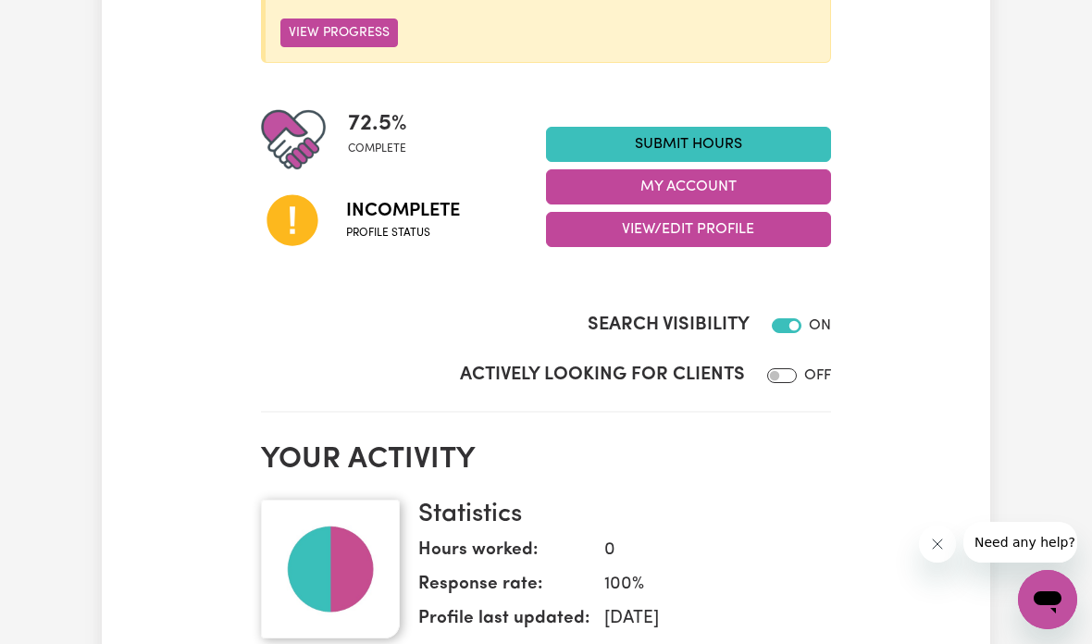
scroll to position [367, 0]
click at [431, 208] on span "Incomplete" at bounding box center [403, 212] width 114 height 28
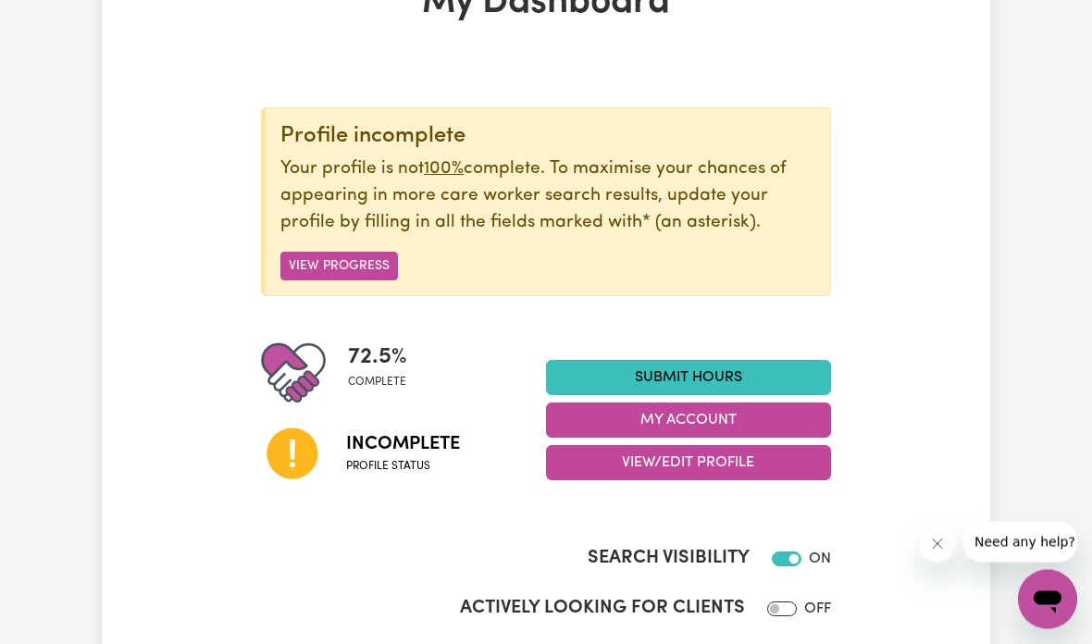
click at [373, 262] on button "View Progress" at bounding box center [338, 267] width 117 height 29
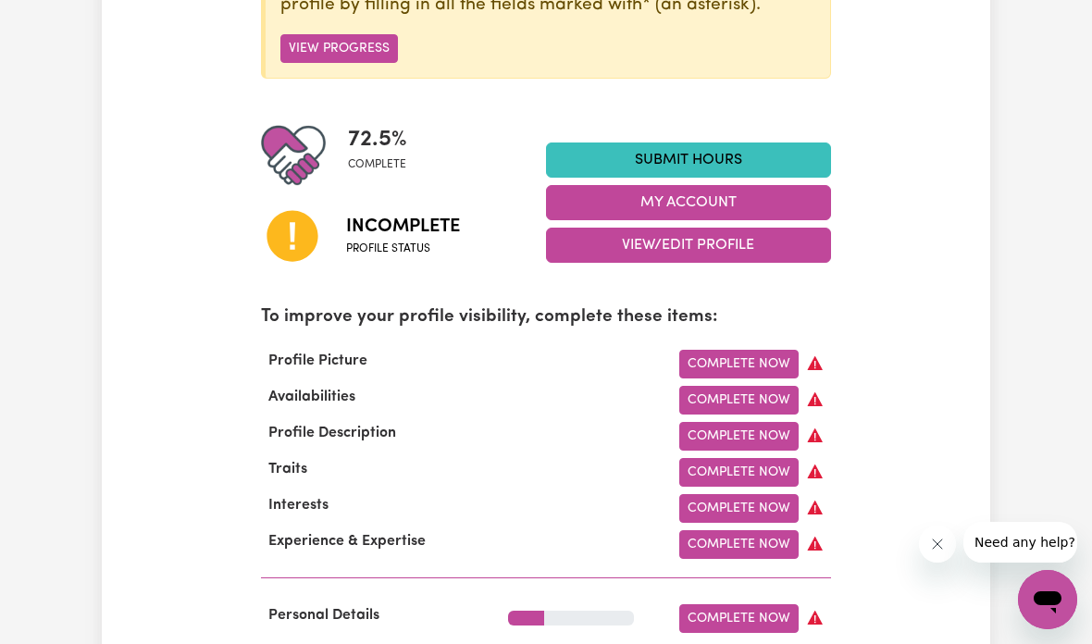
click at [752, 394] on link "Complete Now" at bounding box center [738, 400] width 119 height 29
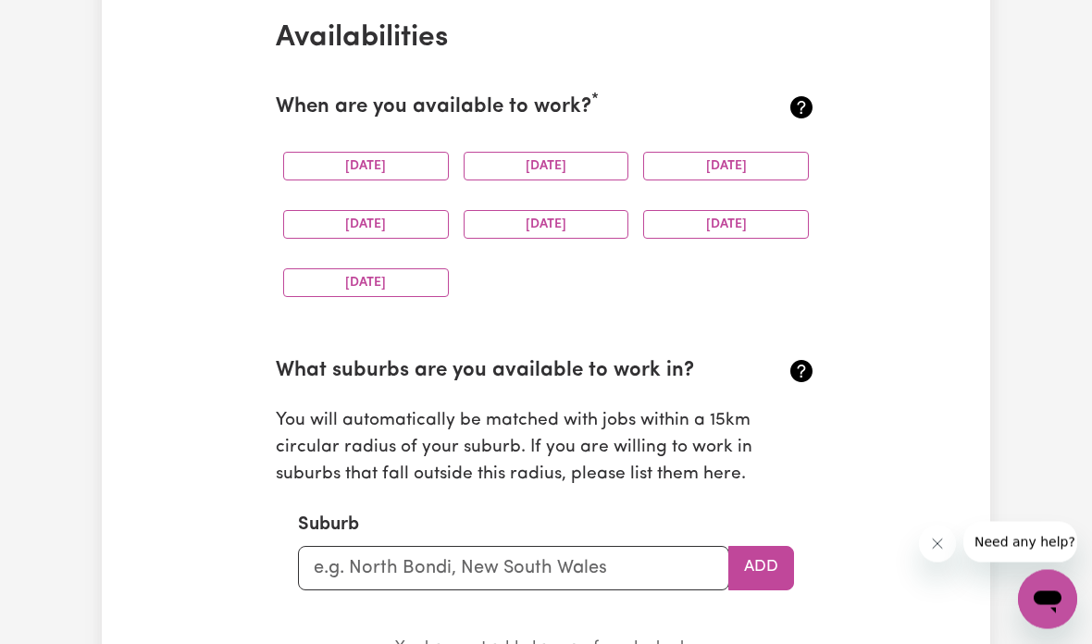
scroll to position [1759, 0]
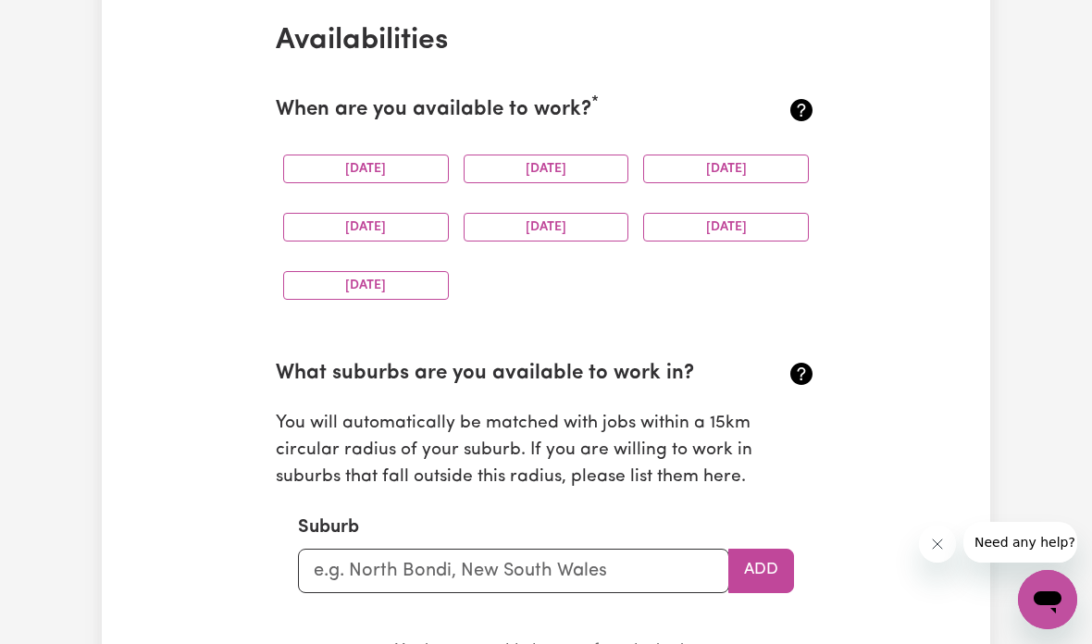
click at [595, 154] on button "Tuesday" at bounding box center [546, 168] width 166 height 29
click at [733, 154] on button "Wednesday" at bounding box center [726, 168] width 166 height 29
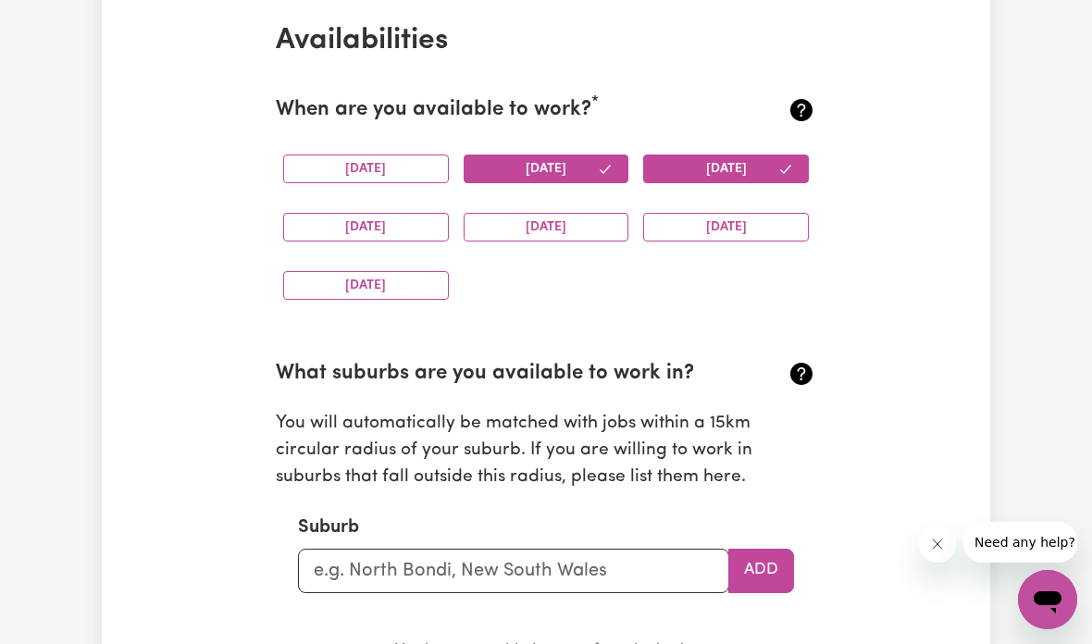
click at [735, 218] on button "Saturday" at bounding box center [726, 227] width 166 height 29
click at [590, 230] on button "Friday" at bounding box center [546, 227] width 166 height 29
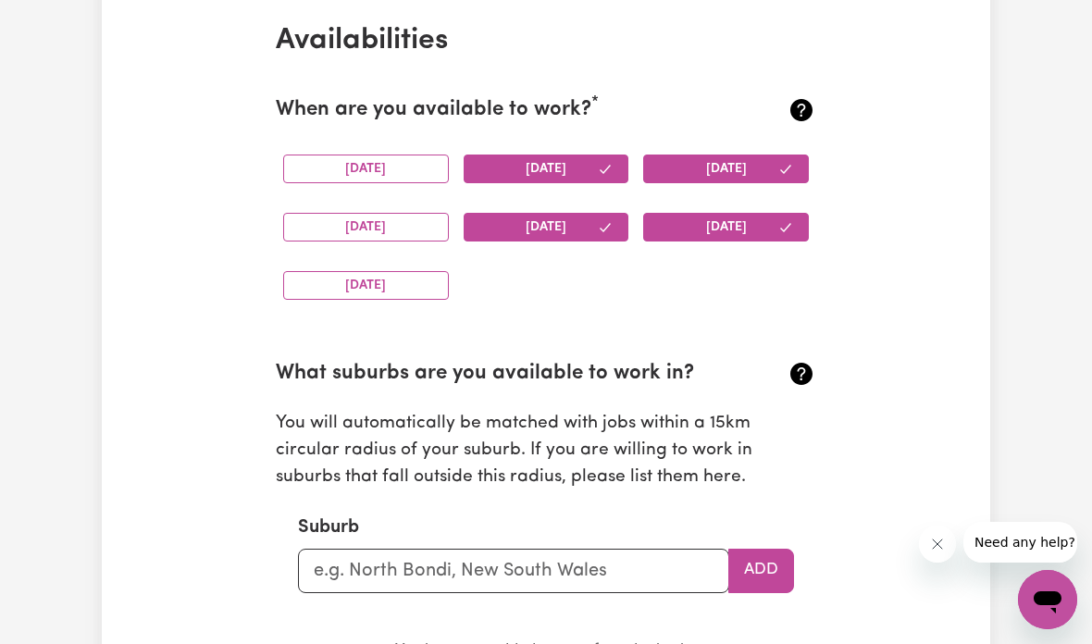
click at [402, 168] on button "Monday" at bounding box center [366, 168] width 166 height 29
click at [391, 226] on button "Thursday" at bounding box center [366, 227] width 166 height 29
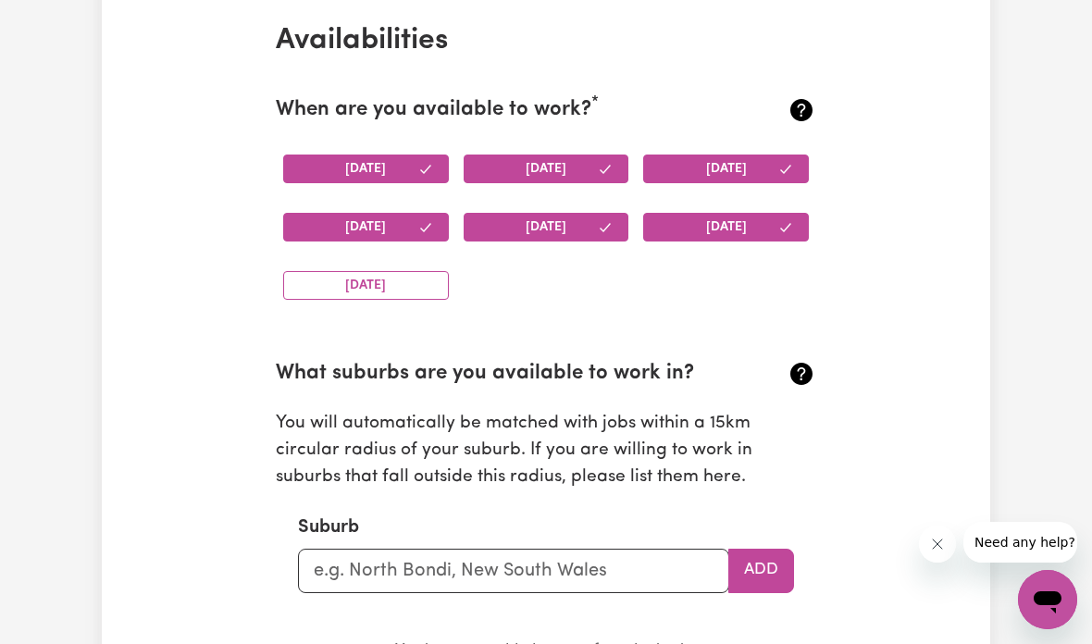
click at [388, 290] on button "Sunday" at bounding box center [366, 285] width 166 height 29
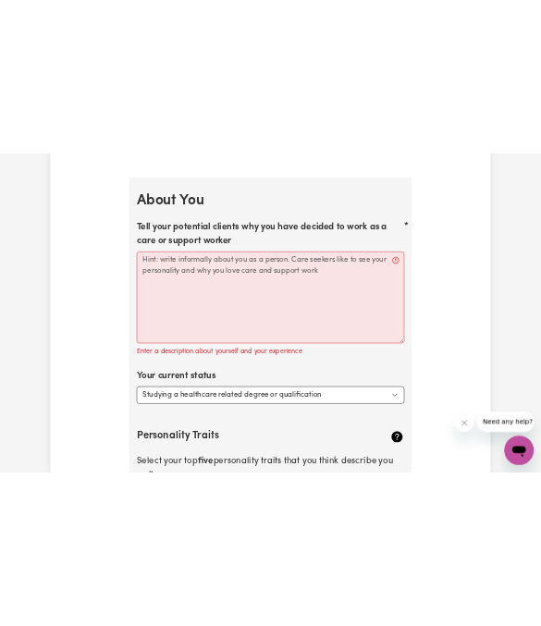
scroll to position [2513, 0]
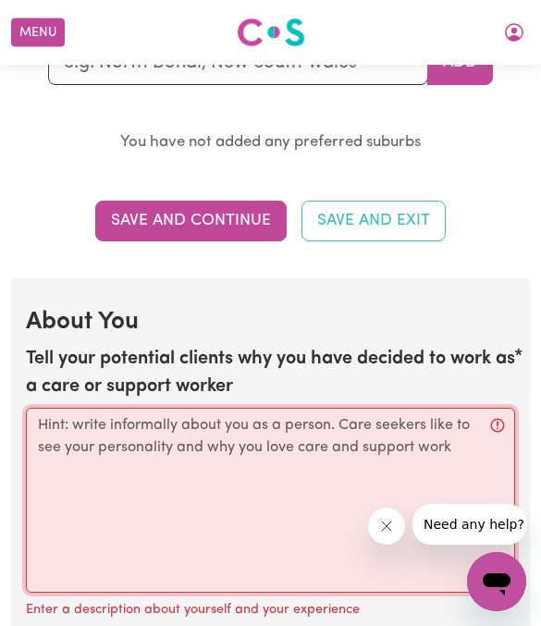
click at [203, 419] on textarea "Tell your potential clients why you have decided to work as a care or support w…" at bounding box center [270, 500] width 489 height 185
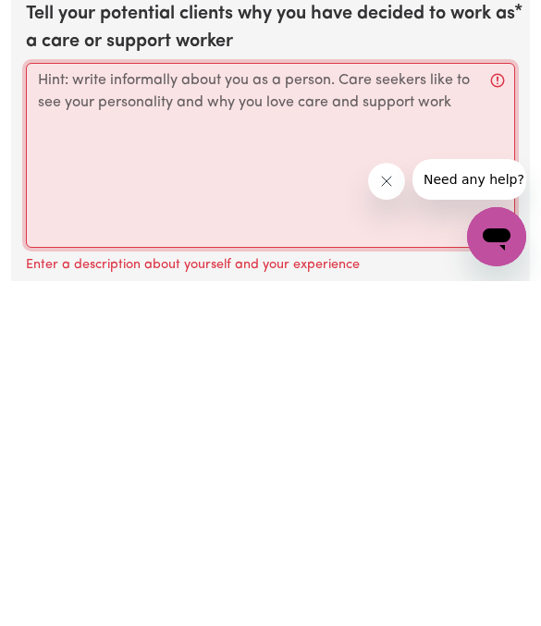
paste textarea "⸻ I chose to become a care and support worker because I’ve always felt a deep c…"
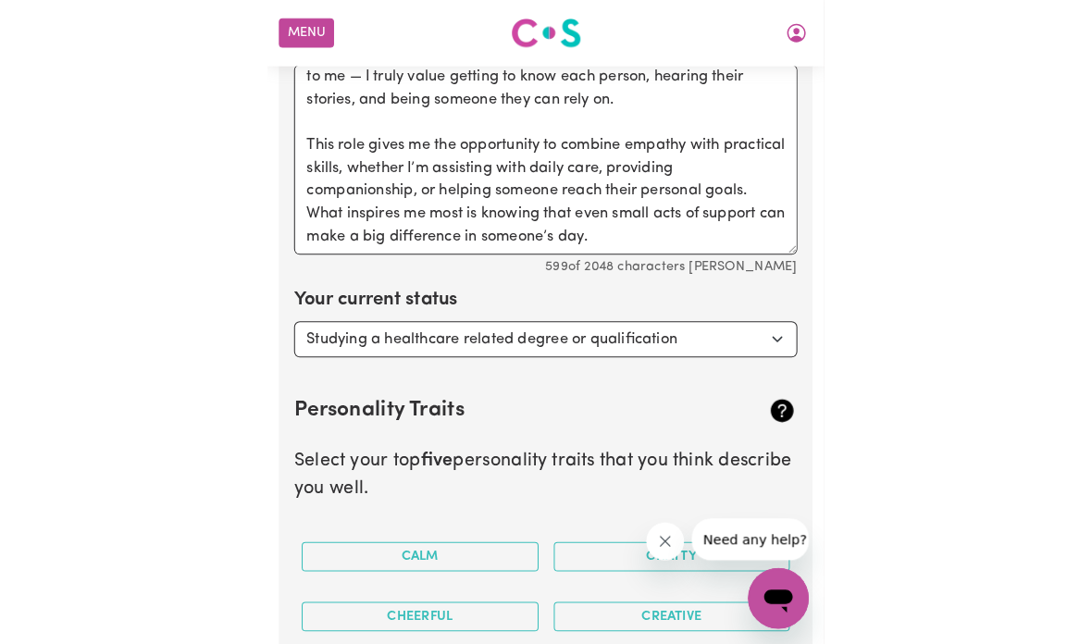
scroll to position [117, 0]
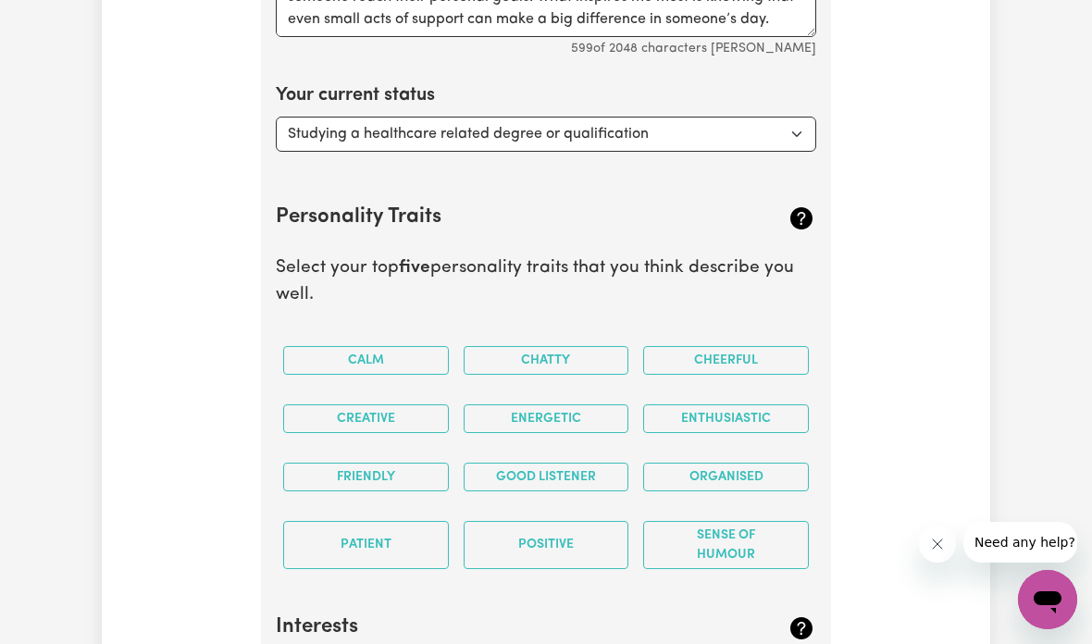
click at [402, 352] on button "Calm" at bounding box center [366, 360] width 166 height 29
click at [393, 463] on button "Friendly" at bounding box center [366, 477] width 166 height 29
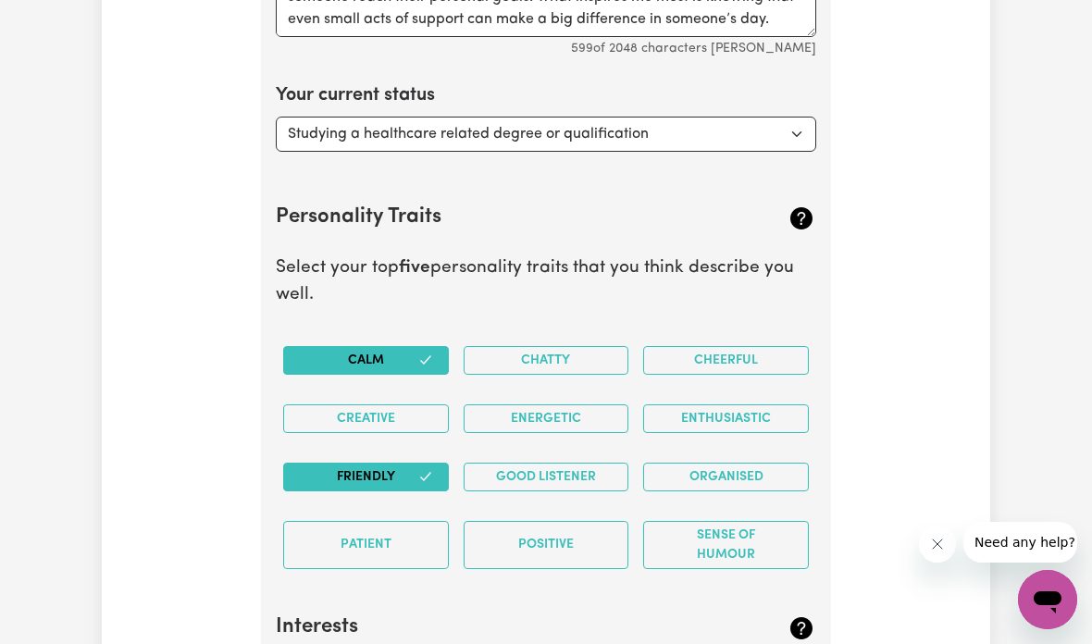
click at [583, 550] on button "Positive" at bounding box center [546, 545] width 166 height 48
click at [759, 404] on button "Enthusiastic" at bounding box center [726, 418] width 166 height 29
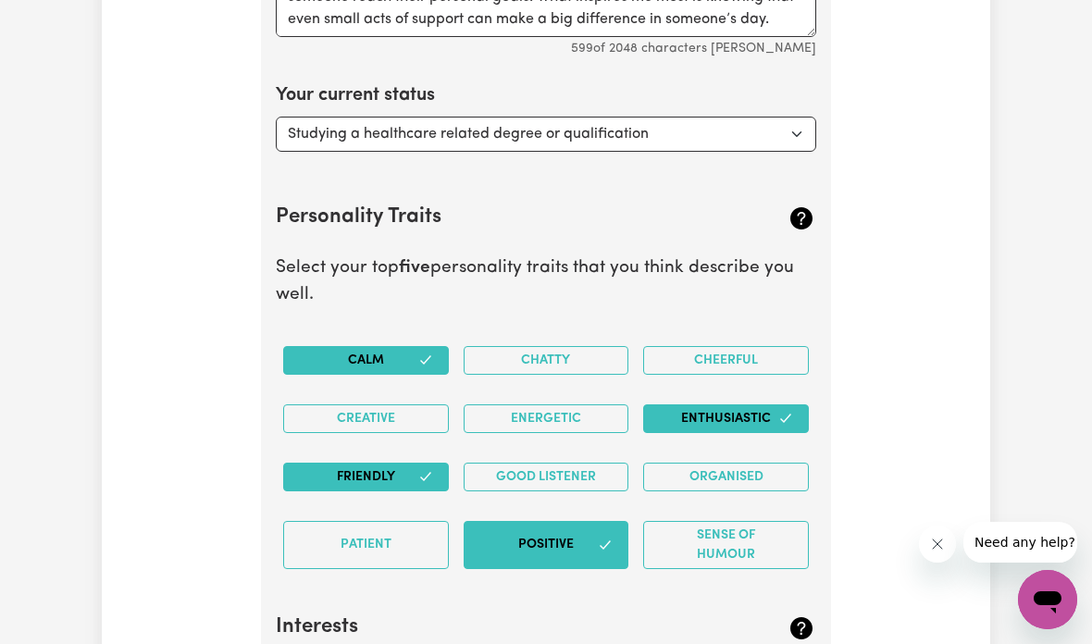
click at [743, 521] on button "Sense of Humour" at bounding box center [726, 545] width 166 height 48
click at [578, 463] on button "Good Listener" at bounding box center [546, 477] width 166 height 29
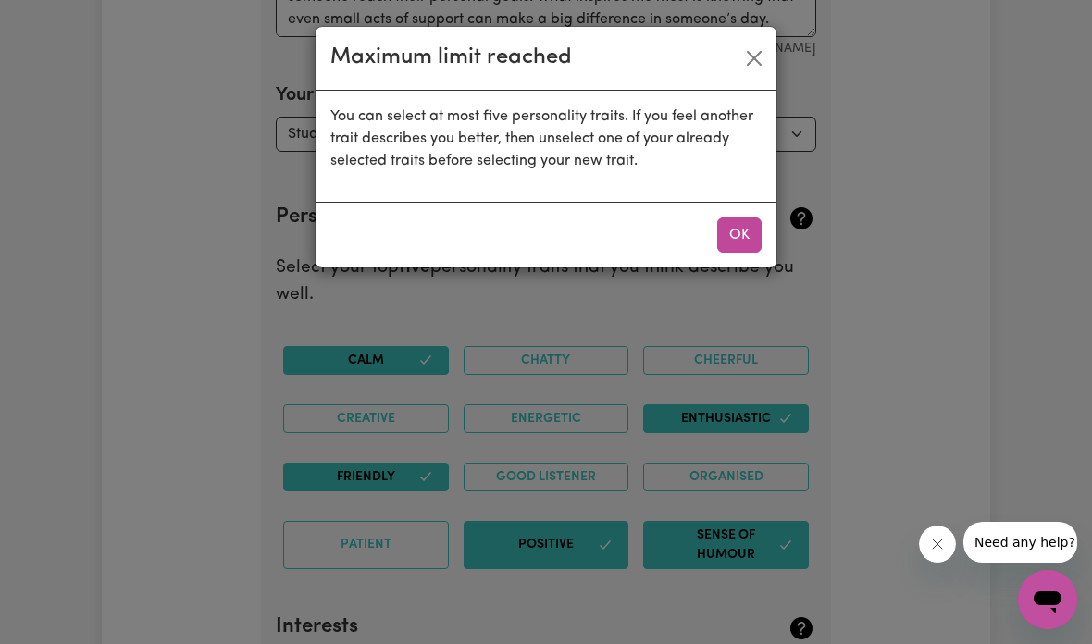
click at [729, 241] on button "OK" at bounding box center [739, 234] width 44 height 35
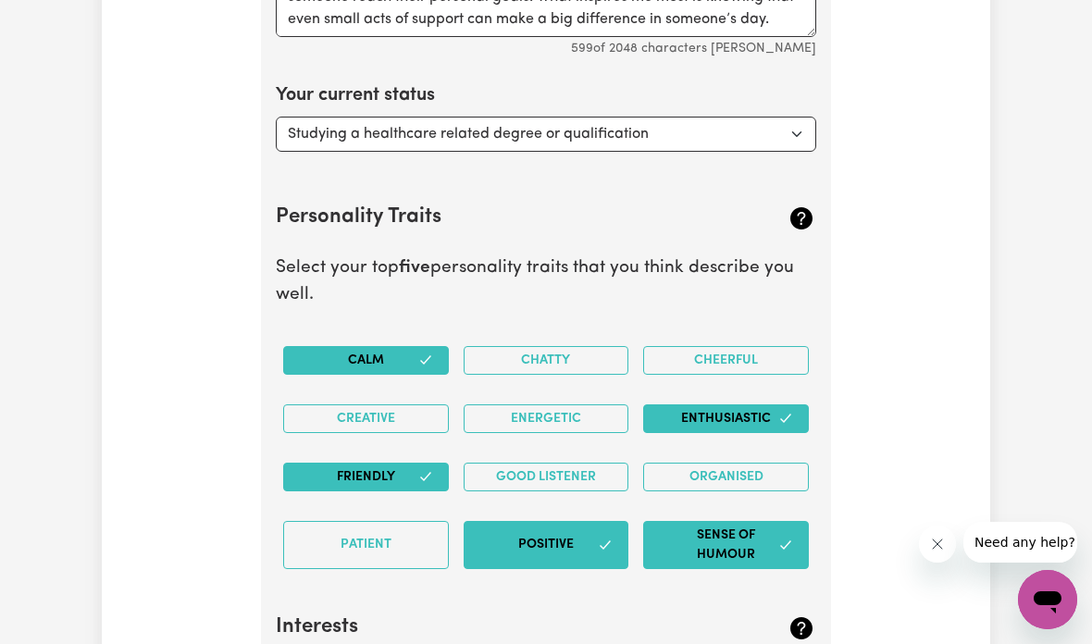
click at [767, 537] on button "Sense of Humour" at bounding box center [726, 545] width 166 height 48
click at [584, 463] on button "Good Listener" at bounding box center [546, 477] width 166 height 29
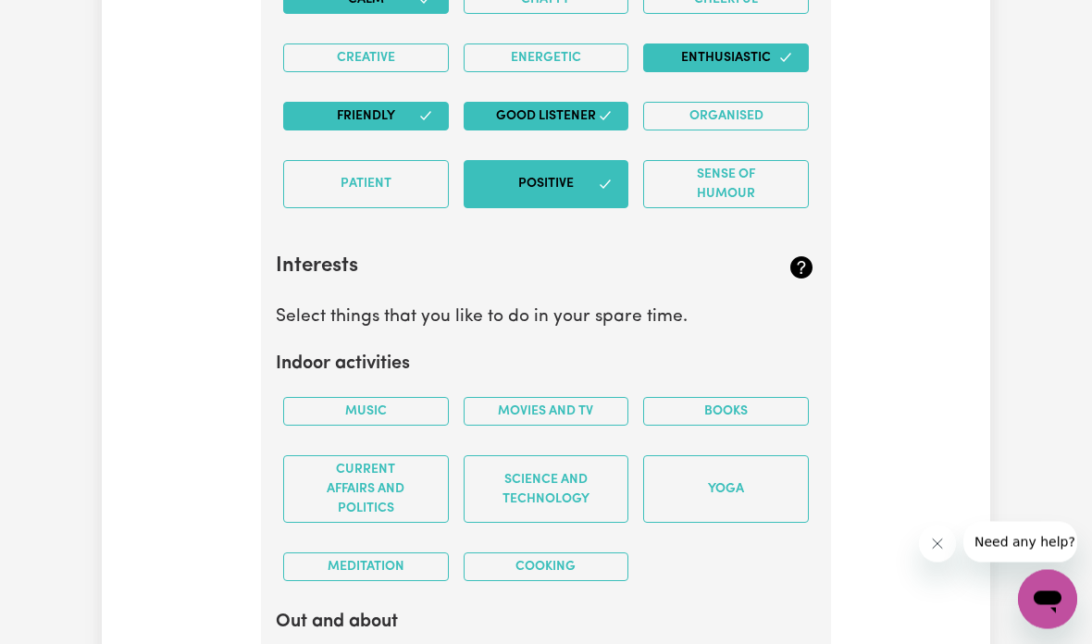
scroll to position [3235, 0]
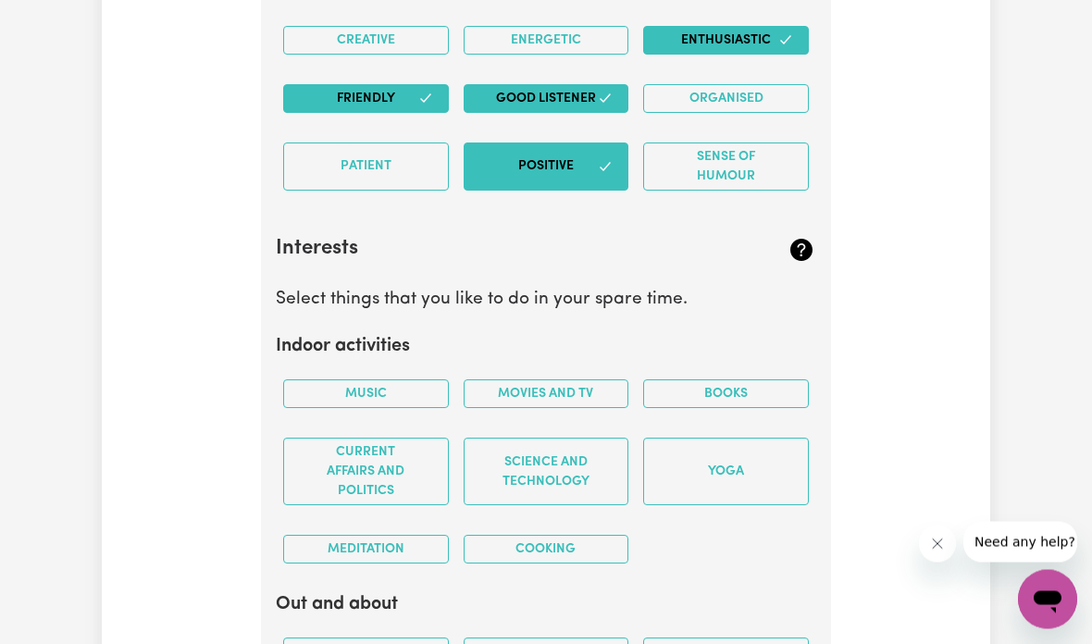
click at [734, 468] on button "Yoga" at bounding box center [726, 473] width 166 height 68
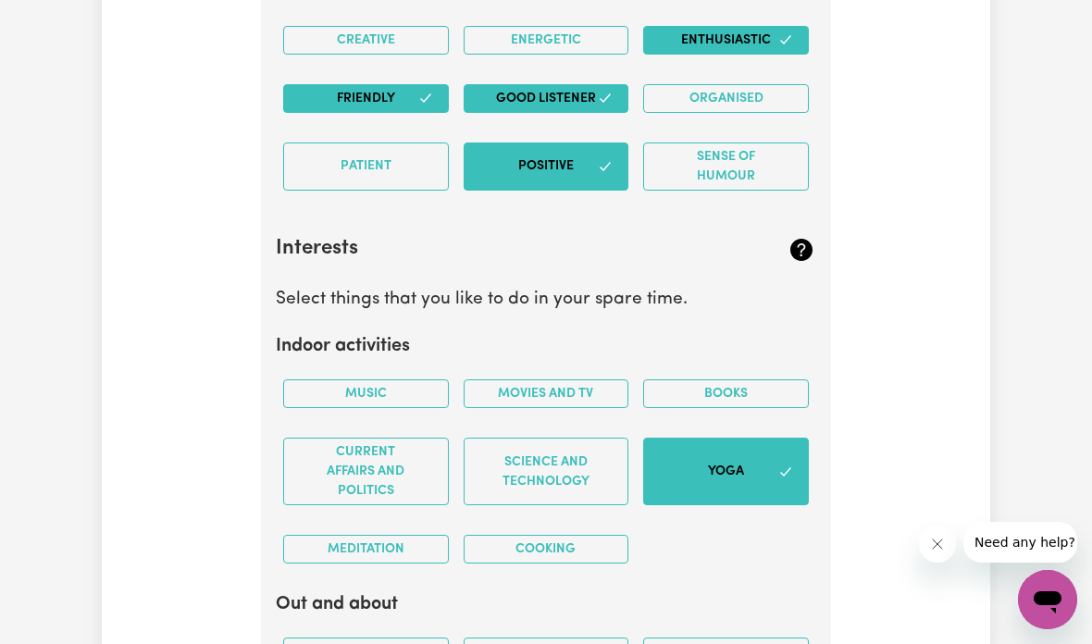
click at [751, 381] on button "Books" at bounding box center [726, 393] width 166 height 29
click at [590, 381] on button "Movies and TV" at bounding box center [546, 393] width 166 height 29
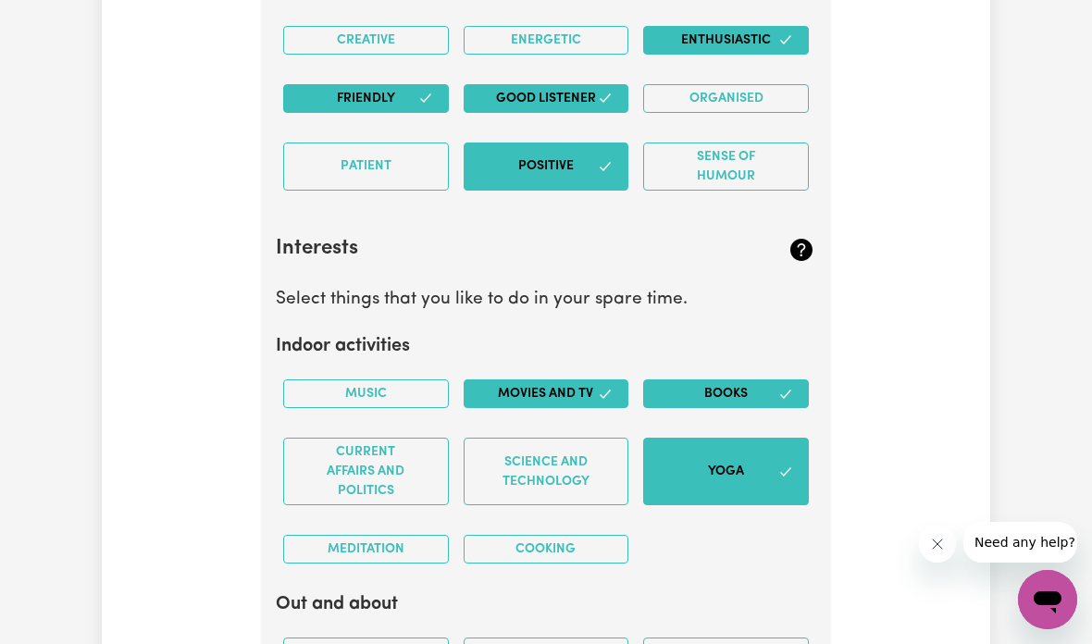
click at [407, 386] on button "Music" at bounding box center [366, 393] width 166 height 29
click at [394, 448] on button "Current Affairs and Politics" at bounding box center [366, 472] width 166 height 68
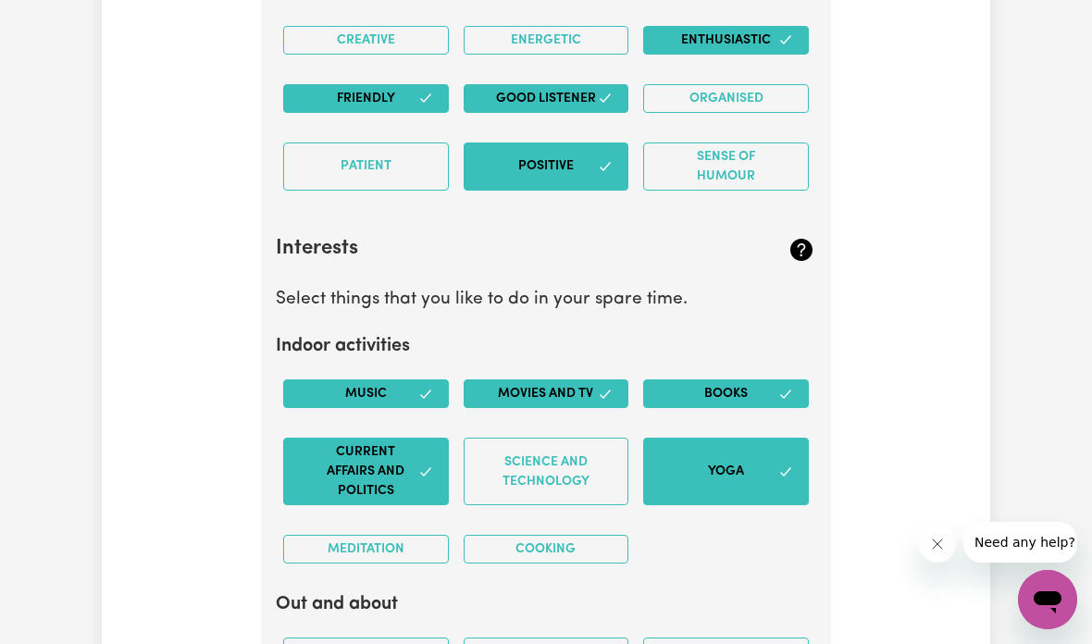
click at [392, 453] on button "Current Affairs and Politics" at bounding box center [366, 472] width 166 height 68
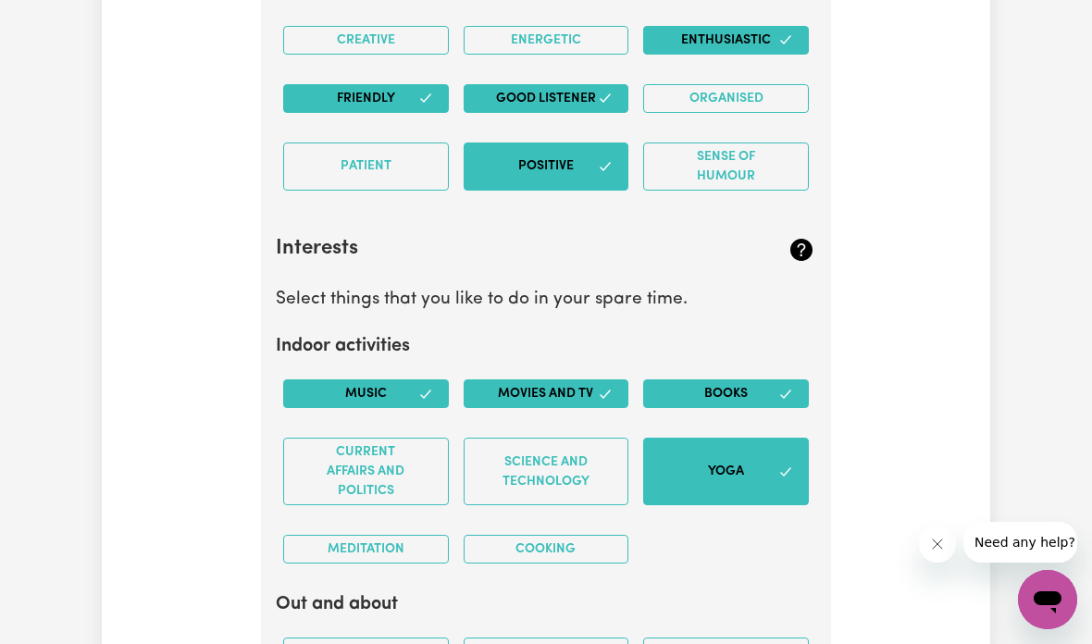
click at [538, 536] on button "Cooking" at bounding box center [546, 549] width 166 height 29
click at [395, 550] on button "Meditation" at bounding box center [366, 549] width 166 height 29
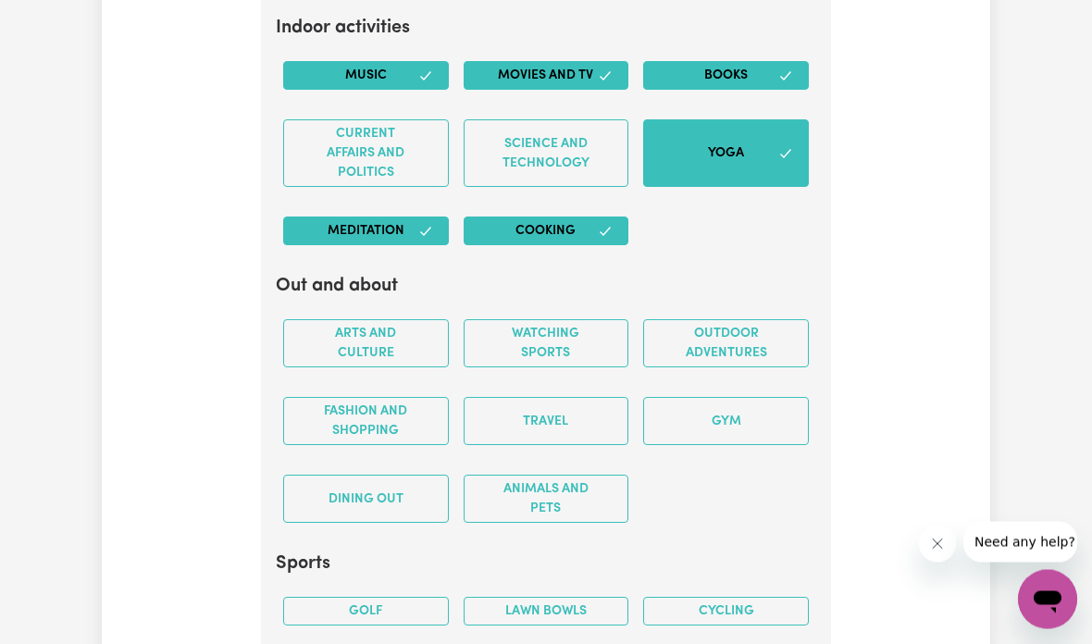
scroll to position [3563, 0]
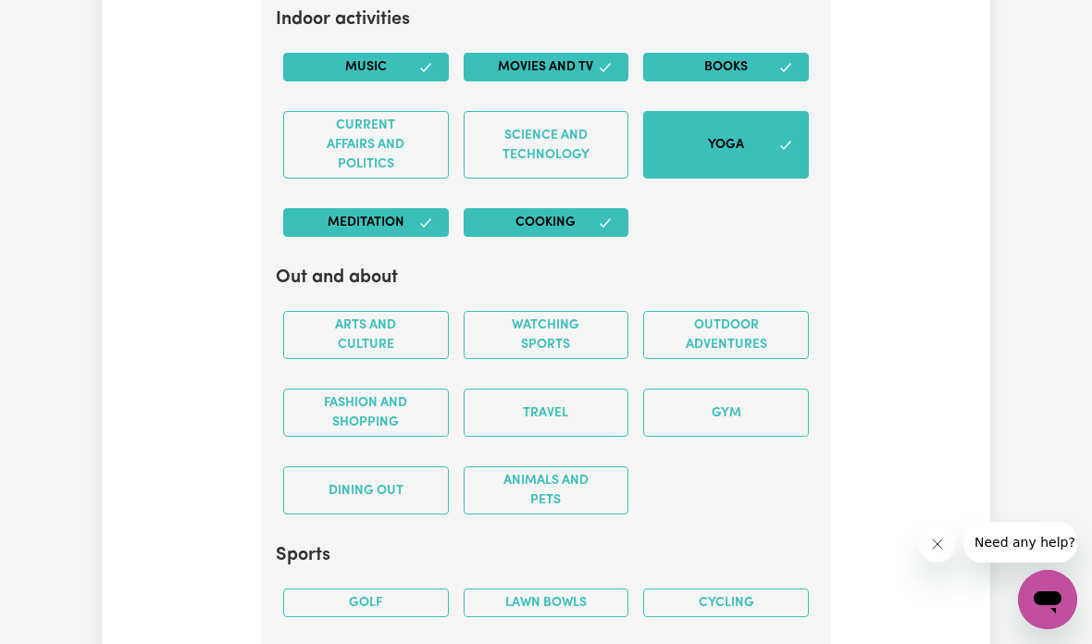
click at [565, 339] on button "Watching sports" at bounding box center [546, 335] width 166 height 48
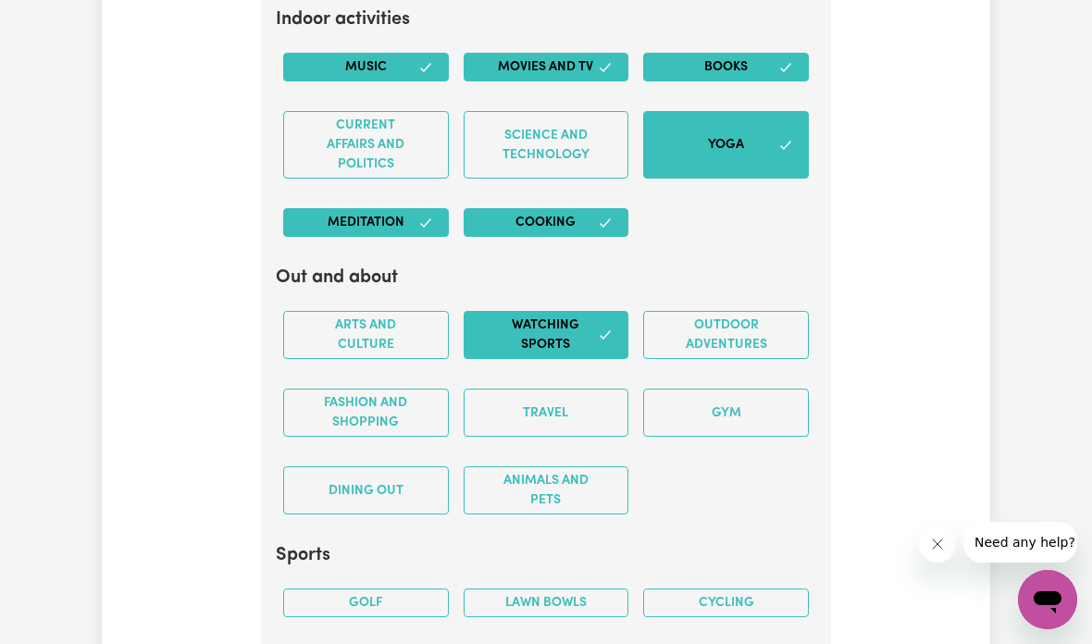
click at [749, 296] on div "Outdoor adventures" at bounding box center [726, 335] width 180 height 78
click at [754, 317] on button "Outdoor adventures" at bounding box center [726, 335] width 166 height 48
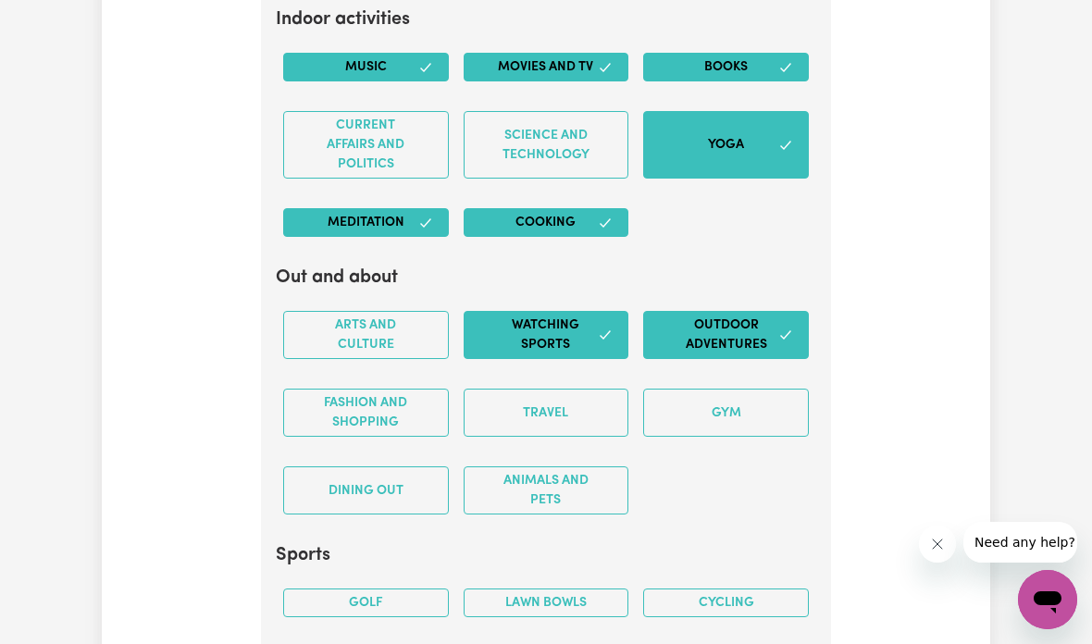
click at [749, 389] on button "Gym" at bounding box center [726, 413] width 166 height 48
click at [578, 400] on button "Travel" at bounding box center [546, 413] width 166 height 48
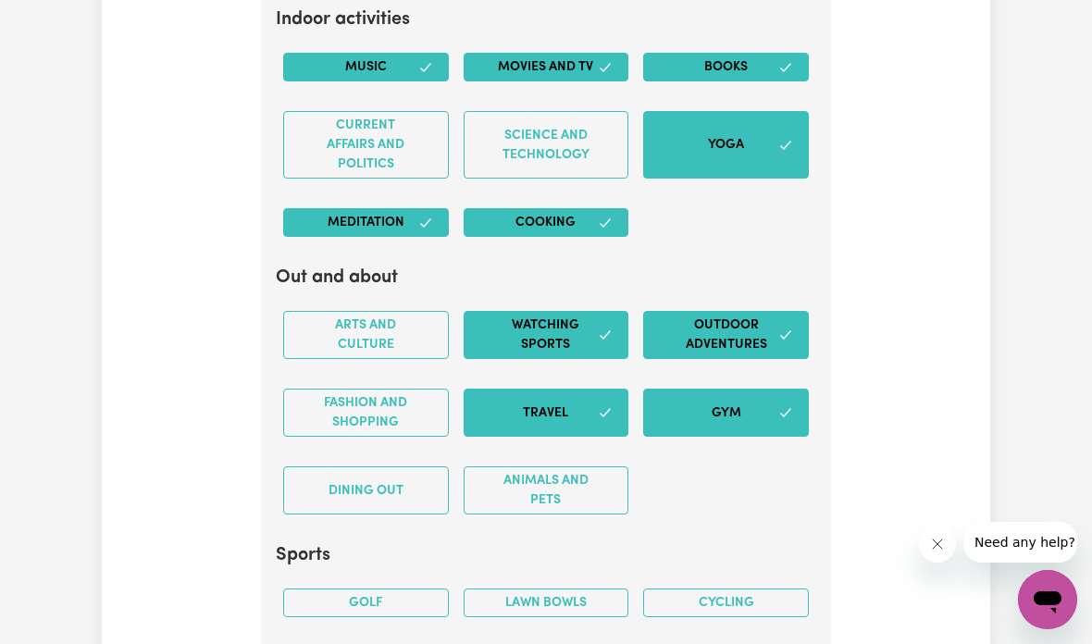
click at [414, 319] on button "Arts and Culture" at bounding box center [366, 335] width 166 height 48
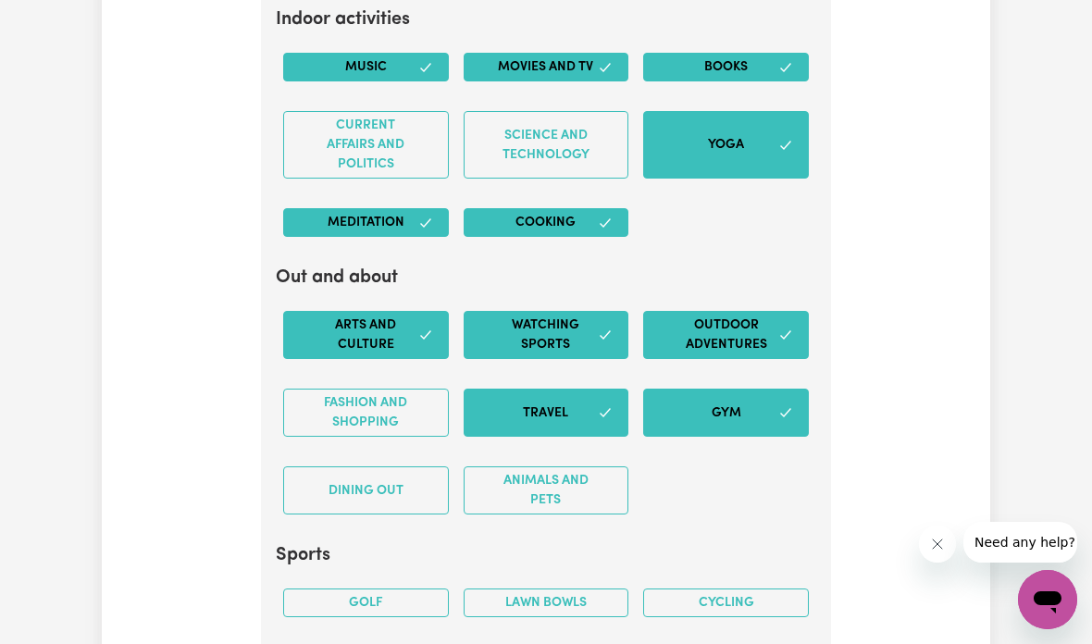
click at [402, 473] on button "Dining out" at bounding box center [366, 490] width 166 height 48
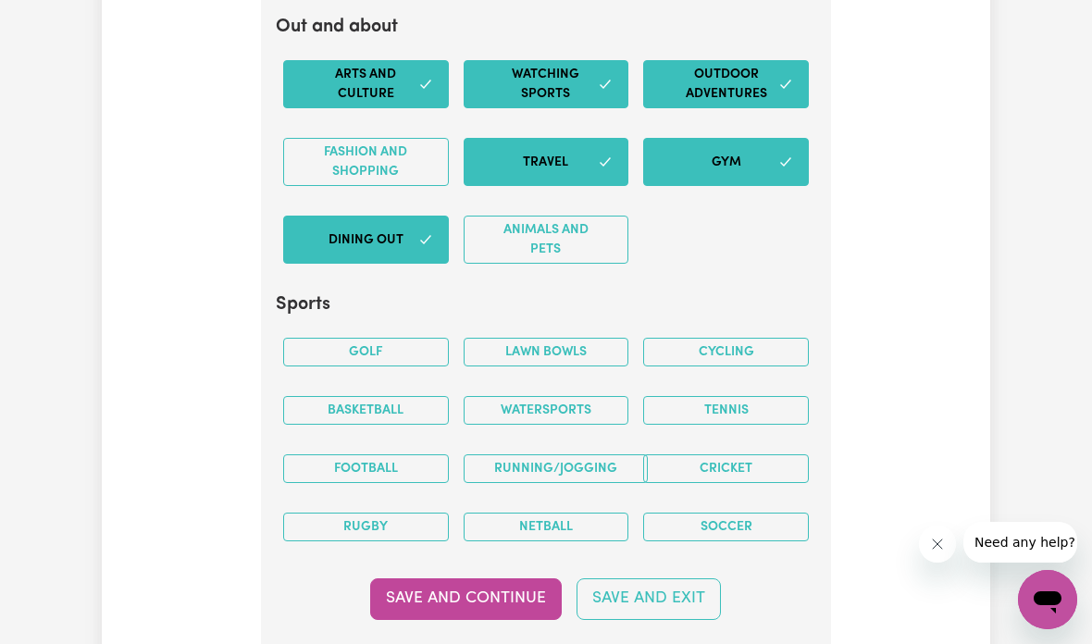
scroll to position [3817, 0]
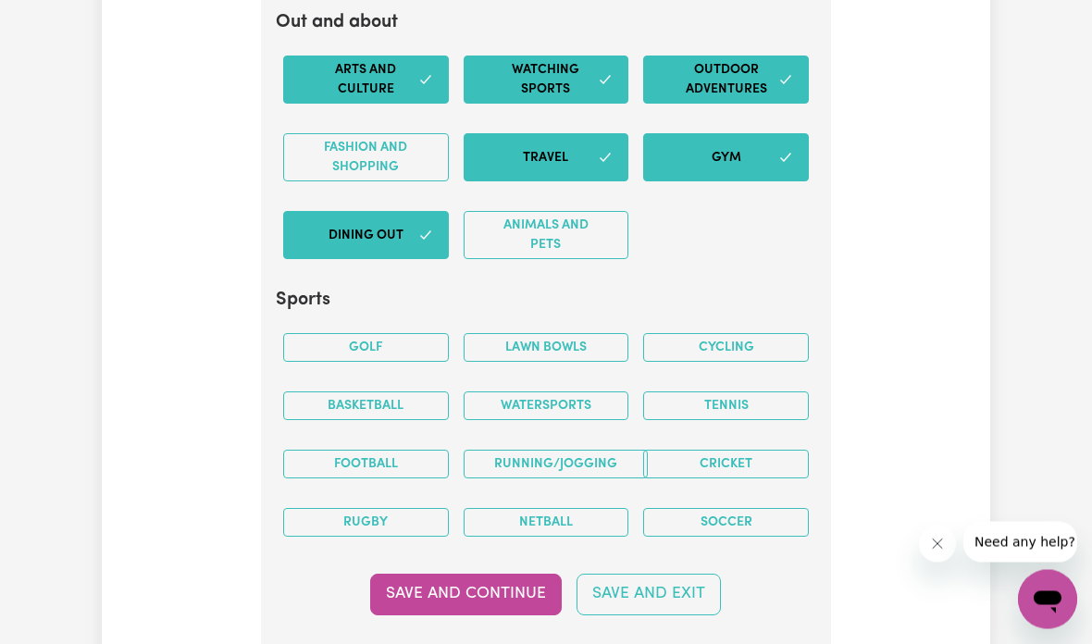
click at [723, 334] on button "Cycling" at bounding box center [726, 348] width 166 height 29
click at [572, 508] on button "Netball" at bounding box center [546, 522] width 166 height 29
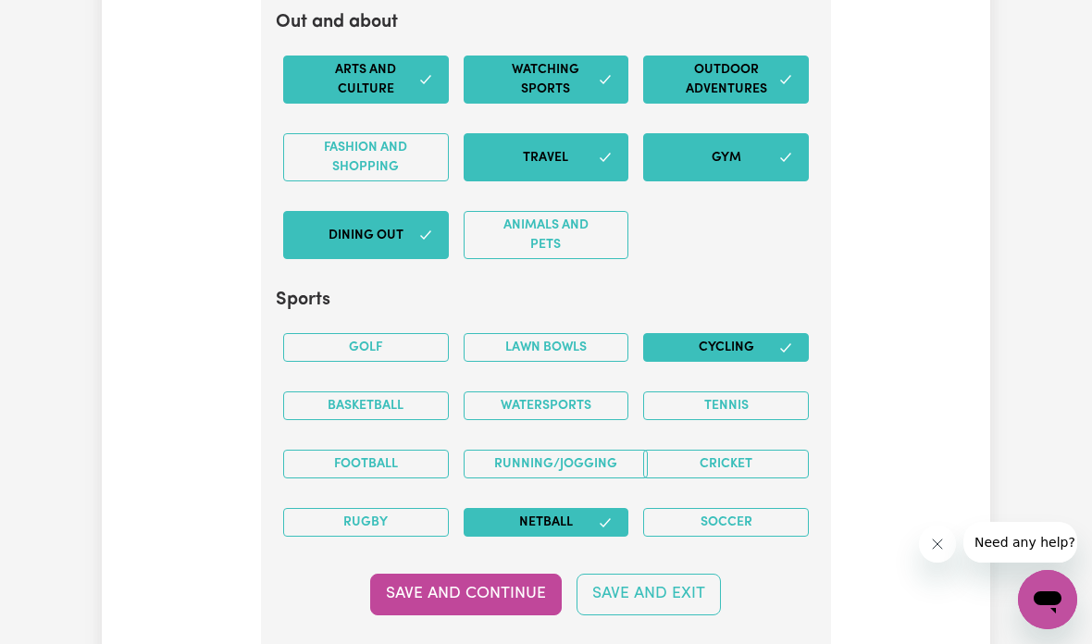
click at [422, 394] on button "Basketball" at bounding box center [366, 405] width 166 height 29
click at [408, 333] on button "Golf" at bounding box center [366, 347] width 166 height 29
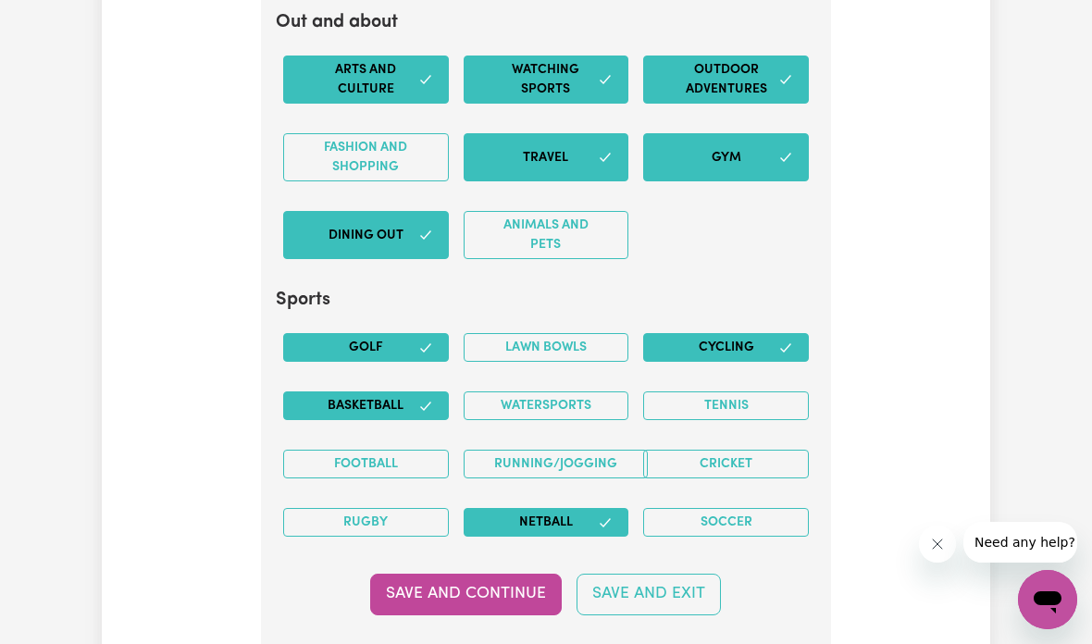
click at [552, 450] on button "Running/Jogging" at bounding box center [555, 464] width 184 height 29
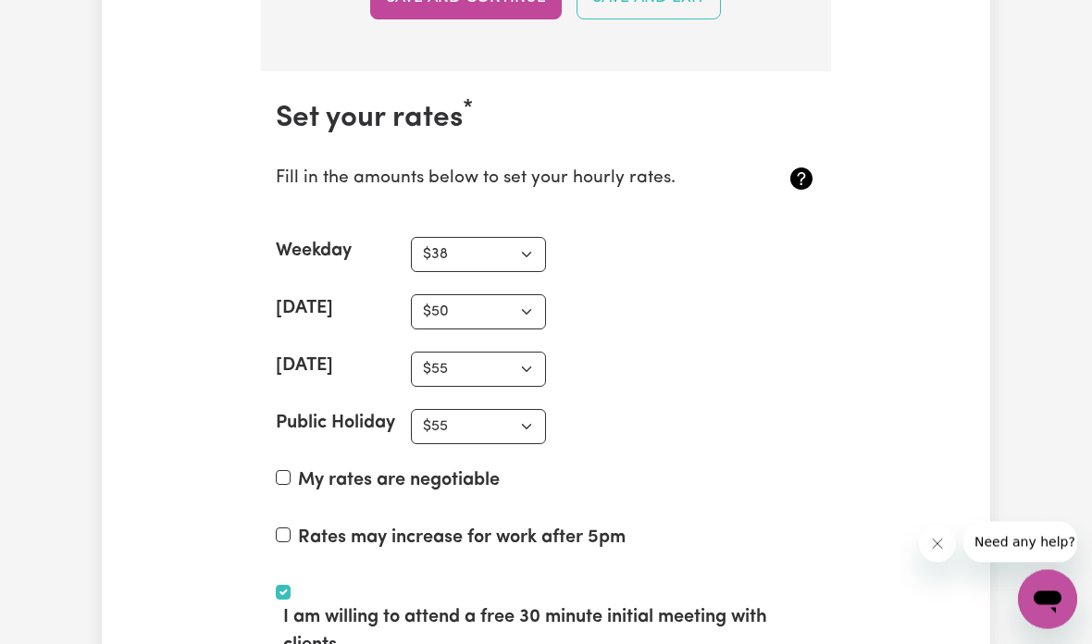
scroll to position [4414, 0]
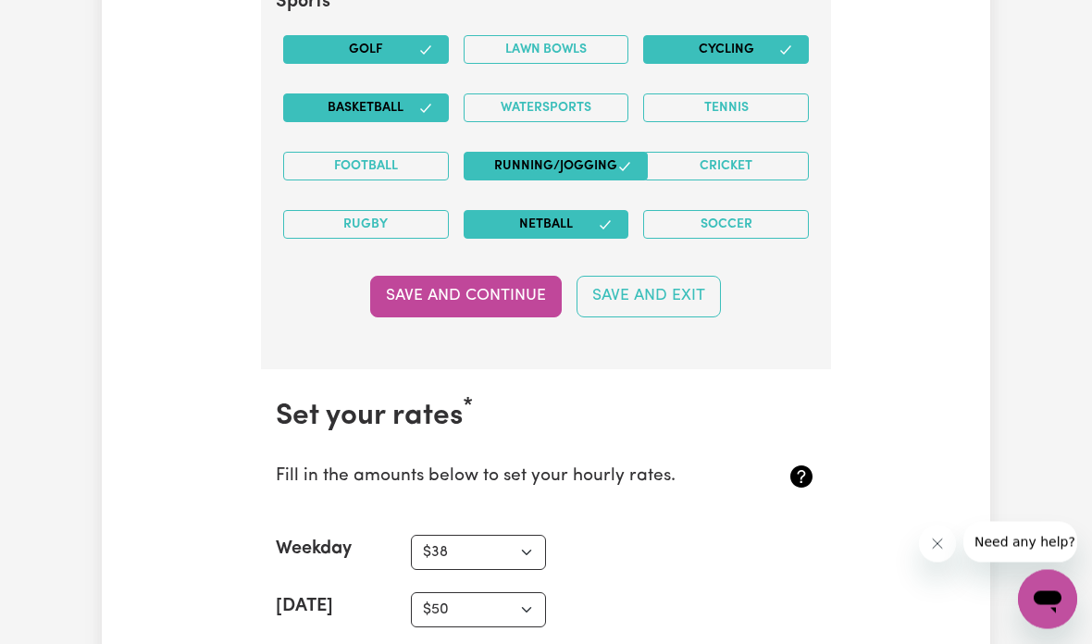
click at [500, 279] on button "Save and Continue" at bounding box center [466, 297] width 192 height 41
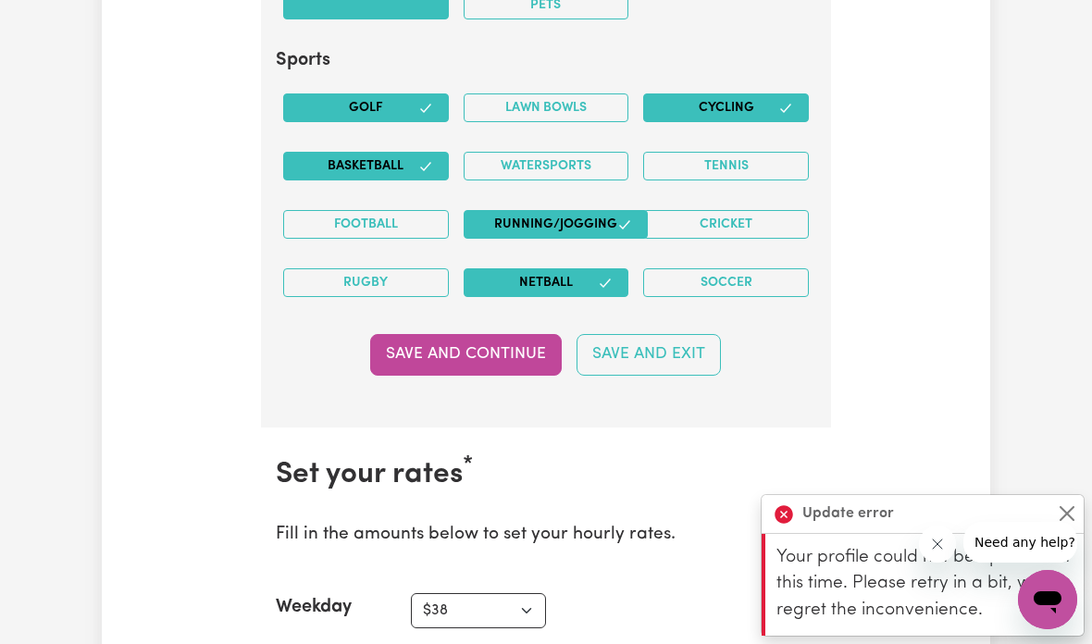
scroll to position [4071, 0]
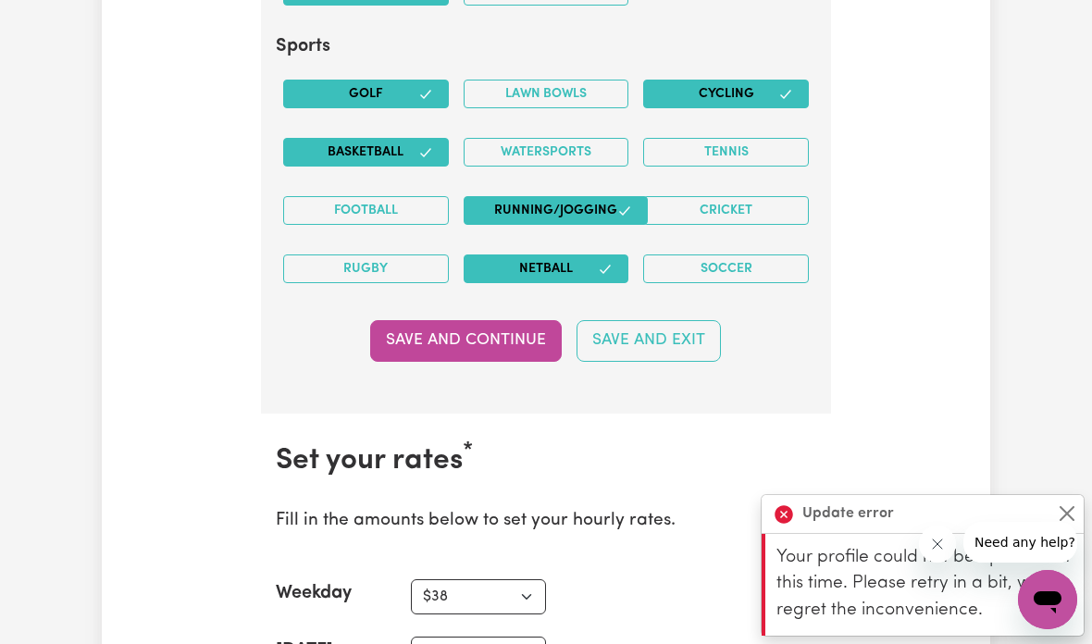
click at [1068, 505] on button "Close" at bounding box center [1067, 513] width 22 height 22
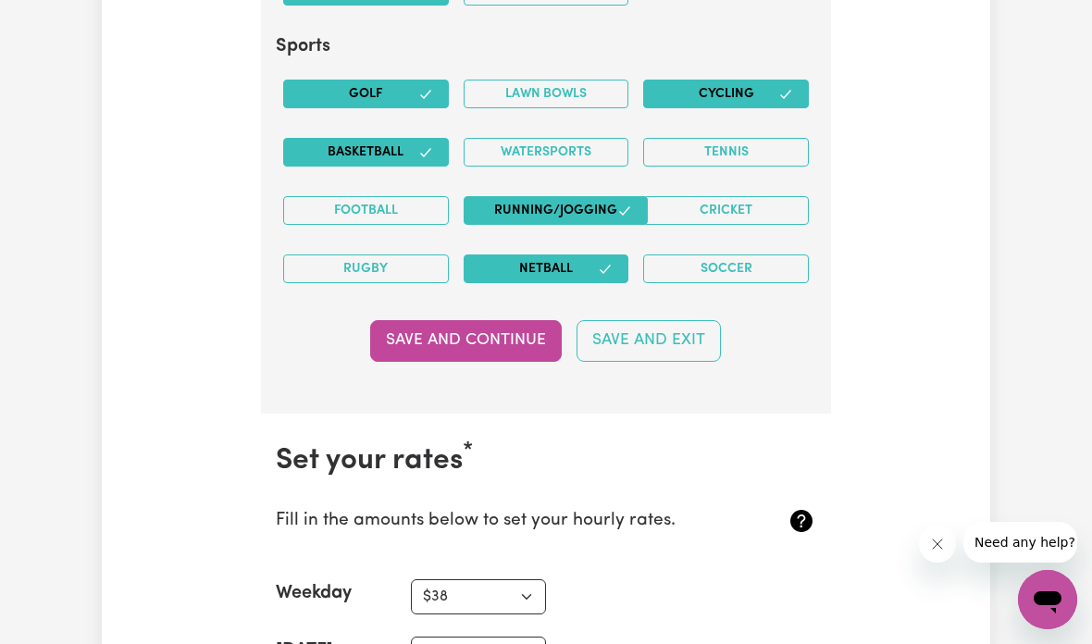
click at [937, 544] on icon "Close message from company" at bounding box center [936, 544] width 15 height 15
click at [505, 340] on button "Save and Continue" at bounding box center [466, 340] width 192 height 41
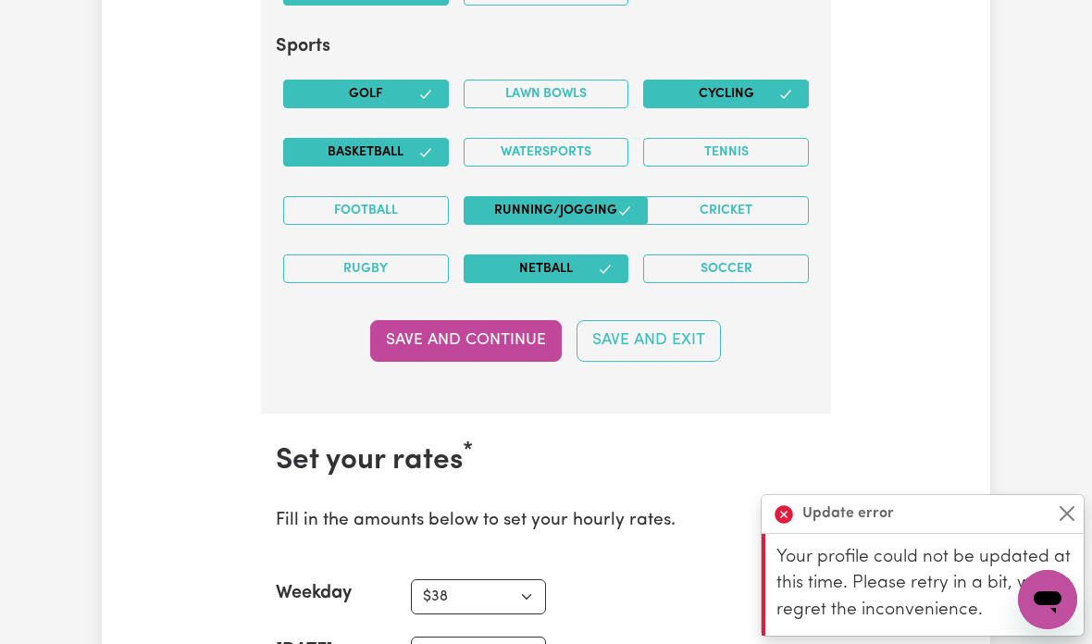
click at [489, 325] on button "Save and Continue" at bounding box center [466, 340] width 192 height 41
click at [1057, 515] on button "Close" at bounding box center [1067, 513] width 22 height 22
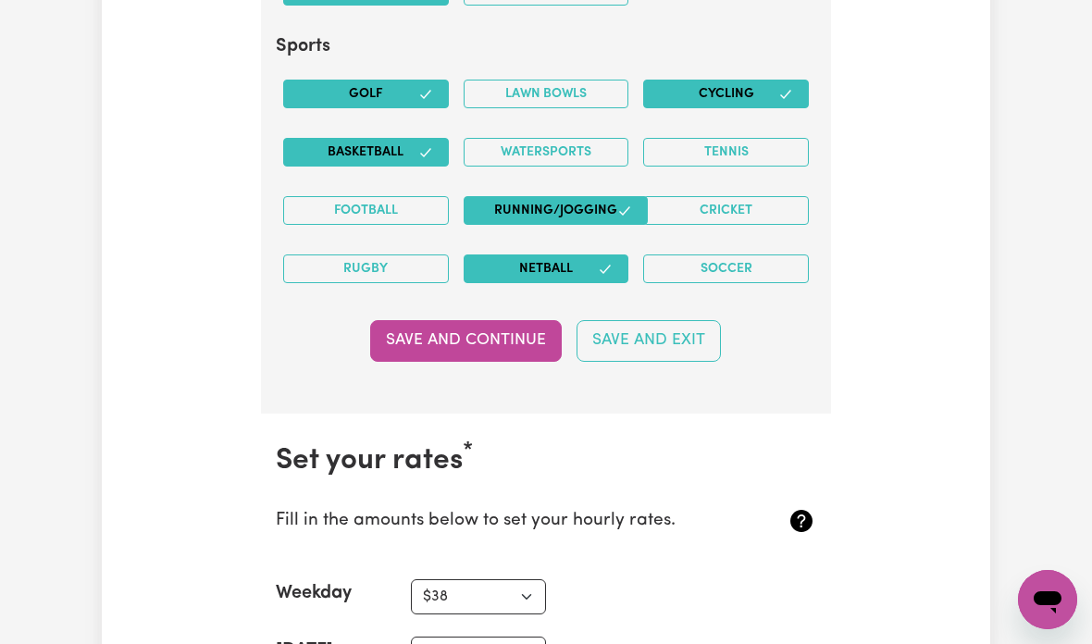
click at [495, 326] on button "Save and Continue" at bounding box center [466, 340] width 192 height 41
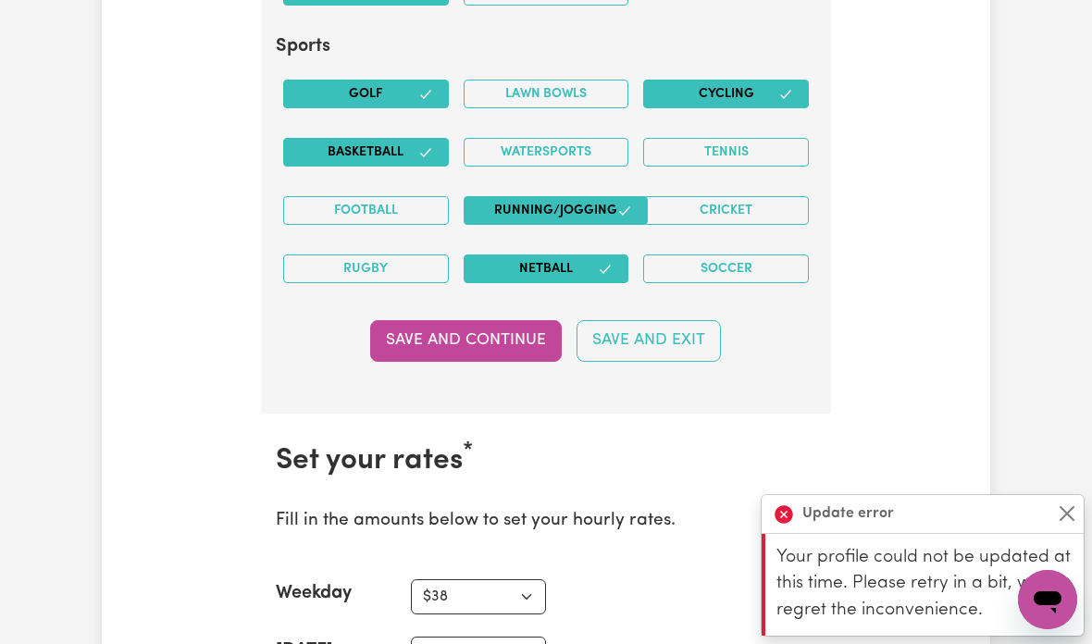
click at [512, 331] on button "Save and Continue" at bounding box center [466, 340] width 192 height 41
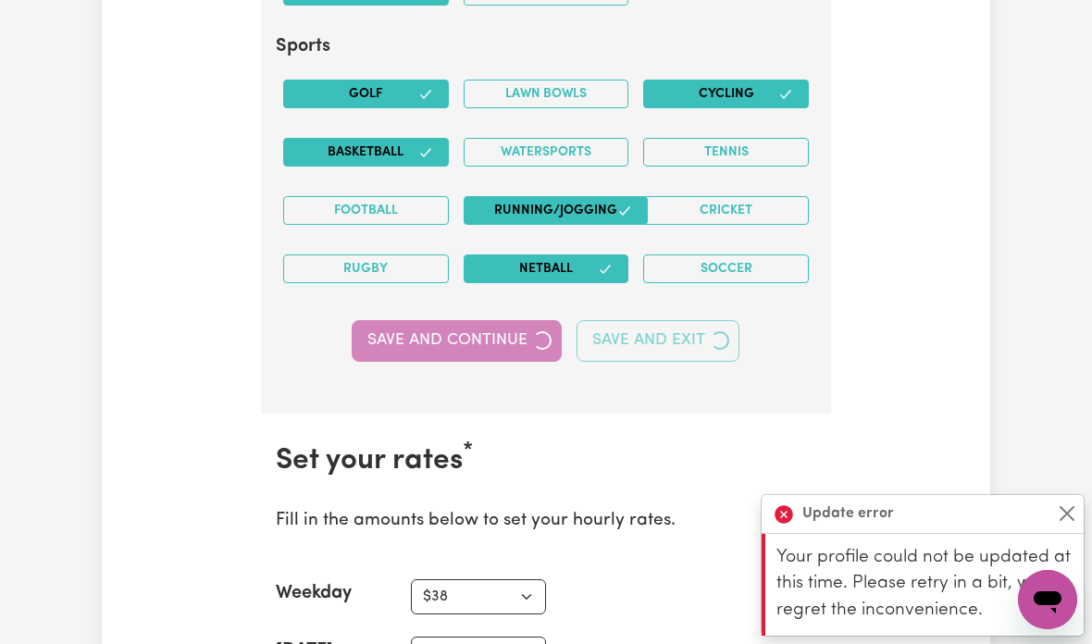
click at [512, 331] on div "Save and Continue Save and Exit" at bounding box center [546, 340] width 540 height 41
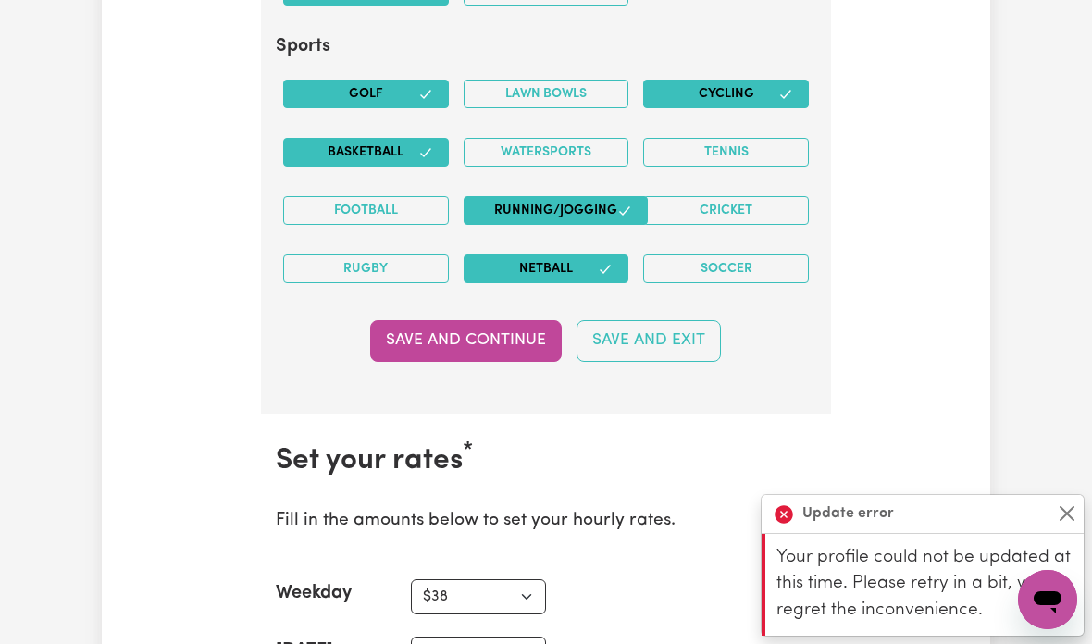
click at [505, 329] on button "Save and Continue" at bounding box center [466, 340] width 192 height 41
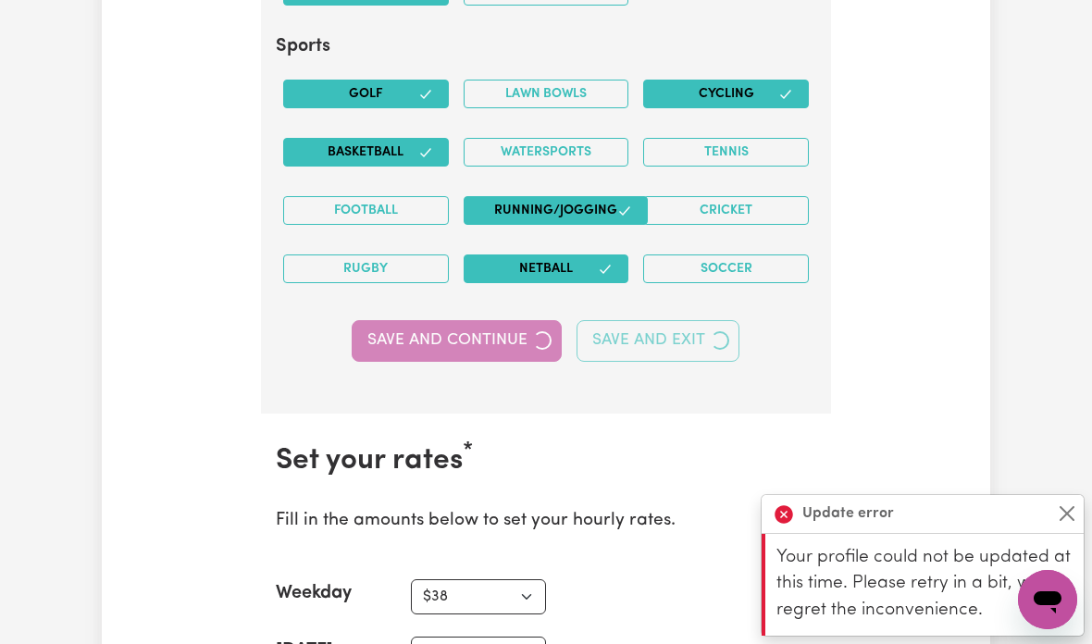
click at [505, 328] on div "Save and Continue Save and Exit" at bounding box center [546, 340] width 540 height 41
click at [503, 331] on button "Save and Continue" at bounding box center [457, 340] width 210 height 41
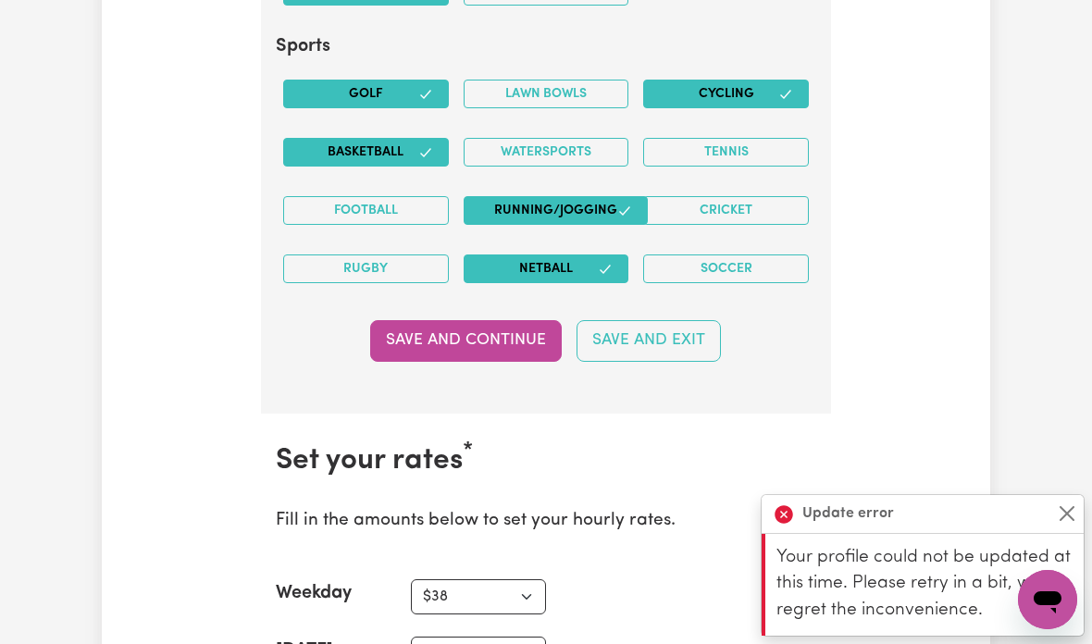
click at [500, 332] on button "Save and Continue" at bounding box center [466, 340] width 192 height 41
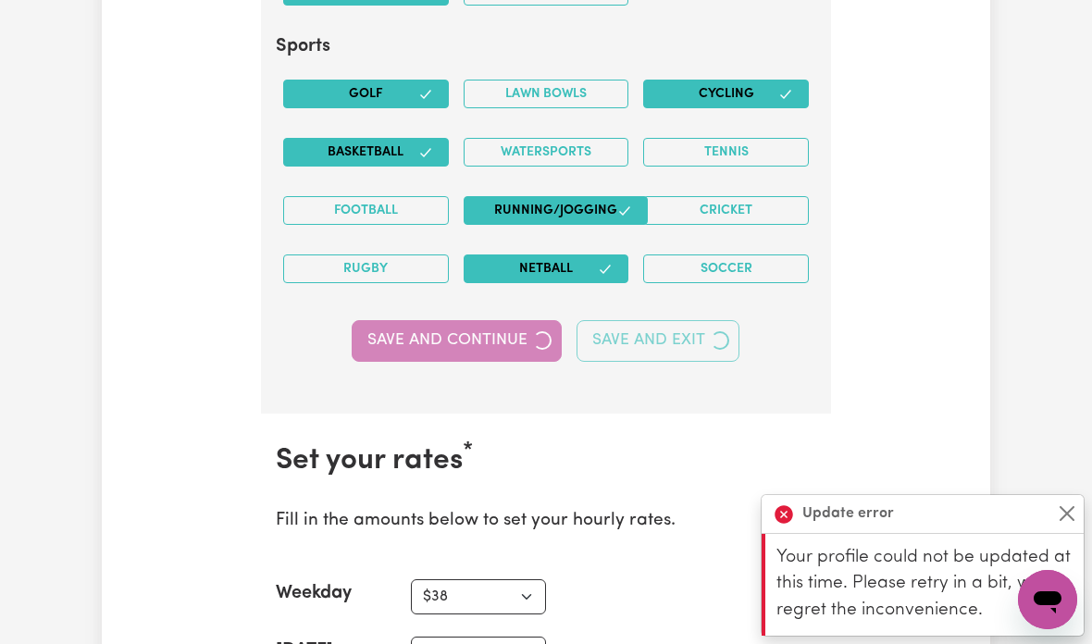
click at [502, 331] on div "Save and Continue Save and Exit" at bounding box center [546, 340] width 540 height 41
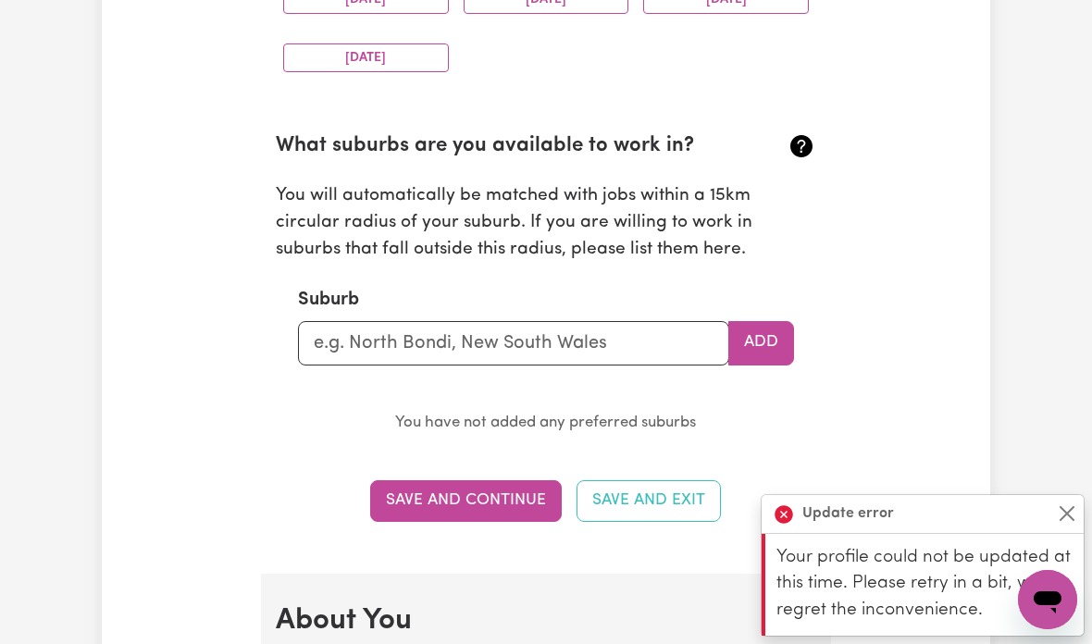
scroll to position [1985, 0]
click at [657, 334] on input "text" at bounding box center [513, 344] width 431 height 44
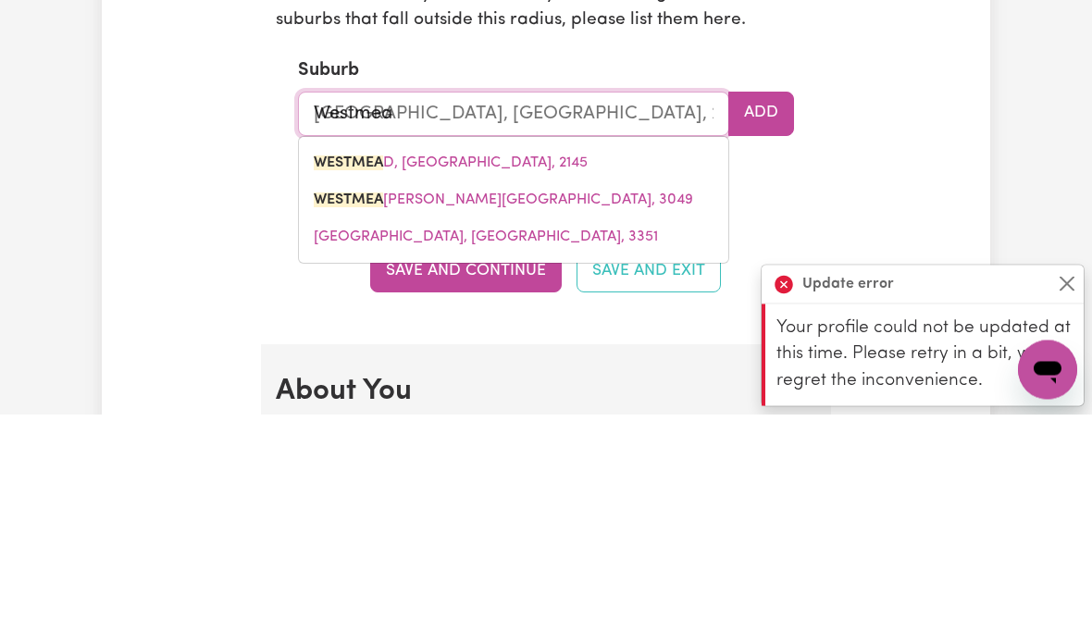
click at [511, 412] on link "WESTMEA DOWS, Victoria, 3049" at bounding box center [513, 430] width 429 height 37
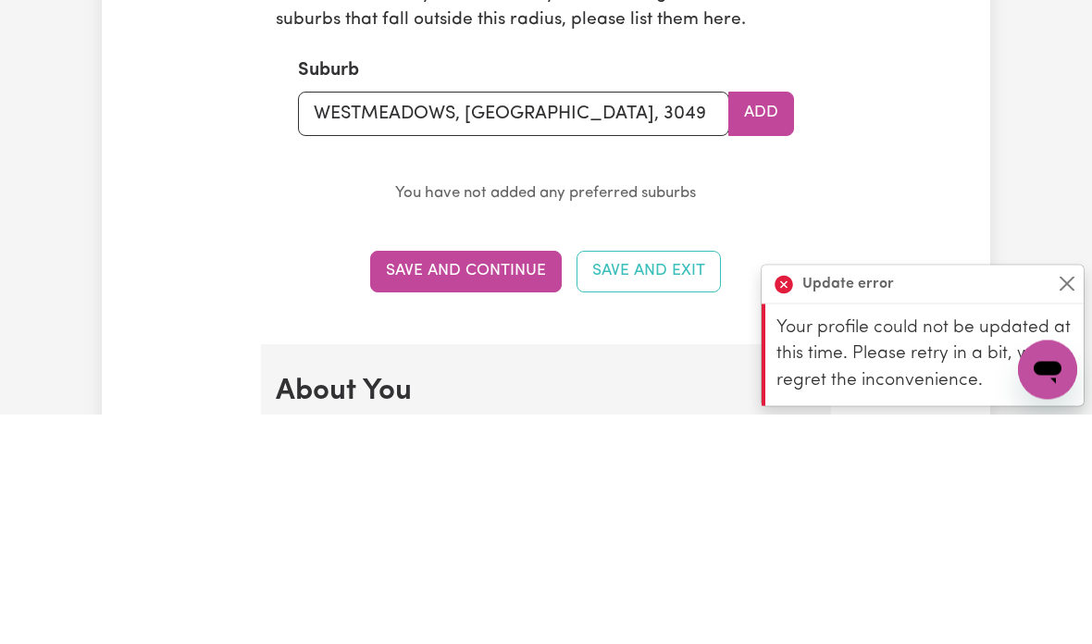
click at [764, 322] on button "Add" at bounding box center [761, 344] width 66 height 44
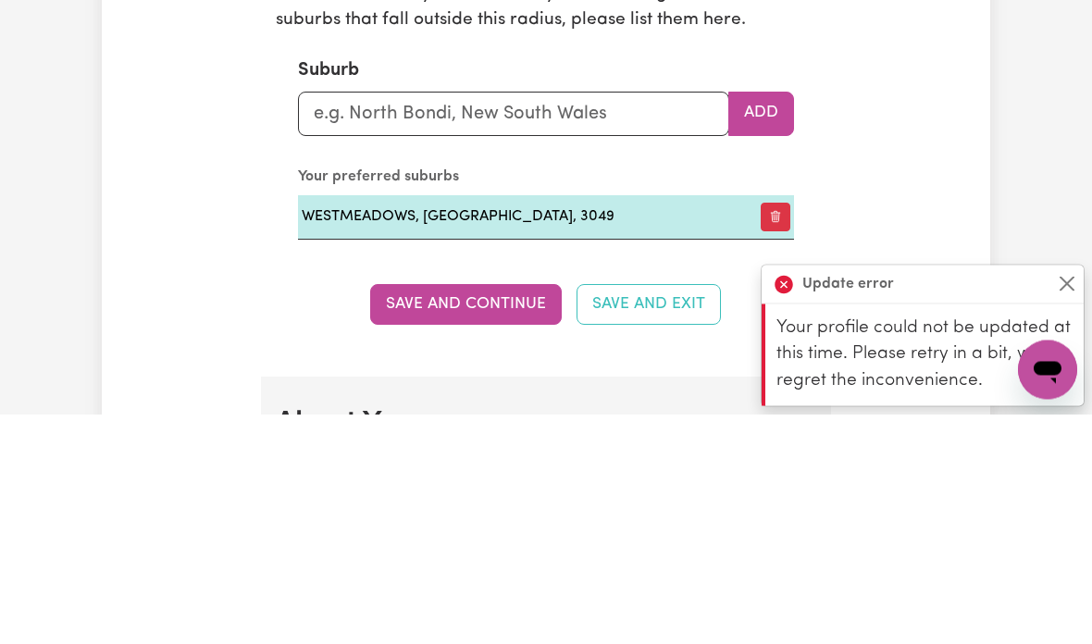
scroll to position [2216, 0]
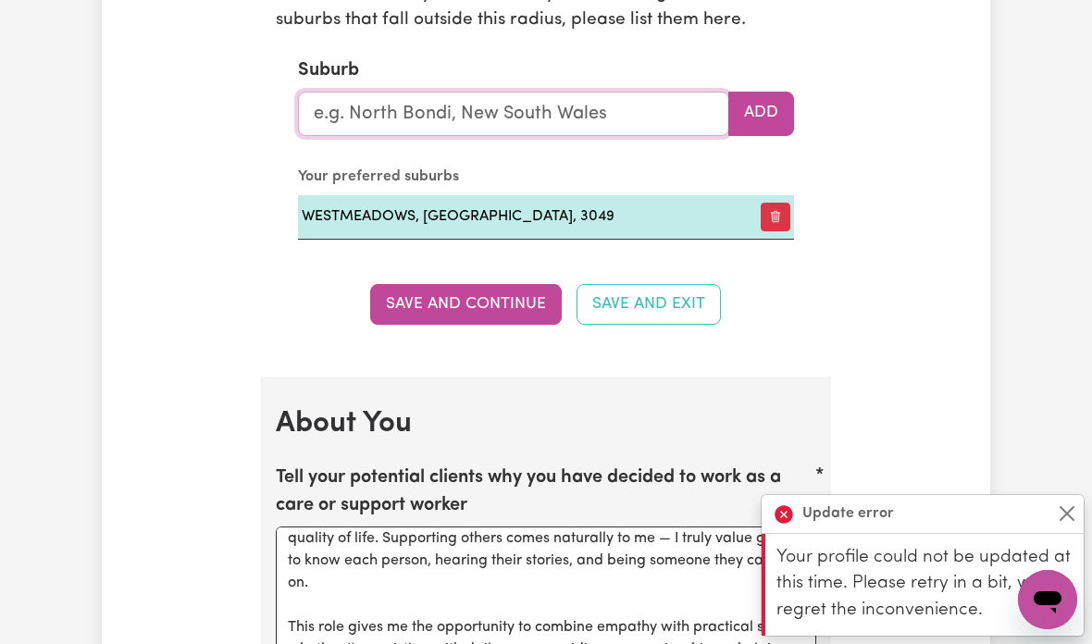
click at [599, 110] on input "text" at bounding box center [513, 114] width 431 height 44
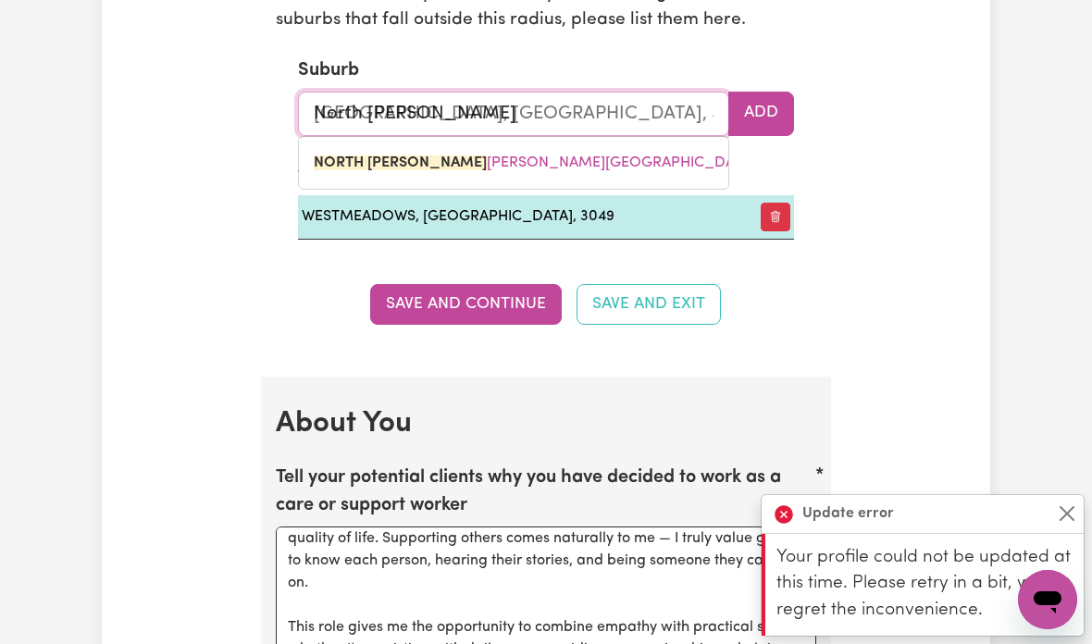
click at [537, 157] on span "NORTH MEL BOURNE, Victoria, 3051" at bounding box center [553, 162] width 479 height 15
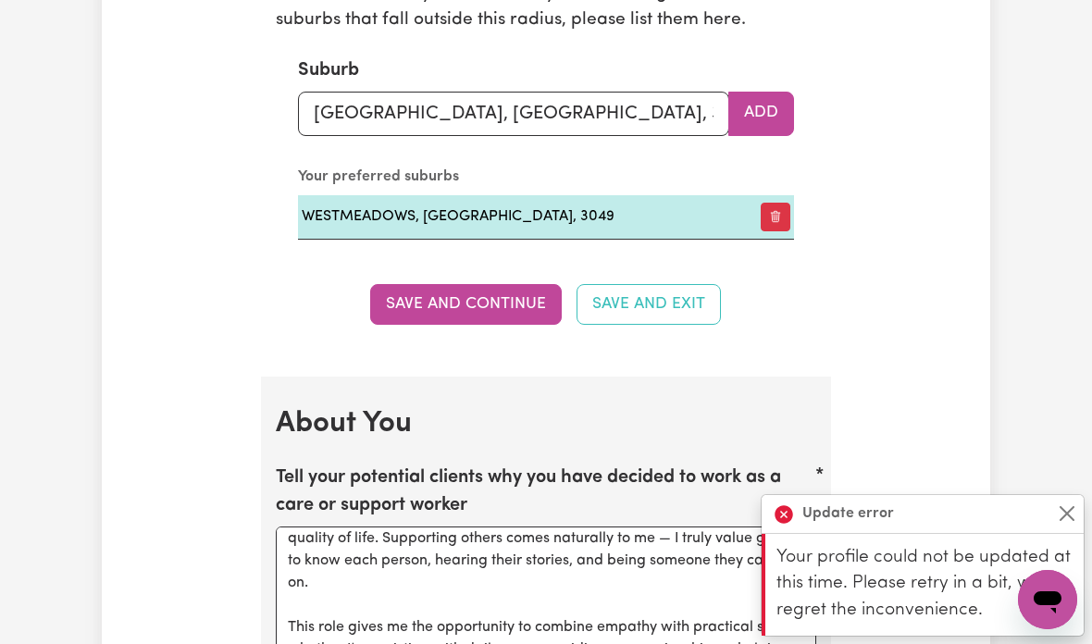
click at [770, 110] on button "Add" at bounding box center [761, 114] width 66 height 44
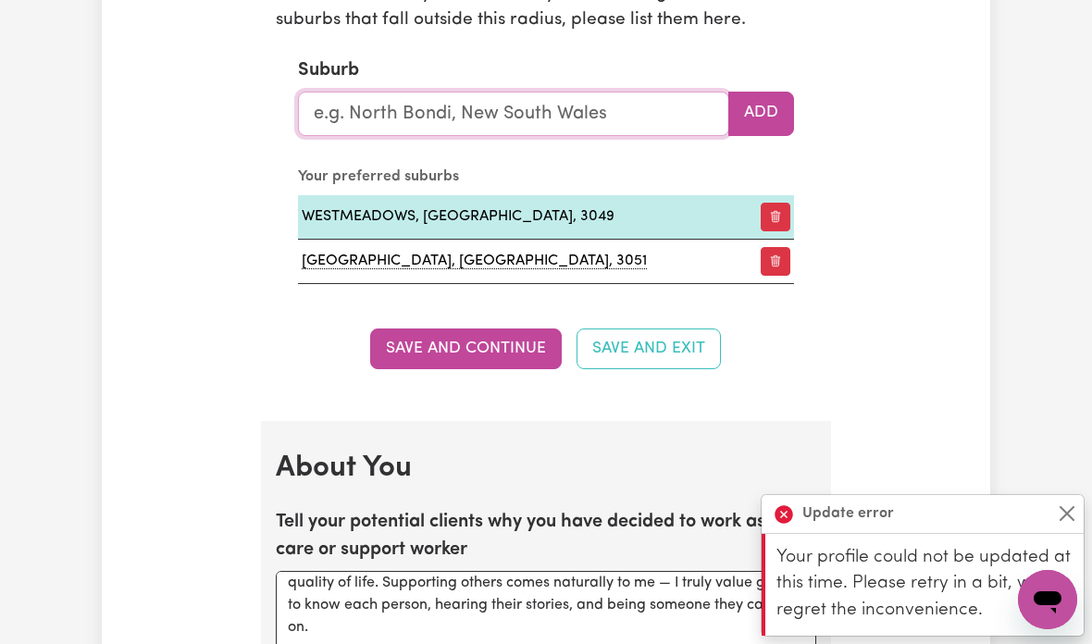
click at [595, 100] on input "text" at bounding box center [513, 114] width 431 height 44
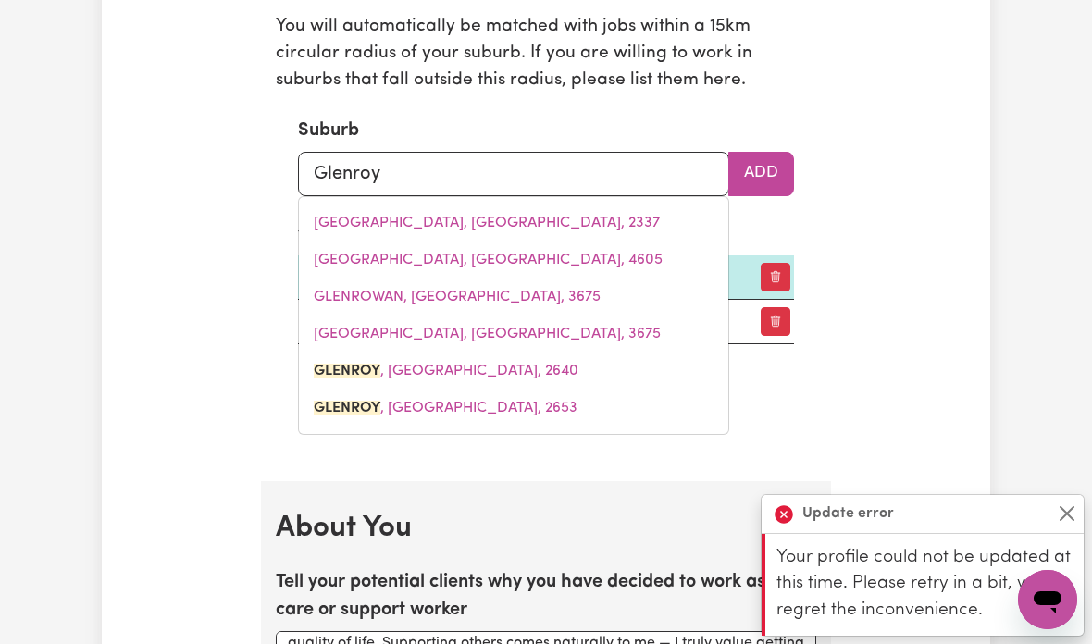
scroll to position [2144, 0]
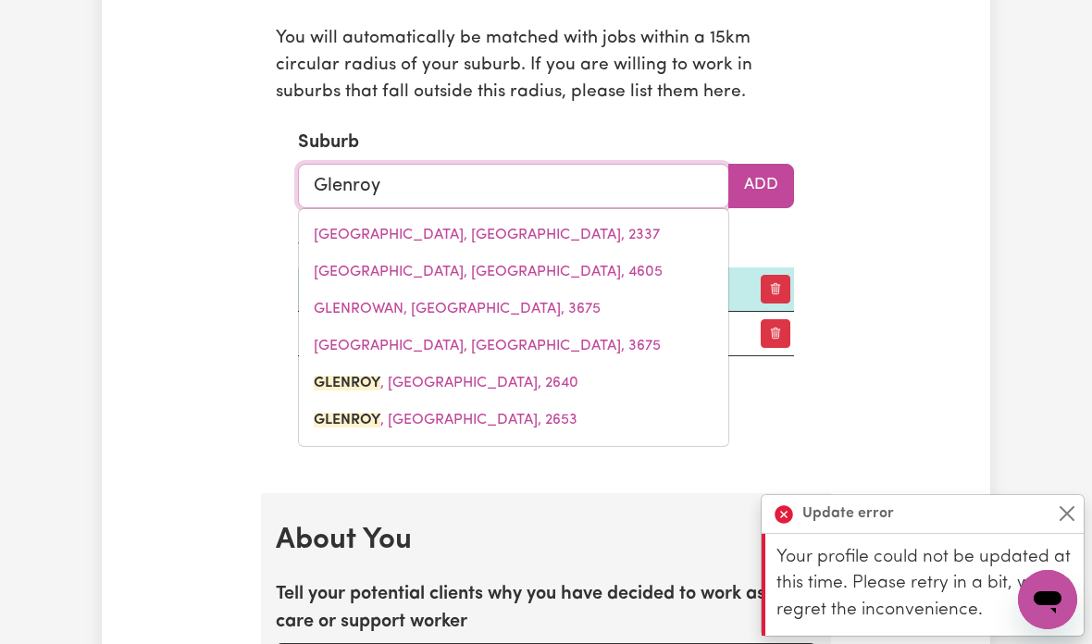
click at [585, 179] on input "Glenroy" at bounding box center [513, 186] width 431 height 44
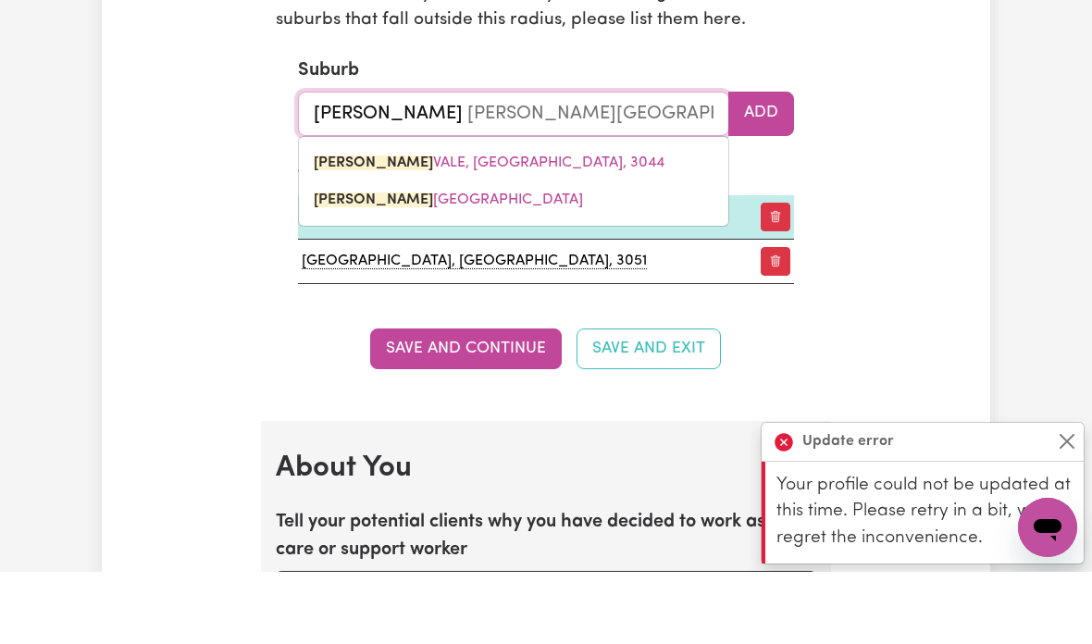
click at [536, 216] on link "PASCOE VALE, Victoria, 3044" at bounding box center [513, 234] width 429 height 37
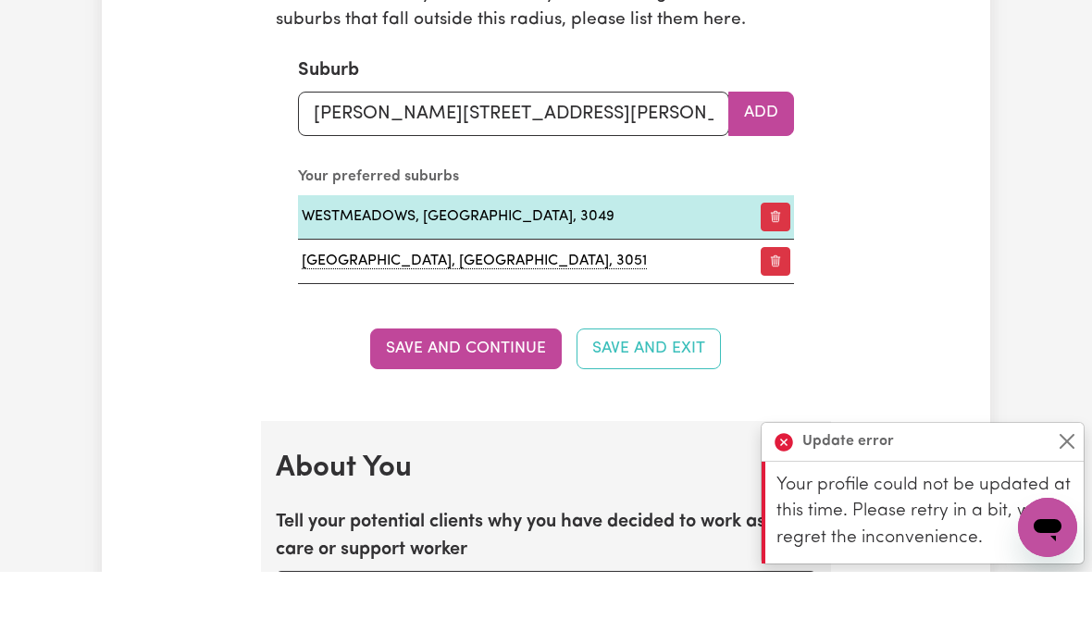
click at [761, 164] on button "Add" at bounding box center [761, 186] width 66 height 44
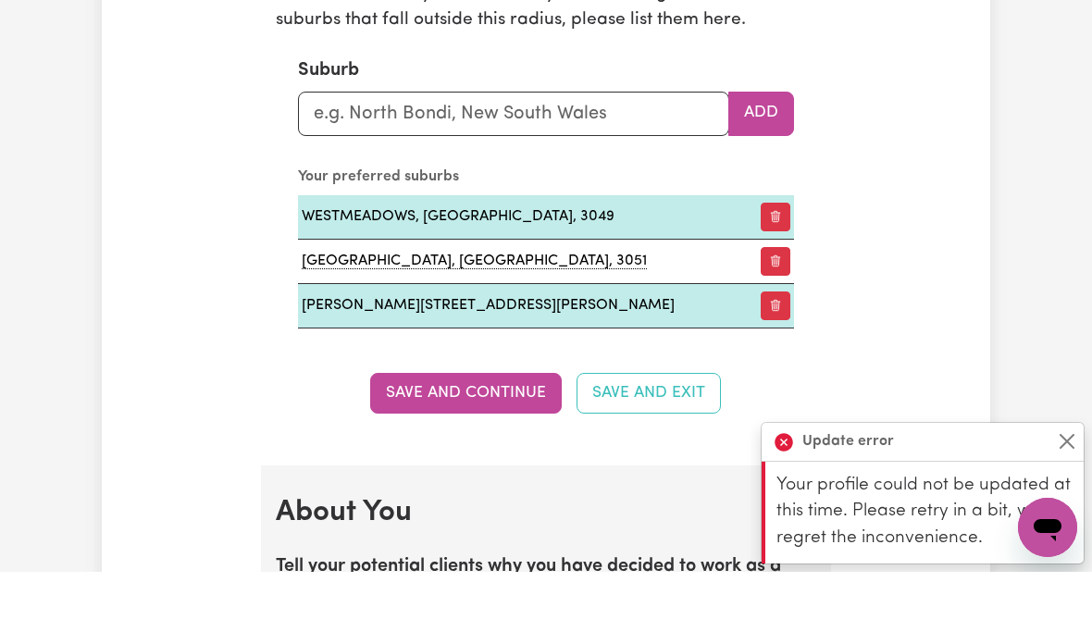
scroll to position [2216, 0]
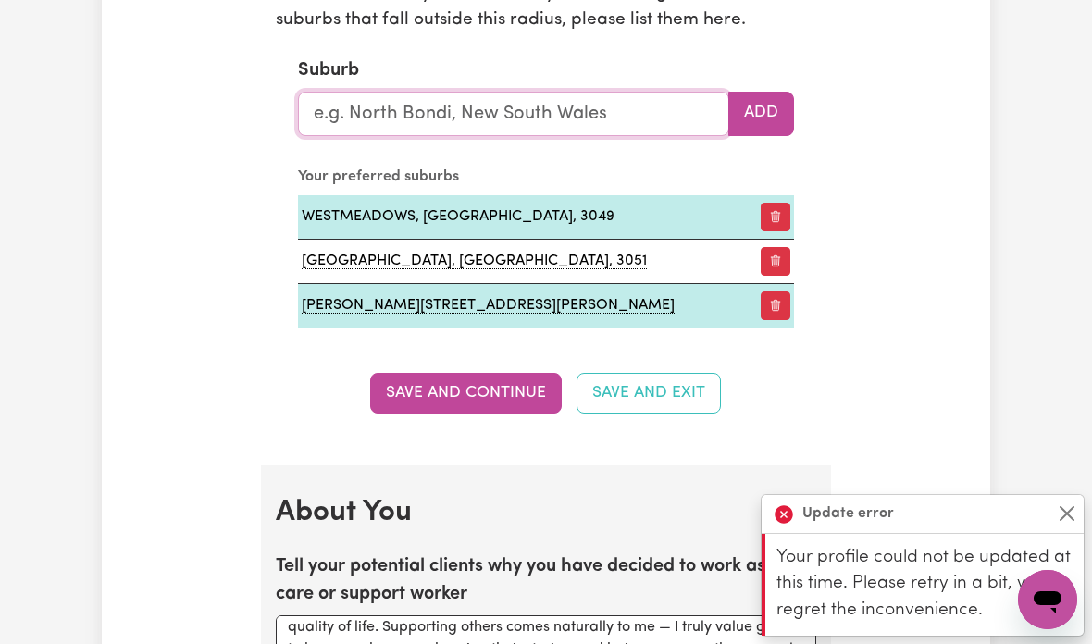
click at [621, 116] on input "text" at bounding box center [513, 114] width 431 height 44
click at [527, 162] on link "FOOTSC RAY, Victoria, 3011" at bounding box center [513, 162] width 429 height 37
click at [763, 105] on button "Add" at bounding box center [761, 114] width 66 height 44
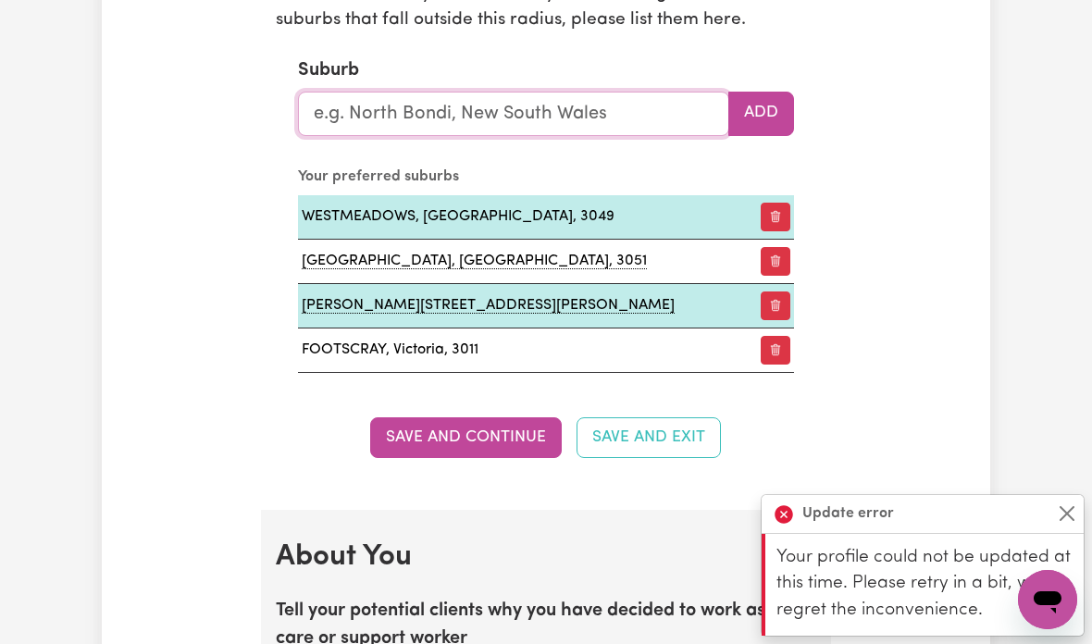
click at [591, 110] on input "text" at bounding box center [513, 114] width 431 height 44
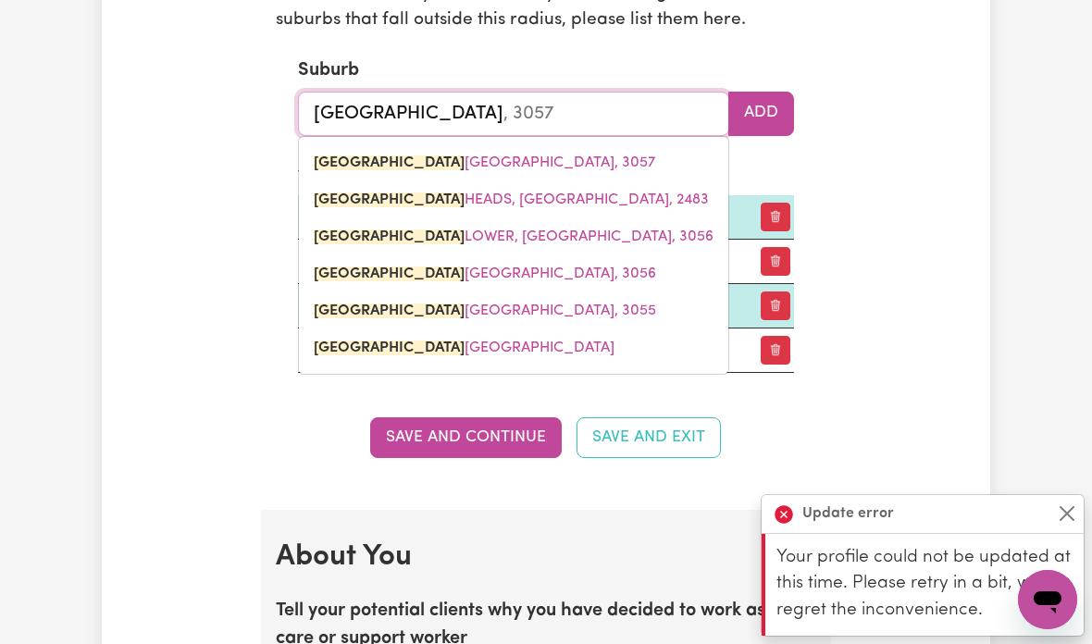
click at [540, 149] on link "BRUNSWICK EAST, Victoria, 3057" at bounding box center [513, 162] width 429 height 37
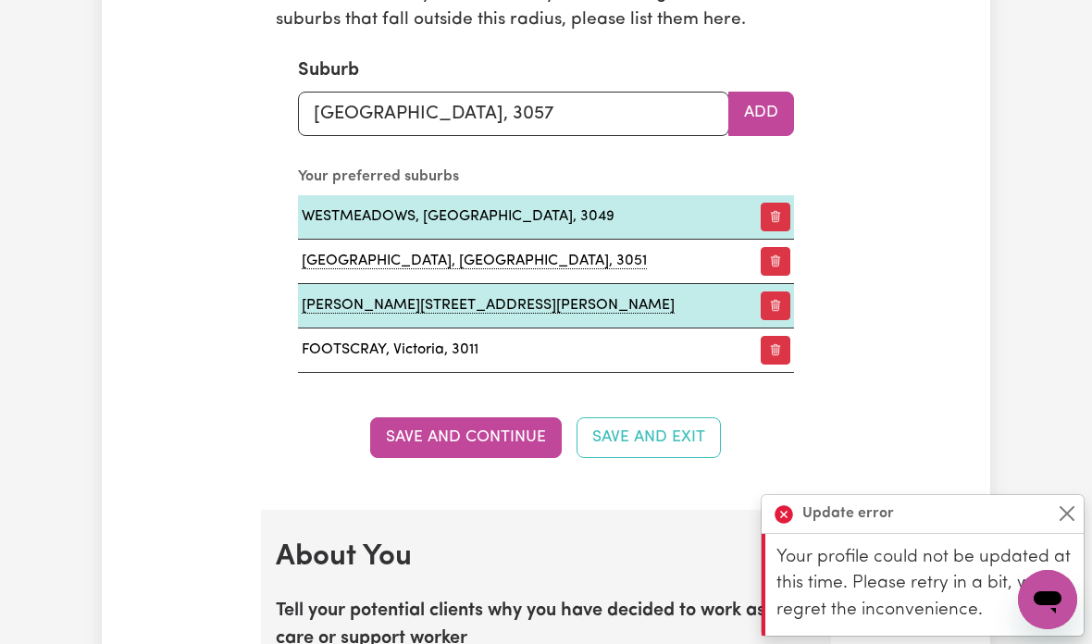
click at [759, 110] on button "Add" at bounding box center [761, 114] width 66 height 44
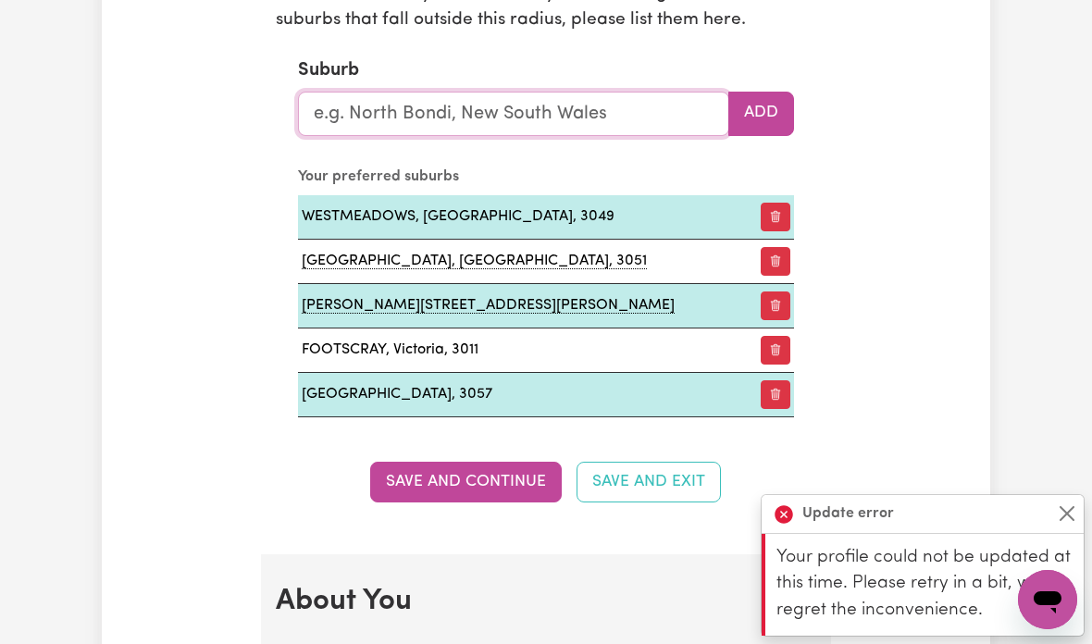
click at [599, 108] on input "text" at bounding box center [513, 114] width 431 height 44
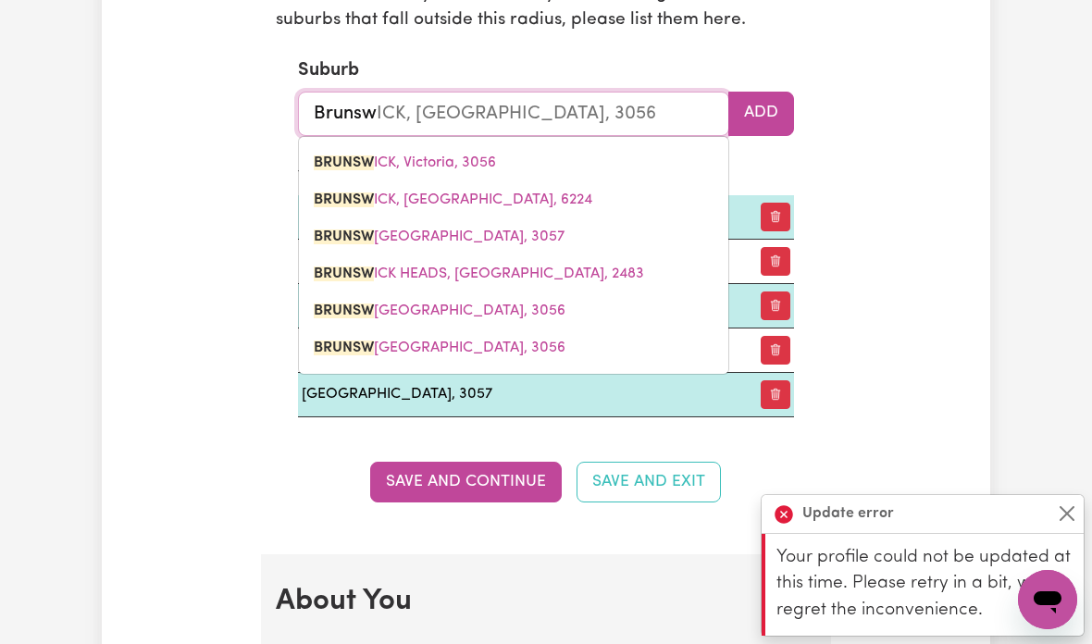
click at [512, 149] on link "BRUNSW ICK, Victoria, 3056" at bounding box center [513, 162] width 429 height 37
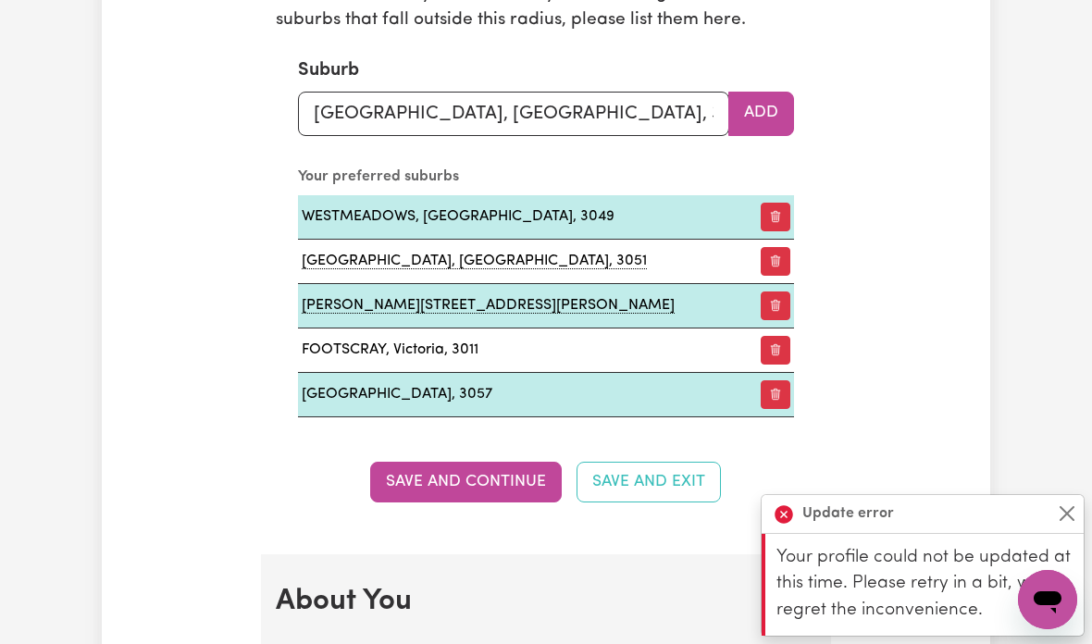
click at [768, 107] on button "Add" at bounding box center [761, 114] width 66 height 44
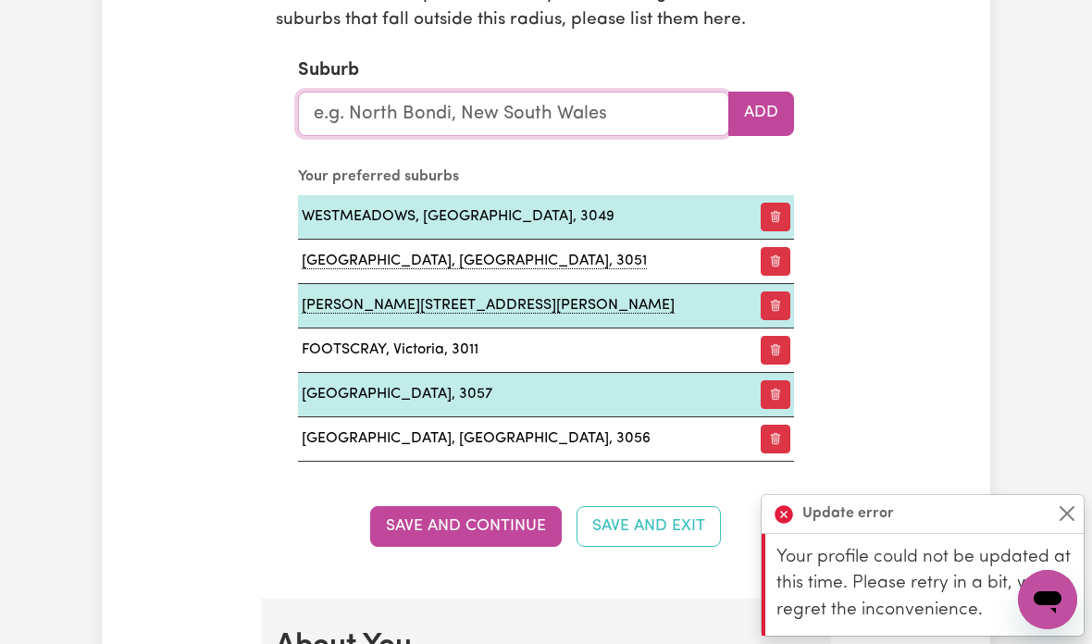
click at [588, 110] on input "text" at bounding box center [513, 114] width 431 height 44
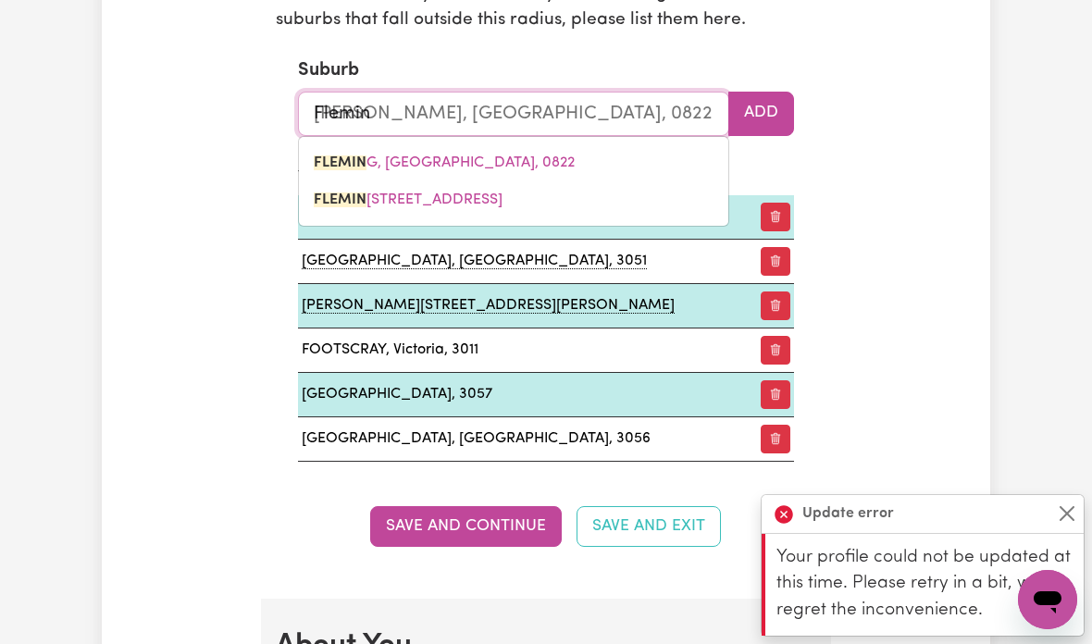
click at [497, 184] on link "FLEMIN GTON, Victoria, 3031" at bounding box center [513, 199] width 429 height 37
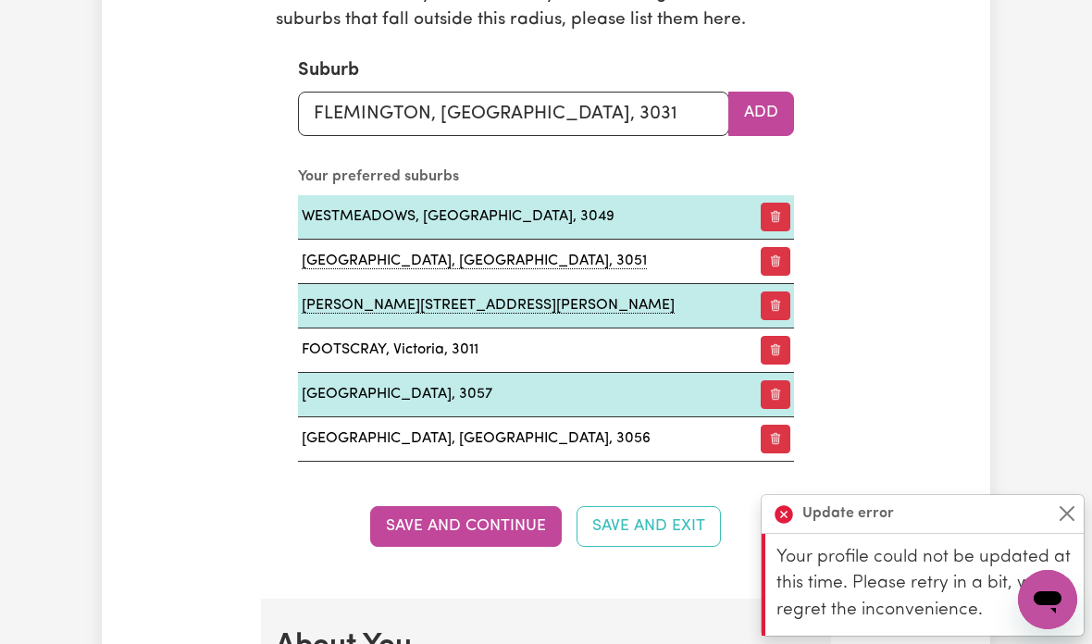
click at [747, 103] on button "Add" at bounding box center [761, 114] width 66 height 44
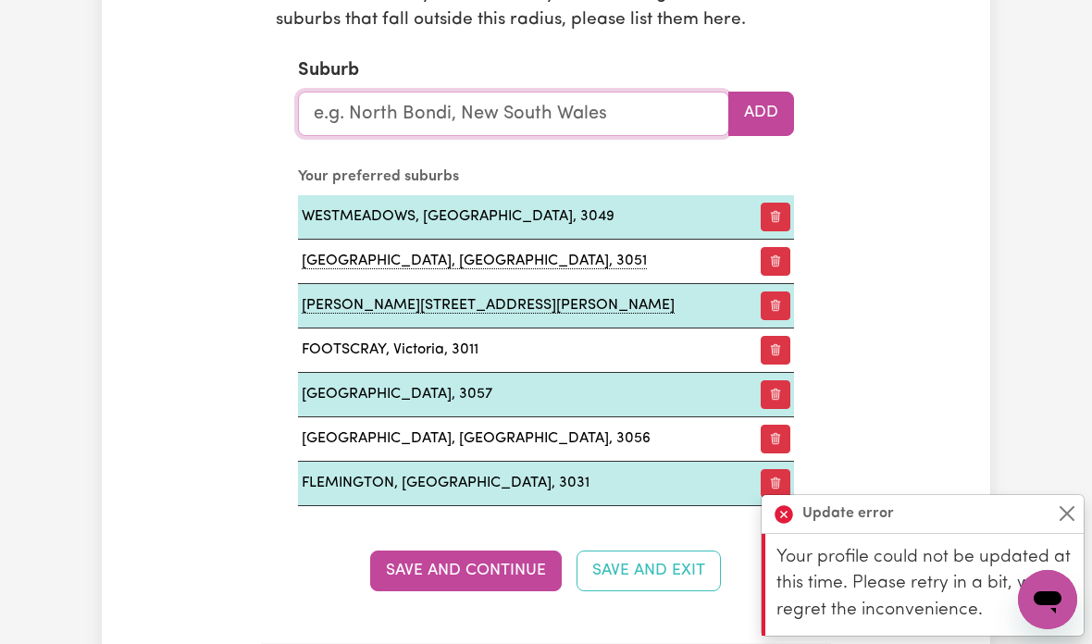
click at [610, 101] on input "text" at bounding box center [513, 114] width 431 height 44
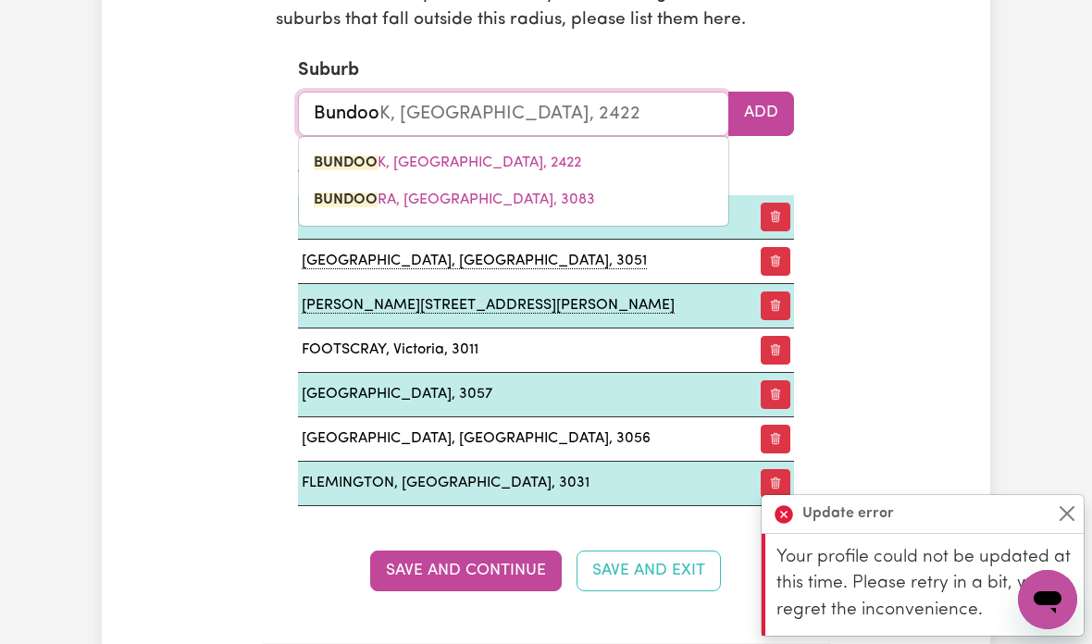
click at [452, 201] on link "BUNDOO RA, Victoria, 3083" at bounding box center [513, 199] width 429 height 37
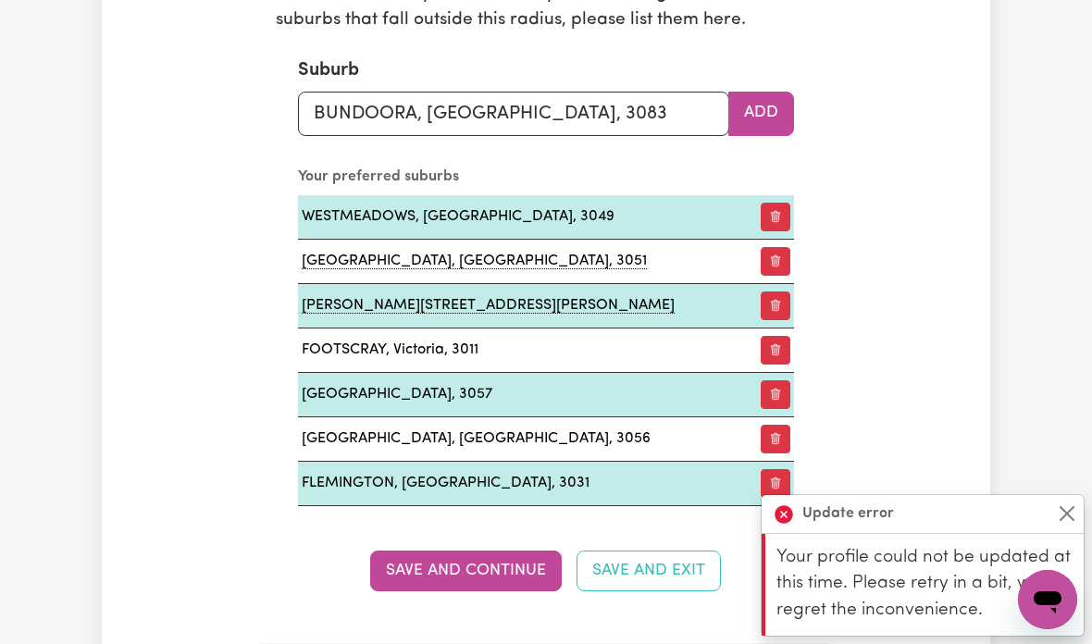
click at [760, 105] on button "Add" at bounding box center [761, 114] width 66 height 44
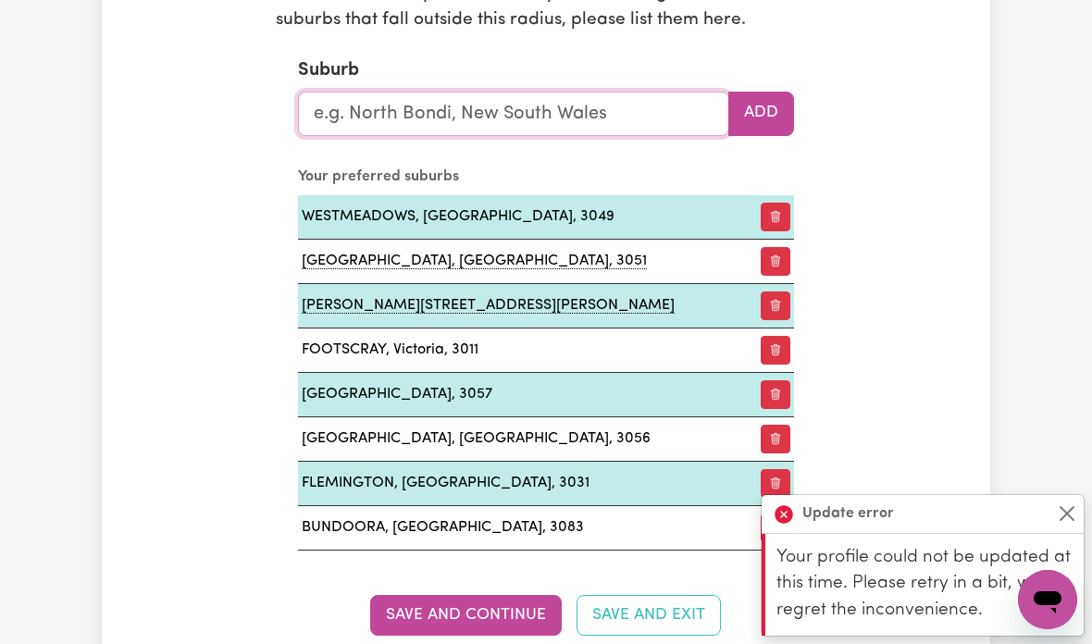
click at [589, 107] on input "text" at bounding box center [513, 114] width 431 height 44
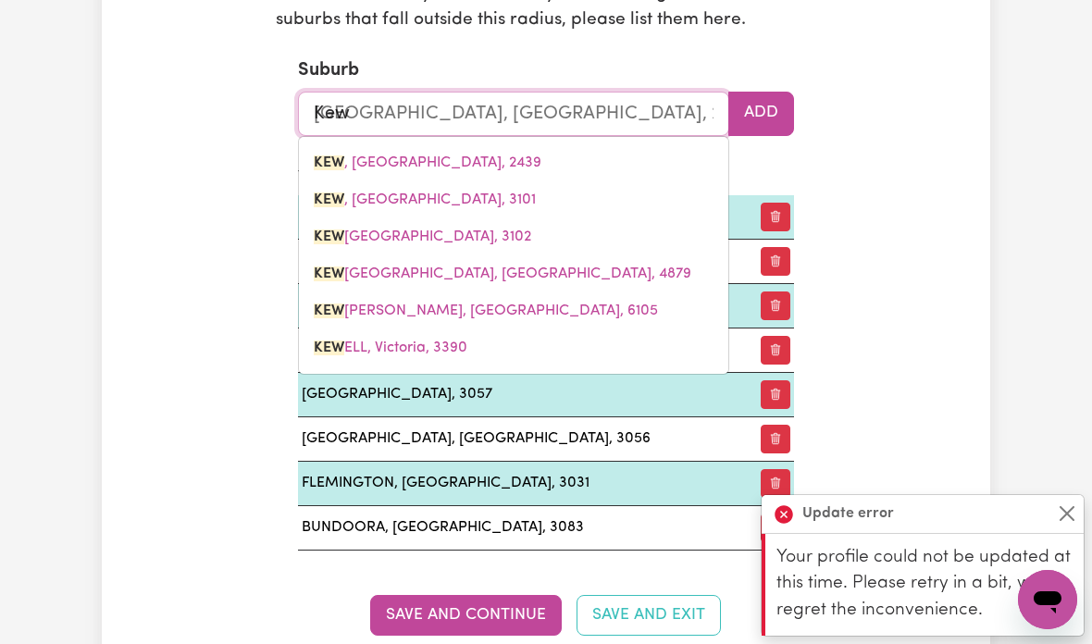
click at [440, 192] on link "KEW , Victoria, 3101" at bounding box center [513, 199] width 429 height 37
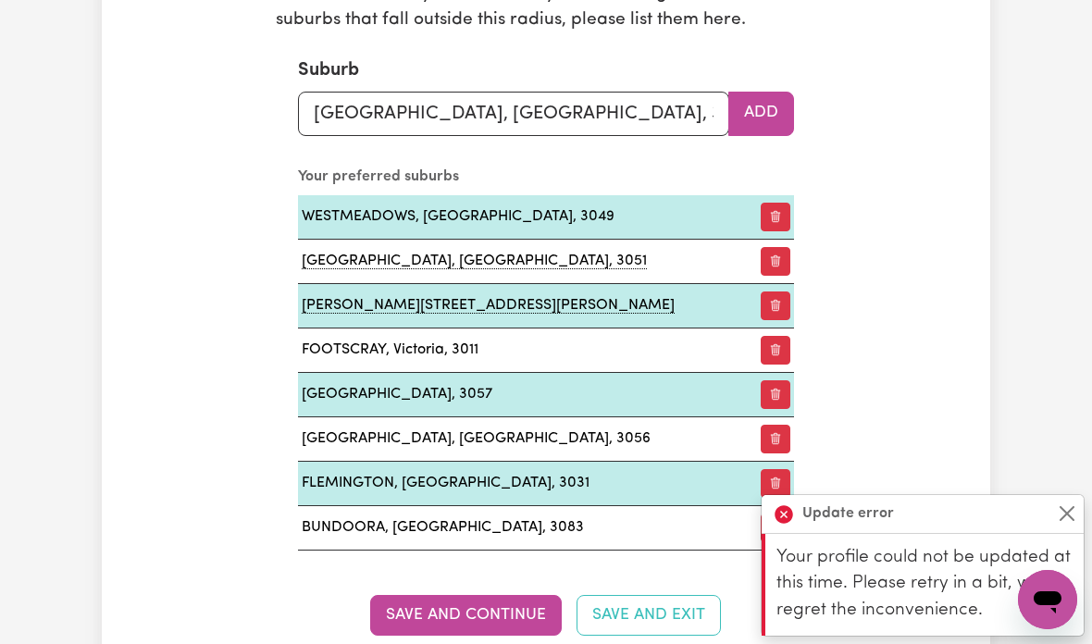
click at [765, 98] on button "Add" at bounding box center [761, 114] width 66 height 44
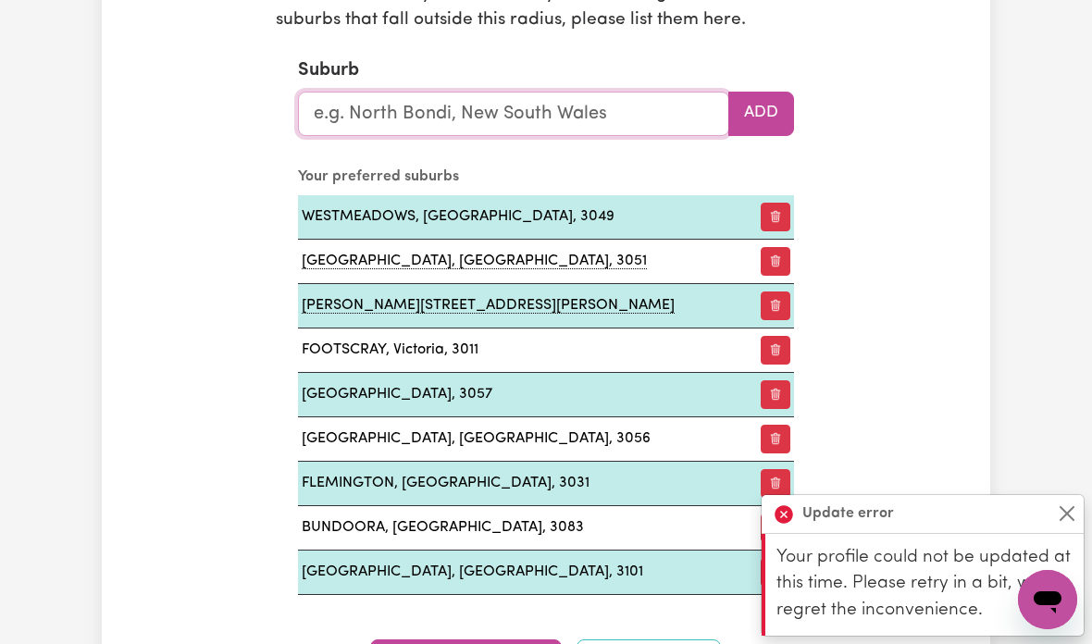
click at [585, 101] on input "text" at bounding box center [513, 114] width 431 height 44
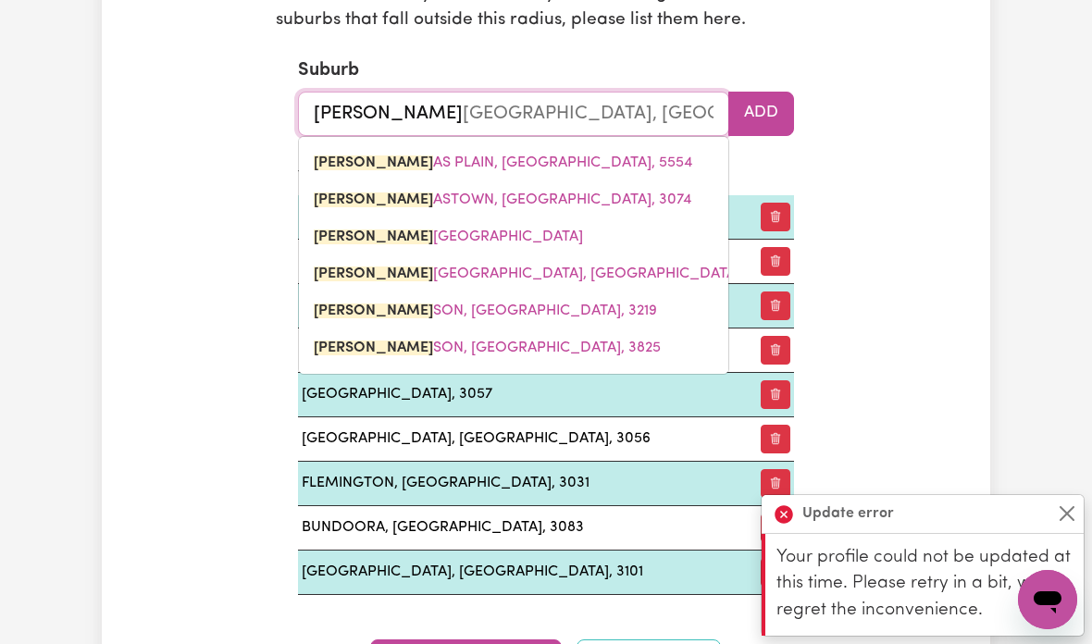
click at [513, 198] on span "THOM ASTOWN, Victoria, 3074" at bounding box center [502, 199] width 377 height 15
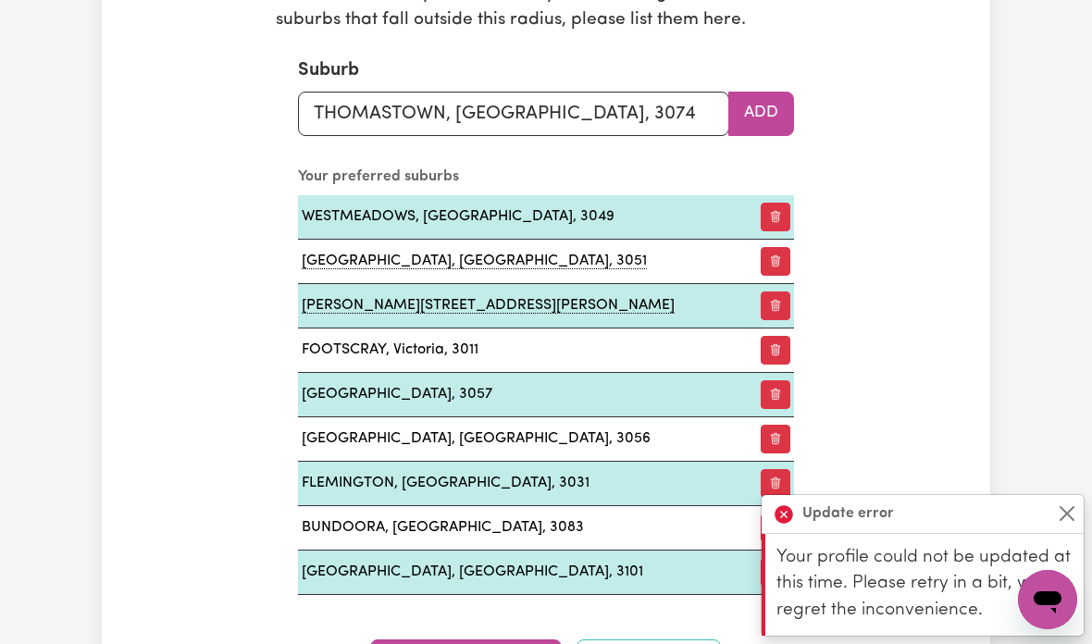
click at [756, 105] on button "Add" at bounding box center [761, 114] width 66 height 44
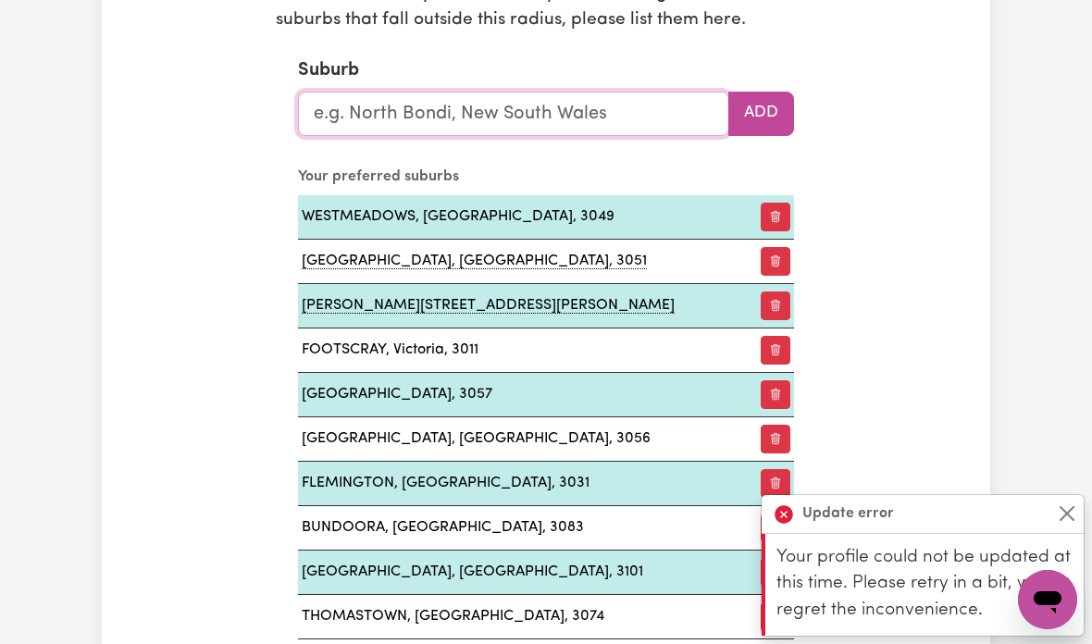
click at [618, 109] on input "text" at bounding box center [513, 114] width 431 height 44
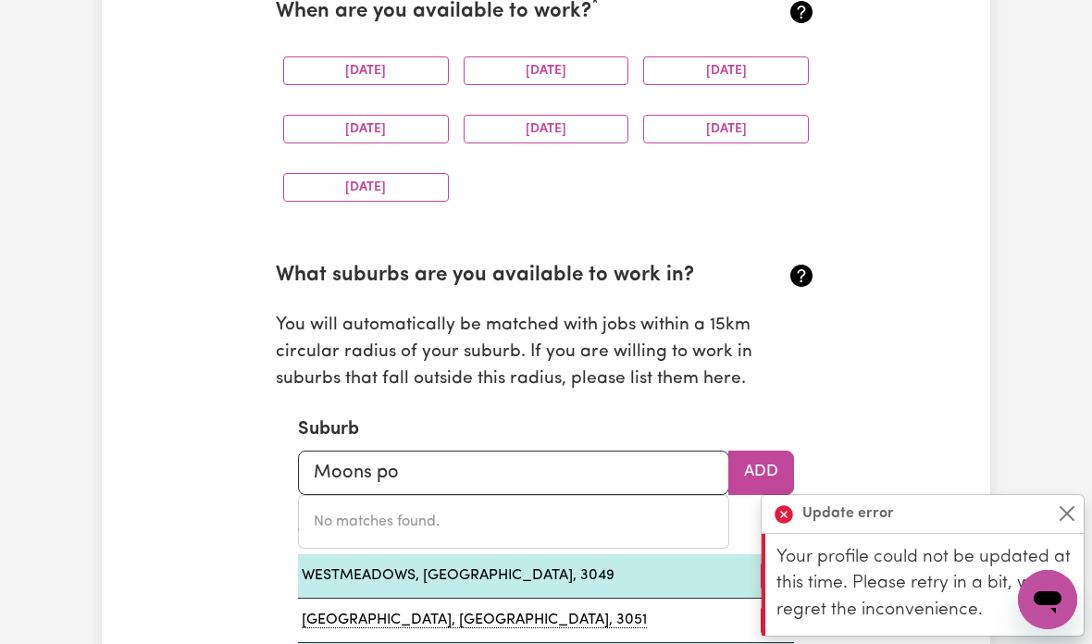
scroll to position [1858, 0]
click at [562, 457] on input "Moons po" at bounding box center [513, 472] width 431 height 44
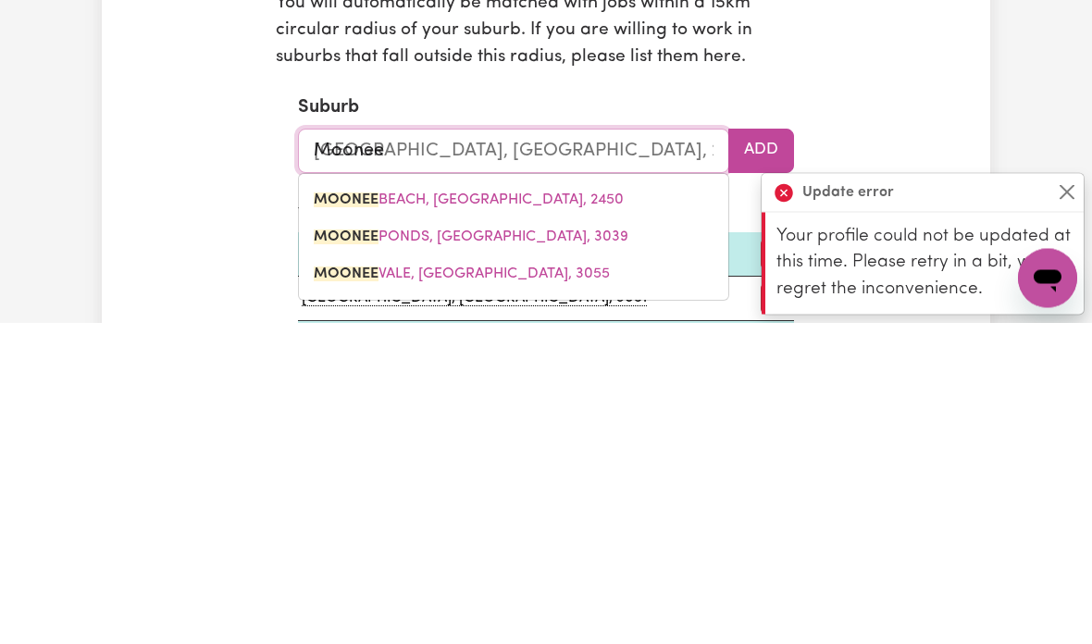
click at [513, 540] on link "MOONEE PONDS, Victoria, 3039" at bounding box center [513, 558] width 429 height 37
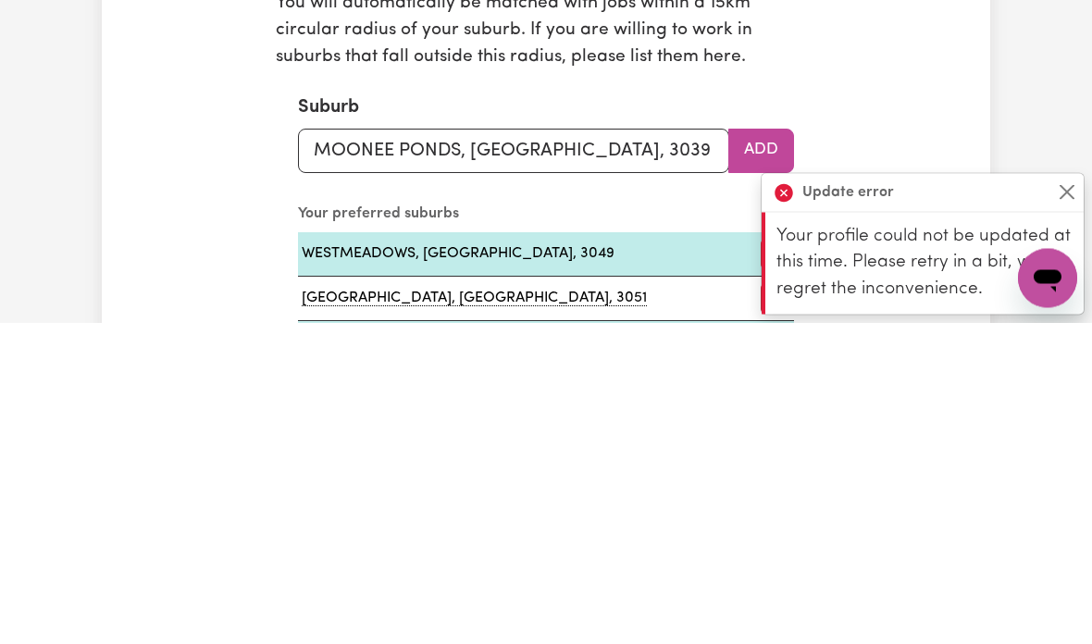
click at [770, 451] on button "Add" at bounding box center [761, 473] width 66 height 44
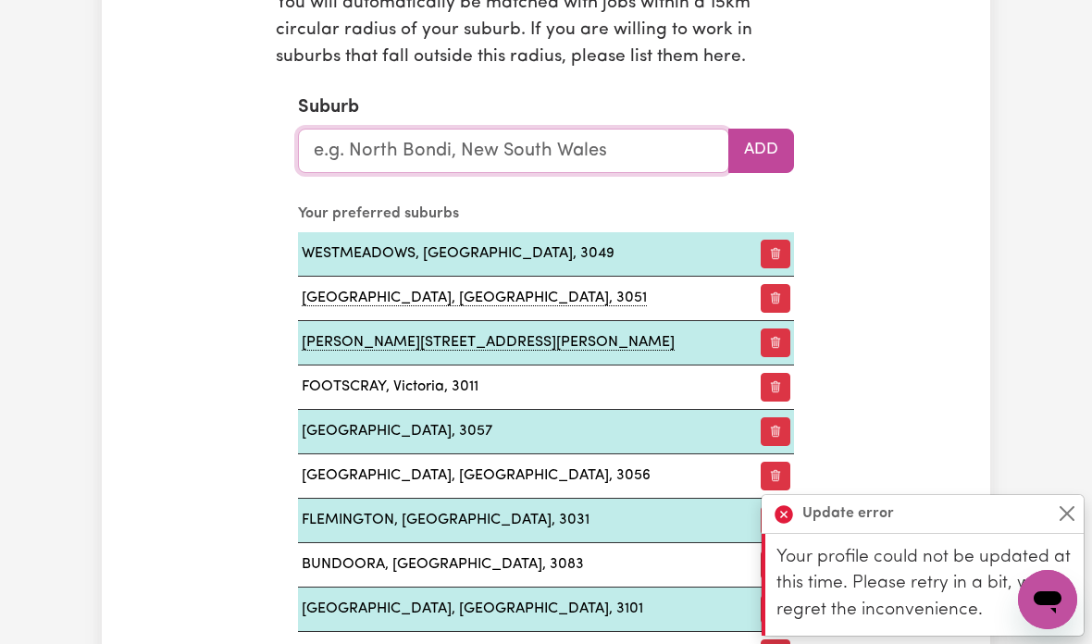
click at [593, 135] on input "text" at bounding box center [513, 151] width 431 height 44
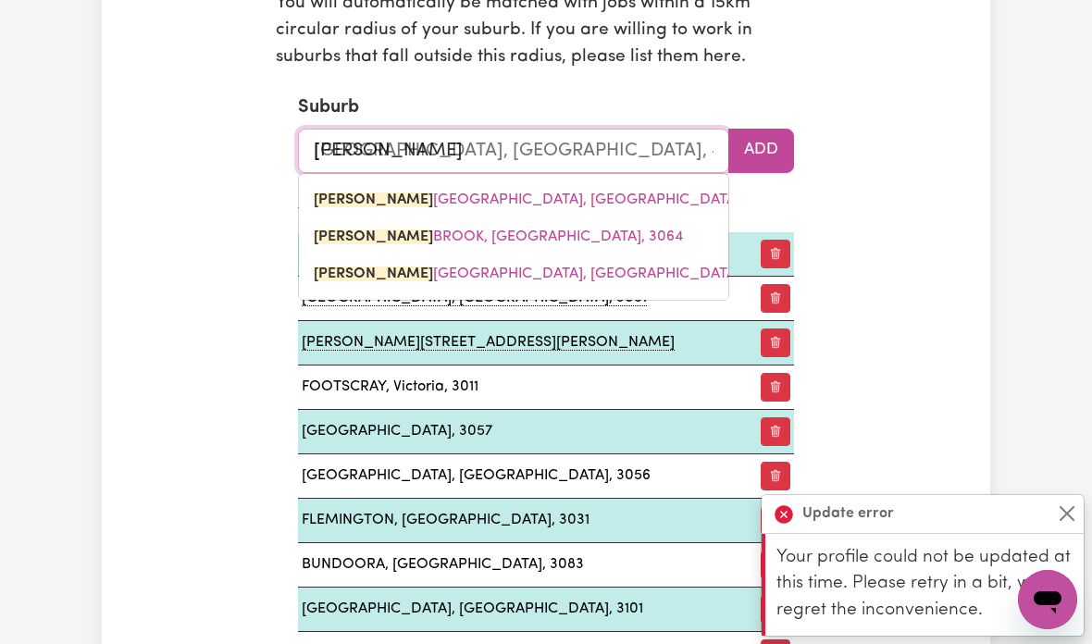
click at [513, 229] on span "DONNY BROOK, Victoria, 3064" at bounding box center [498, 236] width 369 height 15
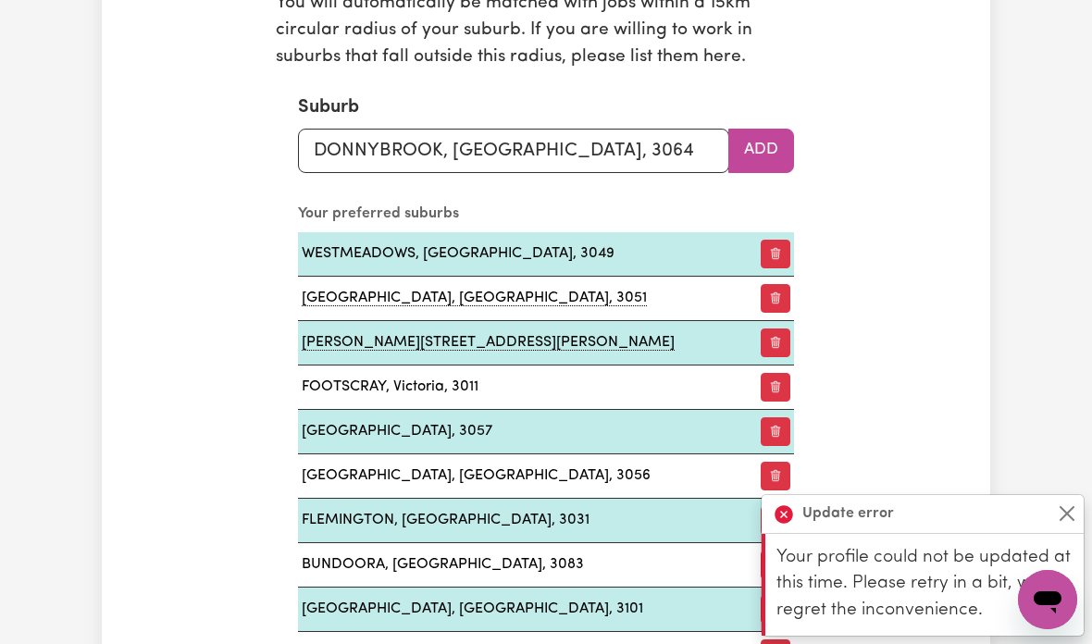
click at [763, 143] on button "Add" at bounding box center [761, 151] width 66 height 44
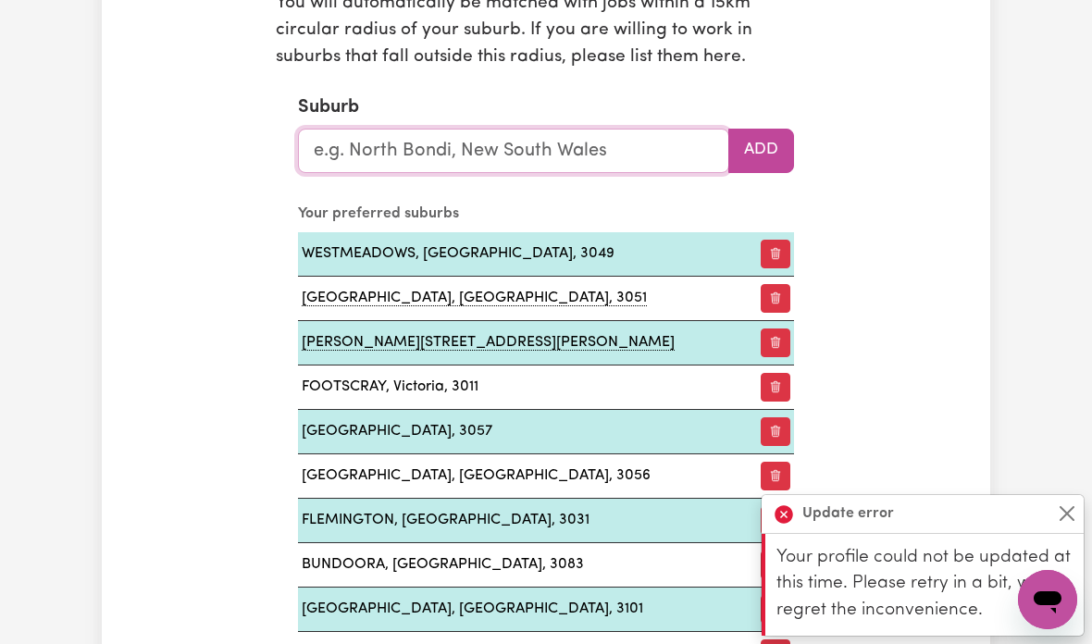
click at [612, 147] on input "text" at bounding box center [513, 151] width 431 height 44
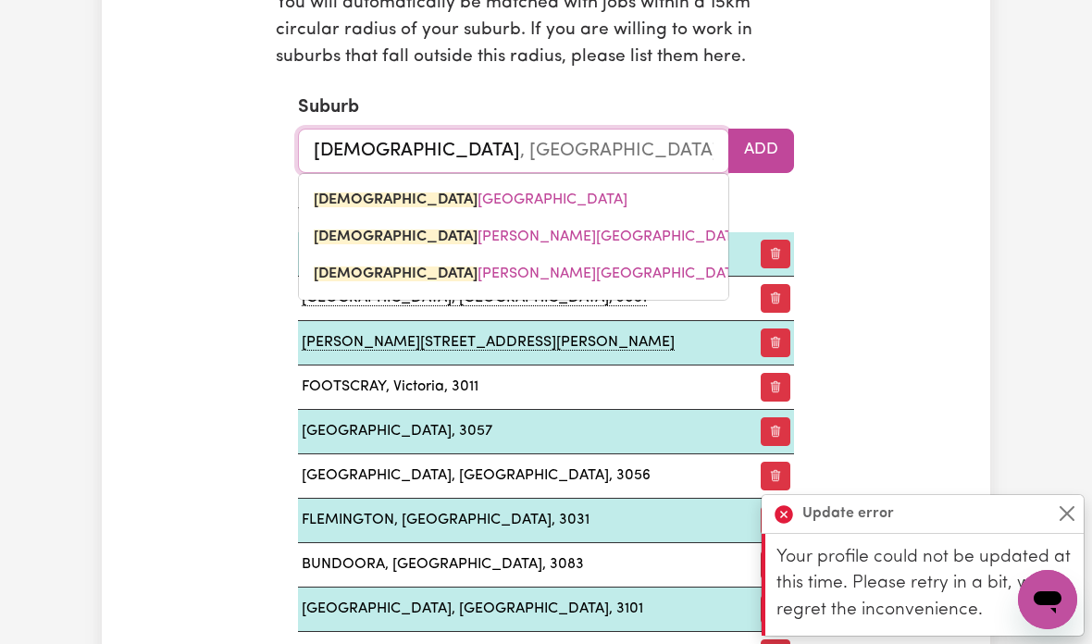
click at [521, 224] on link "TEMPLE STOWE, Victoria, 3106" at bounding box center [513, 236] width 429 height 37
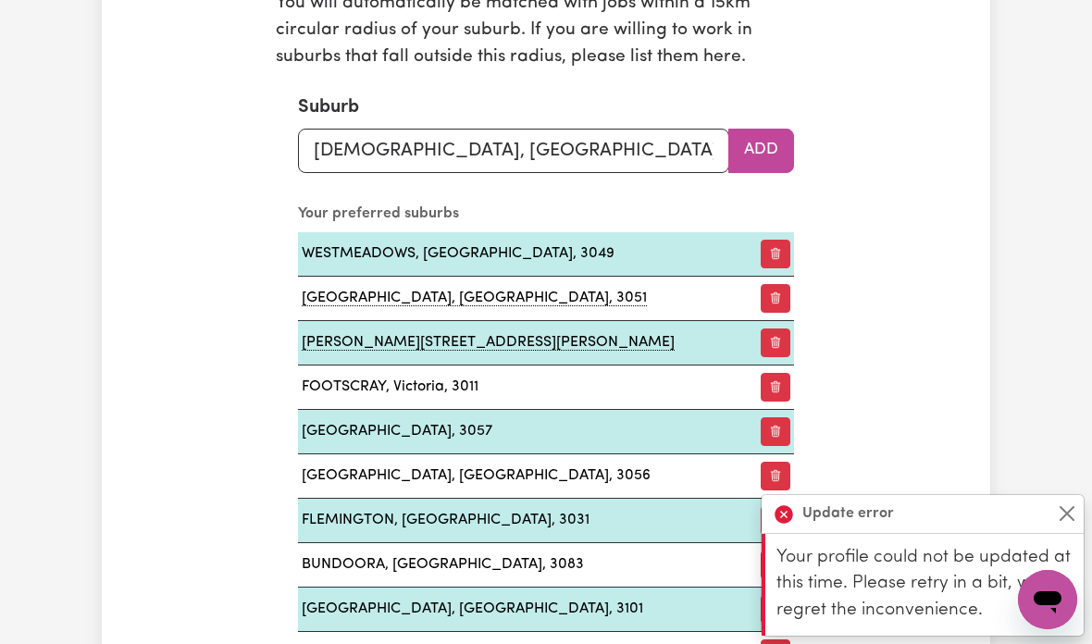
click at [755, 150] on button "Add" at bounding box center [761, 151] width 66 height 44
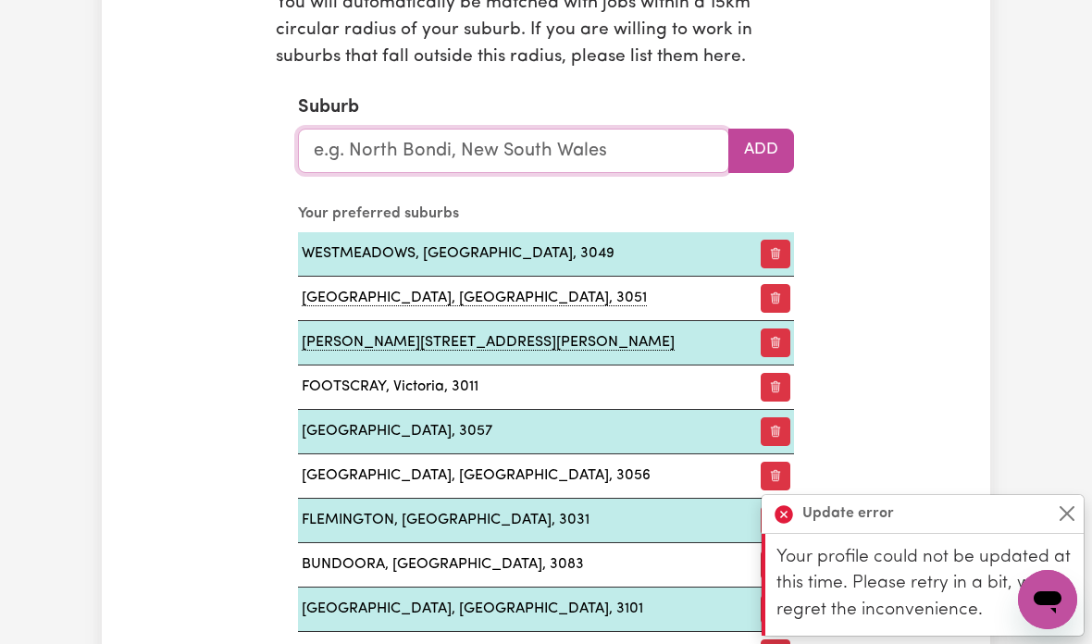
click at [635, 150] on input "text" at bounding box center [513, 151] width 431 height 44
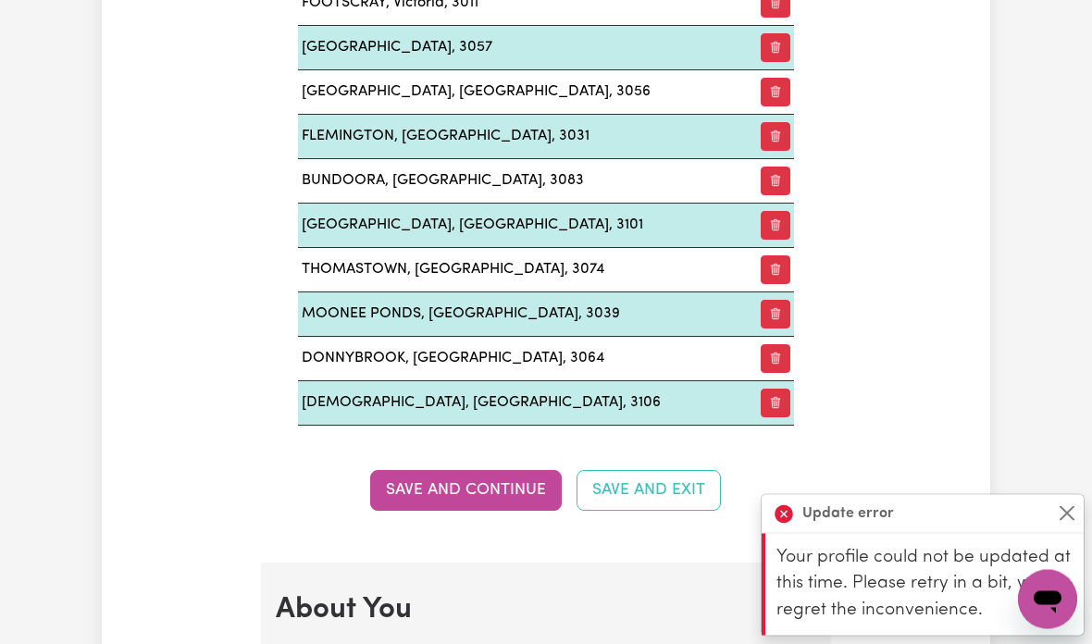
scroll to position [2564, 0]
click at [481, 479] on button "Save and Continue" at bounding box center [466, 489] width 192 height 41
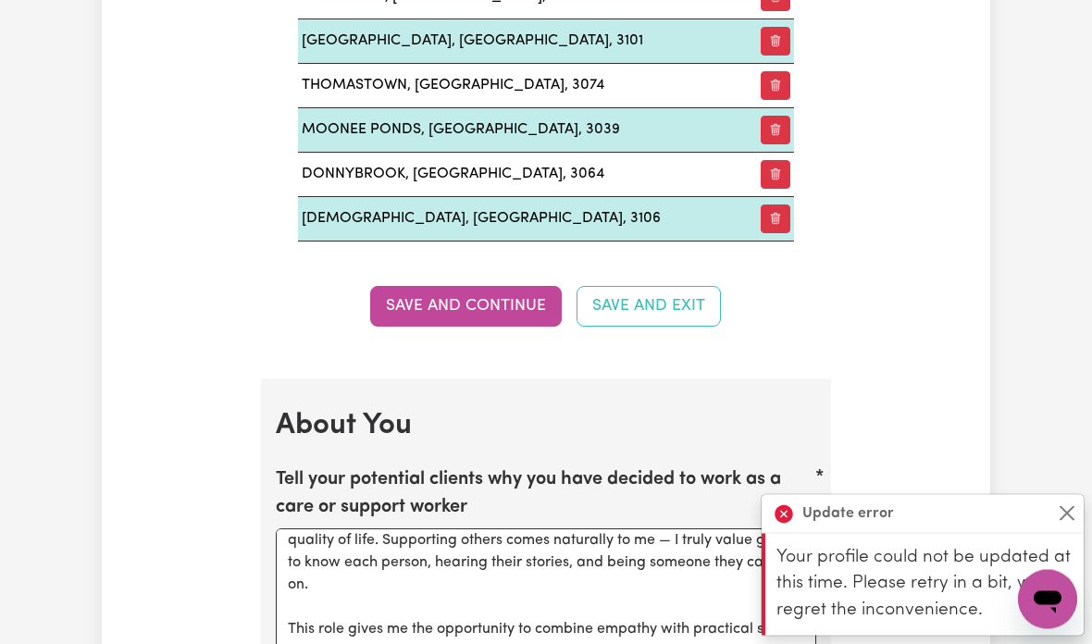
click at [1069, 513] on button "Close" at bounding box center [1067, 513] width 22 height 22
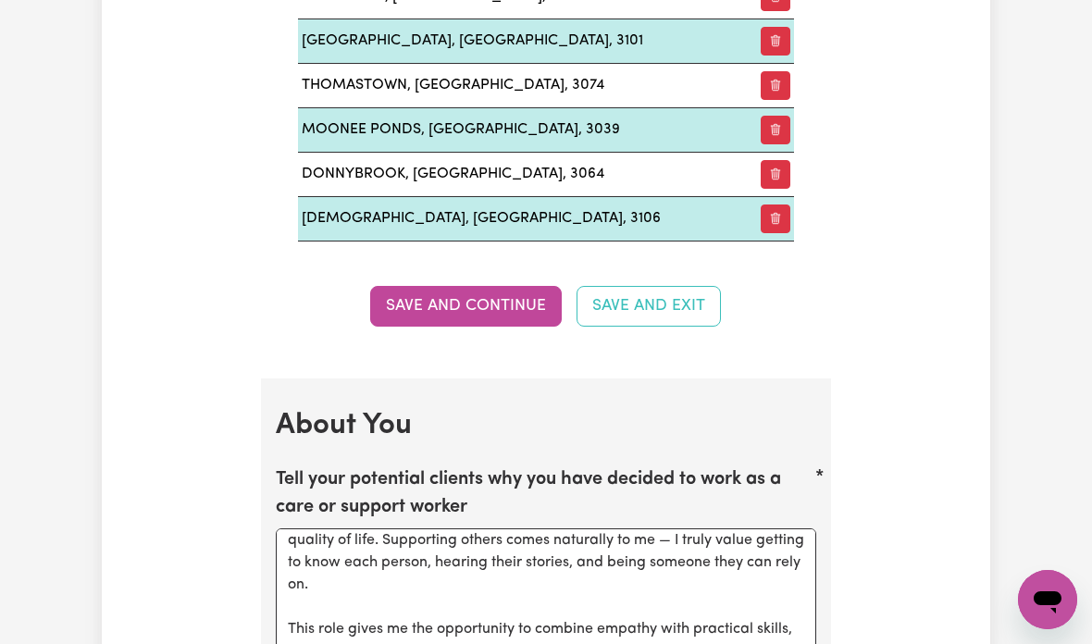
click at [479, 298] on button "Save and Continue" at bounding box center [466, 306] width 192 height 41
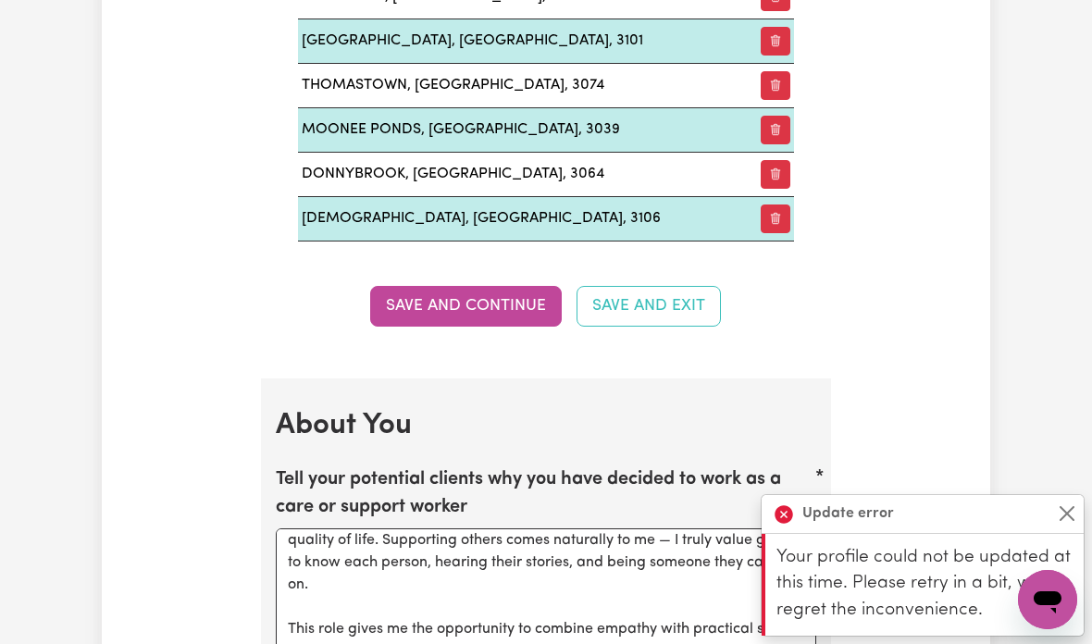
click at [510, 303] on button "Save and Continue" at bounding box center [466, 306] width 192 height 41
click at [480, 290] on button "Save and Continue" at bounding box center [466, 306] width 192 height 41
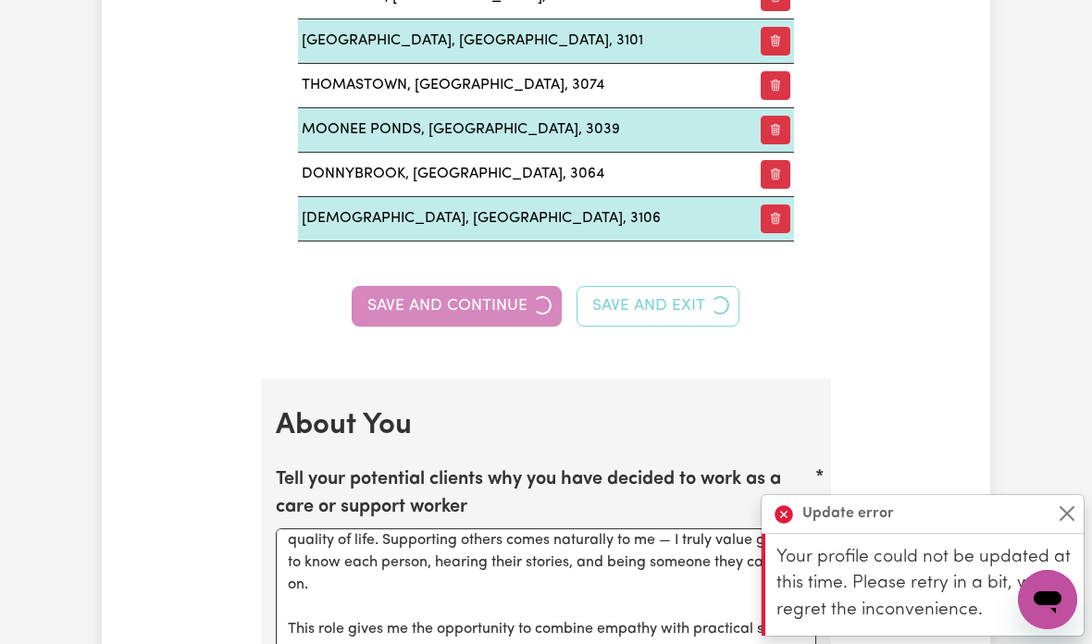
click at [479, 290] on div "Save and Continue Save and Exit" at bounding box center [546, 306] width 540 height 41
click at [493, 296] on div "Save and Continue Save and Exit" at bounding box center [546, 306] width 540 height 41
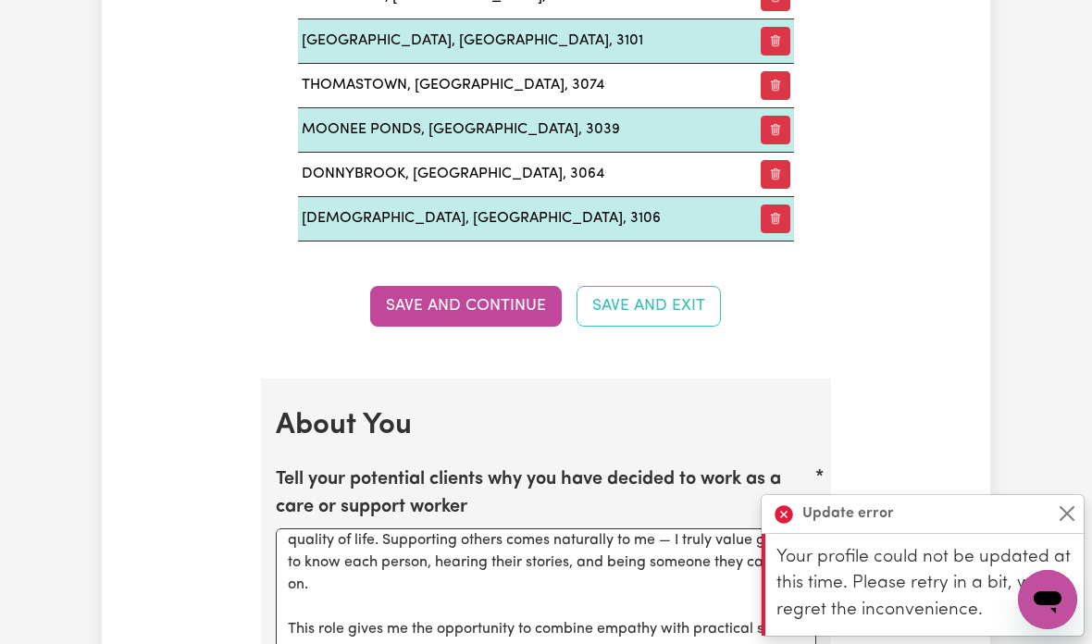
click at [492, 295] on button "Save and Continue" at bounding box center [466, 306] width 192 height 41
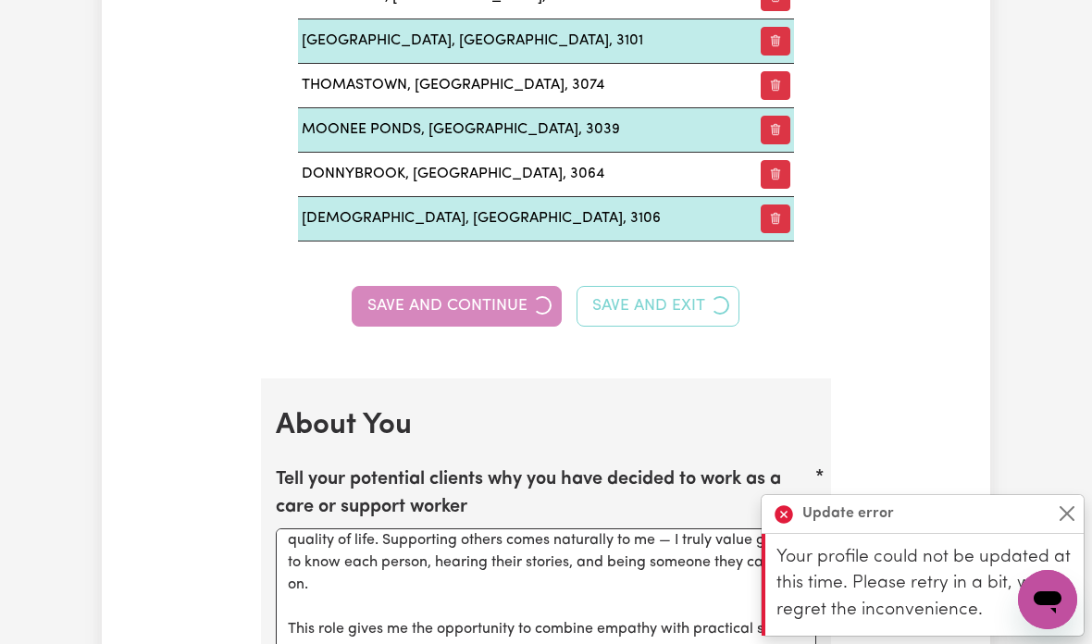
click at [514, 291] on div "Save and Continue Save and Exit" at bounding box center [546, 306] width 540 height 41
click at [514, 290] on div "Save and Continue Save and Exit" at bounding box center [546, 306] width 540 height 41
click at [499, 296] on button "Save and Continue" at bounding box center [457, 306] width 210 height 41
click at [499, 295] on div "Save and Continue Save and Exit" at bounding box center [546, 306] width 540 height 41
click at [494, 297] on button "Save and Continue" at bounding box center [457, 306] width 210 height 41
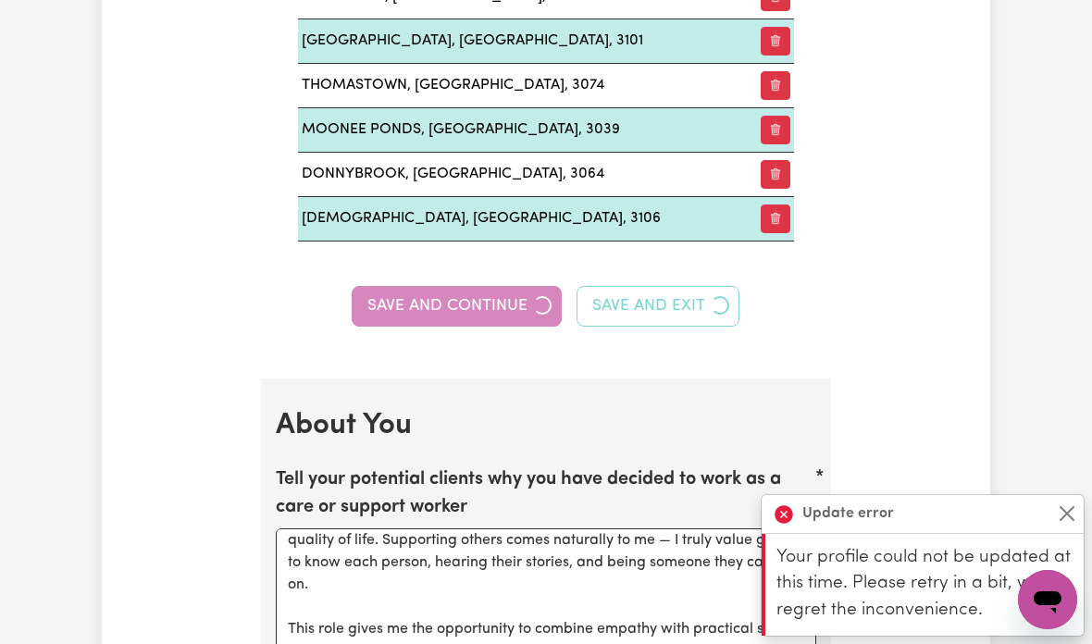
click at [499, 303] on div "Save and Continue Save and Exit" at bounding box center [546, 306] width 540 height 41
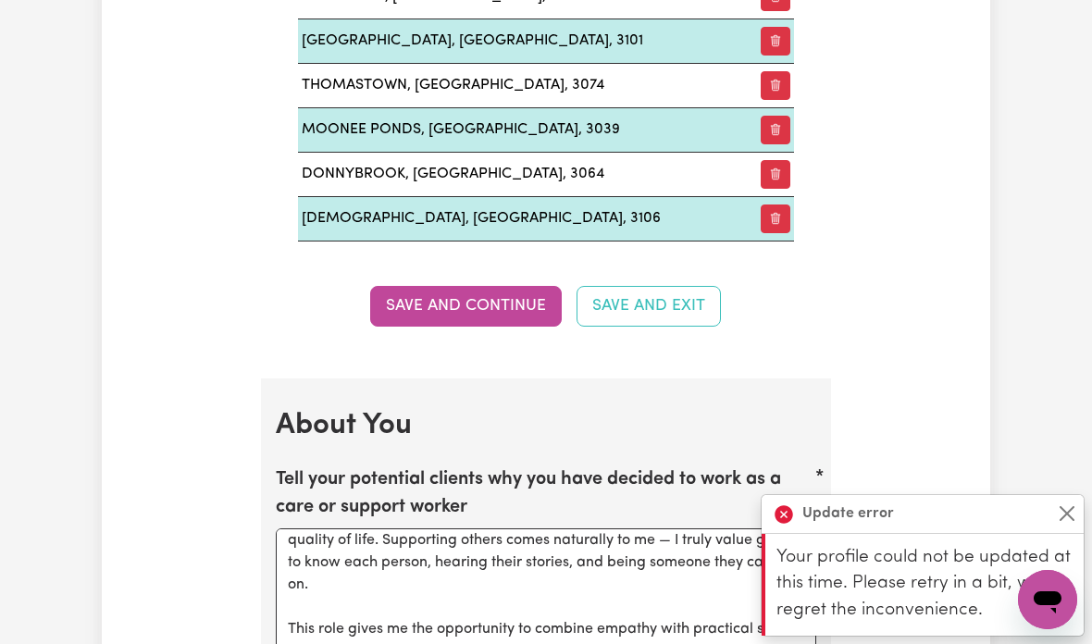
click at [487, 306] on button "Save and Continue" at bounding box center [466, 306] width 192 height 41
click at [487, 305] on div "Save and Continue Save and Exit" at bounding box center [546, 306] width 540 height 41
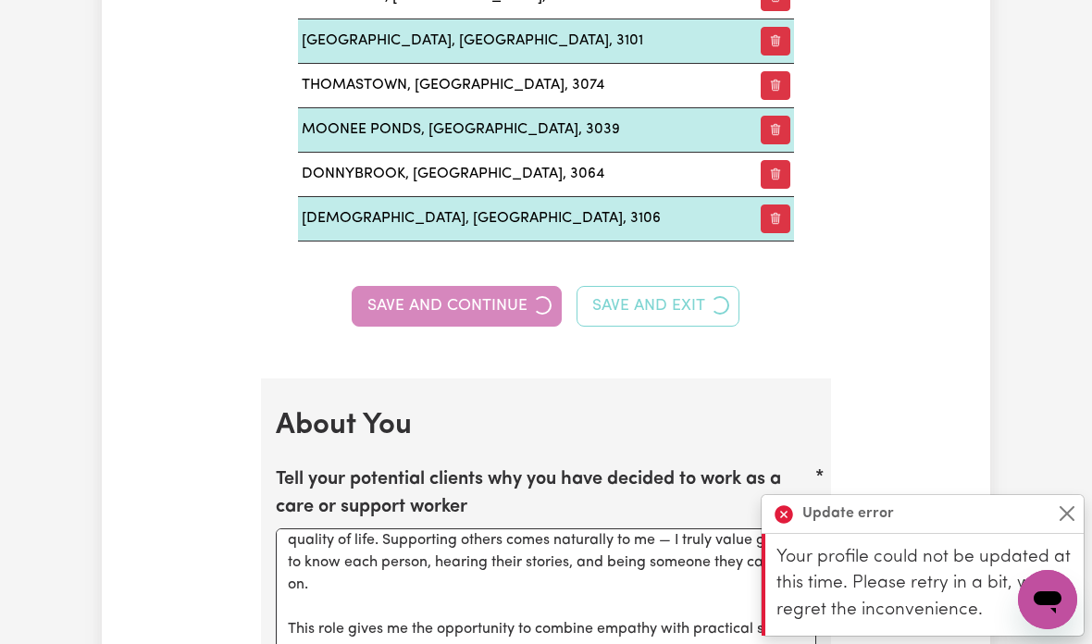
click at [477, 303] on button "Save and Continue" at bounding box center [457, 306] width 210 height 41
click at [488, 307] on div "Save and Continue Save and Exit" at bounding box center [546, 306] width 540 height 41
click at [488, 306] on button "Save and Continue" at bounding box center [457, 306] width 210 height 41
click at [489, 302] on div "Save and Continue Save and Exit" at bounding box center [546, 306] width 540 height 41
click at [489, 301] on div "Save and Continue Save and Exit" at bounding box center [546, 306] width 540 height 41
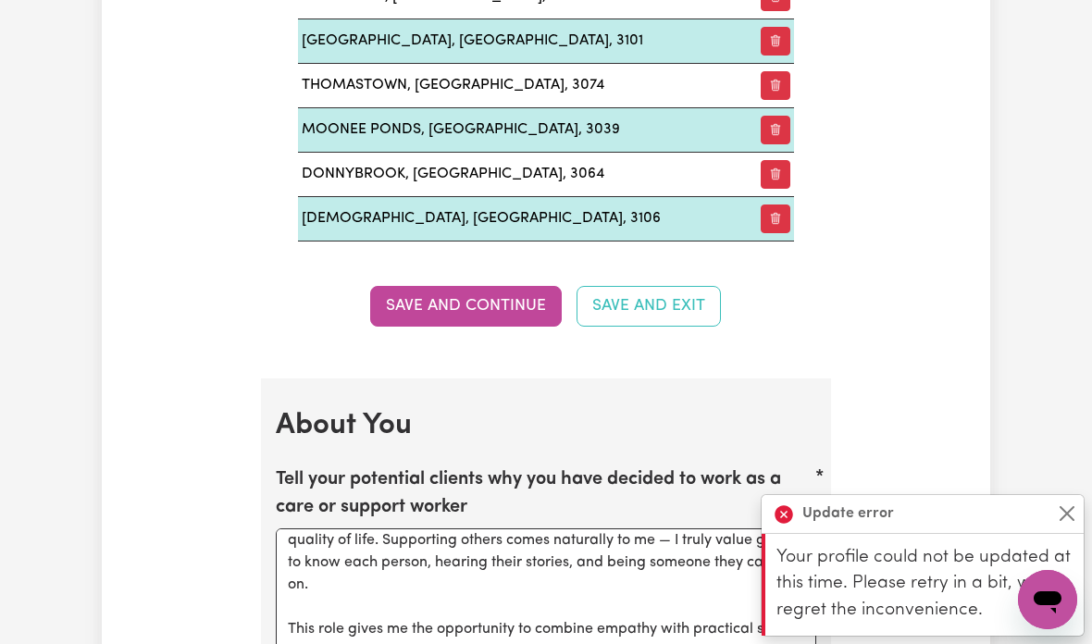
click at [475, 306] on button "Save and Continue" at bounding box center [466, 306] width 192 height 41
click at [475, 305] on div "Save and Continue Save and Exit" at bounding box center [546, 306] width 540 height 41
click at [483, 291] on button "Save and Continue" at bounding box center [466, 306] width 192 height 41
click at [483, 290] on div "Save and Continue Save and Exit" at bounding box center [546, 306] width 540 height 41
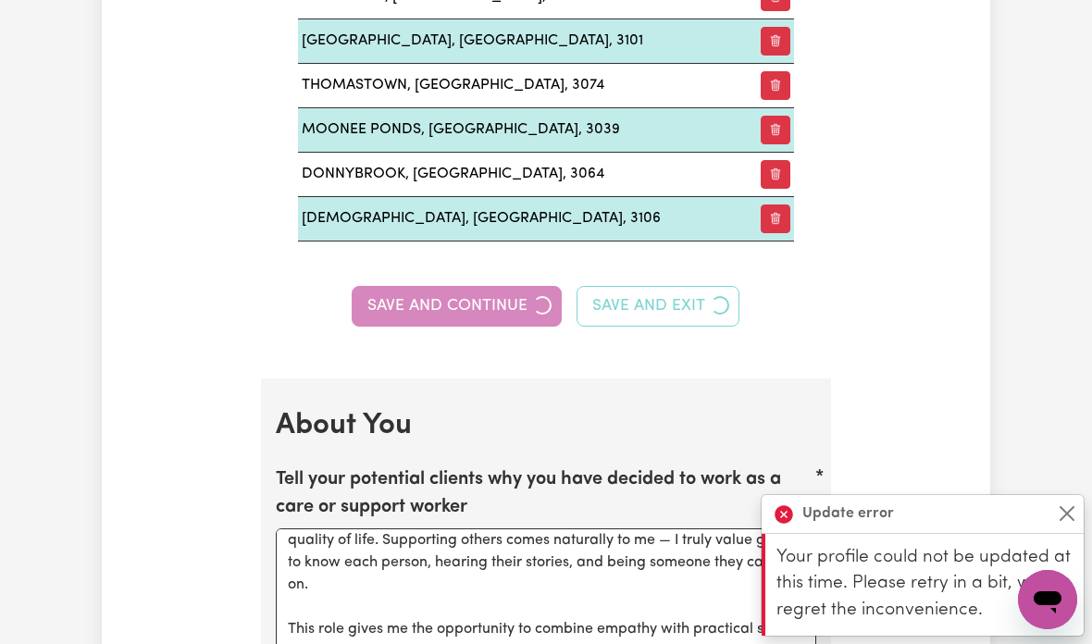
click at [492, 306] on button "Save and Continue" at bounding box center [457, 306] width 210 height 41
click at [492, 305] on div "Save and Continue Save and Exit" at bounding box center [546, 306] width 540 height 41
click at [480, 302] on div "Save and Continue Save and Exit" at bounding box center [546, 306] width 540 height 41
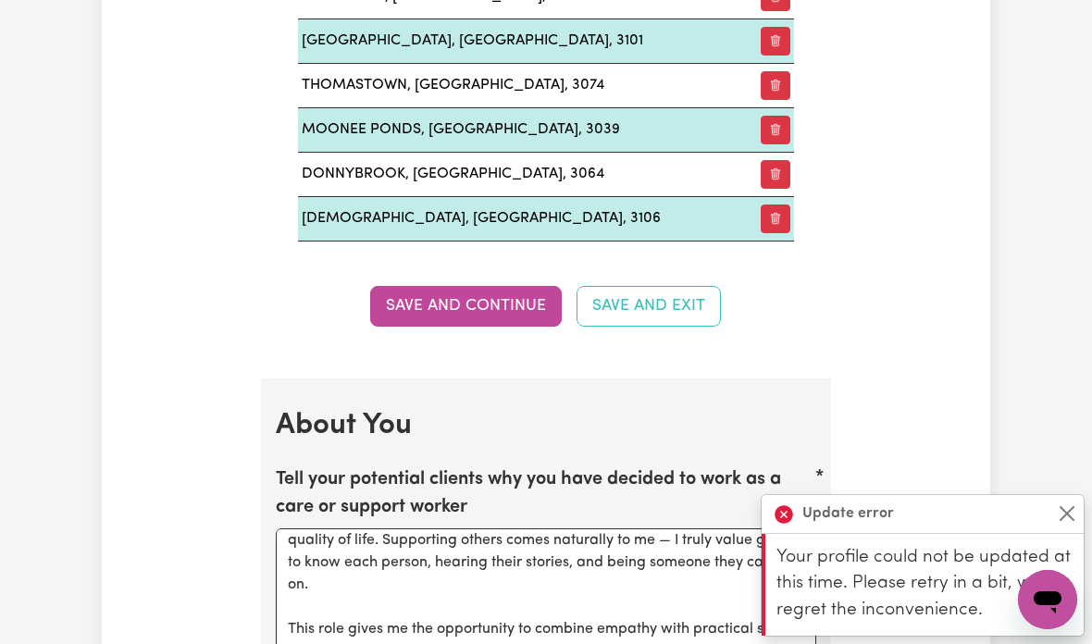
click at [472, 304] on button "Save and Continue" at bounding box center [466, 306] width 192 height 41
click at [472, 304] on div "Save and Continue Save and Exit" at bounding box center [546, 306] width 540 height 41
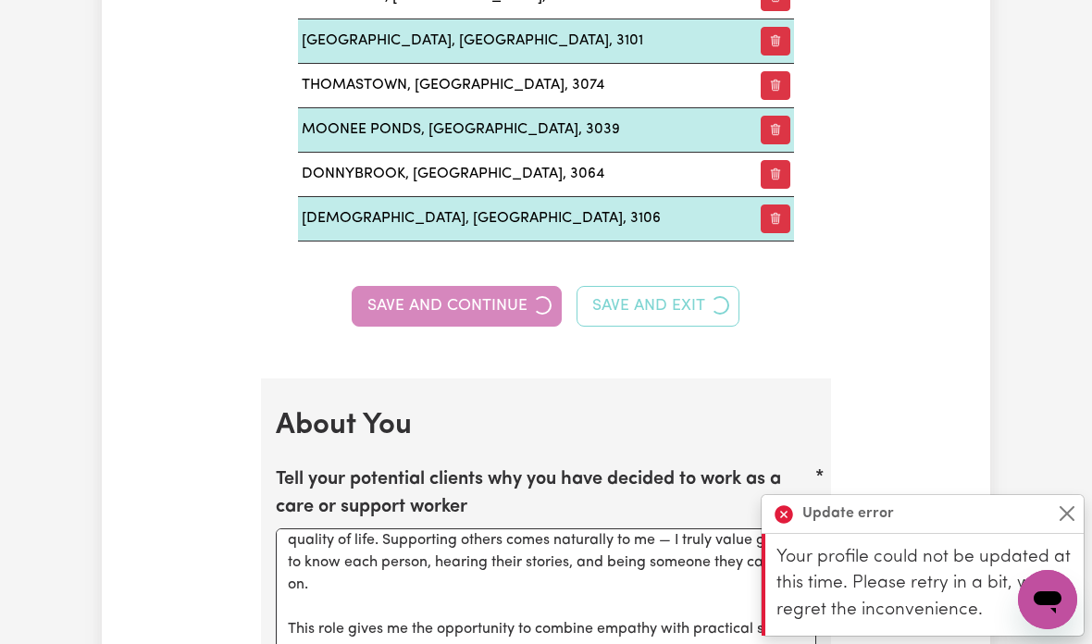
click at [469, 301] on button "Save and Continue" at bounding box center [457, 306] width 210 height 41
click at [470, 306] on div "Save and Continue Save and Exit" at bounding box center [546, 306] width 540 height 41
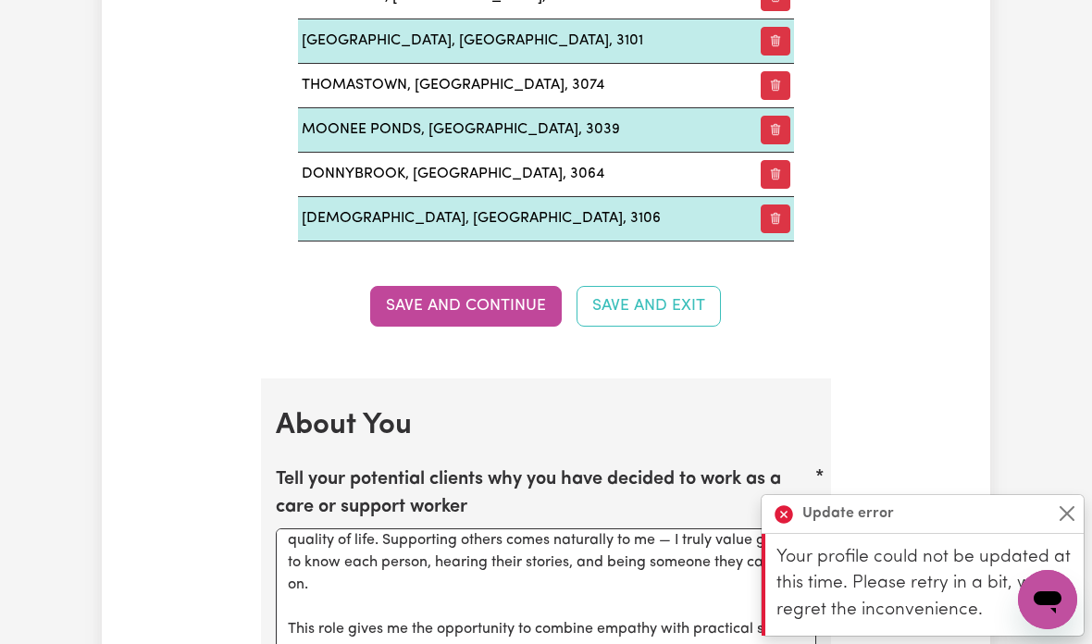
click at [479, 295] on button "Save and Continue" at bounding box center [466, 306] width 192 height 41
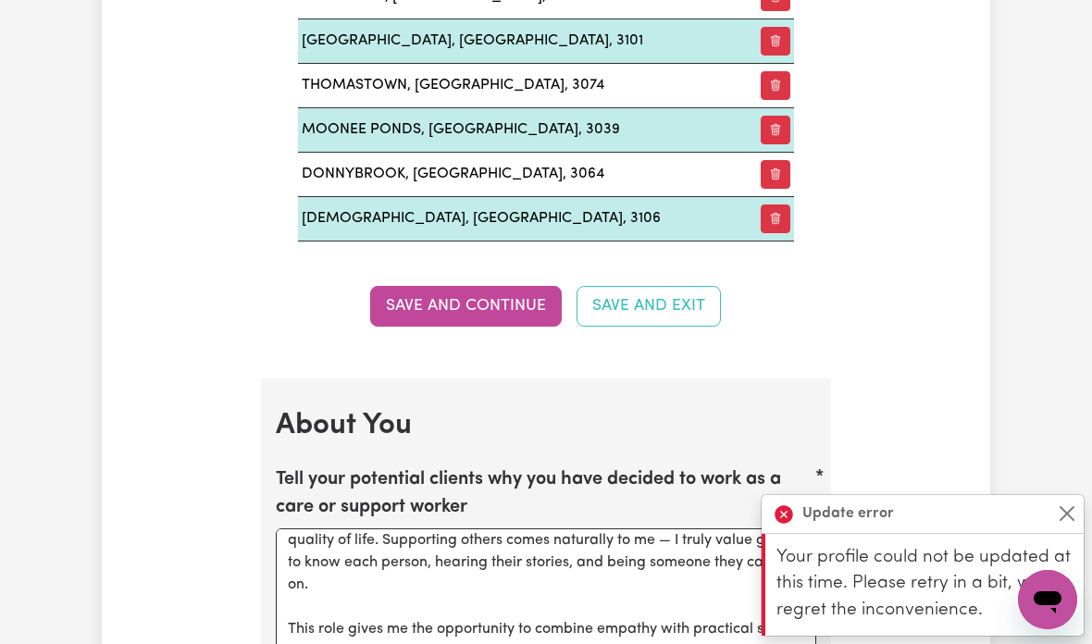
click at [1076, 513] on button "Close" at bounding box center [1067, 513] width 22 height 22
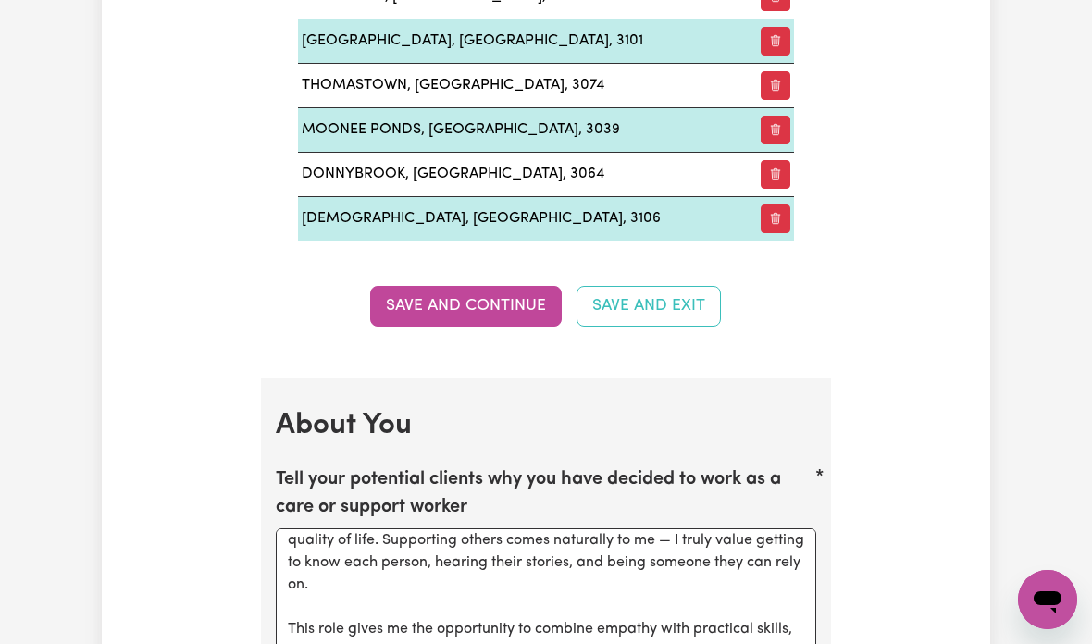
click at [487, 286] on button "Save and Continue" at bounding box center [466, 306] width 192 height 41
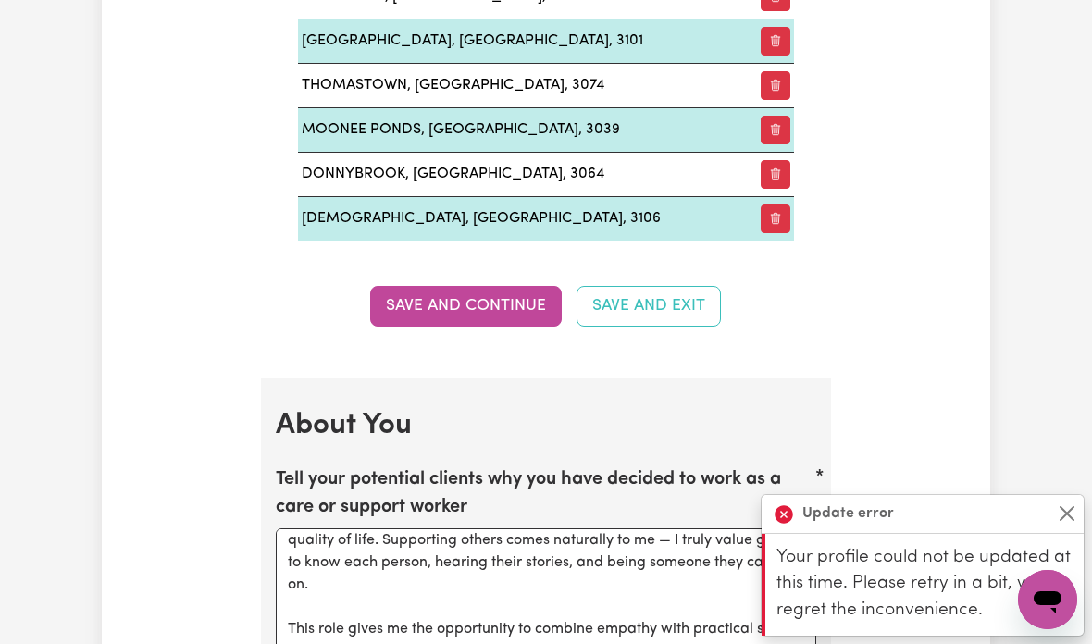
click at [1072, 513] on button "Close" at bounding box center [1067, 513] width 22 height 22
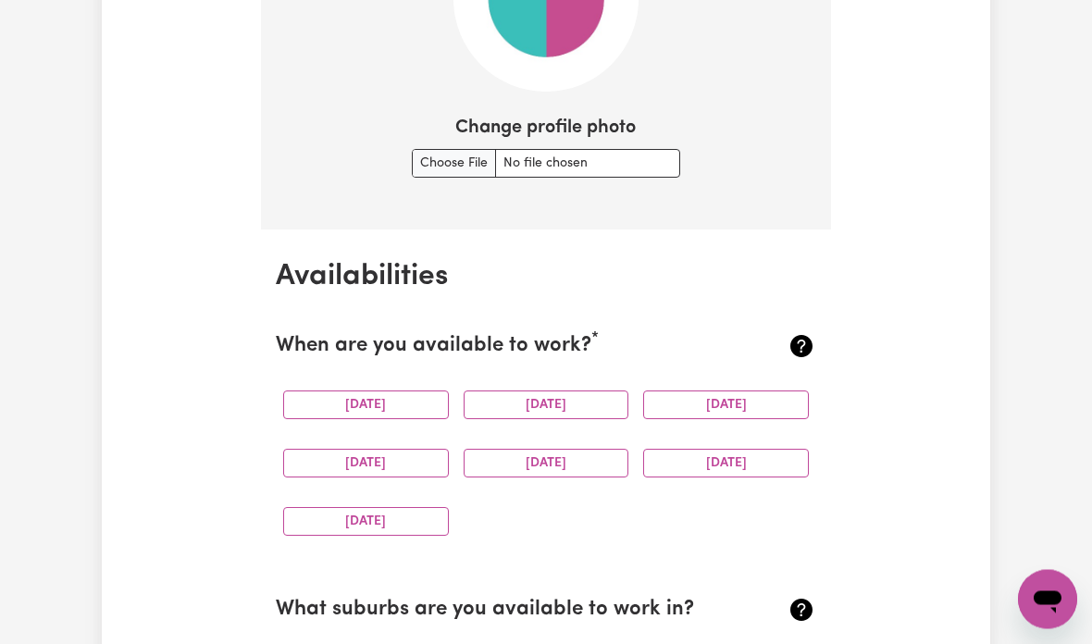
click at [392, 399] on button "Monday" at bounding box center [366, 405] width 166 height 29
click at [564, 402] on button "Tuesday" at bounding box center [546, 404] width 166 height 29
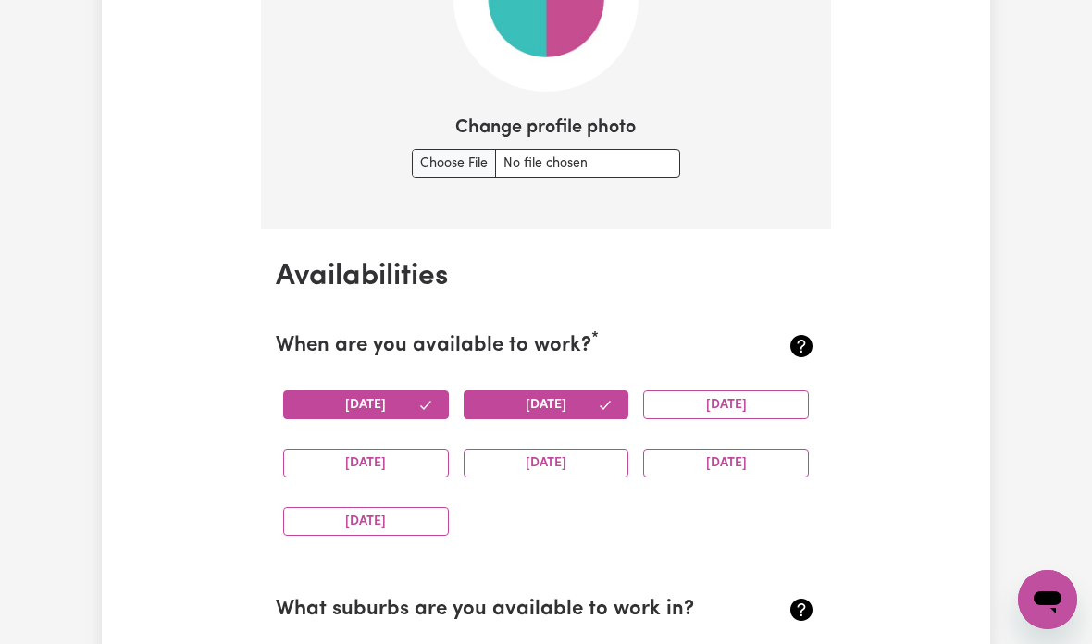
click at [764, 398] on button "Wednesday" at bounding box center [726, 404] width 166 height 29
click at [741, 456] on button "Saturday" at bounding box center [726, 463] width 166 height 29
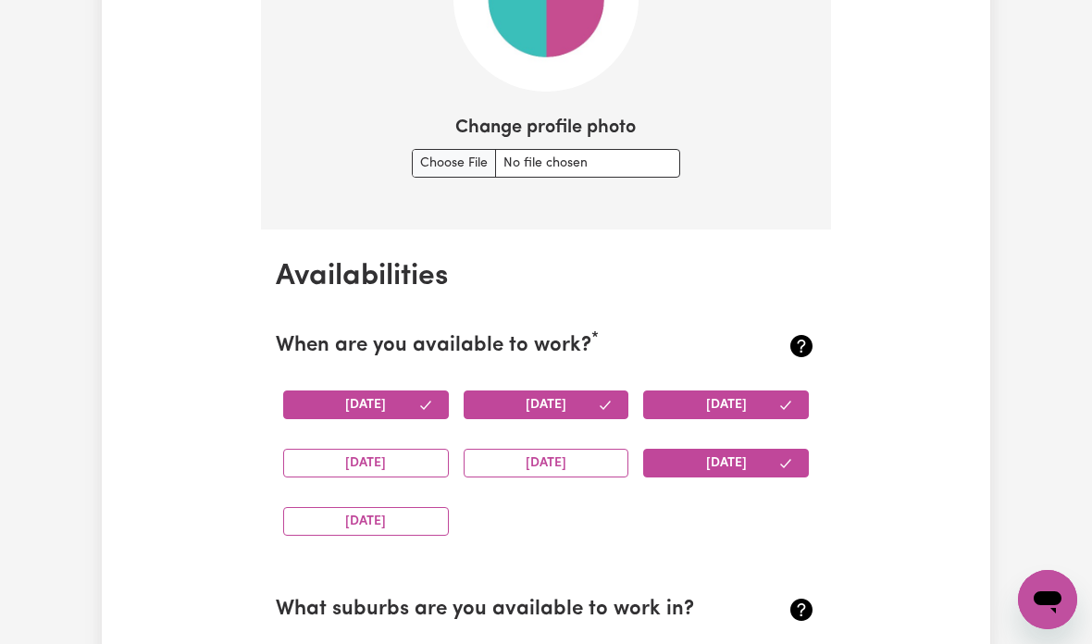
click at [600, 457] on button "Friday" at bounding box center [546, 463] width 166 height 29
click at [396, 458] on button "Thursday" at bounding box center [366, 463] width 166 height 29
click at [409, 507] on button "Sunday" at bounding box center [366, 521] width 166 height 29
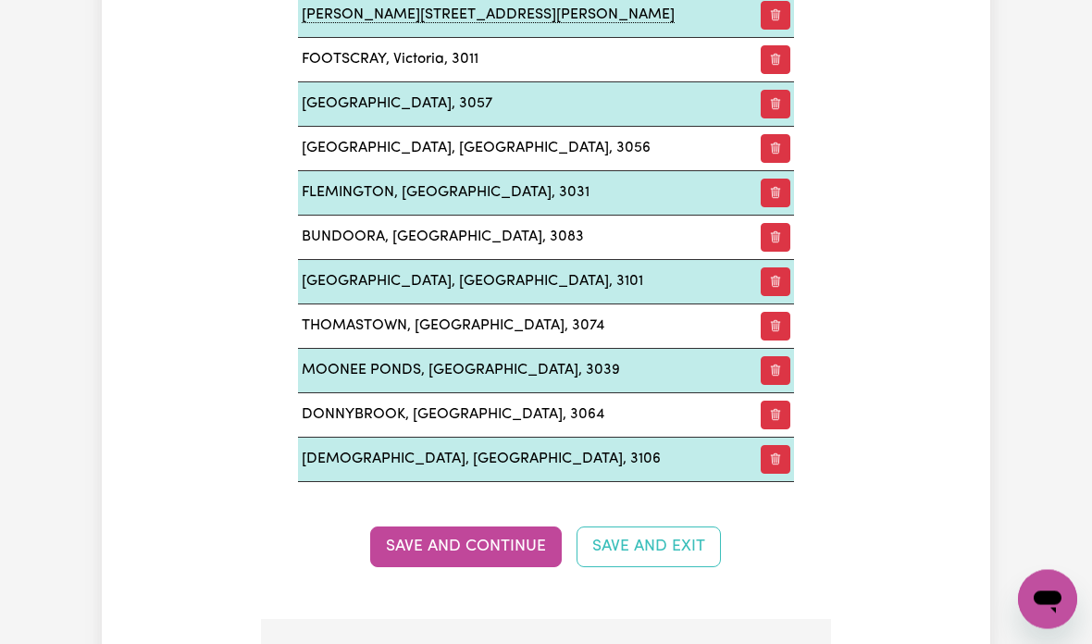
scroll to position [2509, 0]
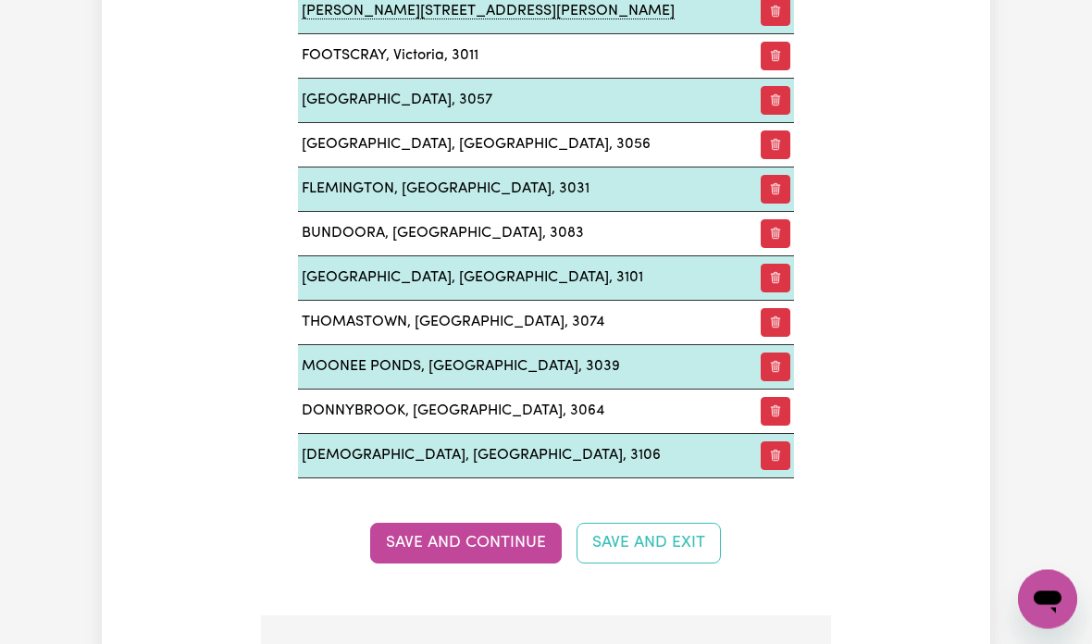
click at [470, 524] on button "Save and Continue" at bounding box center [466, 544] width 192 height 41
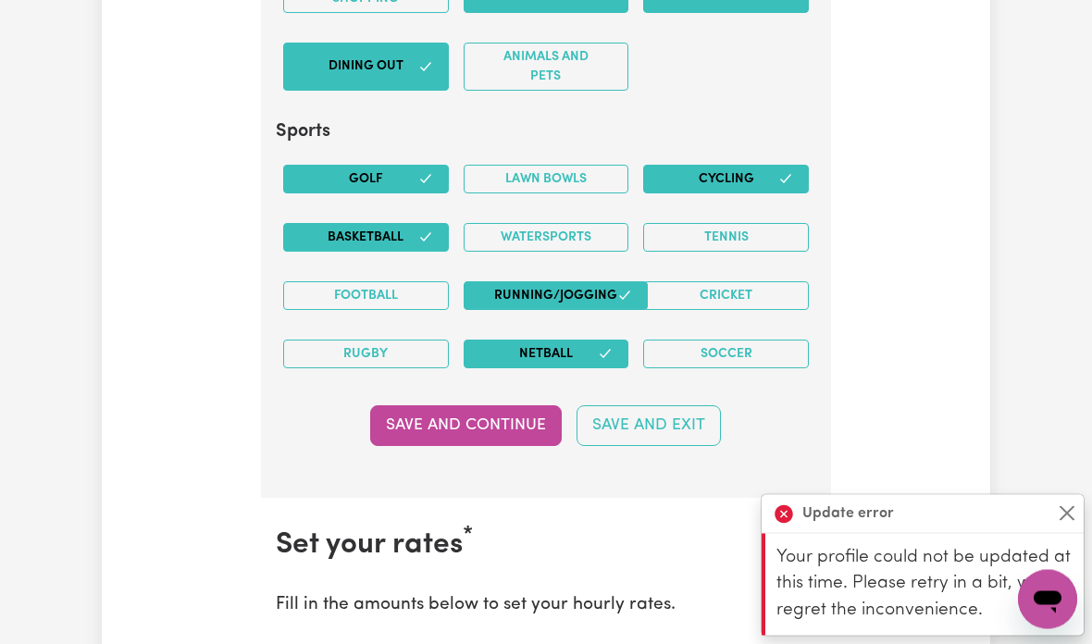
click at [510, 410] on button "Save and Continue" at bounding box center [466, 426] width 192 height 41
click at [500, 407] on button "Save and Continue" at bounding box center [466, 425] width 192 height 41
click at [507, 418] on button "Save and Continue" at bounding box center [466, 425] width 192 height 41
click at [524, 413] on button "Save and Continue" at bounding box center [466, 425] width 192 height 41
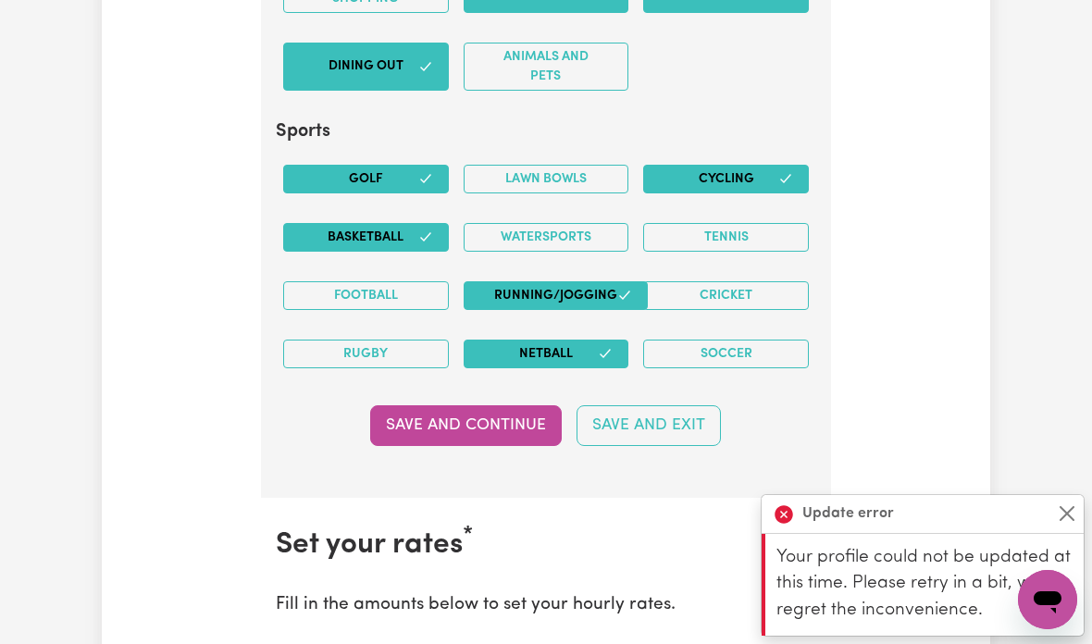
click at [971, 624] on p "Your profile could not be updated at this time. Please retry in a bit, we regre…" at bounding box center [924, 585] width 296 height 80
click at [1069, 525] on button "Close" at bounding box center [1067, 513] width 22 height 22
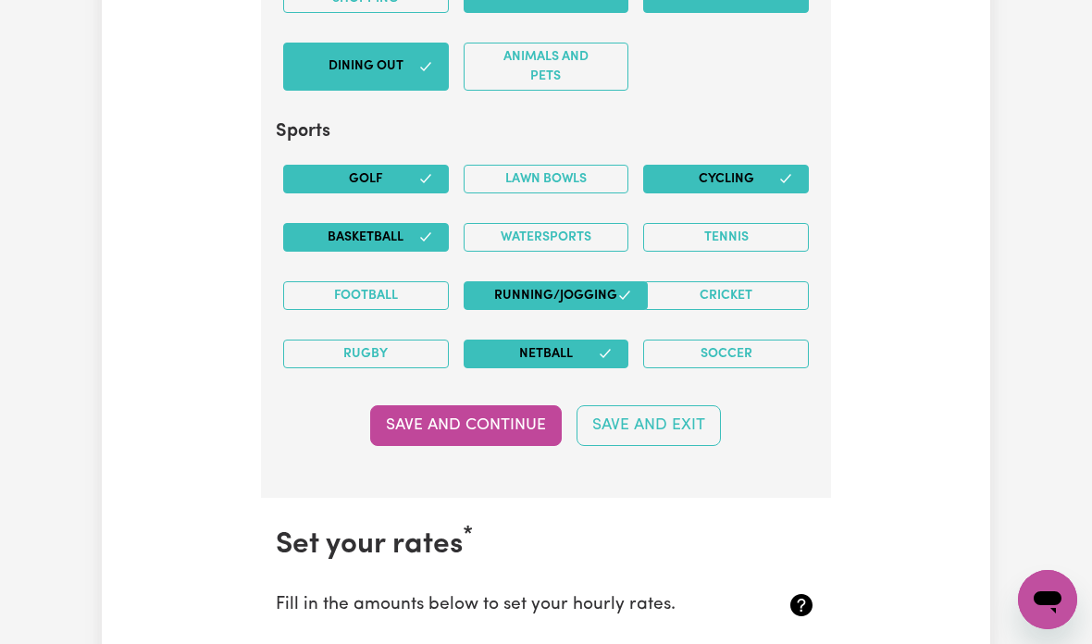
click at [519, 410] on button "Save and Continue" at bounding box center [466, 425] width 192 height 41
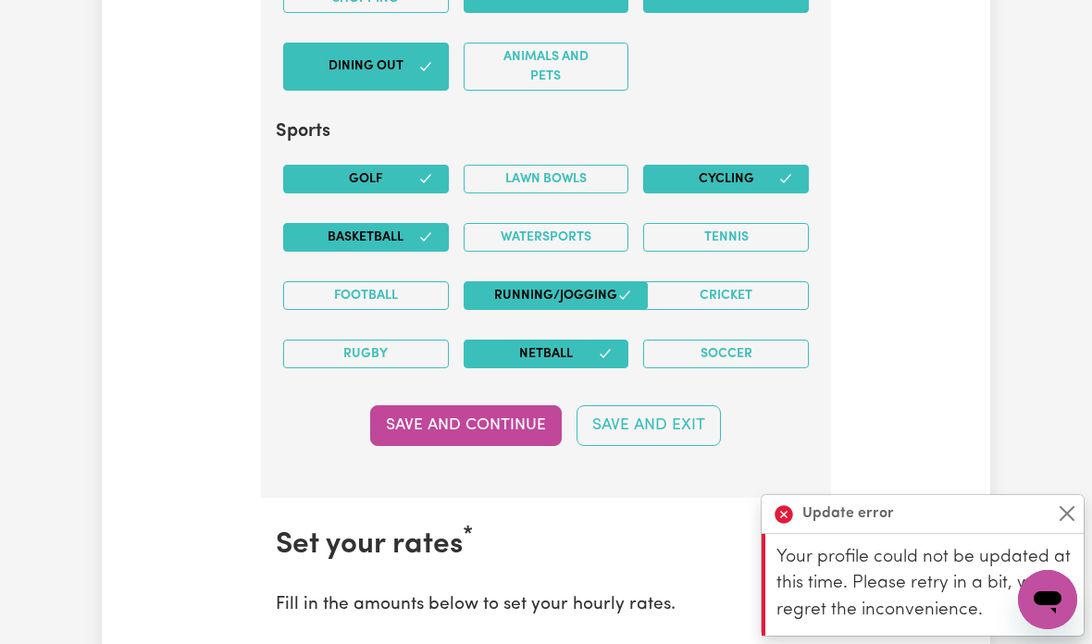
click at [503, 417] on button "Save and Continue" at bounding box center [466, 425] width 192 height 41
click at [502, 417] on div "Save and Continue Save and Exit" at bounding box center [546, 425] width 540 height 41
click at [497, 414] on button "Save and Continue" at bounding box center [466, 425] width 192 height 41
click at [513, 419] on button "Save and Continue" at bounding box center [466, 425] width 192 height 41
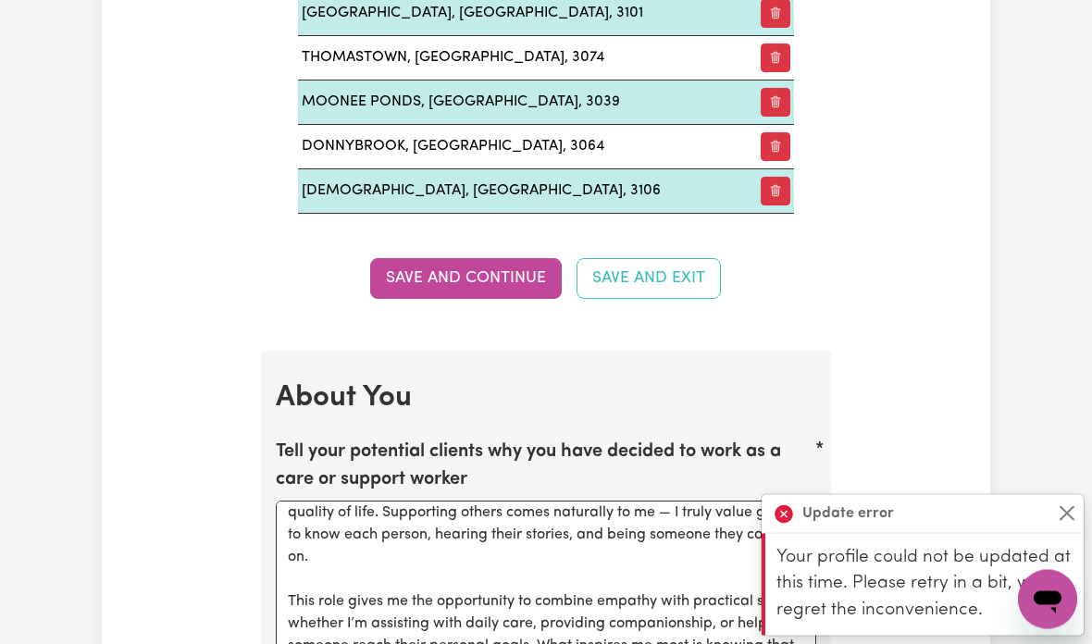
click at [508, 271] on button "Save and Continue" at bounding box center [466, 279] width 192 height 41
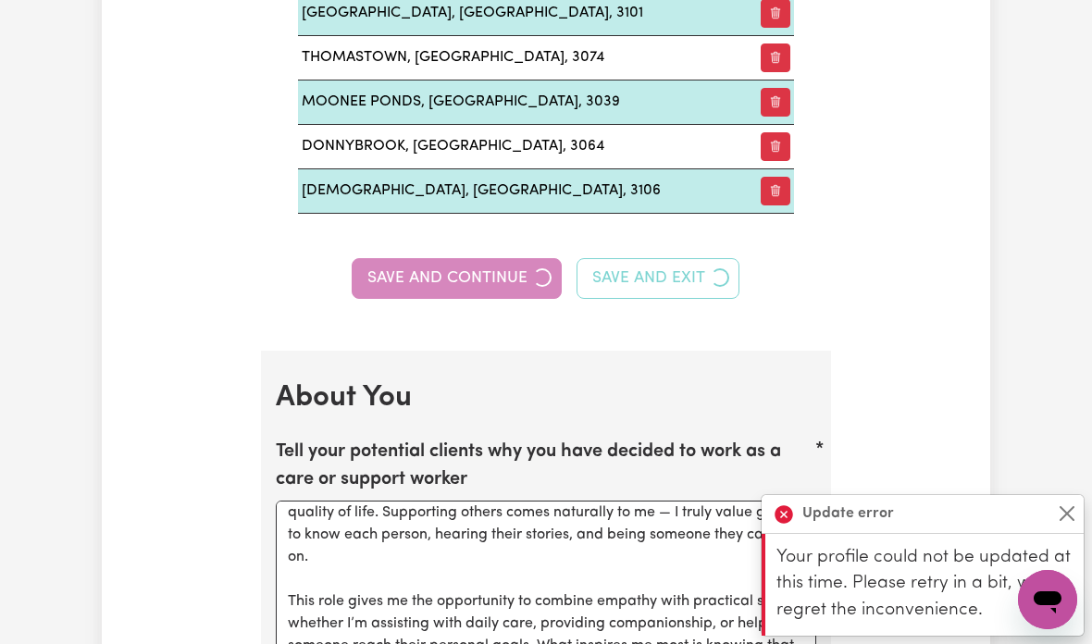
click at [1069, 517] on button "Close" at bounding box center [1067, 513] width 22 height 22
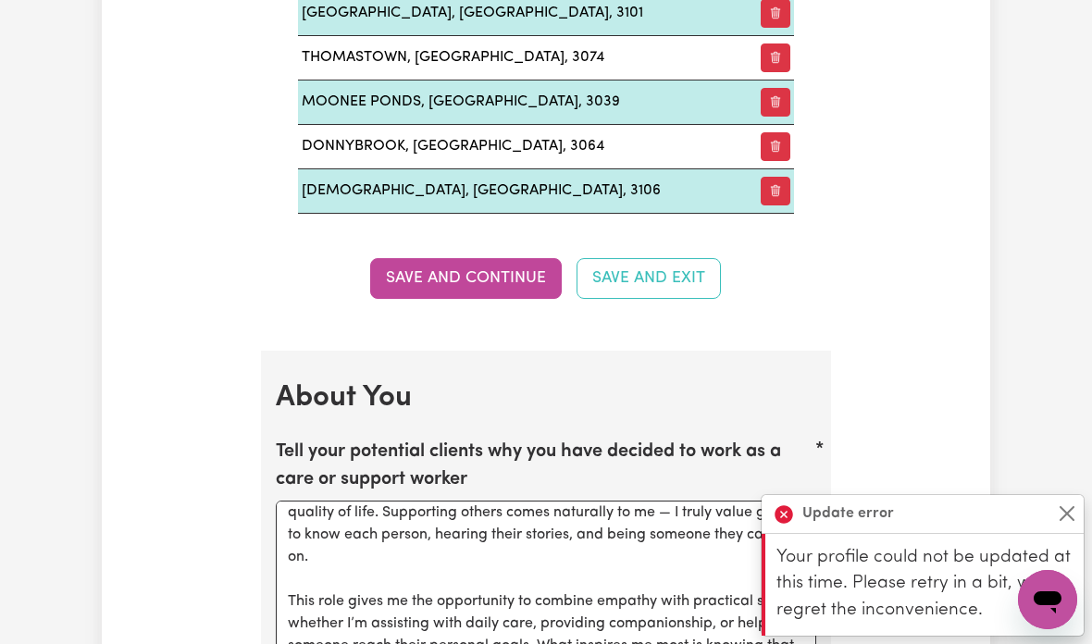
click at [499, 265] on button "Save and Continue" at bounding box center [466, 278] width 192 height 41
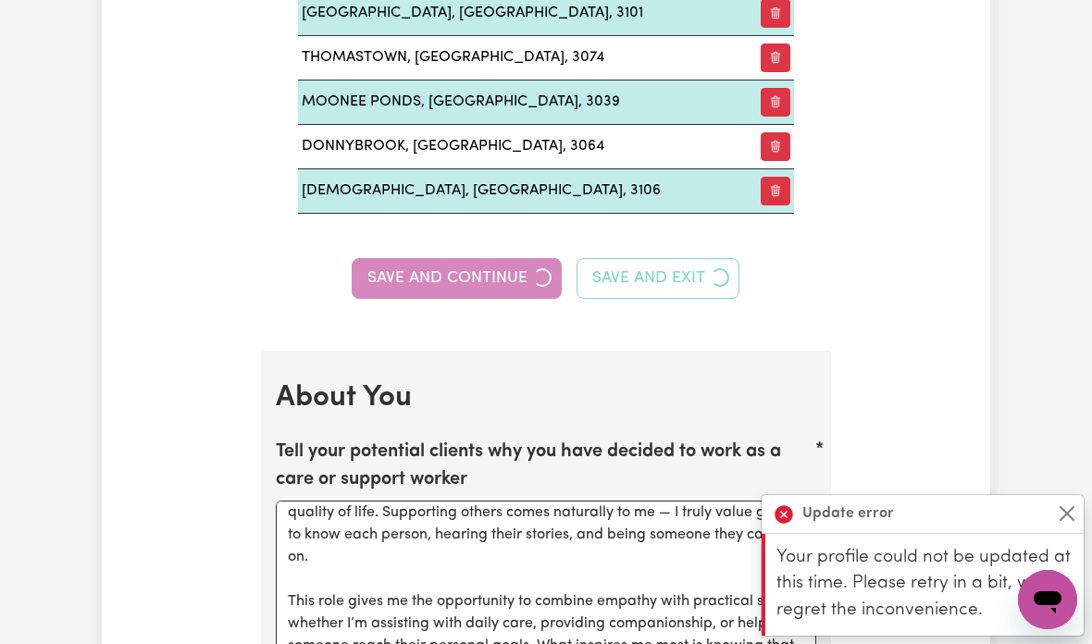
click at [473, 290] on div "Save and Continue Save and Exit" at bounding box center [546, 278] width 540 height 41
click at [474, 290] on button "Save and Continue" at bounding box center [457, 278] width 210 height 41
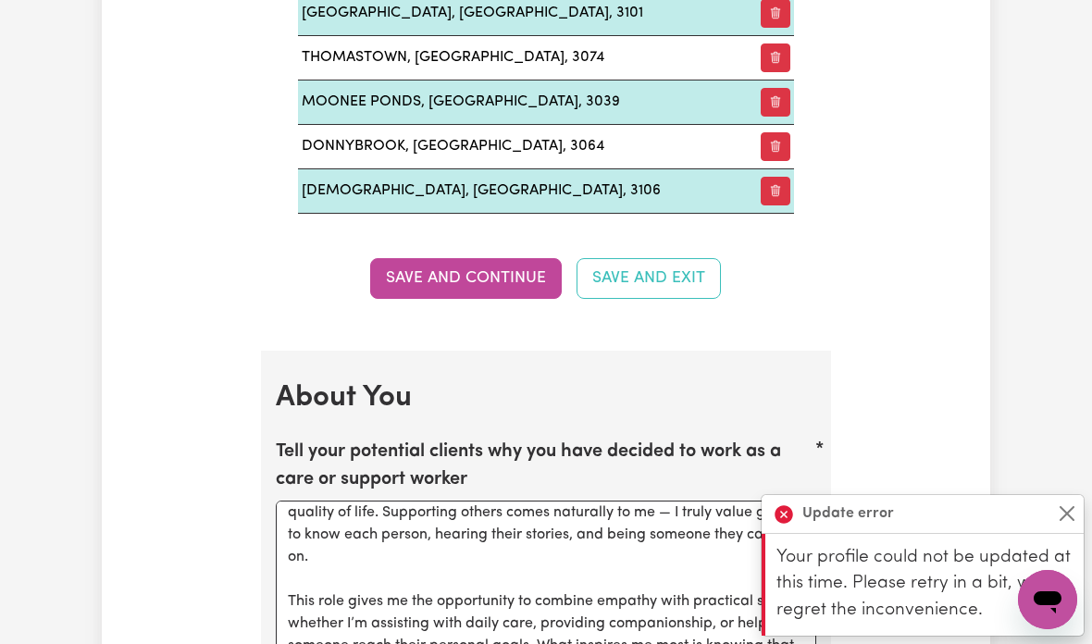
click at [513, 278] on button "Save and Continue" at bounding box center [466, 278] width 192 height 41
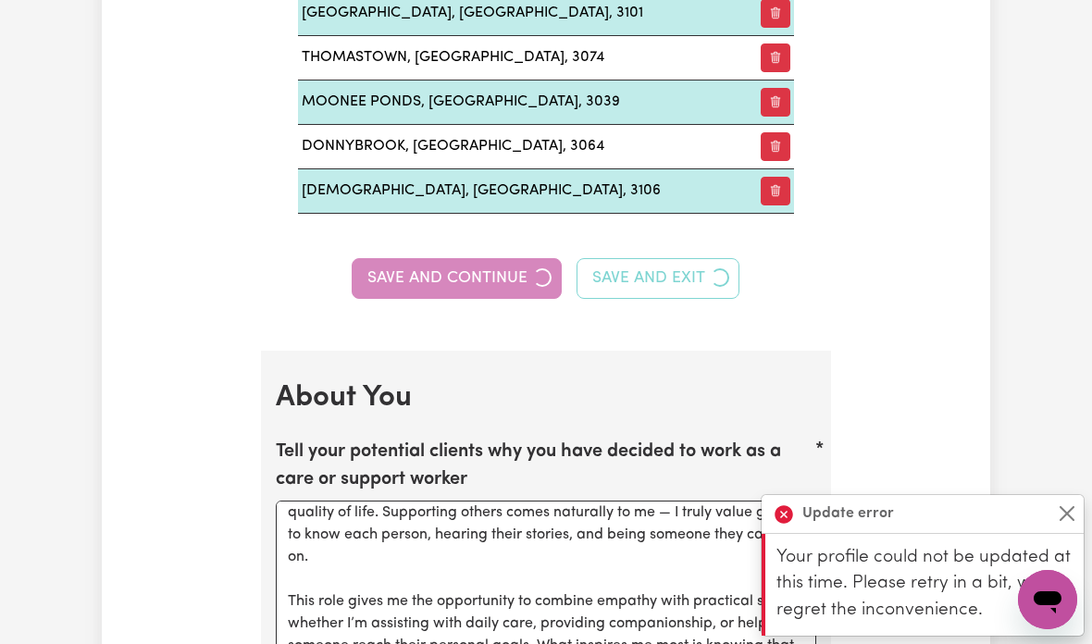
click at [499, 271] on div "Save and Continue Save and Exit" at bounding box center [546, 278] width 540 height 41
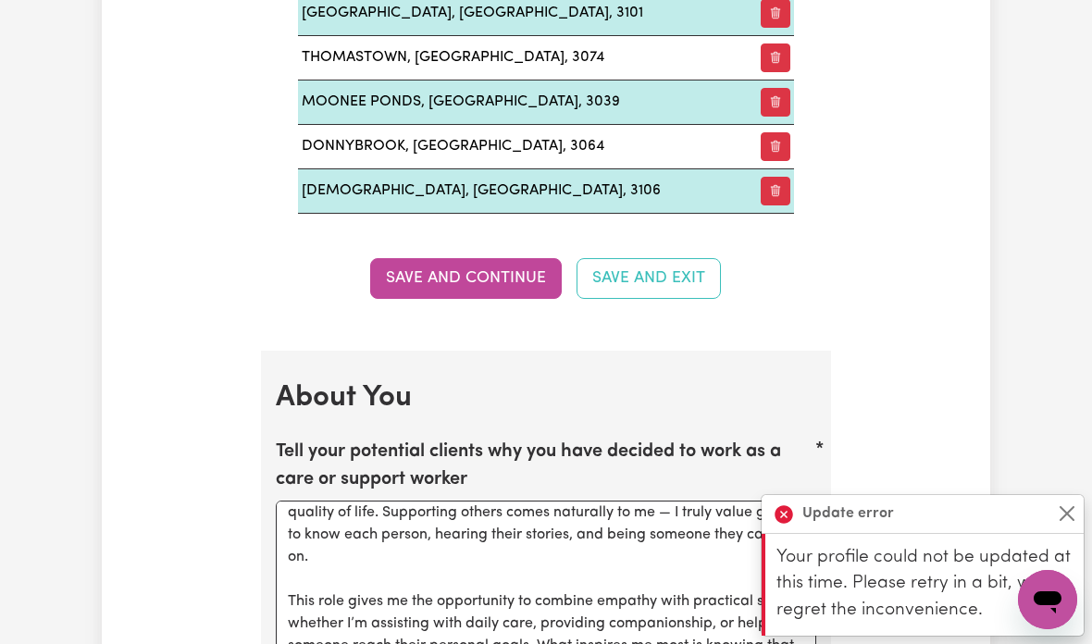
click at [529, 258] on button "Save and Continue" at bounding box center [466, 278] width 192 height 41
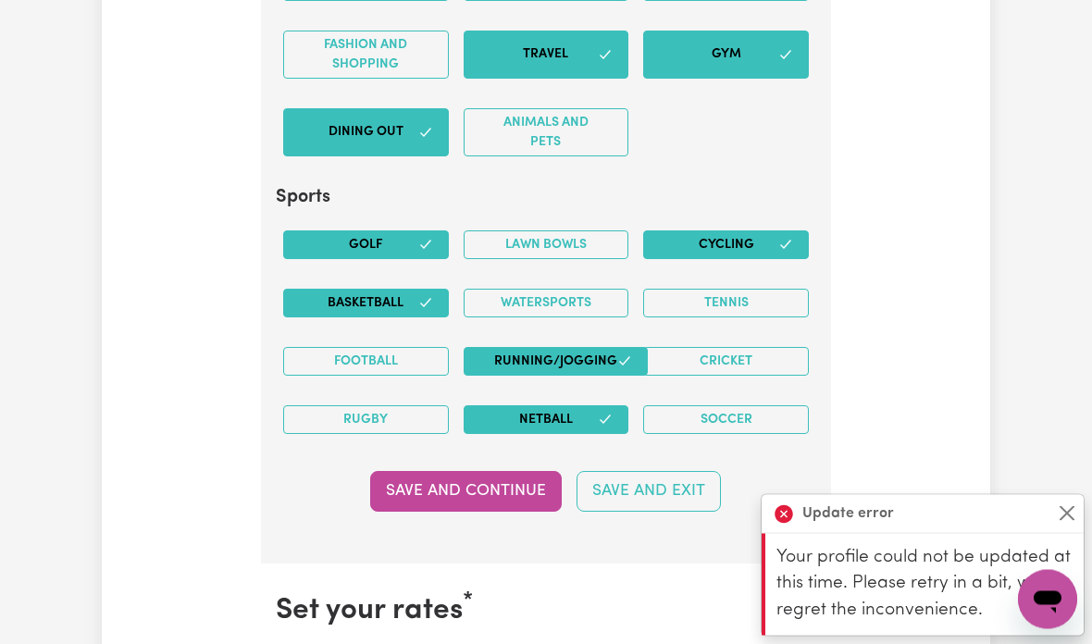
click at [500, 495] on button "Save and Continue" at bounding box center [466, 492] width 192 height 41
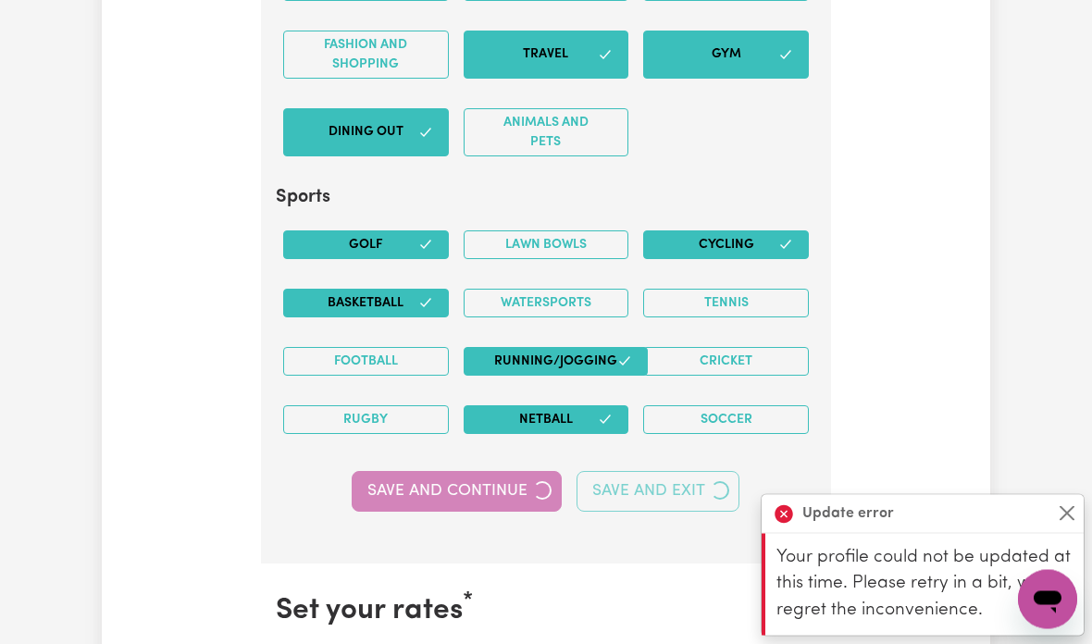
scroll to position [4487, 0]
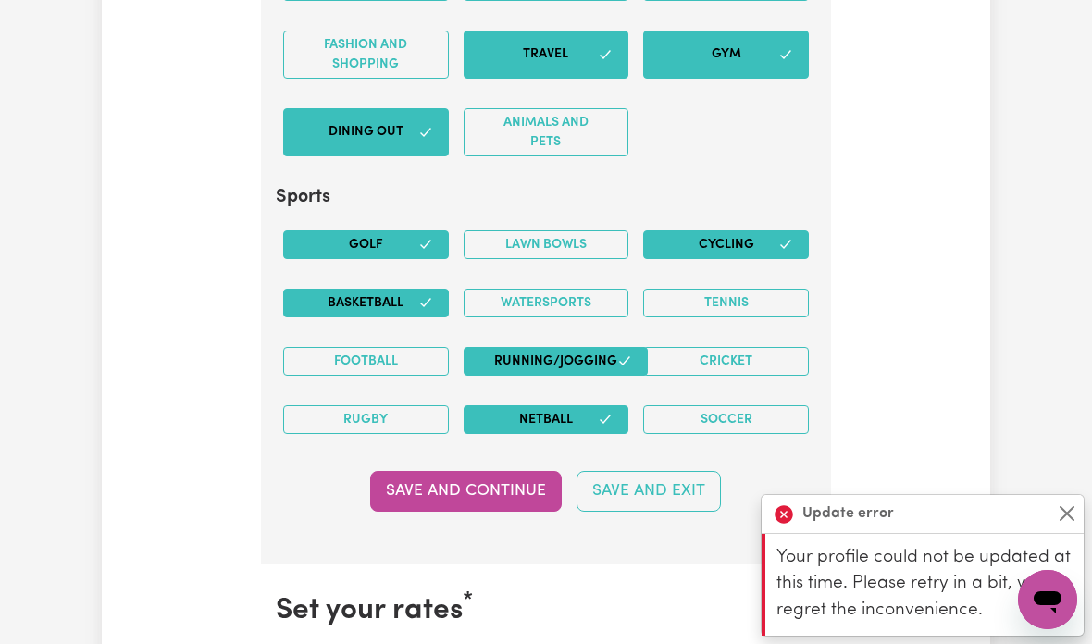
click at [483, 471] on button "Save and Continue" at bounding box center [466, 491] width 192 height 41
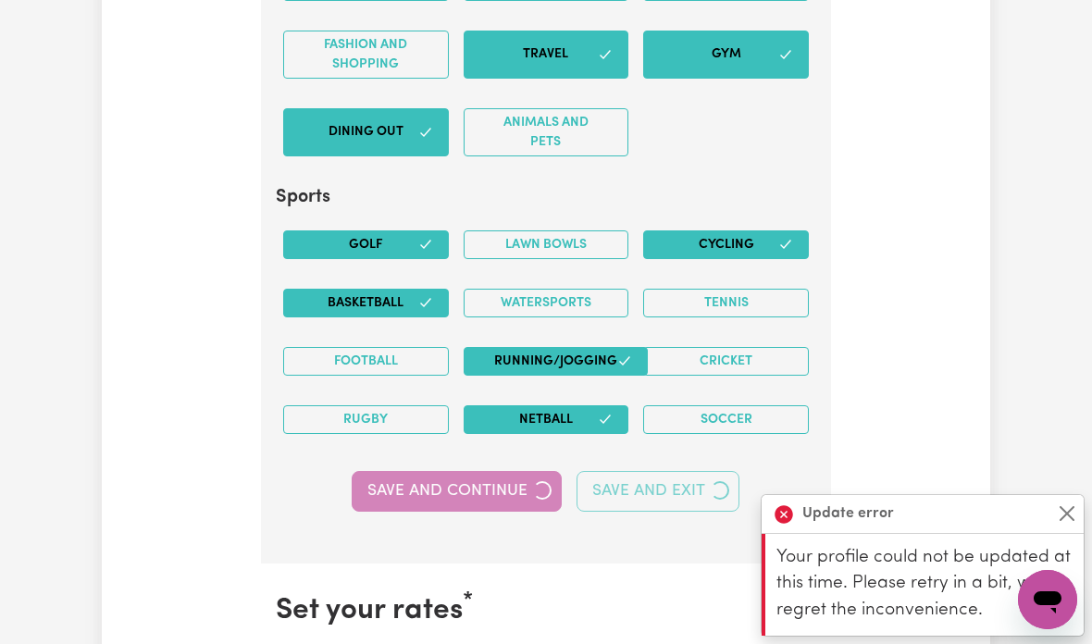
click at [780, 524] on icon at bounding box center [783, 514] width 19 height 19
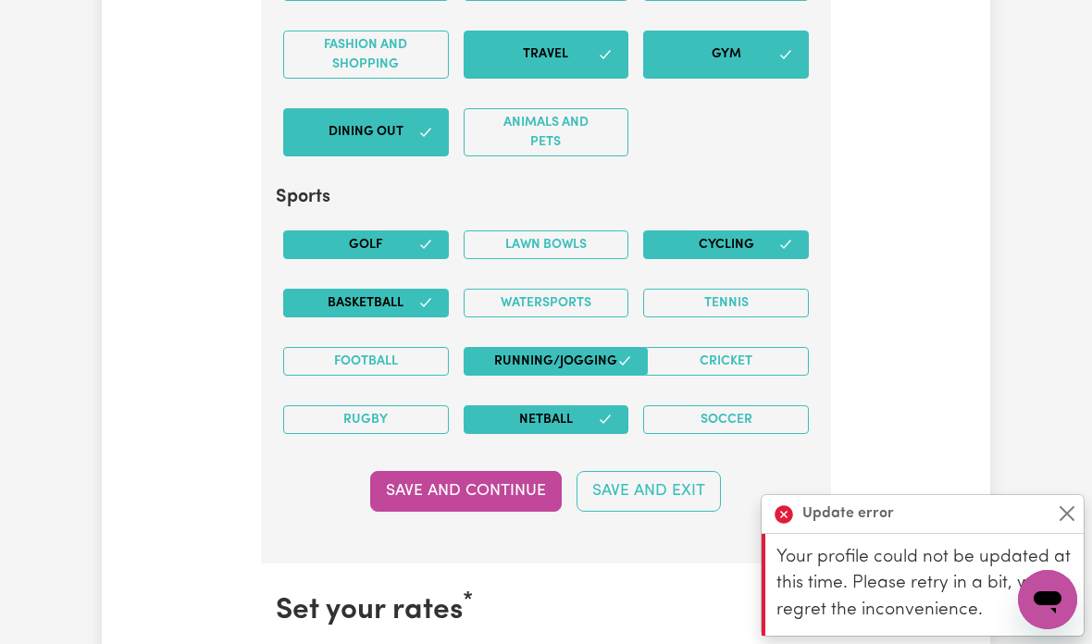
click at [1081, 533] on div "Update error" at bounding box center [922, 514] width 322 height 38
click at [1062, 525] on button "Close" at bounding box center [1067, 513] width 22 height 22
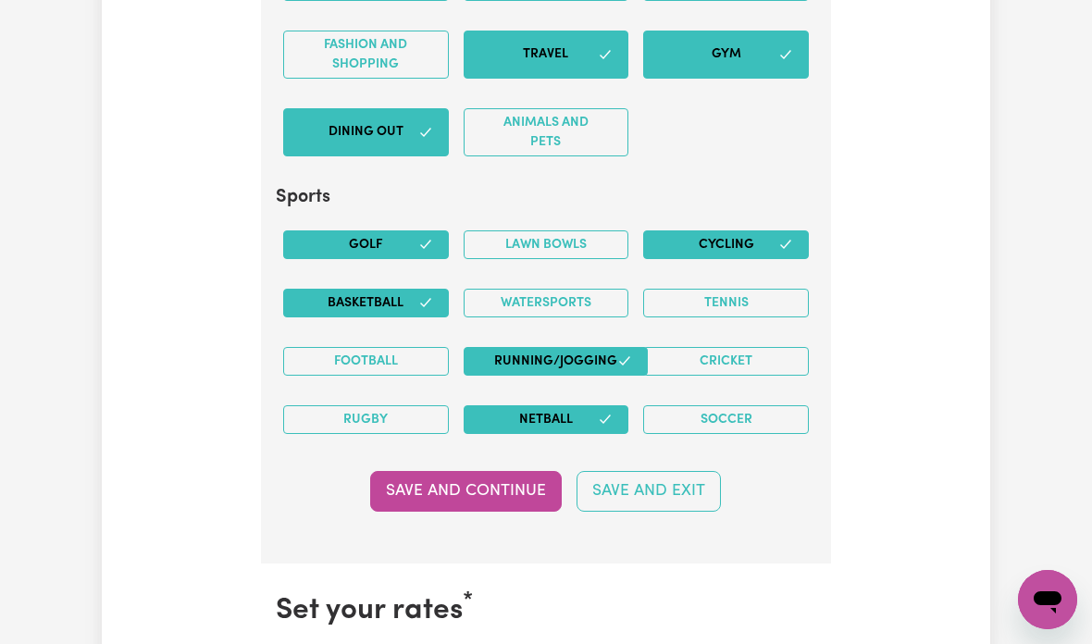
click at [466, 497] on button "Save and Continue" at bounding box center [466, 491] width 192 height 41
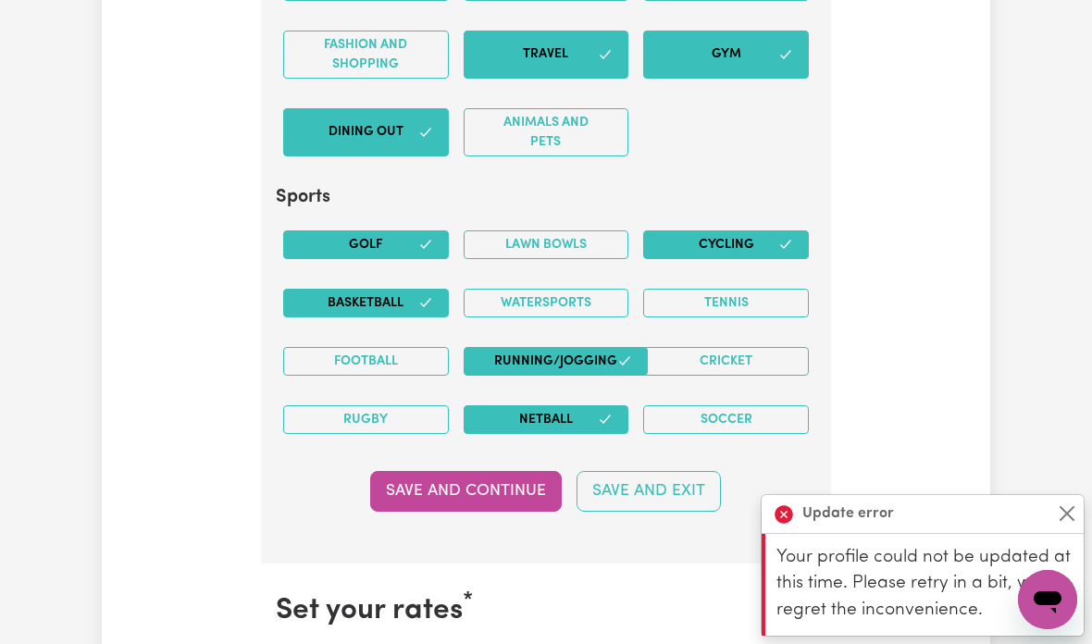
click at [1082, 533] on div "Update error" at bounding box center [922, 514] width 322 height 38
click at [1065, 525] on button "Close" at bounding box center [1067, 513] width 22 height 22
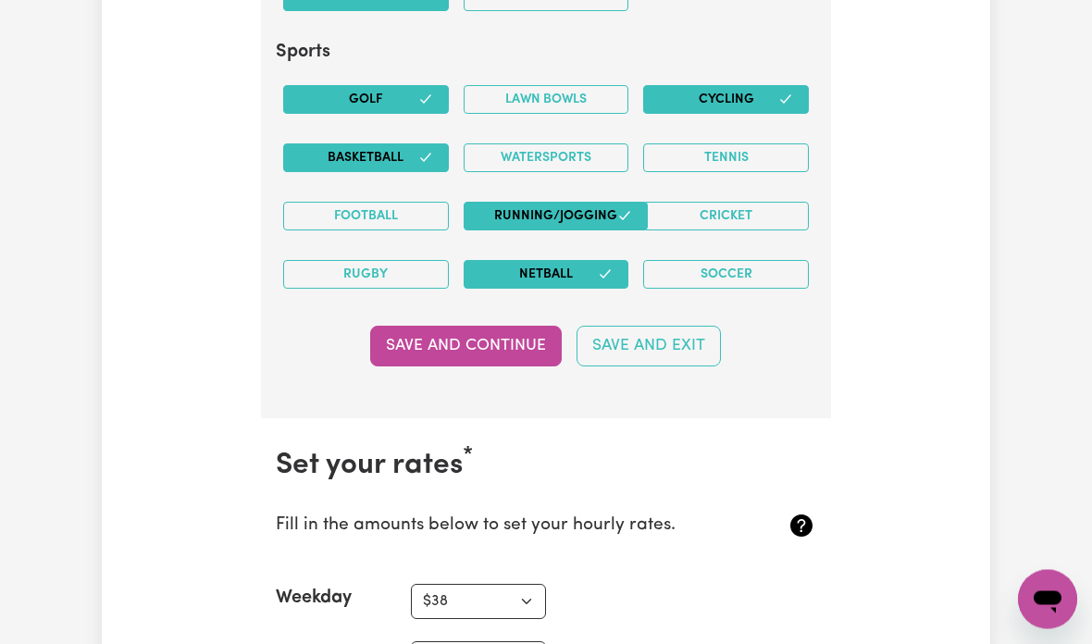
scroll to position [4574, 0]
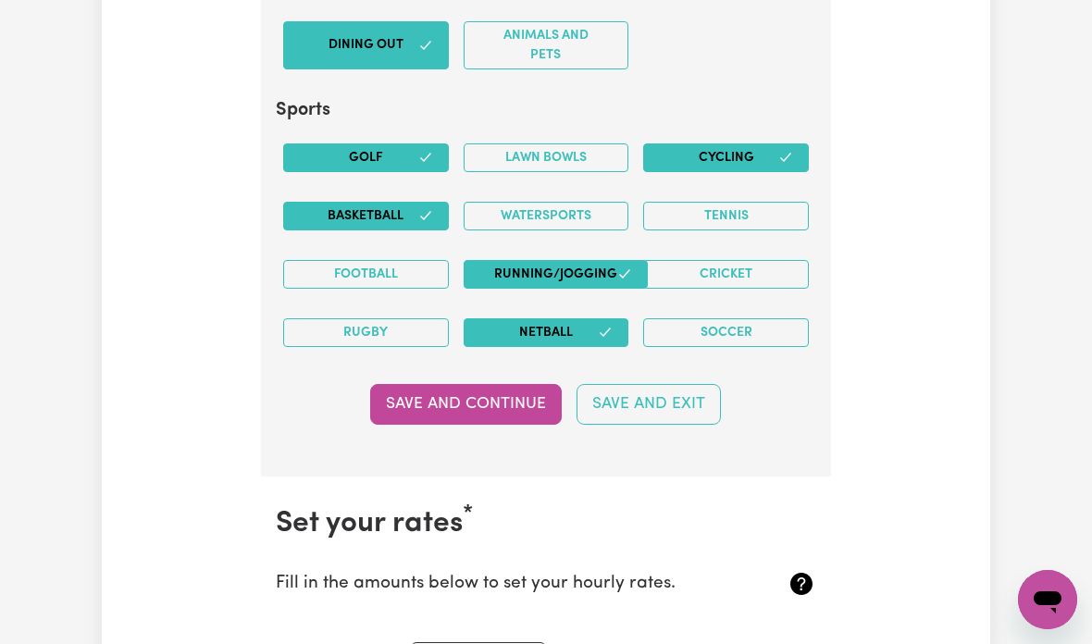
click at [505, 389] on button "Save and Continue" at bounding box center [466, 404] width 192 height 41
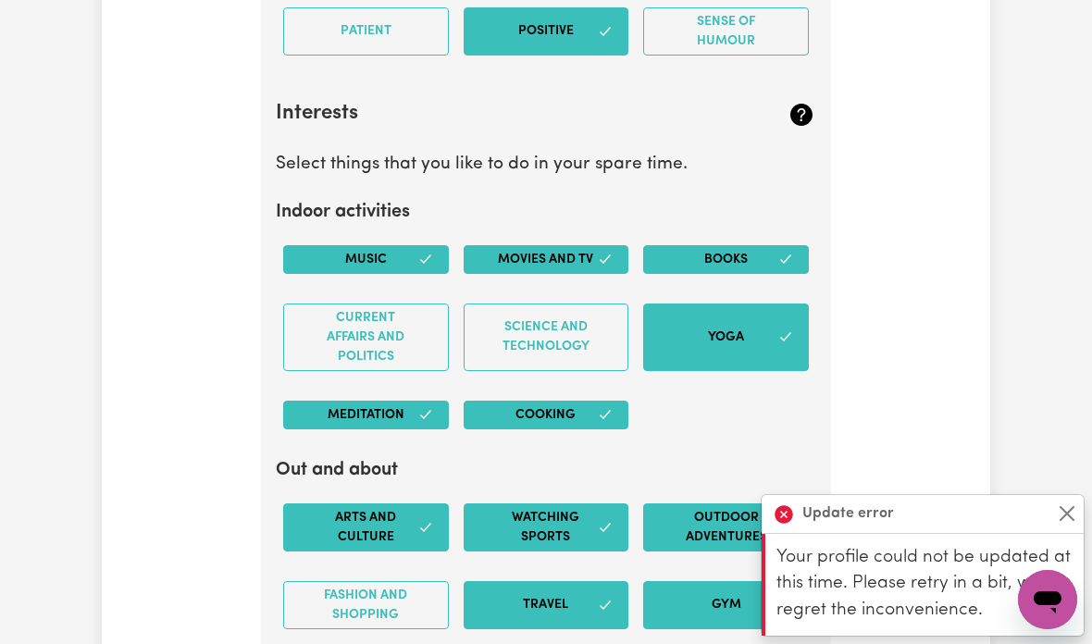
scroll to position [3968, 0]
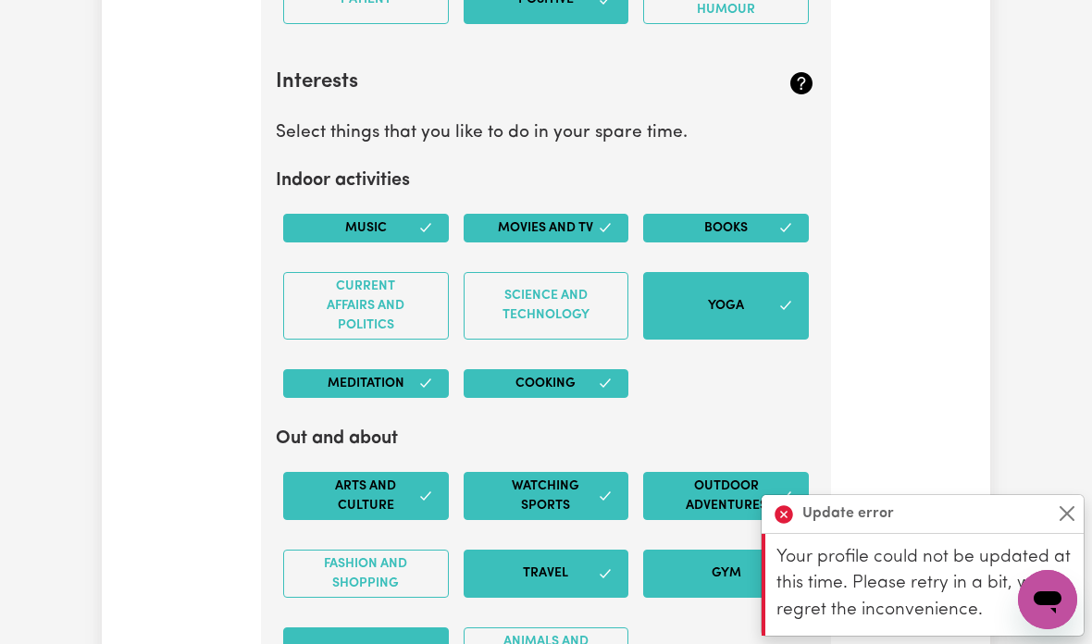
click at [1065, 533] on div "Update error" at bounding box center [922, 514] width 322 height 38
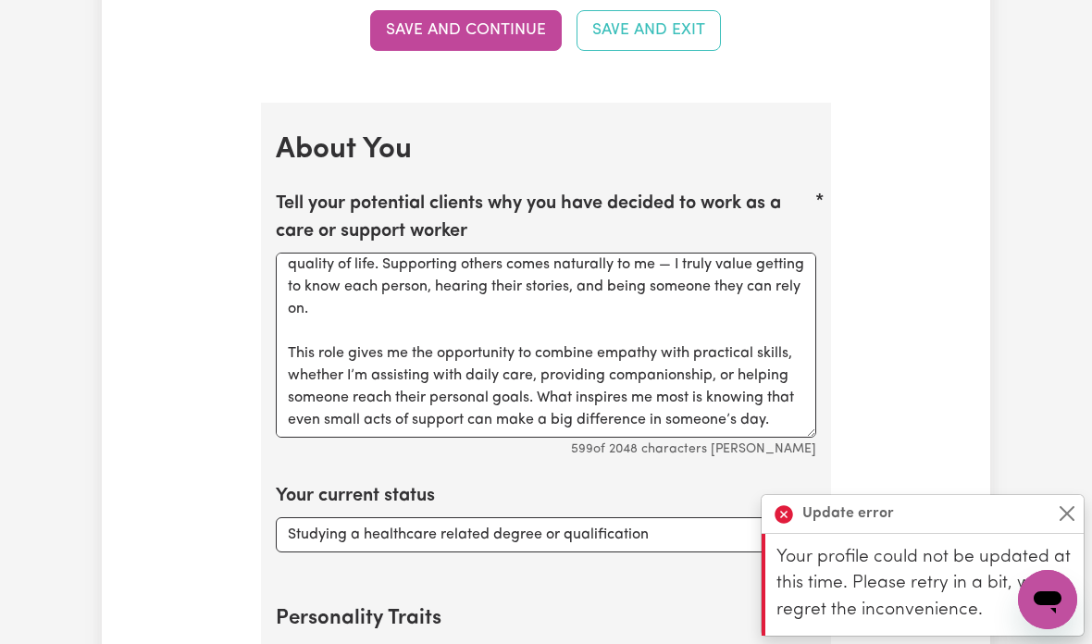
scroll to position [2712, 0]
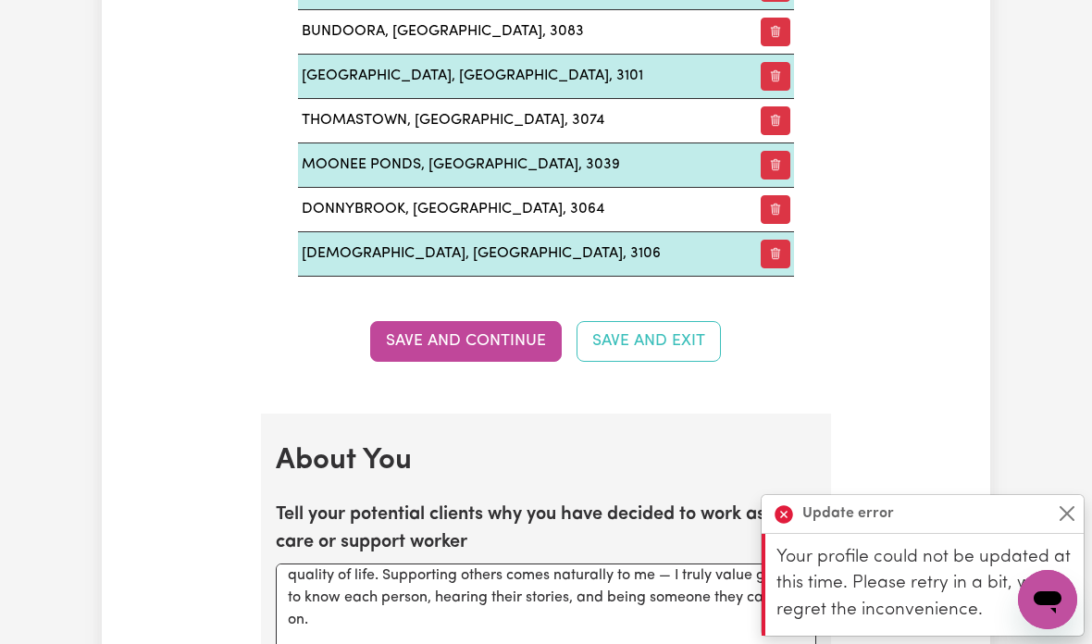
click at [476, 326] on button "Save and Continue" at bounding box center [466, 341] width 192 height 41
click at [1050, 506] on div "Update error" at bounding box center [922, 514] width 322 height 38
click at [1066, 521] on button "Close" at bounding box center [1067, 513] width 22 height 22
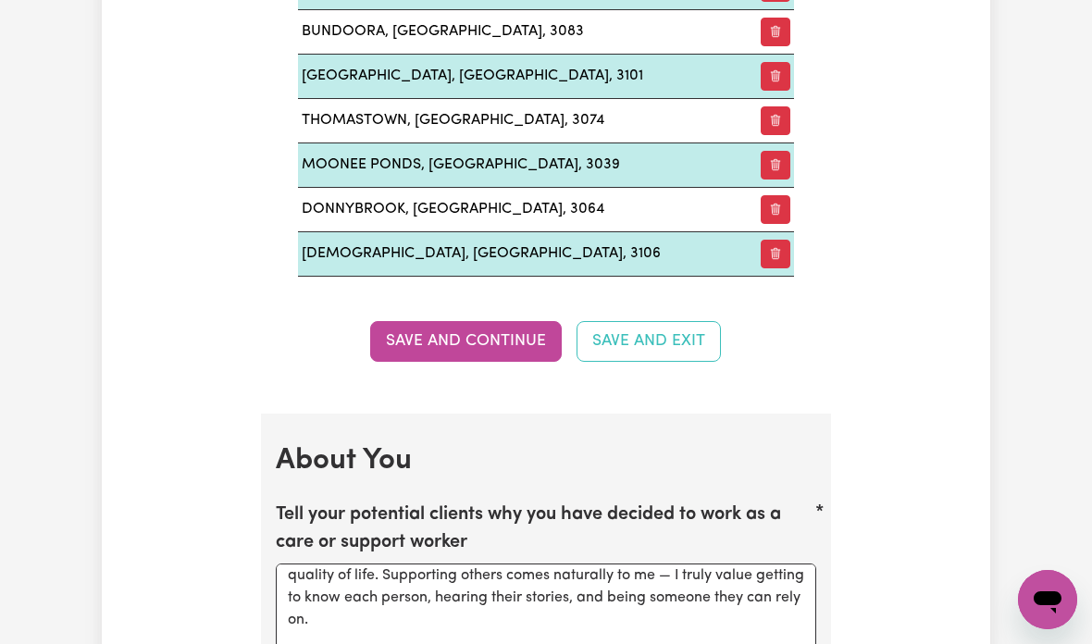
click at [488, 324] on button "Save and Continue" at bounding box center [466, 341] width 192 height 41
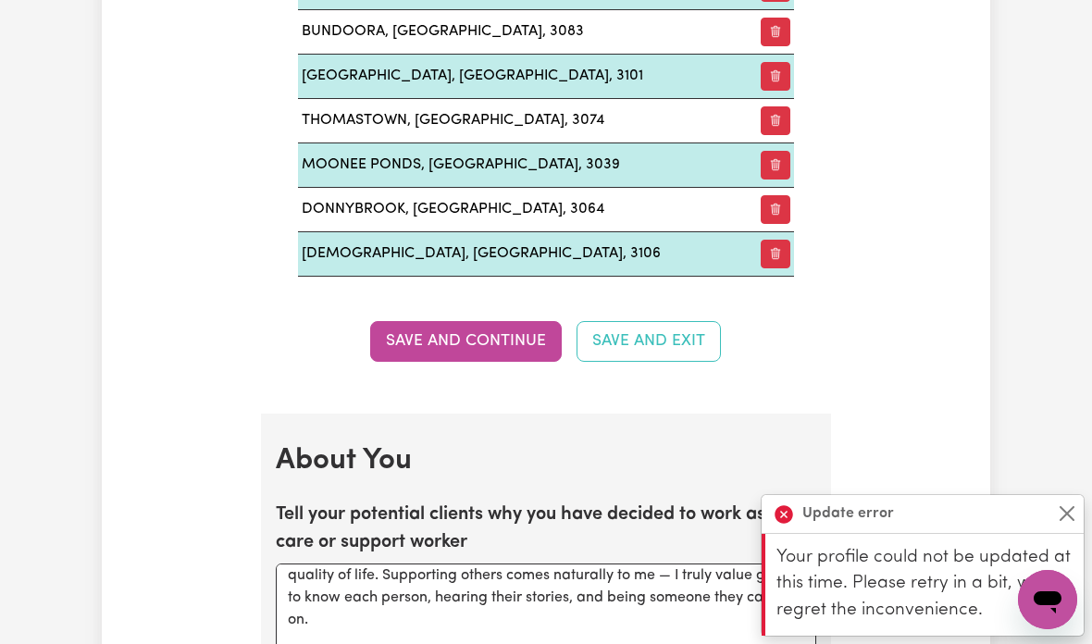
click at [493, 332] on button "Save and Continue" at bounding box center [466, 341] width 192 height 41
click at [491, 322] on button "Save and Continue" at bounding box center [466, 341] width 192 height 41
click at [495, 329] on button "Save and Continue" at bounding box center [466, 341] width 192 height 41
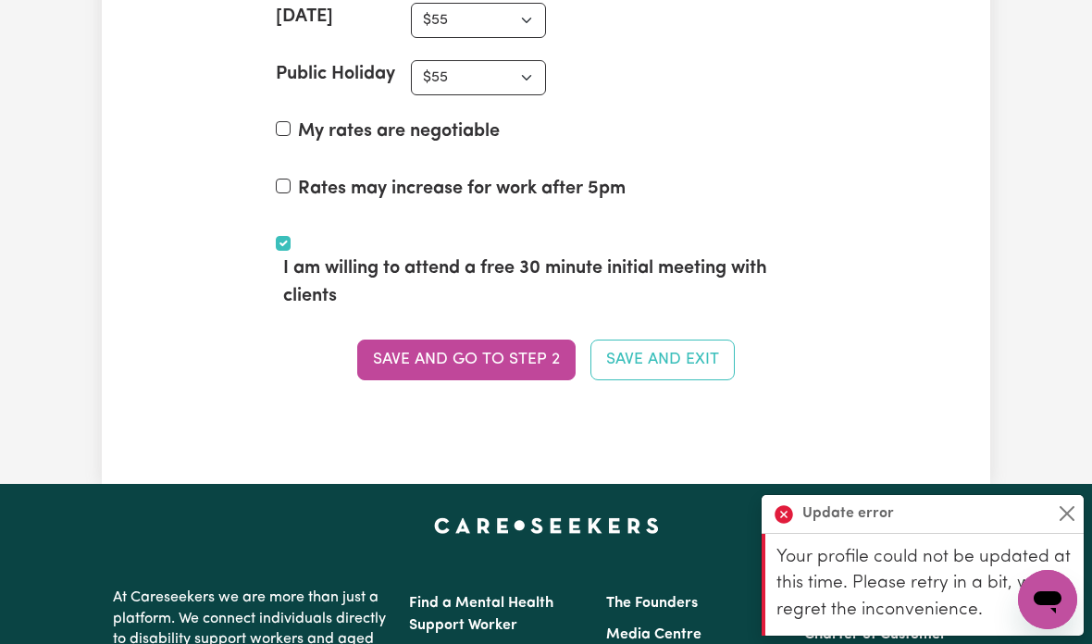
scroll to position [5332, 0]
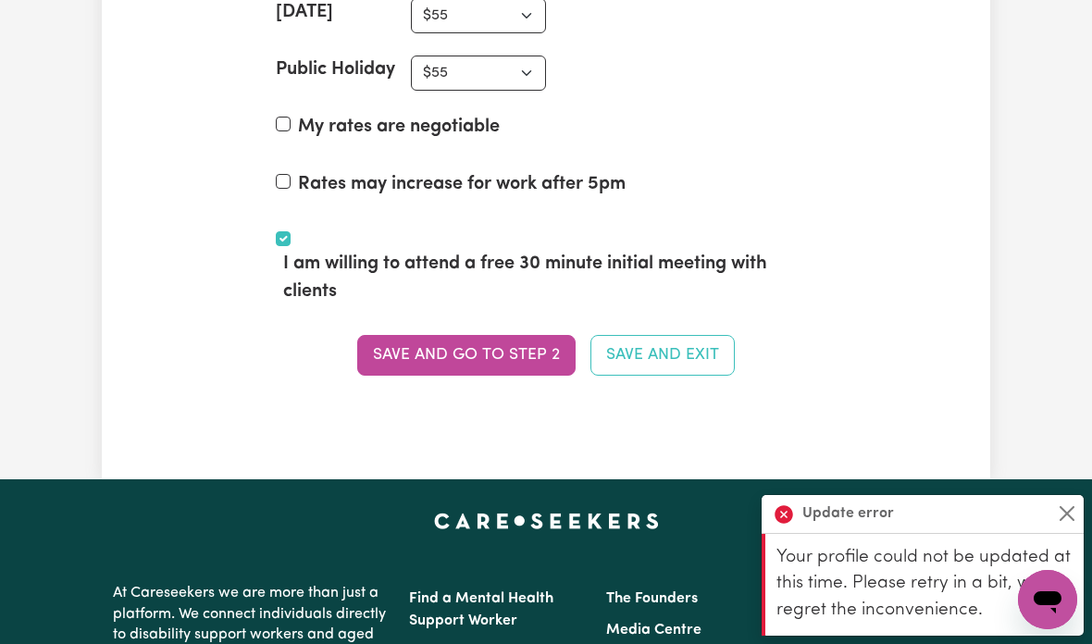
click at [433, 337] on button "Save and go to Step 2" at bounding box center [466, 355] width 218 height 41
click at [457, 354] on button "Save and go to Step 2" at bounding box center [466, 355] width 218 height 41
click at [1060, 512] on button "Close" at bounding box center [1067, 513] width 22 height 22
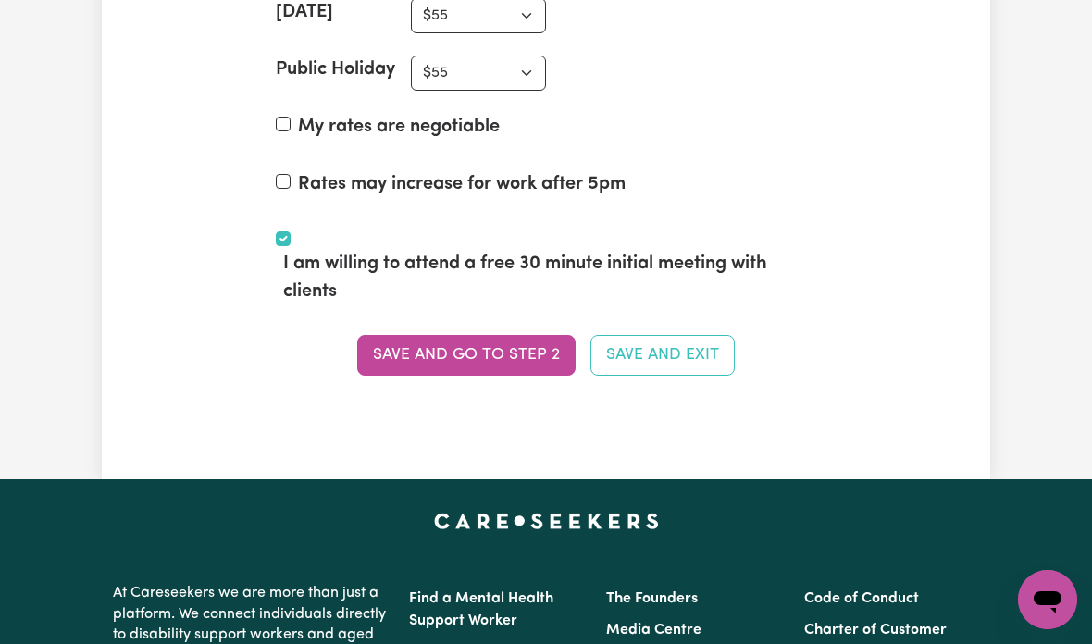
click at [445, 339] on button "Save and go to Step 2" at bounding box center [466, 355] width 218 height 41
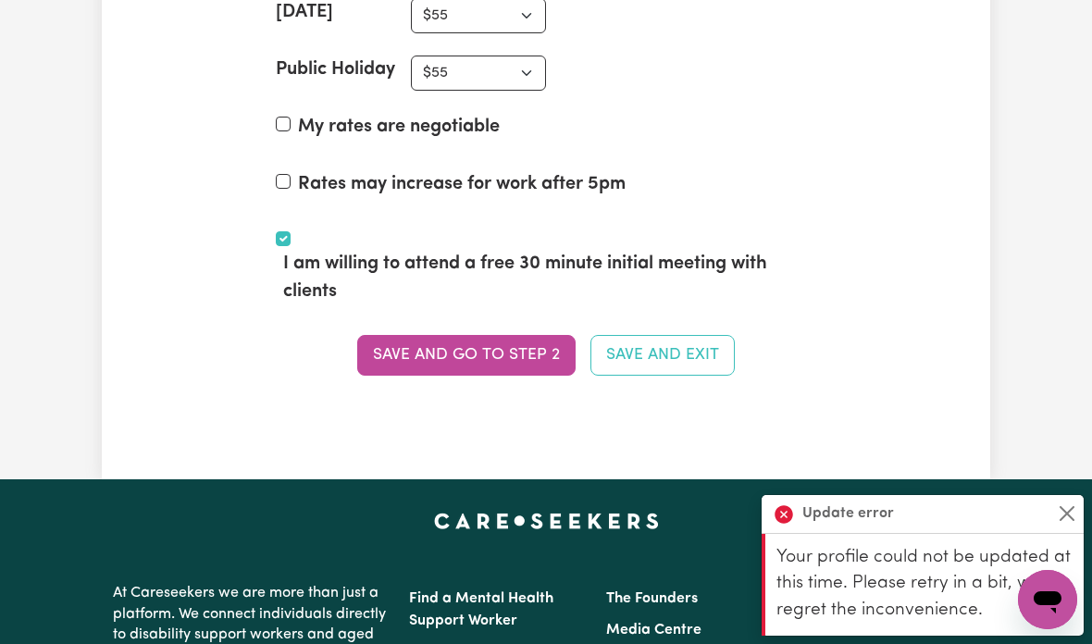
click at [452, 348] on button "Save and go to Step 2" at bounding box center [466, 355] width 218 height 41
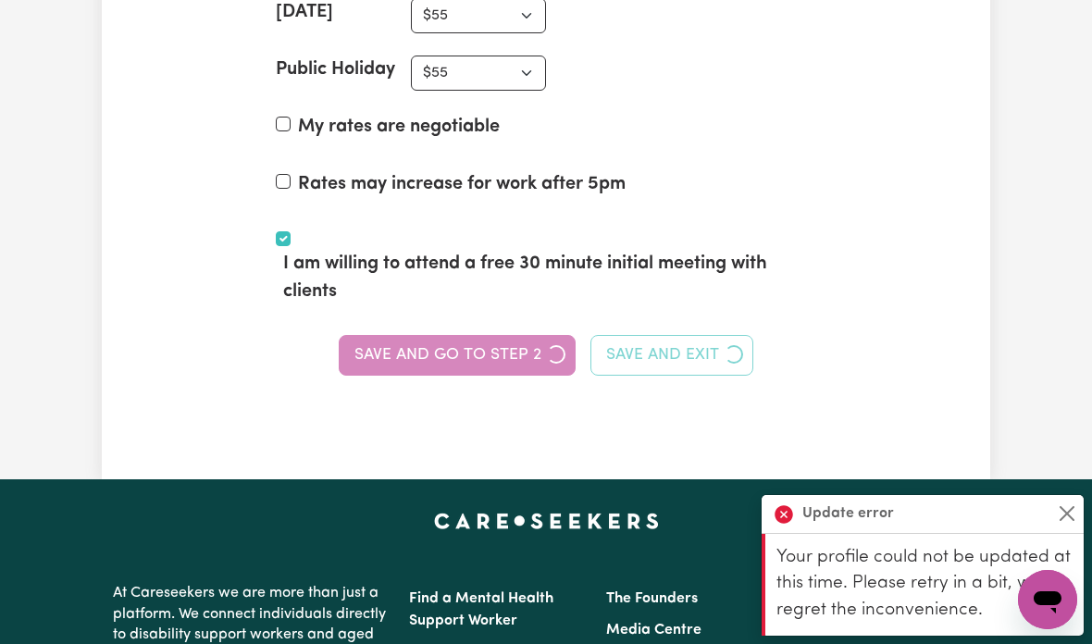
click at [451, 347] on div "Save and go to Step 2 Save and Exit" at bounding box center [546, 355] width 540 height 41
click at [444, 349] on button "Save and go to Step 2" at bounding box center [457, 355] width 237 height 41
click at [440, 353] on div "Save and go to Step 2 Save and Exit" at bounding box center [546, 355] width 540 height 41
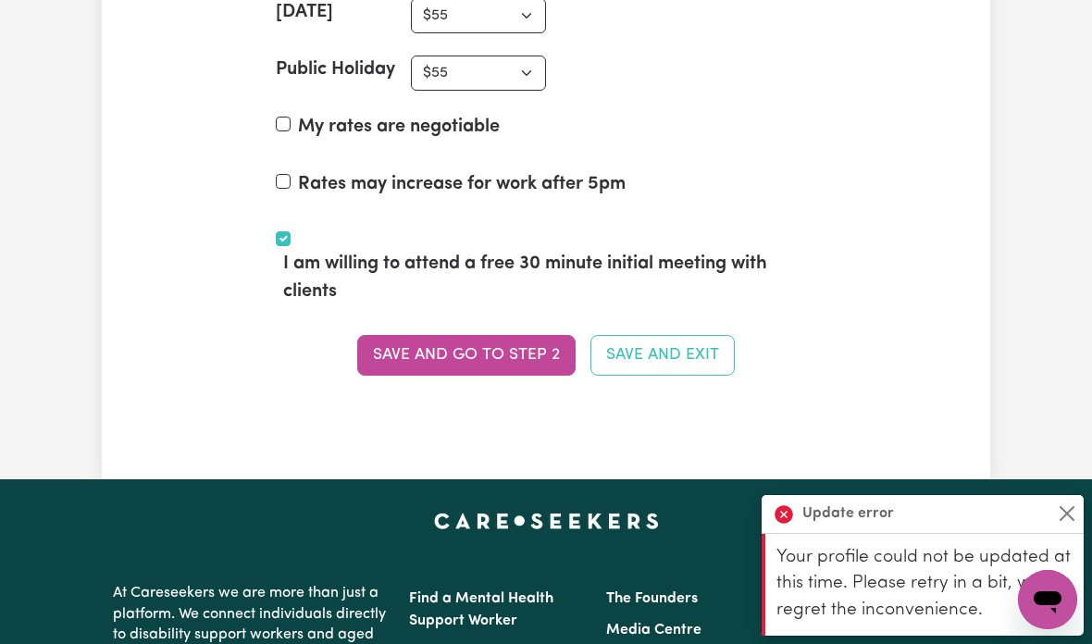
click at [439, 353] on button "Save and go to Step 2" at bounding box center [466, 355] width 218 height 41
click at [462, 352] on button "Save and go to Step 2" at bounding box center [466, 355] width 218 height 41
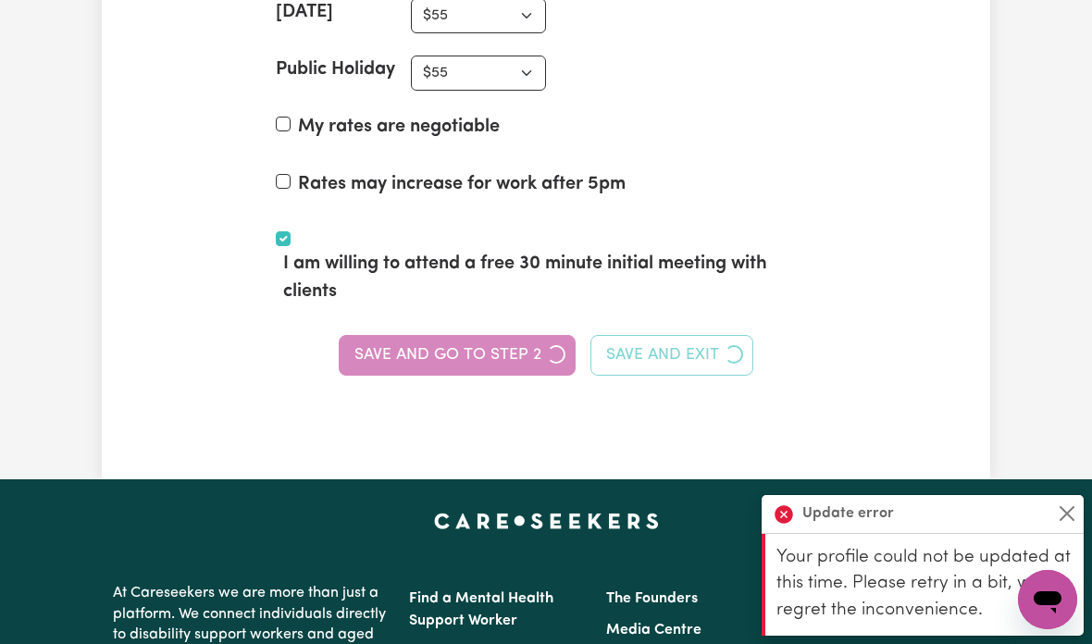
click at [461, 351] on div "Save and go to Step 2 Save and Exit" at bounding box center [546, 355] width 540 height 41
click at [454, 361] on div "Save and go to Step 2 Save and Exit" at bounding box center [546, 355] width 540 height 41
click at [448, 364] on button "Save and go to Step 2" at bounding box center [457, 355] width 237 height 41
click at [450, 365] on section "Set your rates * Fill in the amounts below to set your hourly rates. Weekday N/…" at bounding box center [546, 73] width 570 height 710
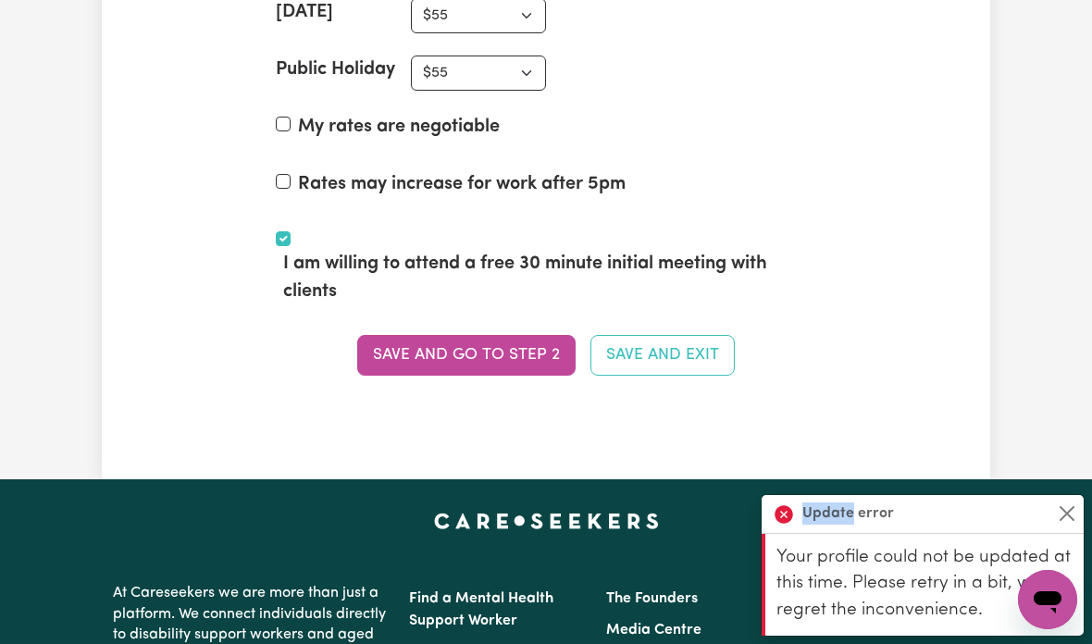
click at [428, 363] on button "Save and go to Step 2" at bounding box center [466, 355] width 218 height 41
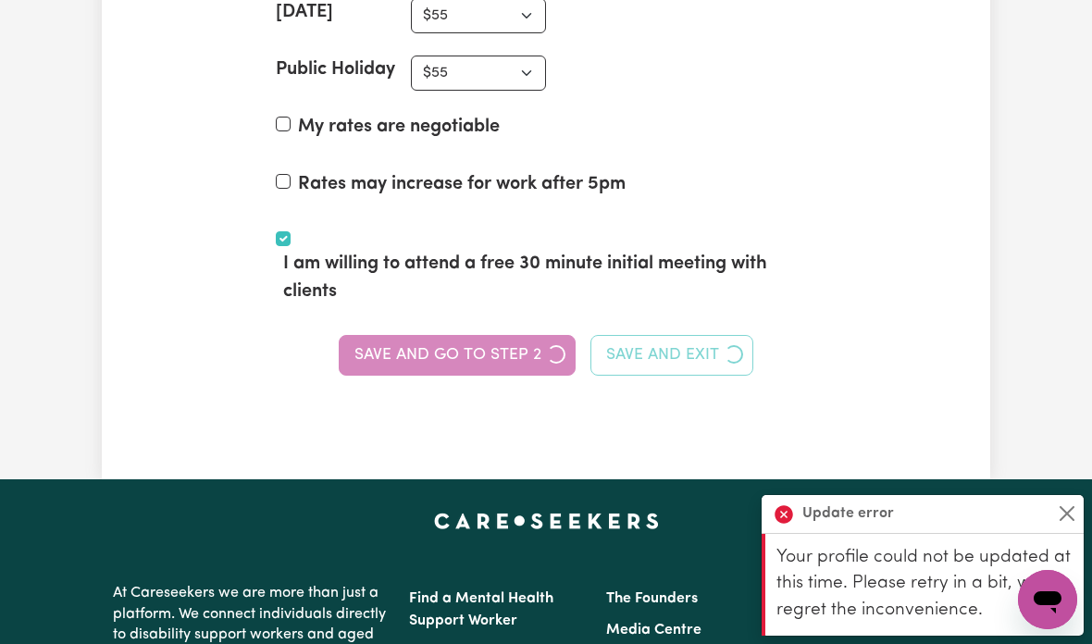
click at [434, 369] on section "Set your rates * Fill in the amounts below to set your hourly rates. Weekday N/…" at bounding box center [546, 73] width 570 height 710
click at [443, 368] on section "Set your rates * Fill in the amounts below to set your hourly rates. Weekday N/…" at bounding box center [546, 73] width 570 height 710
click at [442, 368] on section "Set your rates * Fill in the amounts below to set your hourly rates. Weekday N/…" at bounding box center [546, 73] width 570 height 710
click at [450, 348] on button "Save and go to Step 2" at bounding box center [457, 355] width 237 height 41
click at [450, 347] on div "Save and go to Step 2 Save and Exit" at bounding box center [546, 355] width 540 height 41
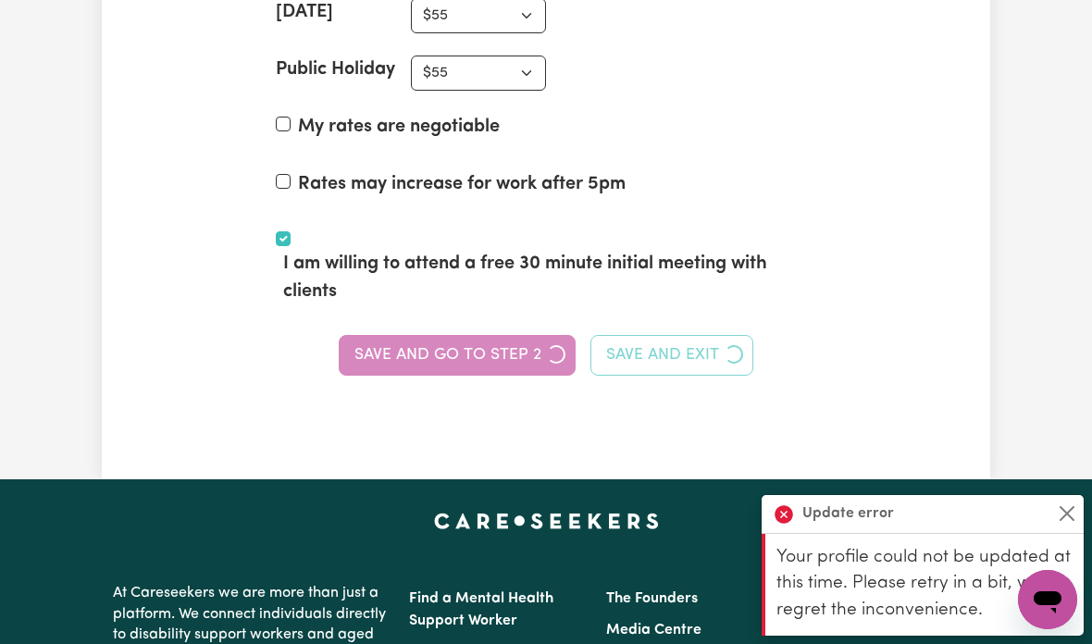
click at [448, 346] on div "Save and go to Step 2 Save and Exit" at bounding box center [546, 355] width 540 height 41
click at [448, 345] on button "Save and go to Step 2" at bounding box center [457, 355] width 237 height 41
click at [453, 345] on div "Save and go to Step 2 Save and Exit" at bounding box center [546, 355] width 540 height 41
click at [452, 344] on div "Save and go to Step 2 Save and Exit" at bounding box center [546, 355] width 540 height 41
click at [450, 348] on button "Save and go to Step 2" at bounding box center [457, 355] width 237 height 41
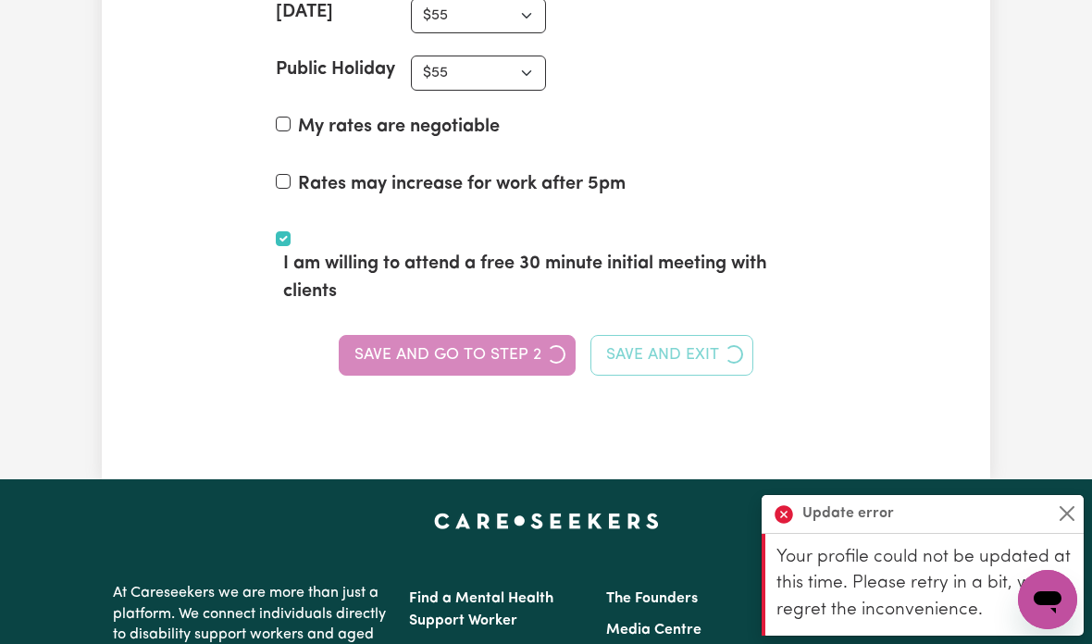
click at [446, 351] on div "Save and go to Step 2 Save and Exit" at bounding box center [546, 355] width 540 height 41
click at [445, 350] on div "Save and go to Step 2 Save and Exit" at bounding box center [546, 355] width 540 height 41
click at [444, 349] on button "Save and go to Step 2" at bounding box center [457, 355] width 237 height 41
click at [443, 348] on div "Save and go to Step 2 Save and Exit" at bounding box center [546, 355] width 540 height 41
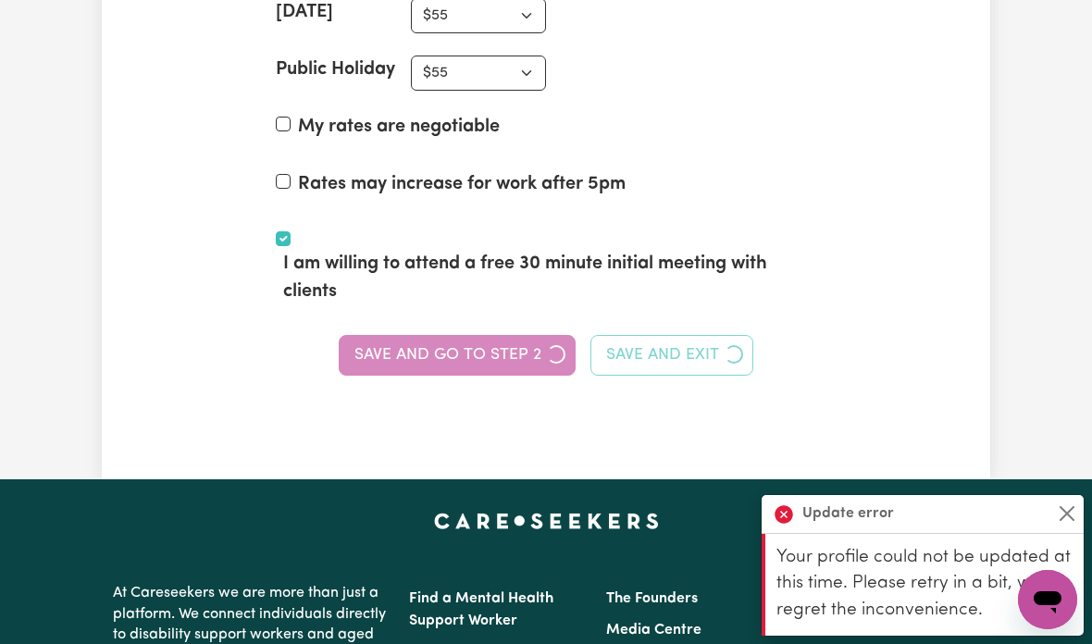
click at [443, 347] on div "Save and go to Step 2 Save and Exit" at bounding box center [546, 355] width 540 height 41
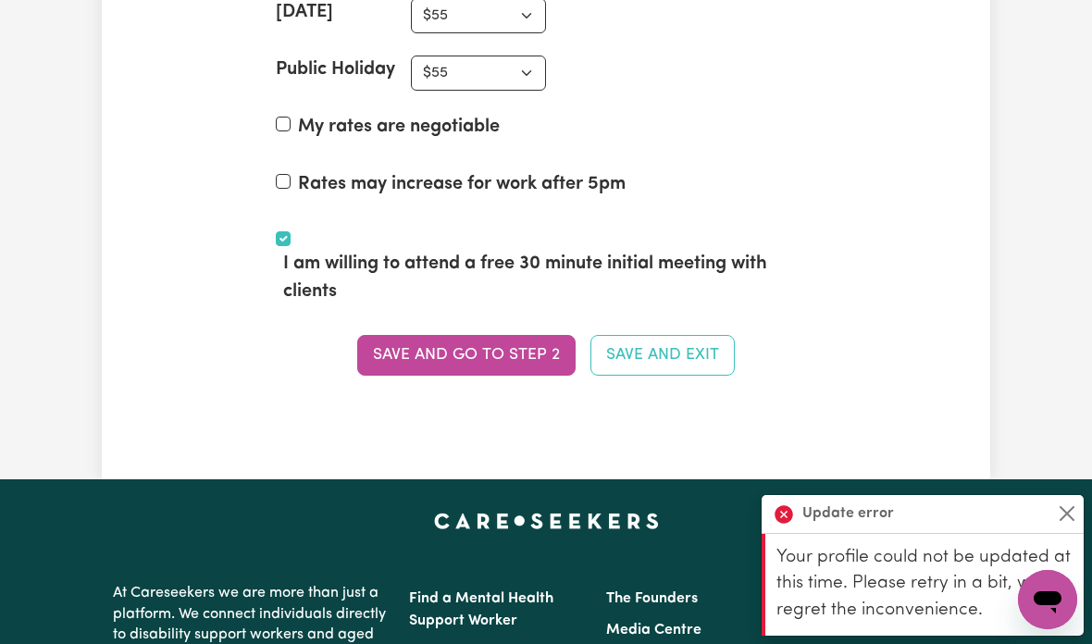
click at [441, 348] on button "Save and go to Step 2" at bounding box center [466, 355] width 218 height 41
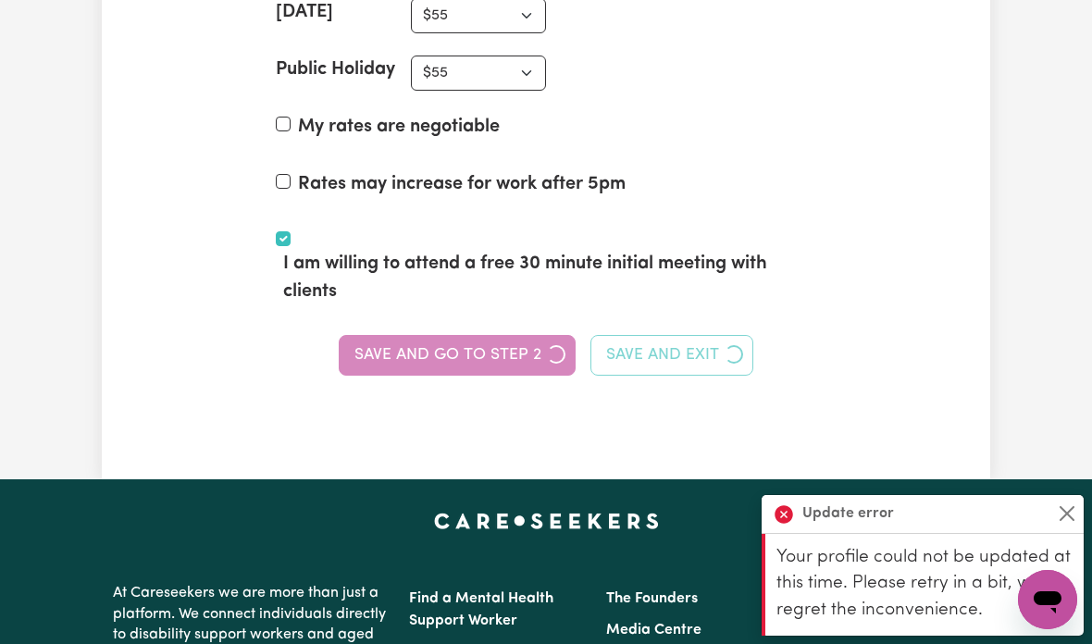
click at [440, 348] on div "Save and go to Step 2 Save and Exit" at bounding box center [546, 355] width 540 height 41
click at [442, 349] on button "Save and go to Step 2" at bounding box center [457, 355] width 237 height 41
click at [445, 352] on div "Save and go to Step 2 Save and Exit" at bounding box center [546, 355] width 540 height 41
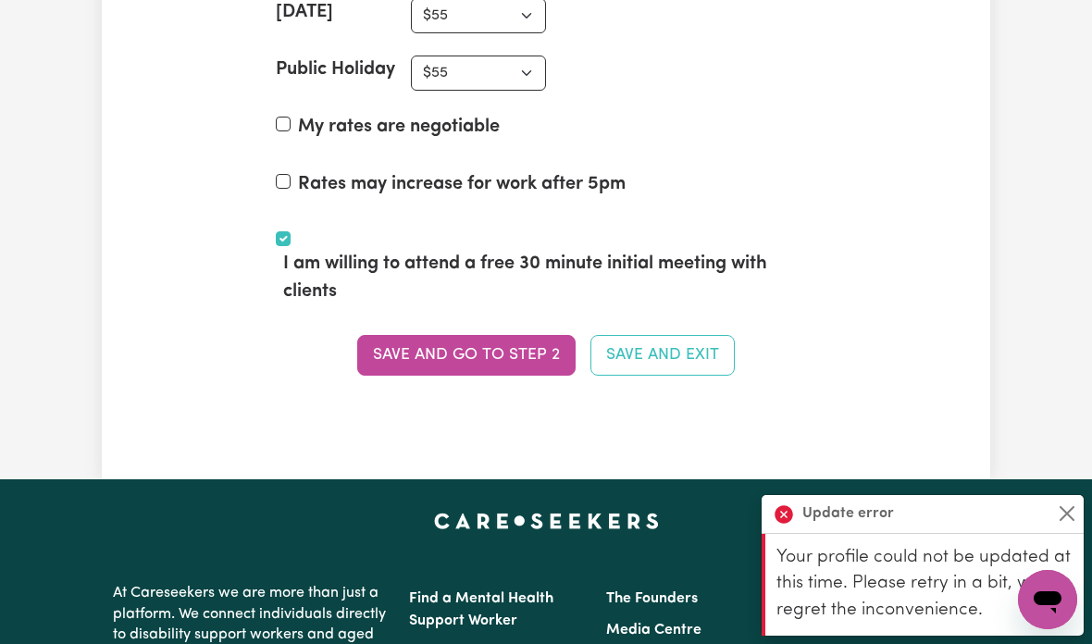
click at [1057, 513] on button "Close" at bounding box center [1067, 513] width 22 height 22
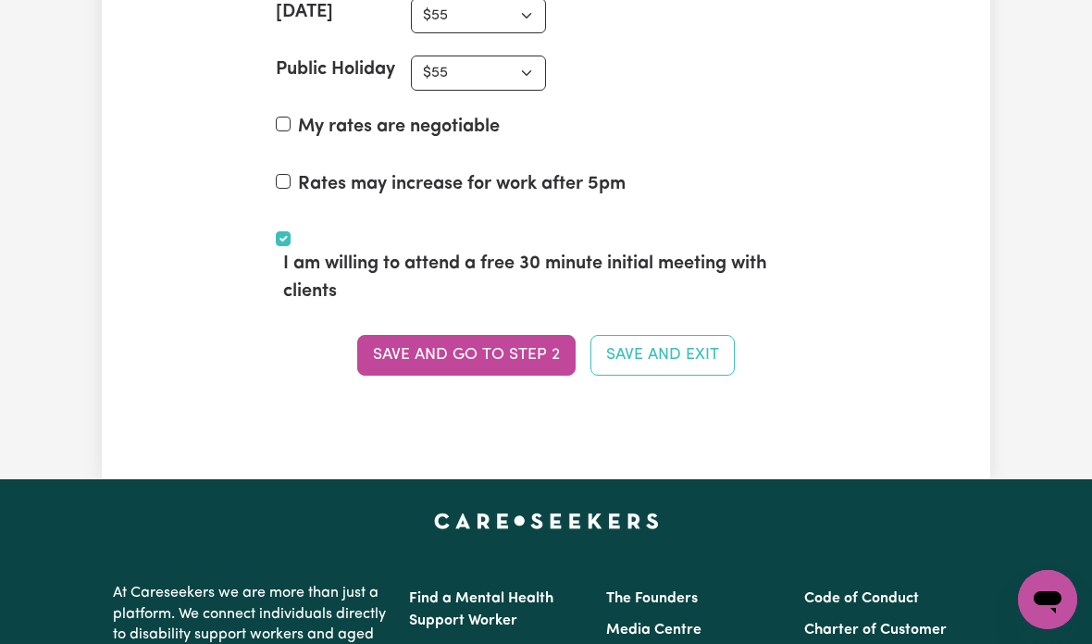
click at [439, 343] on button "Save and go to Step 2" at bounding box center [466, 355] width 218 height 41
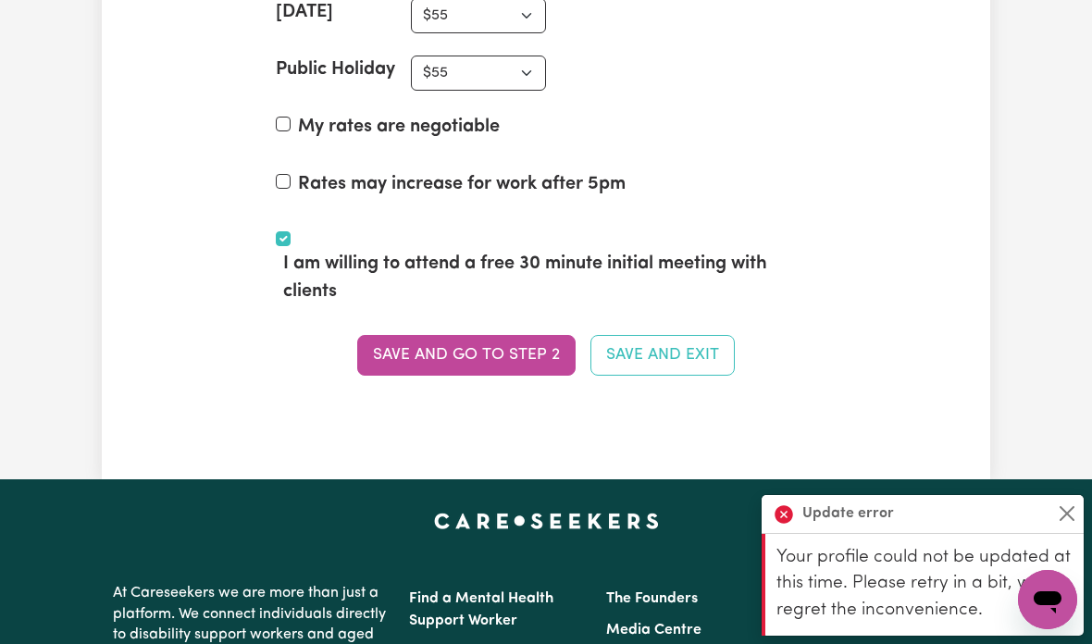
click at [1071, 525] on button "Close" at bounding box center [1067, 513] width 22 height 22
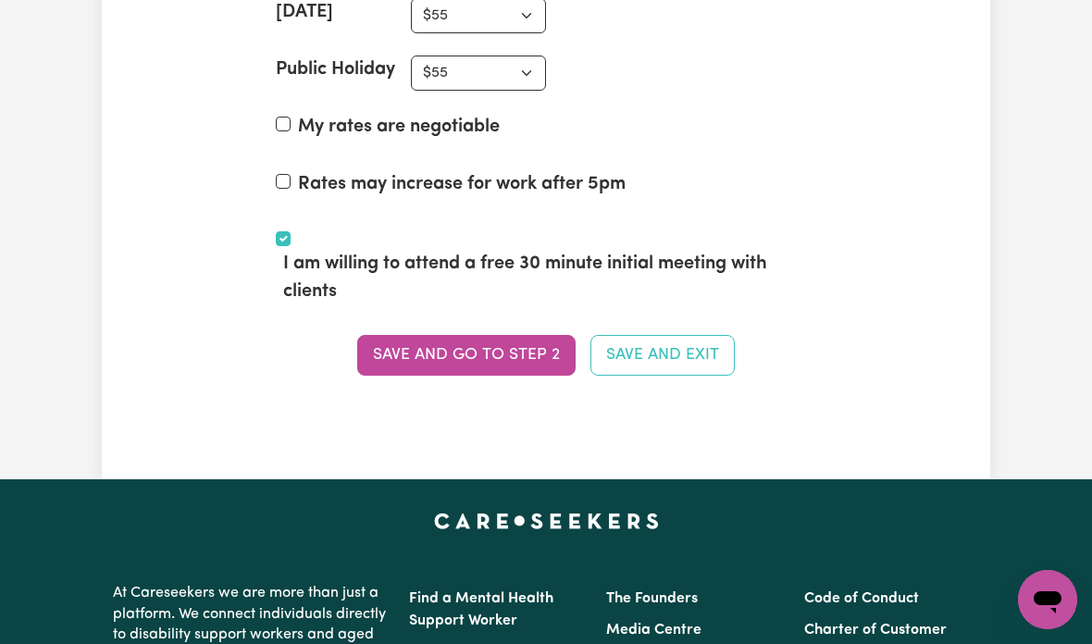
click at [503, 335] on button "Save and go to Step 2" at bounding box center [466, 355] width 218 height 41
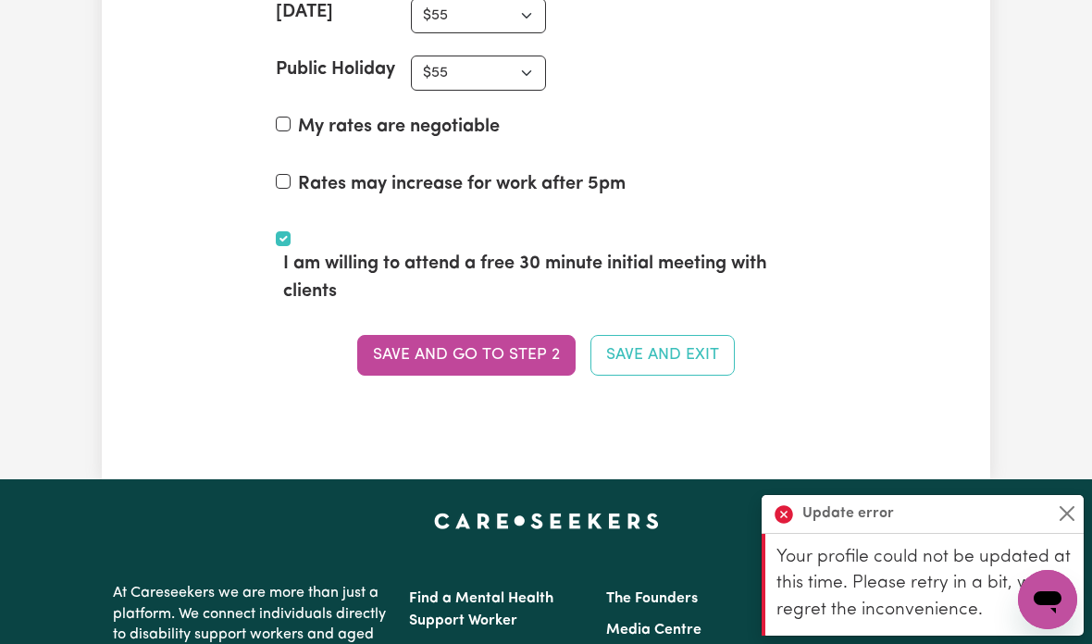
click at [1044, 523] on div "Update error" at bounding box center [922, 514] width 322 height 38
click at [1052, 511] on div "Update error" at bounding box center [922, 514] width 322 height 38
click at [1057, 506] on button "Close" at bounding box center [1067, 513] width 22 height 22
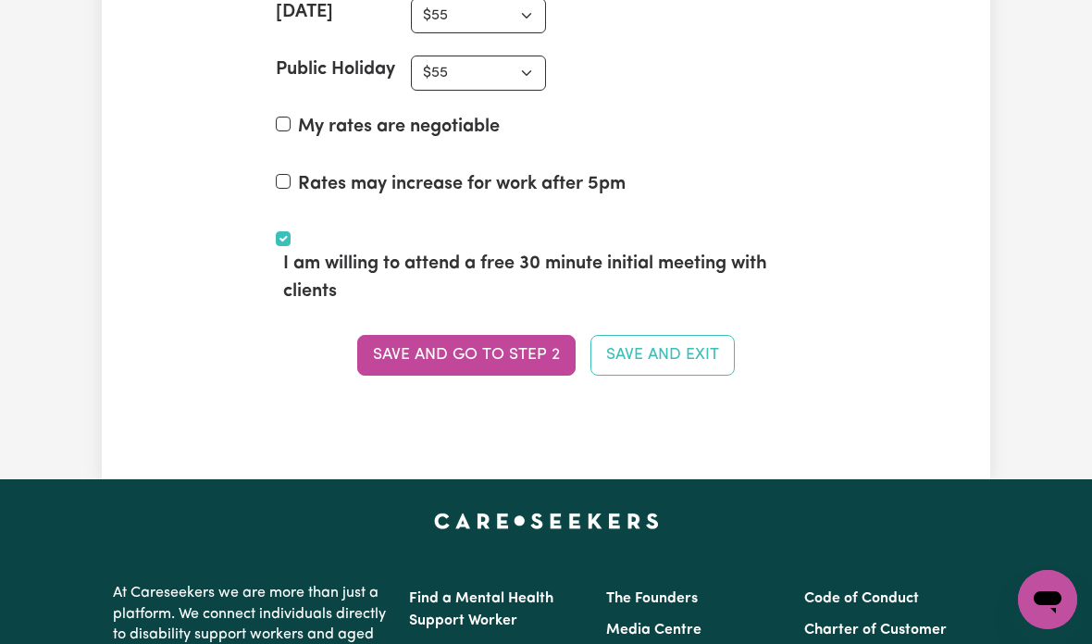
click at [469, 347] on button "Save and go to Step 2" at bounding box center [466, 355] width 218 height 41
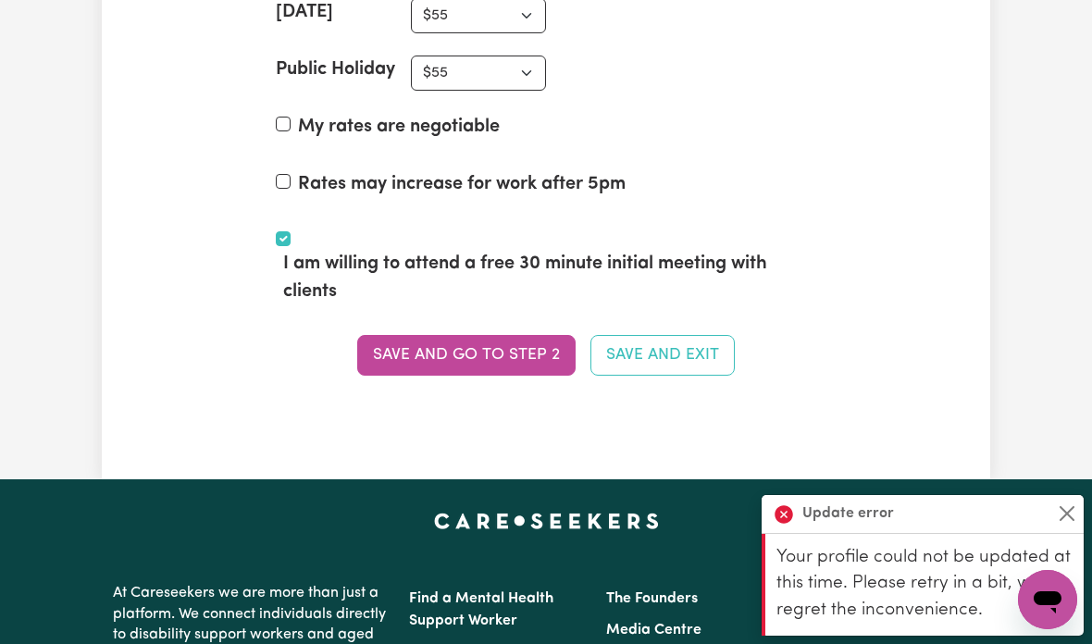
click at [484, 341] on button "Save and go to Step 2" at bounding box center [466, 355] width 218 height 41
click at [477, 343] on button "Save and go to Step 2" at bounding box center [466, 355] width 218 height 41
click at [463, 345] on button "Save and go to Step 2" at bounding box center [466, 355] width 218 height 41
click at [474, 340] on button "Save and go to Step 2" at bounding box center [466, 355] width 218 height 41
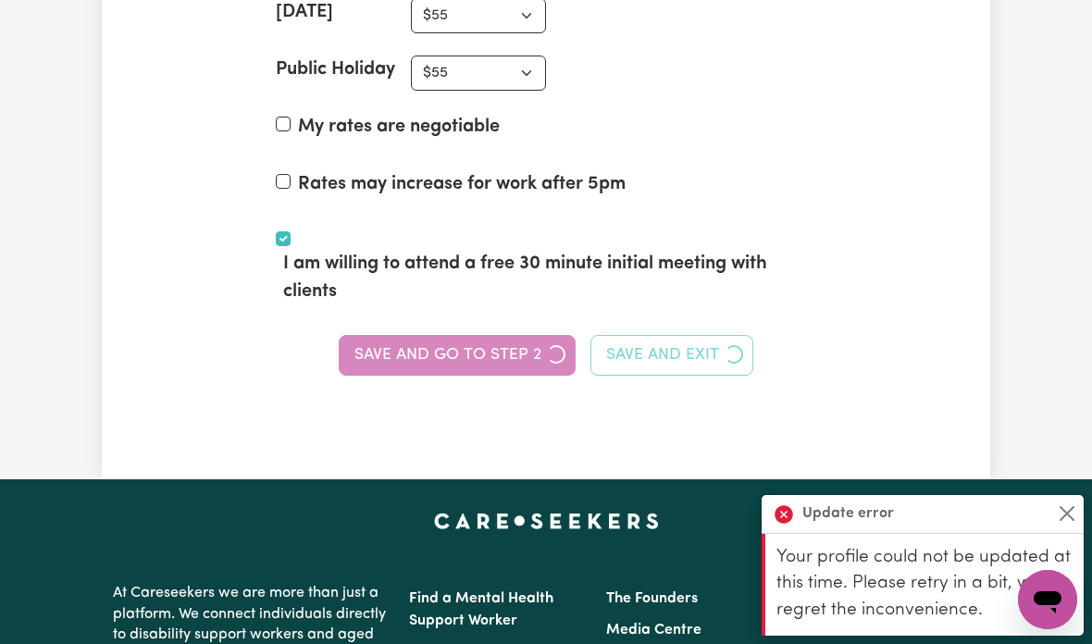
click at [474, 340] on div "Save and go to Step 2 Save and Exit" at bounding box center [546, 355] width 540 height 41
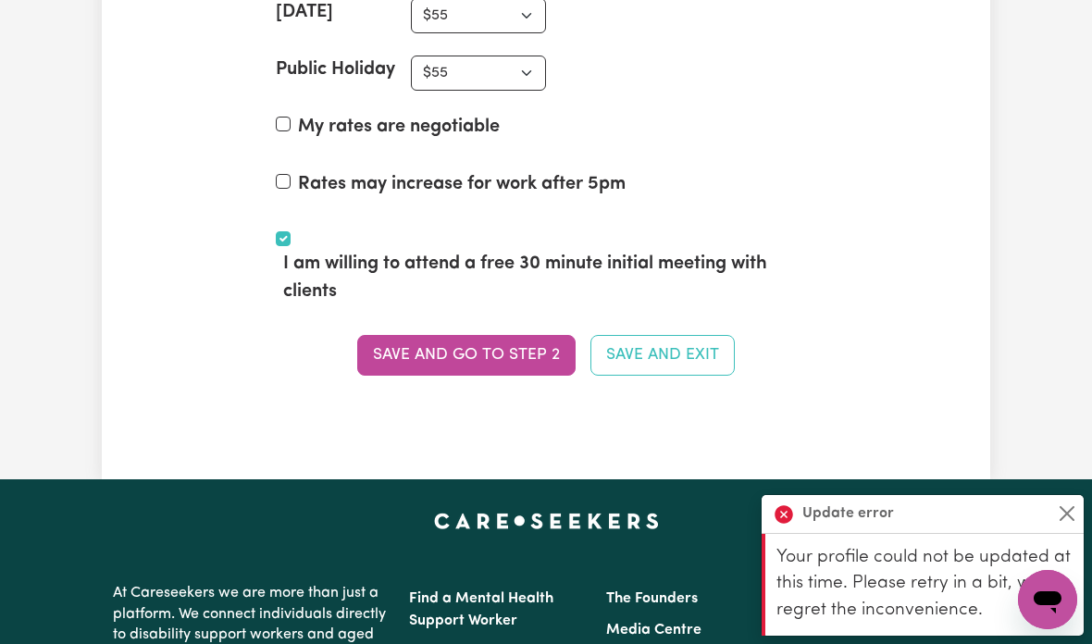
click at [471, 345] on button "Save and go to Step 2" at bounding box center [466, 355] width 218 height 41
click at [471, 345] on div "Save and go to Step 2 Save and Exit" at bounding box center [546, 355] width 540 height 41
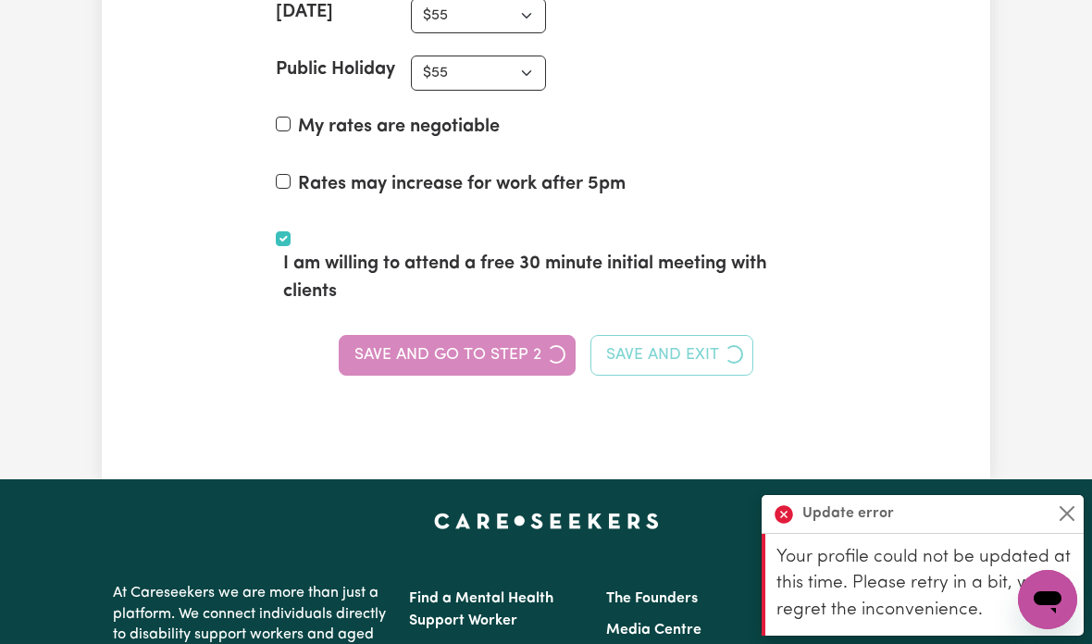
click at [468, 348] on div "Save and go to Step 2 Save and Exit" at bounding box center [546, 355] width 540 height 41
click at [468, 348] on button "Save and go to Step 2" at bounding box center [457, 355] width 237 height 41
click at [466, 349] on div "Save and go to Step 2 Save and Exit" at bounding box center [546, 355] width 540 height 41
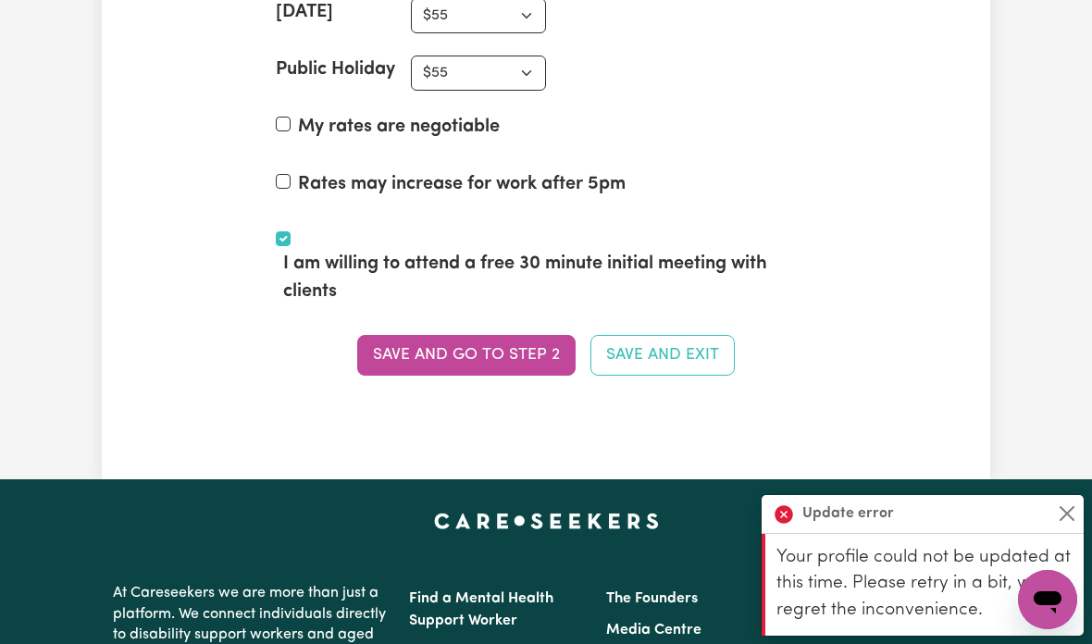
click at [454, 342] on button "Save and go to Step 2" at bounding box center [466, 355] width 218 height 41
click at [510, 351] on button "Save and go to Step 2" at bounding box center [466, 355] width 218 height 41
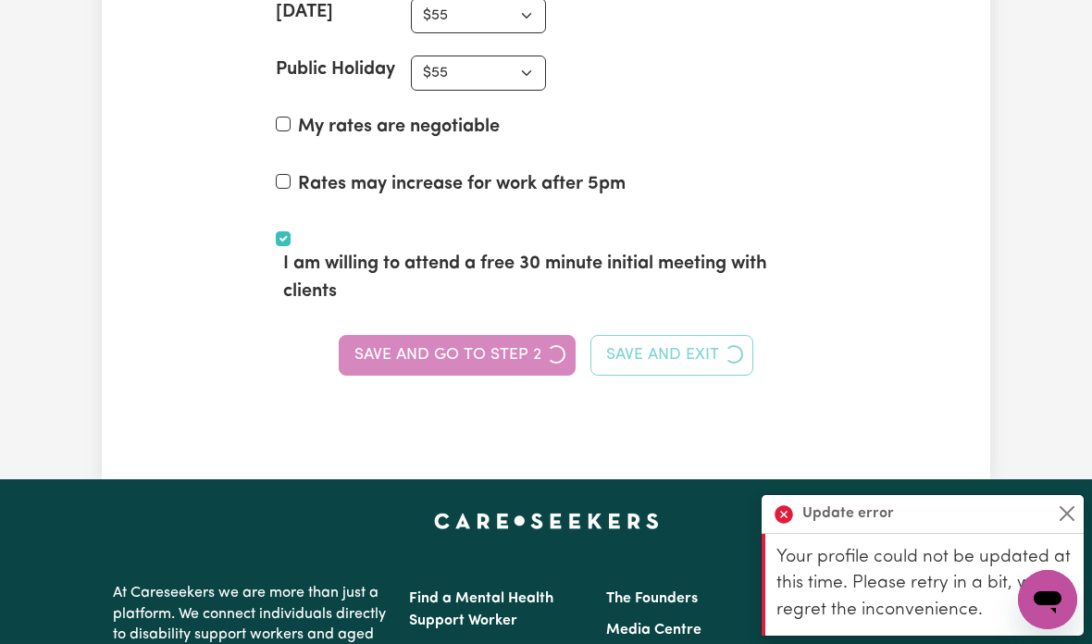
click at [509, 351] on div "Save and go to Step 2 Save and Exit" at bounding box center [546, 355] width 540 height 41
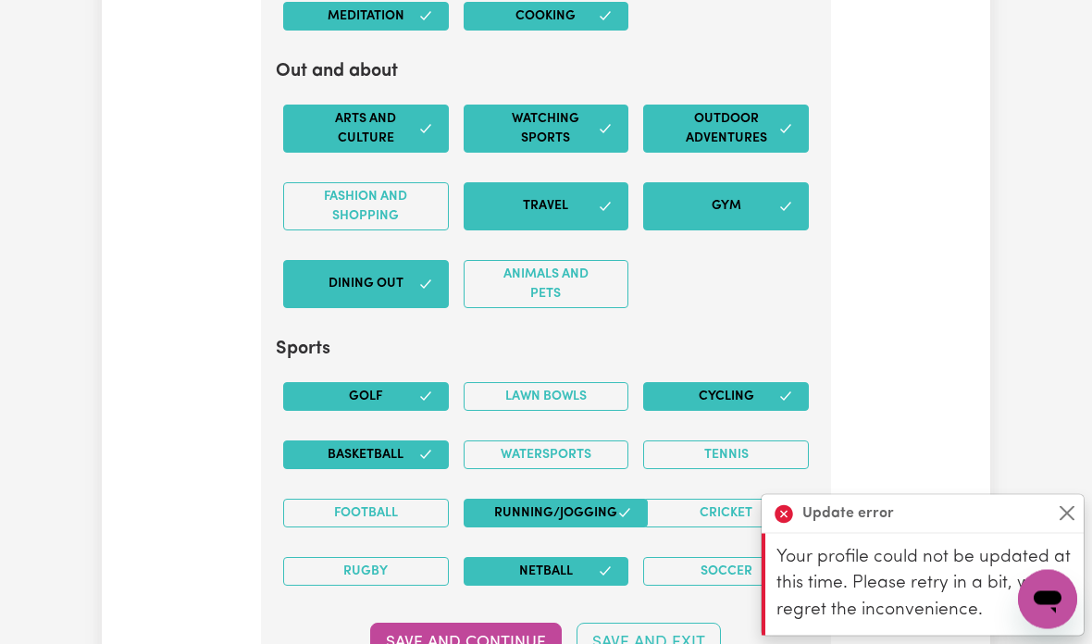
scroll to position [4339, 0]
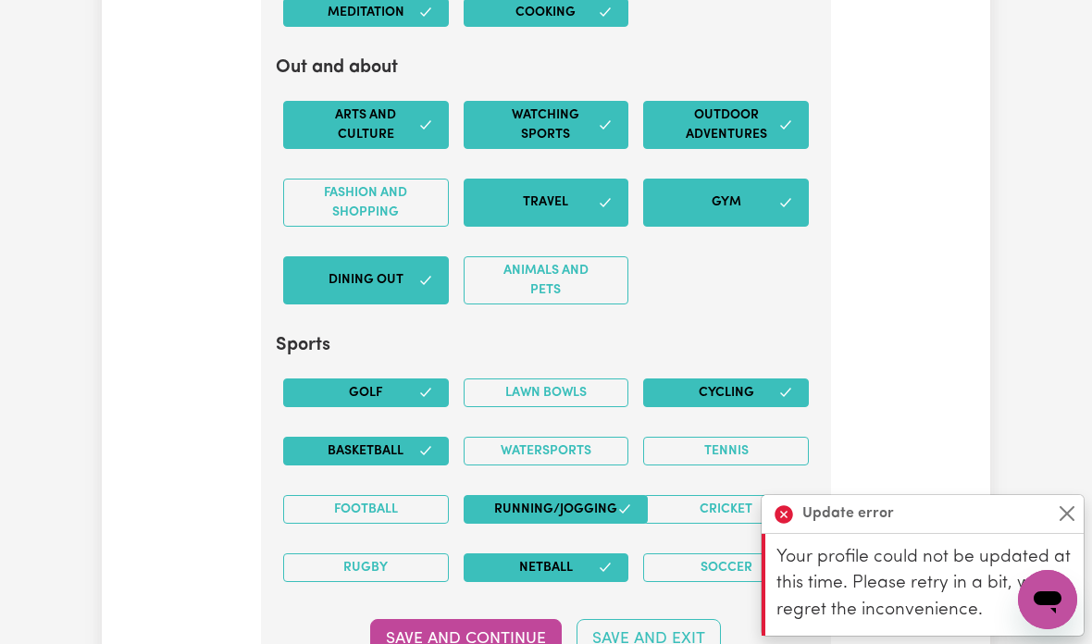
click at [453, 635] on button "Save and Continue" at bounding box center [466, 639] width 192 height 41
click at [1062, 525] on button "Close" at bounding box center [1067, 513] width 22 height 22
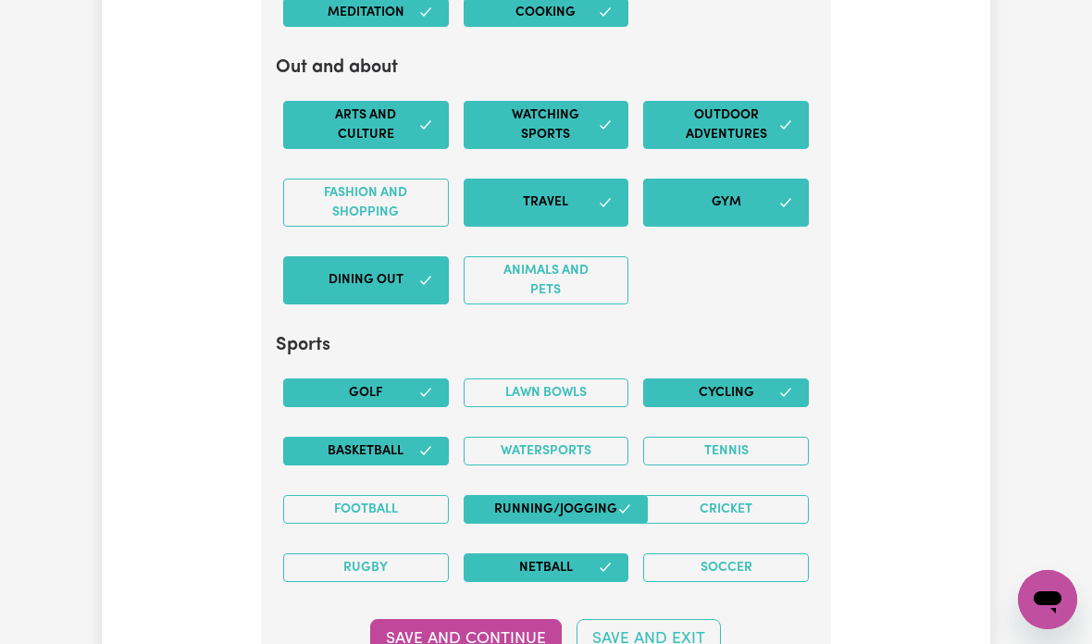
click at [486, 628] on button "Save and Continue" at bounding box center [466, 639] width 192 height 41
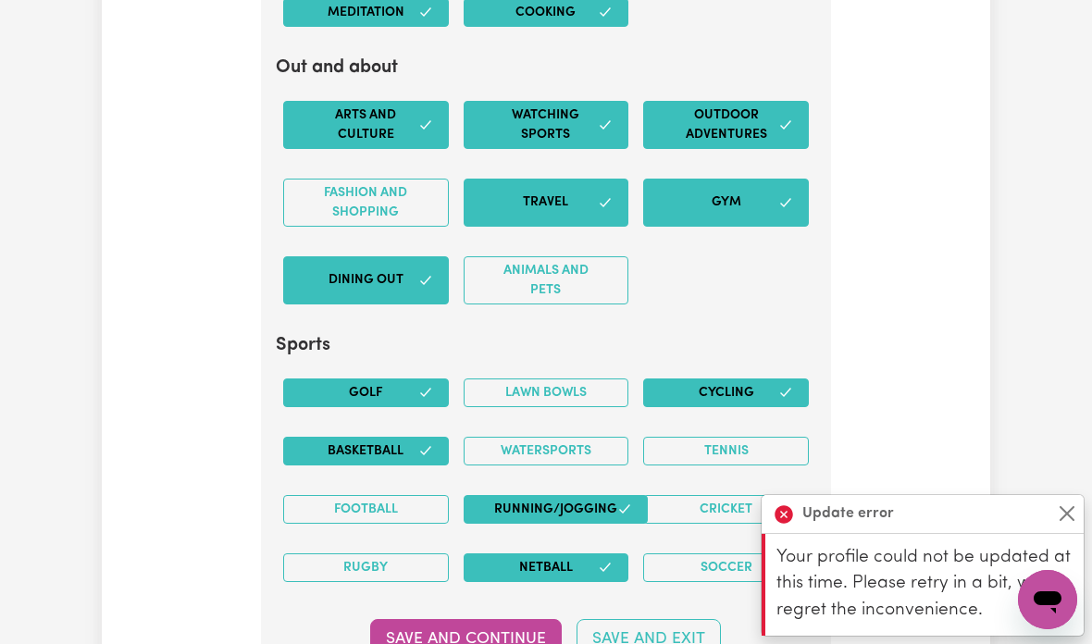
click at [1071, 525] on button "Close" at bounding box center [1067, 513] width 22 height 22
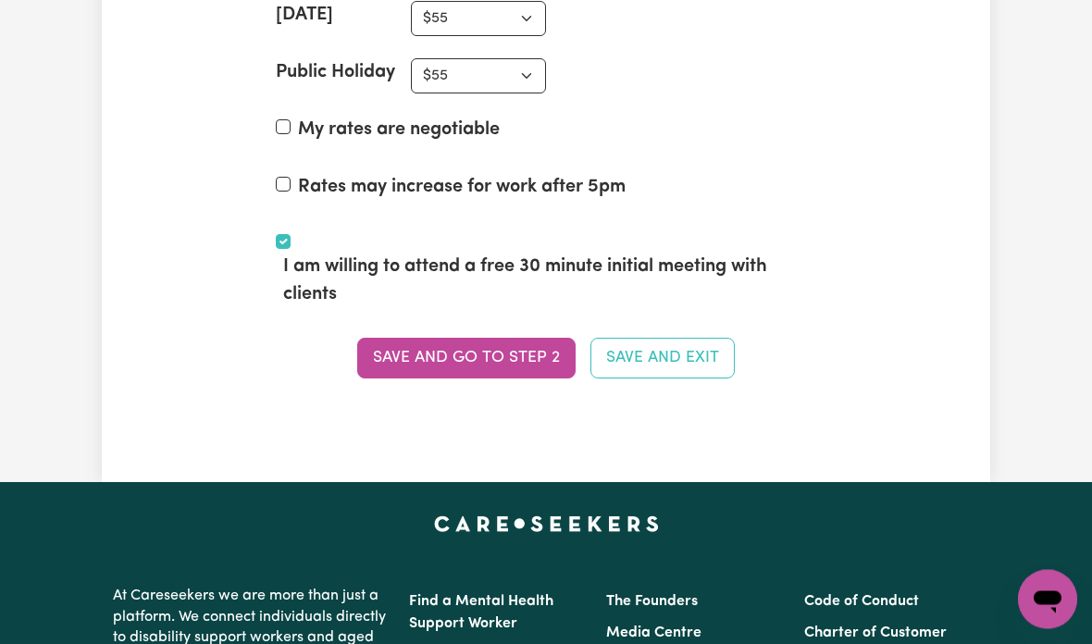
scroll to position [5334, 0]
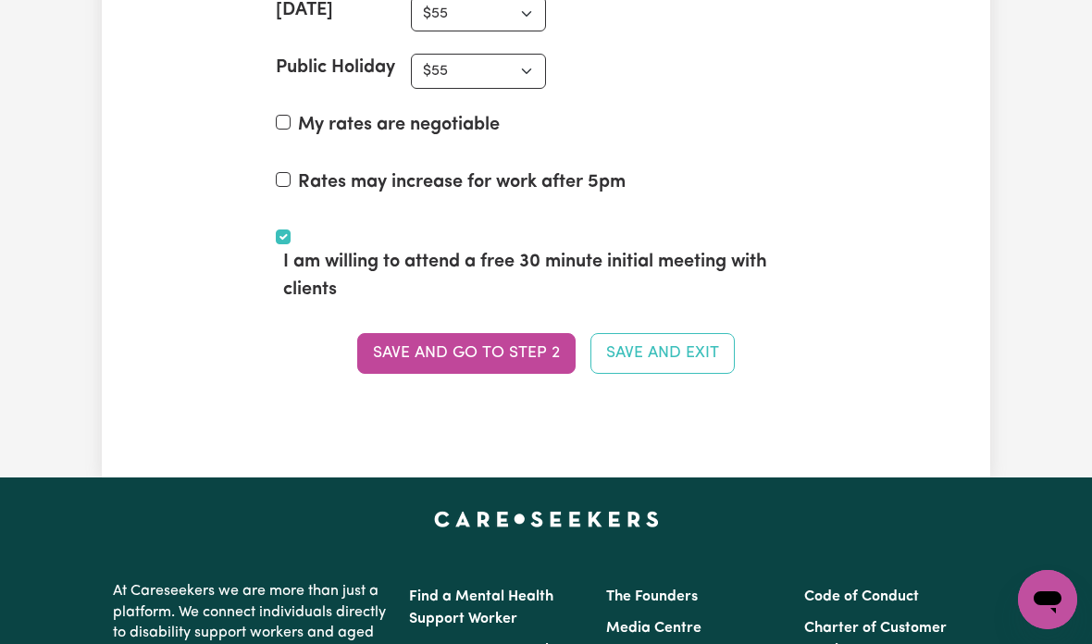
click at [475, 340] on button "Save and go to Step 2" at bounding box center [466, 353] width 218 height 41
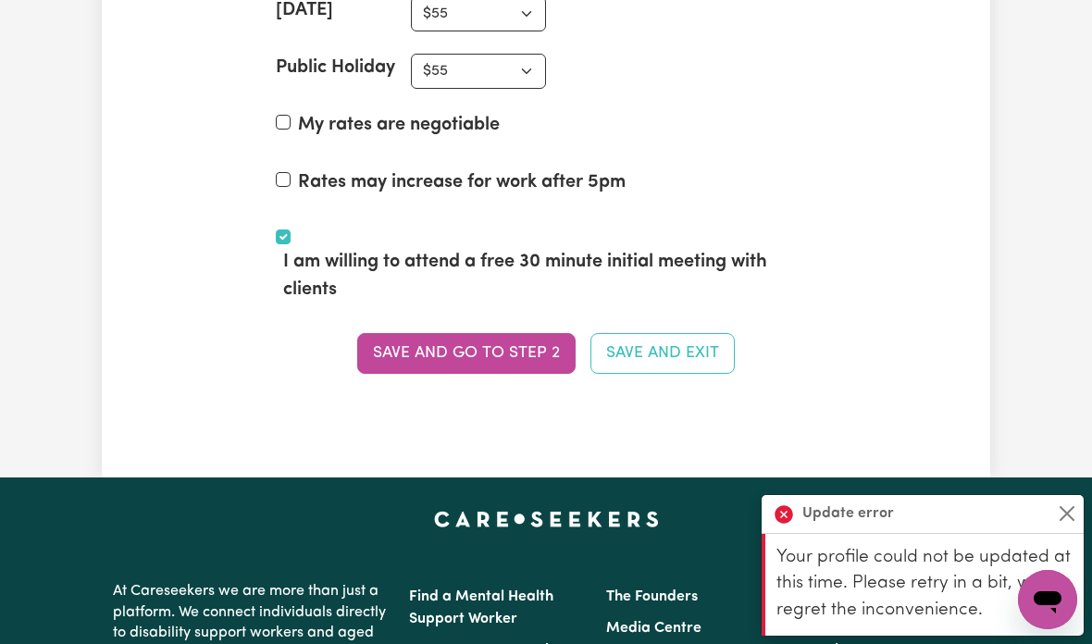
click at [451, 348] on button "Save and go to Step 2" at bounding box center [466, 353] width 218 height 41
click at [427, 349] on button "Save and go to Step 2" at bounding box center [466, 353] width 218 height 41
click at [442, 354] on button "Save and go to Step 2" at bounding box center [466, 353] width 218 height 41
click at [437, 345] on button "Save and go to Step 2" at bounding box center [466, 353] width 218 height 41
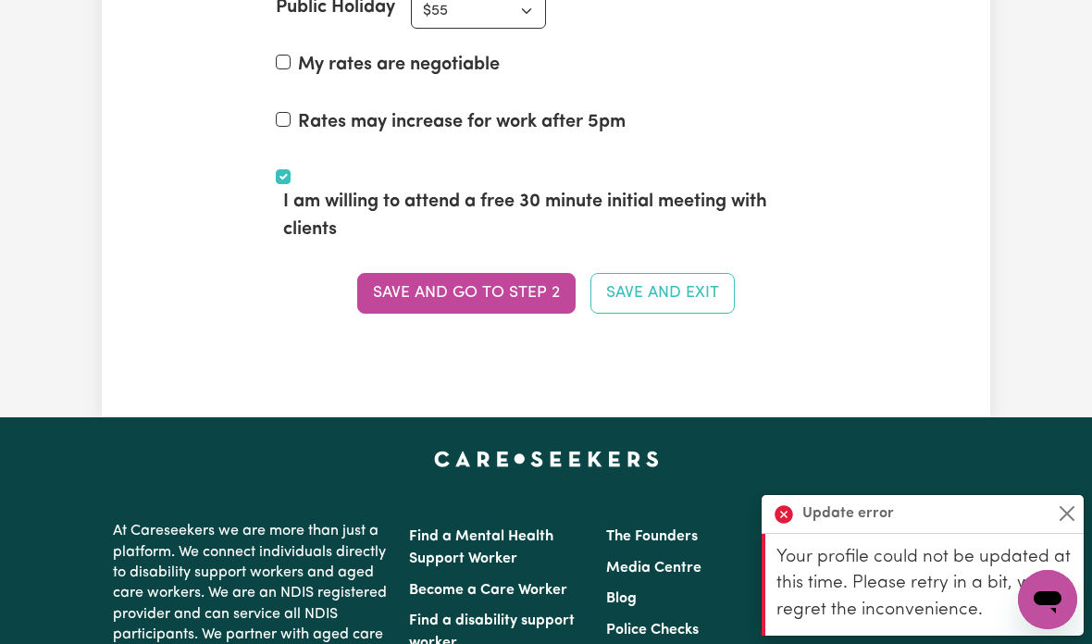
scroll to position [5386, 0]
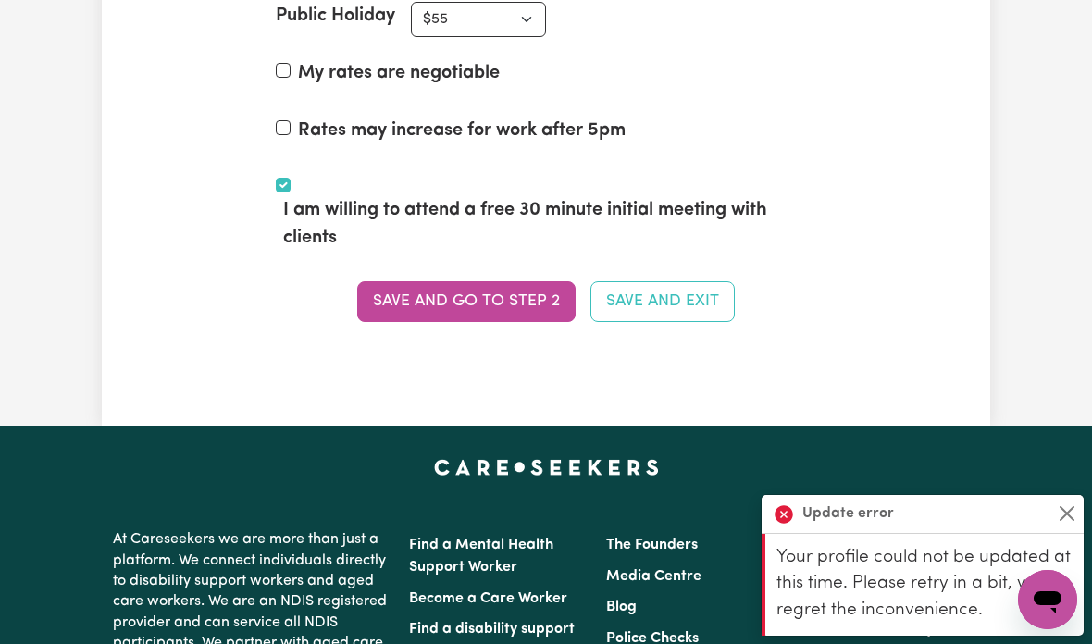
click at [491, 296] on button "Save and go to Step 2" at bounding box center [466, 301] width 218 height 41
click at [277, 550] on p "At Careseekers we are more than just a platform. We connect individuals directl…" at bounding box center [250, 643] width 274 height 242
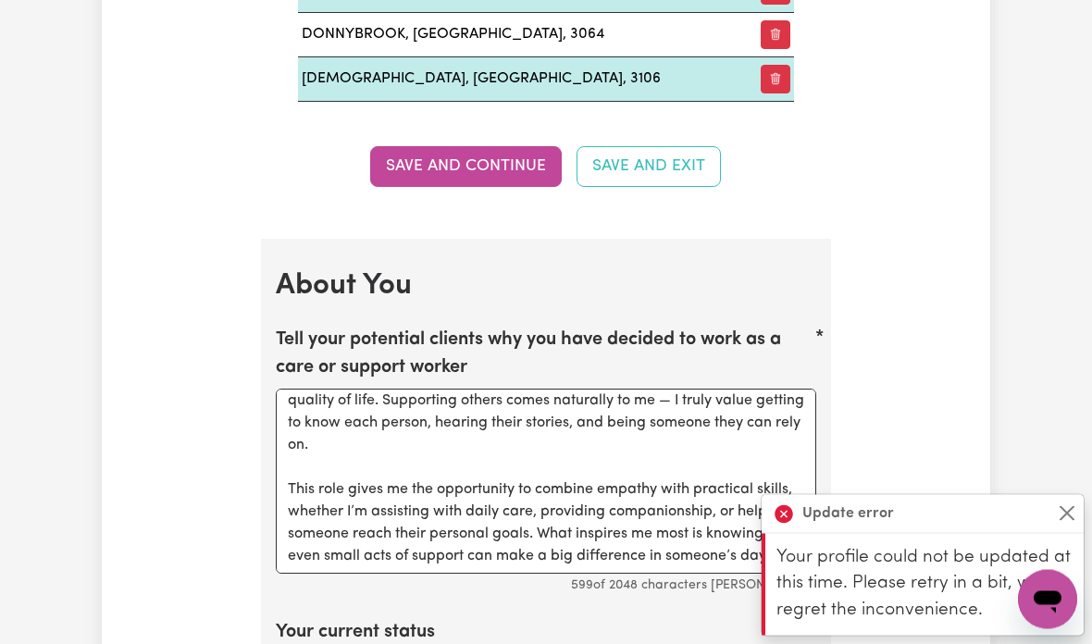
scroll to position [2710, 0]
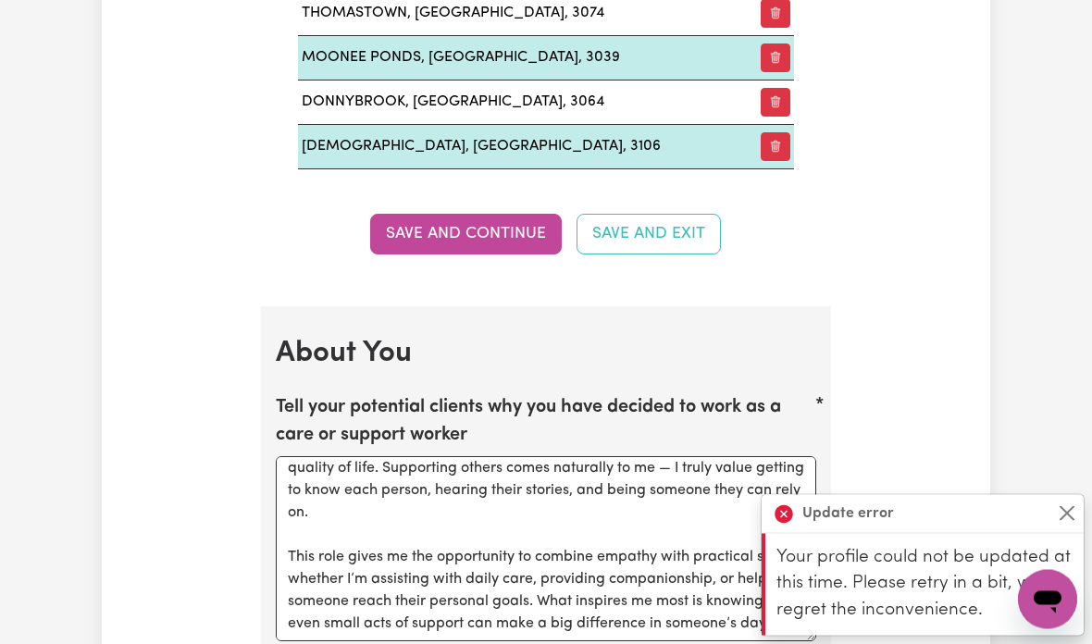
click at [516, 228] on button "Save and Continue" at bounding box center [466, 235] width 192 height 41
click at [536, 229] on button "Save and Continue" at bounding box center [466, 234] width 192 height 41
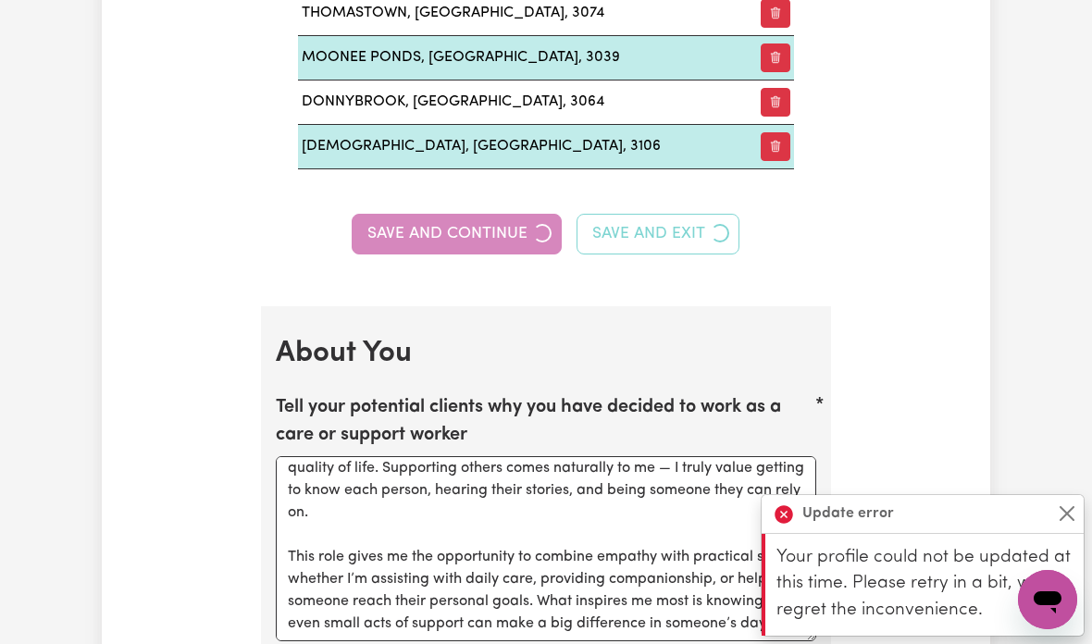
click at [536, 228] on div "Save and Continue Save and Exit" at bounding box center [546, 234] width 540 height 41
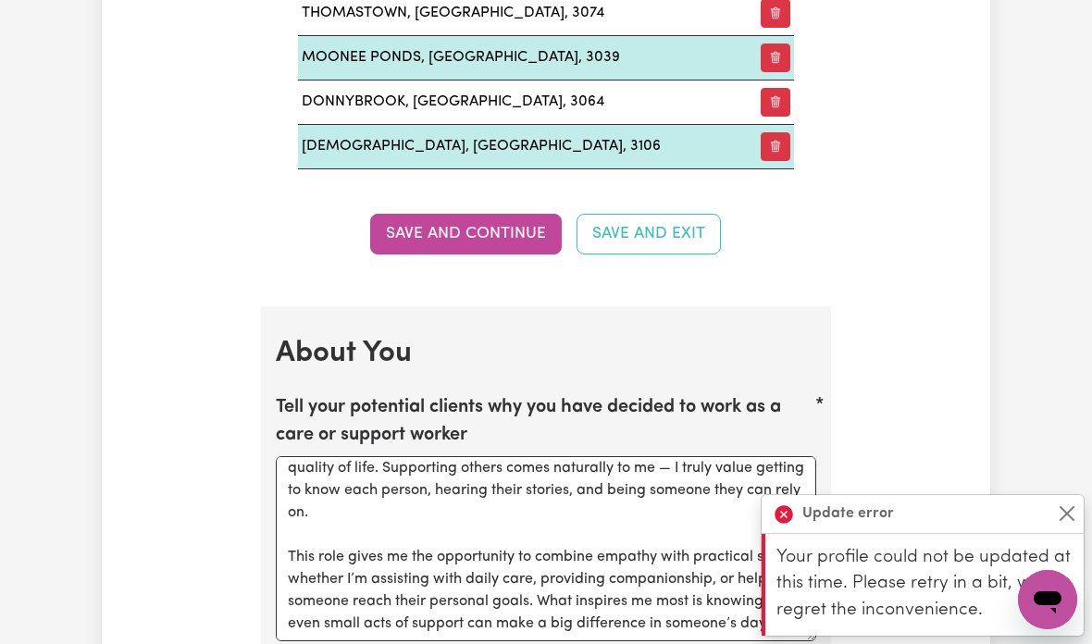
click at [509, 229] on button "Save and Continue" at bounding box center [466, 234] width 192 height 41
click at [490, 241] on button "Save and Continue" at bounding box center [466, 234] width 192 height 41
click at [481, 243] on button "Save and Continue" at bounding box center [466, 234] width 192 height 41
click at [1070, 512] on button "Close" at bounding box center [1067, 513] width 22 height 22
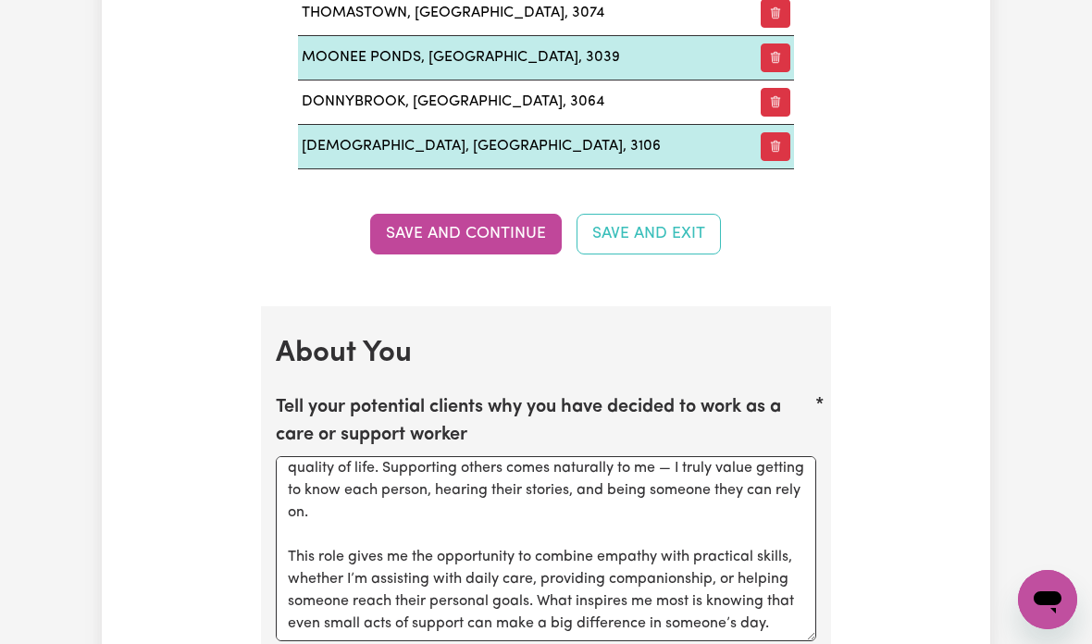
click at [513, 240] on button "Save and Continue" at bounding box center [466, 234] width 192 height 41
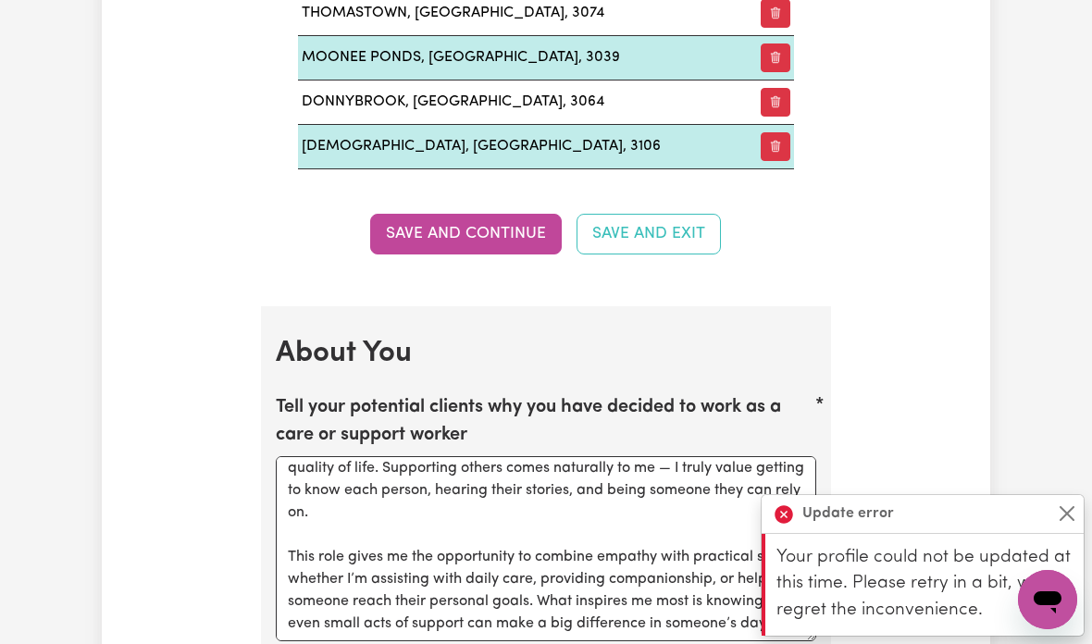
click at [1068, 505] on button "Close" at bounding box center [1067, 513] width 22 height 22
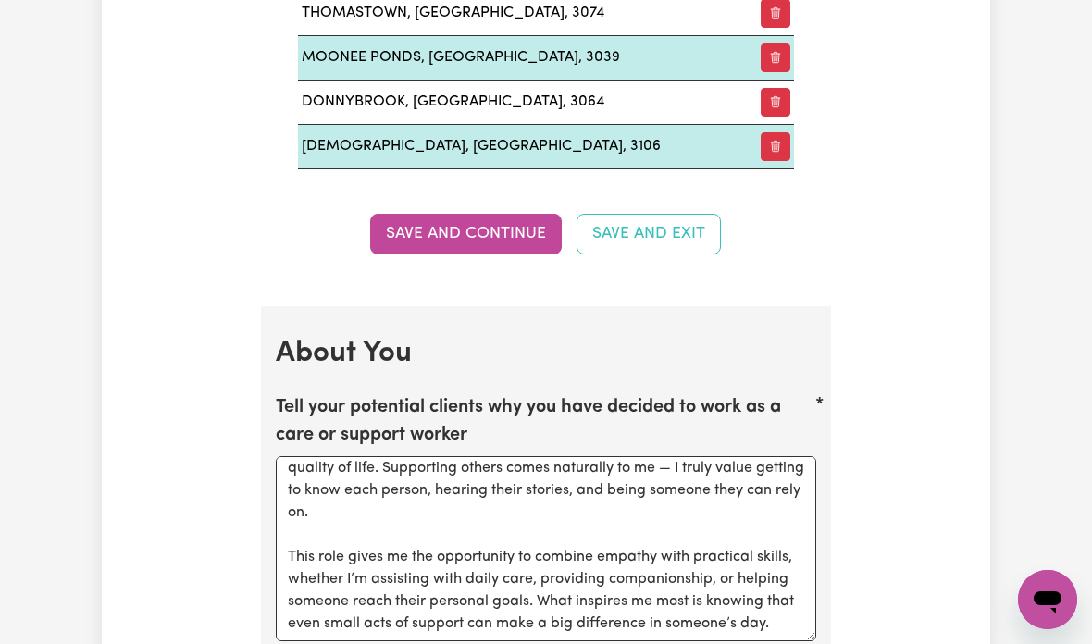
click at [504, 233] on button "Save and Continue" at bounding box center [466, 234] width 192 height 41
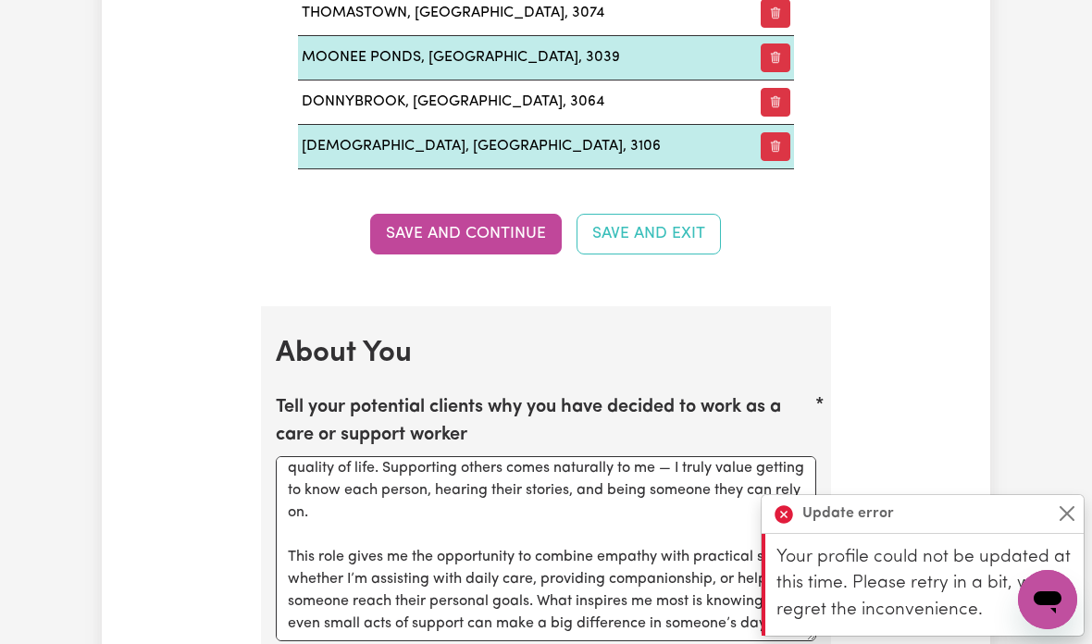
click at [1075, 510] on button "Close" at bounding box center [1067, 513] width 22 height 22
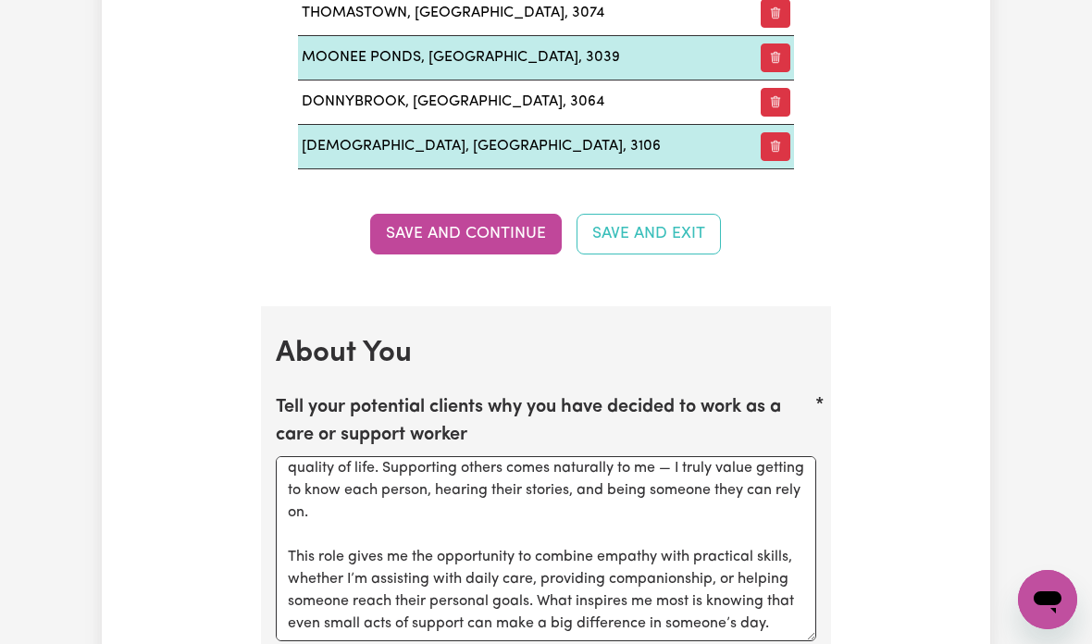
click at [500, 226] on button "Save and Continue" at bounding box center [466, 234] width 192 height 41
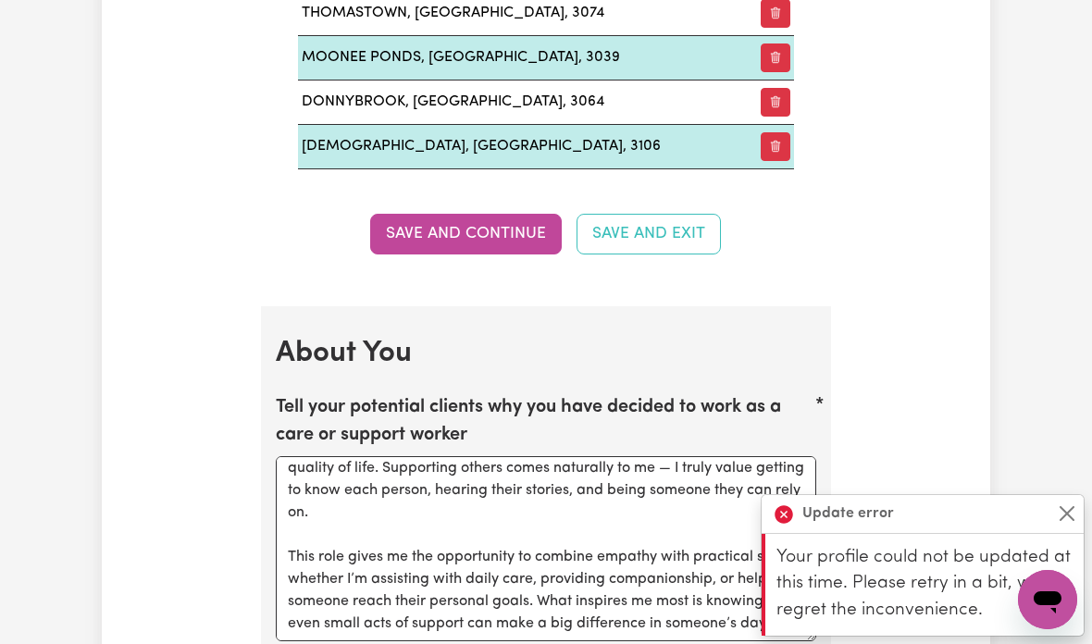
click at [481, 235] on button "Save and Continue" at bounding box center [466, 234] width 192 height 41
click at [1070, 519] on button "Close" at bounding box center [1067, 513] width 22 height 22
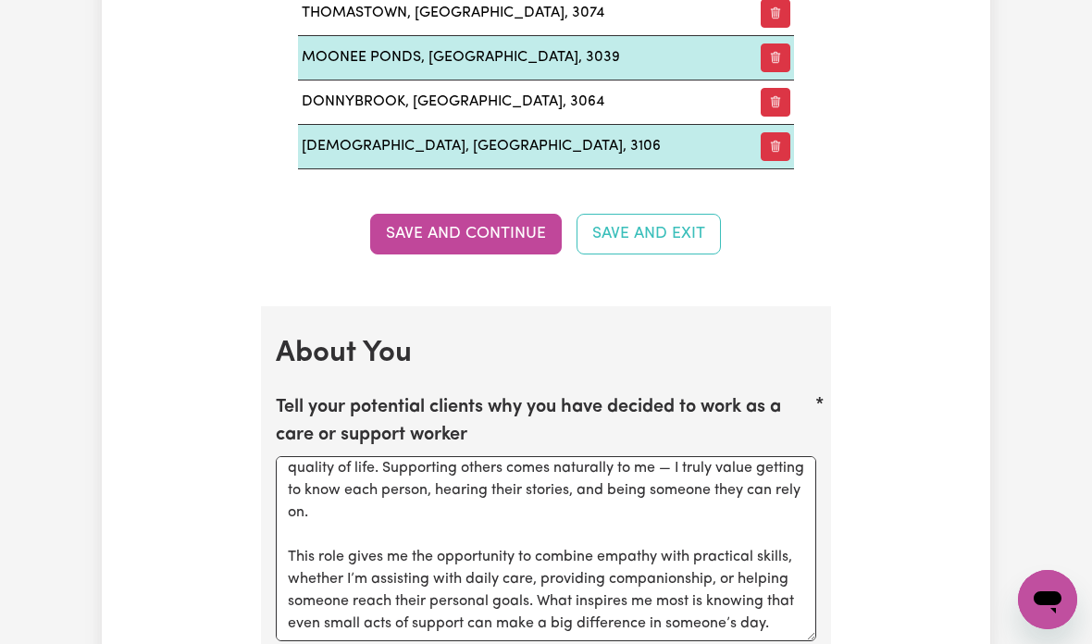
click at [494, 232] on button "Save and Continue" at bounding box center [466, 234] width 192 height 41
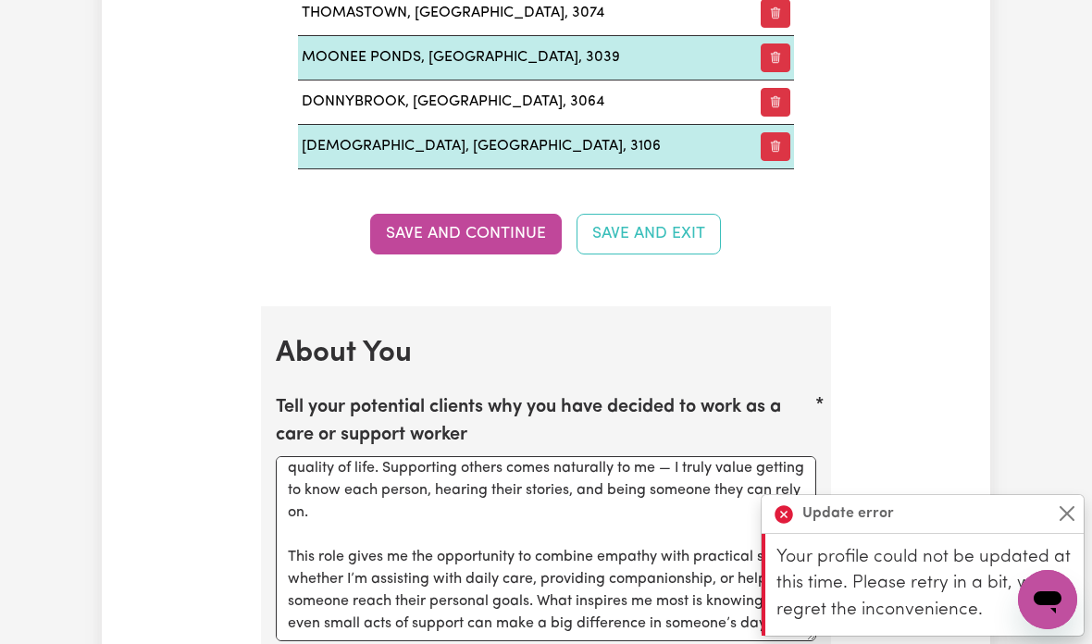
click at [493, 233] on button "Save and Continue" at bounding box center [466, 234] width 192 height 41
click at [488, 238] on button "Save and Continue" at bounding box center [466, 234] width 192 height 41
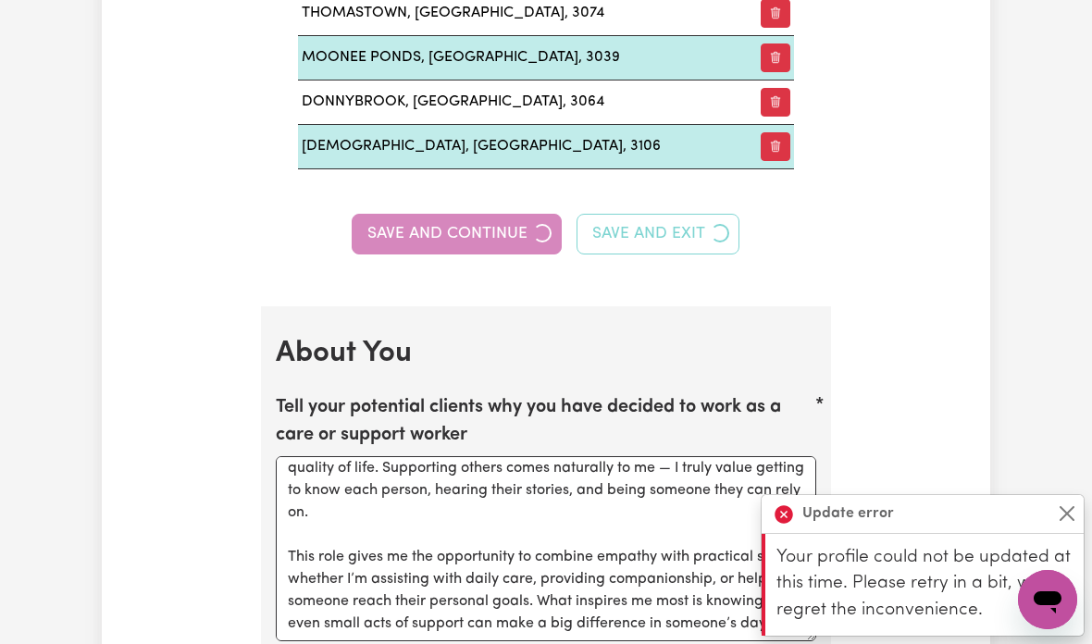
click at [486, 241] on button "Save and Continue" at bounding box center [457, 234] width 210 height 41
click at [485, 241] on div "Save and Continue Save and Exit" at bounding box center [546, 234] width 540 height 41
click at [490, 239] on div "Save and Continue Save and Exit" at bounding box center [546, 234] width 540 height 41
click at [488, 242] on button "Save and Continue" at bounding box center [457, 234] width 210 height 41
click at [488, 241] on div "Save and Continue Save and Exit" at bounding box center [546, 234] width 540 height 41
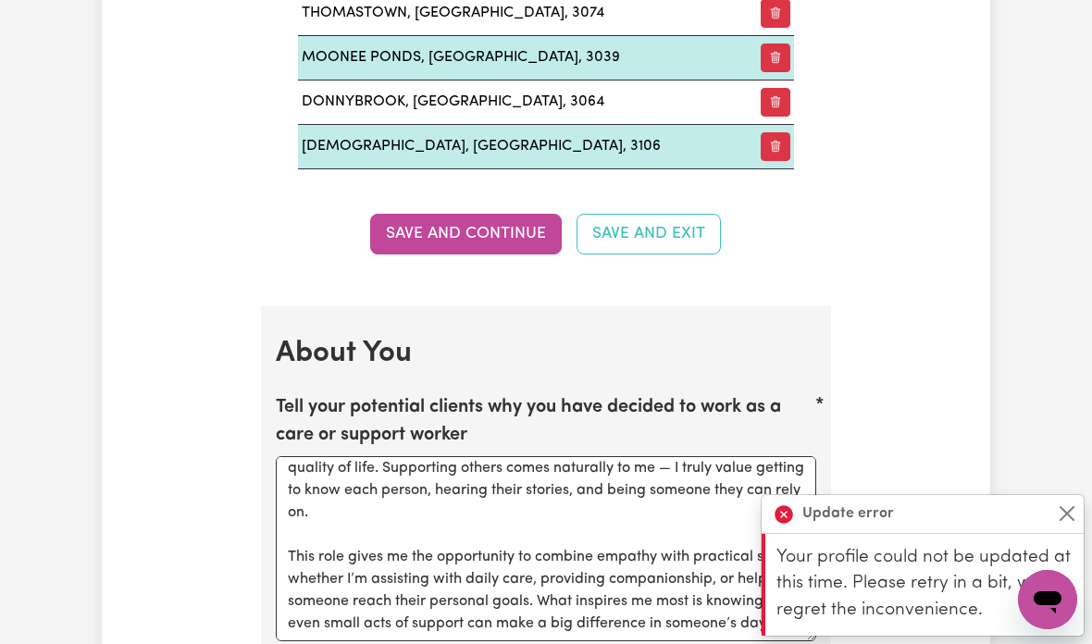
click at [486, 241] on button "Save and Continue" at bounding box center [466, 234] width 192 height 41
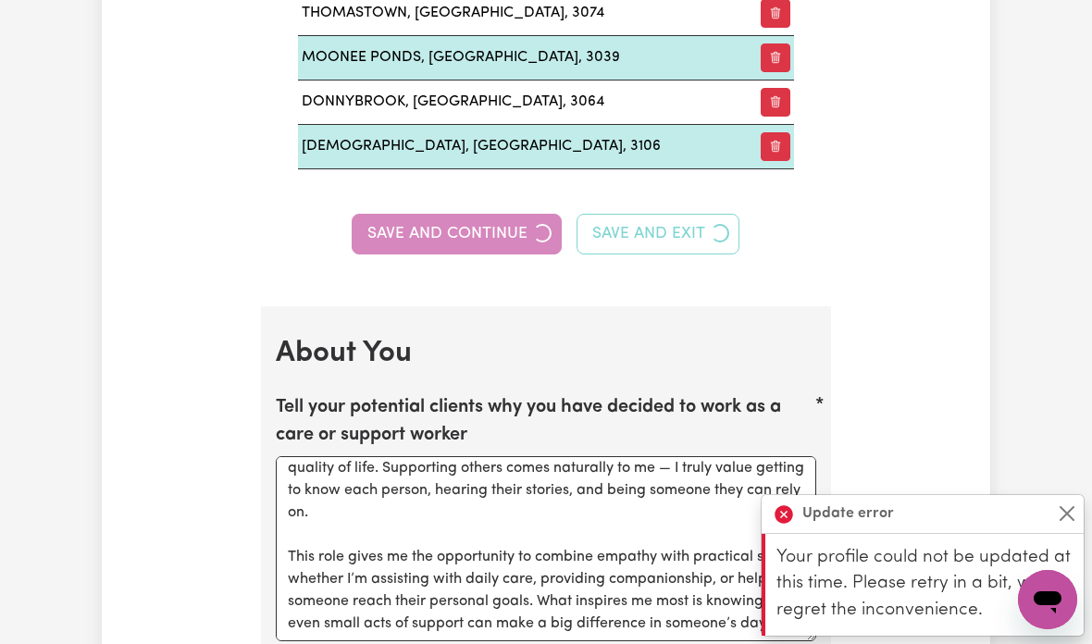
click at [485, 245] on div "Save and Continue Save and Exit" at bounding box center [546, 234] width 540 height 41
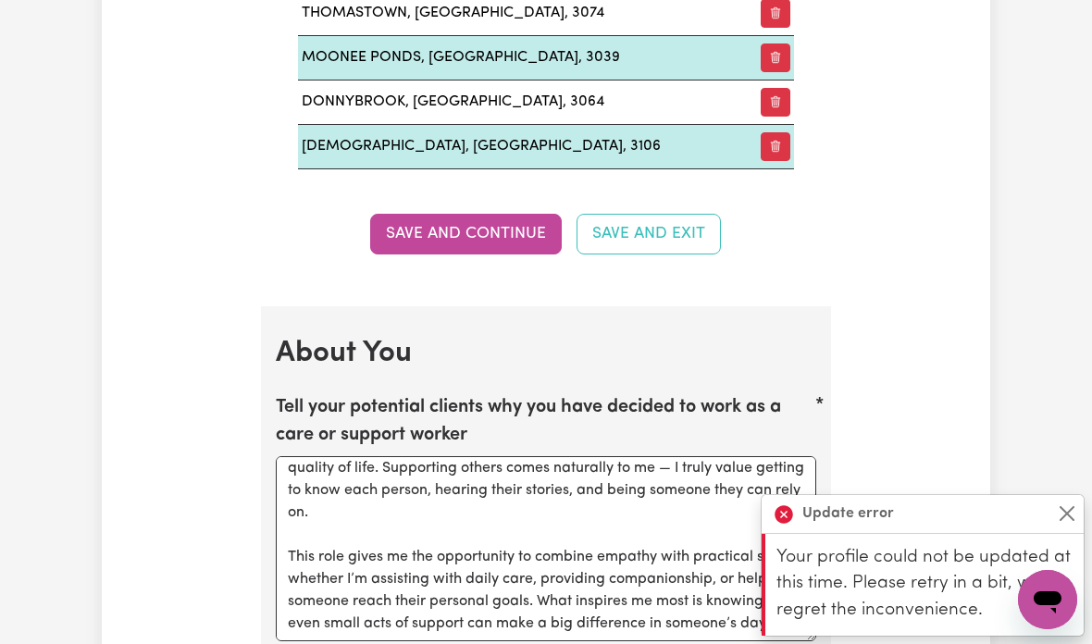
click at [1063, 505] on button "Close" at bounding box center [1067, 513] width 22 height 22
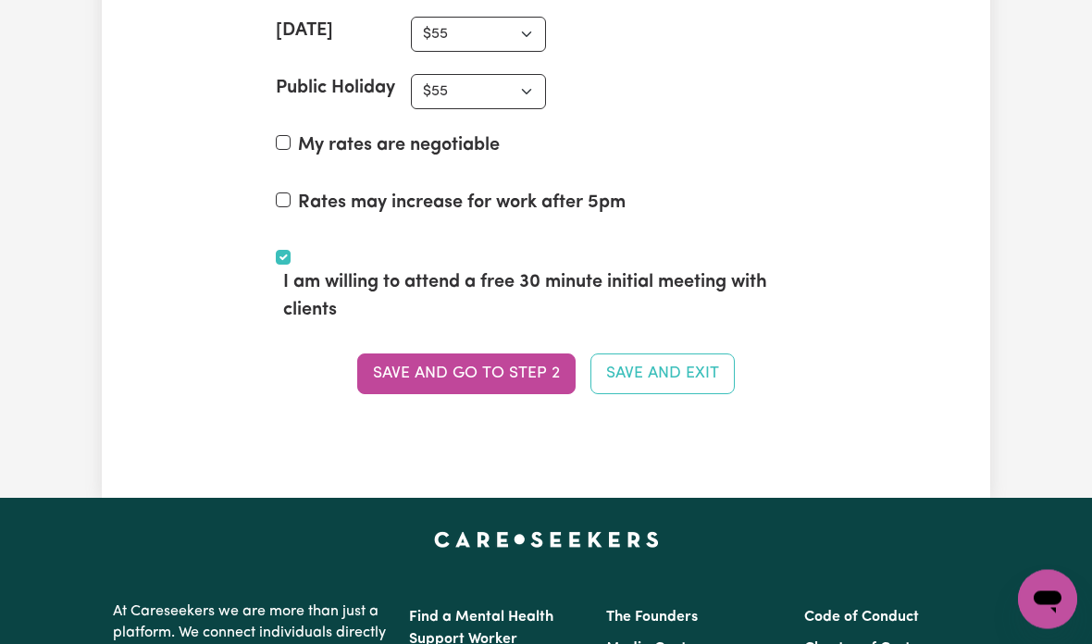
scroll to position [5314, 0]
click at [679, 359] on button "Save and Exit" at bounding box center [662, 373] width 144 height 41
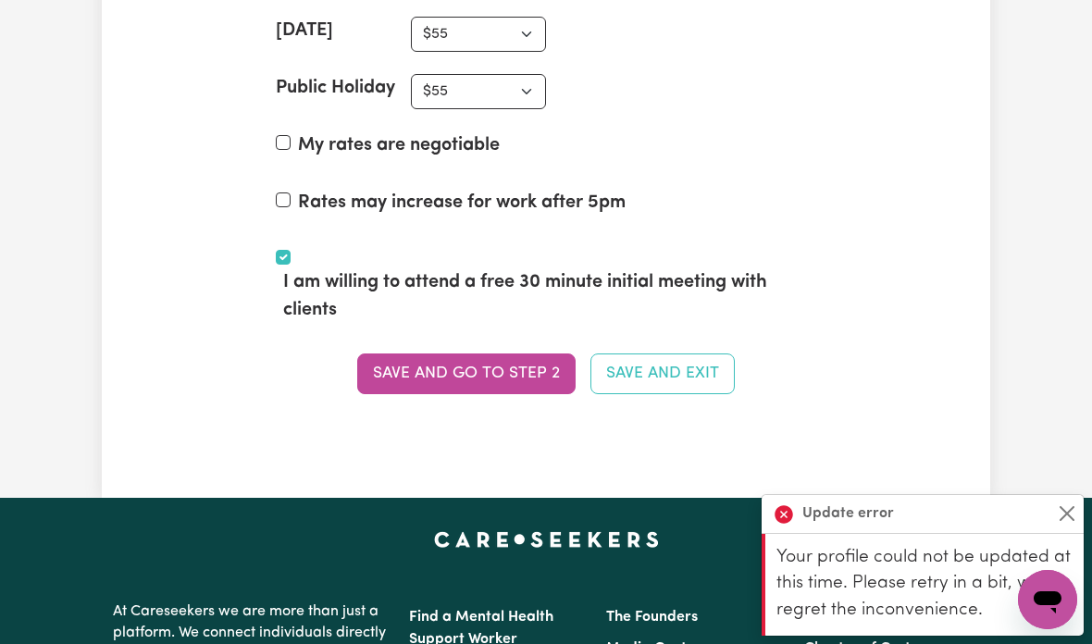
click at [1060, 525] on button "Close" at bounding box center [1067, 513] width 22 height 22
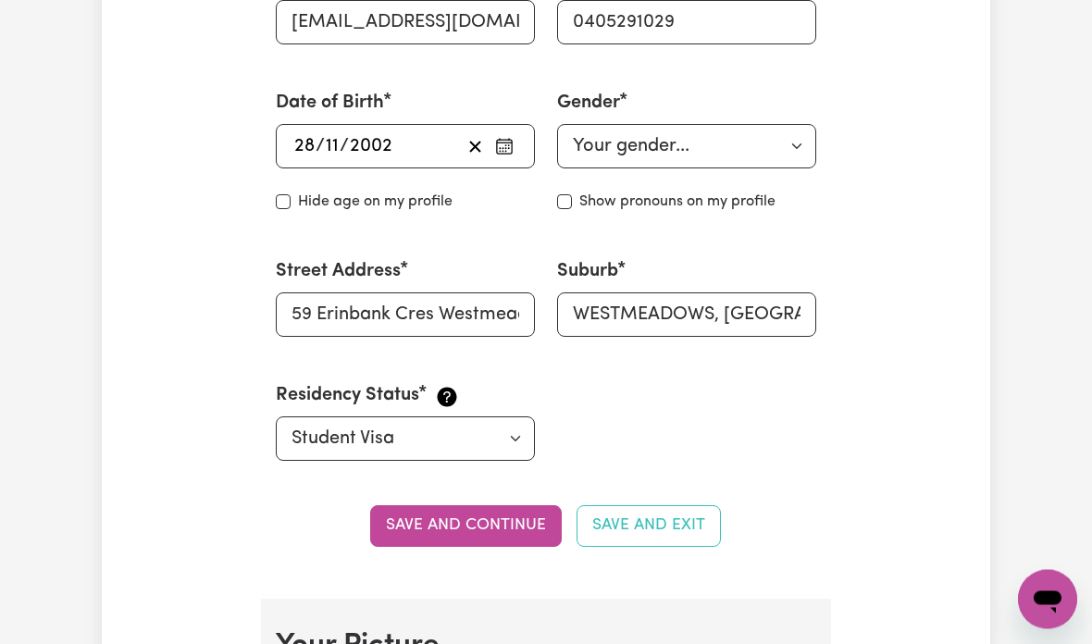
scroll to position [743, 0]
